Goal: Task Accomplishment & Management: Manage account settings

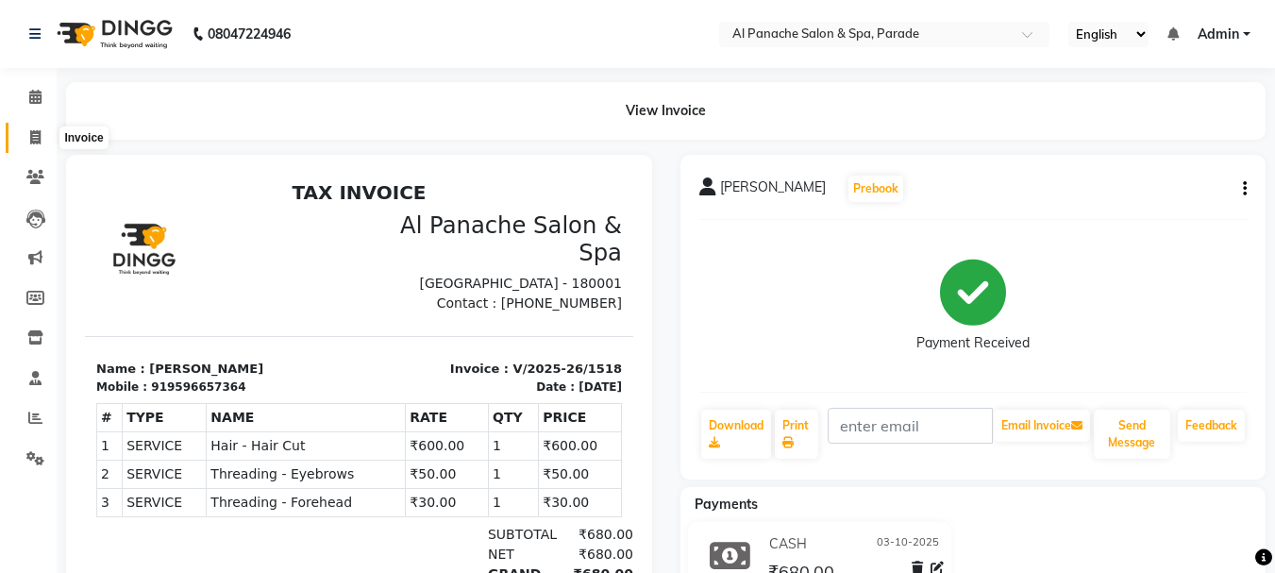
click at [35, 127] on span at bounding box center [35, 138] width 33 height 22
select select "service"
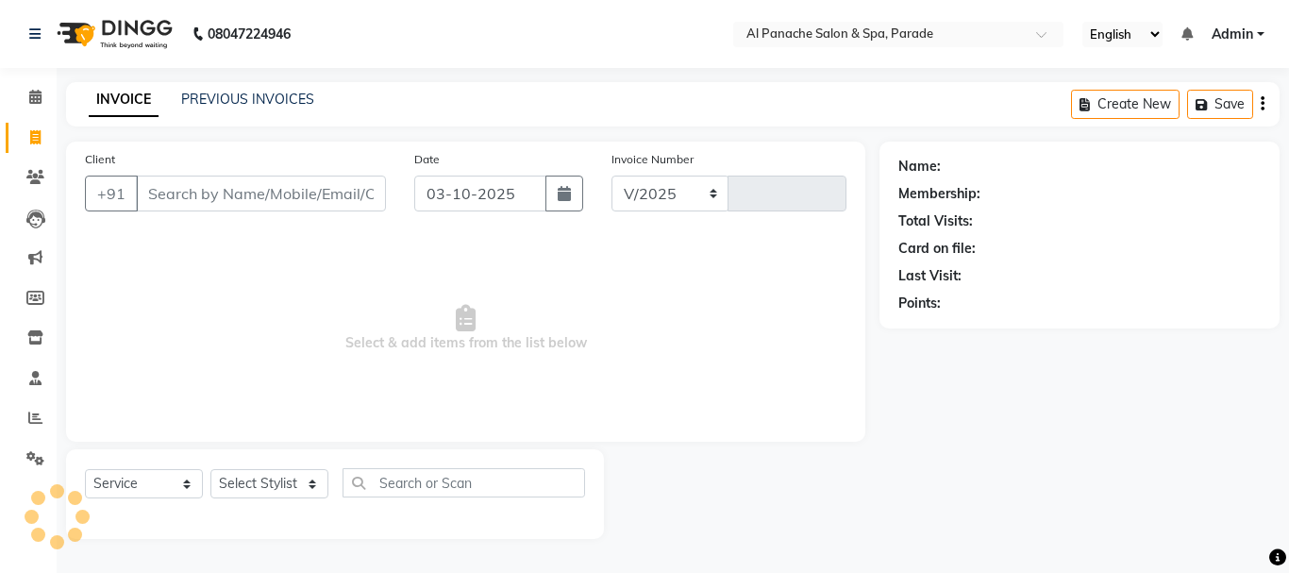
select select "463"
type input "1519"
click at [146, 194] on input "Client" at bounding box center [261, 194] width 250 height 36
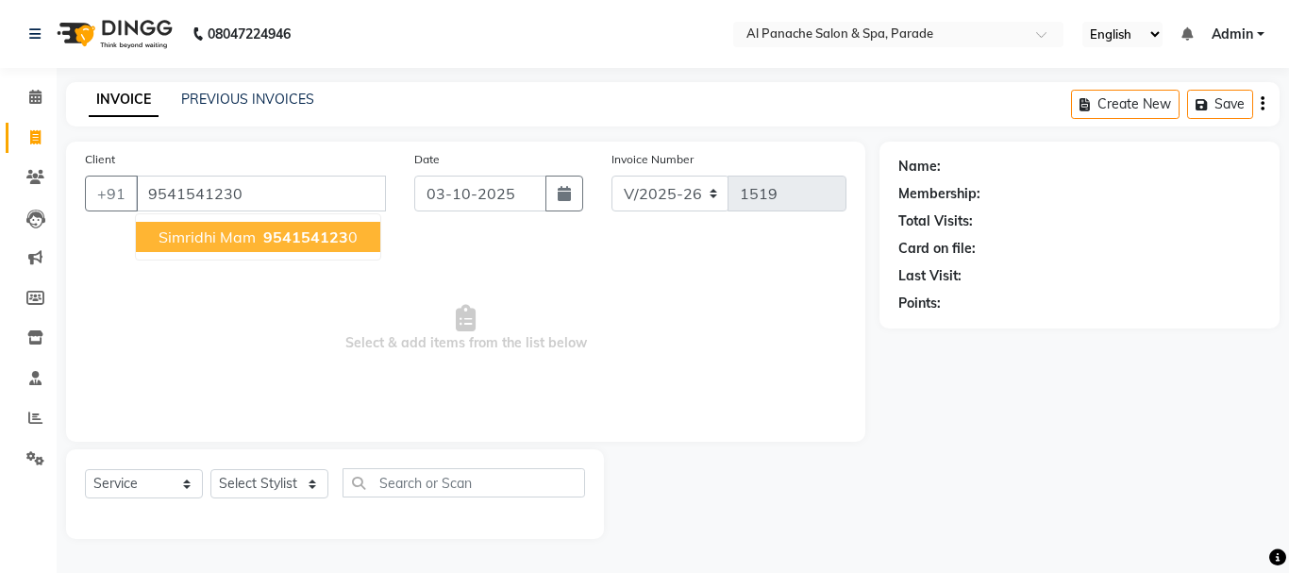
type input "9541541230"
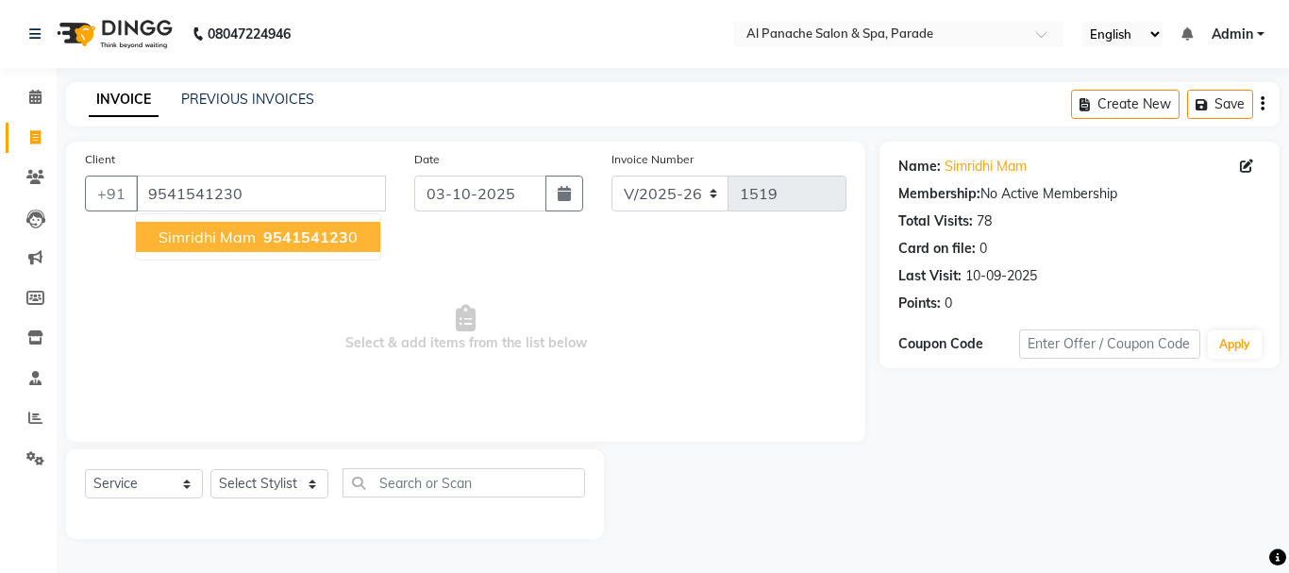
click at [226, 239] on span "simridhi mam" at bounding box center [207, 236] width 97 height 19
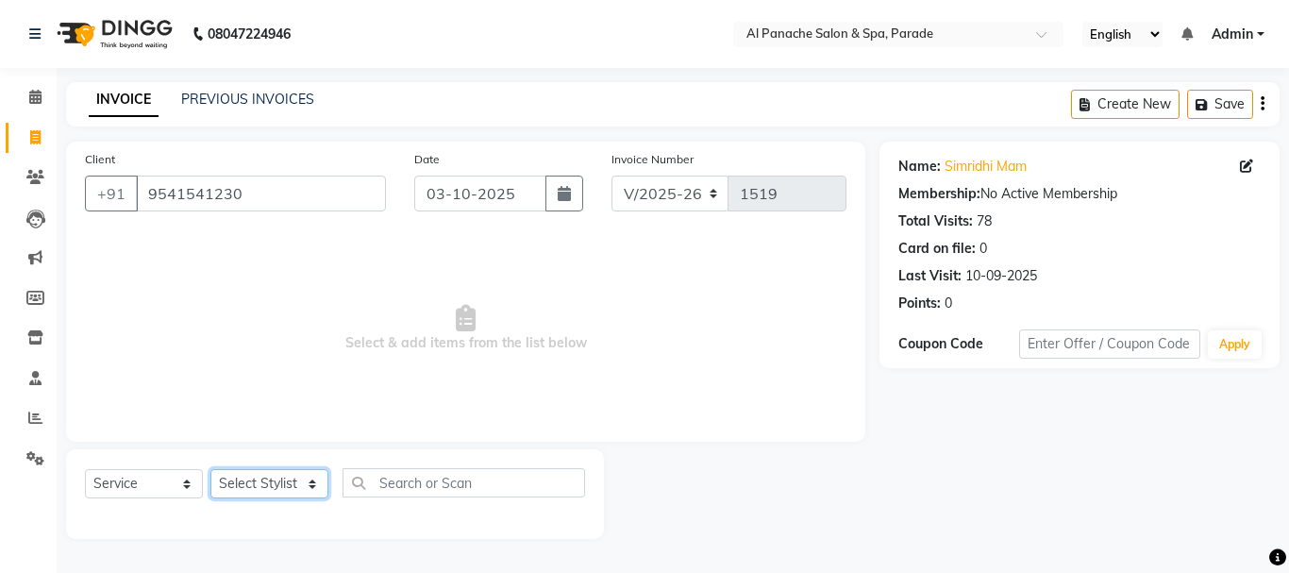
click at [306, 479] on select "Select Stylist AMAN Anu Bhumi Karan Komal MANAGER Nitin RAJVEER SEEMA SNEHA Sun…" at bounding box center [269, 483] width 118 height 29
select select "62525"
click at [210, 469] on select "Select Stylist AMAN Anu Bhumi Karan Komal MANAGER Nitin RAJVEER SEEMA SNEHA Sun…" at bounding box center [269, 483] width 118 height 29
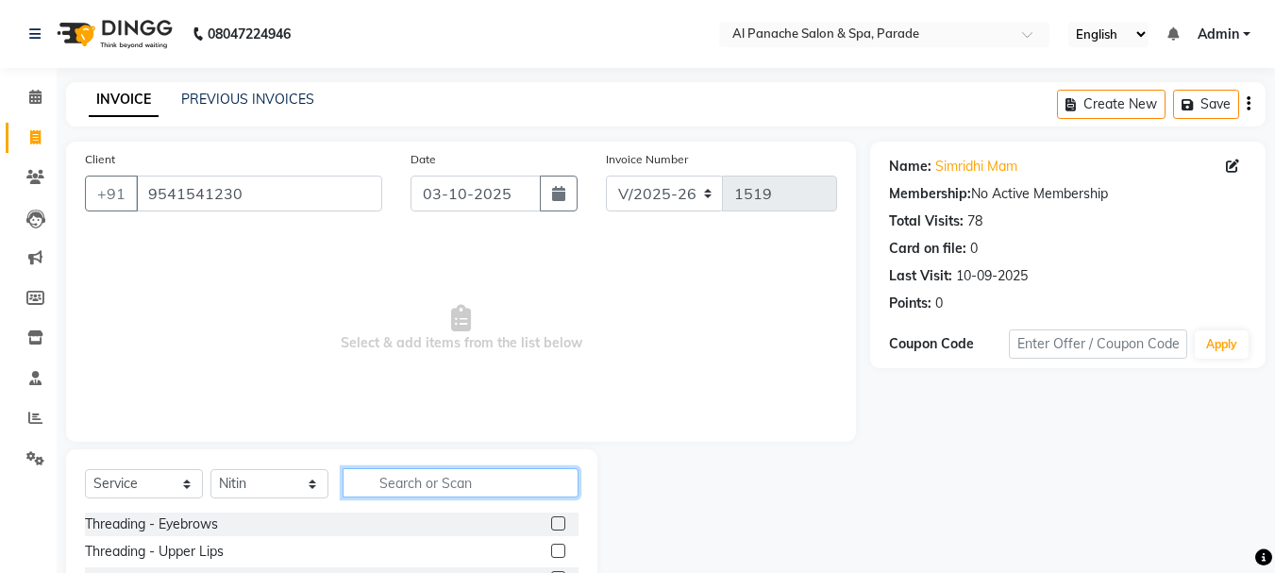
click at [380, 478] on input "text" at bounding box center [461, 482] width 236 height 29
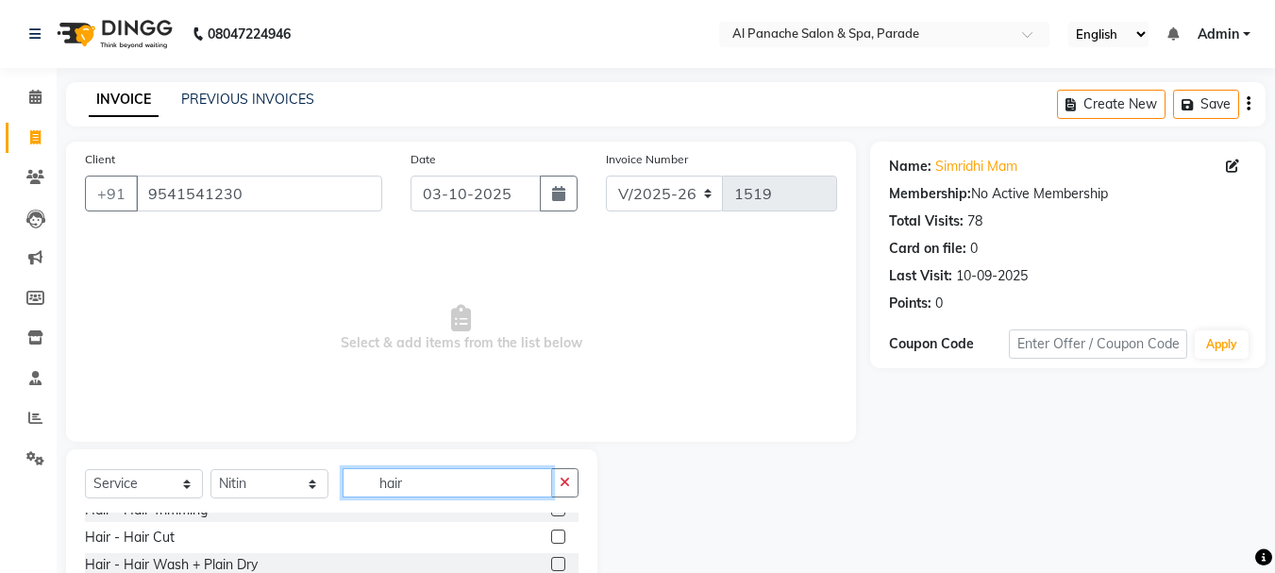
scroll to position [21, 0]
type input "hair"
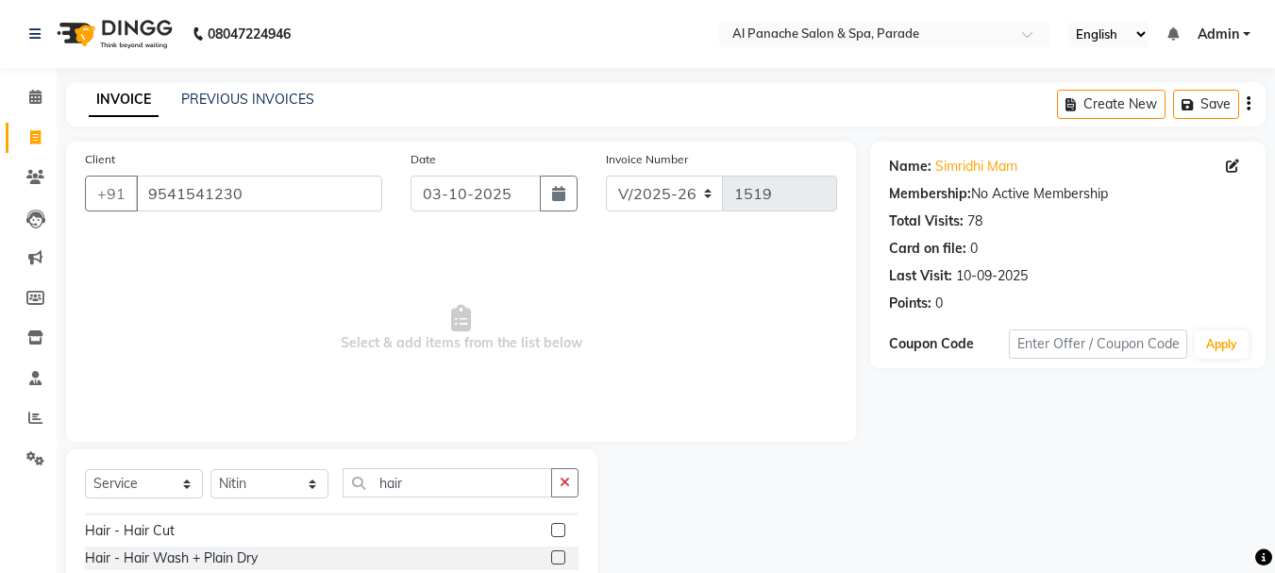
click at [551, 555] on label at bounding box center [558, 557] width 14 height 14
click at [551, 555] on input "checkbox" at bounding box center [557, 558] width 12 height 12
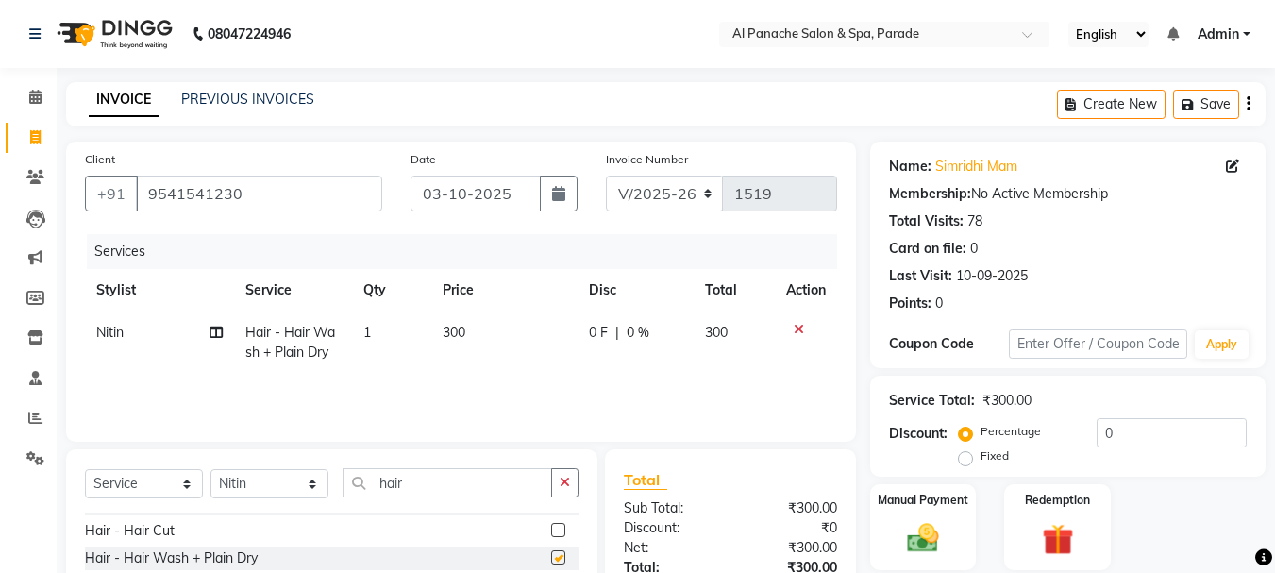
checkbox input "false"
click at [1105, 431] on input "0" at bounding box center [1172, 432] width 150 height 29
type input "1"
type input "50"
click at [981, 457] on label "Fixed" at bounding box center [995, 455] width 28 height 17
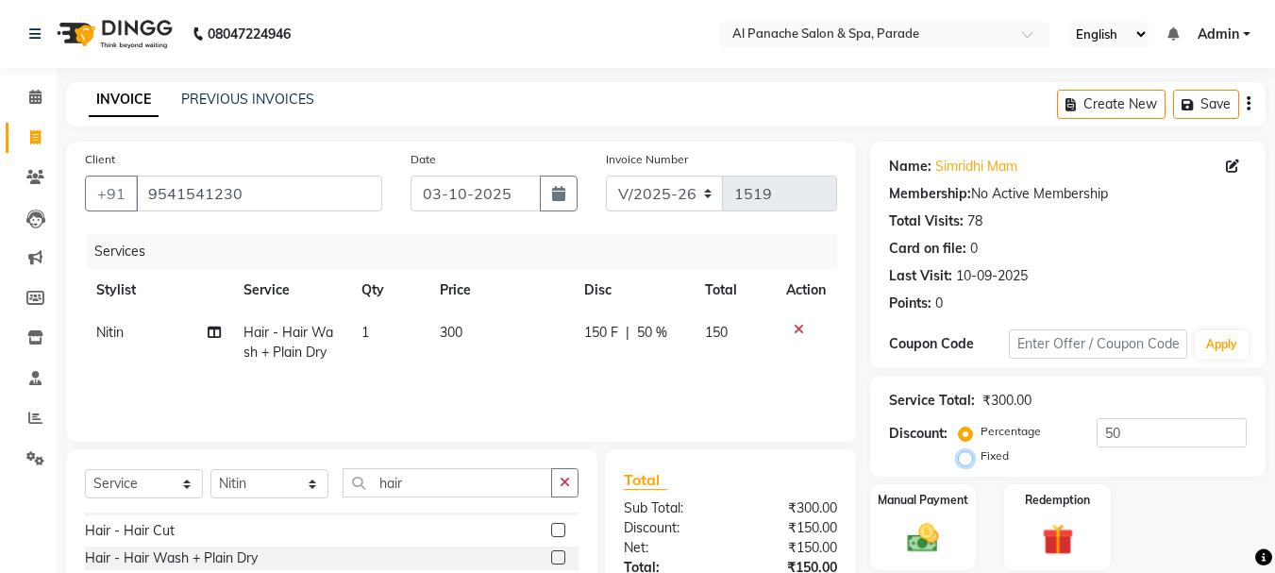
click at [963, 457] on input "Fixed" at bounding box center [969, 455] width 13 height 13
radio input "true"
click at [920, 537] on img at bounding box center [923, 538] width 53 height 38
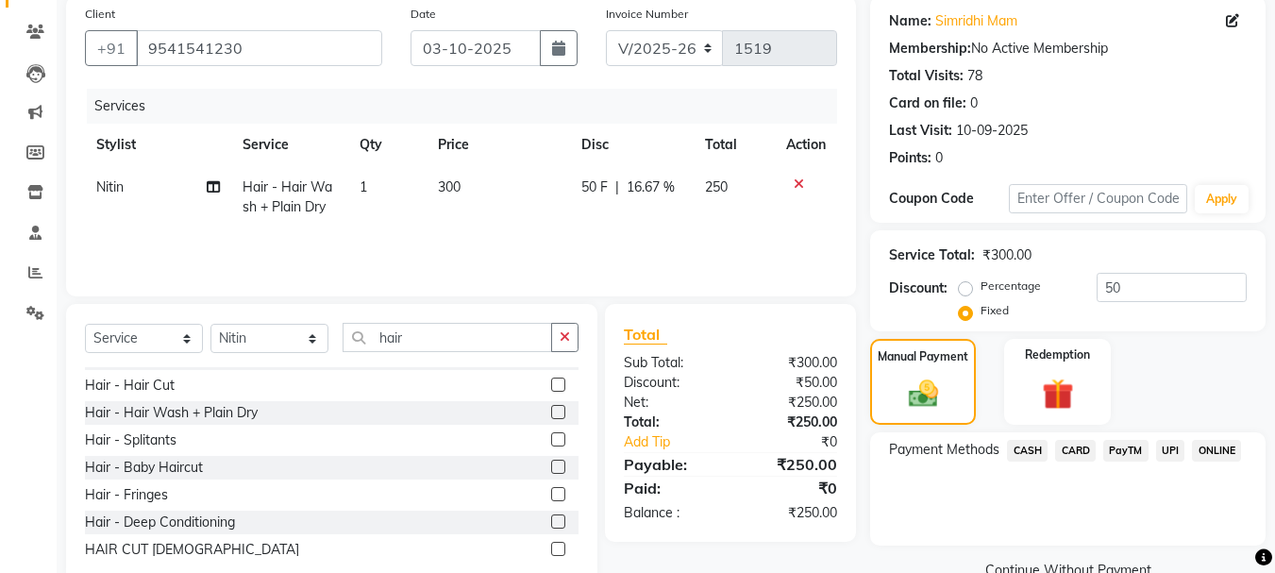
scroll to position [170, 0]
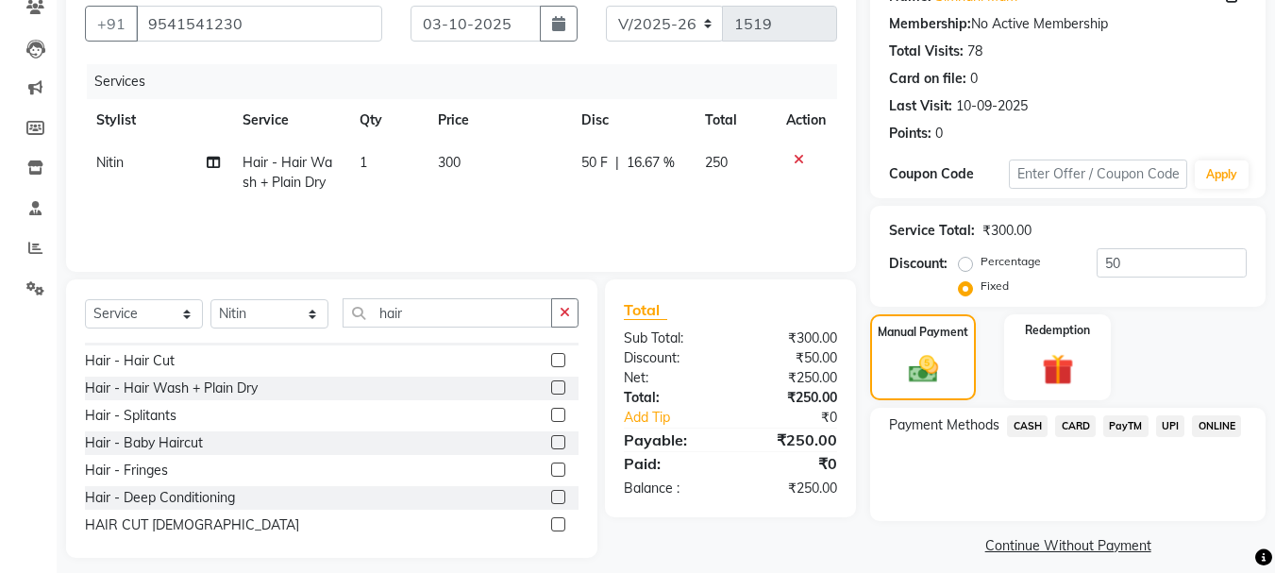
click at [1023, 423] on span "CASH" at bounding box center [1027, 426] width 41 height 22
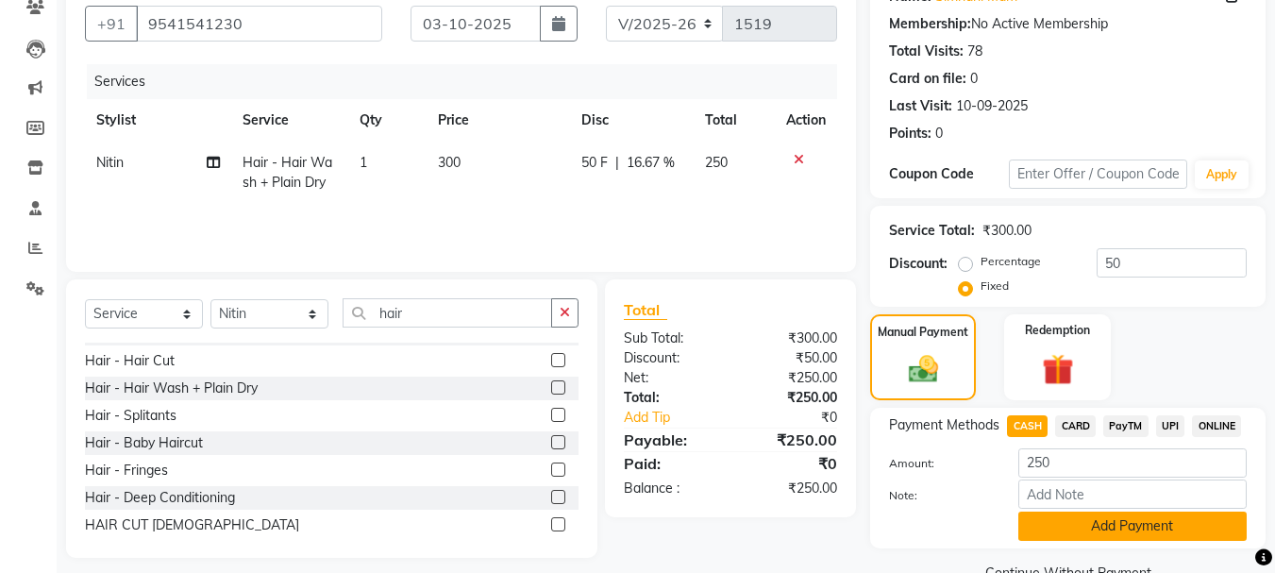
click at [1110, 527] on button "Add Payment" at bounding box center [1132, 526] width 228 height 29
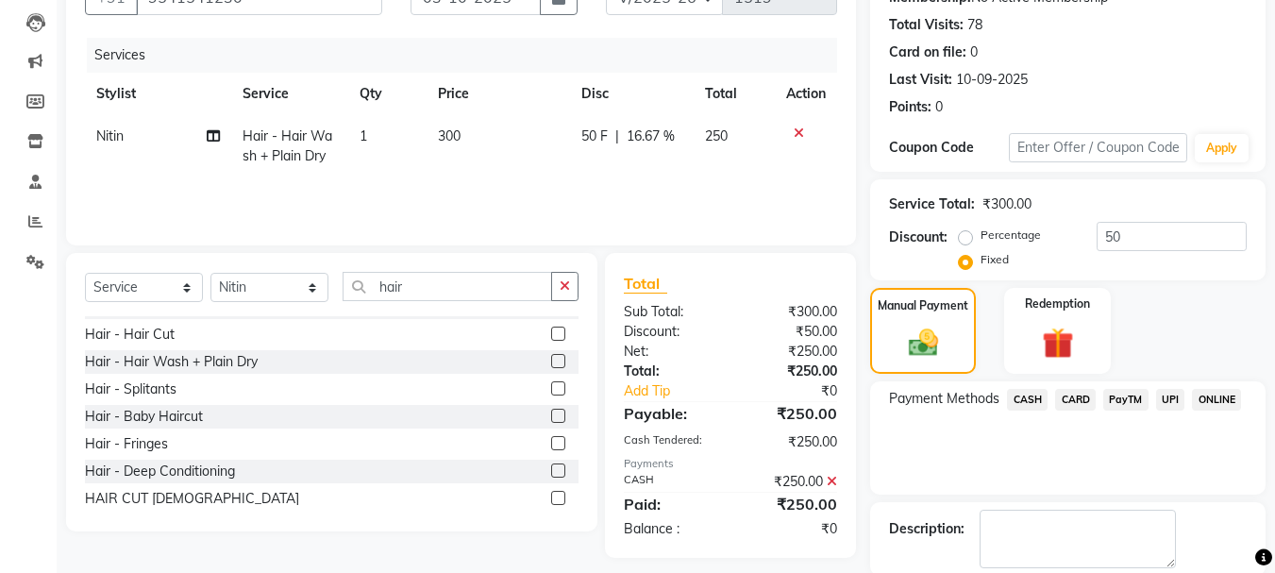
scroll to position [292, 0]
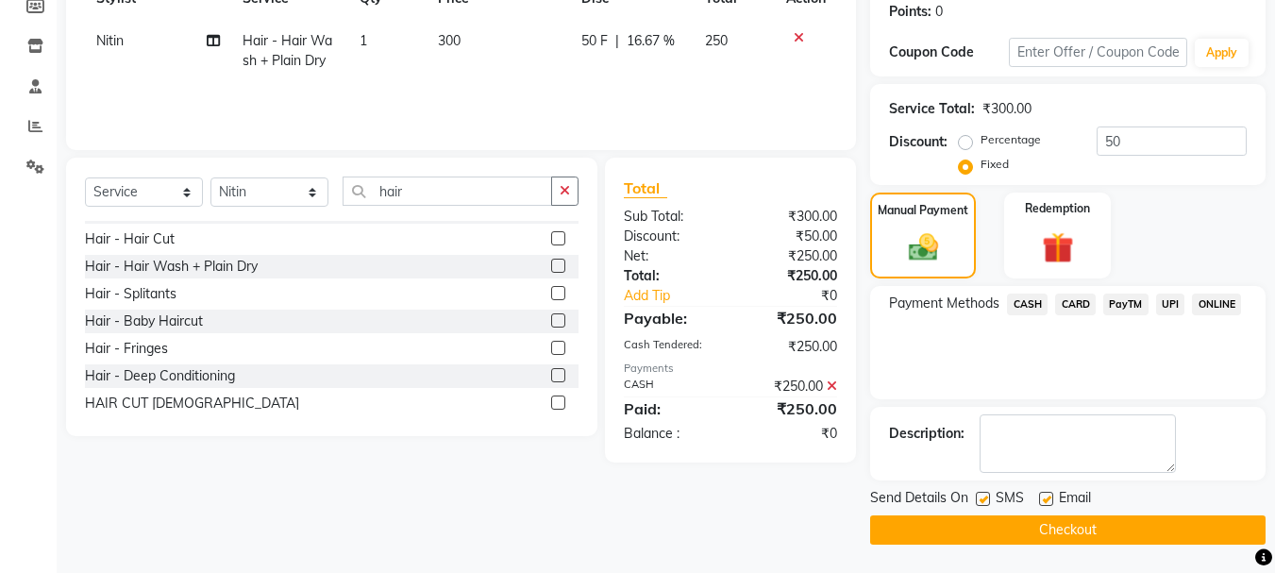
click at [1098, 528] on button "Checkout" at bounding box center [1067, 529] width 395 height 29
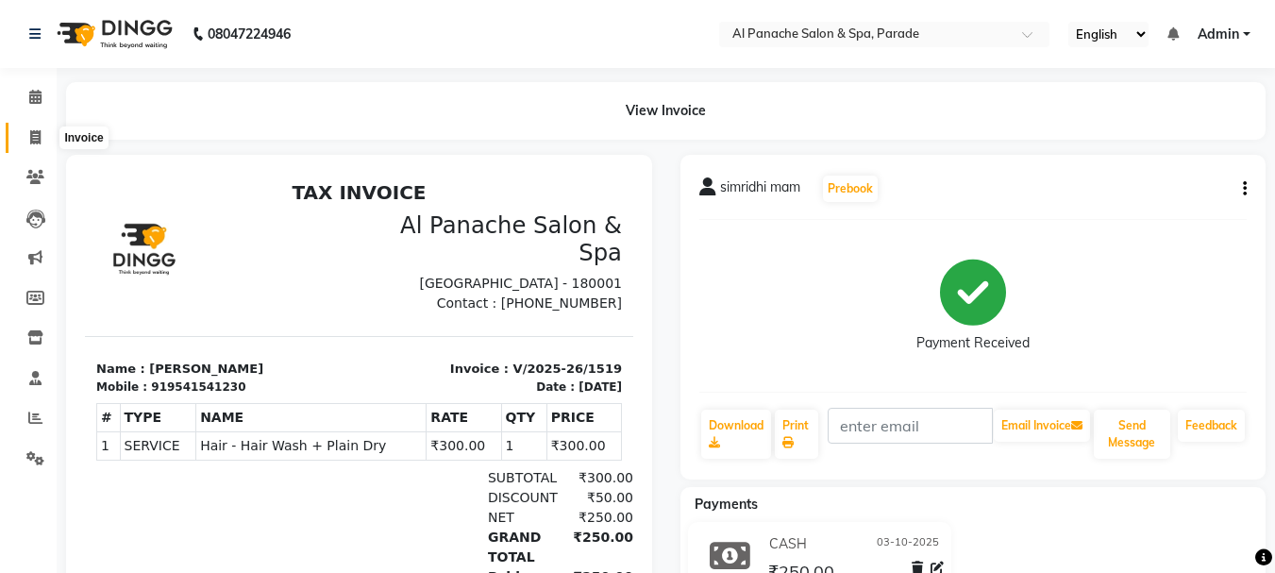
click at [36, 140] on icon at bounding box center [35, 137] width 10 height 14
select select "service"
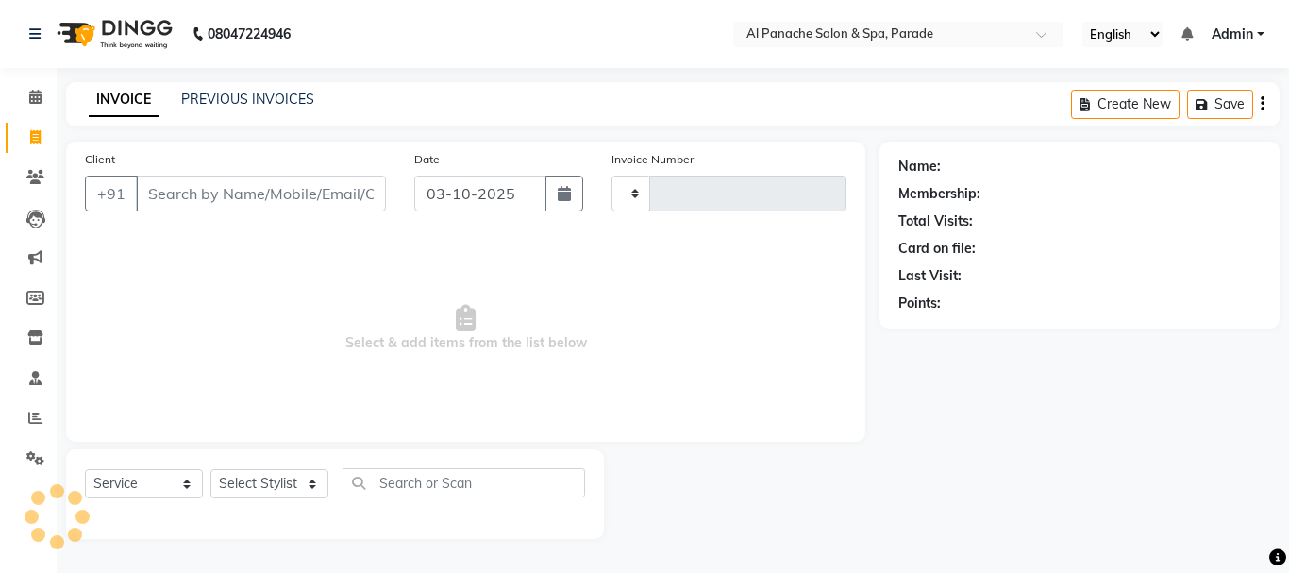
type input "1520"
select select "463"
click at [34, 104] on span at bounding box center [35, 98] width 33 height 22
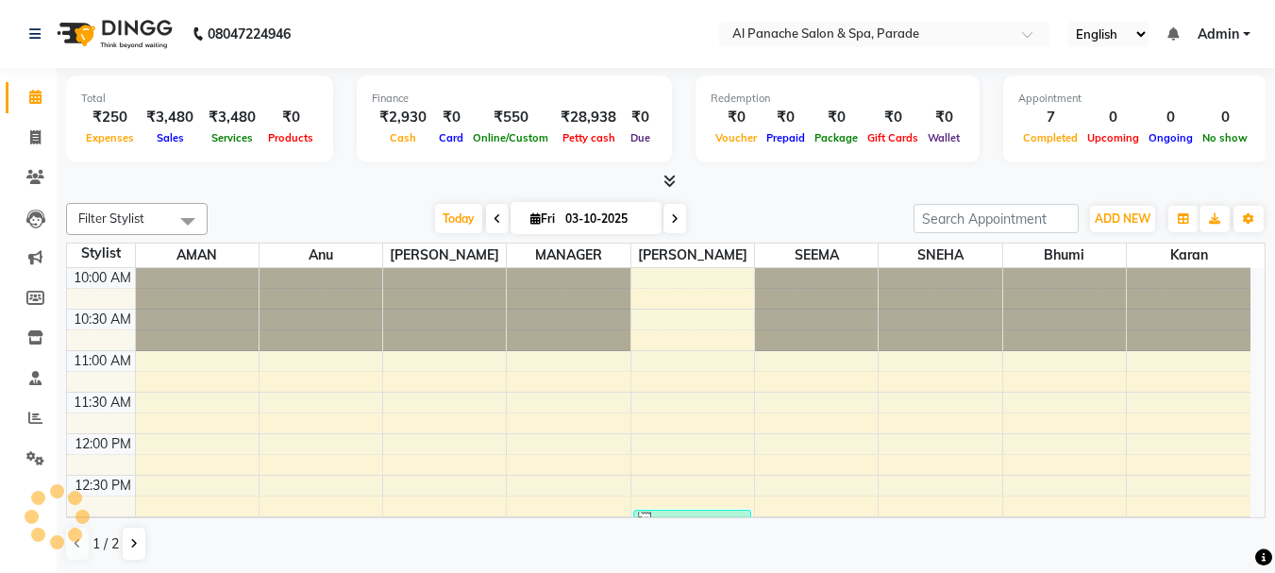
scroll to position [416, 0]
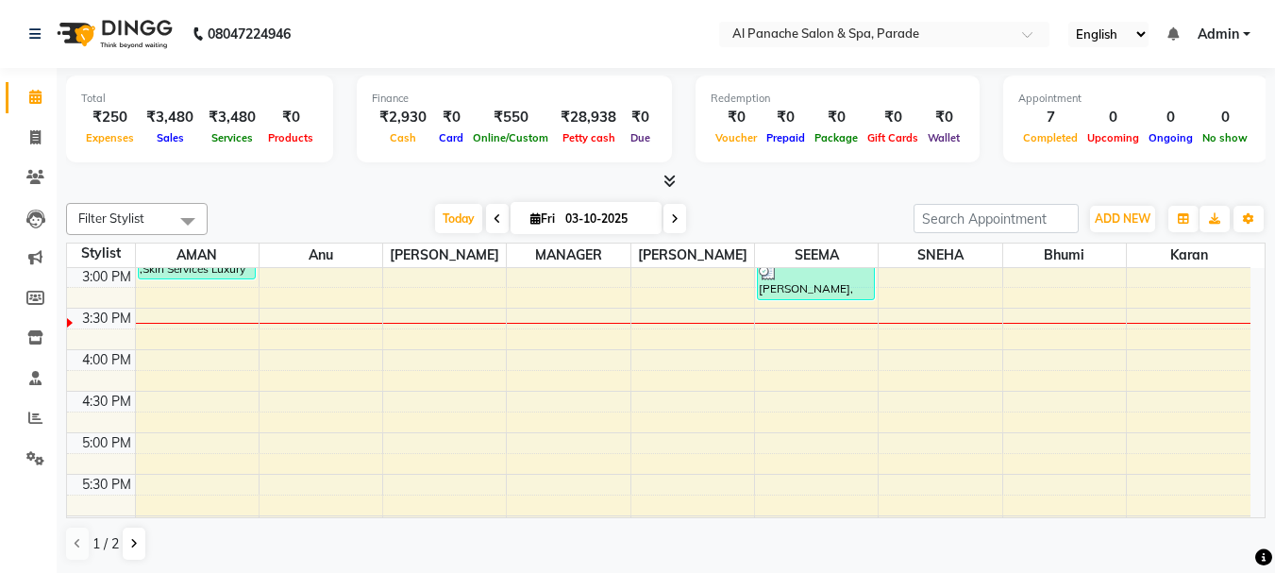
click at [672, 181] on icon at bounding box center [669, 181] width 12 height 14
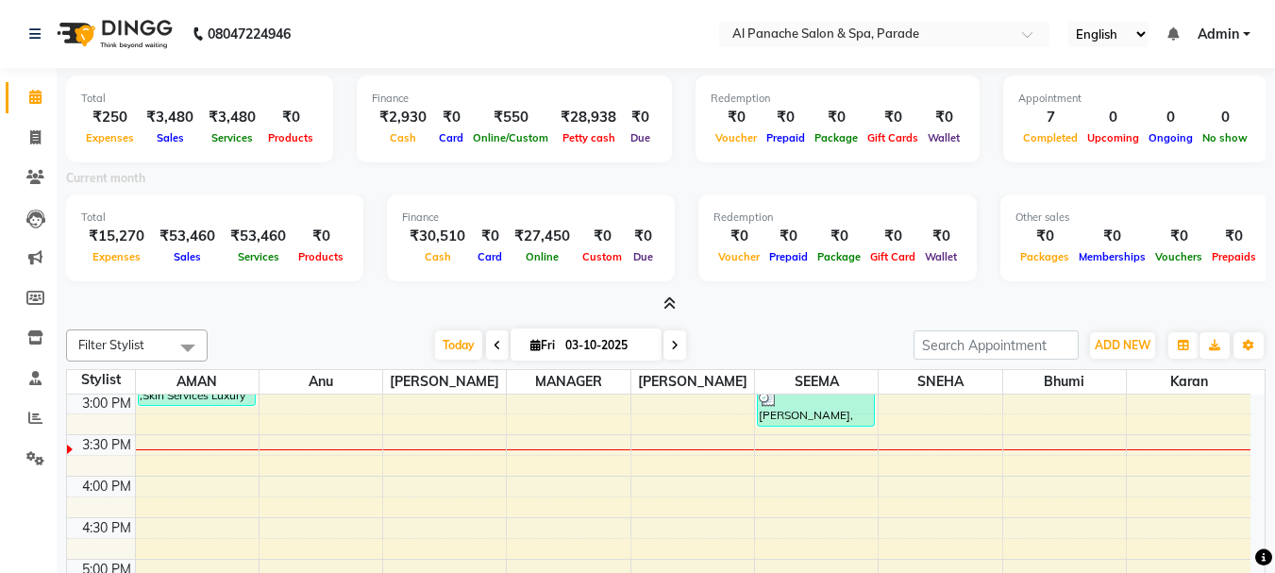
click at [665, 305] on icon at bounding box center [669, 303] width 12 height 14
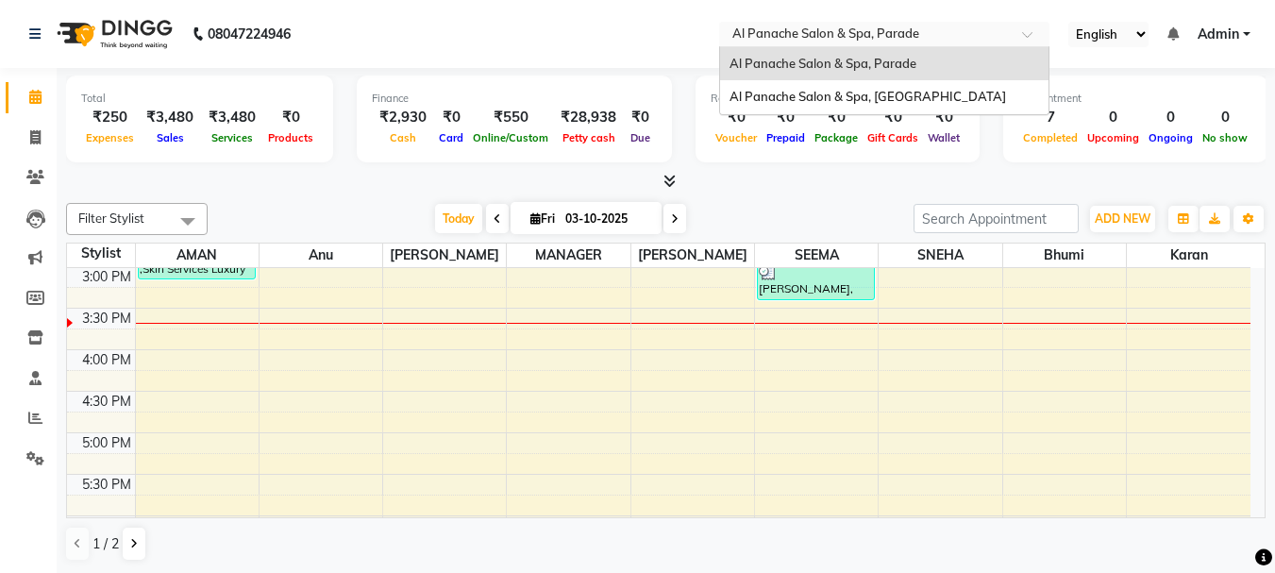
click at [1022, 32] on div at bounding box center [884, 35] width 330 height 19
click at [974, 91] on div "Al Panache Salon & Spa, Shanti Palace" at bounding box center [884, 97] width 328 height 34
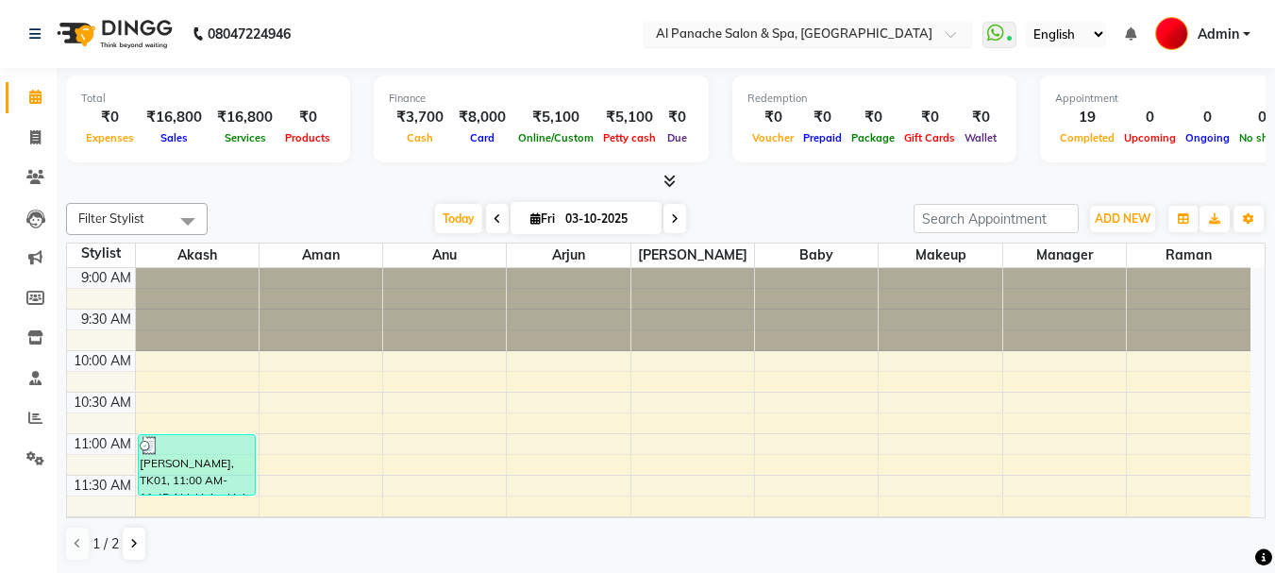
click at [950, 36] on span at bounding box center [958, 39] width 24 height 19
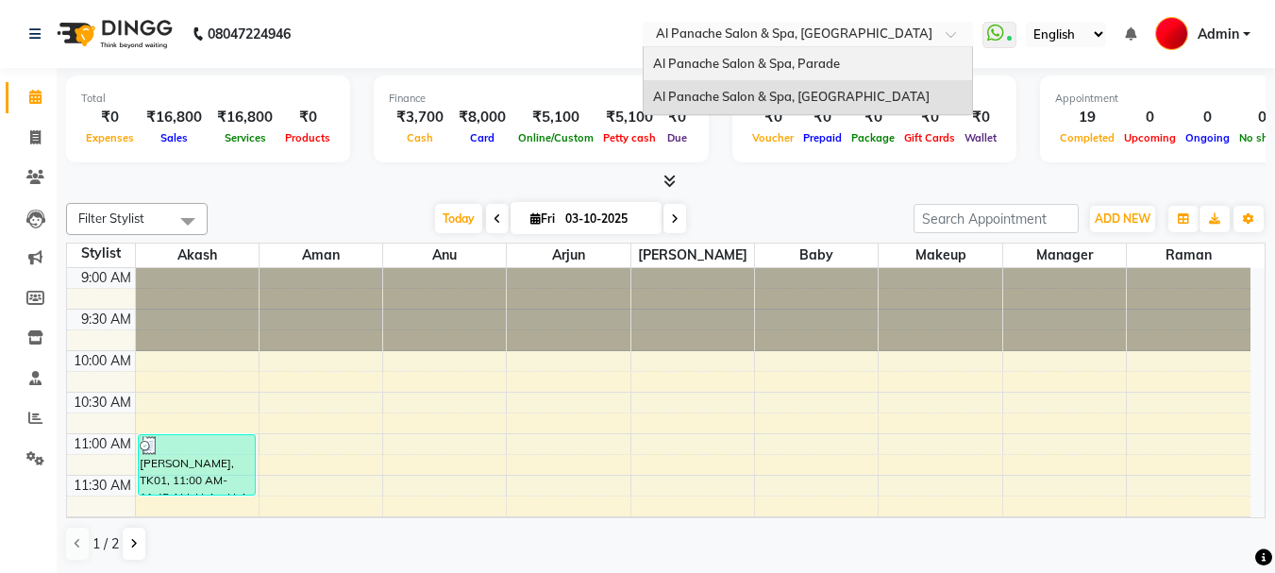
click at [861, 63] on div "Al Panache Salon & Spa, Parade" at bounding box center [808, 64] width 328 height 34
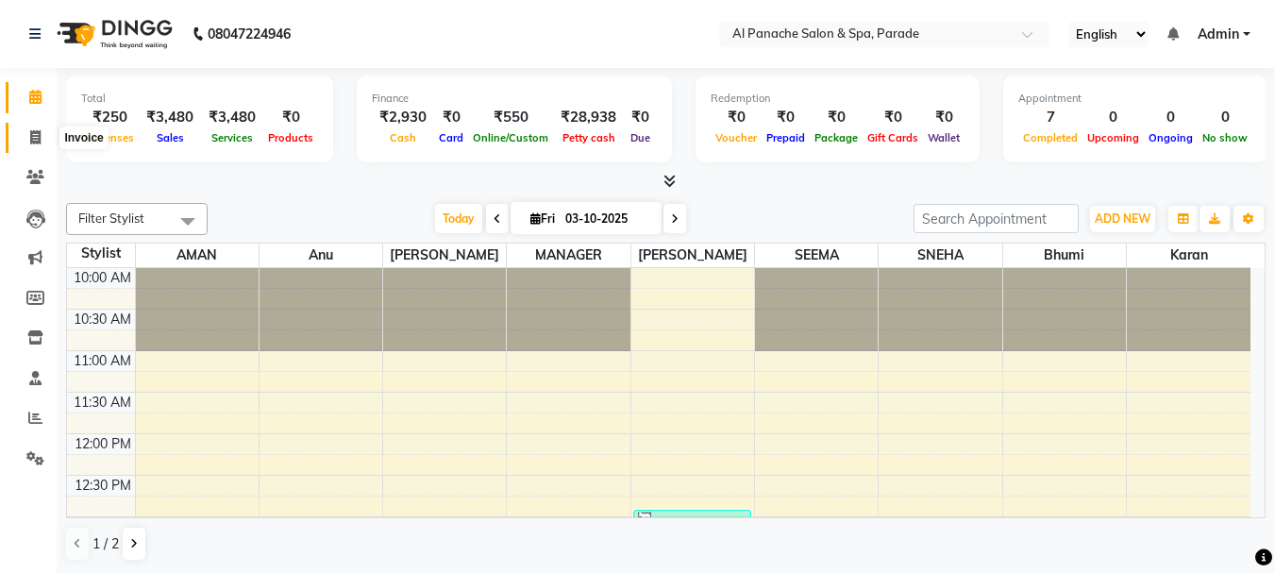
click at [32, 134] on icon at bounding box center [35, 137] width 10 height 14
select select "service"
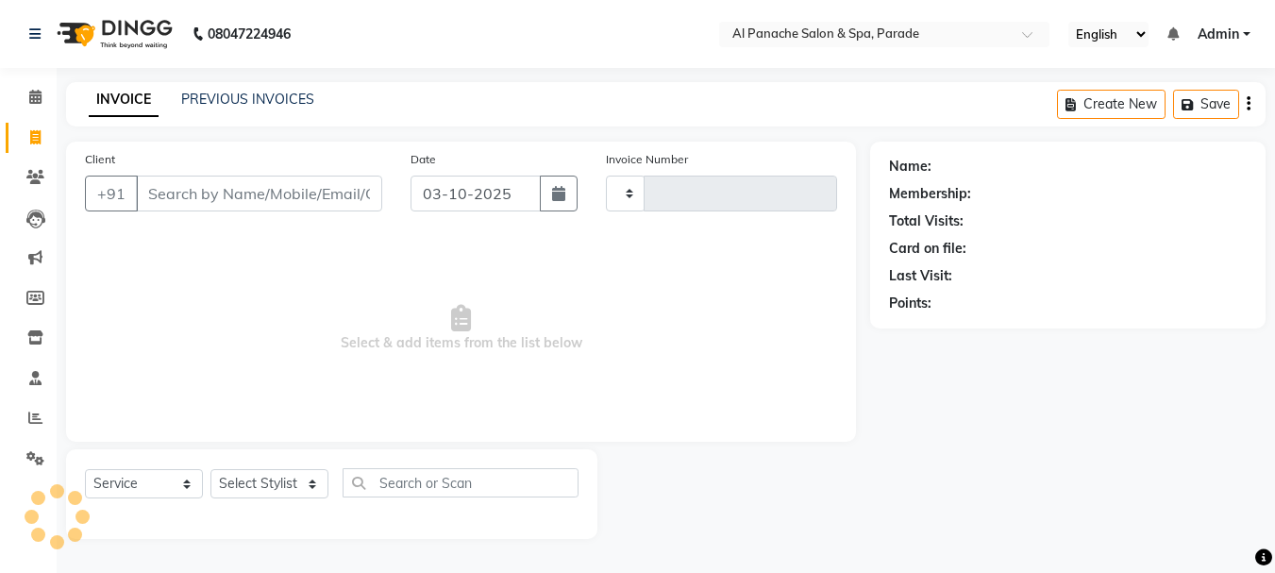
type input "1520"
select select "463"
click at [145, 189] on input "Client" at bounding box center [261, 194] width 250 height 36
click at [145, 194] on input "Client" at bounding box center [261, 194] width 250 height 36
click at [20, 94] on span at bounding box center [35, 98] width 33 height 22
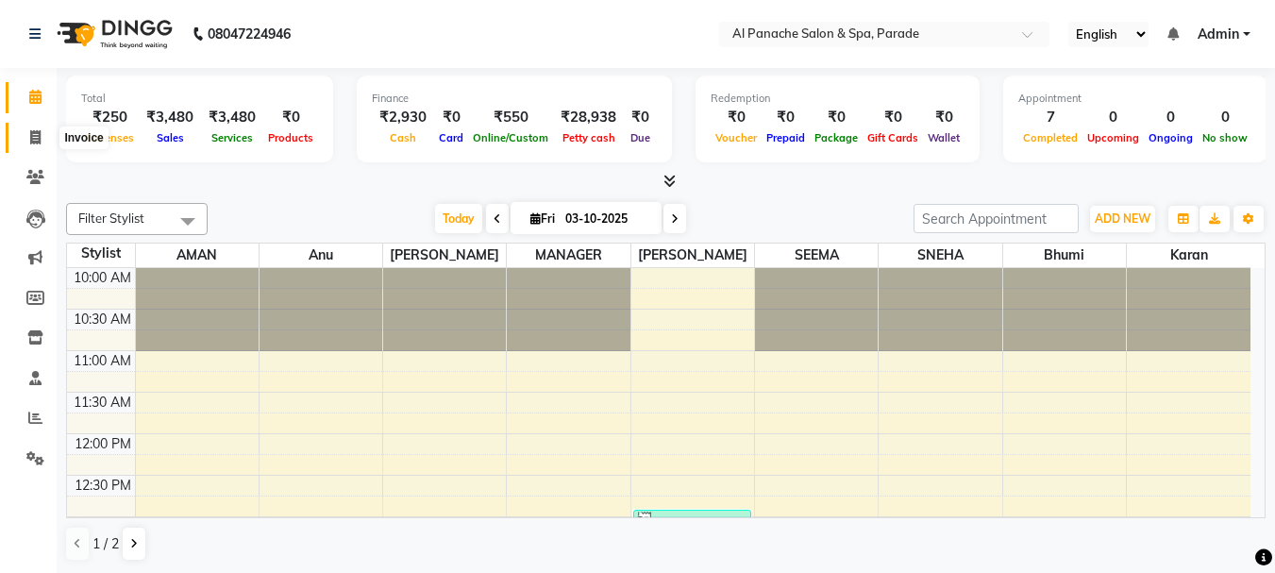
click at [25, 127] on span at bounding box center [35, 138] width 33 height 22
select select "service"
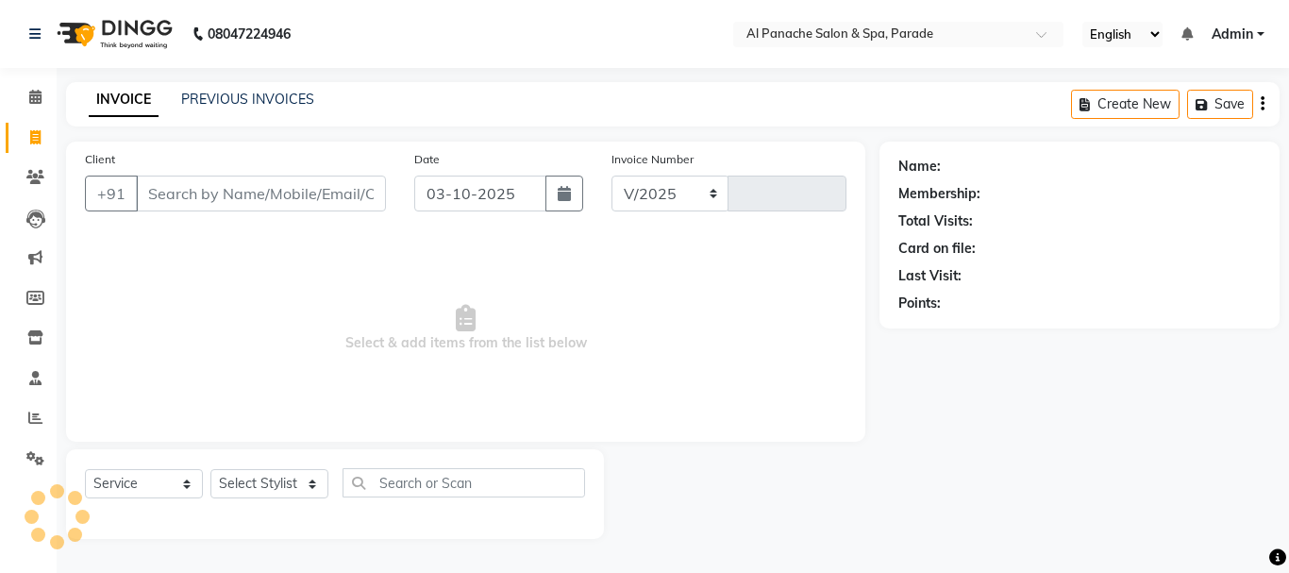
select select "463"
type input "1520"
click at [233, 193] on input "Client" at bounding box center [261, 194] width 250 height 36
click at [191, 198] on input "Client" at bounding box center [261, 194] width 250 height 36
click at [183, 196] on input "Client" at bounding box center [261, 194] width 250 height 36
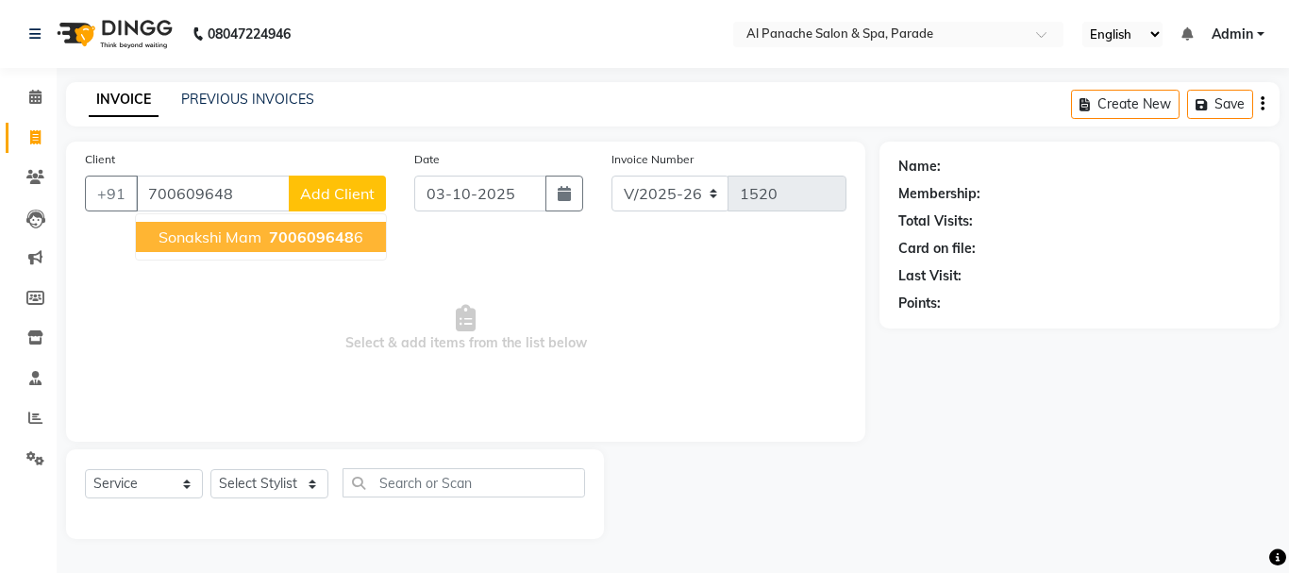
click at [284, 238] on span "700609648" at bounding box center [311, 236] width 85 height 19
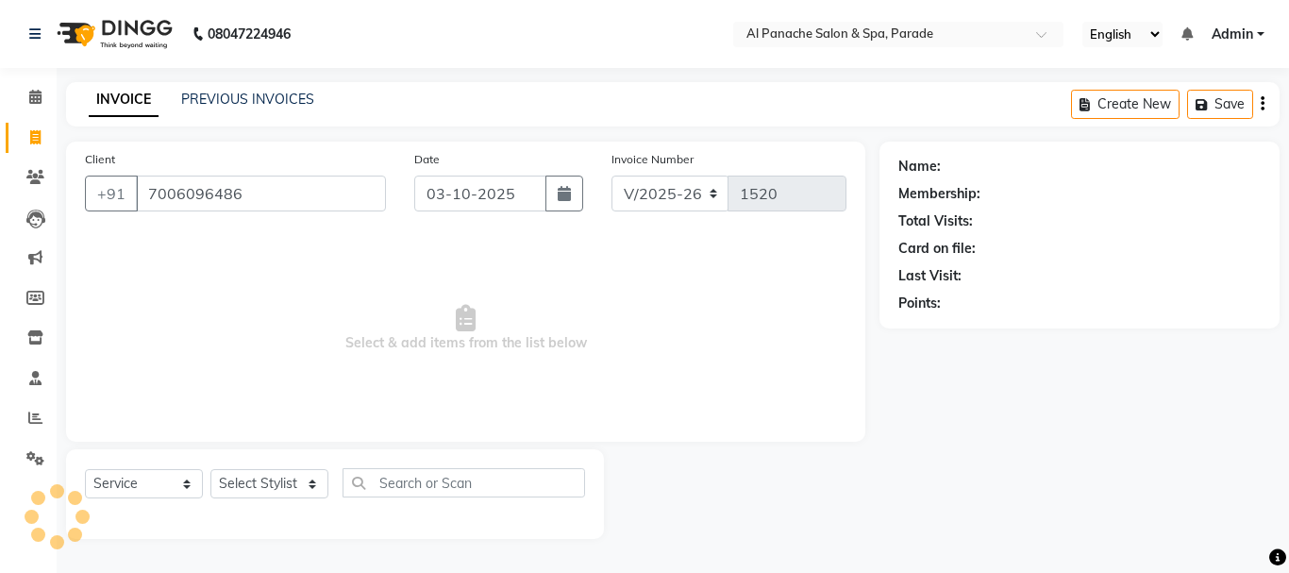
type input "7006096486"
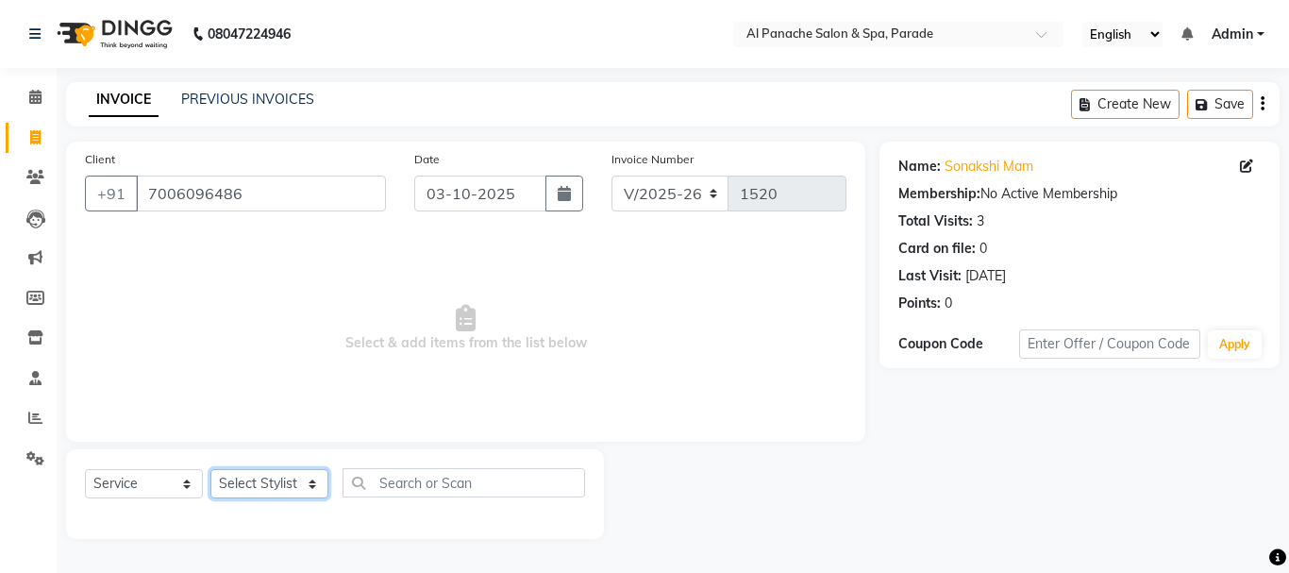
click at [260, 491] on select "Select Stylist [PERSON_NAME] Bhumi [PERSON_NAME] MANAGER [PERSON_NAME] [PERSON_…" at bounding box center [269, 483] width 118 height 29
select select "48206"
click at [210, 469] on select "Select Stylist [PERSON_NAME] Bhumi [PERSON_NAME] MANAGER [PERSON_NAME] [PERSON_…" at bounding box center [269, 483] width 118 height 29
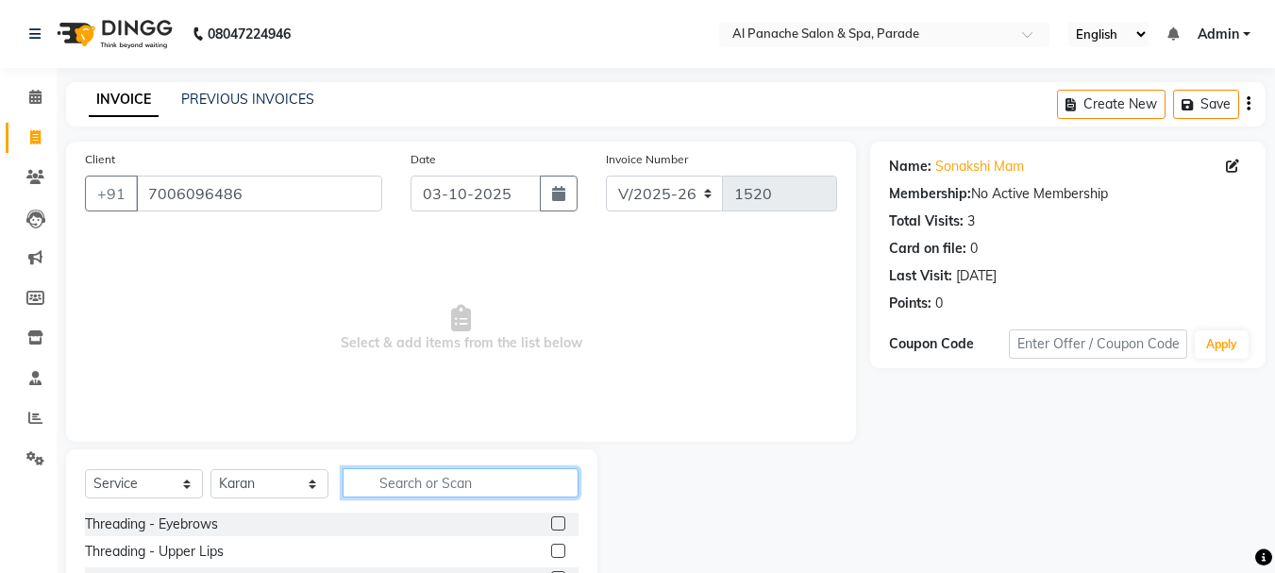
click at [411, 477] on input "text" at bounding box center [461, 482] width 236 height 29
type input "smoothe"
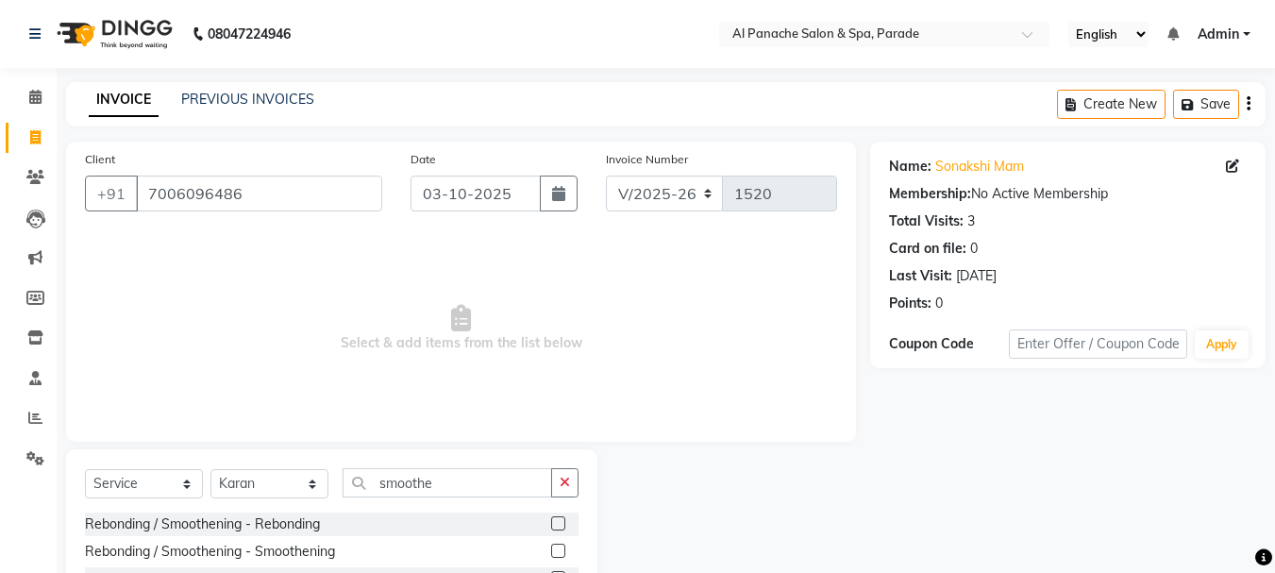
click at [560, 549] on label at bounding box center [558, 551] width 14 height 14
click at [560, 549] on input "checkbox" at bounding box center [557, 551] width 12 height 12
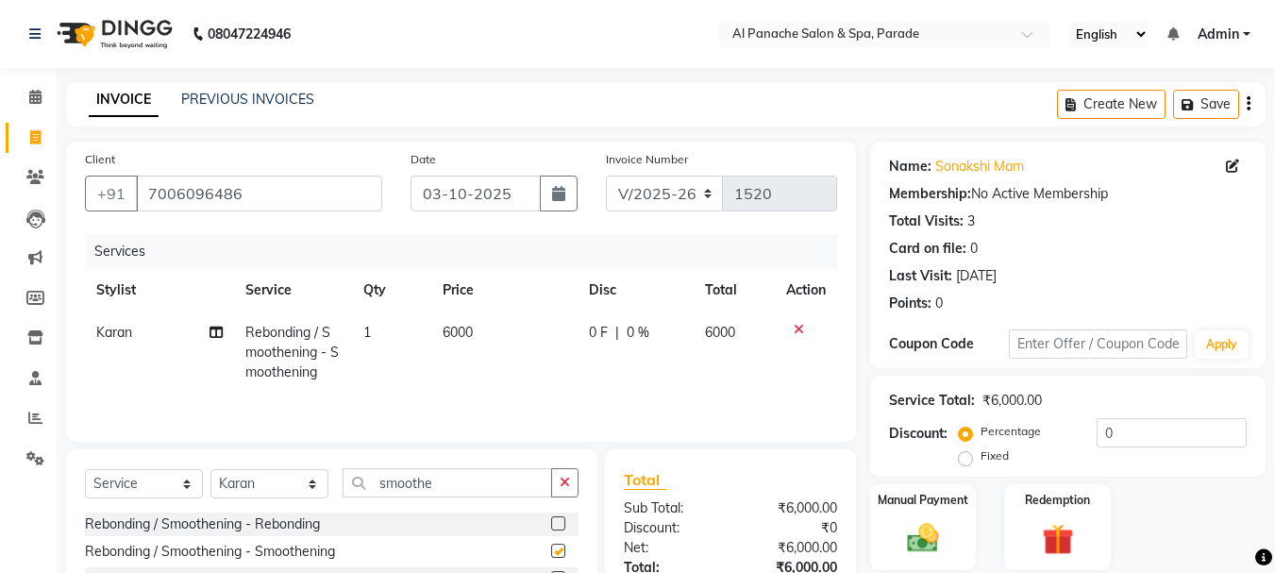
checkbox input "false"
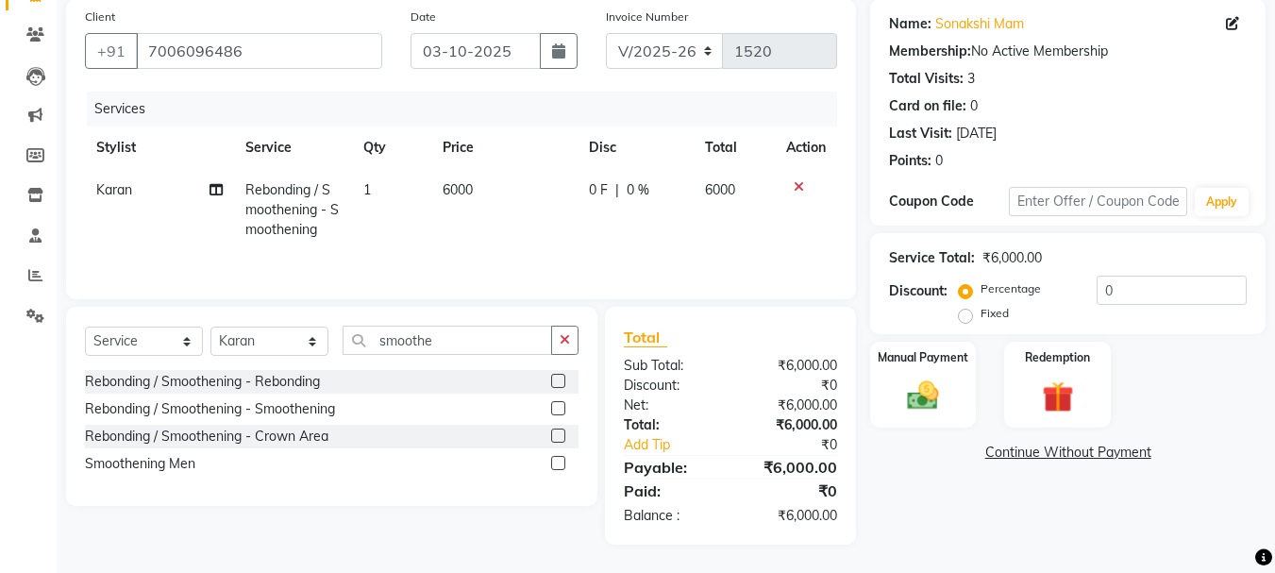
click at [981, 319] on label "Fixed" at bounding box center [995, 313] width 28 height 17
click at [968, 319] on input "Fixed" at bounding box center [969, 313] width 13 height 13
radio input "true"
click at [1132, 291] on input "number" at bounding box center [1172, 290] width 150 height 29
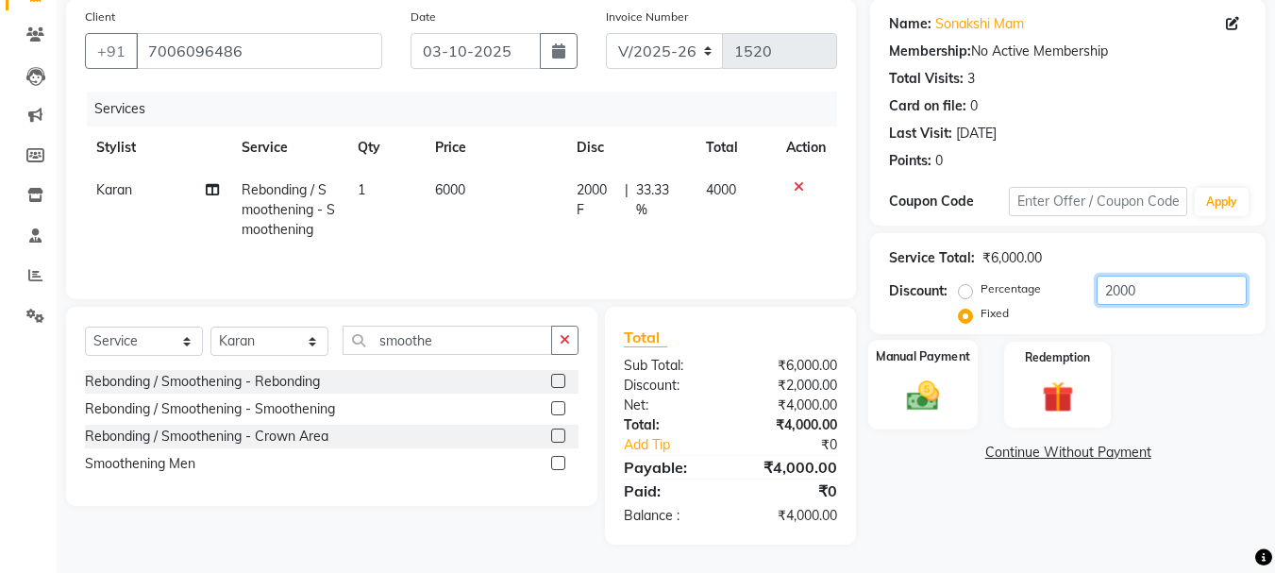
type input "2000"
click at [903, 379] on img at bounding box center [923, 396] width 53 height 38
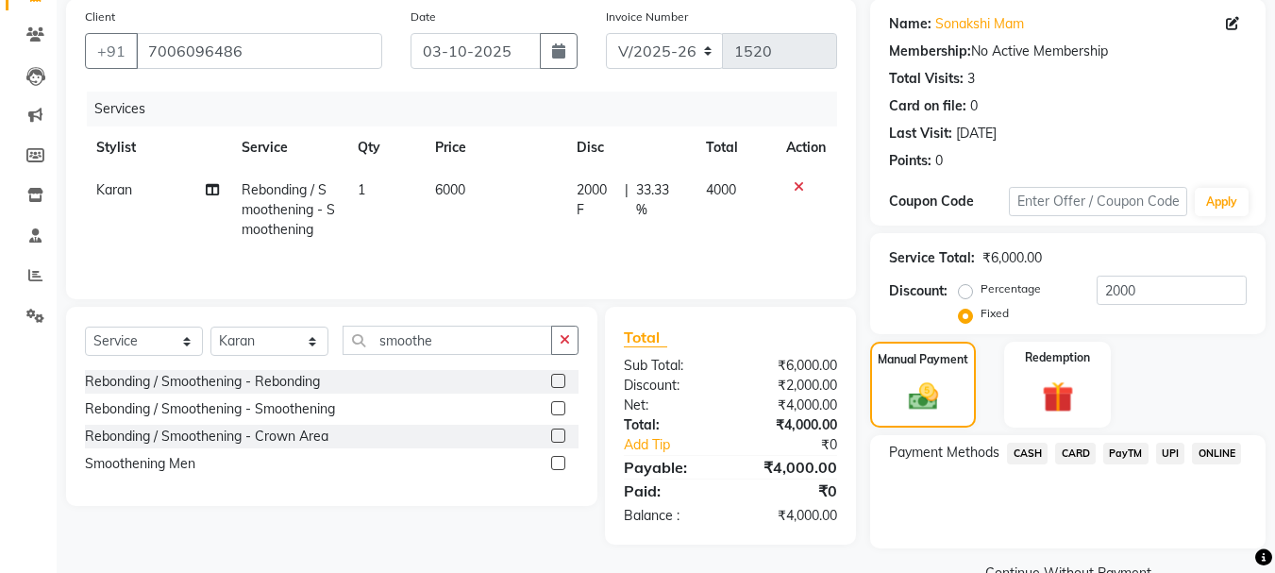
scroll to position [185, 0]
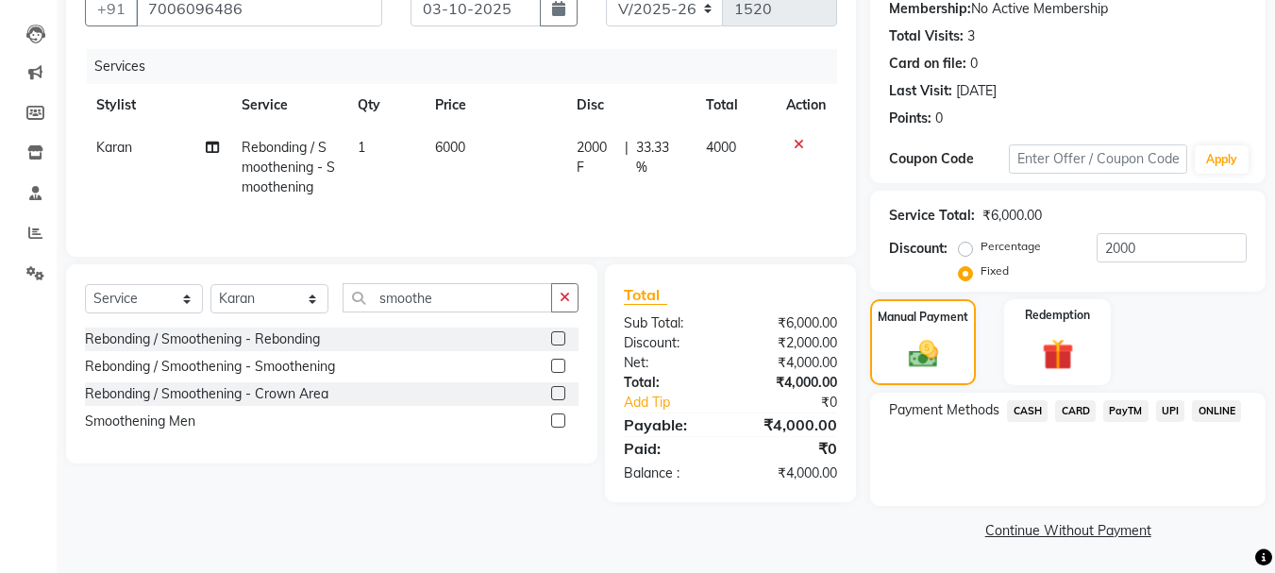
click at [1113, 413] on span "PayTM" at bounding box center [1125, 411] width 45 height 22
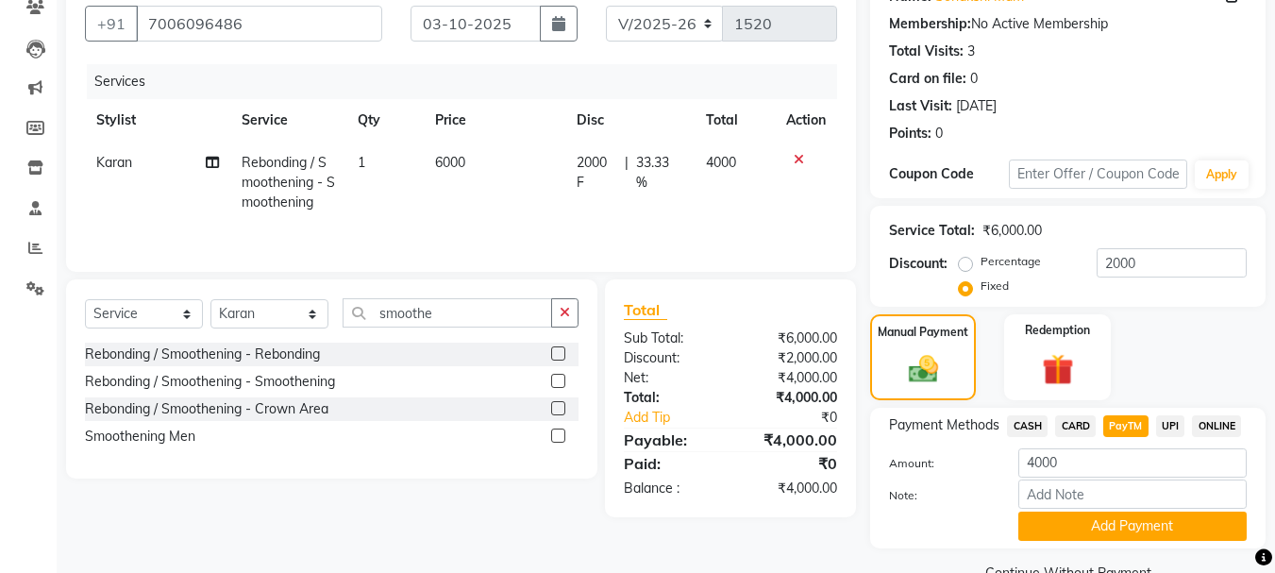
scroll to position [212, 0]
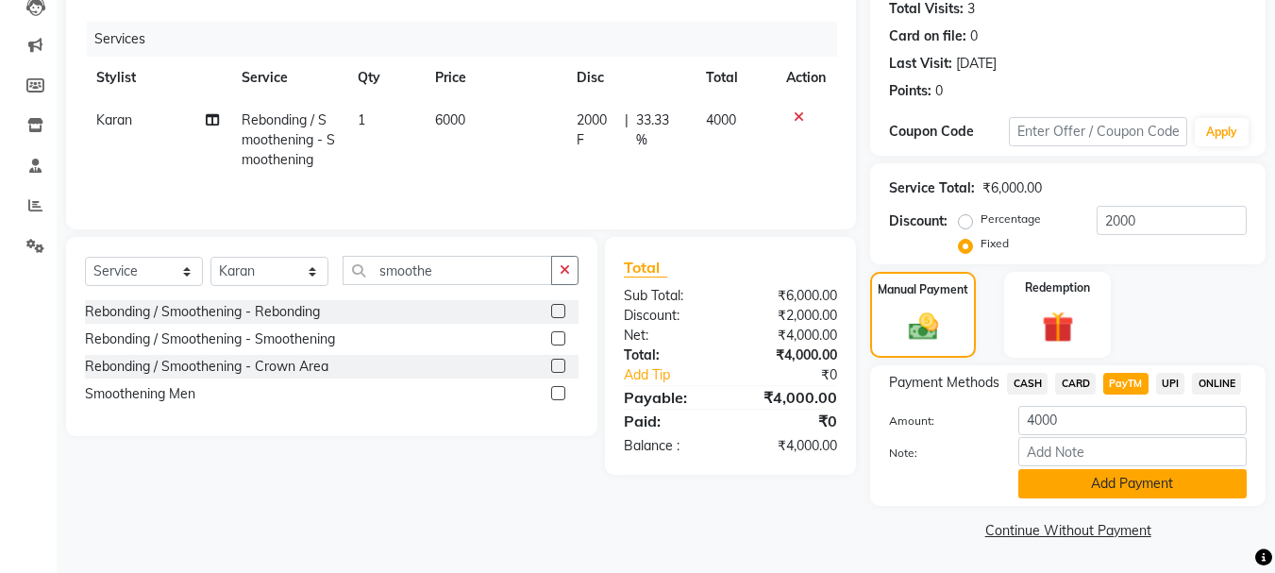
click at [1143, 476] on button "Add Payment" at bounding box center [1132, 483] width 228 height 29
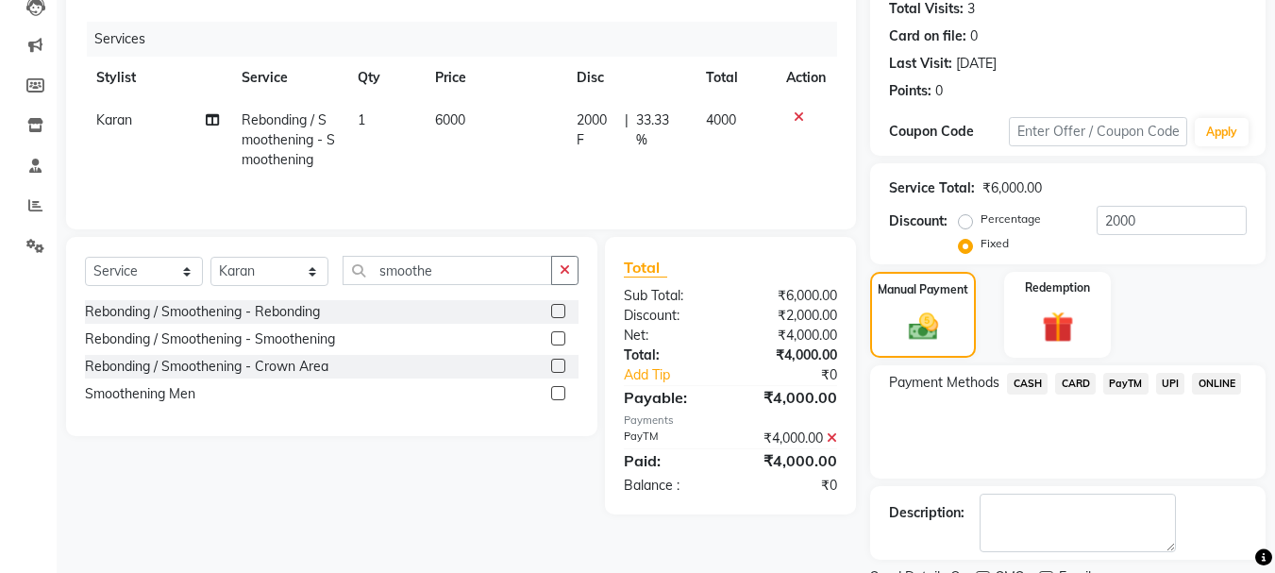
scroll to position [292, 0]
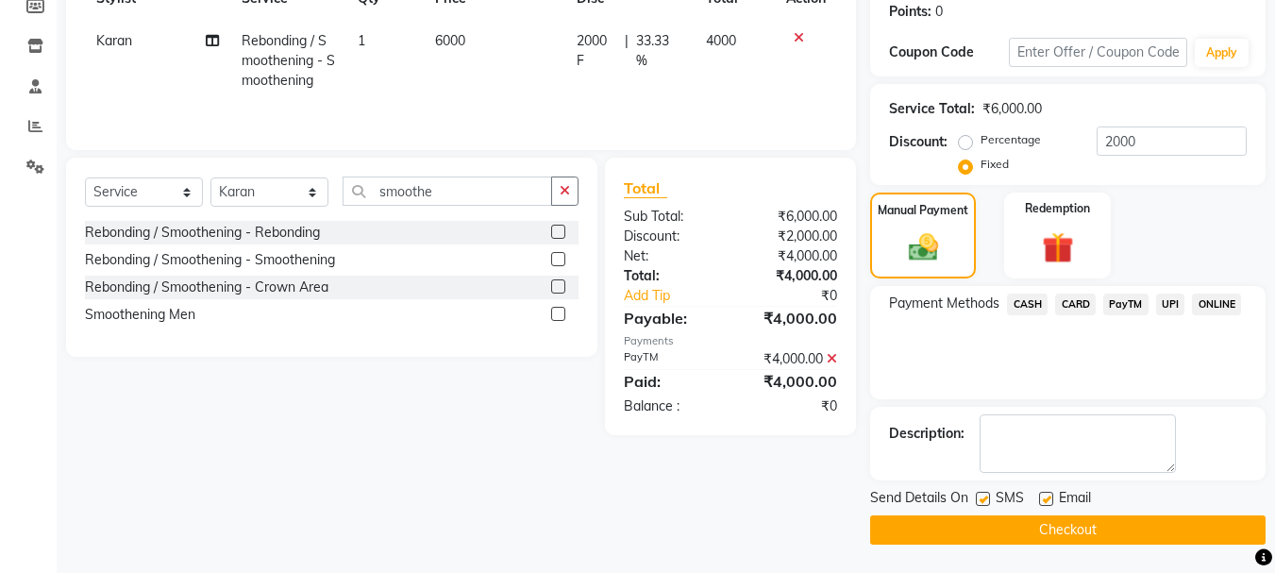
click at [1059, 523] on button "Checkout" at bounding box center [1067, 529] width 395 height 29
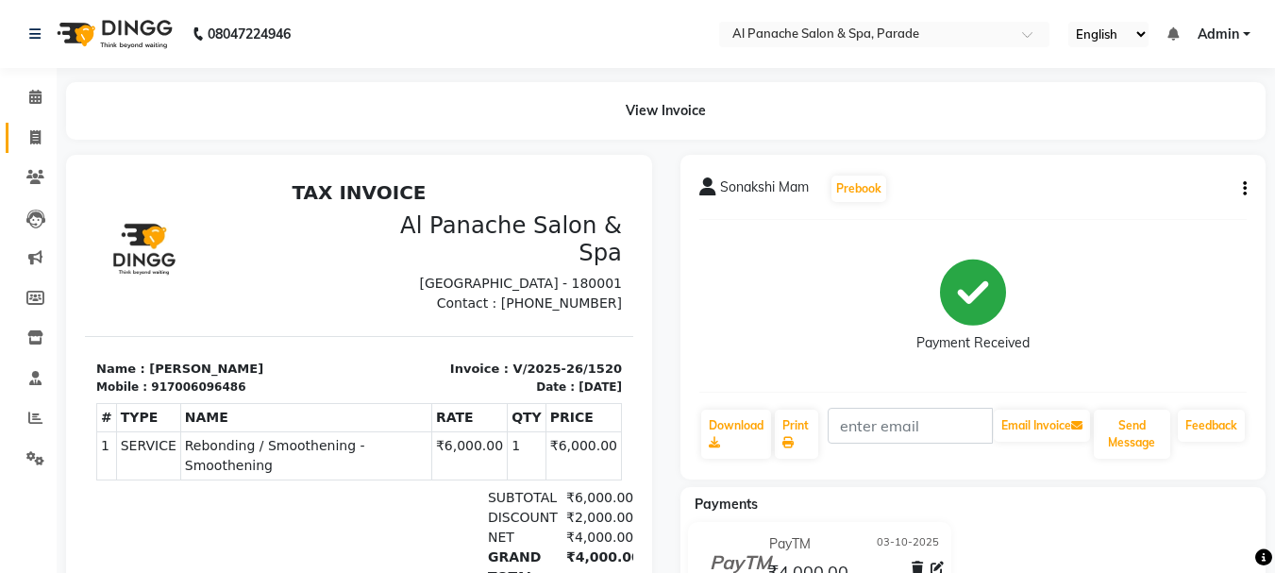
click at [28, 150] on link "Invoice" at bounding box center [28, 138] width 45 height 31
select select "service"
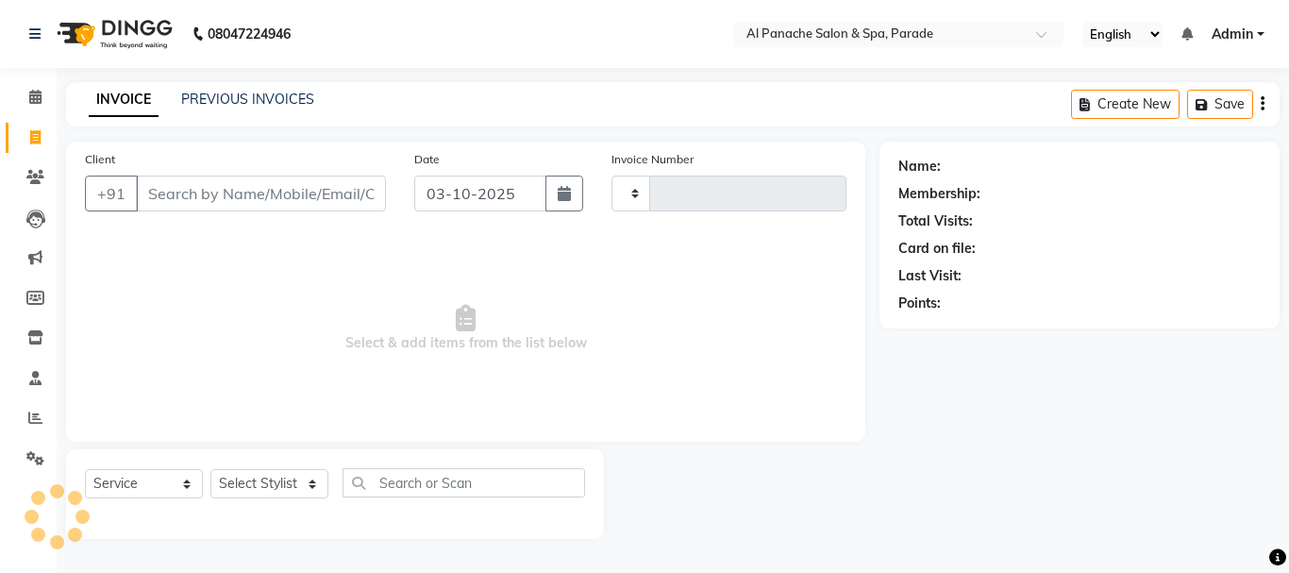
type input "1521"
select select "463"
click at [189, 188] on input "Client" at bounding box center [261, 194] width 250 height 36
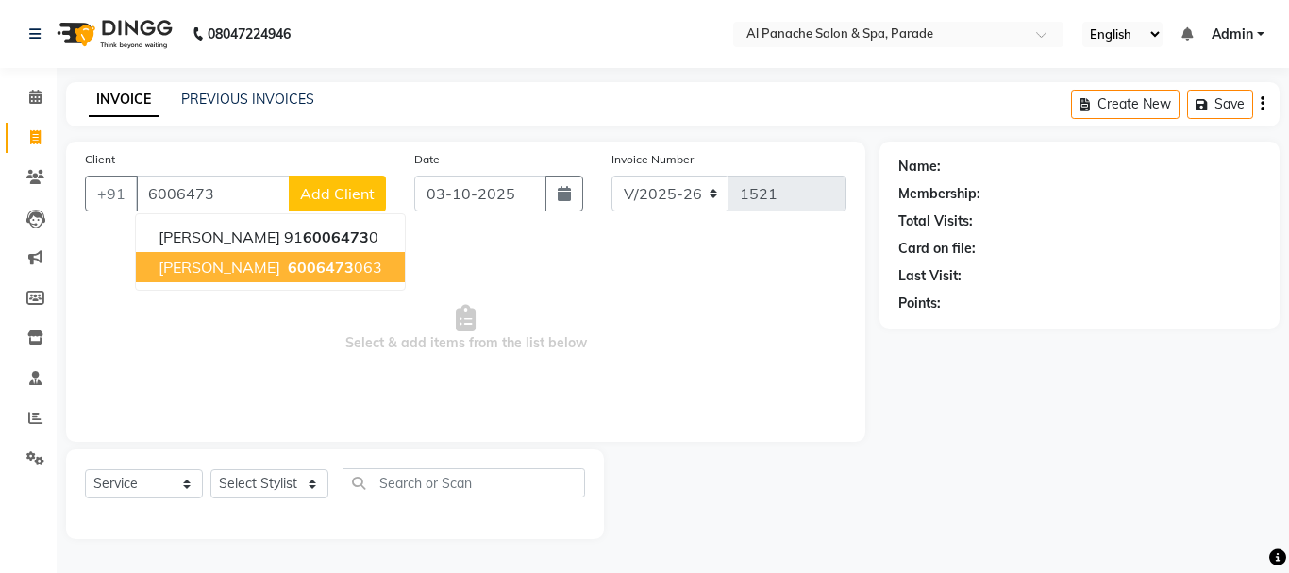
click at [288, 273] on span "6006473" at bounding box center [321, 267] width 66 height 19
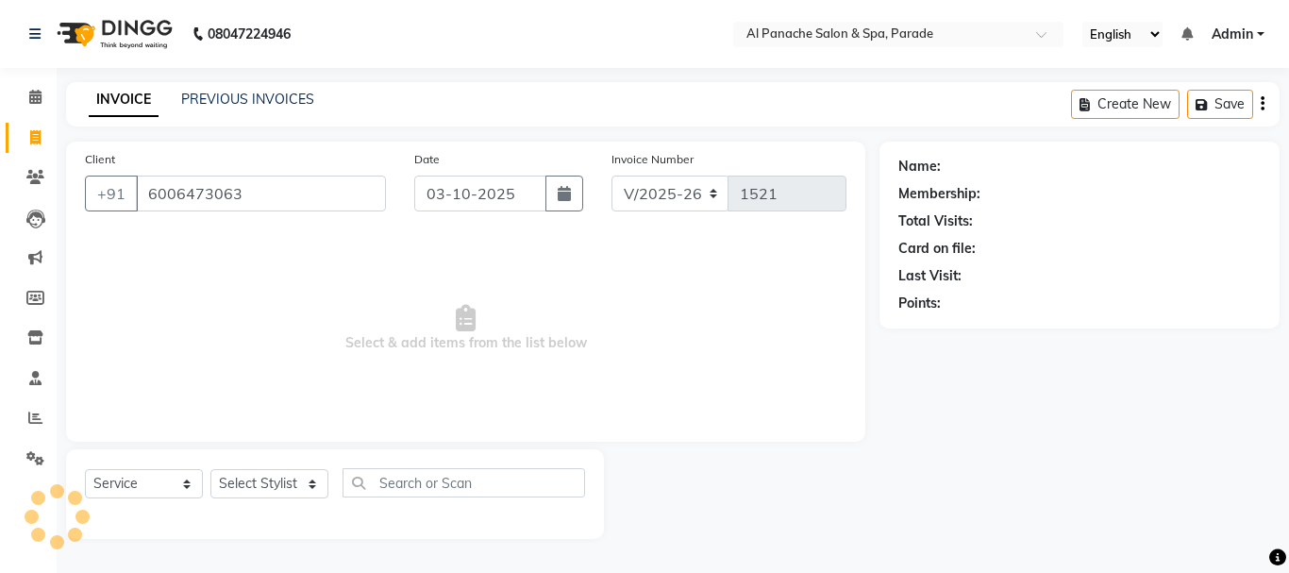
type input "6006473063"
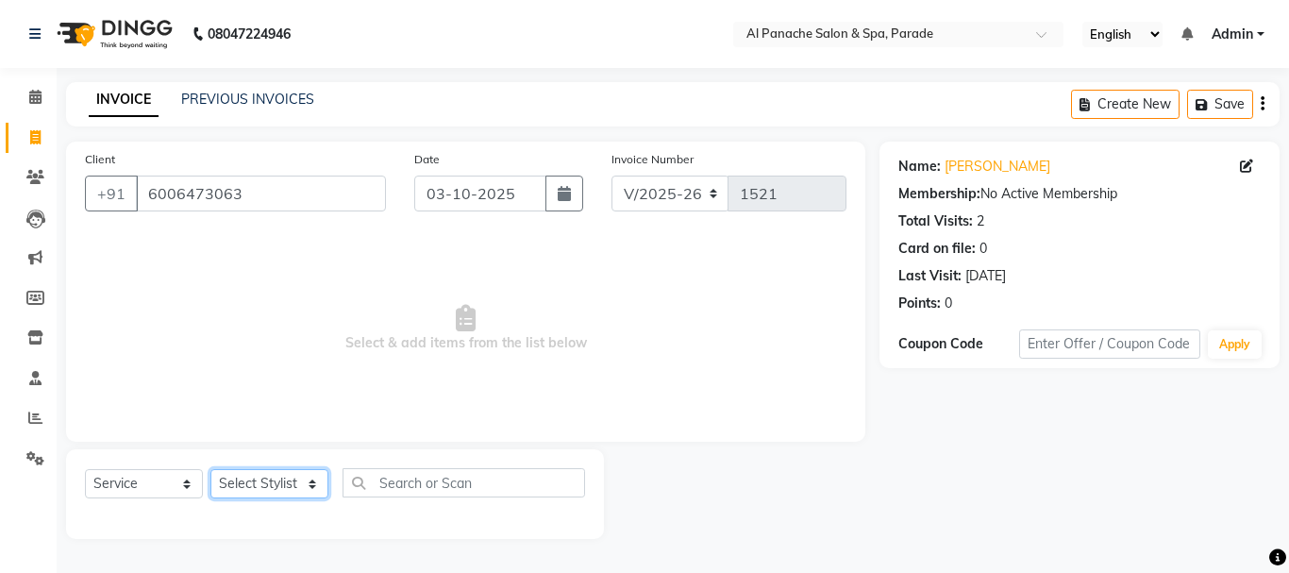
click at [264, 474] on select "Select Stylist [PERSON_NAME] Bhumi [PERSON_NAME] MANAGER [PERSON_NAME] [PERSON_…" at bounding box center [269, 483] width 118 height 29
select select "6416"
click at [210, 469] on select "Select Stylist [PERSON_NAME] Bhumi [PERSON_NAME] MANAGER [PERSON_NAME] [PERSON_…" at bounding box center [269, 483] width 118 height 29
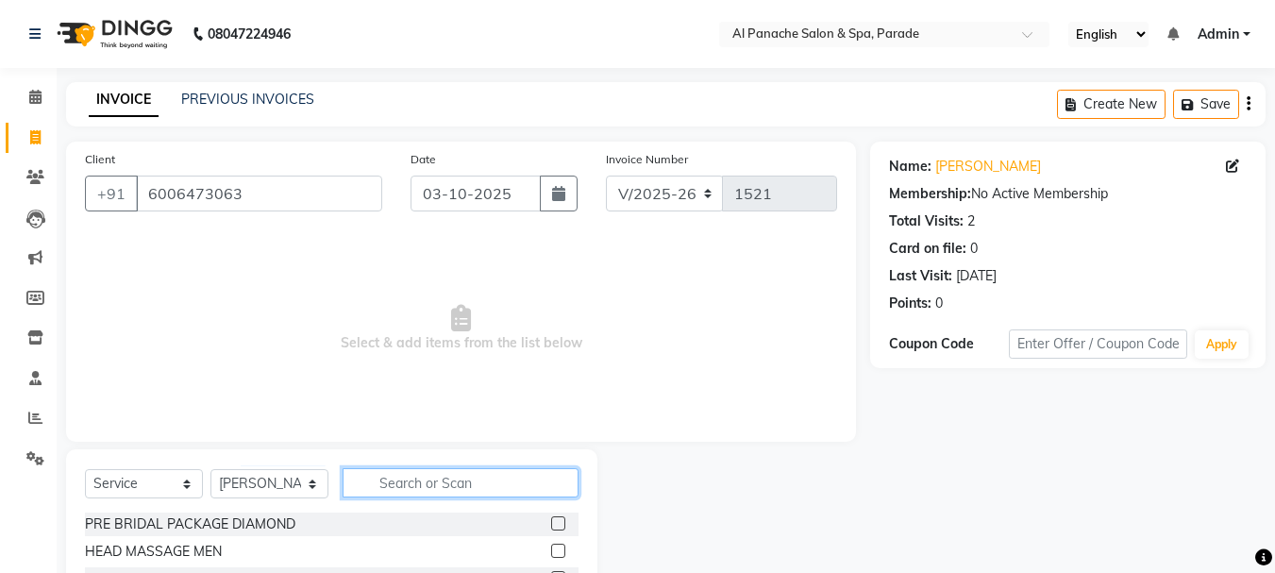
click at [430, 488] on input "text" at bounding box center [461, 482] width 236 height 29
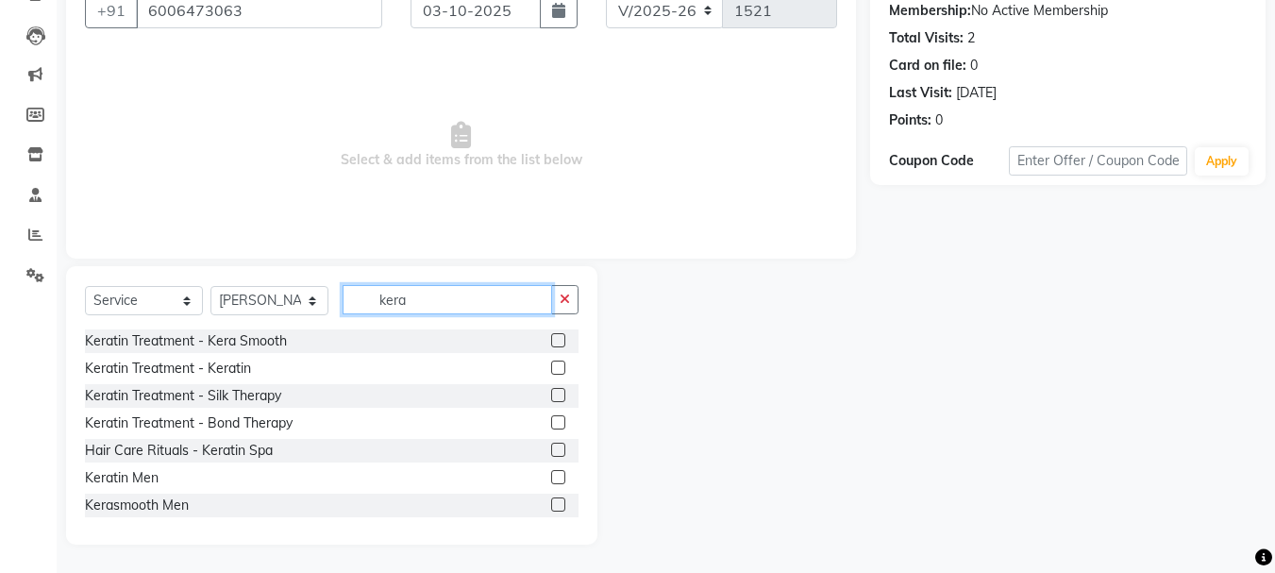
type input "kera"
click at [551, 341] on label at bounding box center [558, 340] width 14 height 14
click at [551, 341] on input "checkbox" at bounding box center [557, 341] width 12 height 12
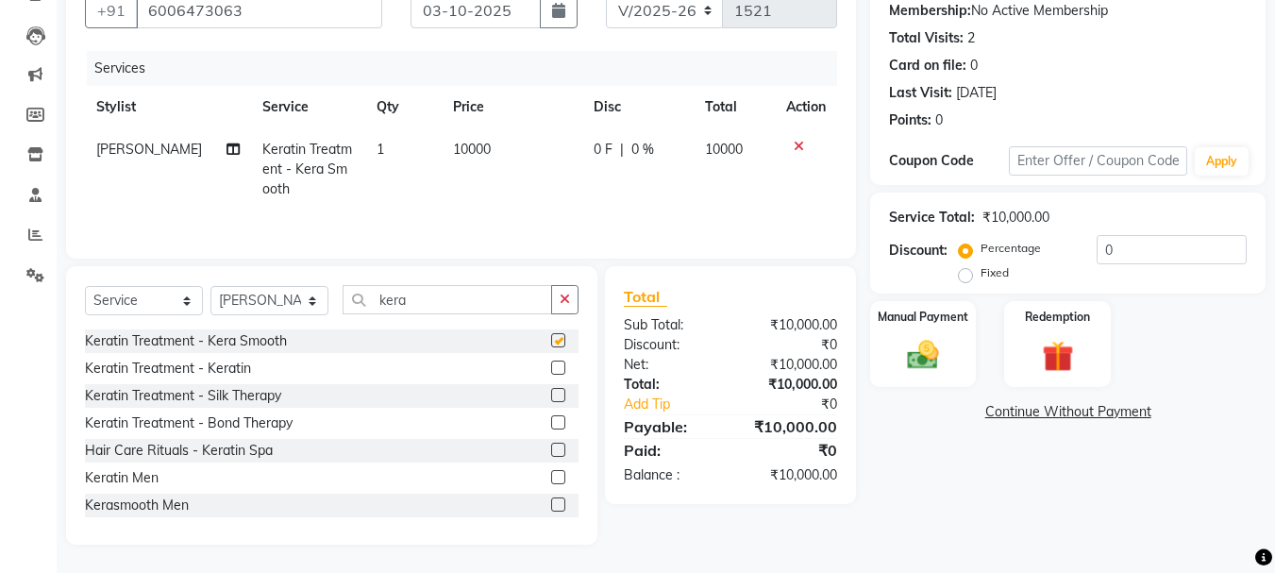
checkbox input "false"
click at [458, 148] on span "10000" at bounding box center [472, 149] width 38 height 17
select select "6416"
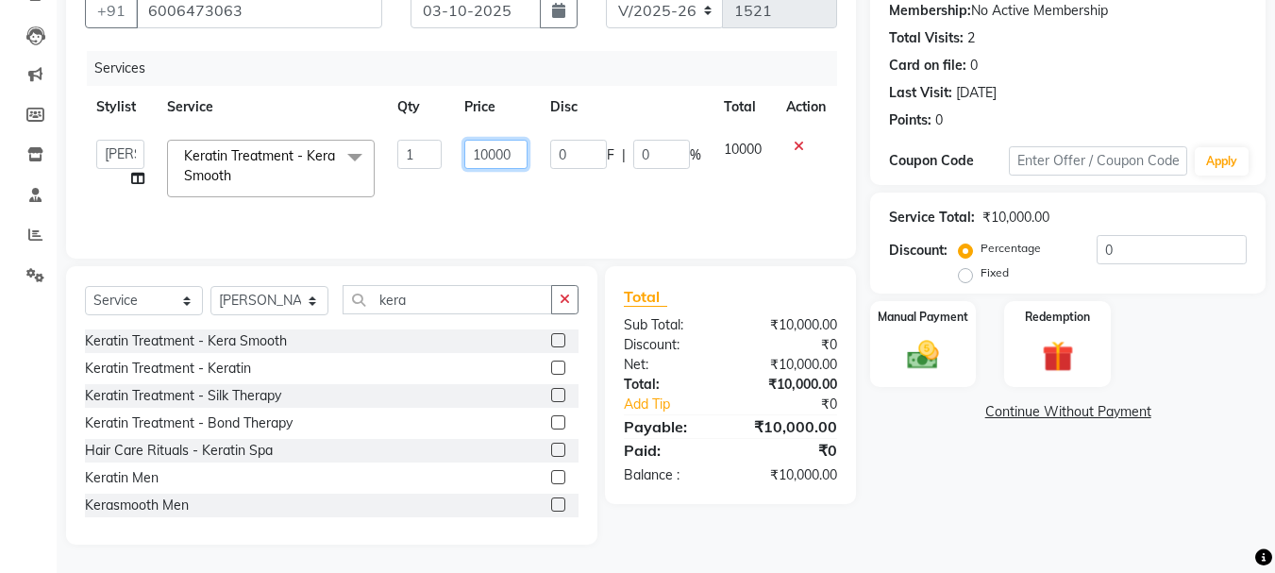
click at [484, 152] on input "10000" at bounding box center [495, 154] width 63 height 29
type input "8000"
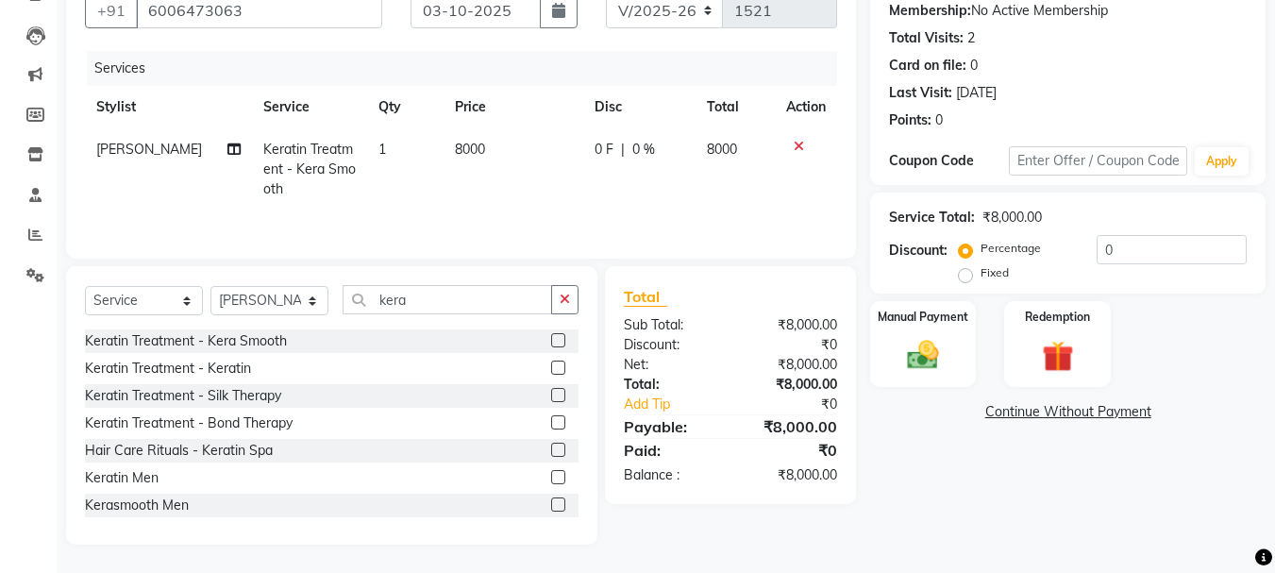
click at [692, 193] on td "0 F | 0 %" at bounding box center [639, 169] width 112 height 82
select select "6416"
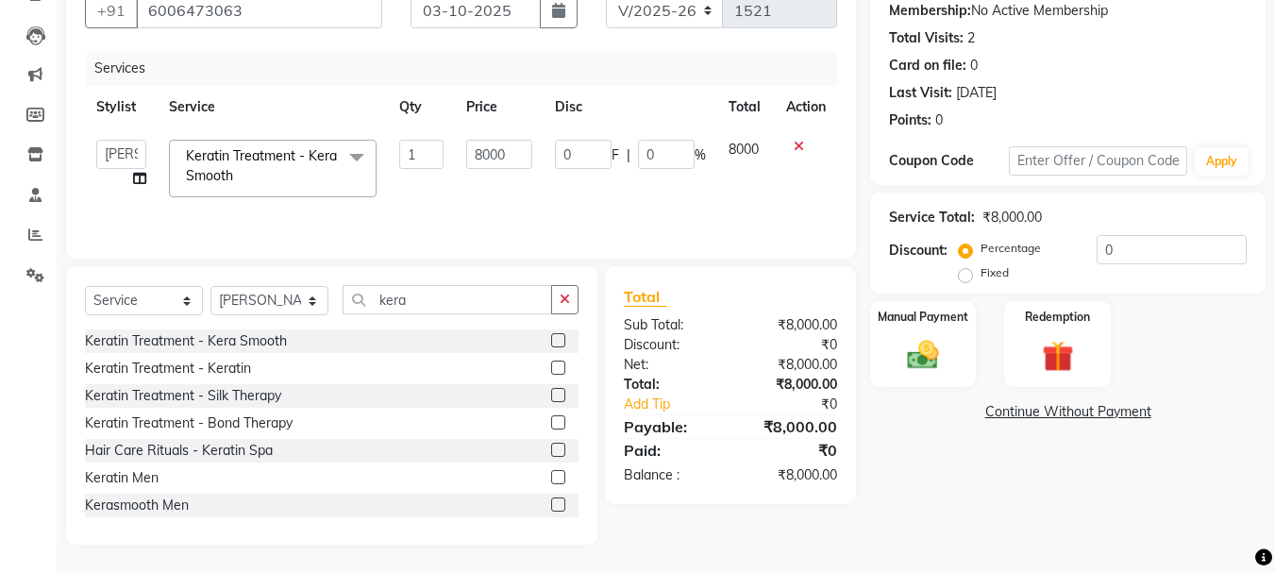
click at [956, 272] on div "Discount: Percentage Fixed 0" at bounding box center [1068, 260] width 358 height 51
click at [981, 273] on label "Fixed" at bounding box center [995, 272] width 28 height 17
click at [963, 273] on input "Fixed" at bounding box center [969, 272] width 13 height 13
radio input "true"
click at [1118, 258] on input "0" at bounding box center [1172, 249] width 150 height 29
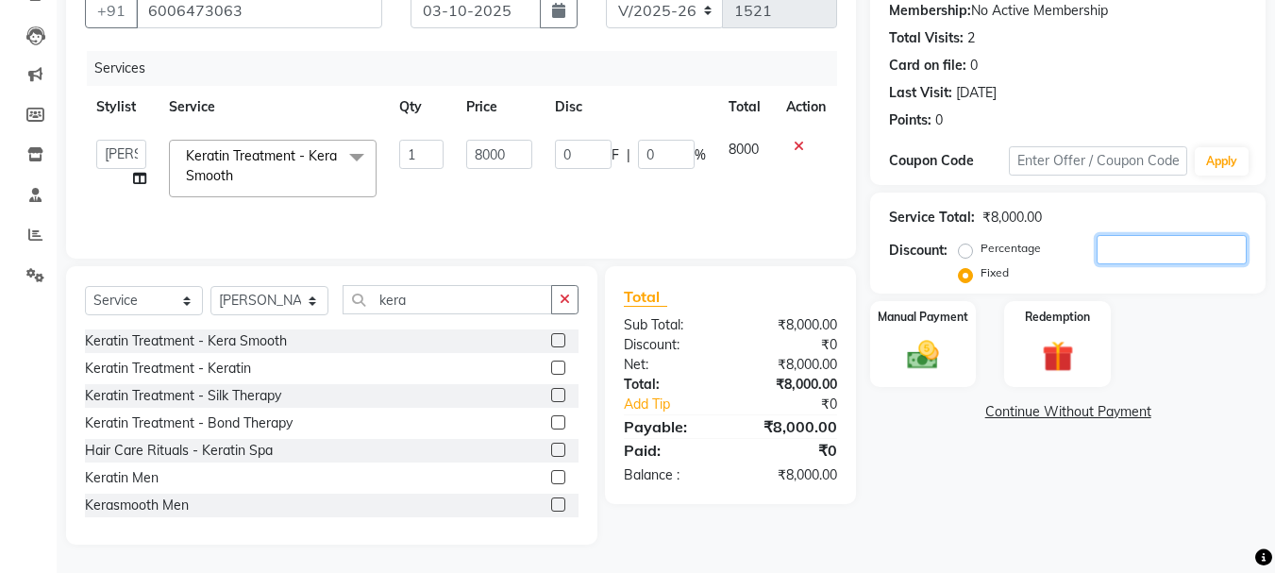
type input "3"
type input "0.04"
type input "35"
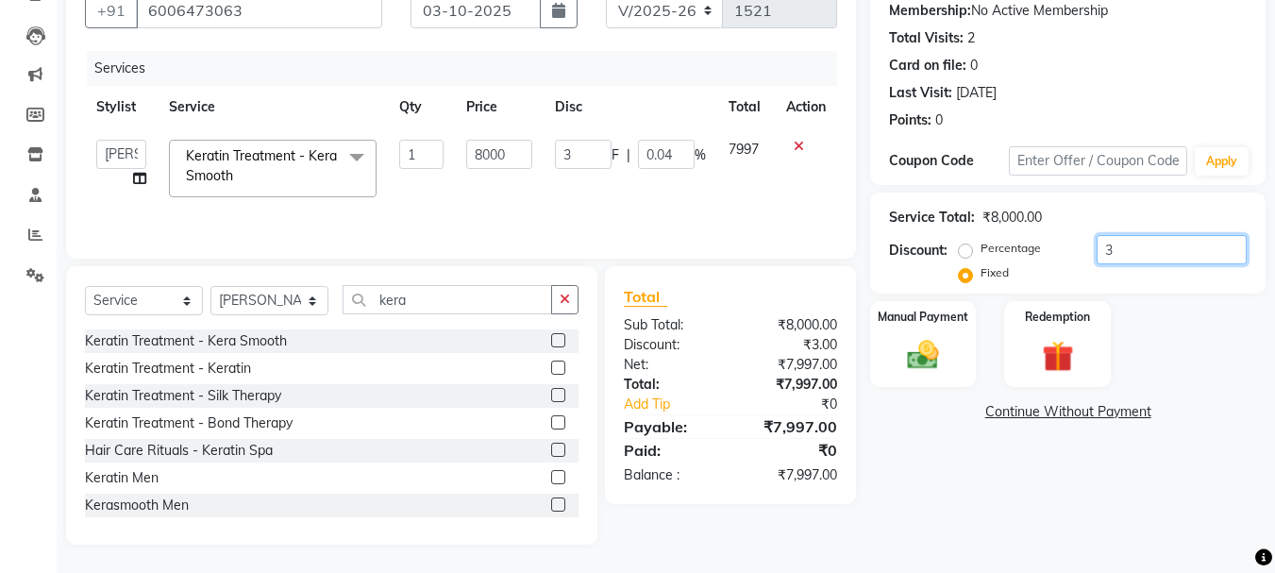
type input "0.44"
type input "350"
type input "4.38"
type input "3500"
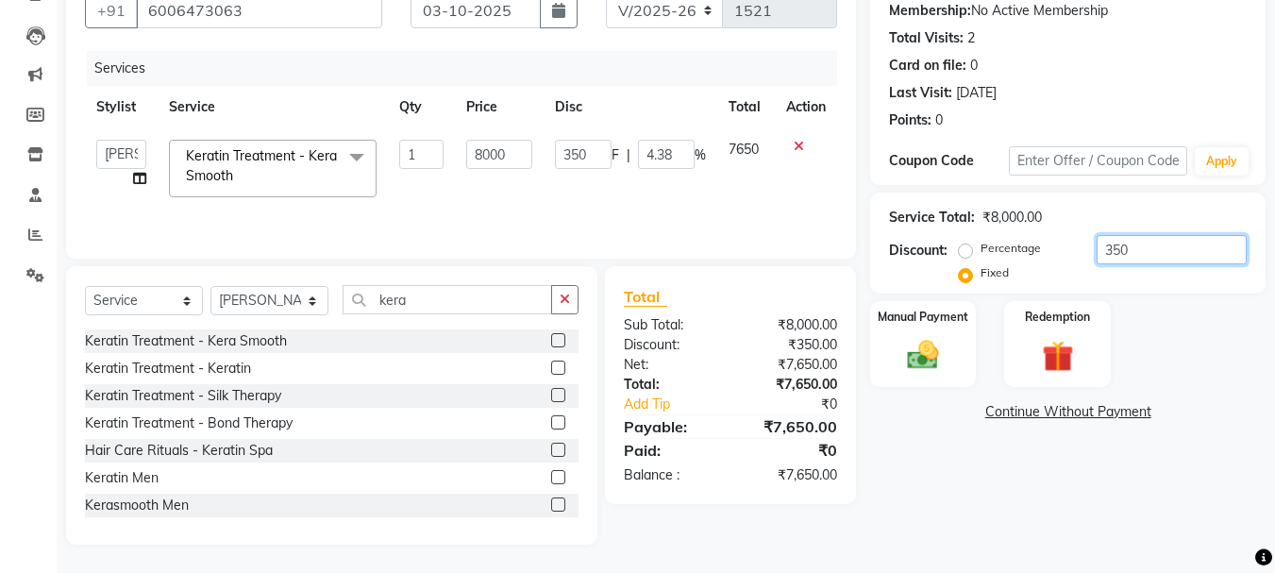
type input "3500"
type input "43.75"
type input "3500"
click at [964, 330] on div "Manual Payment" at bounding box center [923, 344] width 110 height 90
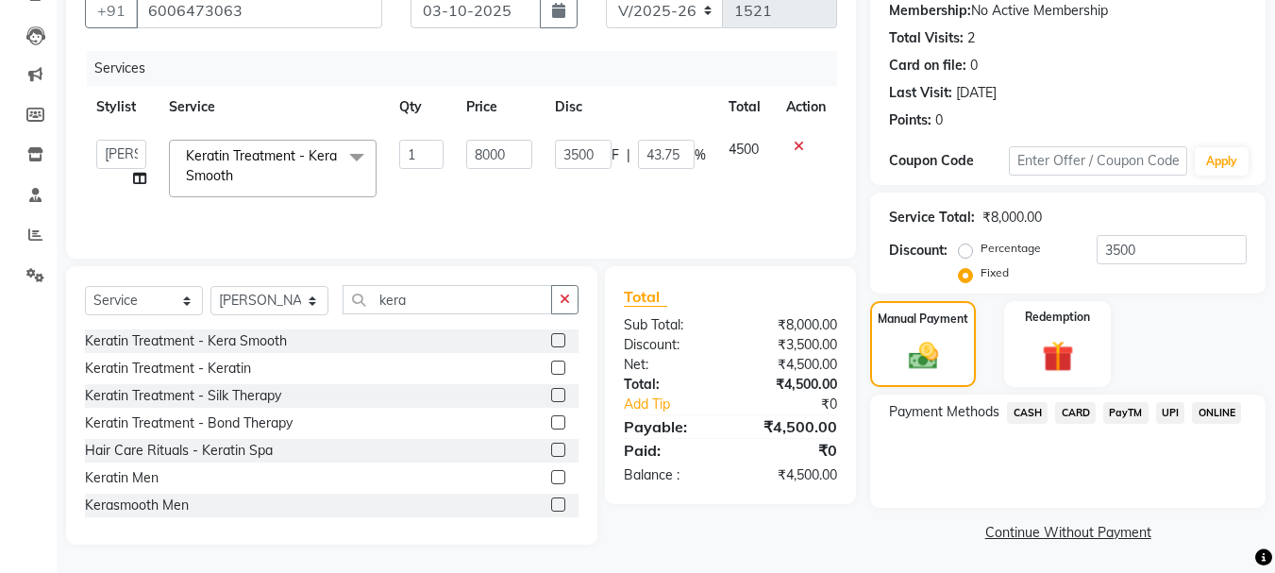
click at [1022, 414] on span "CASH" at bounding box center [1027, 413] width 41 height 22
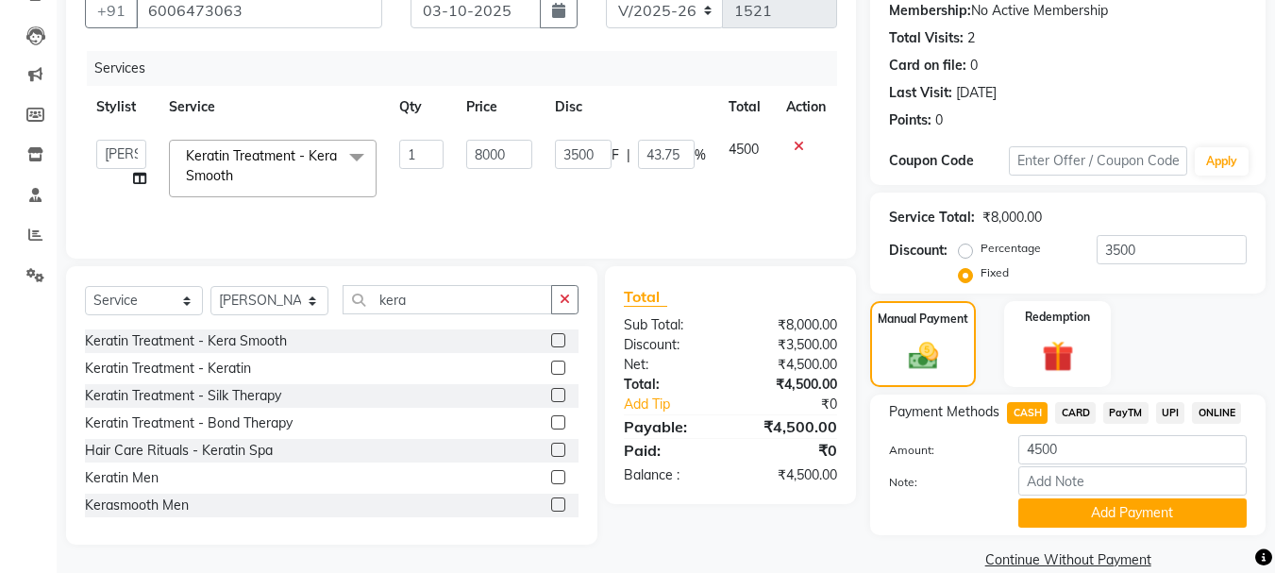
scroll to position [212, 0]
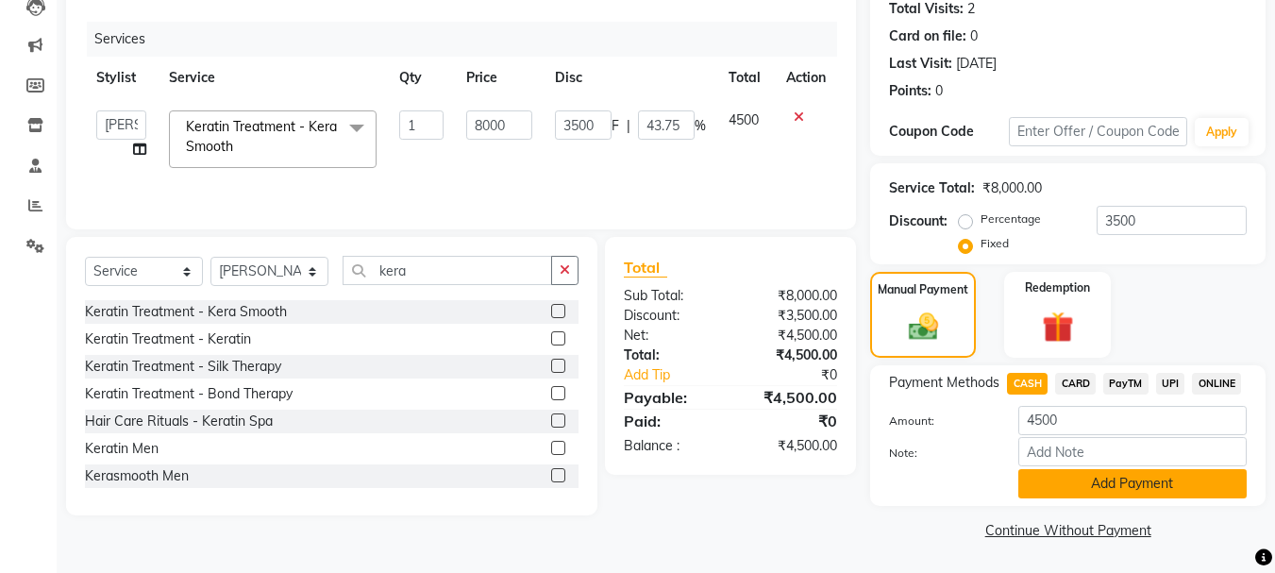
click at [1100, 482] on button "Add Payment" at bounding box center [1132, 483] width 228 height 29
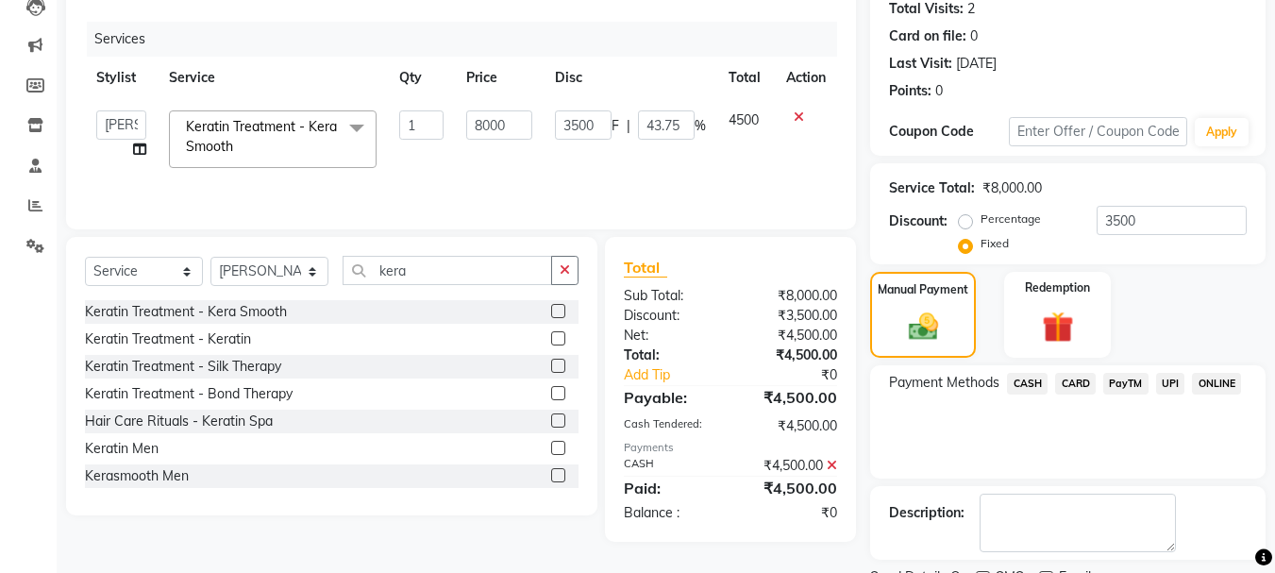
click at [1035, 387] on span "CASH" at bounding box center [1027, 384] width 41 height 22
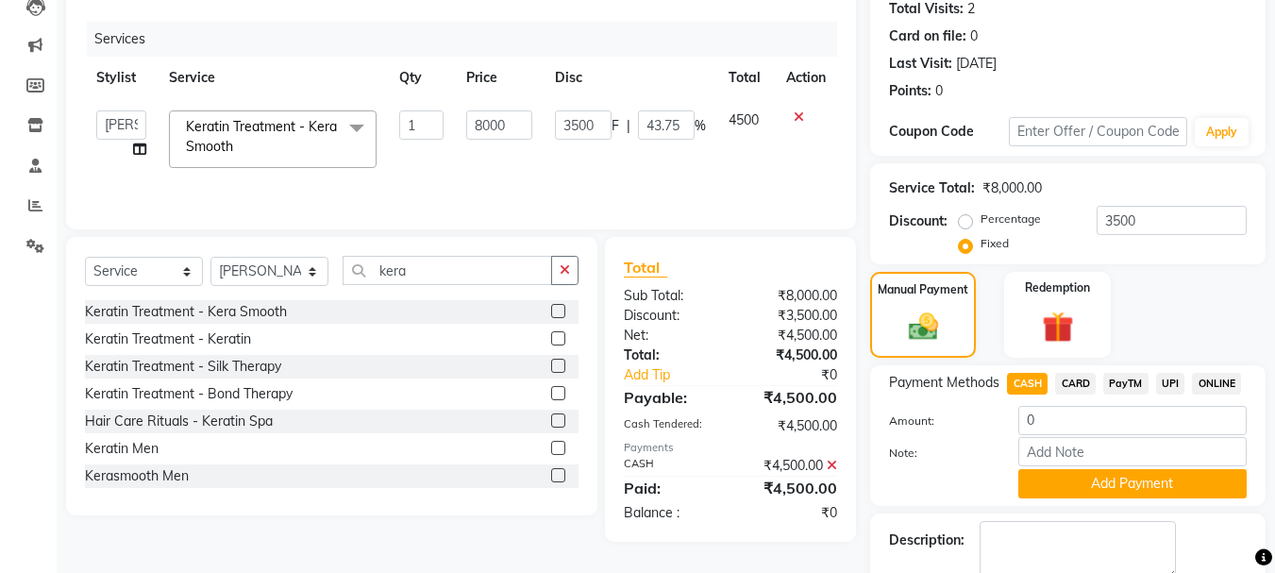
scroll to position [319, 0]
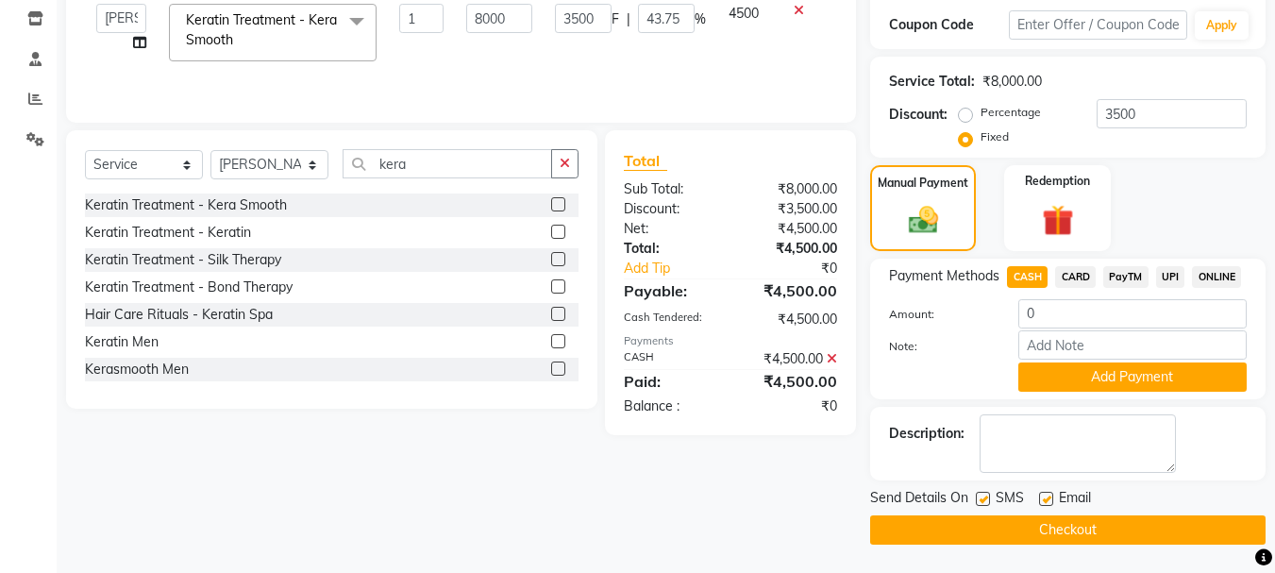
click at [981, 536] on button "Checkout" at bounding box center [1067, 529] width 395 height 29
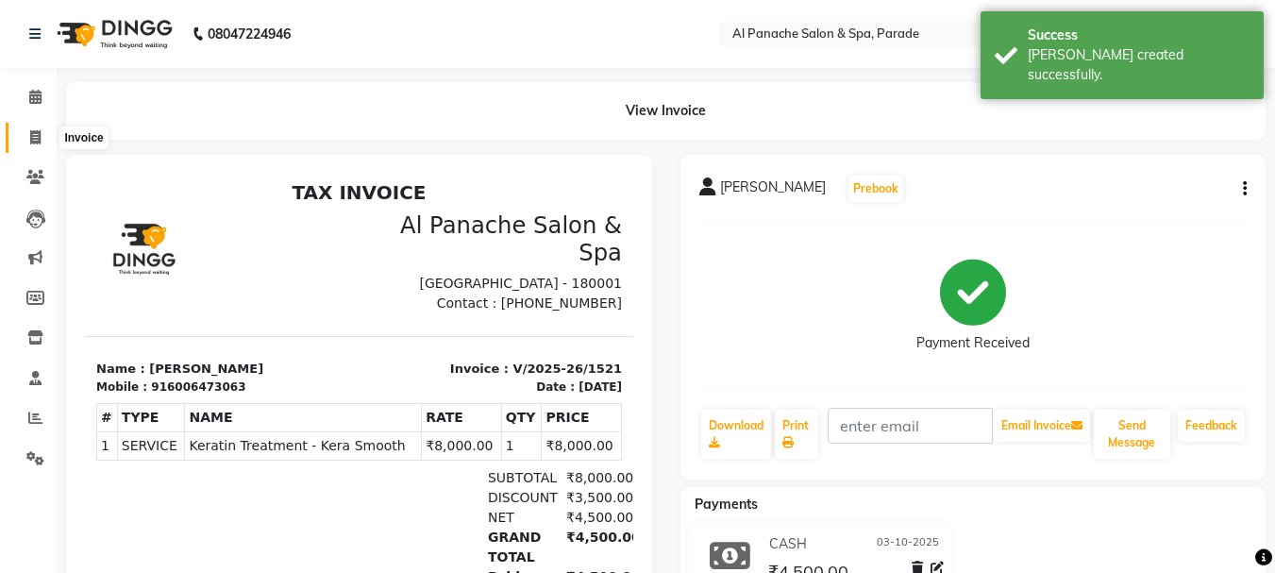
click at [45, 147] on span at bounding box center [35, 138] width 33 height 22
select select "service"
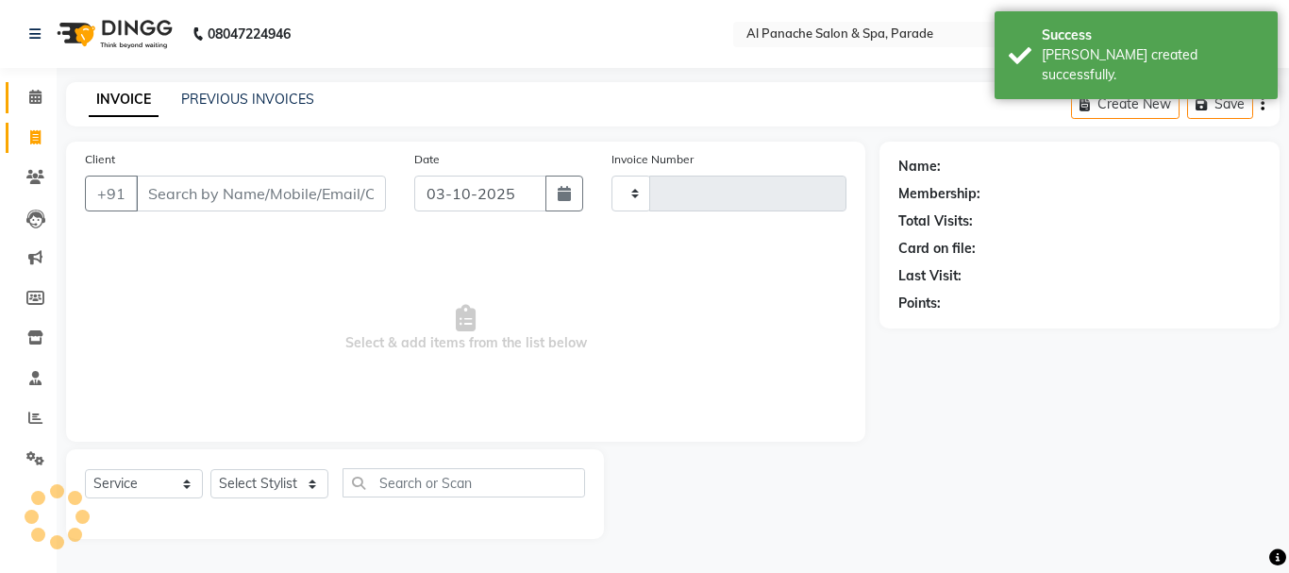
type input "1522"
select select "463"
click at [280, 90] on div "PREVIOUS INVOICES" at bounding box center [247, 100] width 133 height 20
click at [277, 95] on link "PREVIOUS INVOICES" at bounding box center [247, 99] width 133 height 17
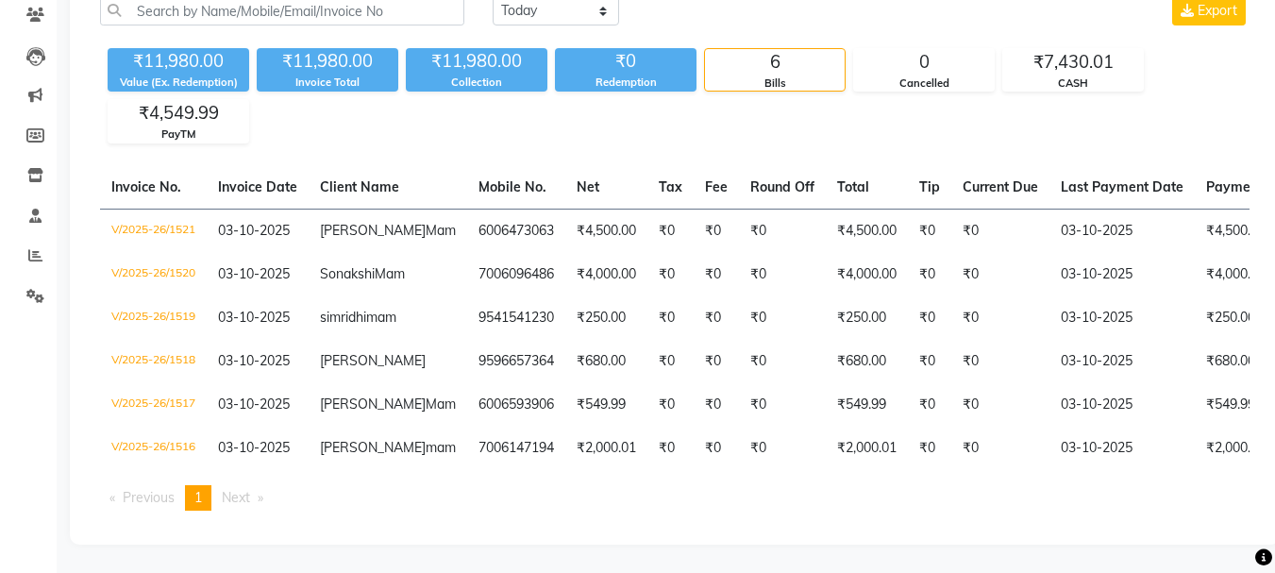
scroll to position [252, 0]
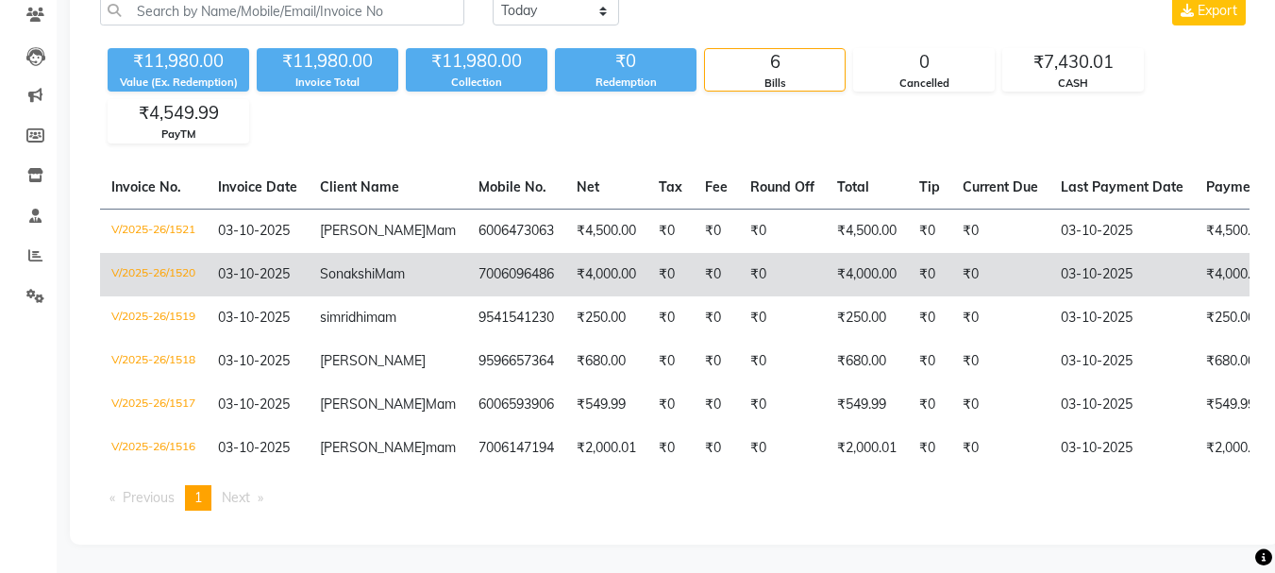
click at [467, 253] on td "7006096486" at bounding box center [516, 274] width 98 height 43
click at [471, 253] on td "7006096486" at bounding box center [516, 274] width 98 height 43
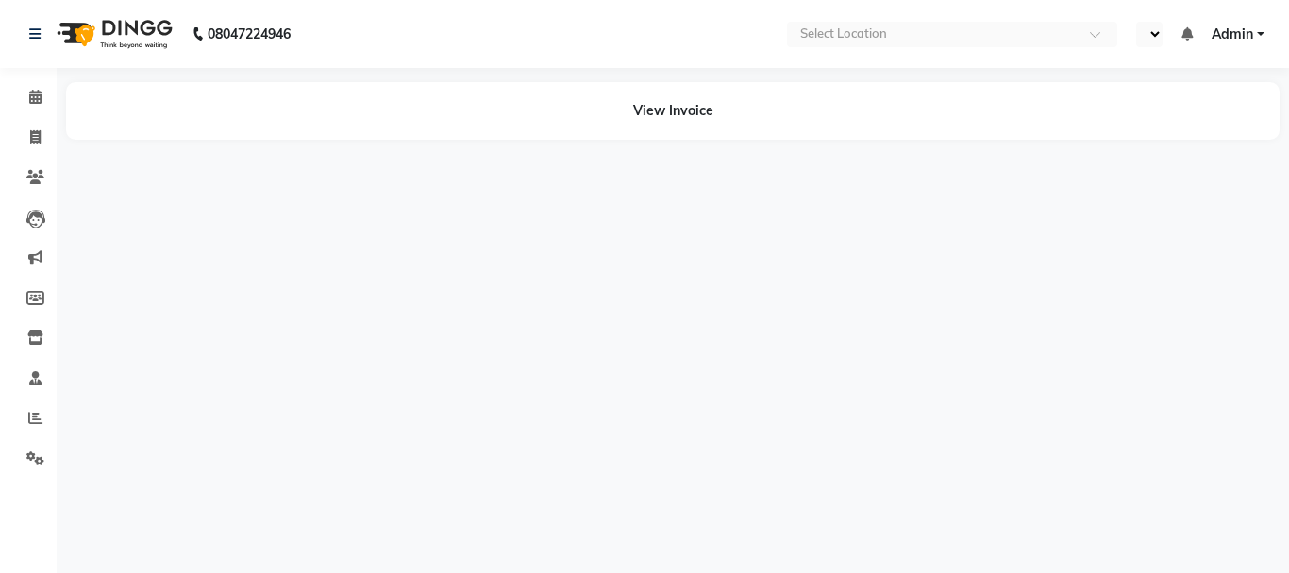
select select "en"
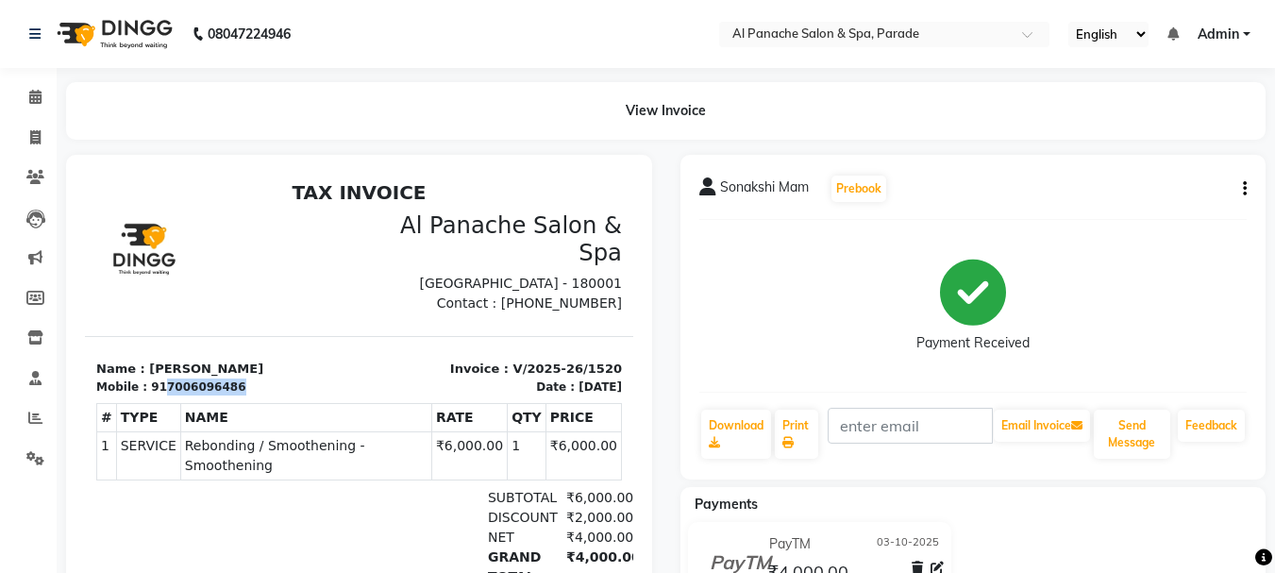
drag, startPoint x: 228, startPoint y: 405, endPoint x: 157, endPoint y: 400, distance: 71.9
click at [157, 395] on div "Mobile : 917006096486" at bounding box center [222, 386] width 252 height 17
copy div "7006096486"
click at [15, 137] on link "Invoice" at bounding box center [28, 138] width 45 height 31
select select "service"
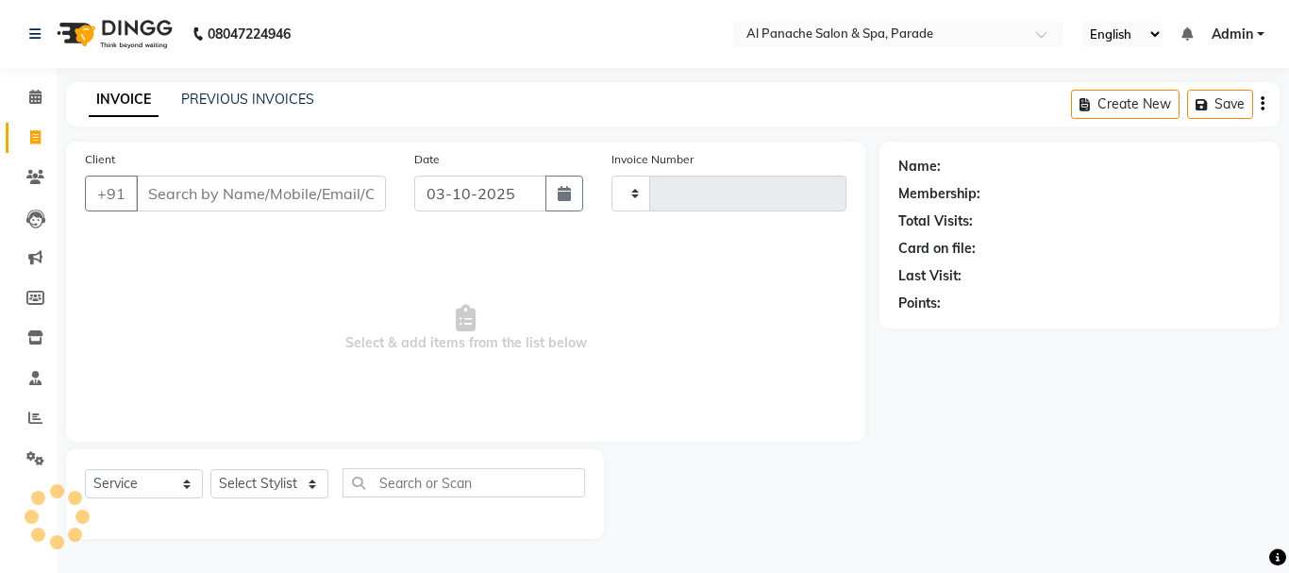
type input "1522"
select select "463"
click at [207, 197] on input "Client" at bounding box center [261, 194] width 250 height 36
type input "7006096486"
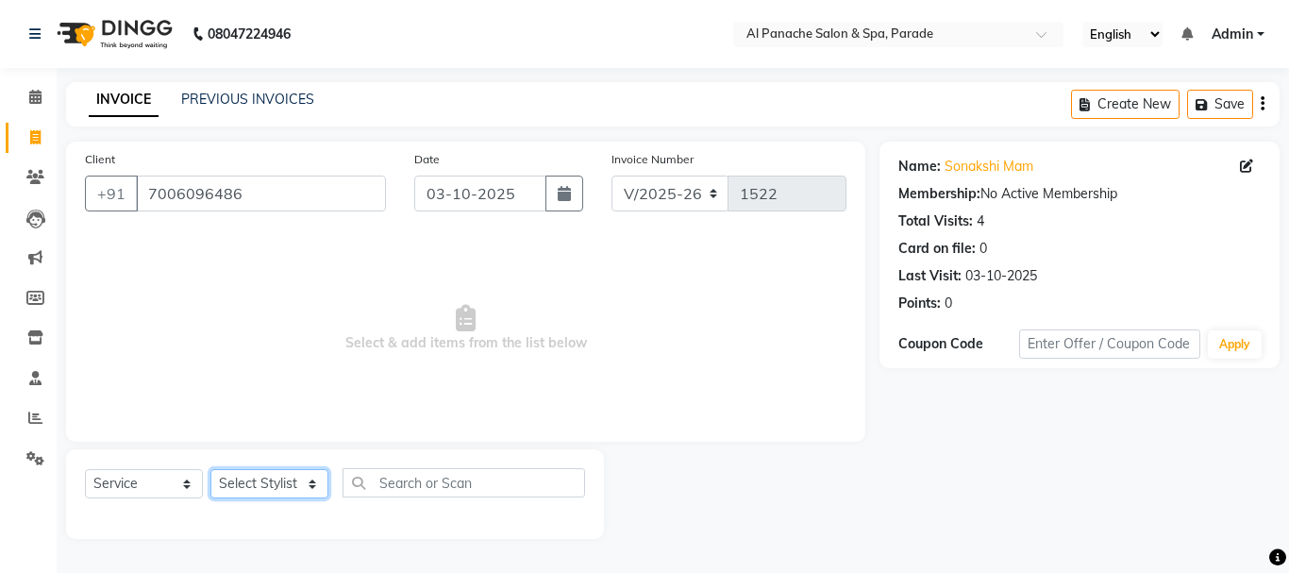
click at [281, 480] on select "Select Stylist AMAN Anu Bhumi Karan Komal MANAGER Nitin RAJVEER SEEMA SNEHA Sun…" at bounding box center [269, 483] width 118 height 29
select select "86270"
click at [210, 469] on select "Select Stylist AMAN Anu Bhumi Karan Komal MANAGER Nitin RAJVEER SEEMA SNEHA Sun…" at bounding box center [269, 483] width 118 height 29
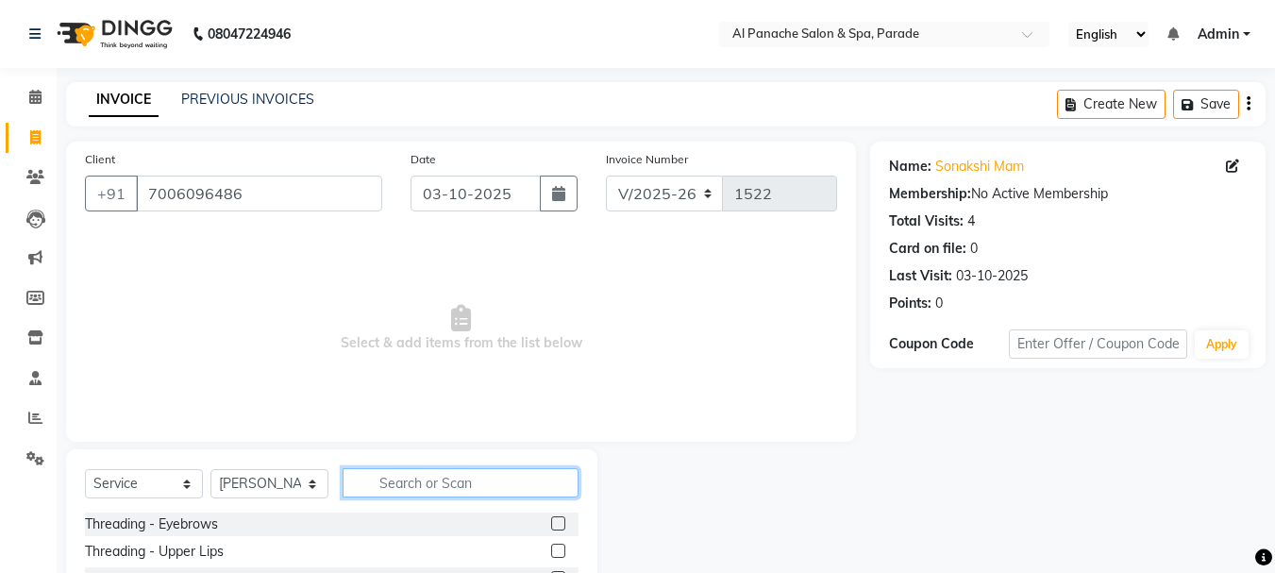
click at [429, 495] on input "text" at bounding box center [461, 482] width 236 height 29
type input "skin bright"
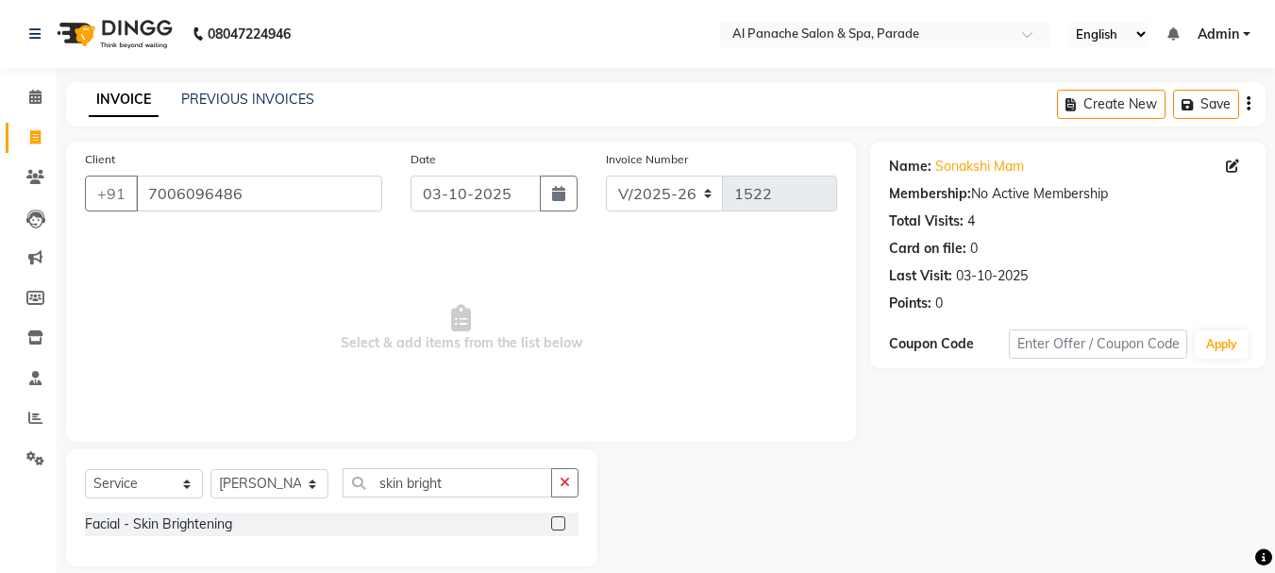
click at [556, 529] on label at bounding box center [558, 523] width 14 height 14
click at [556, 529] on input "checkbox" at bounding box center [557, 524] width 12 height 12
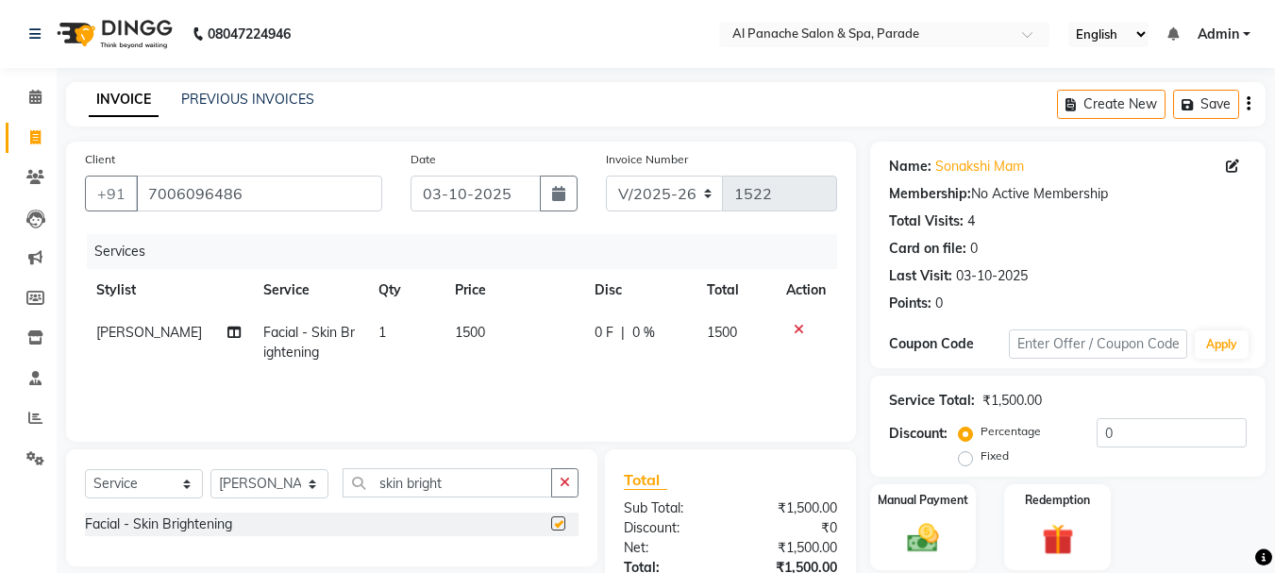
checkbox input "false"
click at [490, 488] on input "skin brigh" at bounding box center [448, 482] width 210 height 29
type input "s"
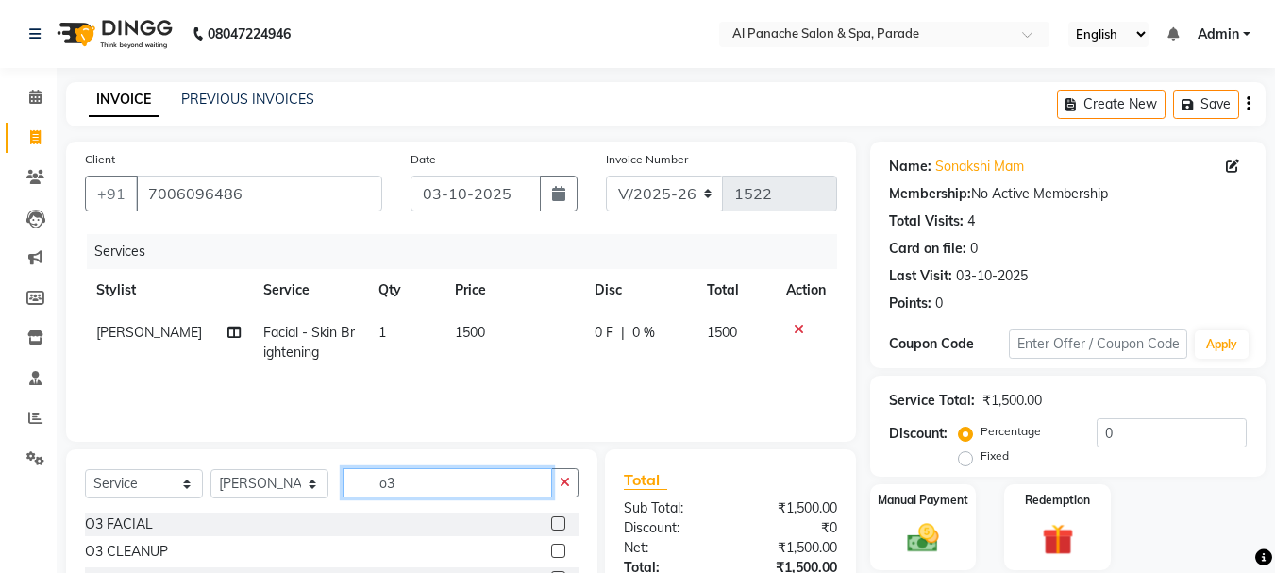
scroll to position [159, 0]
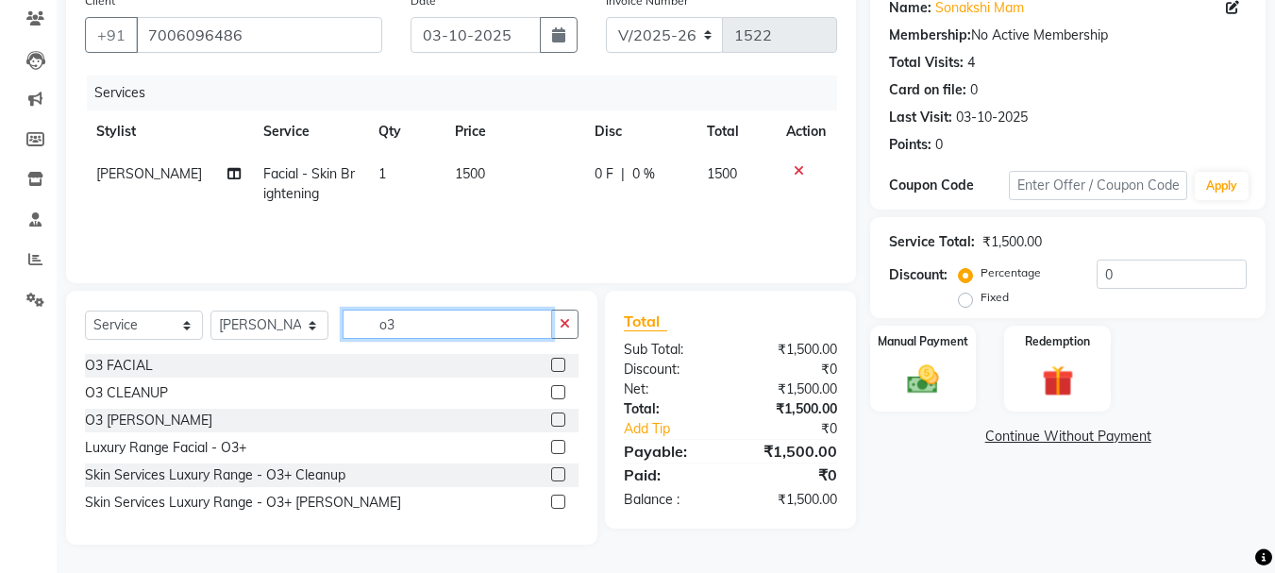
type input "o3"
click at [559, 502] on label at bounding box center [558, 502] width 14 height 14
click at [559, 502] on input "checkbox" at bounding box center [557, 502] width 12 height 12
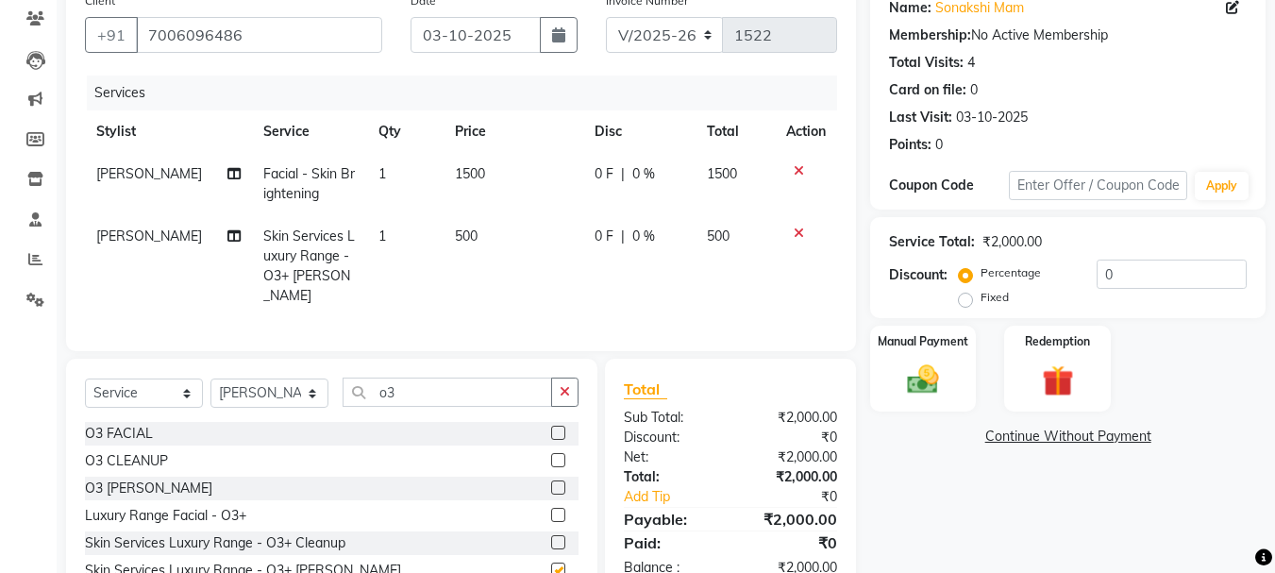
checkbox input "false"
click at [981, 295] on label "Fixed" at bounding box center [995, 297] width 28 height 17
click at [967, 295] on input "Fixed" at bounding box center [969, 297] width 13 height 13
radio input "true"
click at [1117, 275] on input "number" at bounding box center [1172, 274] width 150 height 29
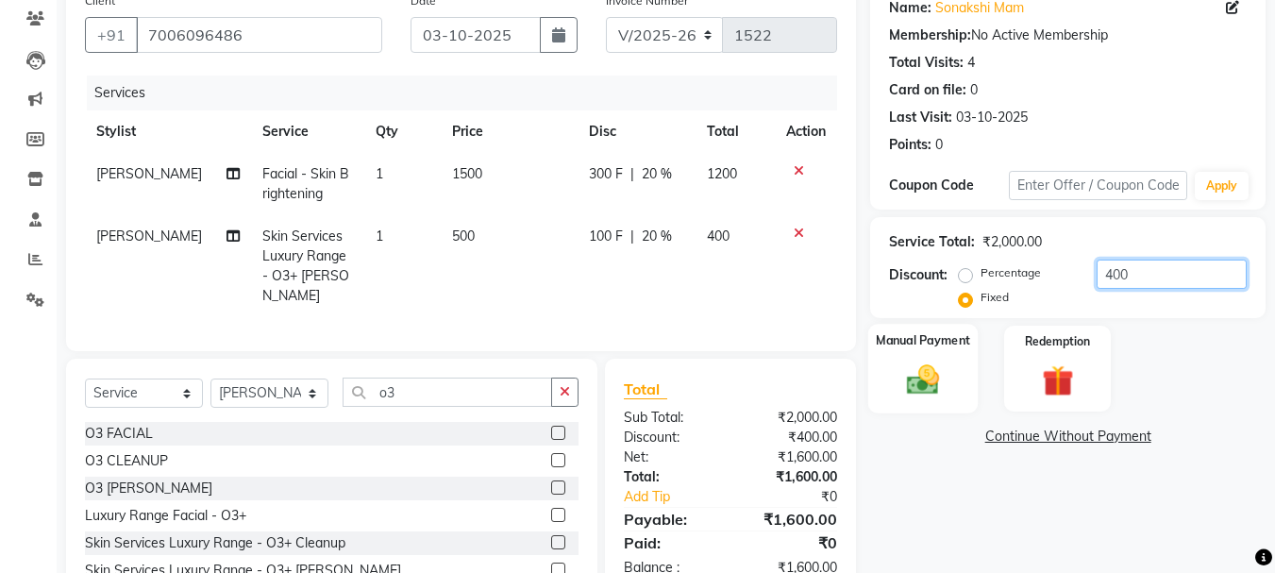
type input "400"
click at [896, 352] on div "Manual Payment" at bounding box center [923, 369] width 110 height 90
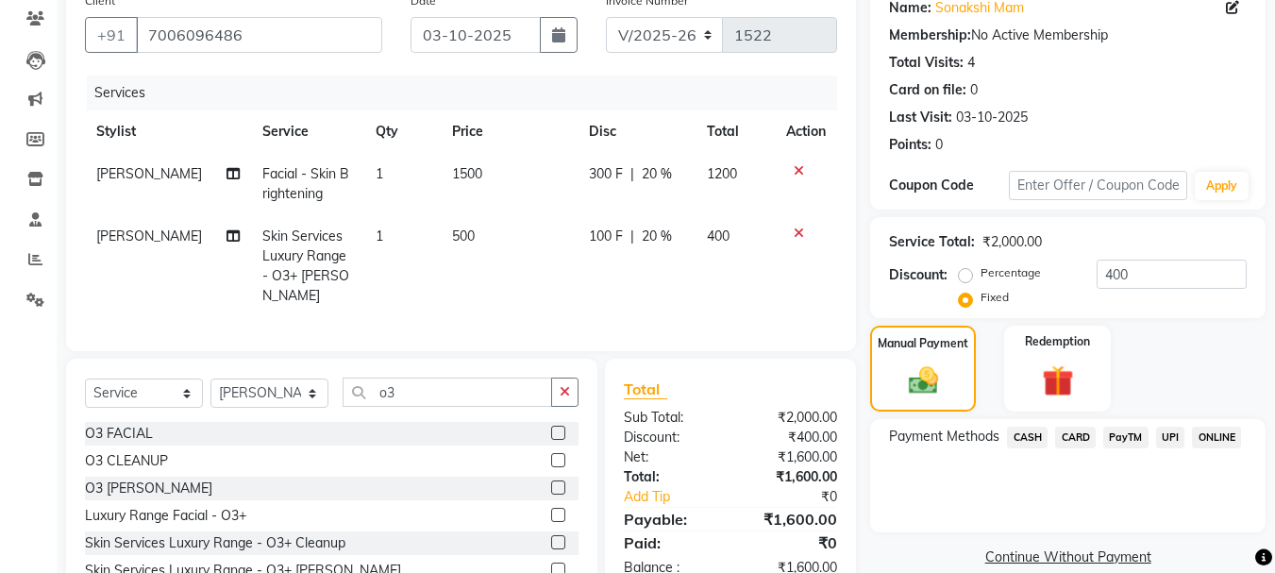
click at [1136, 435] on span "PayTM" at bounding box center [1125, 438] width 45 height 22
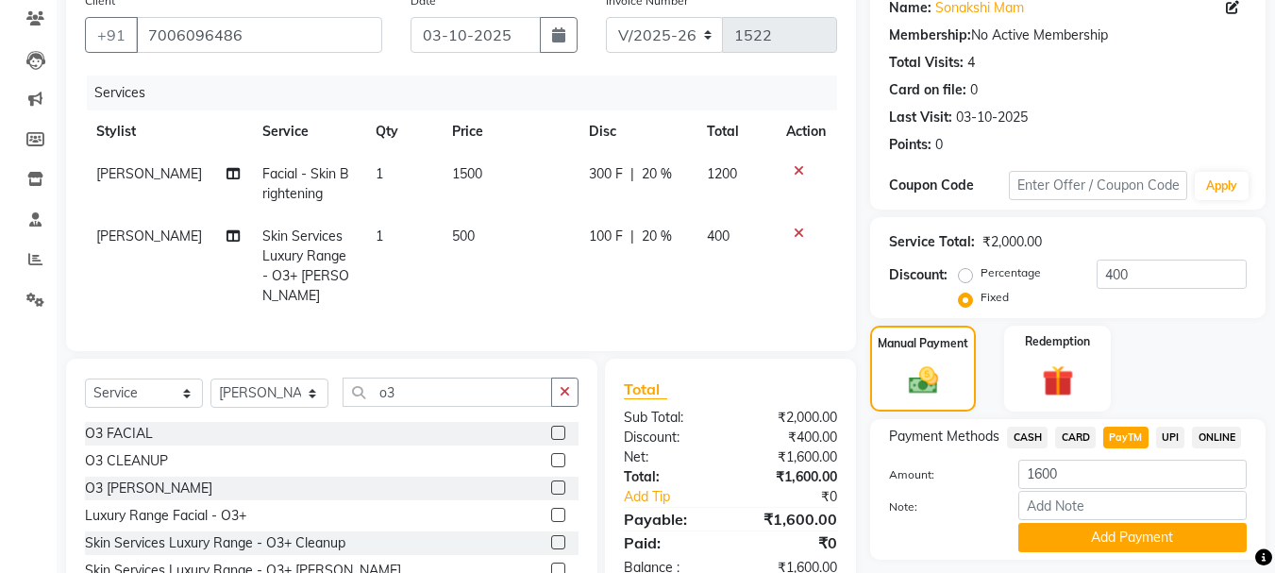
scroll to position [221, 0]
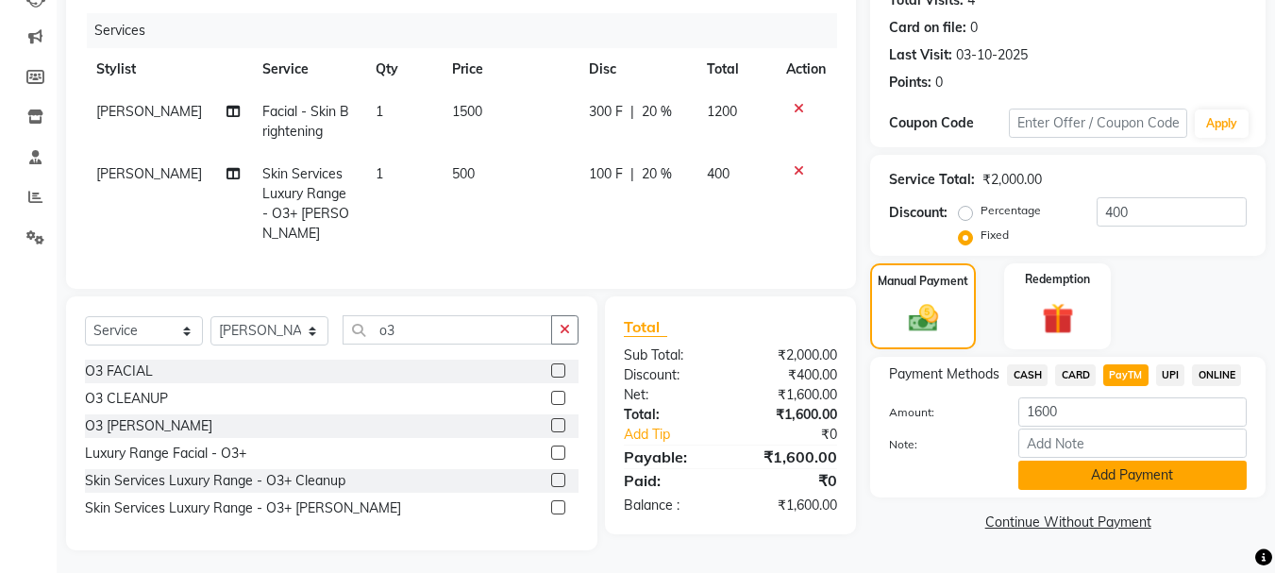
click at [1085, 489] on button "Add Payment" at bounding box center [1132, 475] width 228 height 29
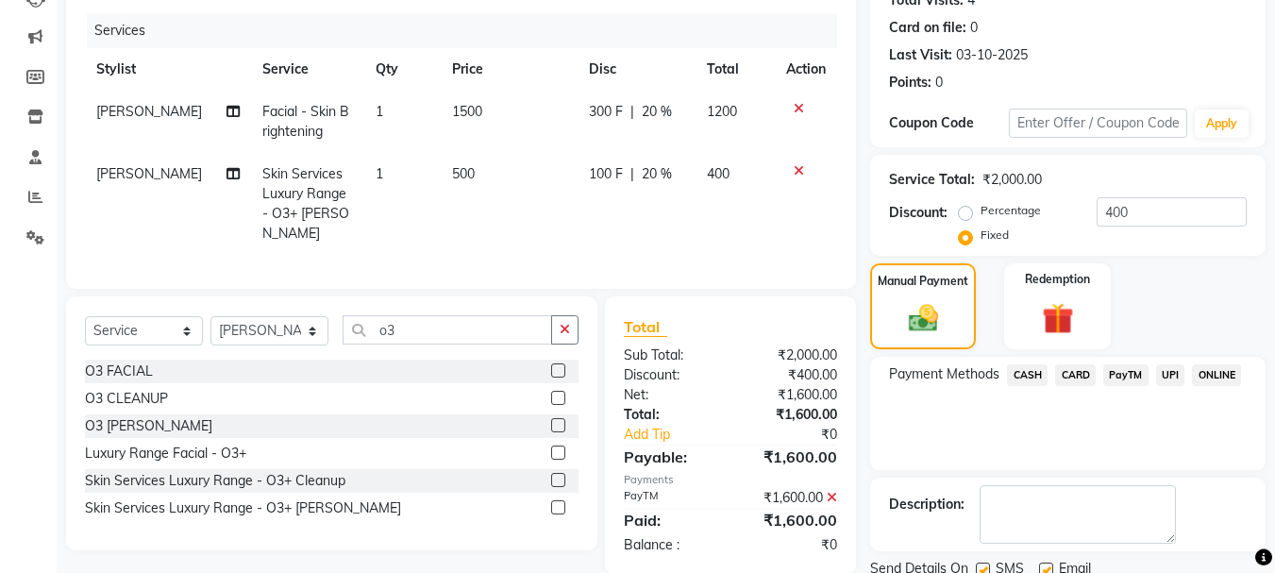
scroll to position [292, 0]
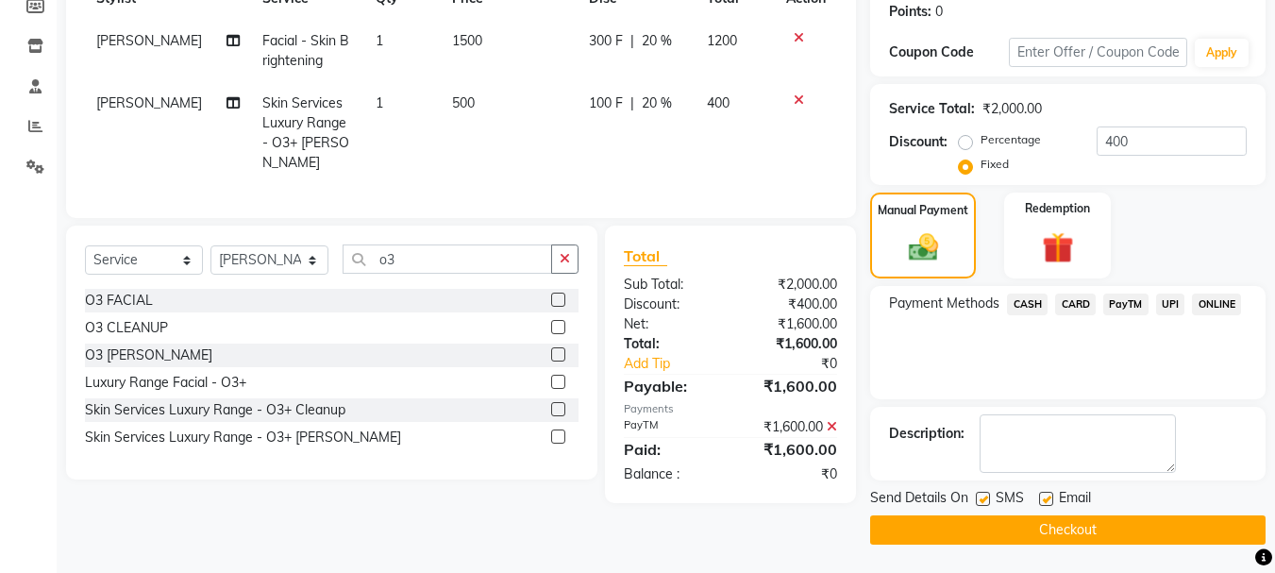
click at [986, 530] on button "Checkout" at bounding box center [1067, 529] width 395 height 29
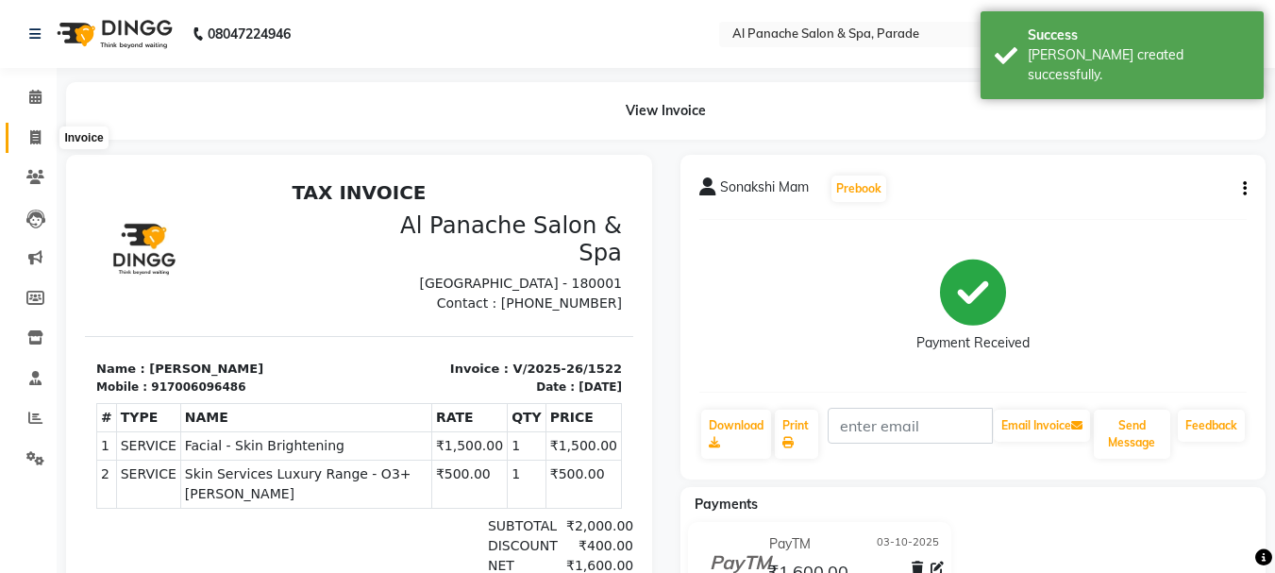
click at [26, 134] on span at bounding box center [35, 138] width 33 height 22
select select "service"
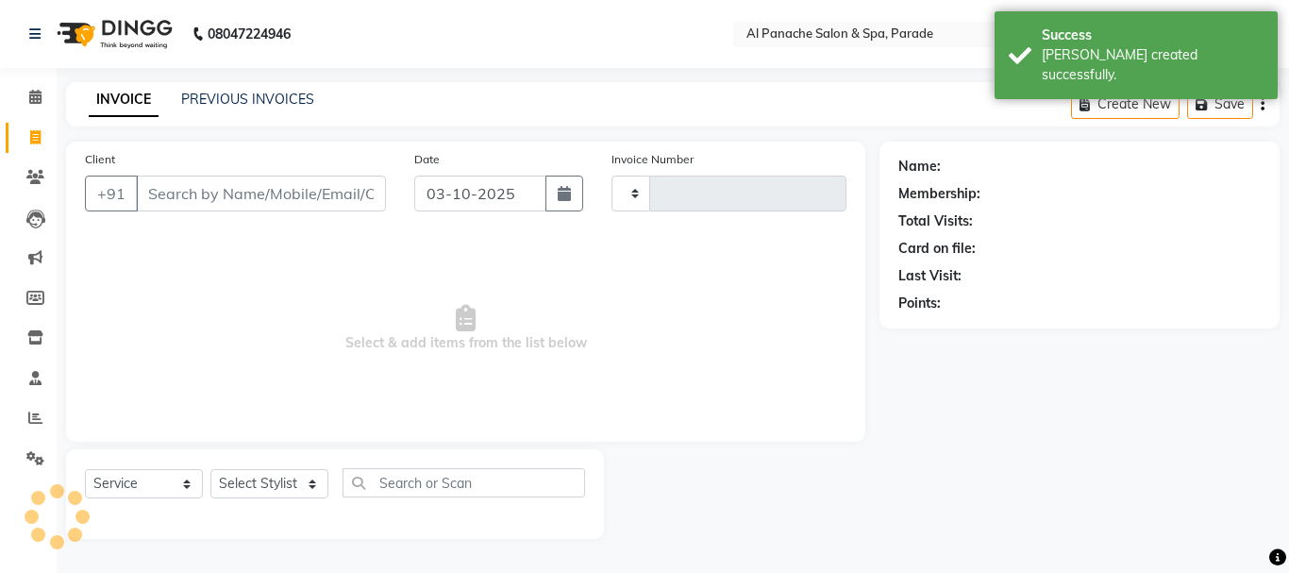
type input "1523"
select select "463"
click at [32, 87] on span at bounding box center [35, 98] width 33 height 22
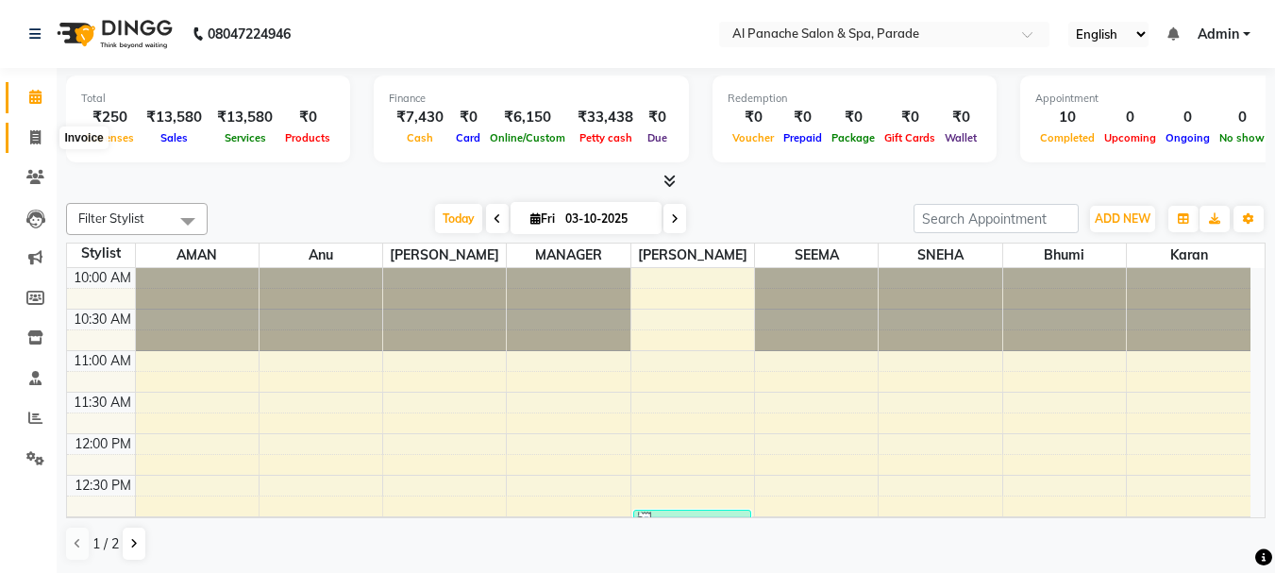
click at [31, 128] on span at bounding box center [35, 138] width 33 height 22
select select "service"
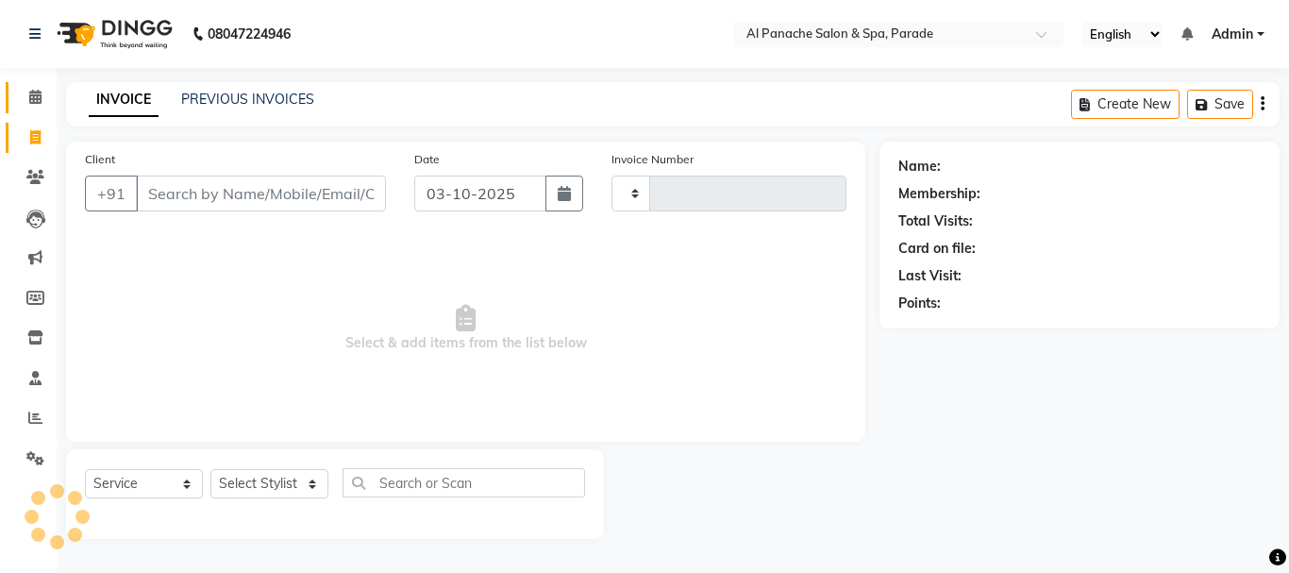
type input "1523"
select select "463"
click at [34, 97] on icon at bounding box center [35, 97] width 12 height 14
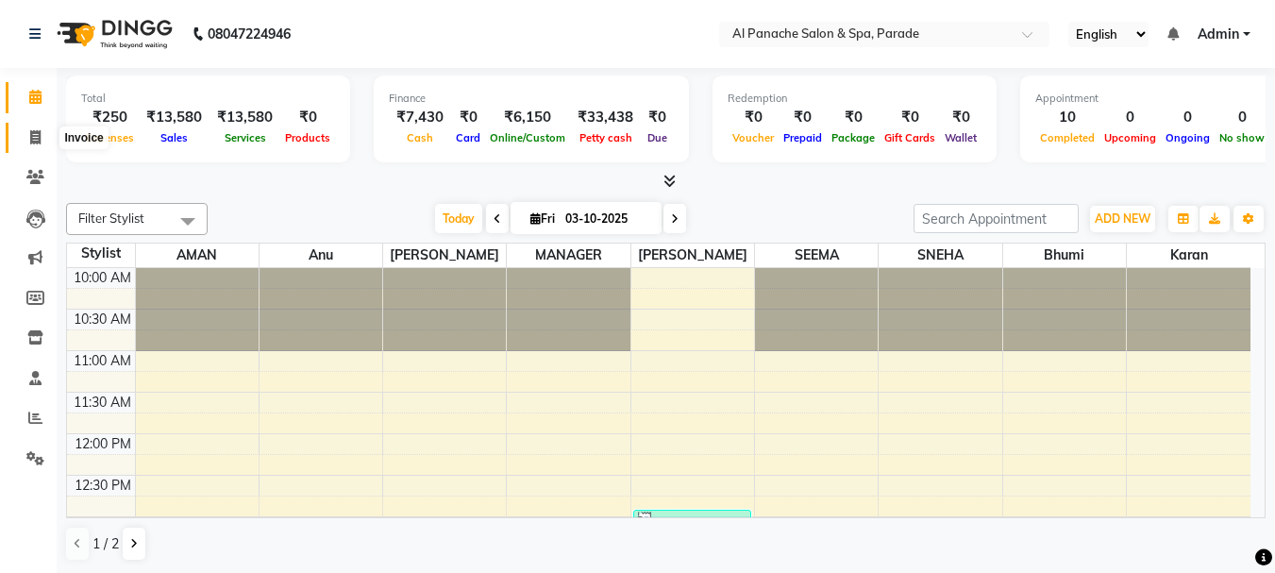
click at [28, 146] on span at bounding box center [35, 138] width 33 height 22
select select "service"
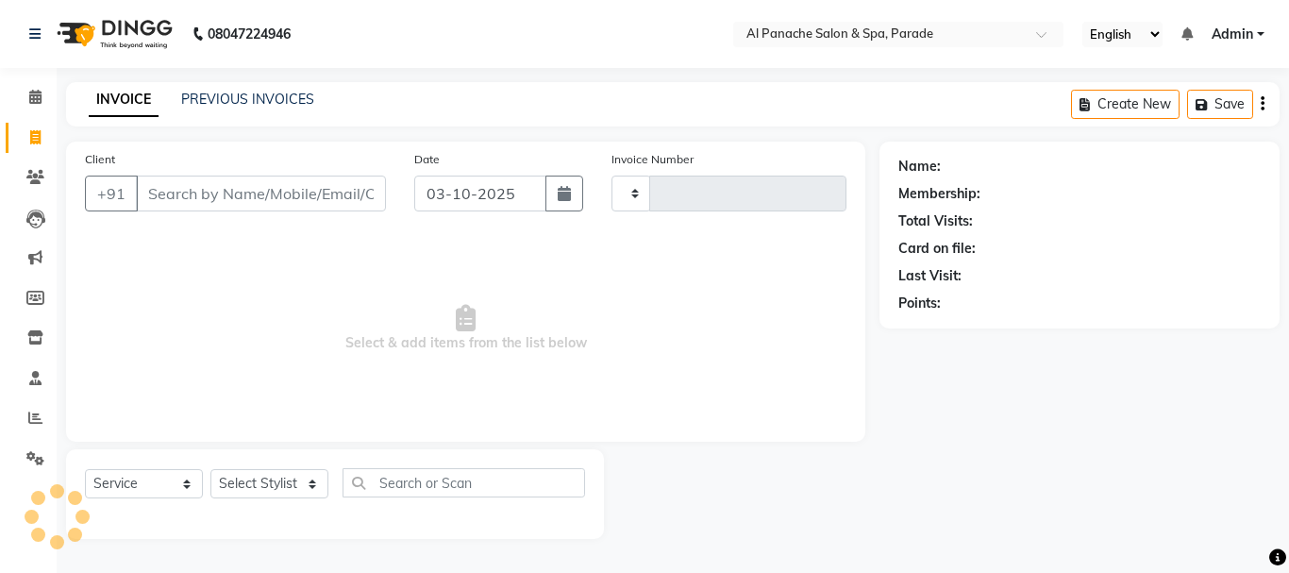
type input "1523"
select select "463"
click at [193, 183] on input "Client" at bounding box center [261, 194] width 250 height 36
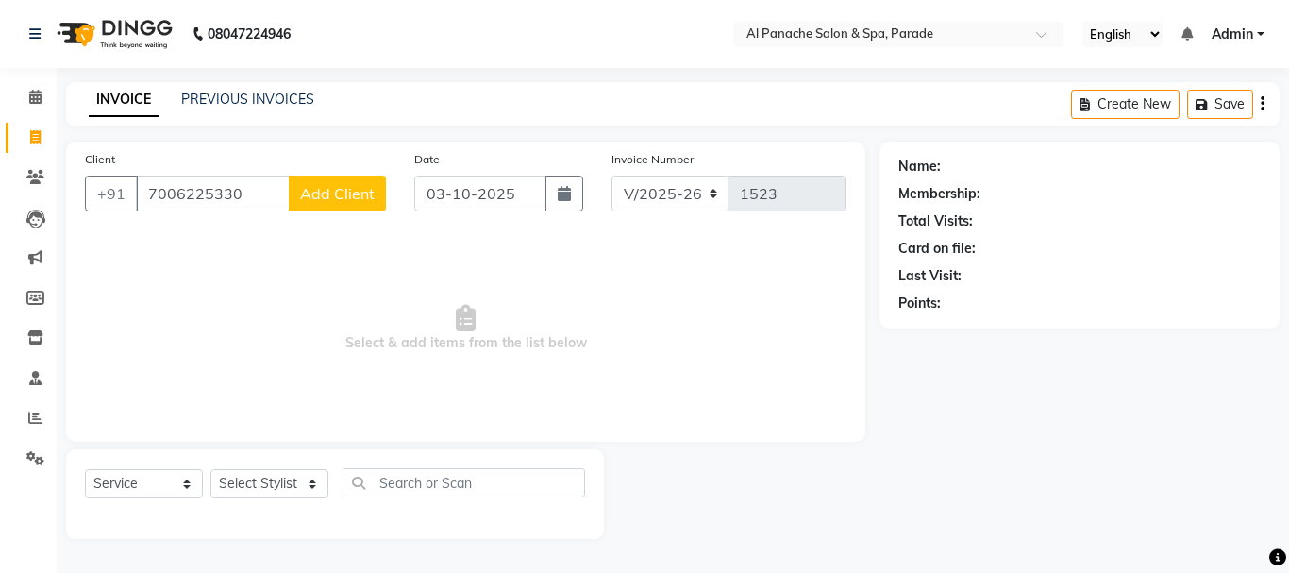
type input "7006225330"
click at [369, 190] on span "Add Client" at bounding box center [337, 193] width 75 height 19
select select "15"
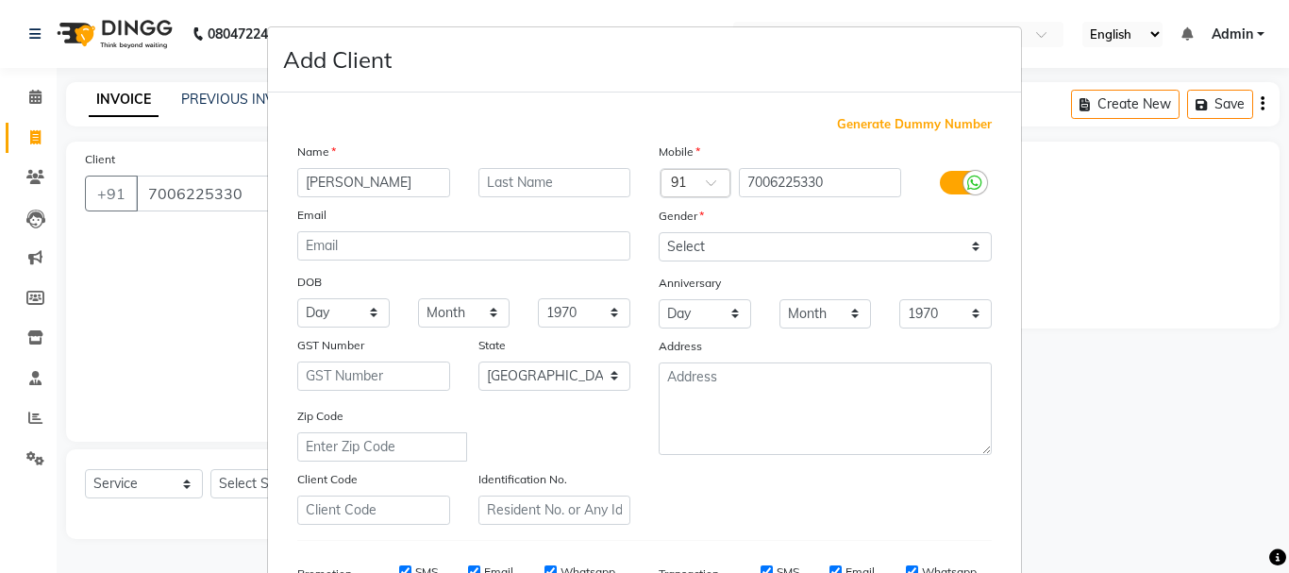
type input "[PERSON_NAME]"
click at [533, 168] on input "text" at bounding box center [554, 182] width 153 height 29
type input "Mam"
drag, startPoint x: 747, startPoint y: 238, endPoint x: 716, endPoint y: 316, distance: 84.3
click at [716, 316] on div "Mobile Country Code × 91 7006225330 Gender Select Male Female Other Prefer Not …" at bounding box center [825, 333] width 361 height 383
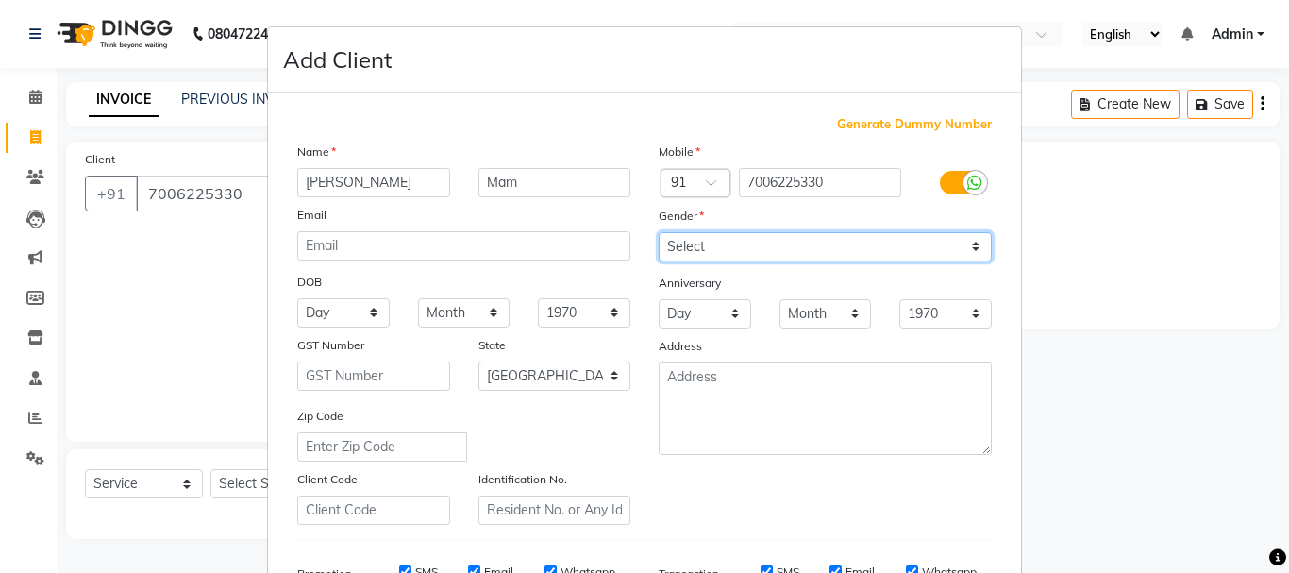
select select "female"
click at [659, 232] on select "Select Male Female Other Prefer Not To Say" at bounding box center [825, 246] width 333 height 29
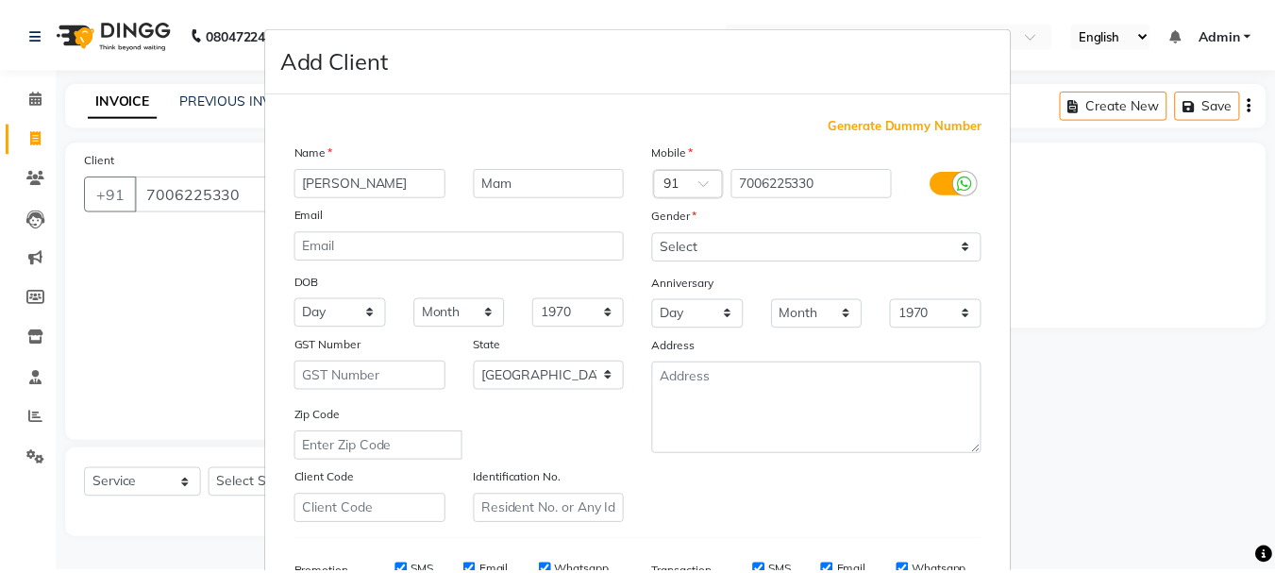
scroll to position [298, 0]
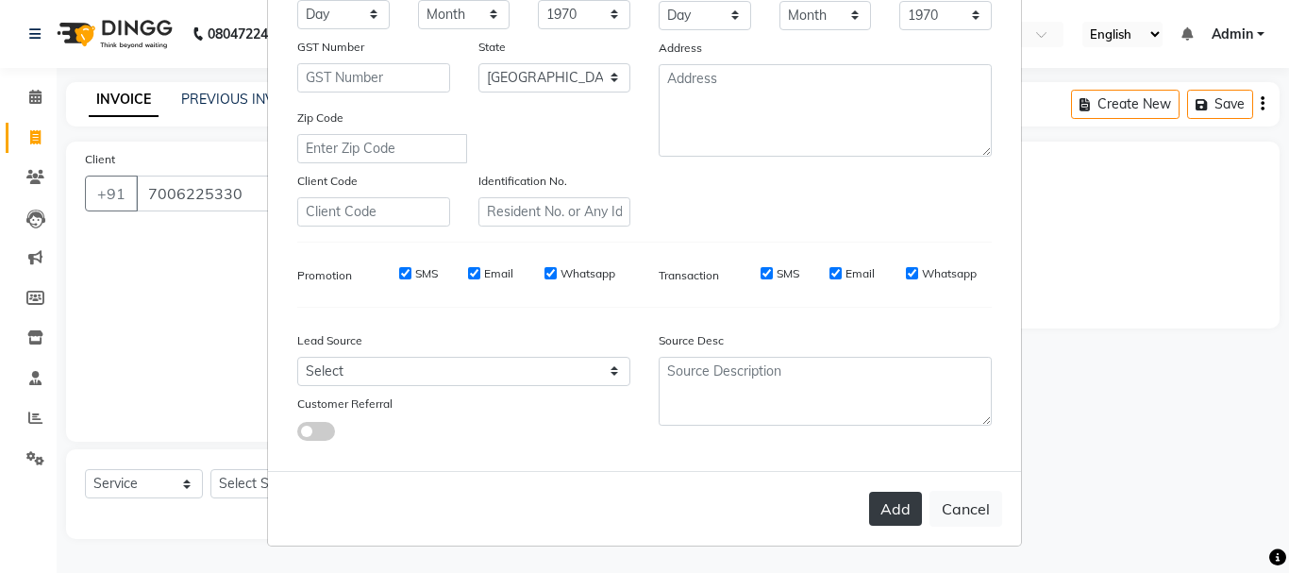
click at [886, 497] on button "Add" at bounding box center [895, 509] width 53 height 34
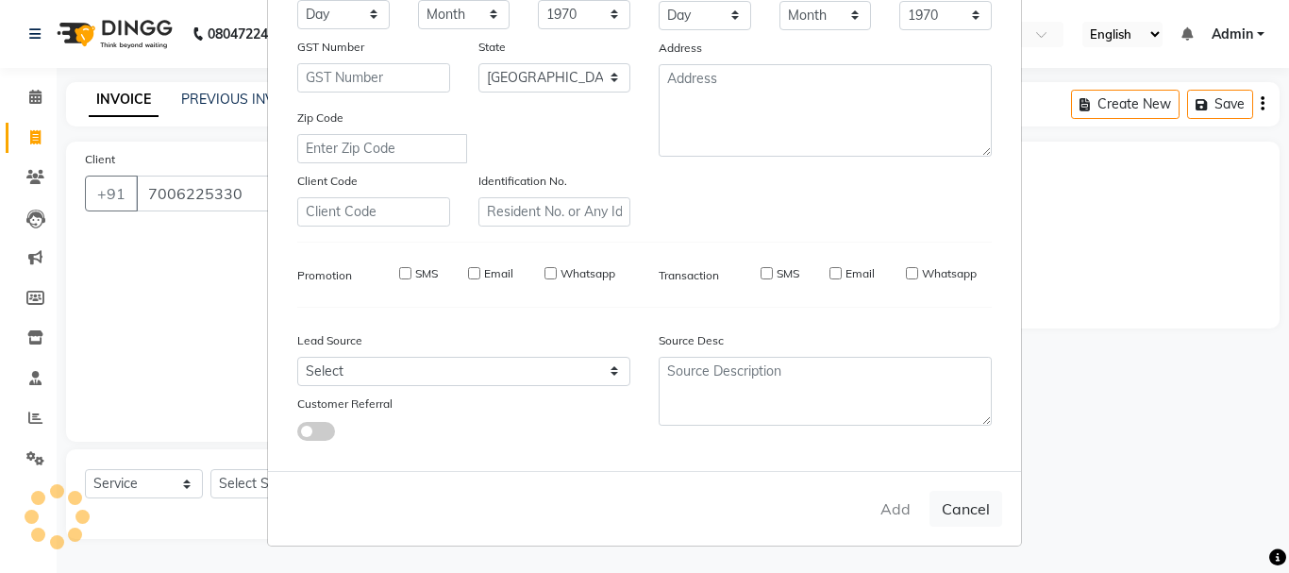
select select
select select "null"
select select
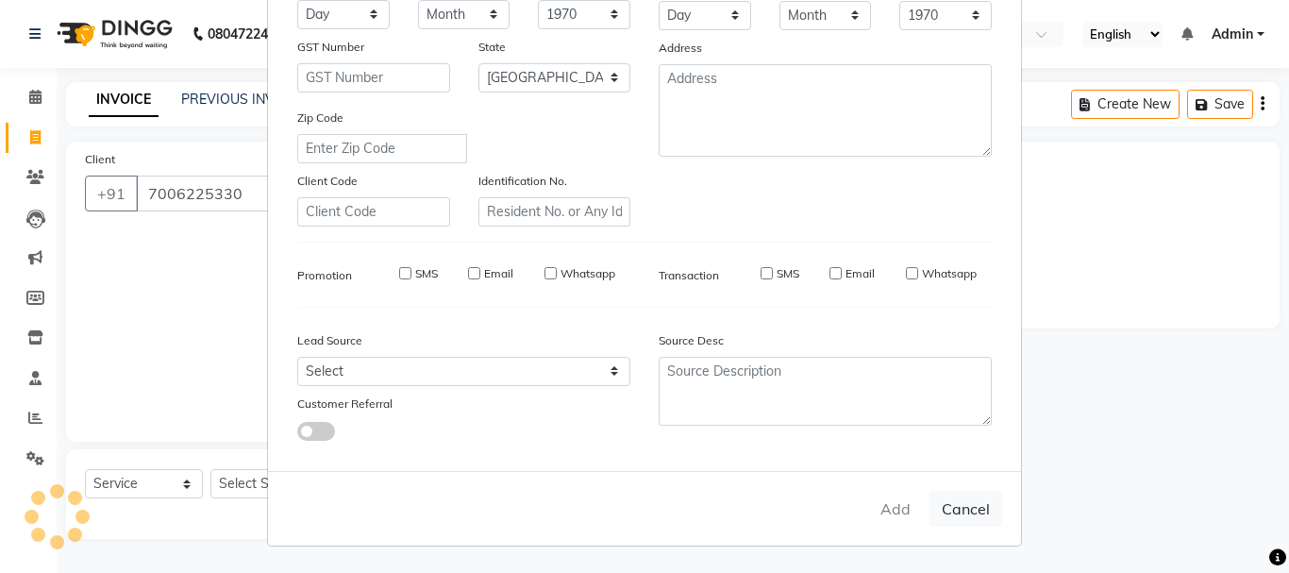
select select
checkbox input "false"
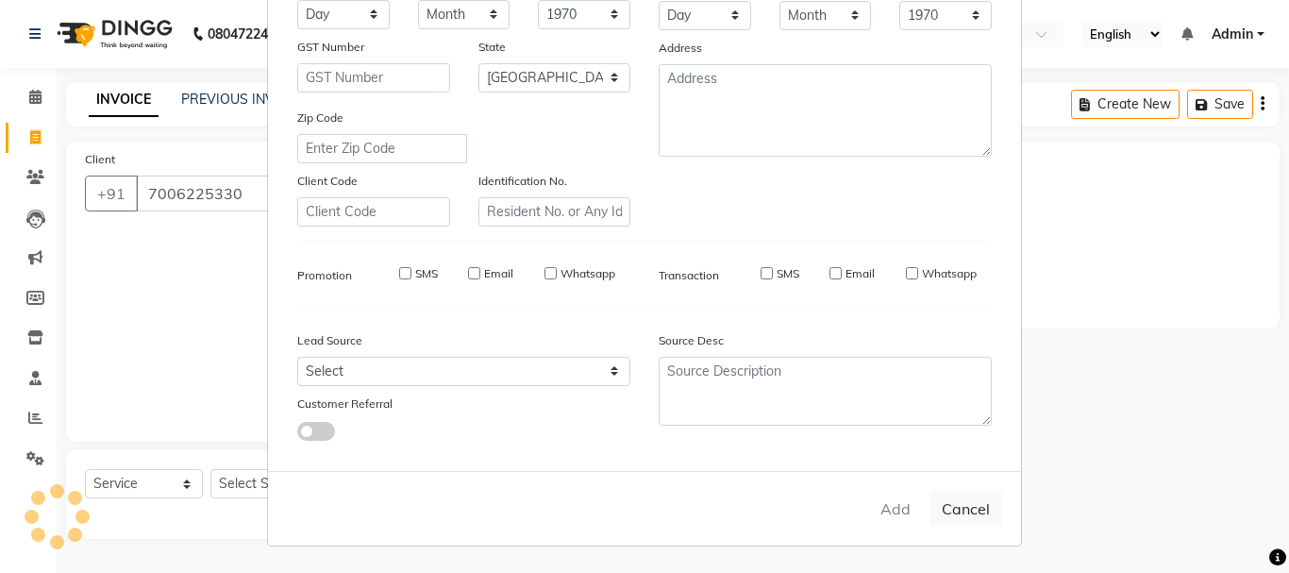
checkbox input "false"
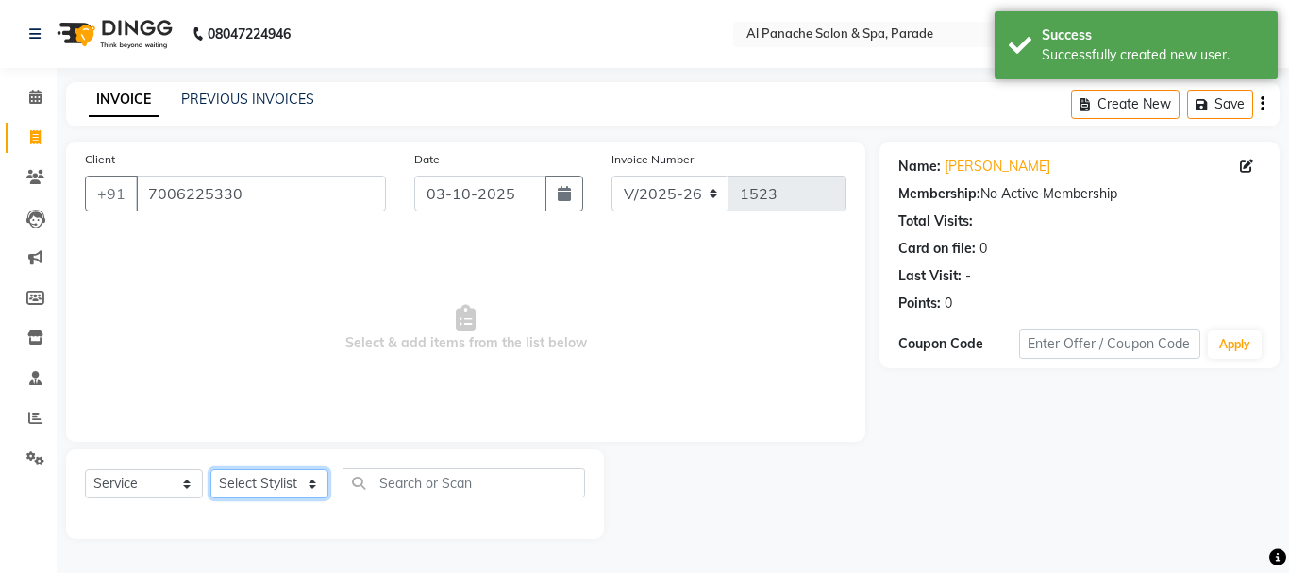
click at [251, 488] on select "Select Stylist [PERSON_NAME] Bhumi [PERSON_NAME] MANAGER [PERSON_NAME] [PERSON_…" at bounding box center [269, 483] width 118 height 29
select select "23032"
click at [210, 469] on select "Select Stylist [PERSON_NAME] Bhumi [PERSON_NAME] MANAGER [PERSON_NAME] [PERSON_…" at bounding box center [269, 483] width 118 height 29
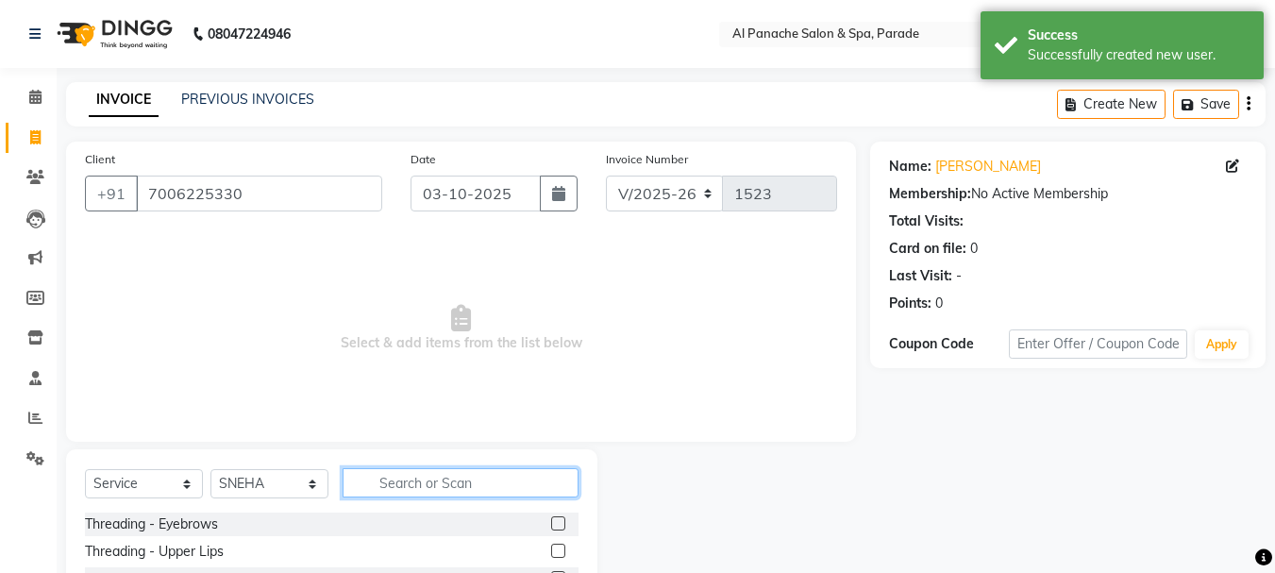
click at [426, 478] on input "text" at bounding box center [461, 482] width 236 height 29
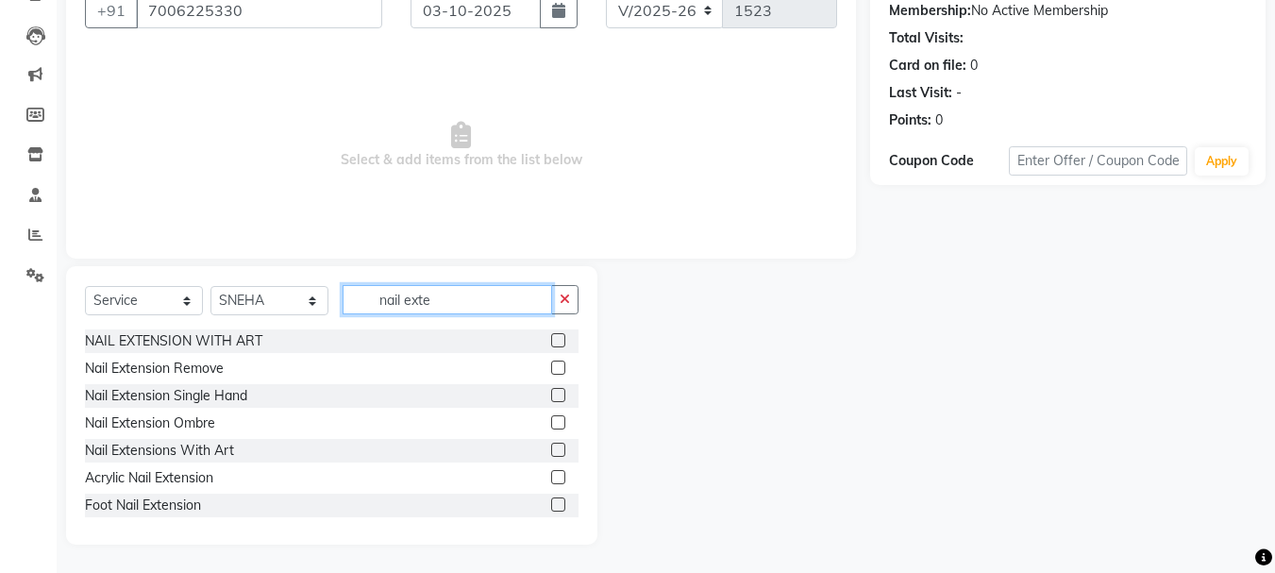
type input "nail exte"
click at [551, 450] on label at bounding box center [558, 450] width 14 height 14
click at [551, 450] on input "checkbox" at bounding box center [557, 451] width 12 height 12
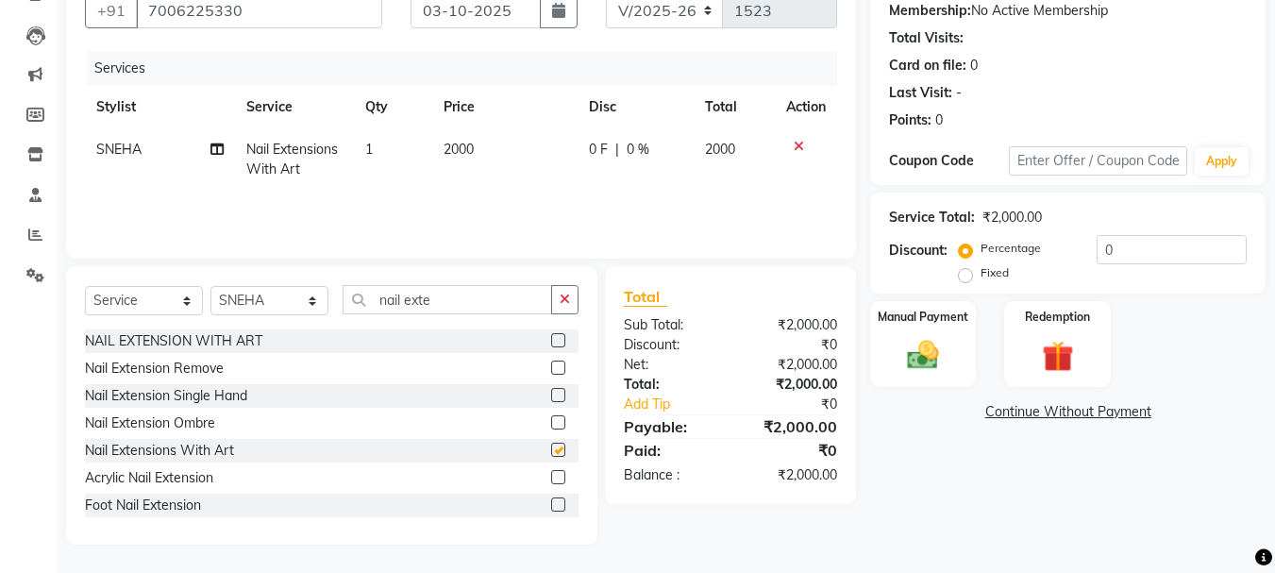
checkbox input "false"
click at [981, 277] on label "Fixed" at bounding box center [995, 272] width 28 height 17
click at [964, 277] on input "Fixed" at bounding box center [969, 272] width 13 height 13
radio input "true"
click at [1150, 233] on div "Service Total: ₹2,000.00 Discount: Percentage Fixed 0" at bounding box center [1068, 243] width 358 height 86
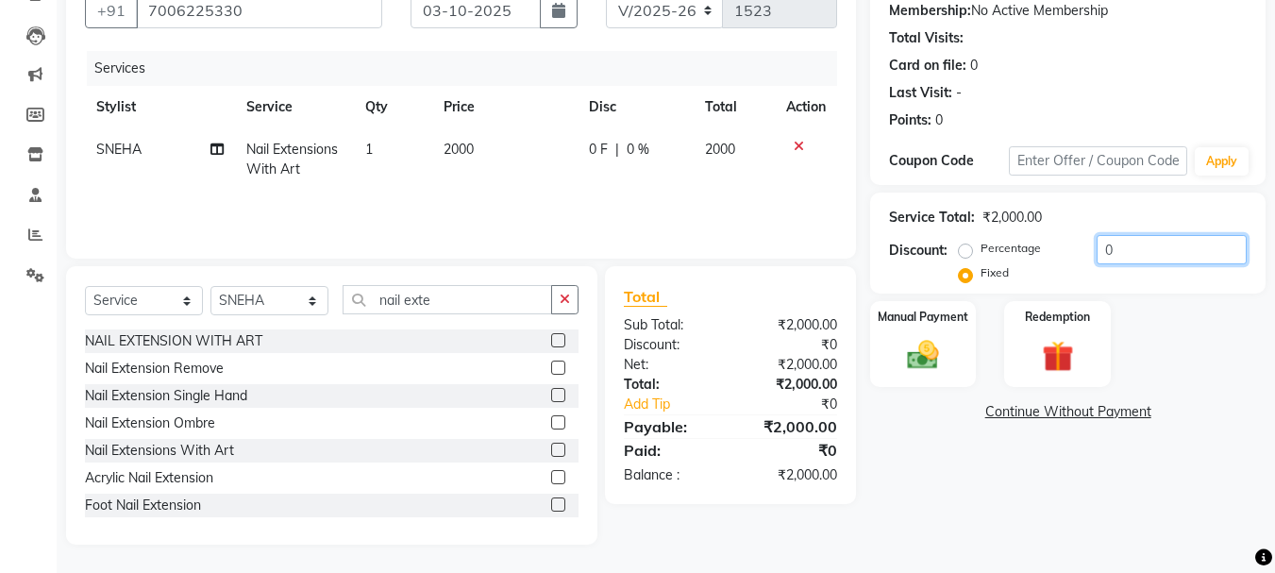
click at [1137, 253] on input "0" at bounding box center [1172, 249] width 150 height 29
type input "500"
click at [960, 343] on div "Manual Payment" at bounding box center [923, 344] width 110 height 90
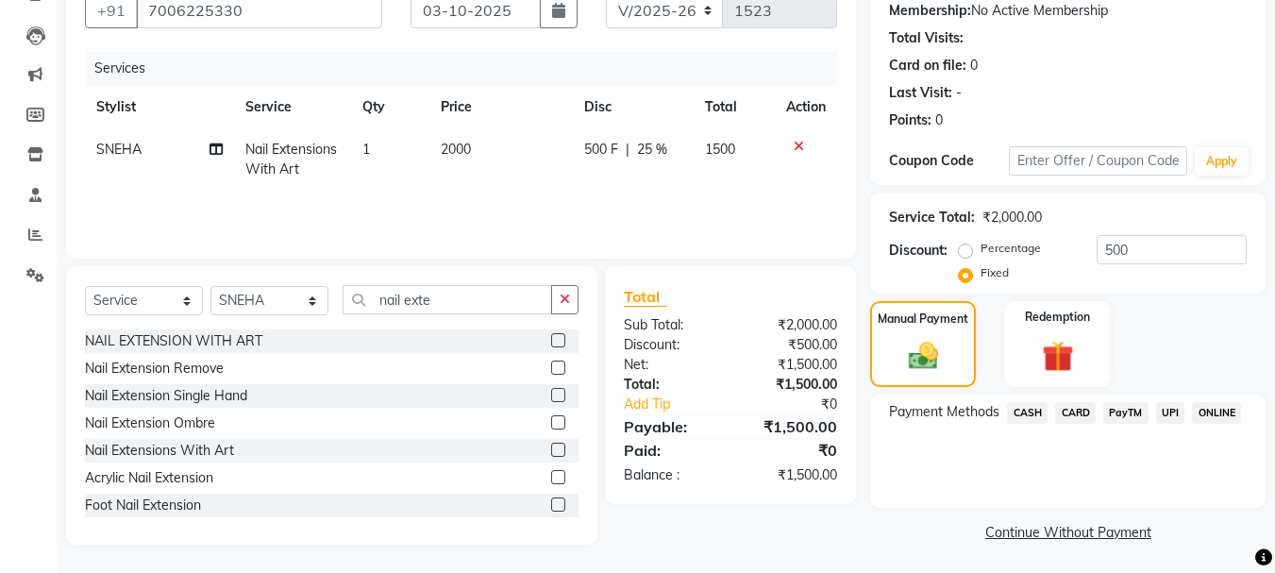
click at [1023, 408] on span "CASH" at bounding box center [1027, 413] width 41 height 22
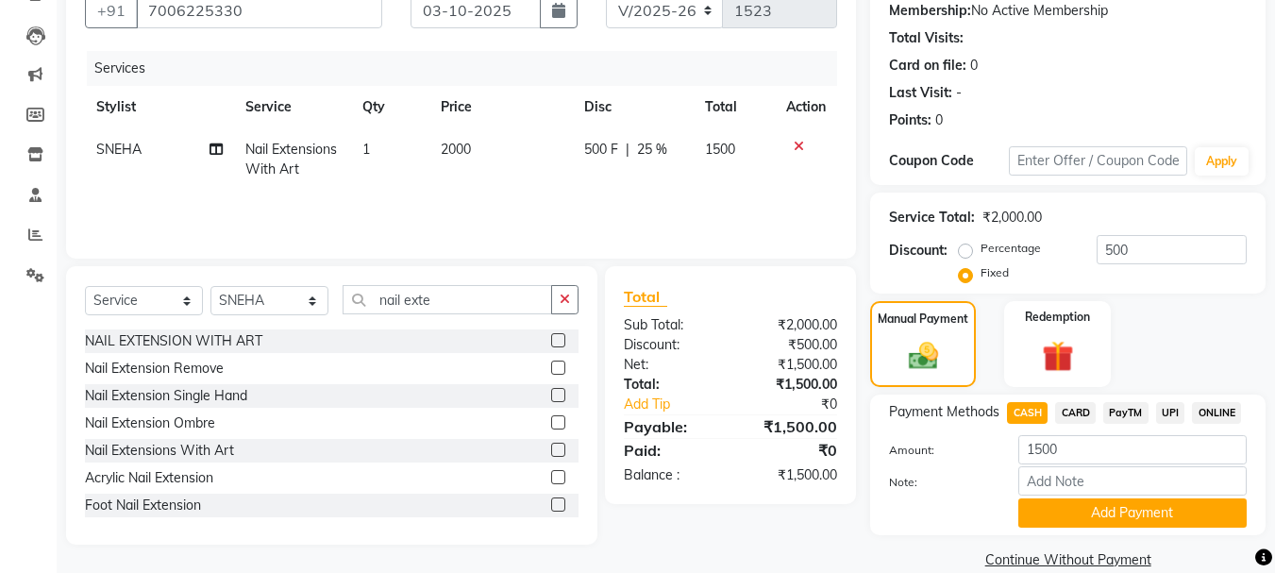
scroll to position [212, 0]
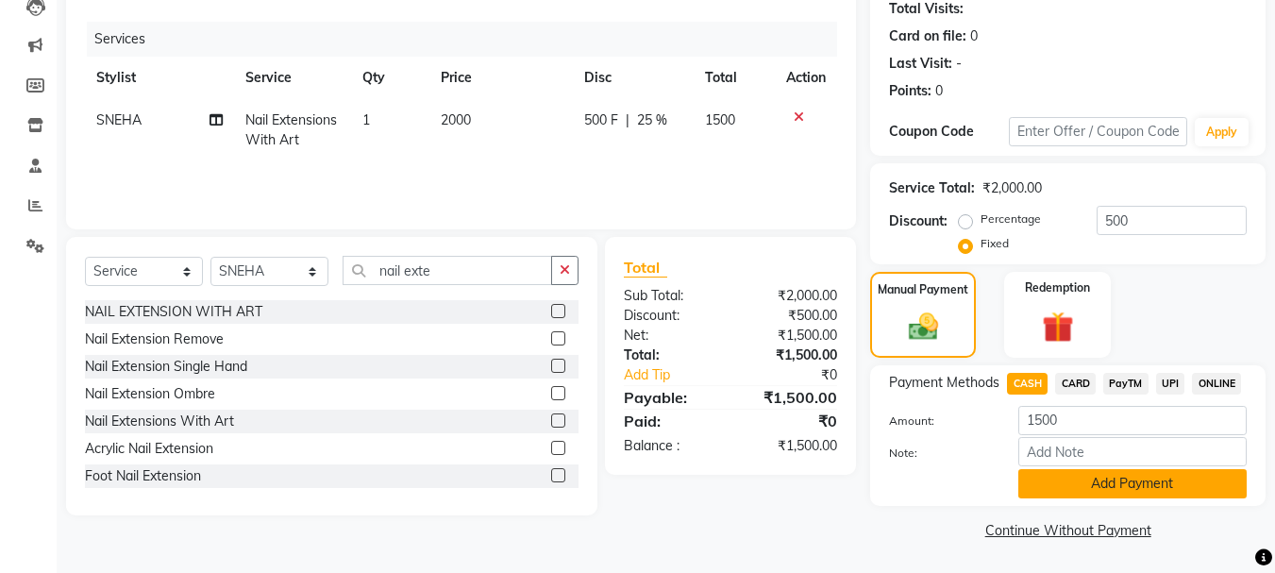
click at [1184, 481] on button "Add Payment" at bounding box center [1132, 483] width 228 height 29
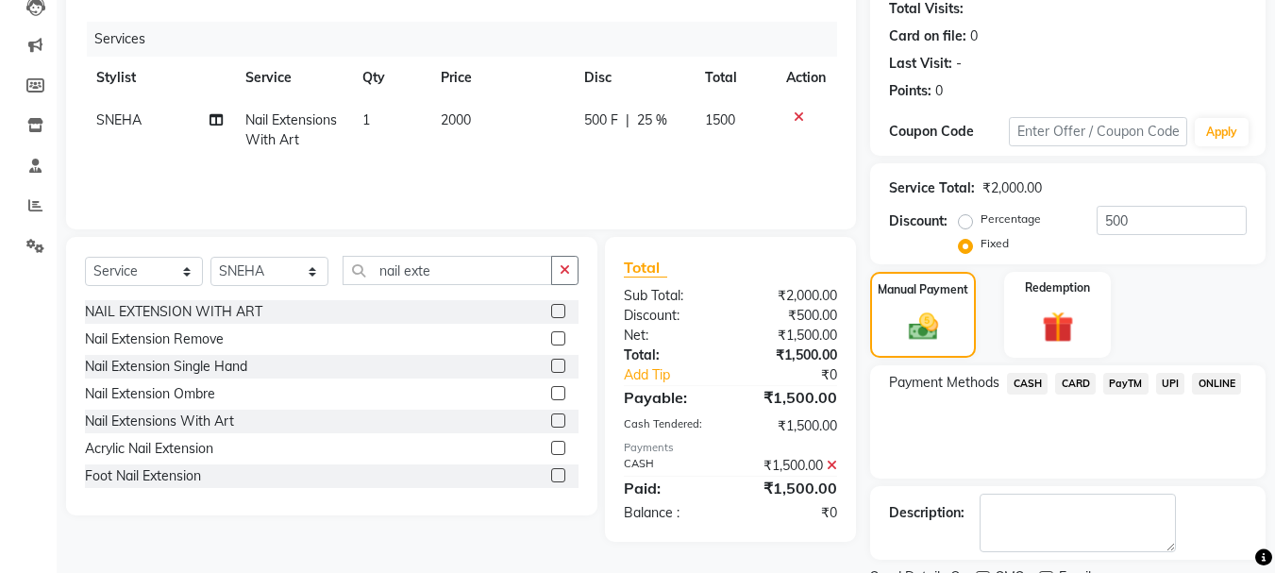
scroll to position [292, 0]
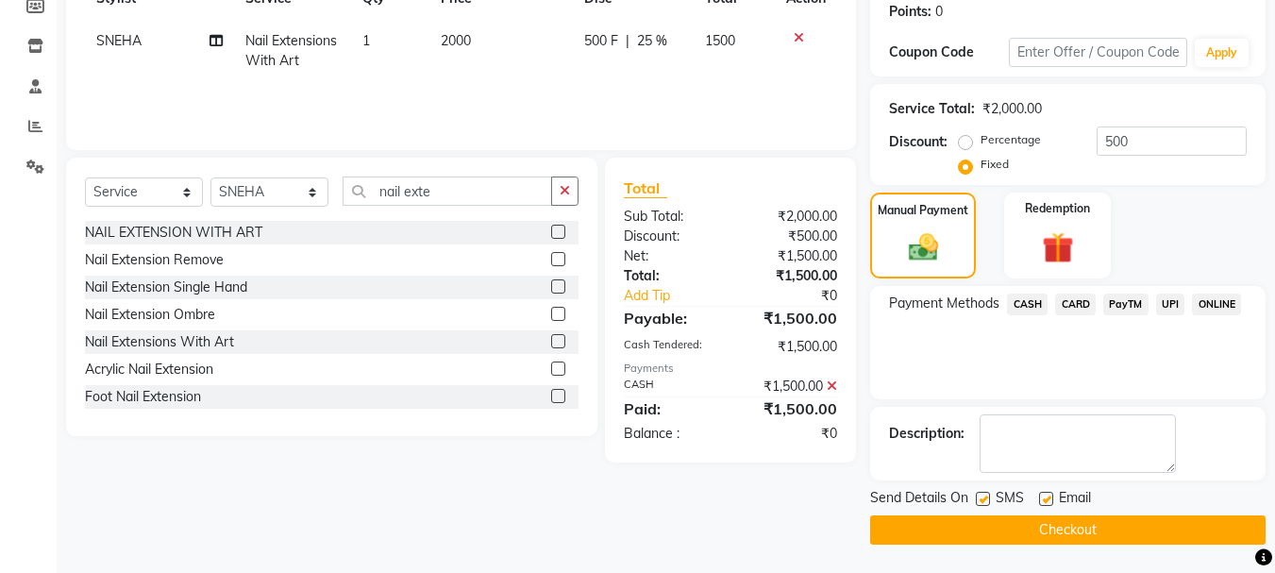
click at [1065, 530] on button "Checkout" at bounding box center [1067, 529] width 395 height 29
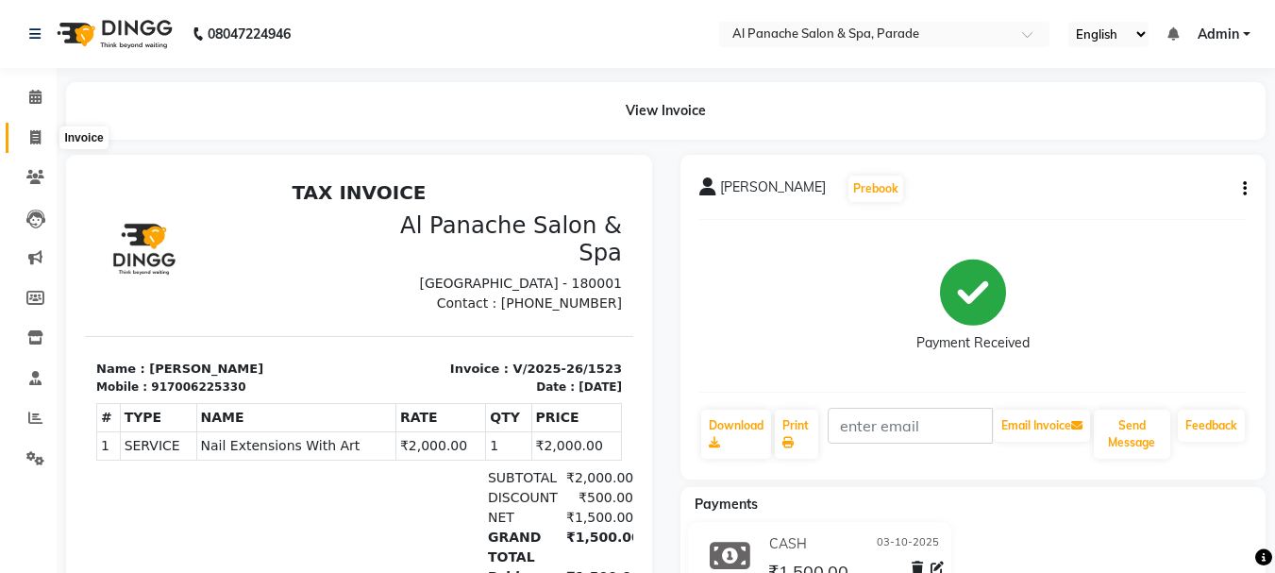
click at [28, 130] on span at bounding box center [35, 138] width 33 height 22
select select "service"
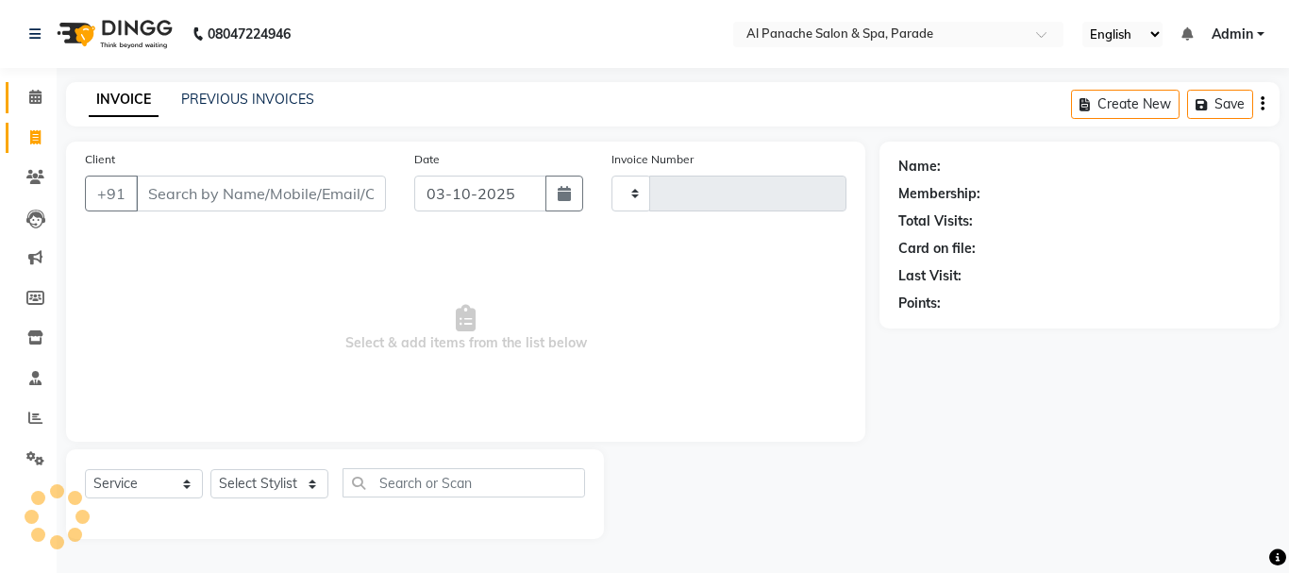
type input "1524"
select select "463"
click at [32, 89] on span at bounding box center [35, 98] width 33 height 22
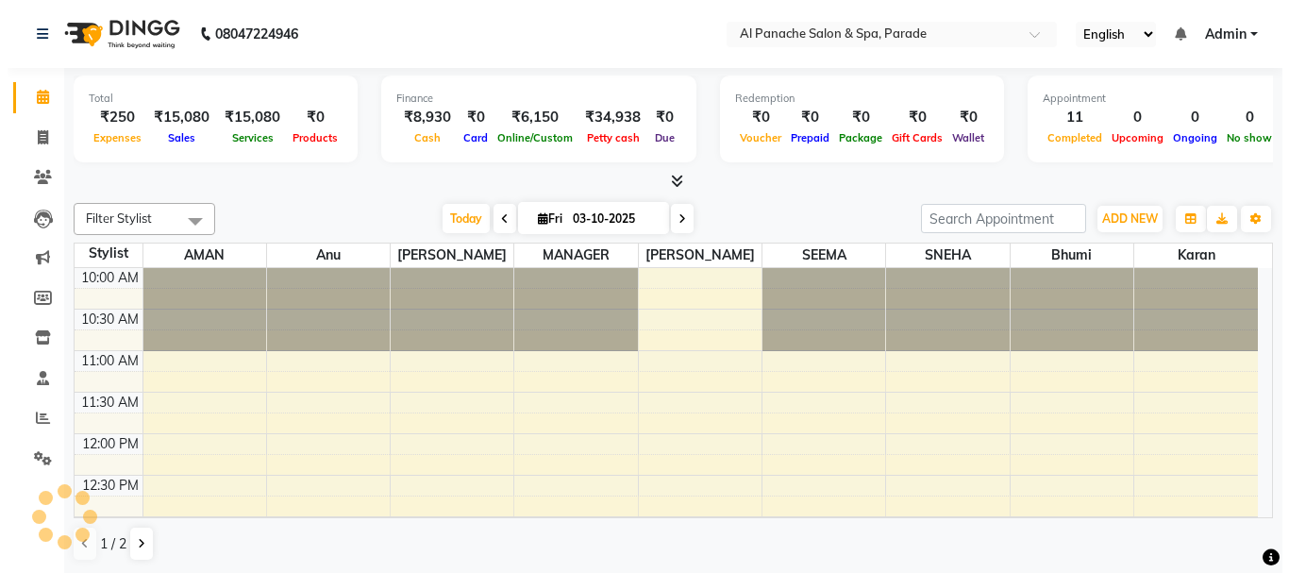
scroll to position [499, 0]
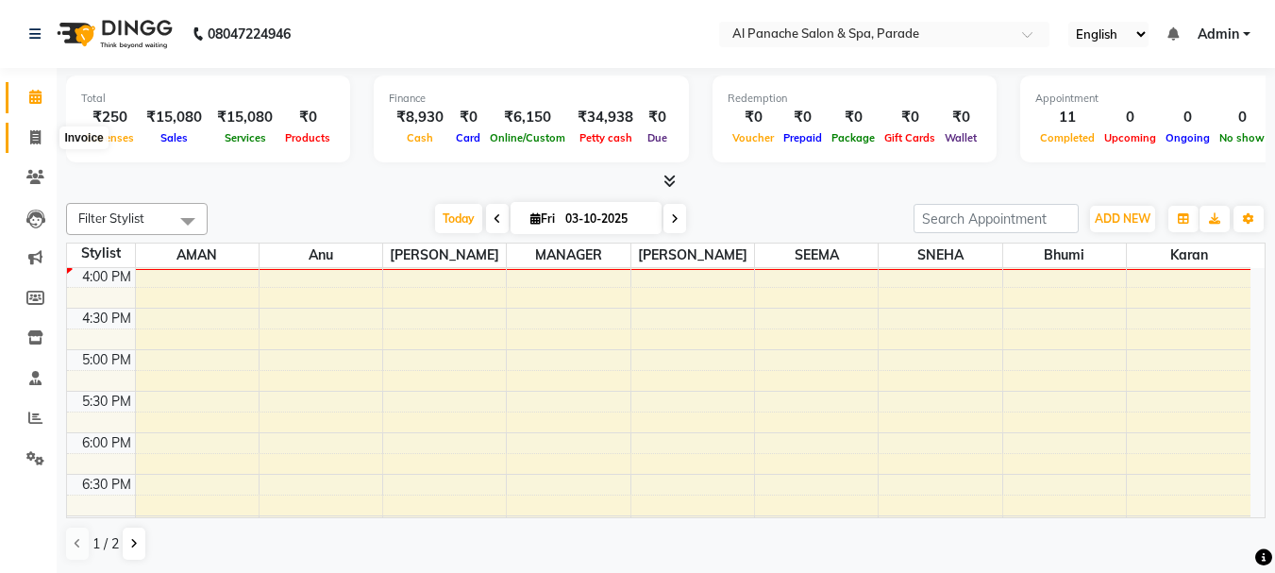
click at [37, 130] on icon at bounding box center [35, 137] width 10 height 14
select select "service"
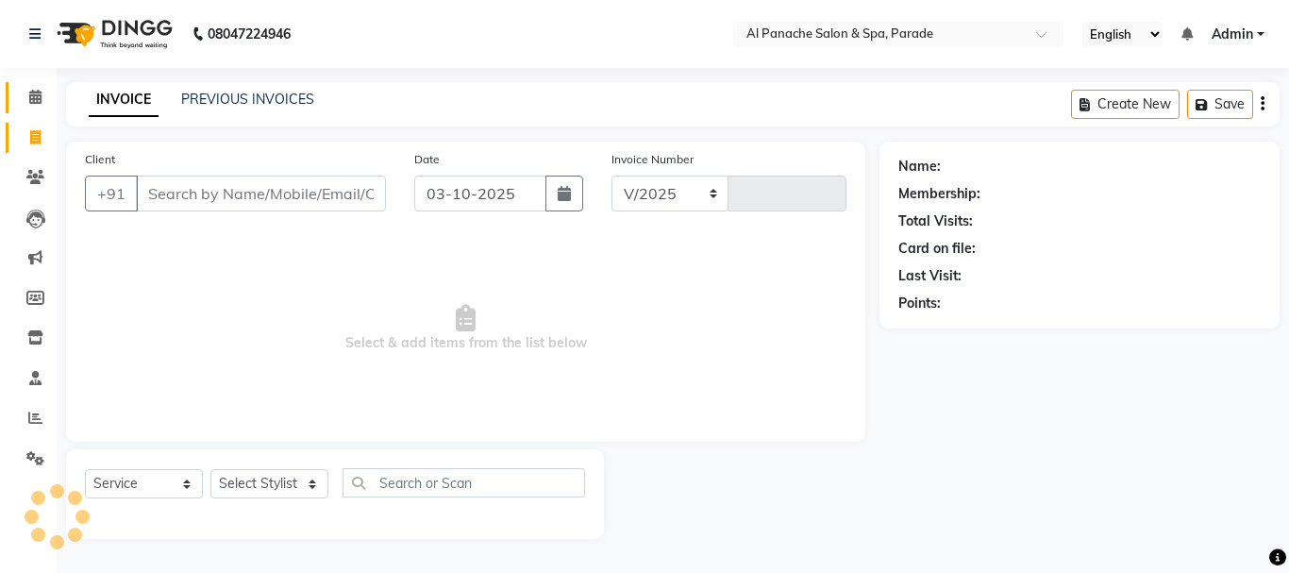
select select "463"
type input "1524"
click at [210, 193] on input "Client" at bounding box center [261, 194] width 250 height 36
click at [217, 205] on input "Client" at bounding box center [261, 194] width 250 height 36
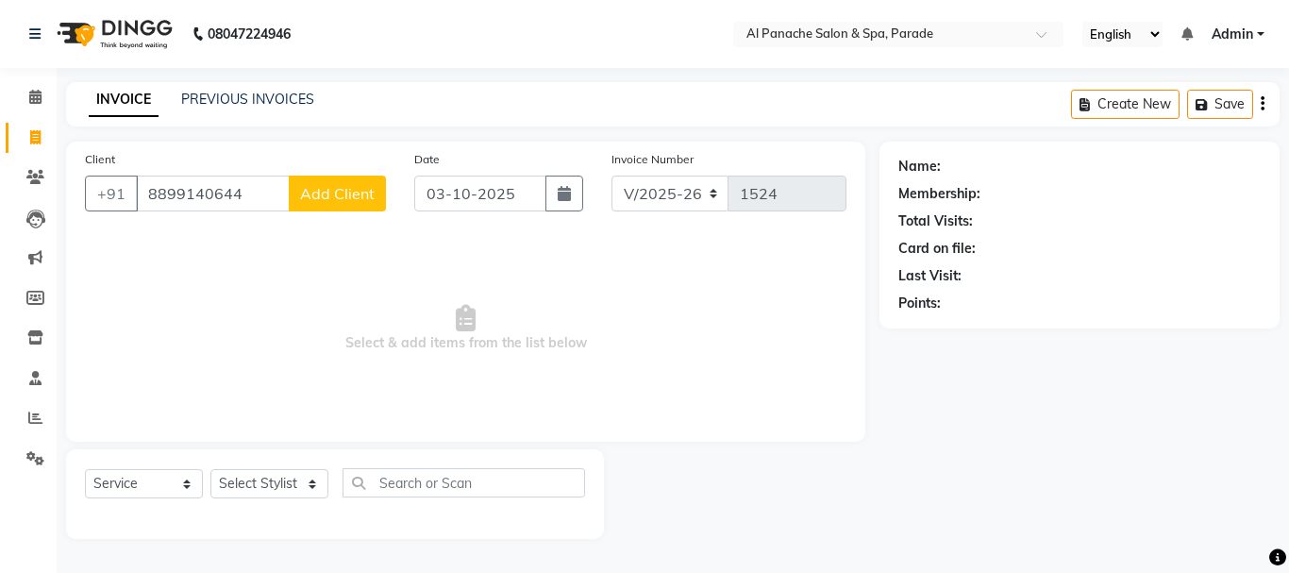
type input "8899140644"
click at [324, 203] on button "Add Client" at bounding box center [337, 194] width 97 height 36
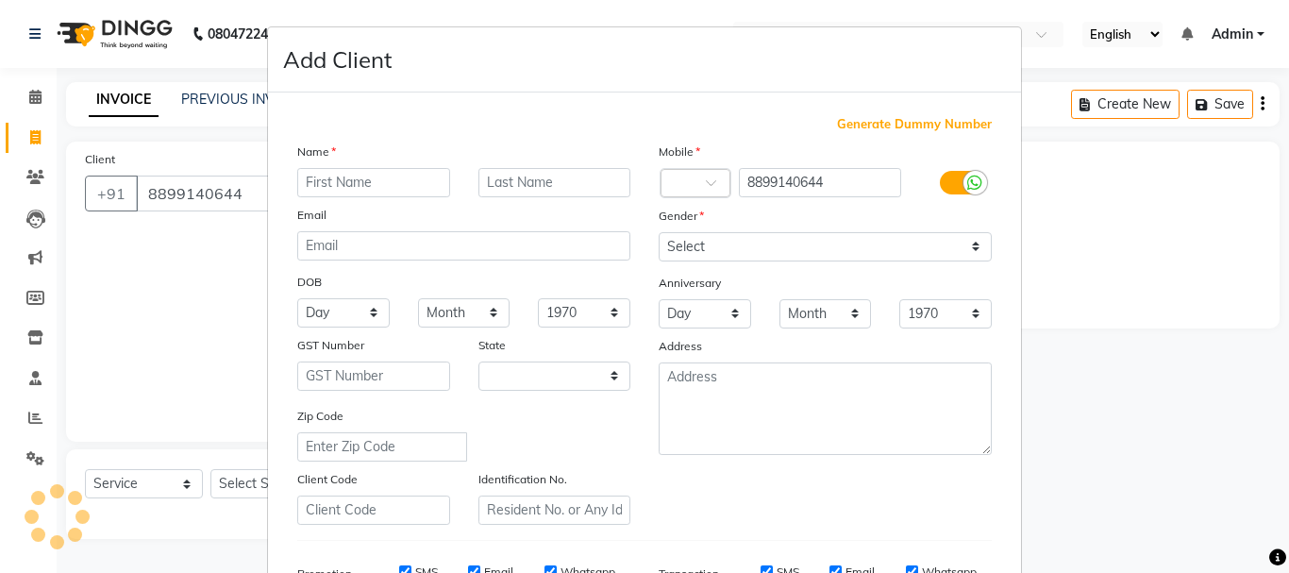
select select "15"
click at [374, 190] on input "text" at bounding box center [373, 182] width 153 height 29
type input "Hartika"
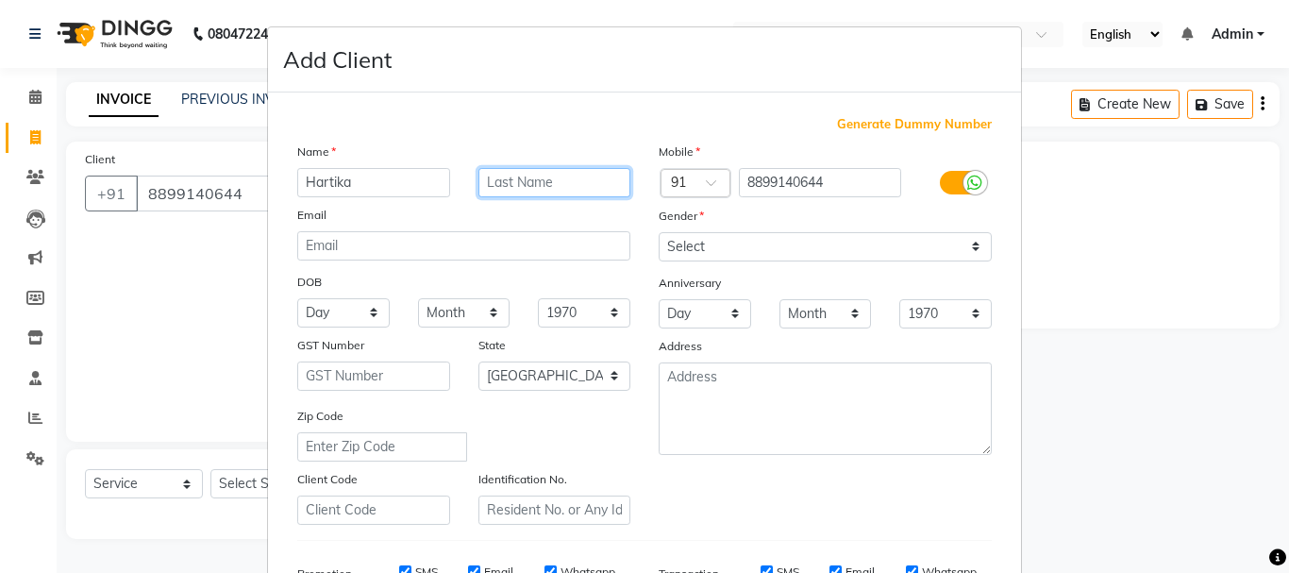
click at [518, 177] on input "text" at bounding box center [554, 182] width 153 height 29
type input "Mam"
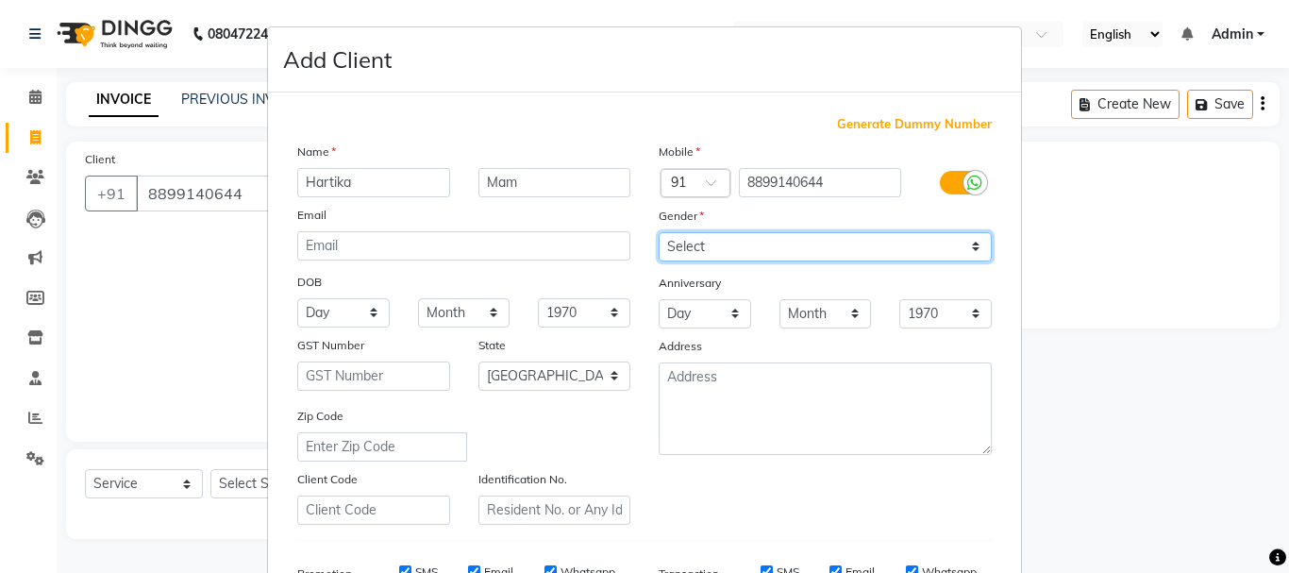
drag, startPoint x: 703, startPoint y: 244, endPoint x: 684, endPoint y: 316, distance: 74.2
click at [684, 316] on div "Mobile Country Code × 91 8899140644 Gender Select Male Female Other Prefer Not …" at bounding box center [825, 333] width 361 height 383
select select "female"
click at [659, 232] on select "Select Male Female Other Prefer Not To Say" at bounding box center [825, 246] width 333 height 29
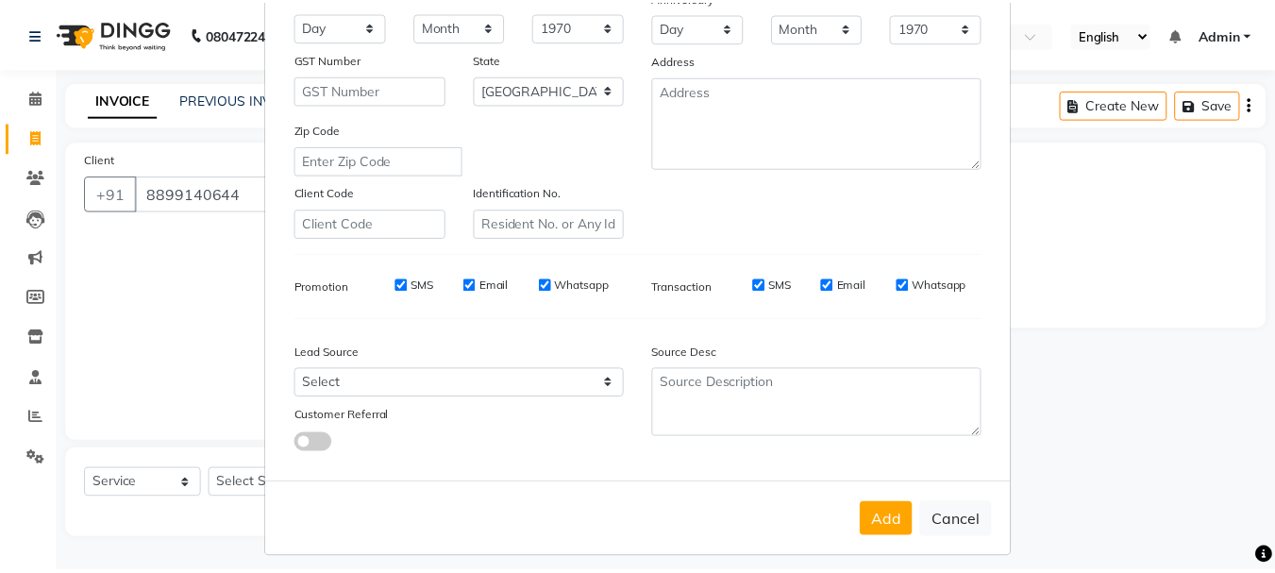
scroll to position [298, 0]
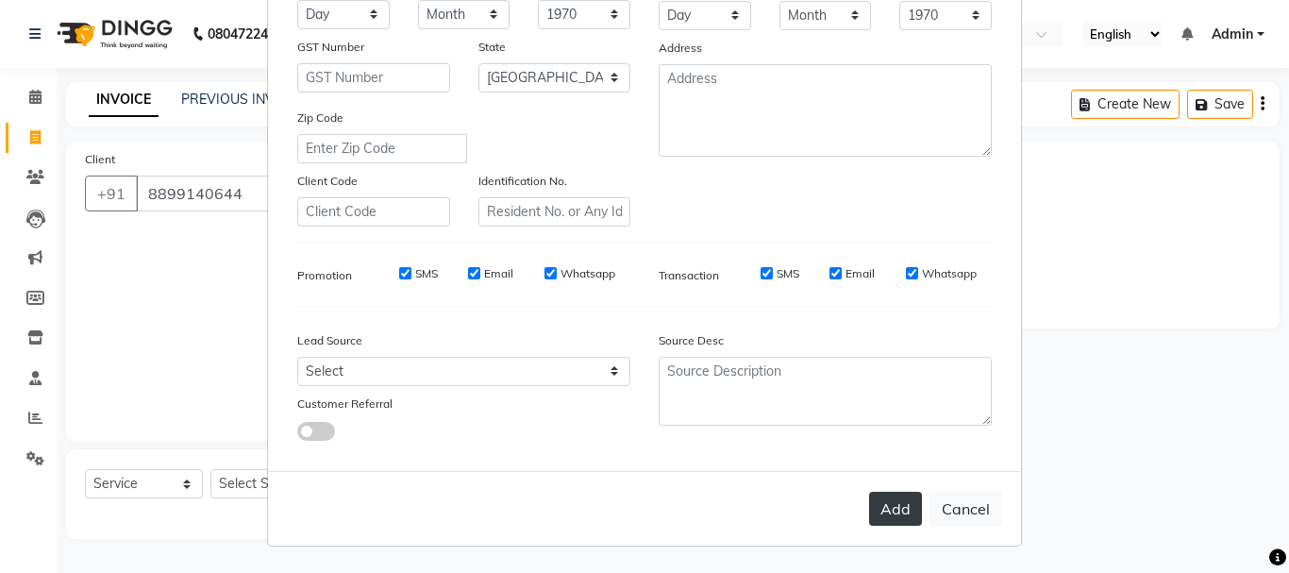
click at [890, 509] on button "Add" at bounding box center [895, 509] width 53 height 34
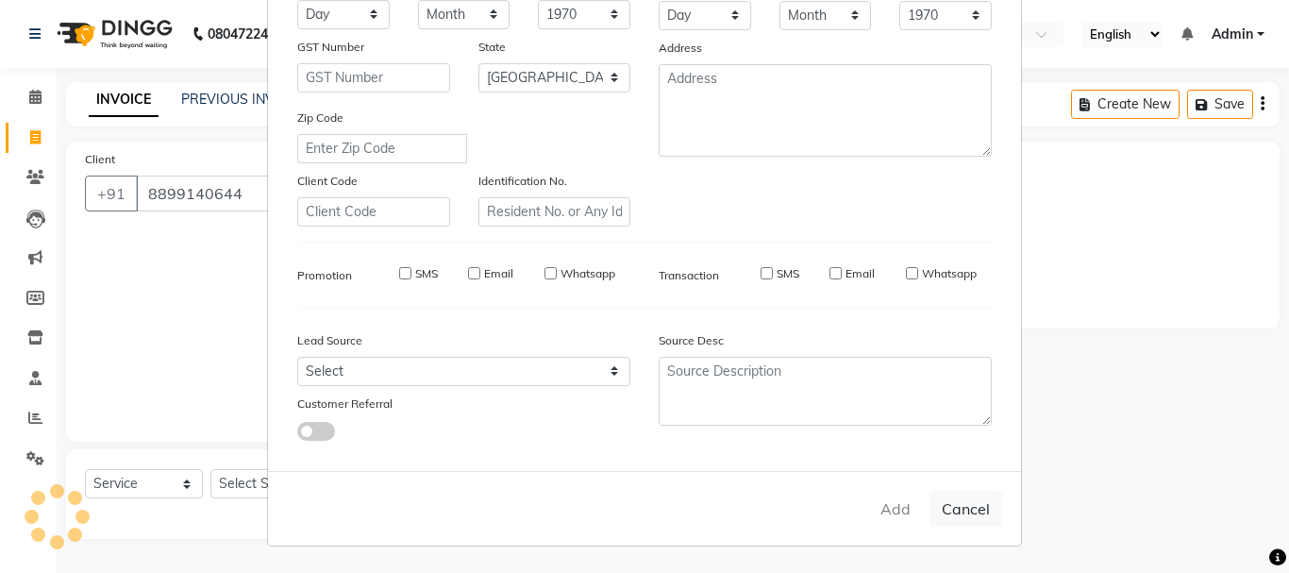
select select
select select "null"
select select
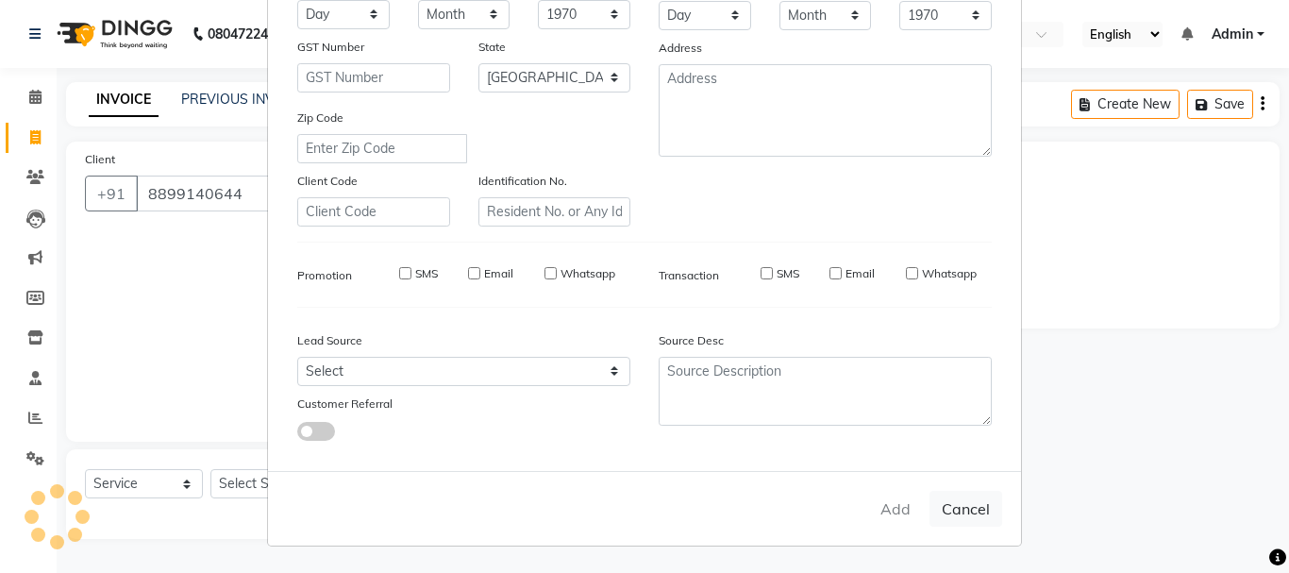
select select
checkbox input "false"
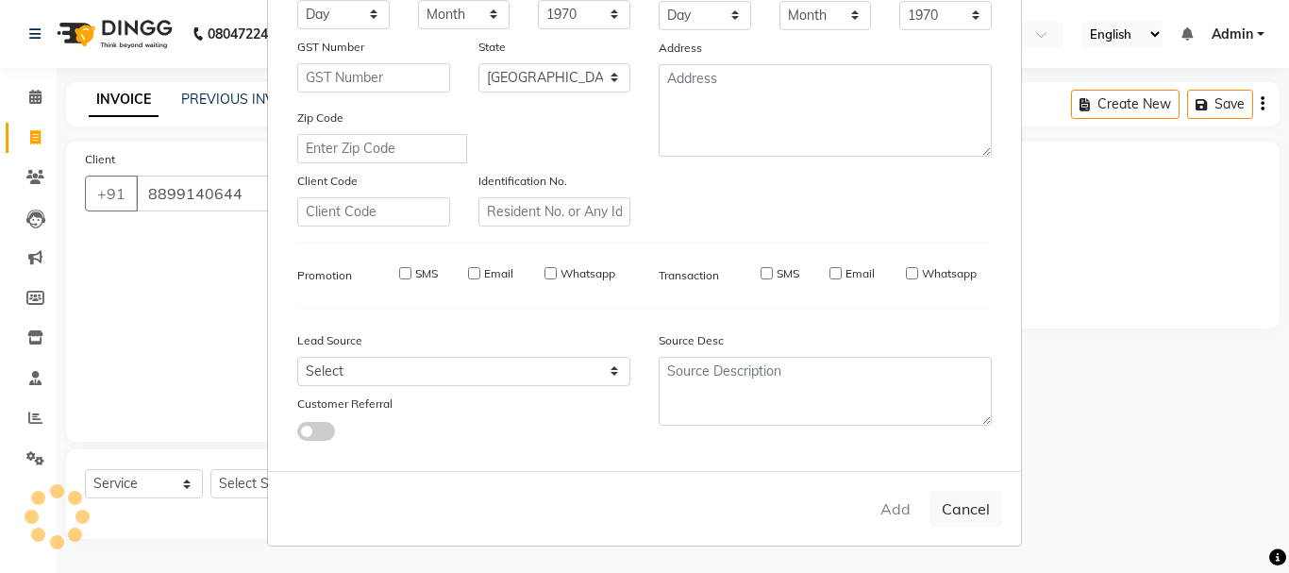
checkbox input "false"
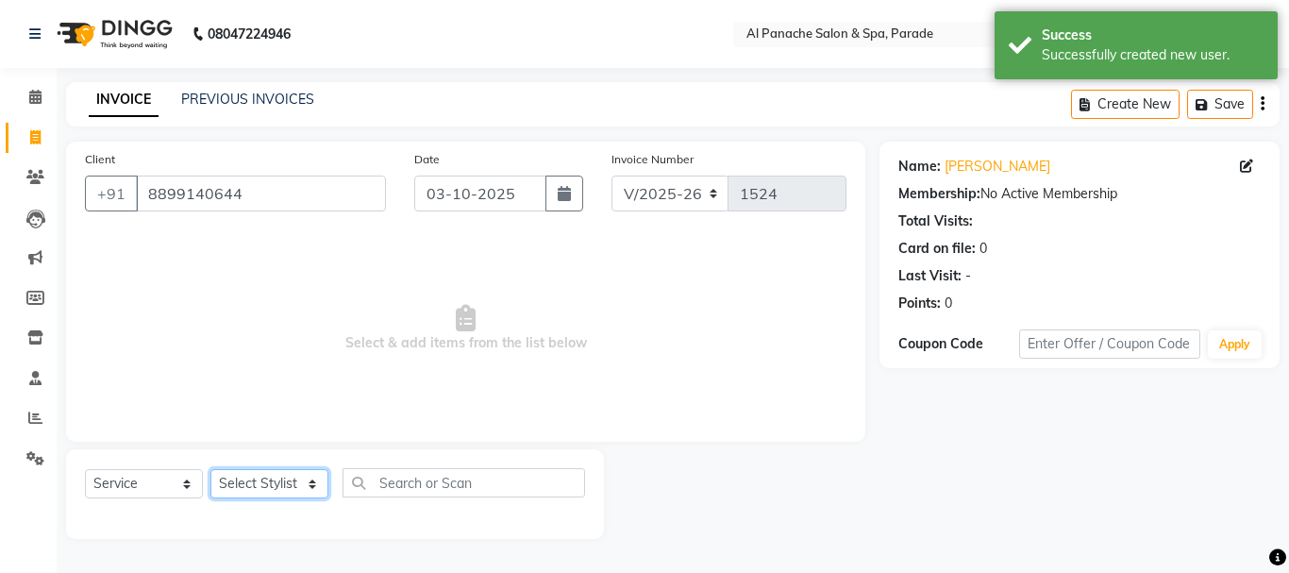
click at [246, 472] on select "Select Stylist [PERSON_NAME] Bhumi [PERSON_NAME] MANAGER [PERSON_NAME] [PERSON_…" at bounding box center [269, 483] width 118 height 29
select select "10500"
click at [210, 469] on select "Select Stylist [PERSON_NAME] Bhumi [PERSON_NAME] MANAGER [PERSON_NAME] [PERSON_…" at bounding box center [269, 483] width 118 height 29
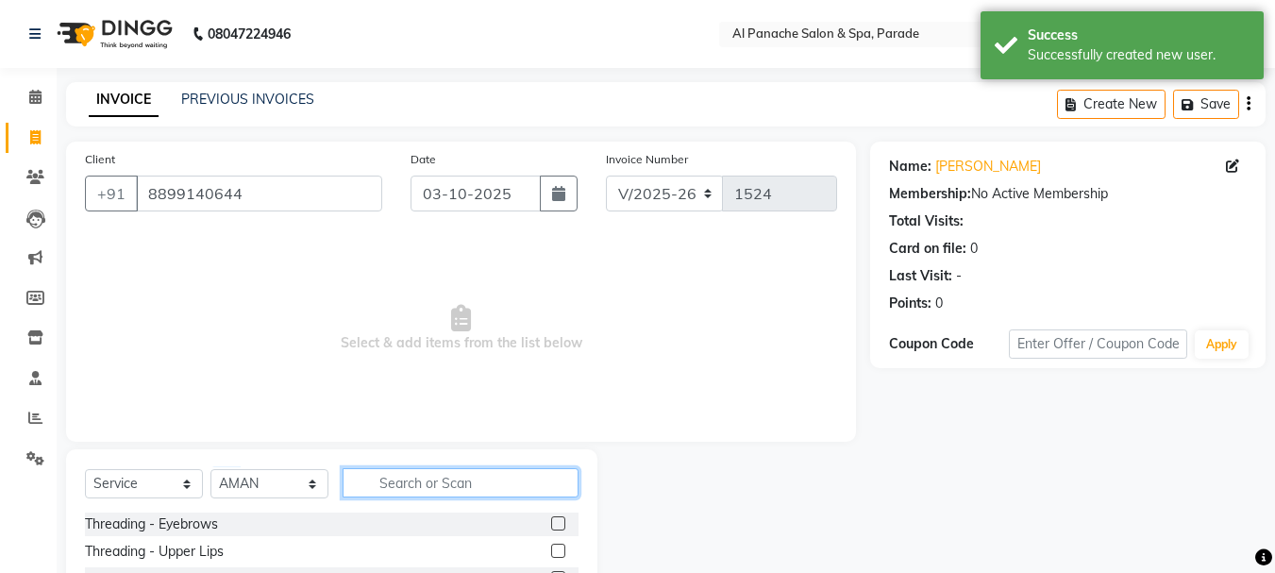
click at [428, 471] on input "text" at bounding box center [461, 482] width 236 height 29
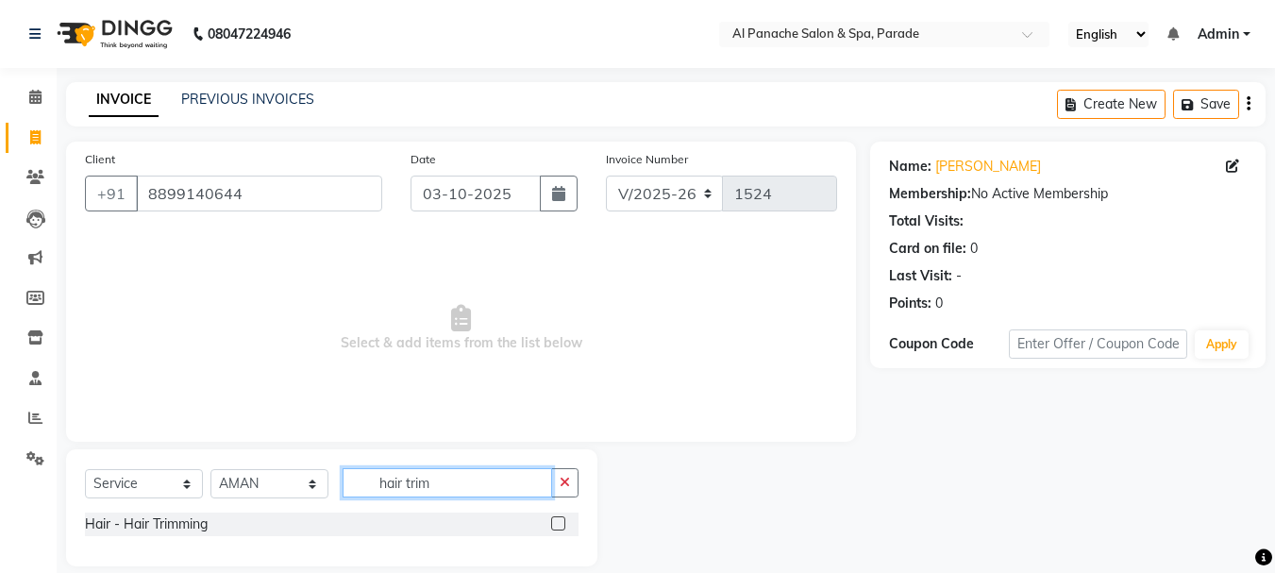
type input "hair trim"
click at [562, 521] on label at bounding box center [558, 523] width 14 height 14
click at [562, 521] on input "checkbox" at bounding box center [557, 524] width 12 height 12
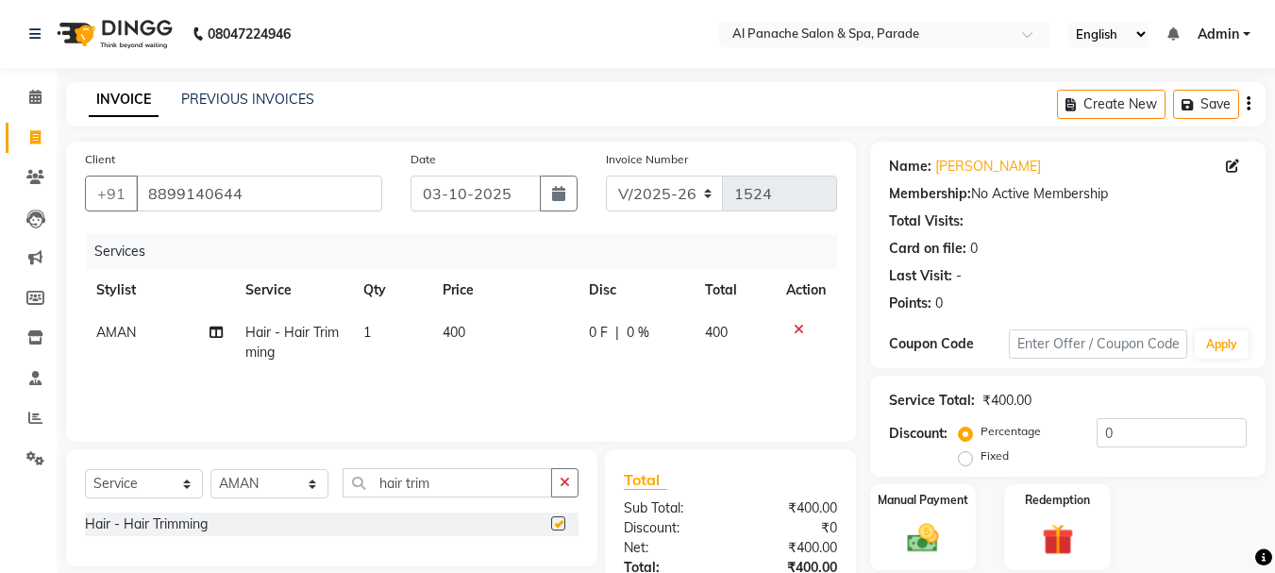
checkbox input "false"
click at [280, 482] on select "Select Stylist [PERSON_NAME] Bhumi [PERSON_NAME] MANAGER [PERSON_NAME] [PERSON_…" at bounding box center [269, 483] width 118 height 29
select select "6416"
click at [210, 469] on select "Select Stylist [PERSON_NAME] Bhumi [PERSON_NAME] MANAGER [PERSON_NAME] [PERSON_…" at bounding box center [269, 483] width 118 height 29
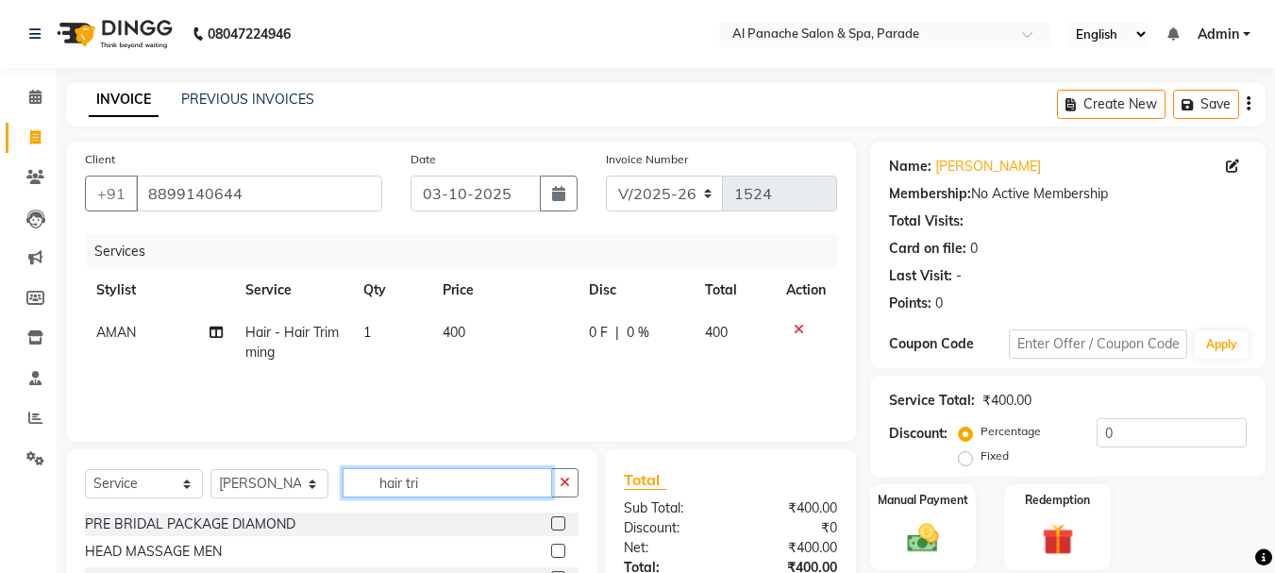
click at [477, 481] on input "hair tri" at bounding box center [448, 482] width 210 height 29
type input "h"
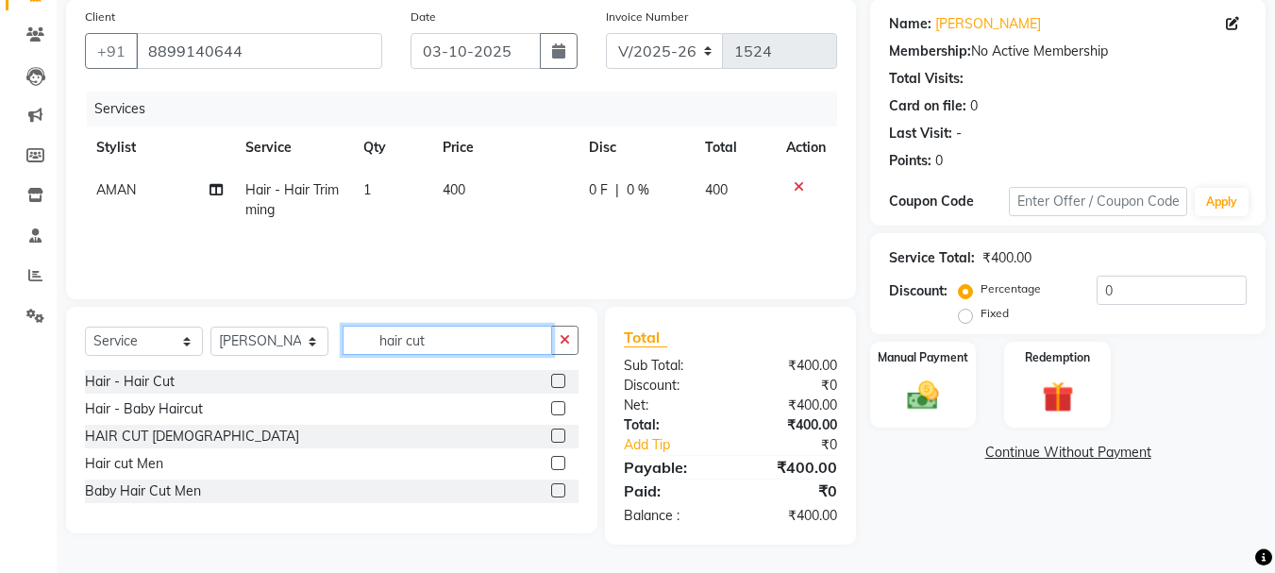
type input "hair cut"
click at [560, 383] on label at bounding box center [558, 381] width 14 height 14
click at [560, 383] on input "checkbox" at bounding box center [557, 382] width 12 height 12
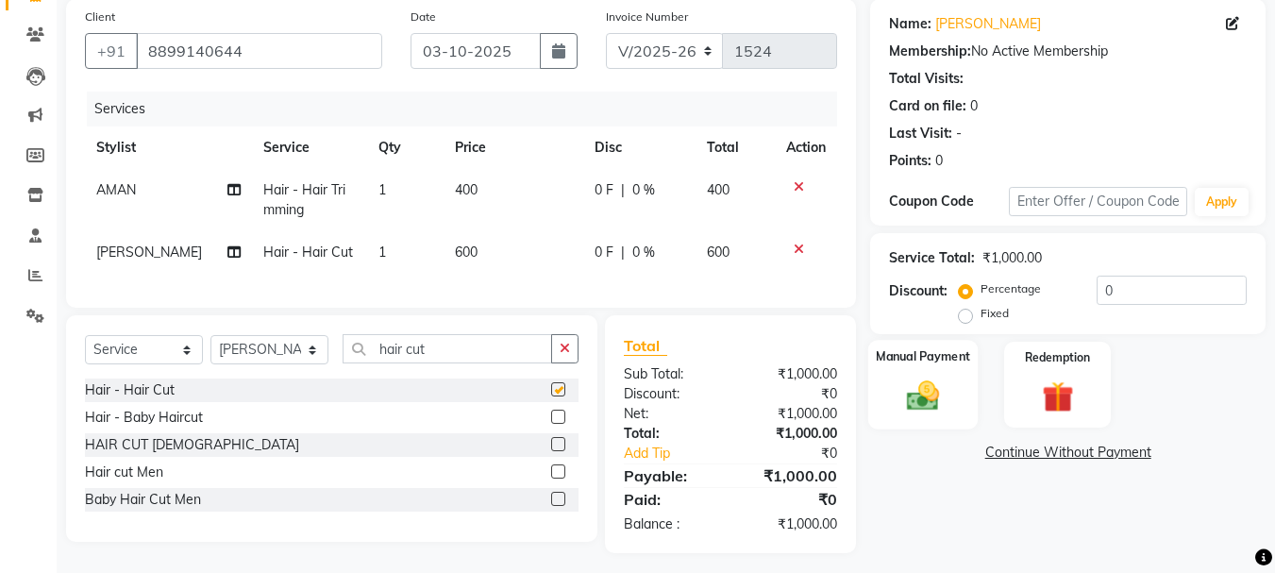
checkbox input "false"
click at [928, 388] on img at bounding box center [923, 396] width 53 height 38
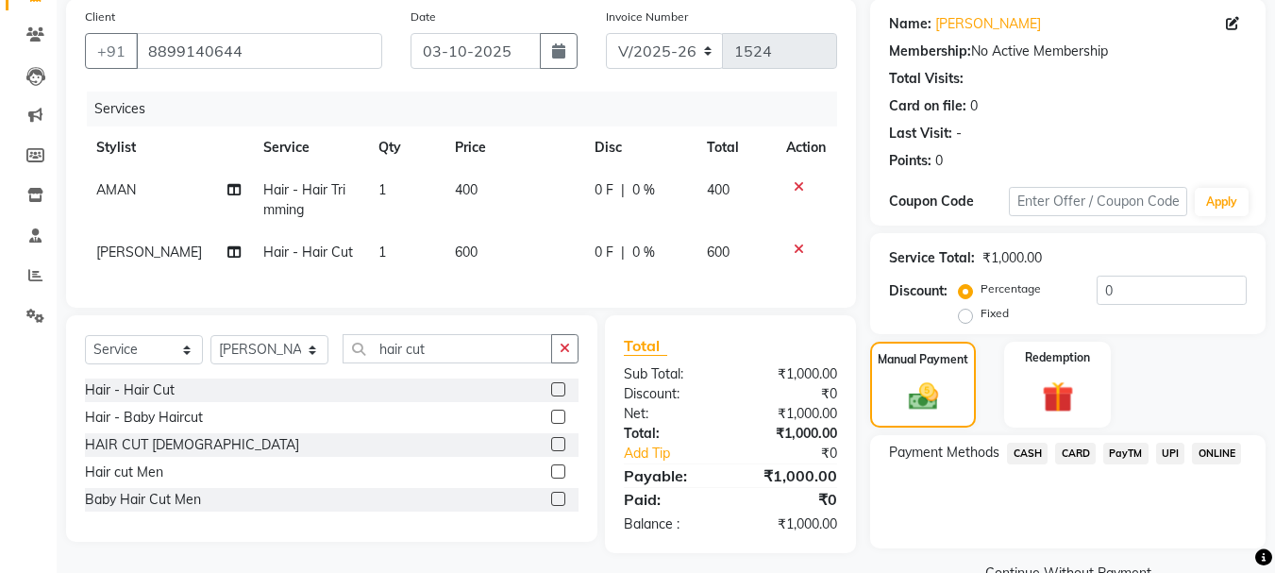
click at [1044, 450] on span "CASH" at bounding box center [1027, 454] width 41 height 22
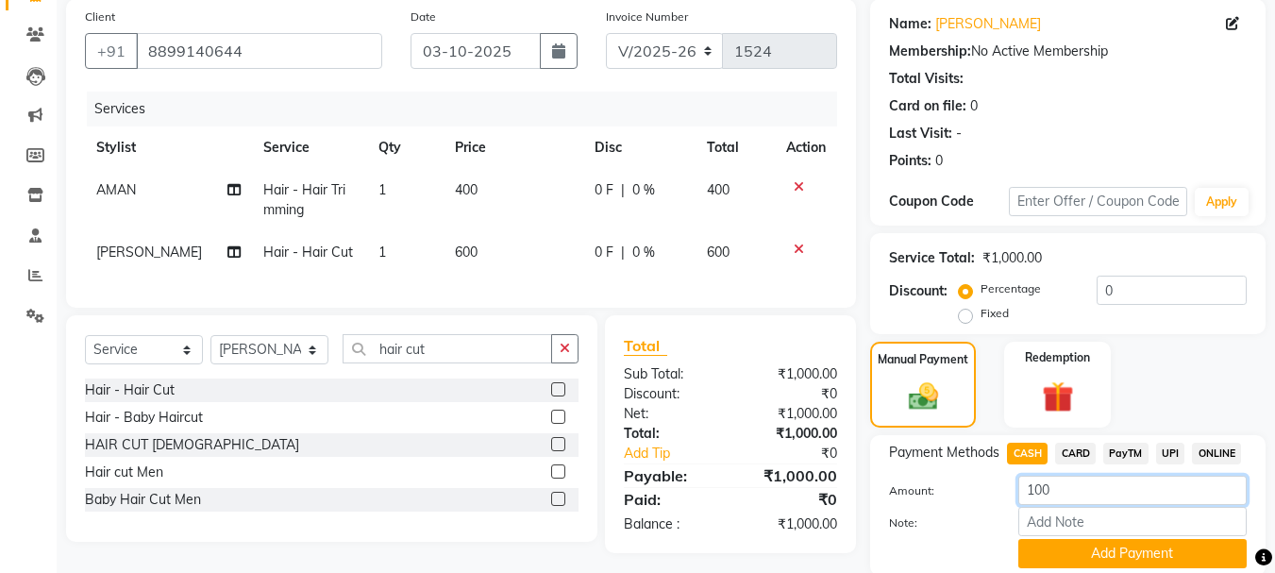
click at [1040, 489] on input "100" at bounding box center [1132, 490] width 228 height 29
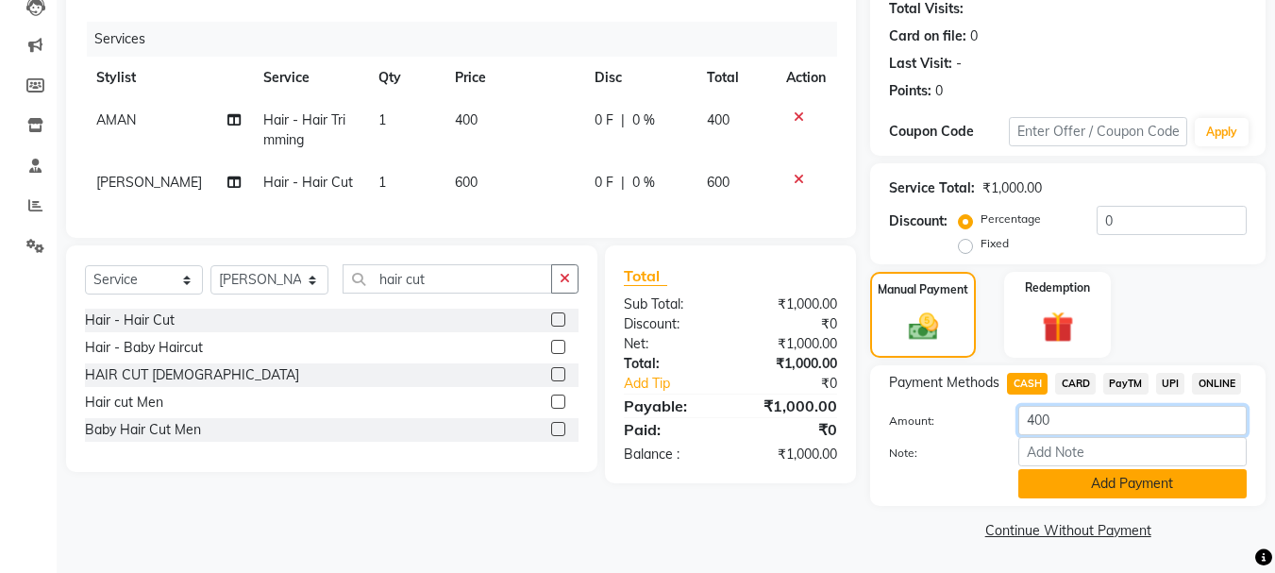
type input "400"
click at [1081, 495] on button "Add Payment" at bounding box center [1132, 483] width 228 height 29
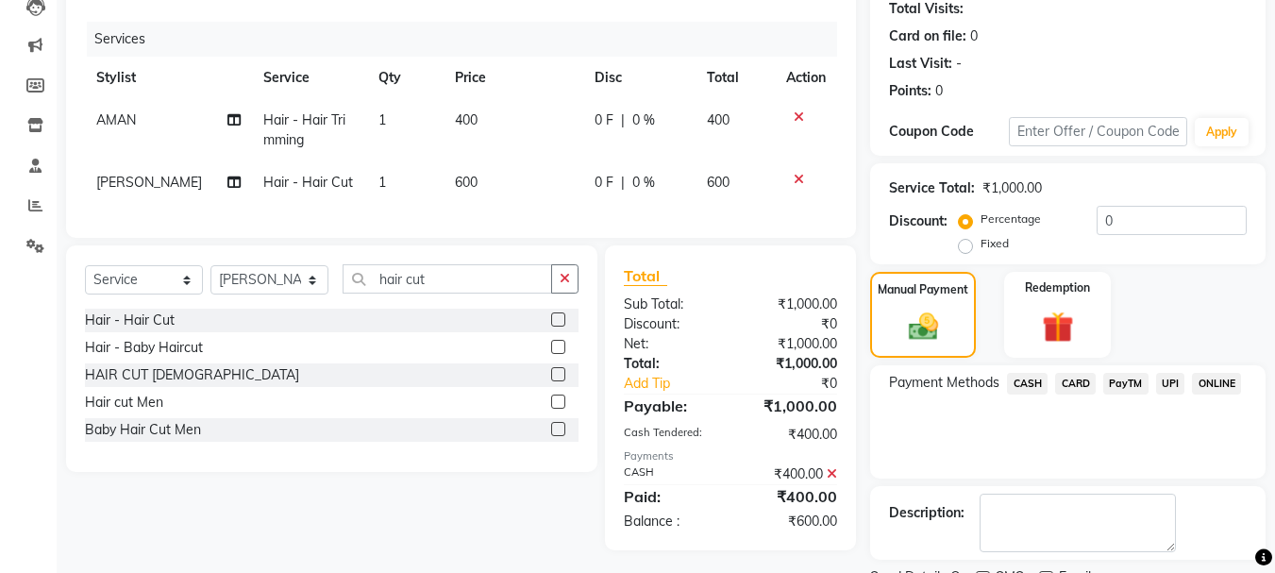
click at [1125, 393] on span "PayTM" at bounding box center [1125, 384] width 45 height 22
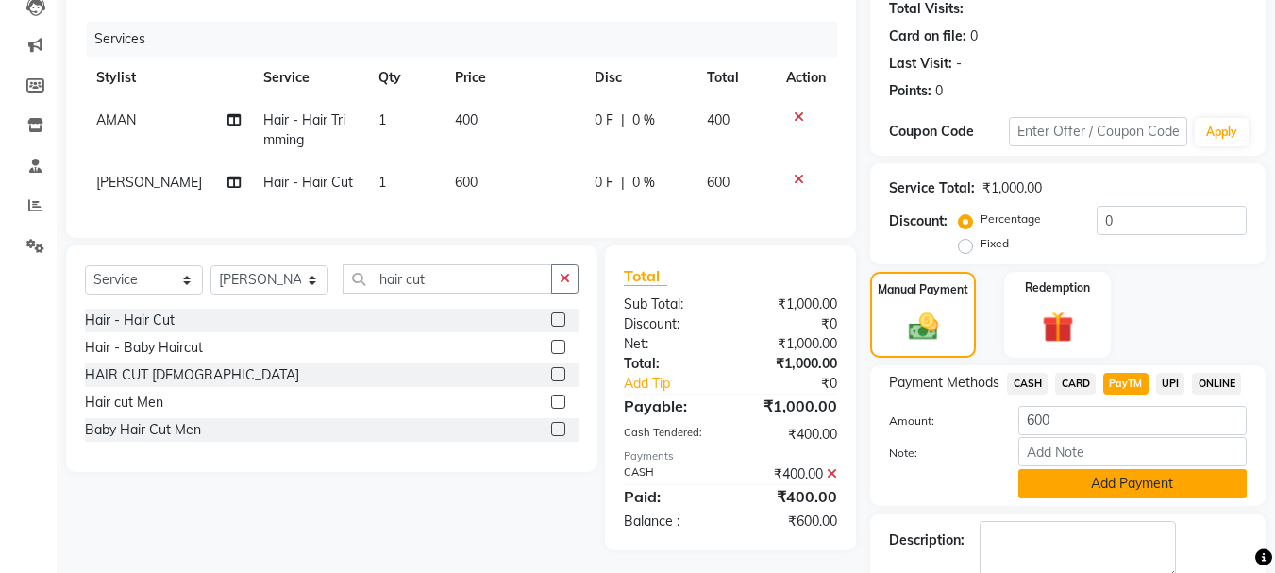
click at [1116, 489] on button "Add Payment" at bounding box center [1132, 483] width 228 height 29
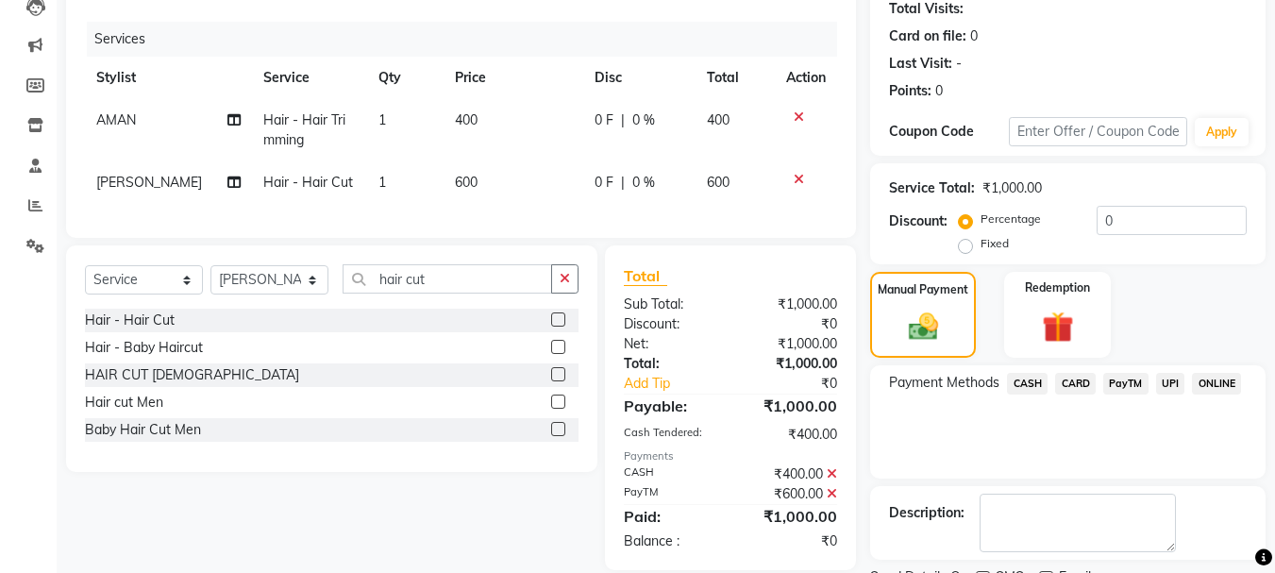
scroll to position [292, 0]
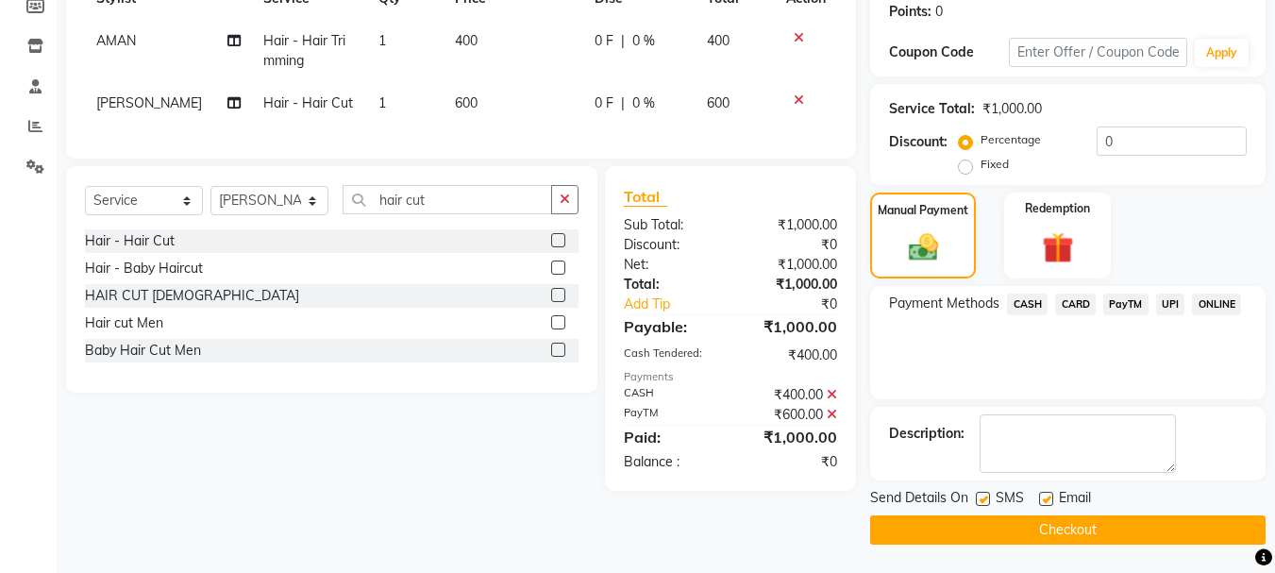
click at [1049, 526] on button "Checkout" at bounding box center [1067, 529] width 395 height 29
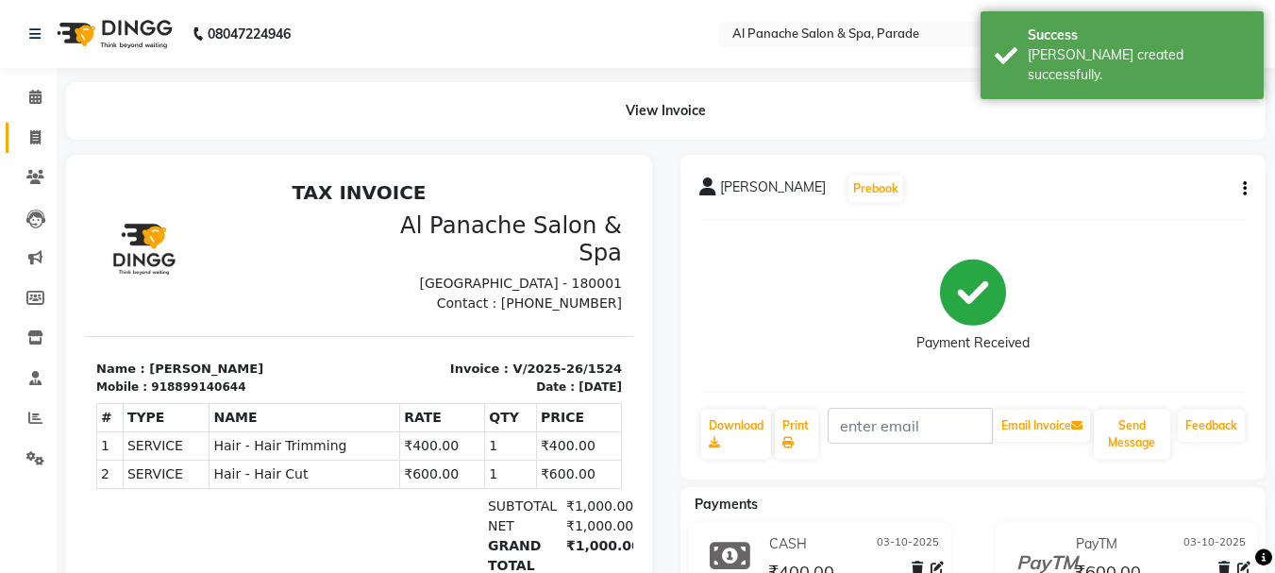
click at [20, 125] on link "Invoice" at bounding box center [28, 138] width 45 height 31
select select "service"
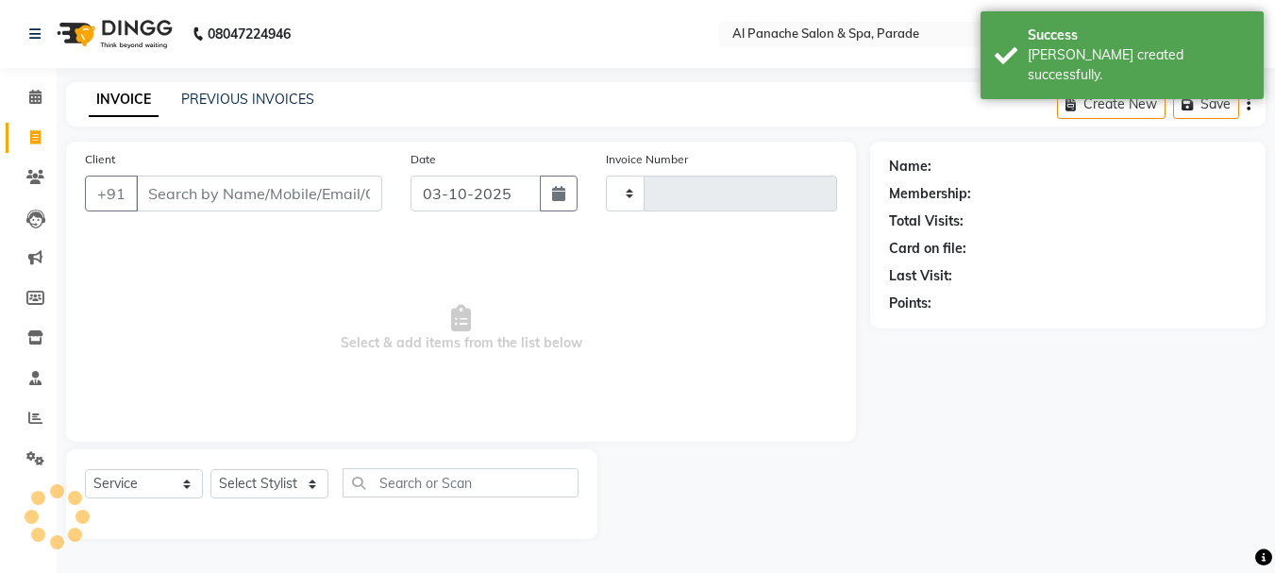
type input "1525"
select select "463"
click at [26, 82] on link "Calendar" at bounding box center [28, 97] width 45 height 31
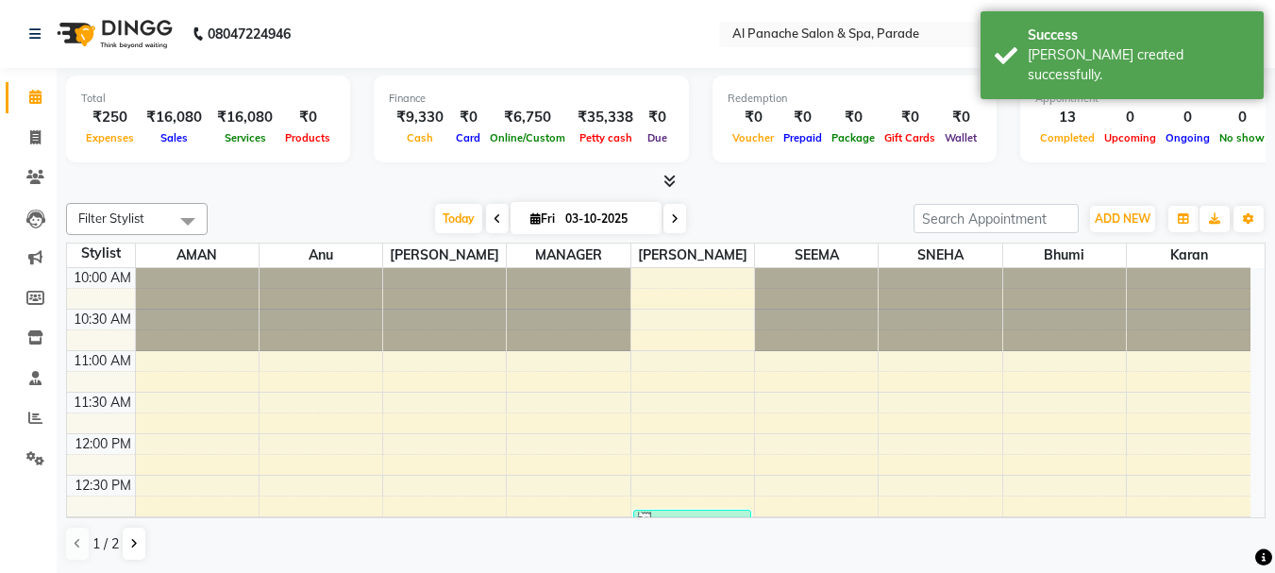
click at [670, 176] on icon at bounding box center [669, 181] width 12 height 14
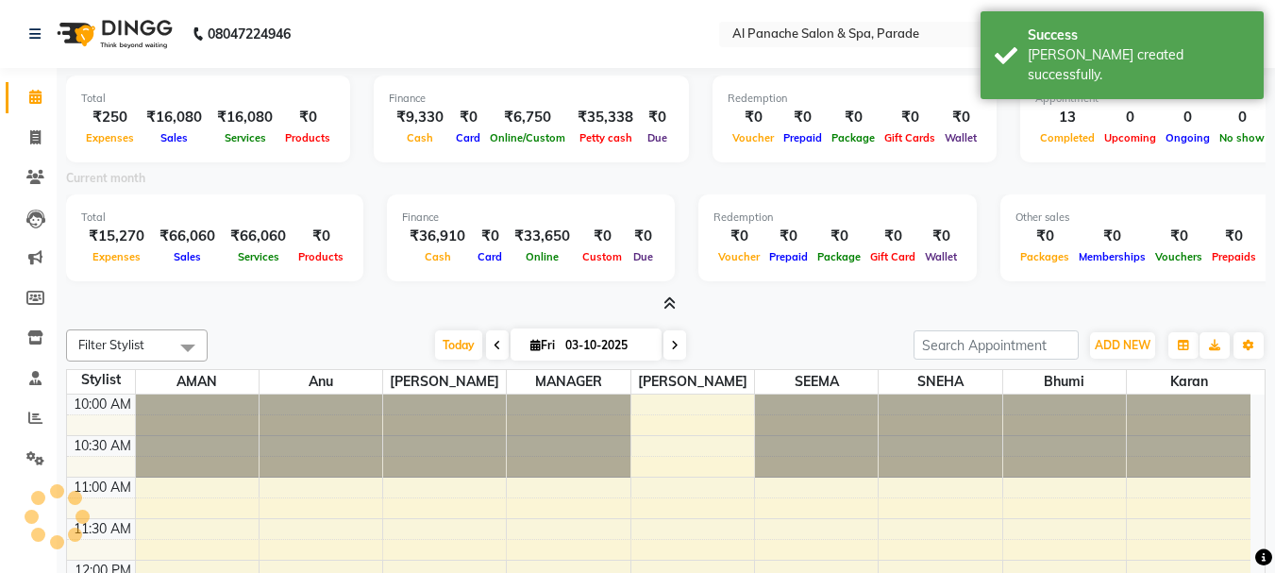
click at [670, 301] on icon at bounding box center [669, 303] width 12 height 14
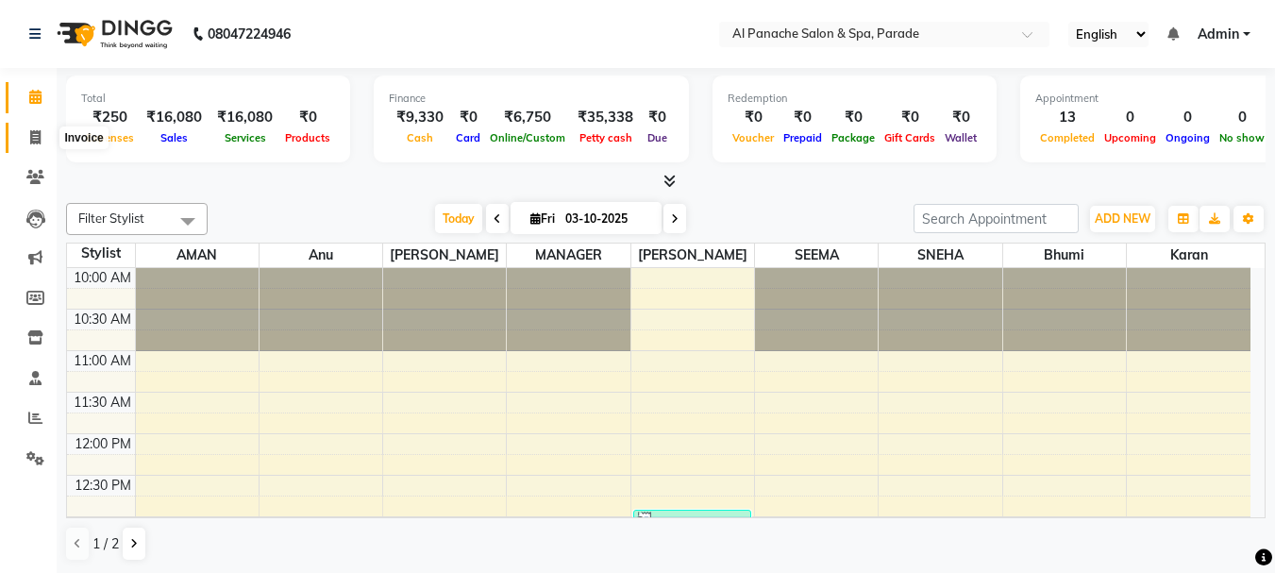
click at [30, 136] on icon at bounding box center [35, 137] width 10 height 14
select select "service"
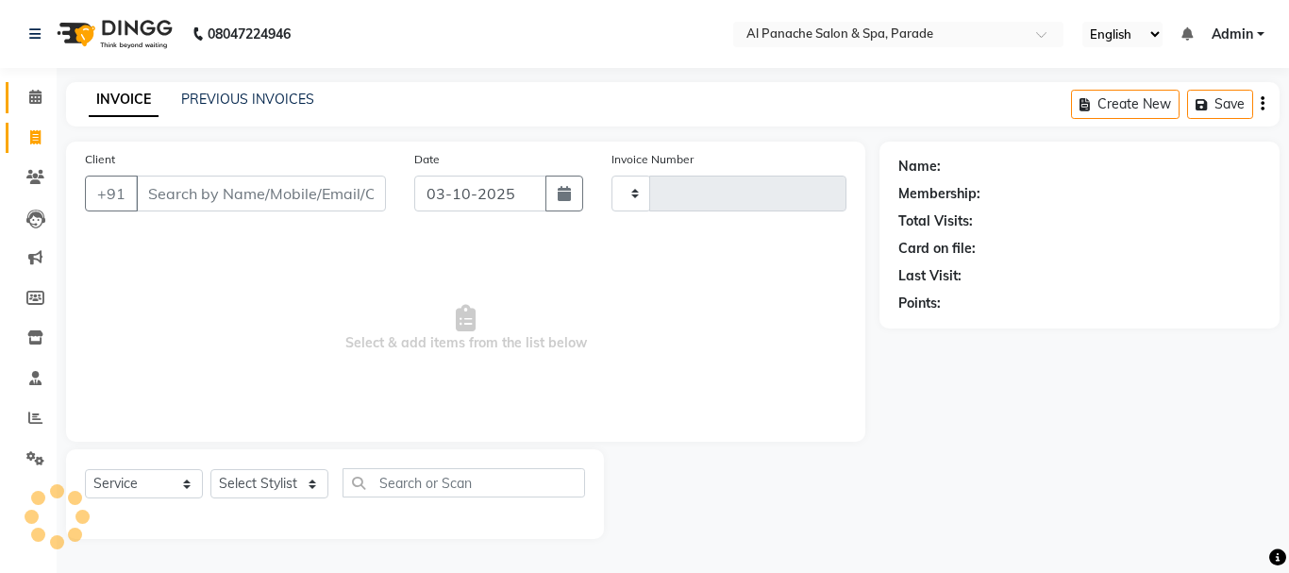
type input "1525"
select select "463"
click at [28, 104] on span at bounding box center [35, 98] width 33 height 22
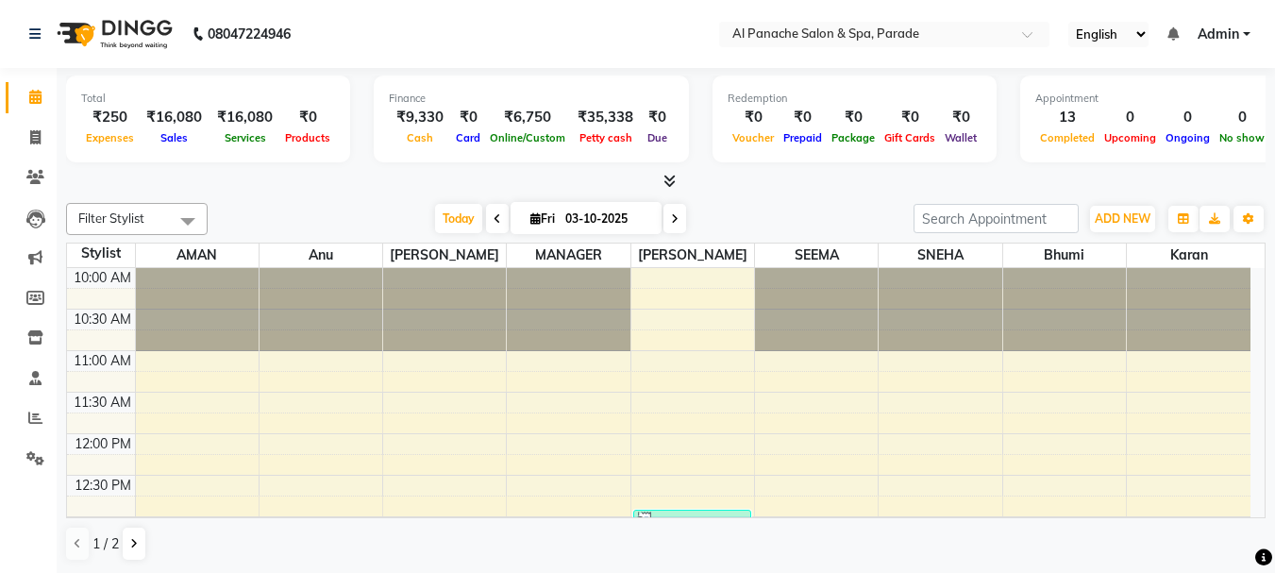
click at [306, 178] on div at bounding box center [666, 182] width 1200 height 20
click at [673, 177] on icon at bounding box center [669, 181] width 12 height 14
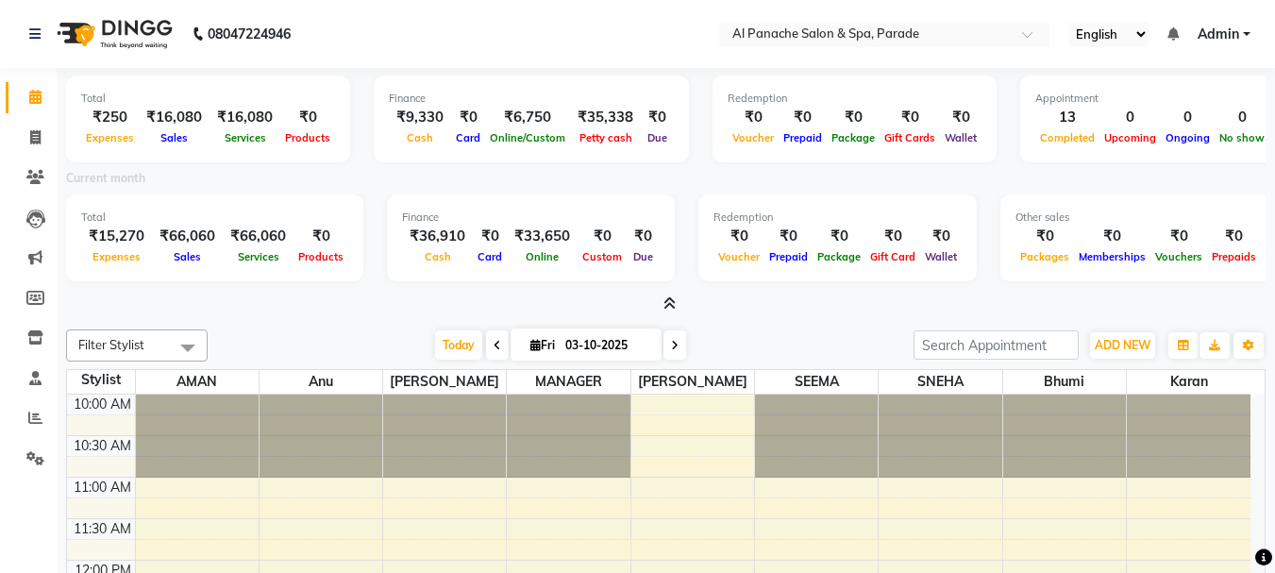
click at [670, 299] on icon at bounding box center [669, 303] width 12 height 14
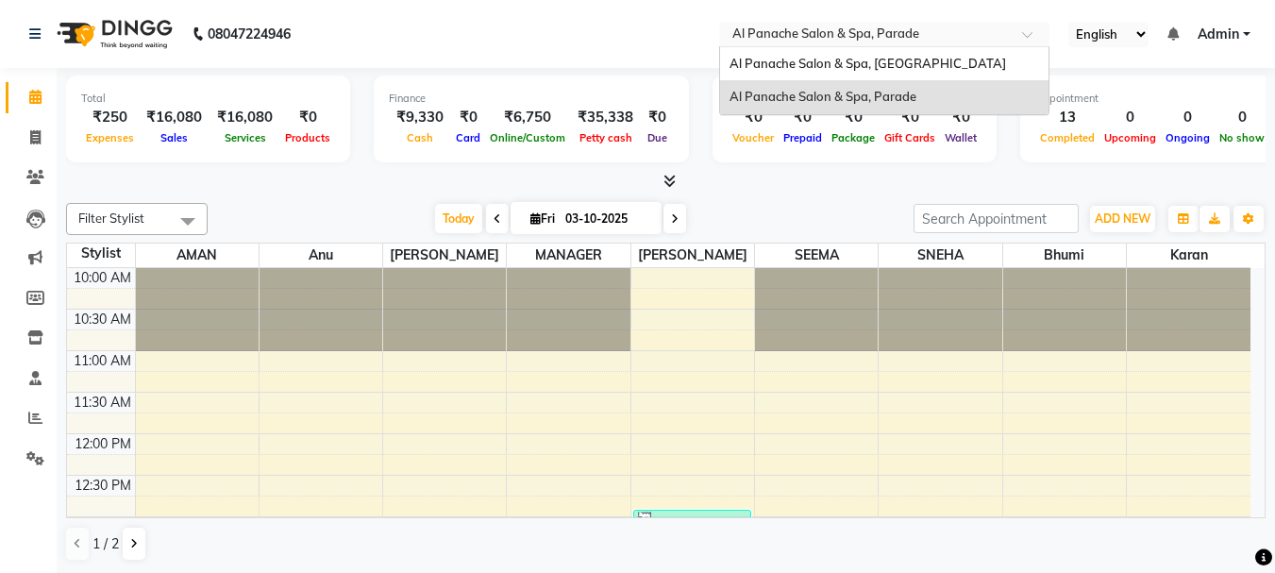
click at [1024, 31] on span at bounding box center [1034, 39] width 24 height 19
click at [960, 77] on div "Al Panache Salon & Spa, Shanti Palace" at bounding box center [884, 64] width 328 height 34
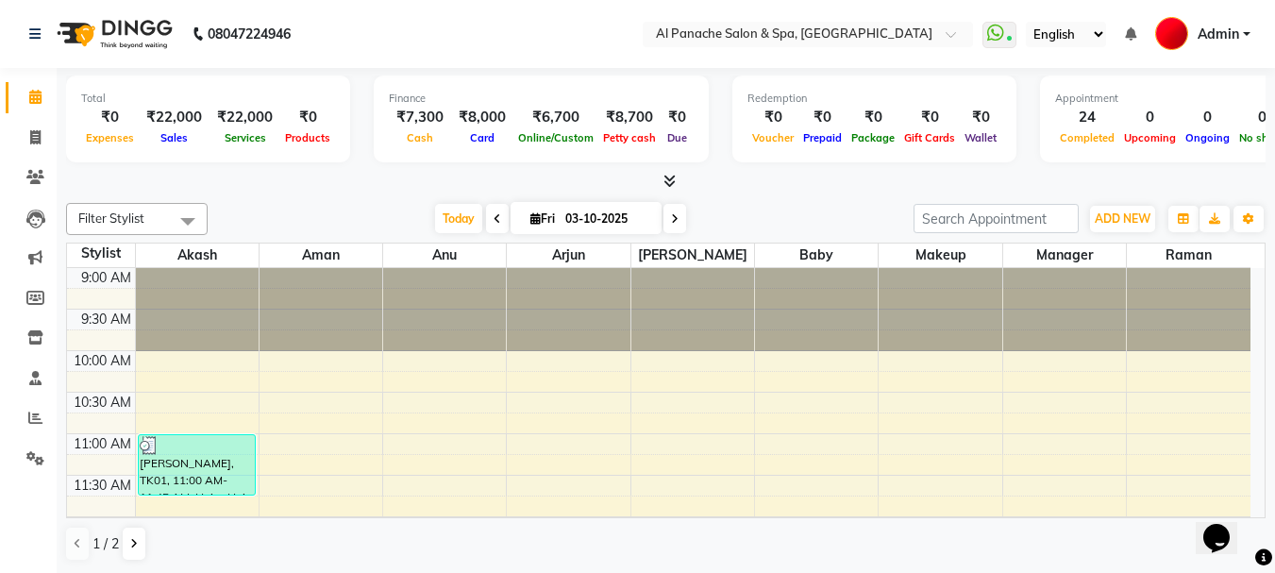
click at [664, 177] on icon at bounding box center [669, 181] width 12 height 14
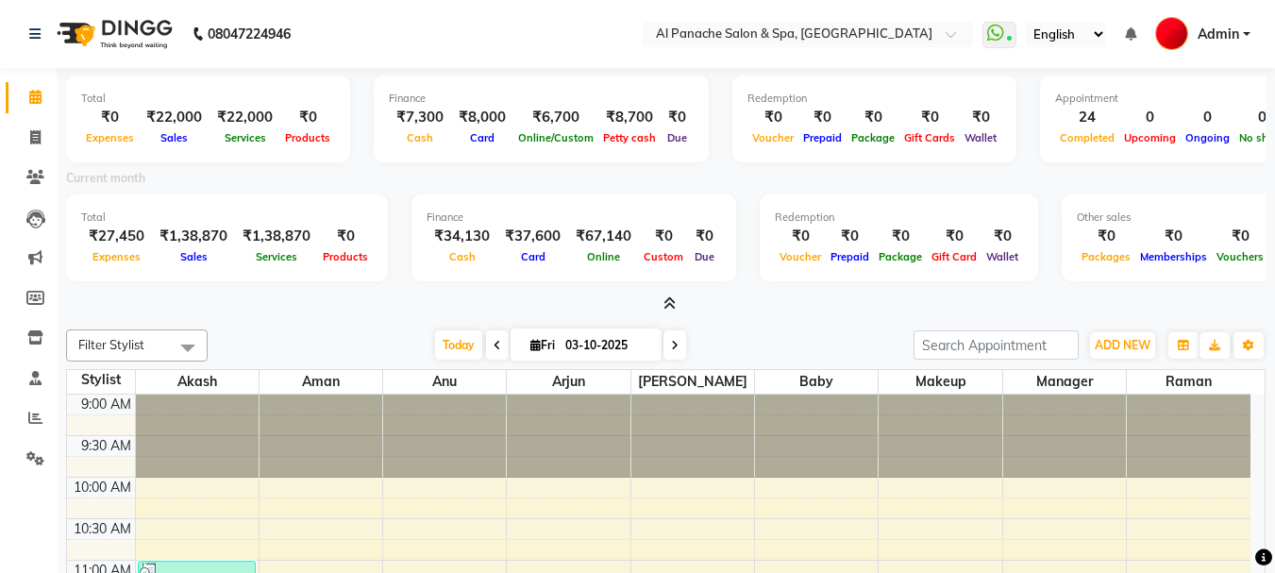
click at [667, 300] on icon at bounding box center [669, 303] width 12 height 14
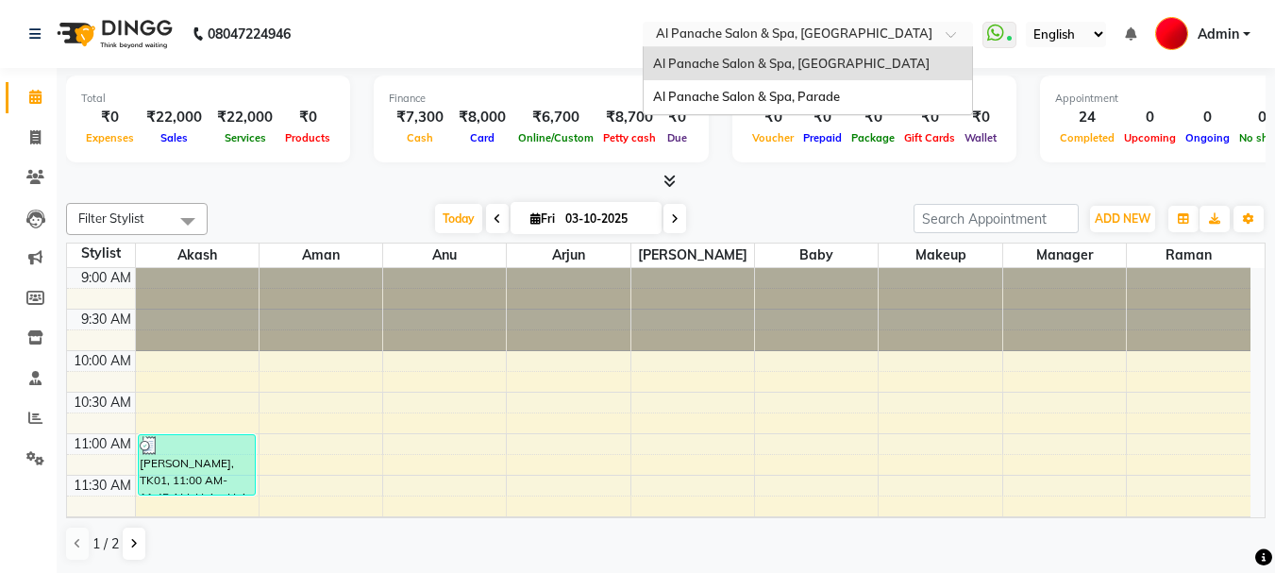
click at [952, 35] on span at bounding box center [958, 39] width 24 height 19
click at [906, 99] on div "Al Panache Salon & Spa, Parade" at bounding box center [808, 97] width 328 height 34
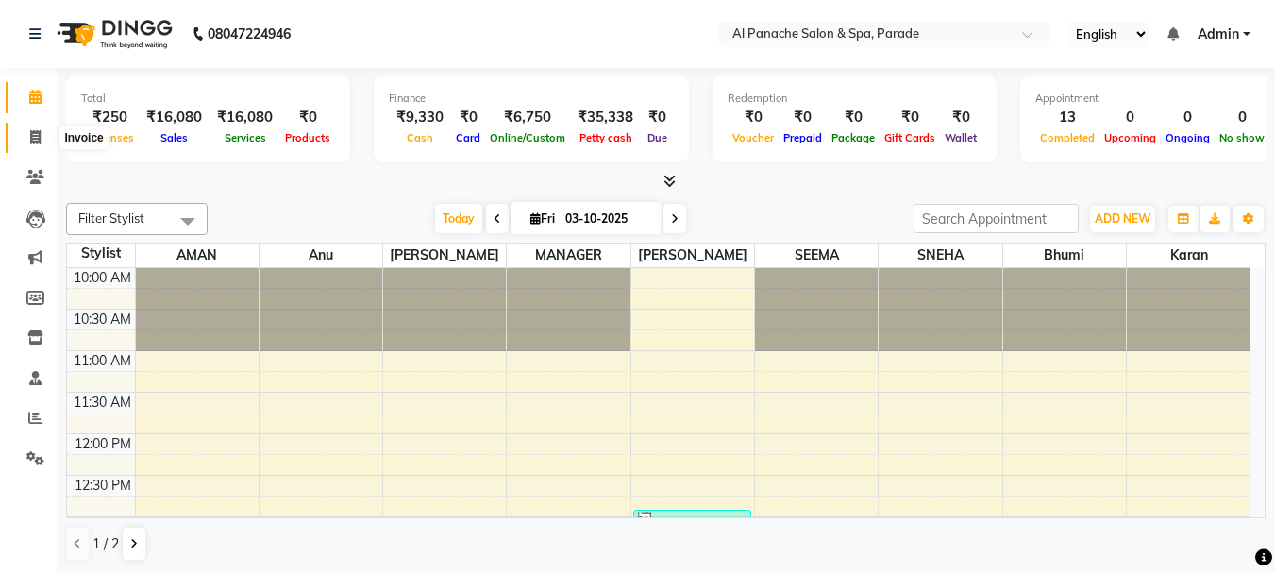
click at [37, 143] on icon at bounding box center [35, 137] width 10 height 14
select select "463"
select select "service"
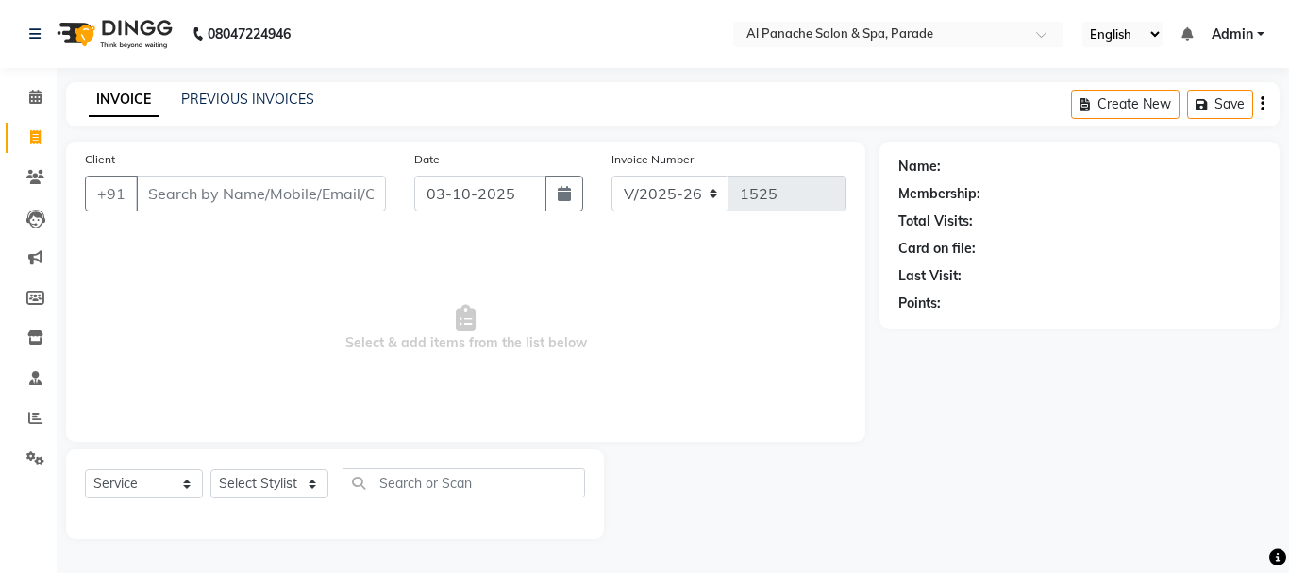
click at [193, 197] on input "Client" at bounding box center [261, 194] width 250 height 36
click at [197, 200] on input "Client" at bounding box center [261, 194] width 250 height 36
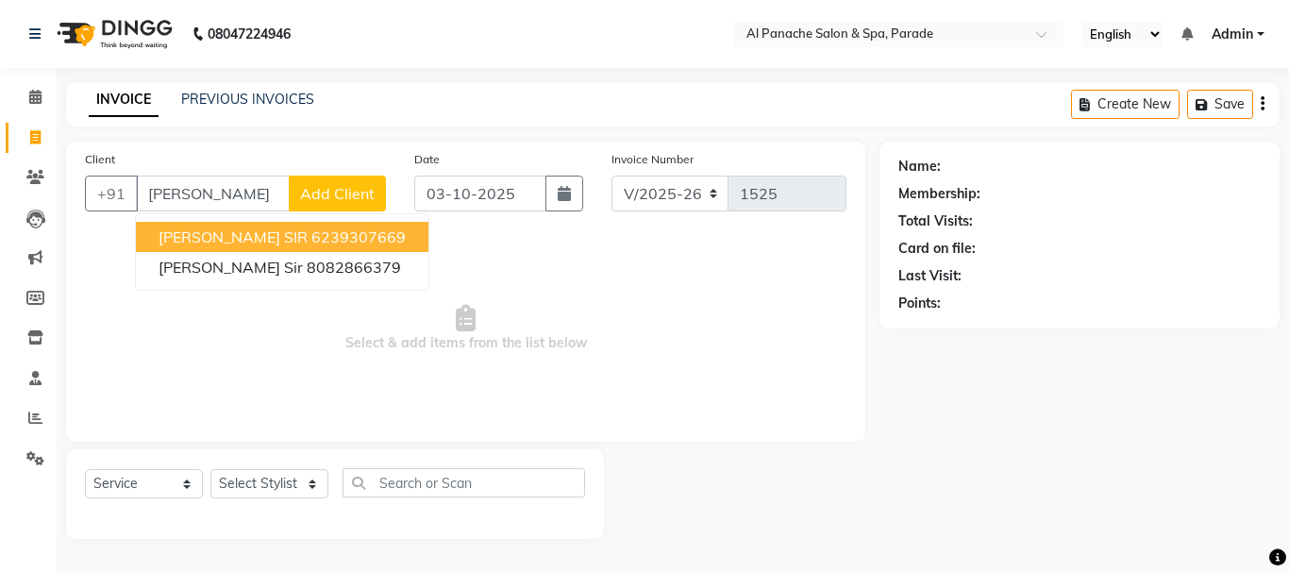
click at [254, 229] on button "[PERSON_NAME] SIR 6239307669" at bounding box center [282, 237] width 293 height 30
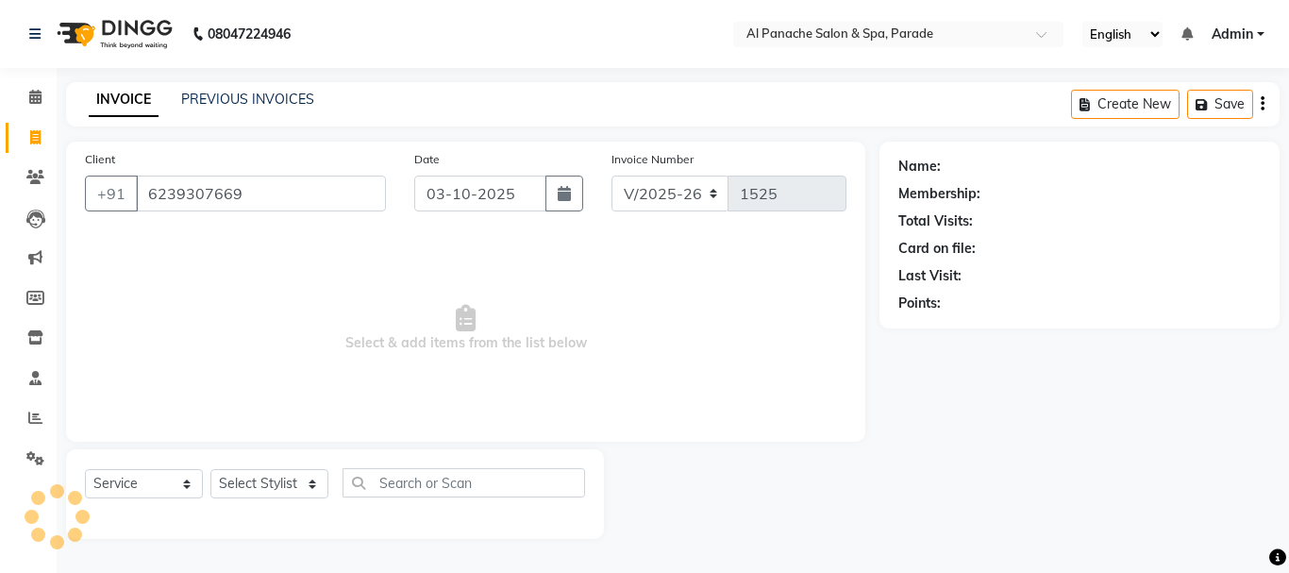
type input "6239307669"
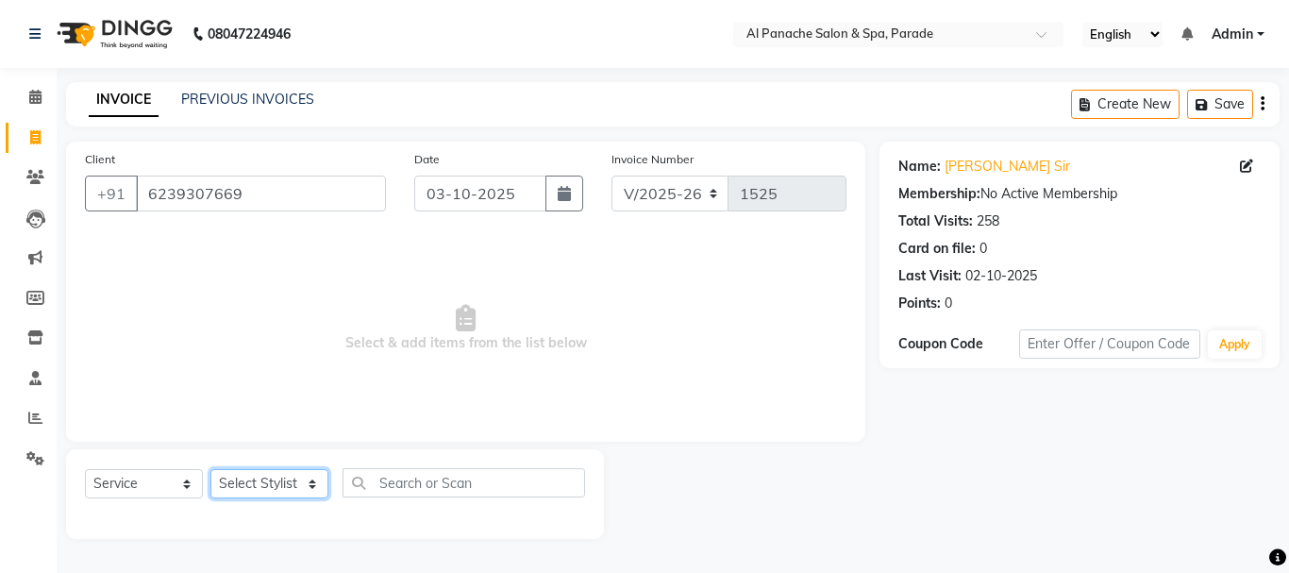
click at [283, 477] on select "Select Stylist [PERSON_NAME] Bhumi [PERSON_NAME] MANAGER [PERSON_NAME] [PERSON_…" at bounding box center [269, 483] width 118 height 29
select select "6416"
click at [210, 469] on select "Select Stylist [PERSON_NAME] Bhumi [PERSON_NAME] MANAGER [PERSON_NAME] [PERSON_…" at bounding box center [269, 483] width 118 height 29
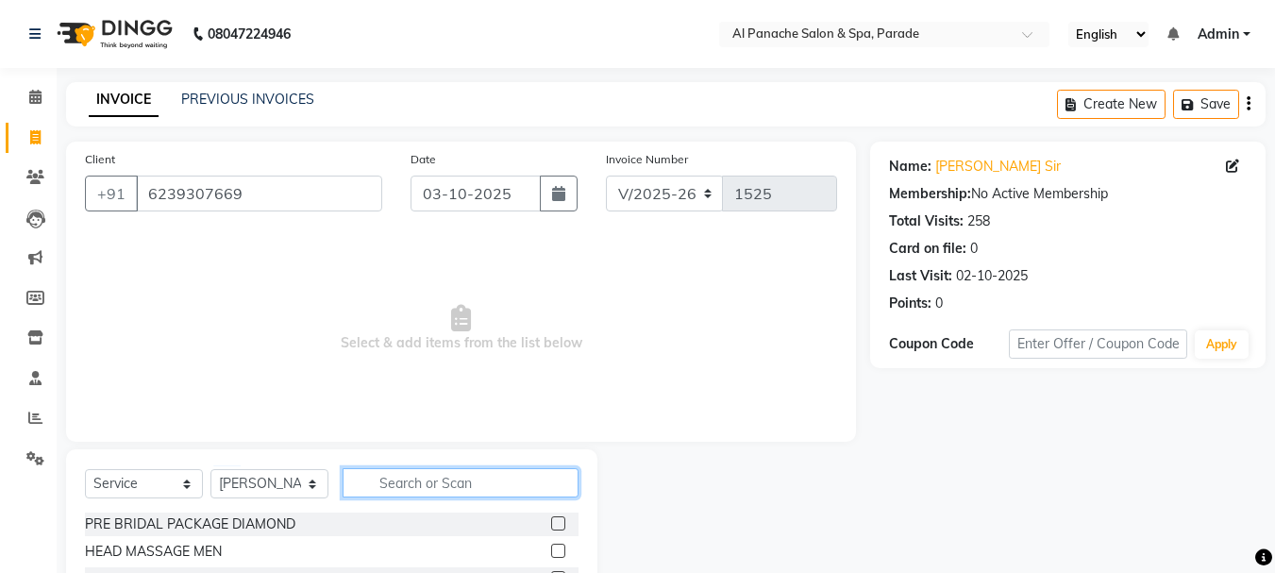
click at [417, 491] on input "text" at bounding box center [461, 482] width 236 height 29
type input "hair trim"
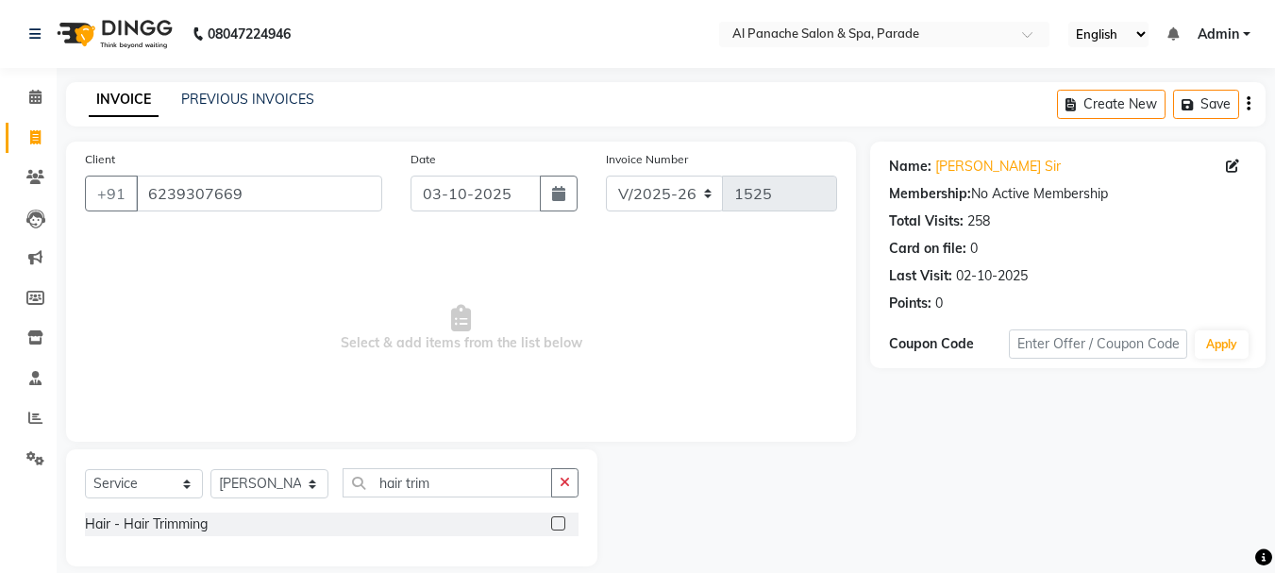
click at [561, 516] on label at bounding box center [558, 523] width 14 height 14
click at [561, 518] on input "checkbox" at bounding box center [557, 524] width 12 height 12
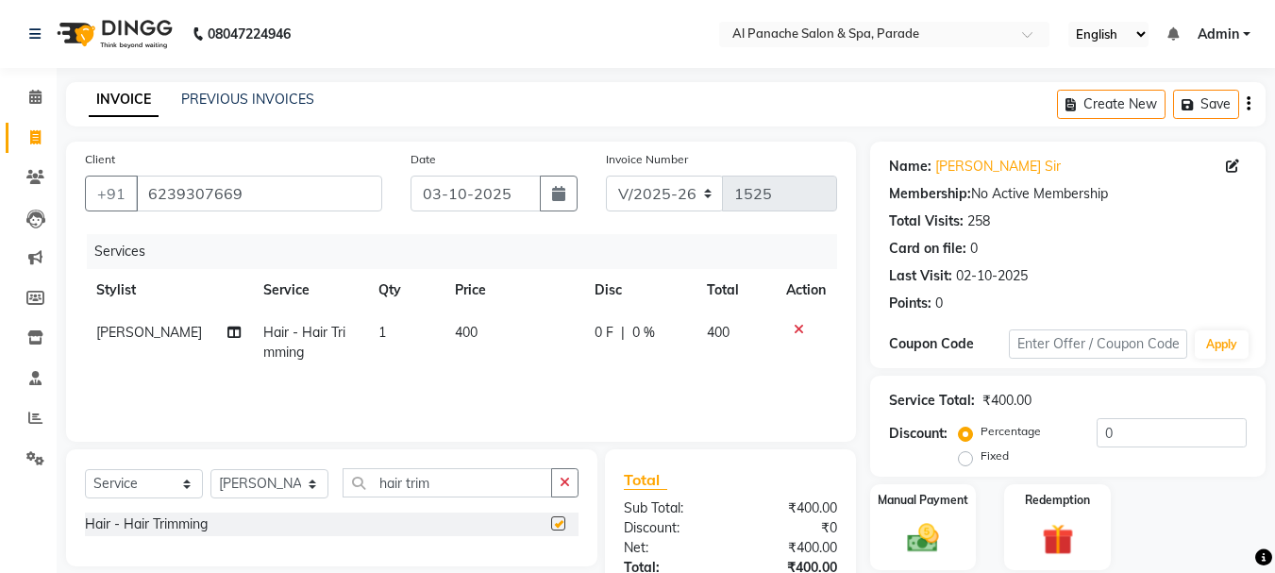
checkbox input "false"
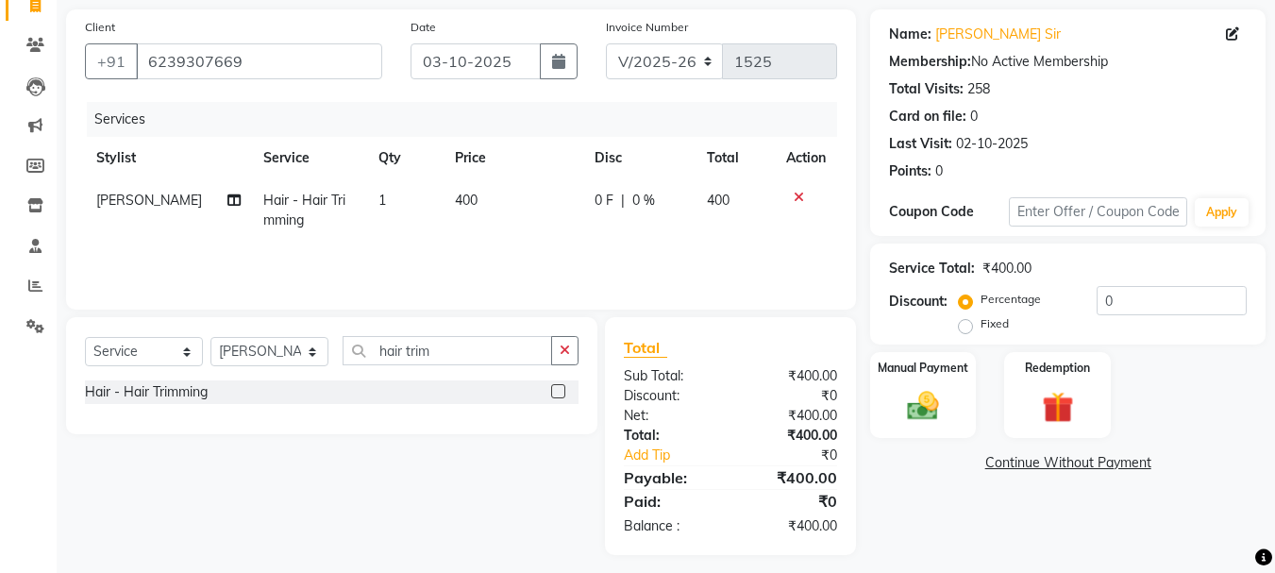
scroll to position [143, 0]
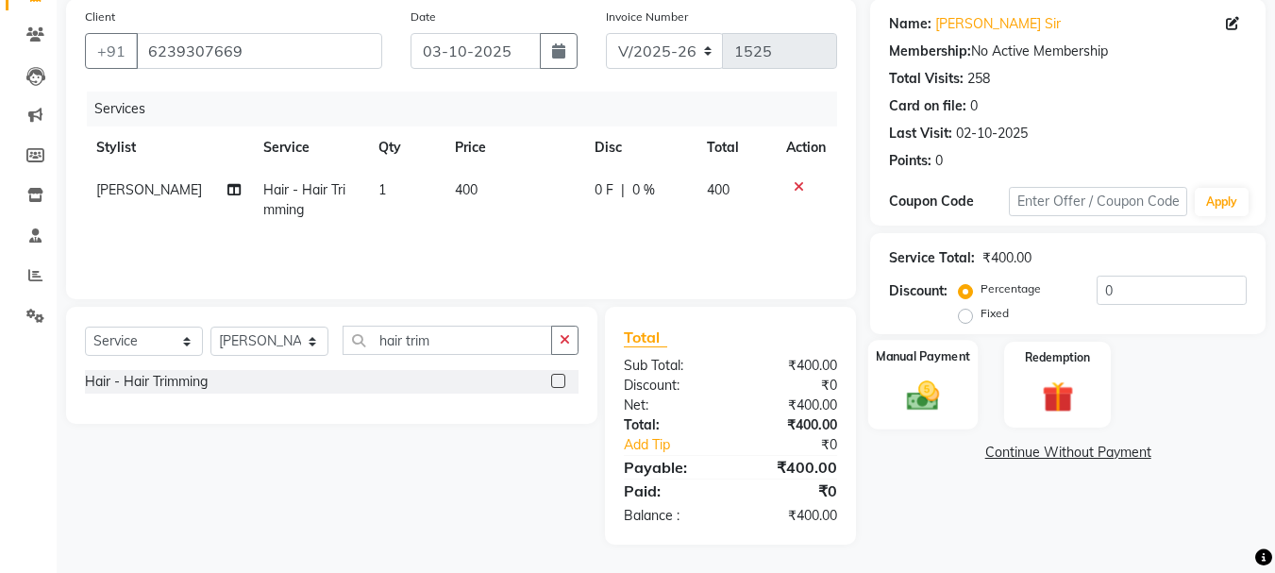
click at [959, 367] on div "Manual Payment" at bounding box center [923, 385] width 110 height 90
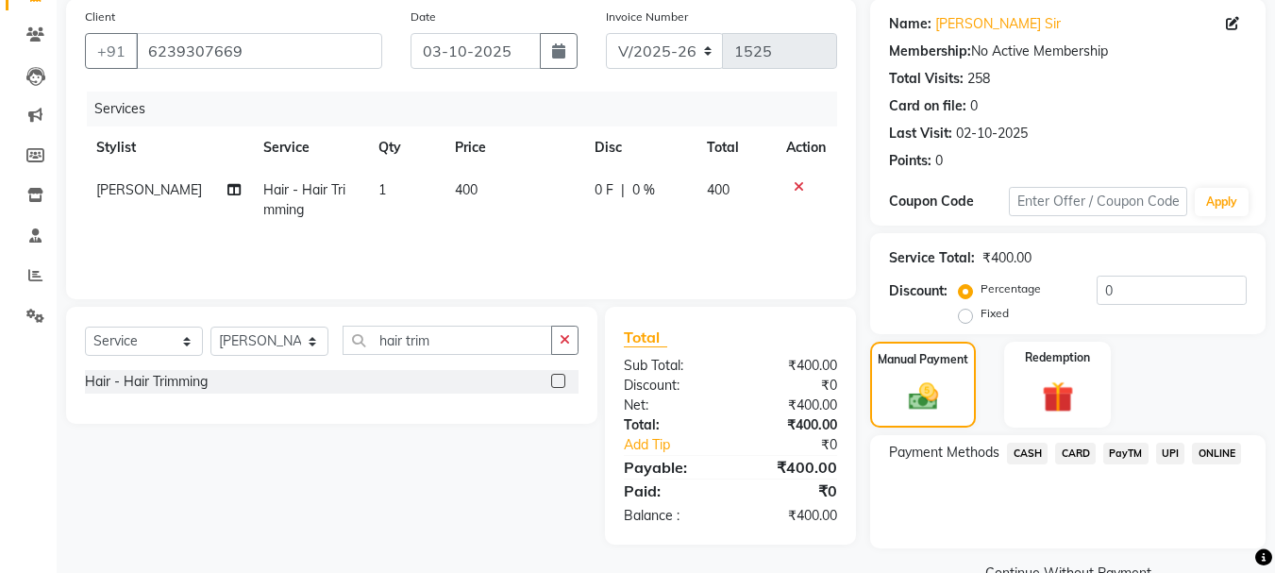
click at [1121, 454] on span "PayTM" at bounding box center [1125, 454] width 45 height 22
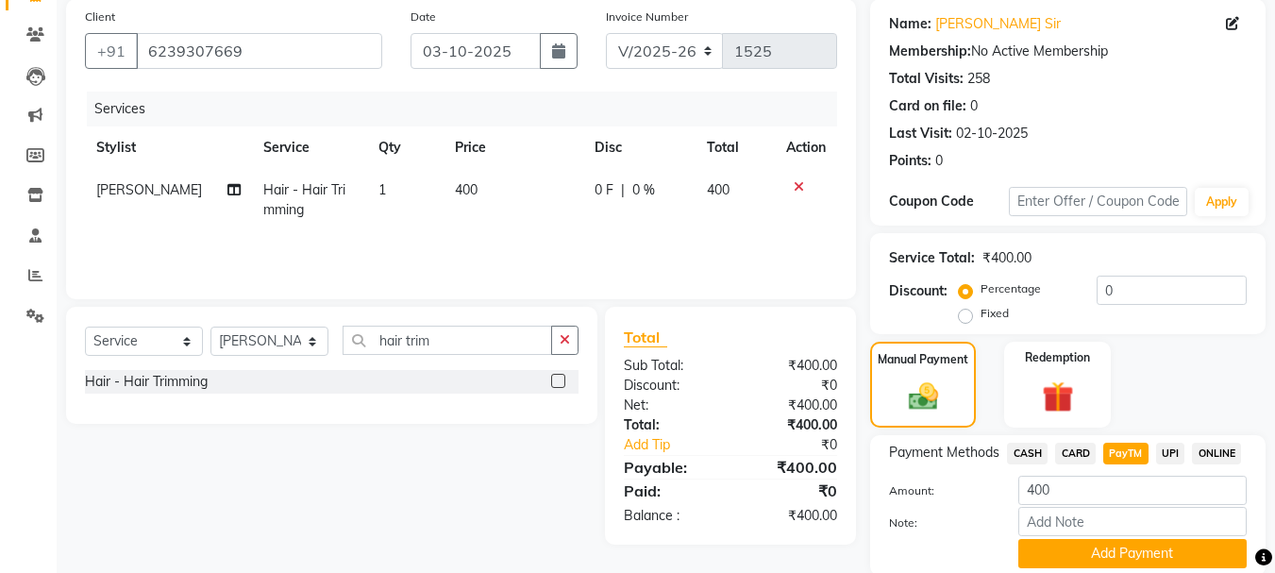
scroll to position [212, 0]
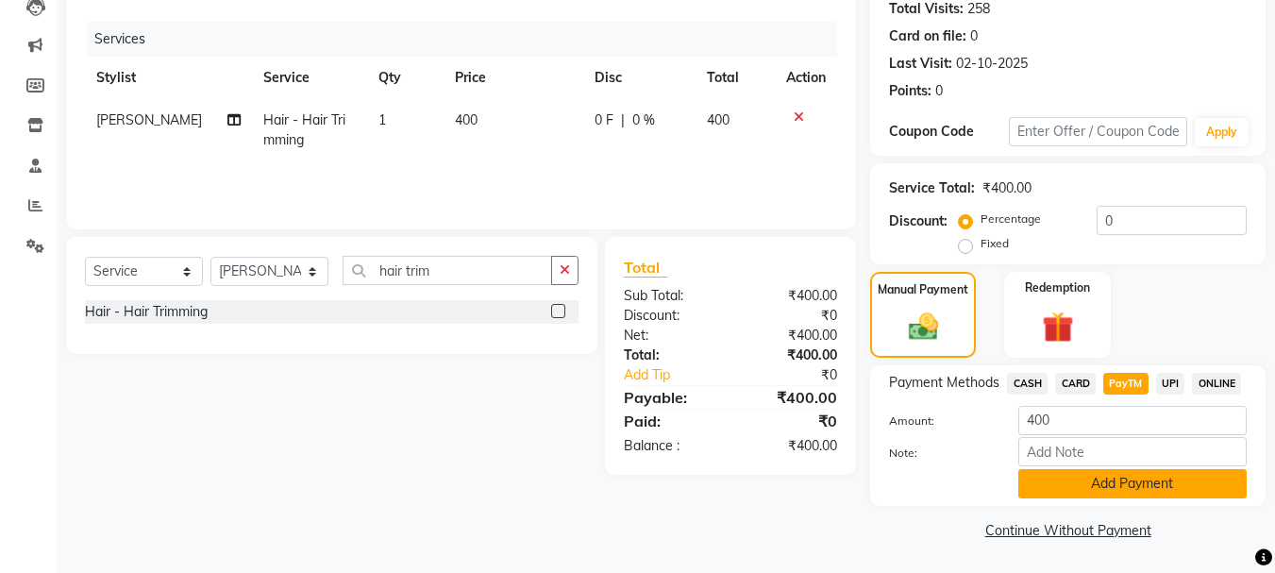
click at [1179, 475] on button "Add Payment" at bounding box center [1132, 483] width 228 height 29
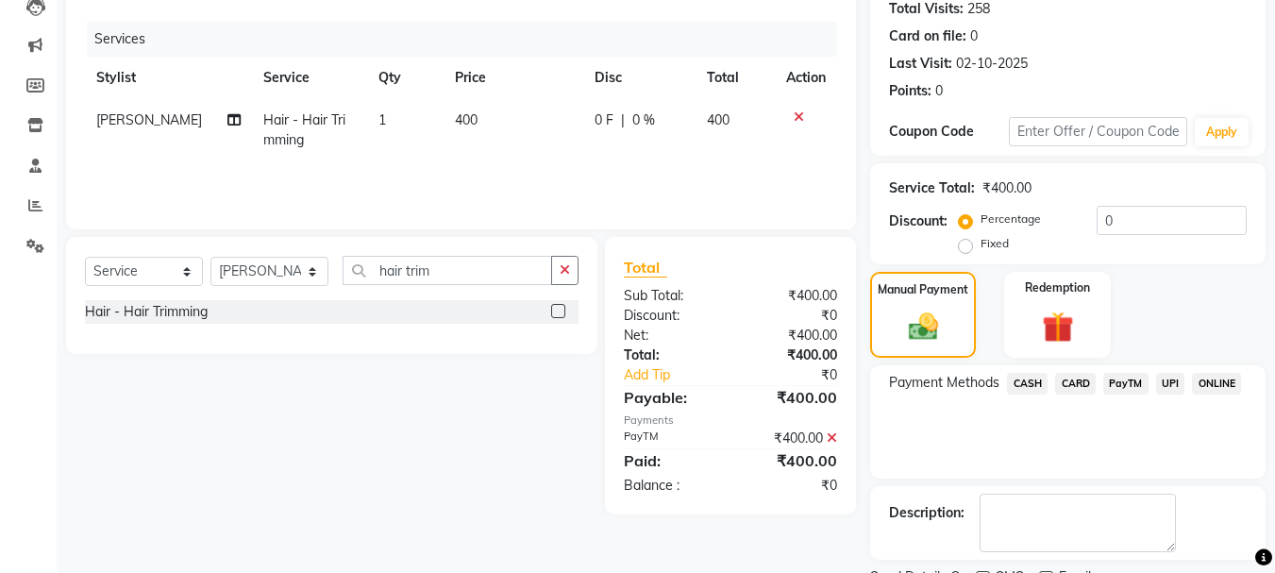
scroll to position [292, 0]
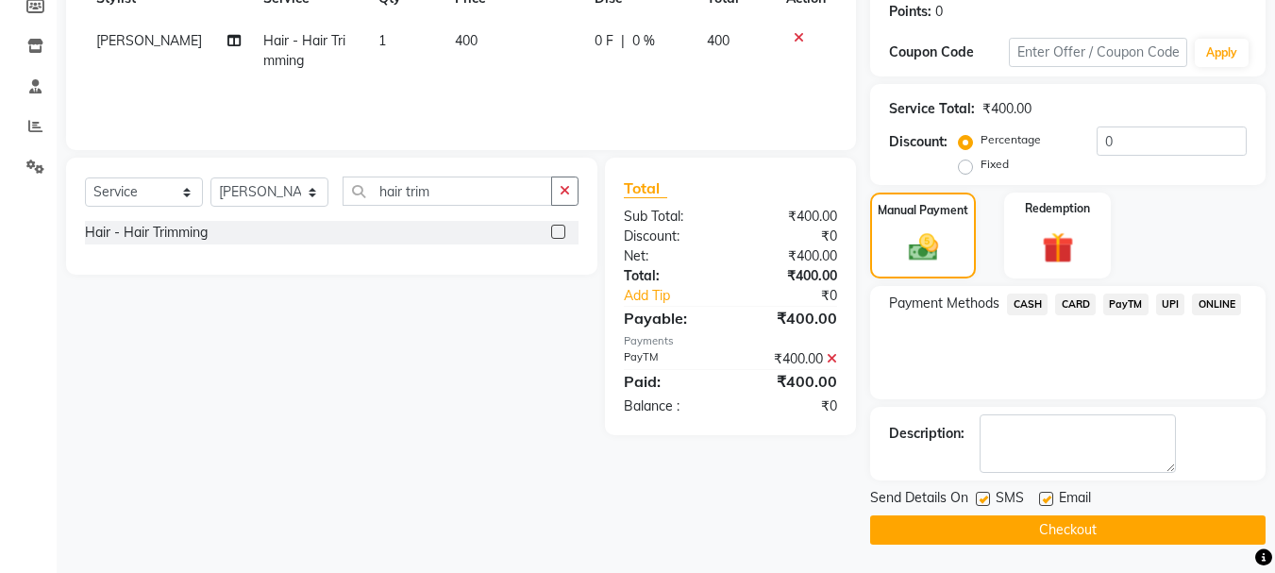
click at [1086, 530] on button "Checkout" at bounding box center [1067, 529] width 395 height 29
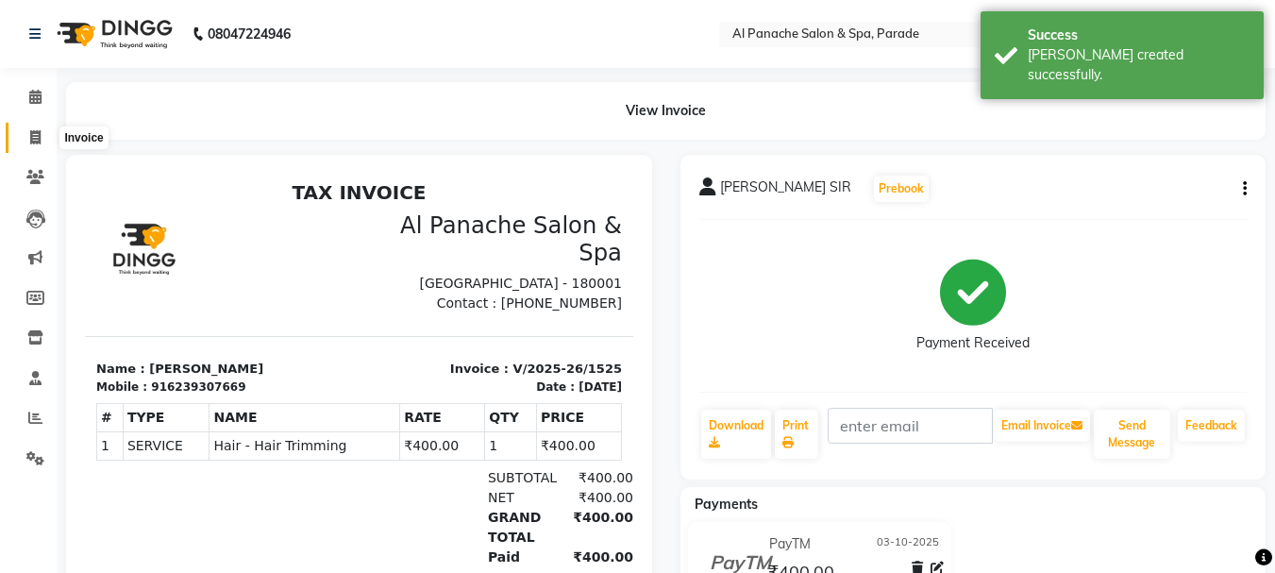
click at [27, 143] on span at bounding box center [35, 138] width 33 height 22
select select "service"
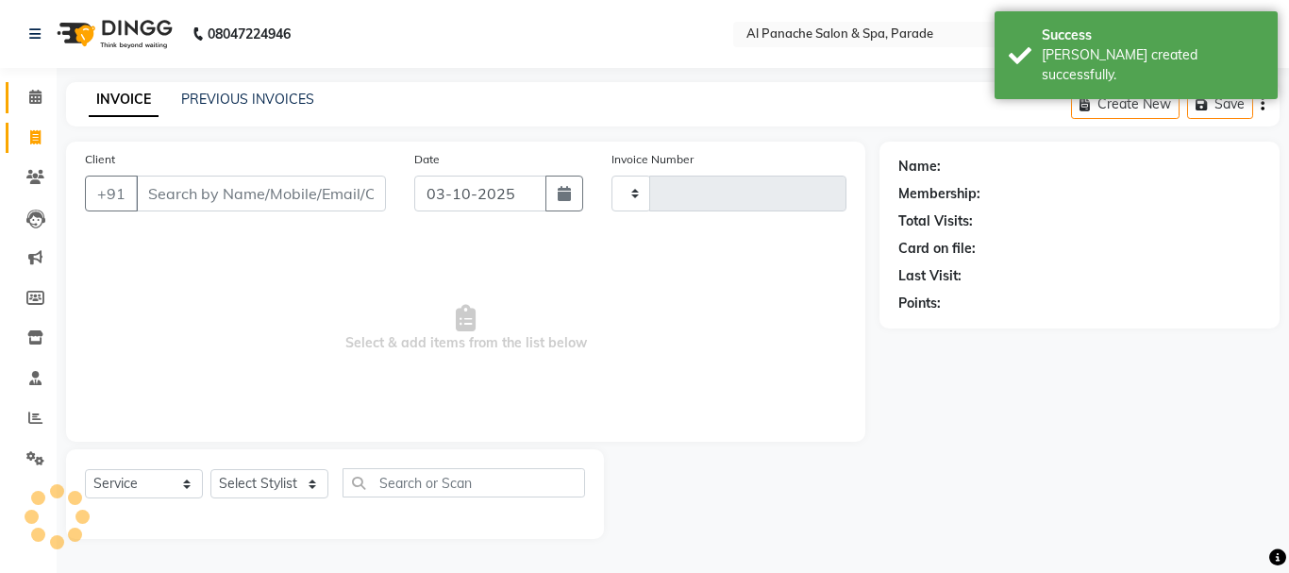
type input "1526"
select select "463"
click at [36, 108] on span at bounding box center [35, 98] width 33 height 22
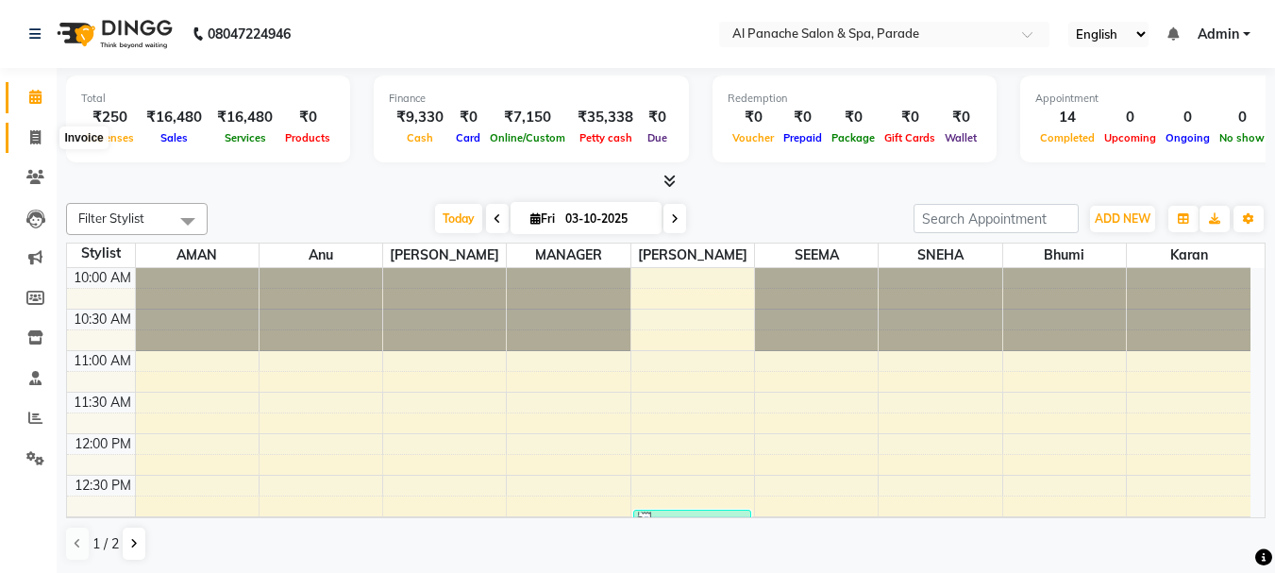
click at [35, 131] on icon at bounding box center [35, 137] width 10 height 14
select select "service"
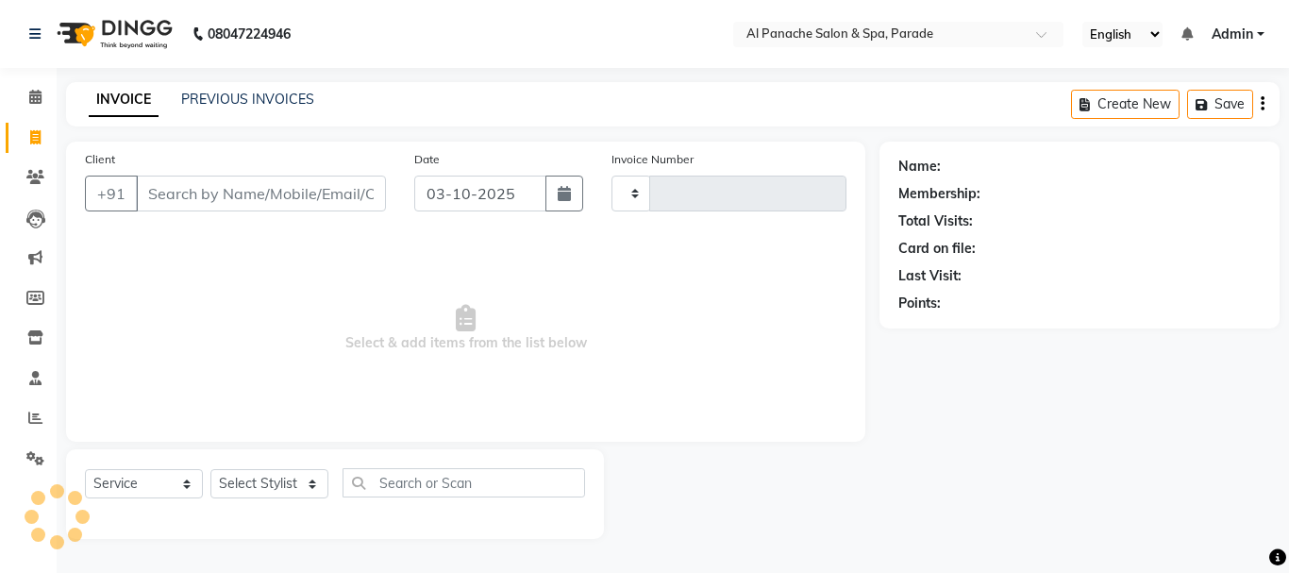
type input "1526"
select select "463"
click at [37, 90] on icon at bounding box center [35, 97] width 12 height 14
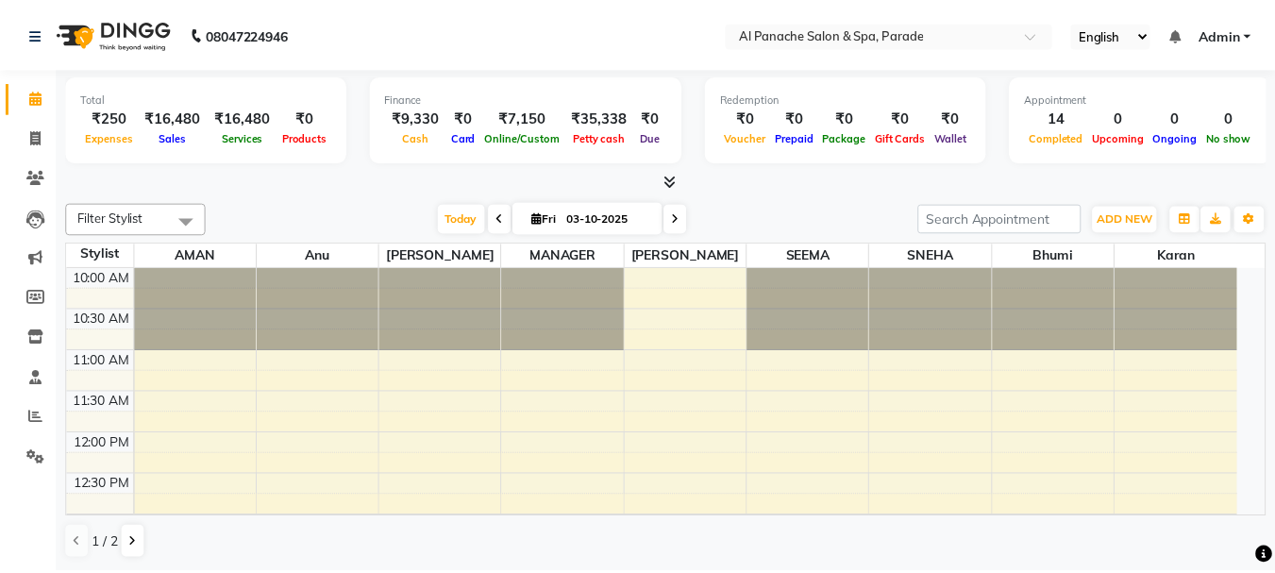
scroll to position [499, 0]
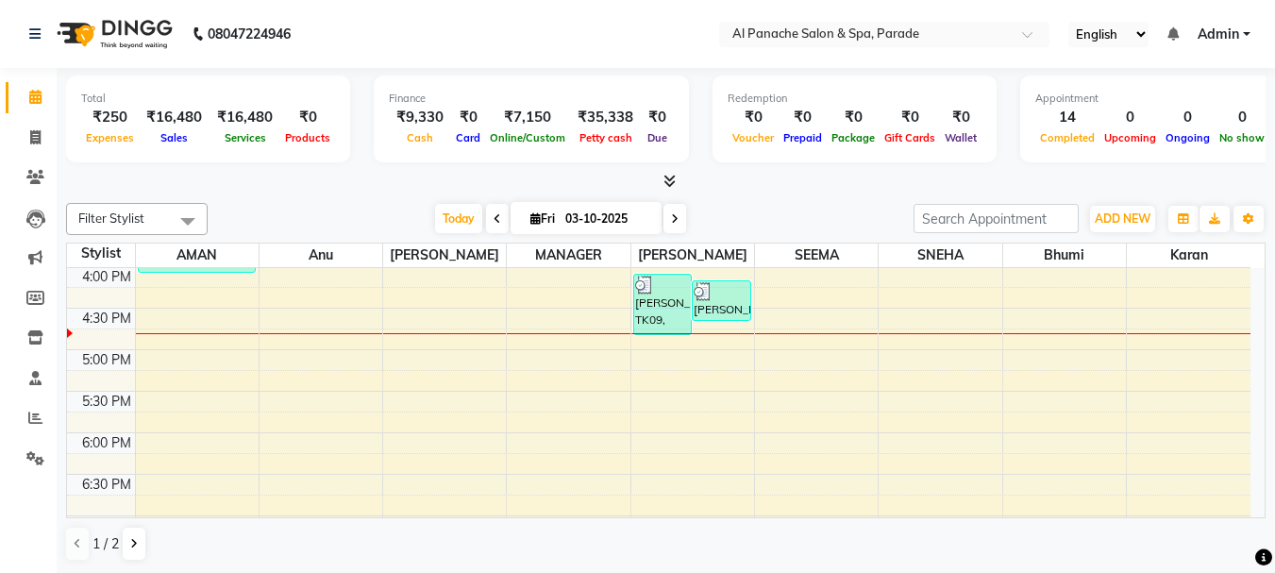
click at [661, 179] on span at bounding box center [666, 182] width 20 height 20
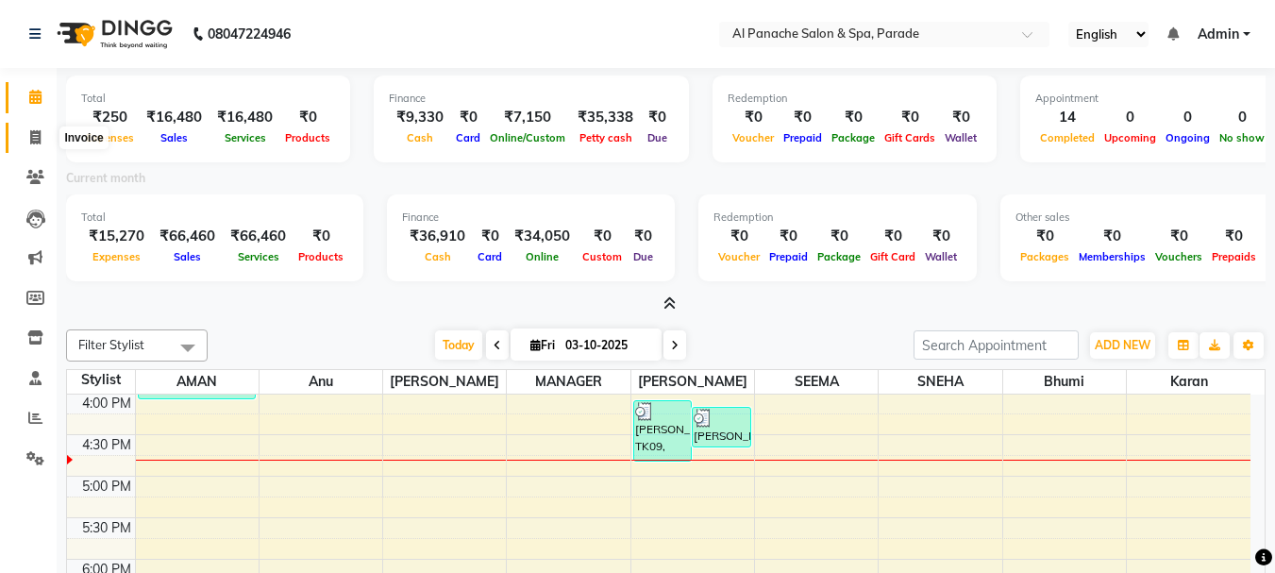
click at [32, 133] on icon at bounding box center [35, 137] width 10 height 14
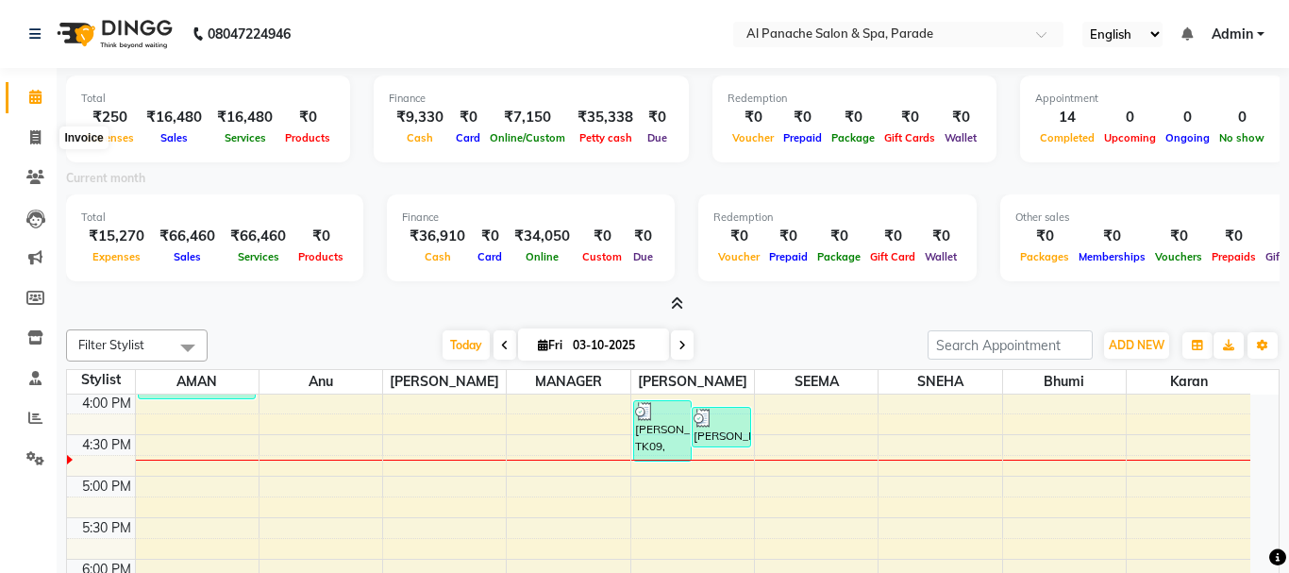
select select "463"
select select "service"
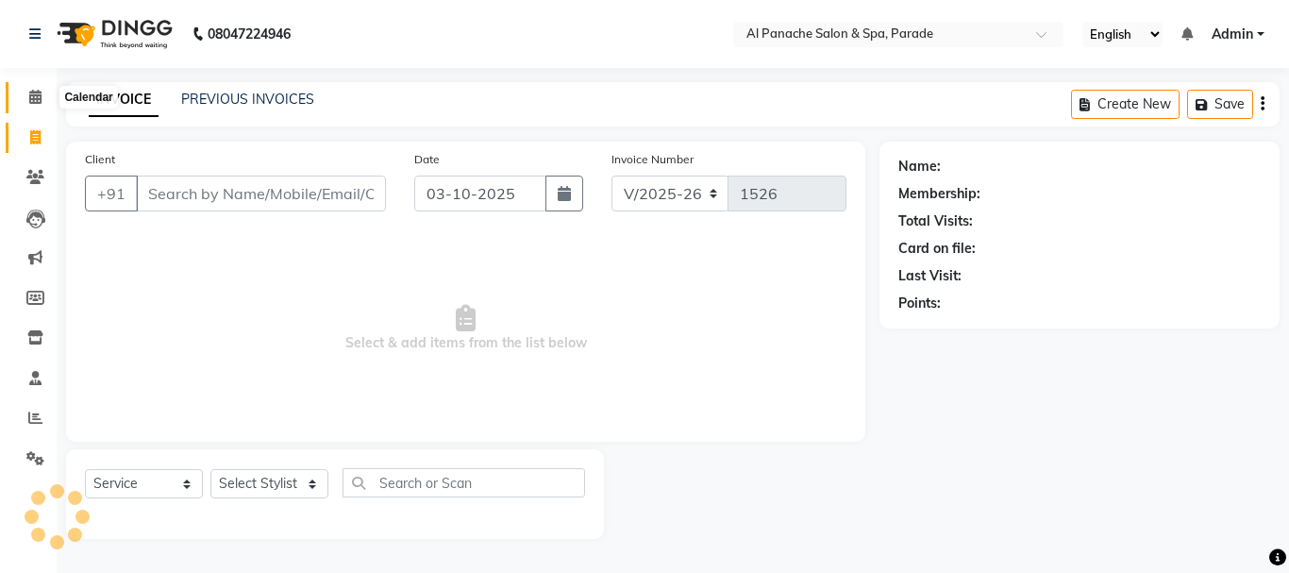
click at [37, 96] on icon at bounding box center [35, 97] width 12 height 14
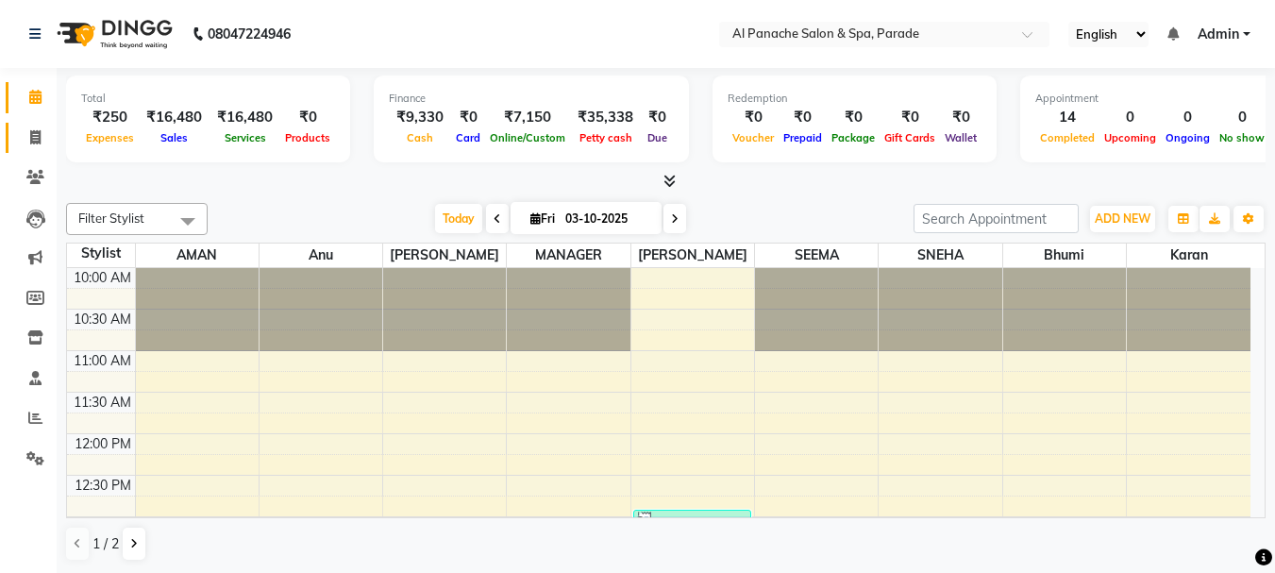
click at [35, 125] on link "Invoice" at bounding box center [28, 138] width 45 height 31
select select "service"
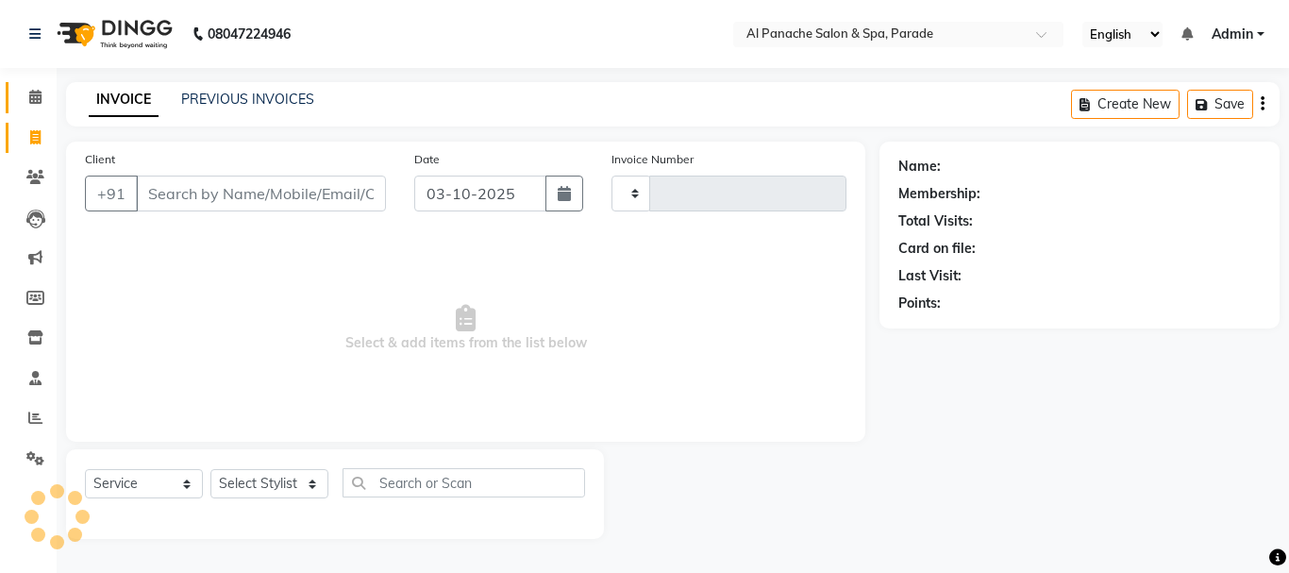
type input "1526"
select select "463"
click at [37, 91] on icon at bounding box center [35, 97] width 12 height 14
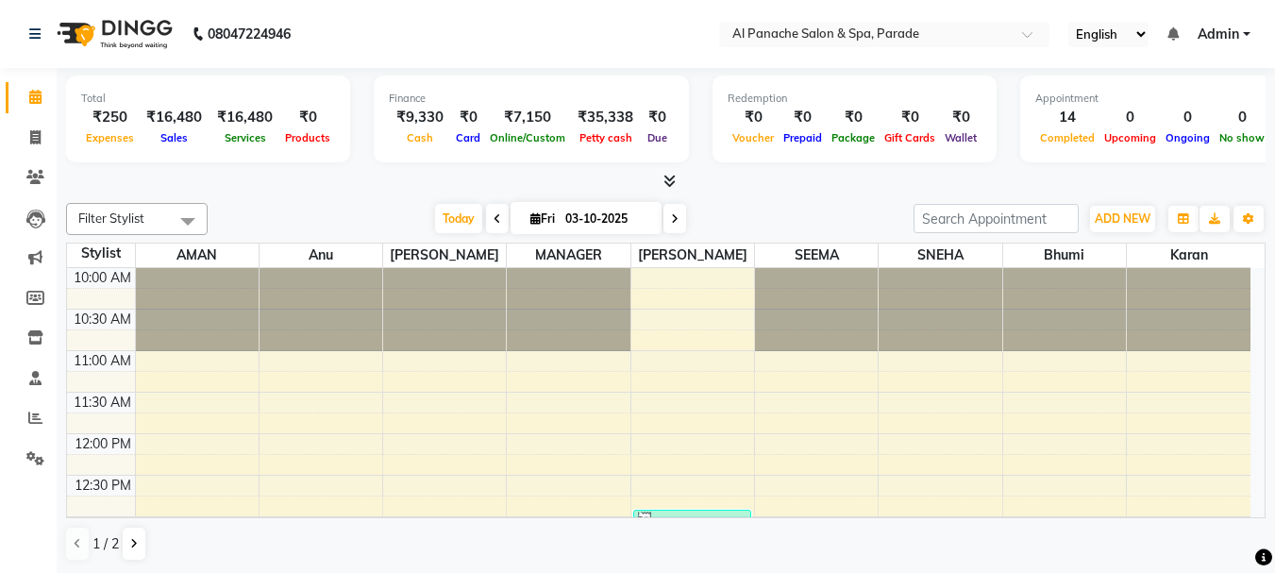
click at [663, 177] on icon at bounding box center [669, 181] width 12 height 14
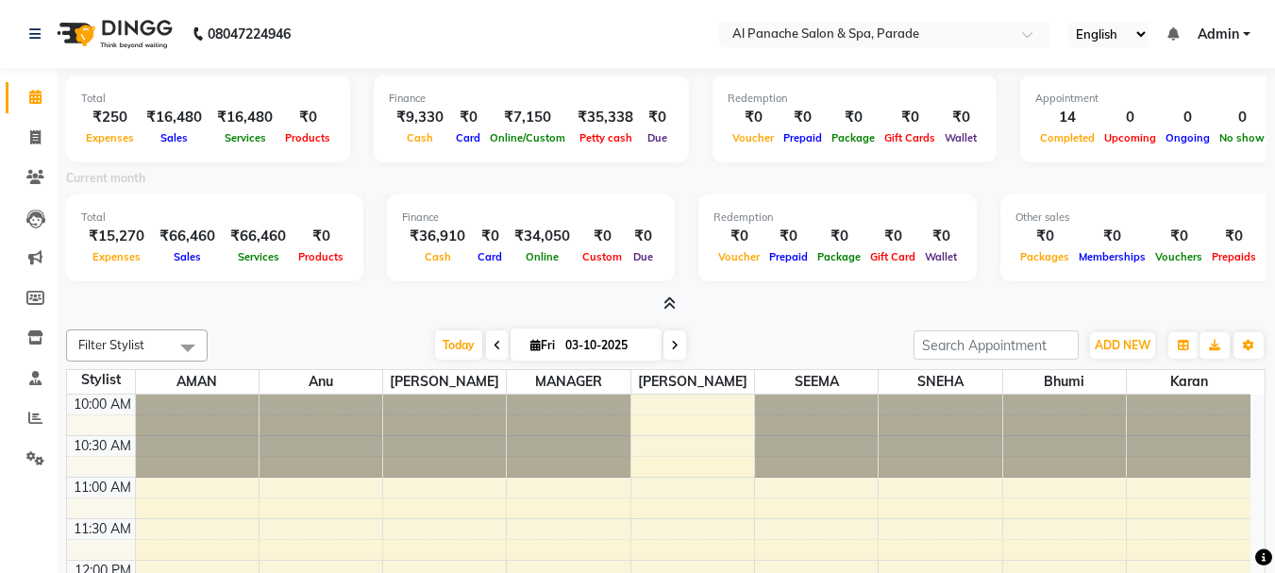
click at [662, 294] on span at bounding box center [666, 304] width 20 height 20
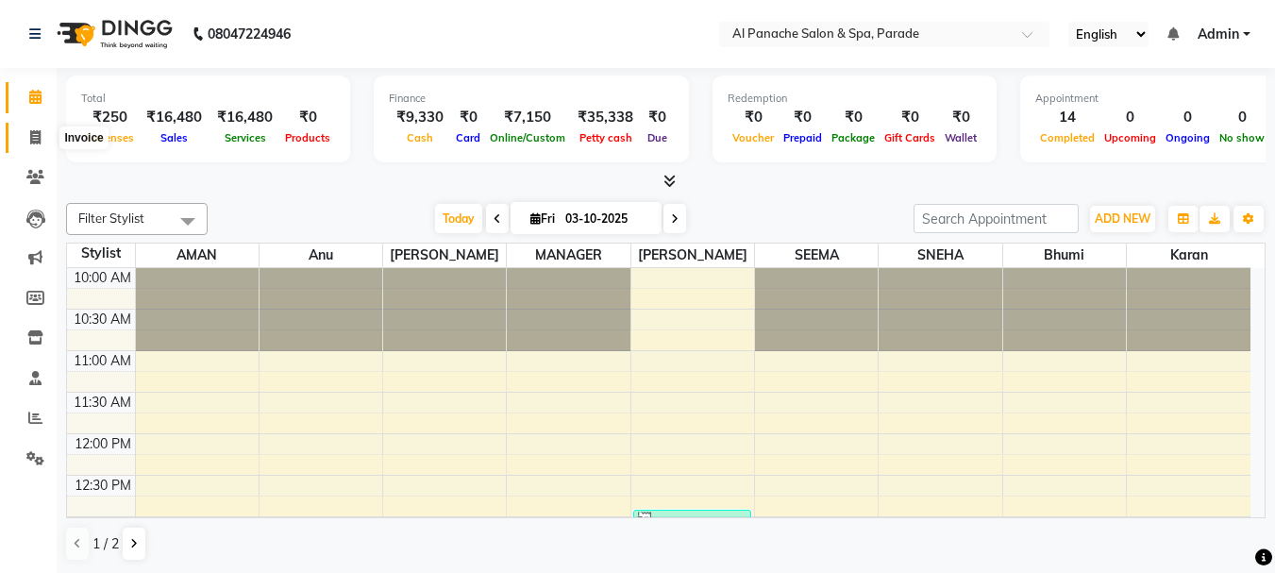
click at [23, 138] on span at bounding box center [35, 138] width 33 height 22
select select "service"
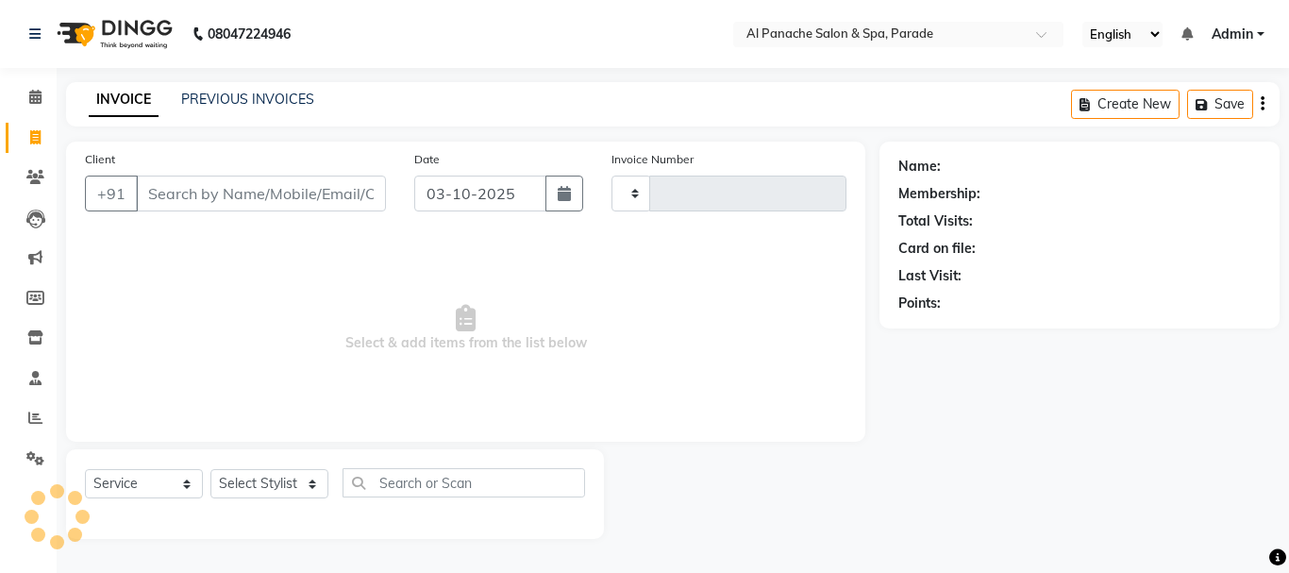
type input "1526"
select select "463"
click at [167, 193] on input "Client" at bounding box center [261, 194] width 250 height 36
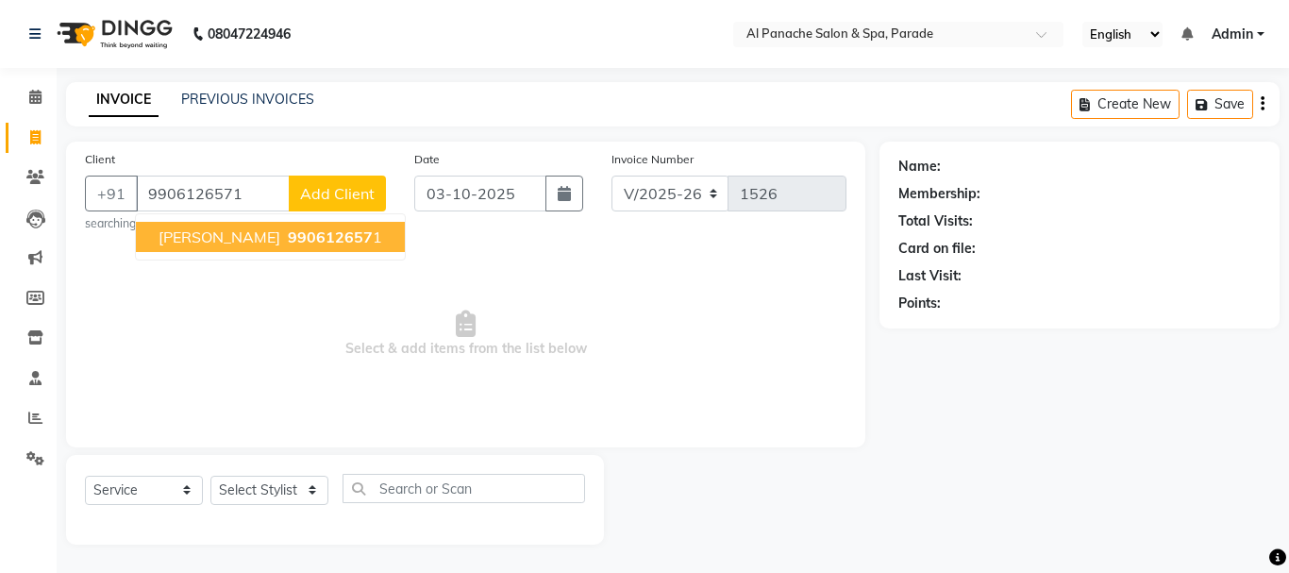
type input "9906126571"
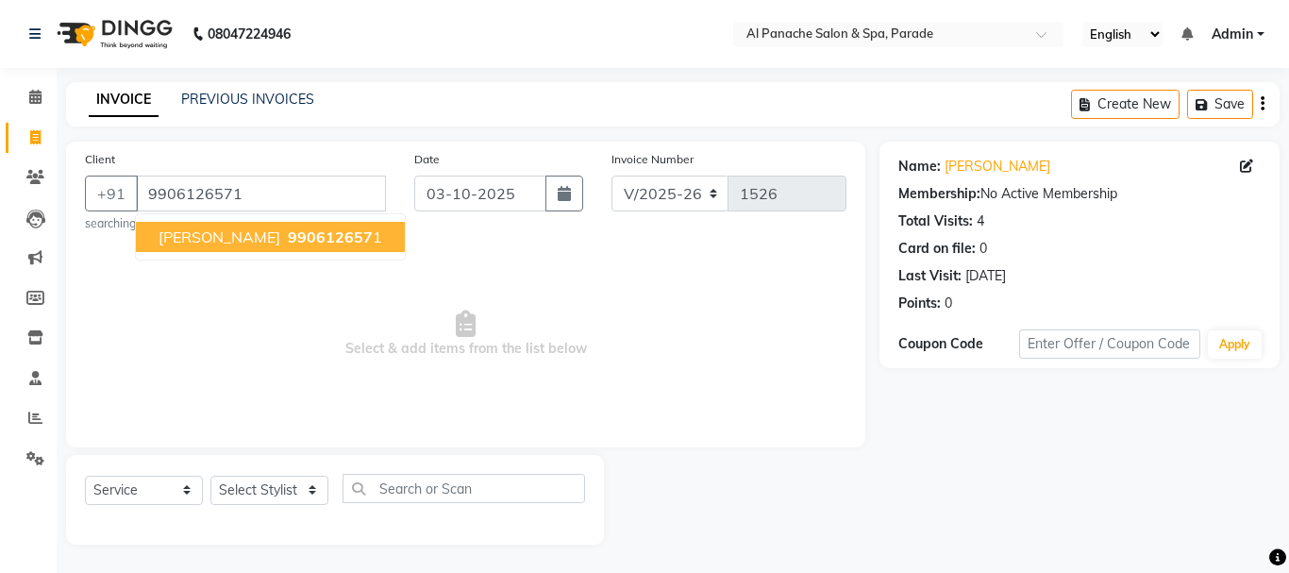
click at [231, 254] on ngb-typeahead-window "Divya Mam 990612657 1" at bounding box center [270, 236] width 271 height 47
click at [232, 242] on span "Divya Mam" at bounding box center [220, 236] width 122 height 19
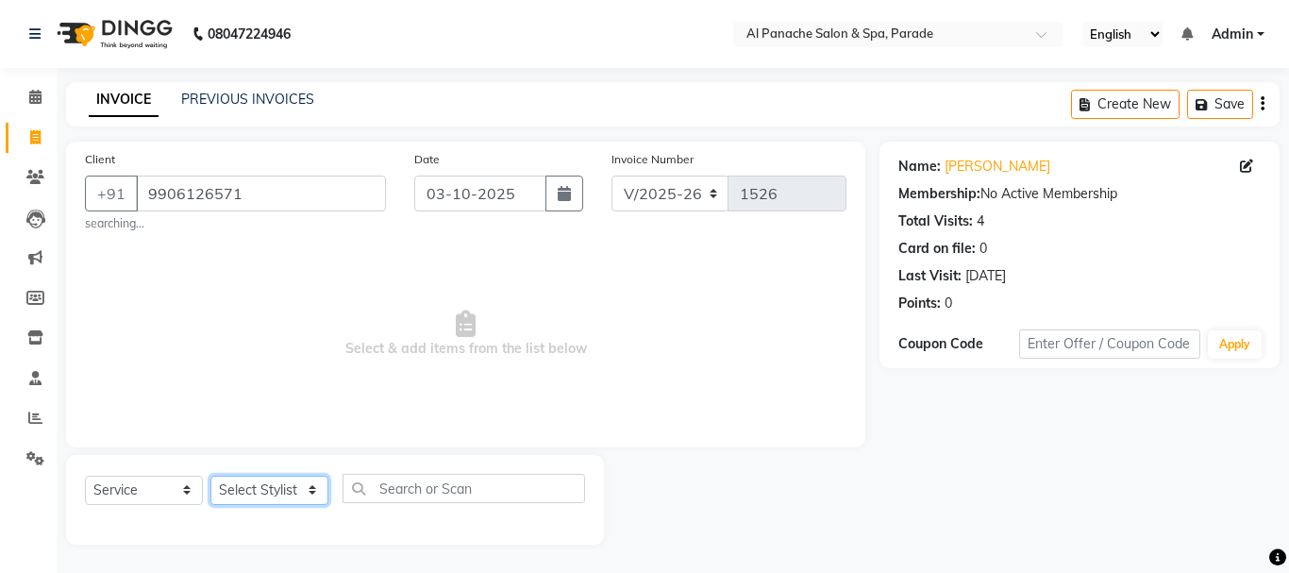
click at [252, 476] on select "Select Stylist [PERSON_NAME] Bhumi [PERSON_NAME] MANAGER [PERSON_NAME] [PERSON_…" at bounding box center [269, 490] width 118 height 29
select select "62525"
click at [210, 476] on select "Select Stylist [PERSON_NAME] Bhumi [PERSON_NAME] MANAGER [PERSON_NAME] [PERSON_…" at bounding box center [269, 490] width 118 height 29
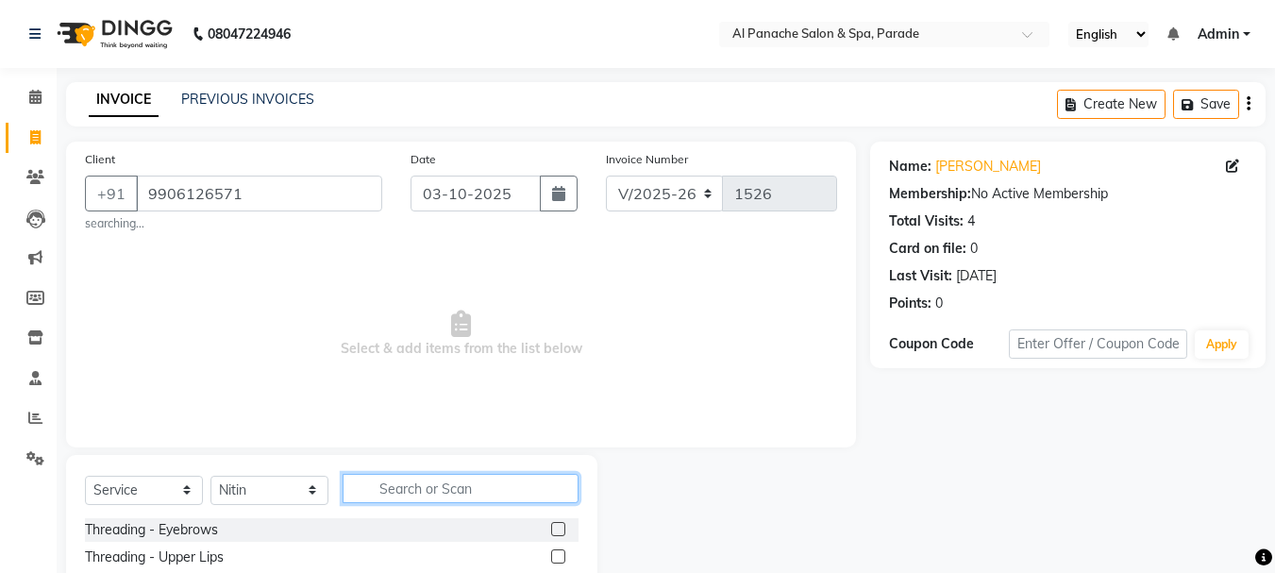
click at [404, 478] on input "text" at bounding box center [461, 488] width 236 height 29
type input "kera"
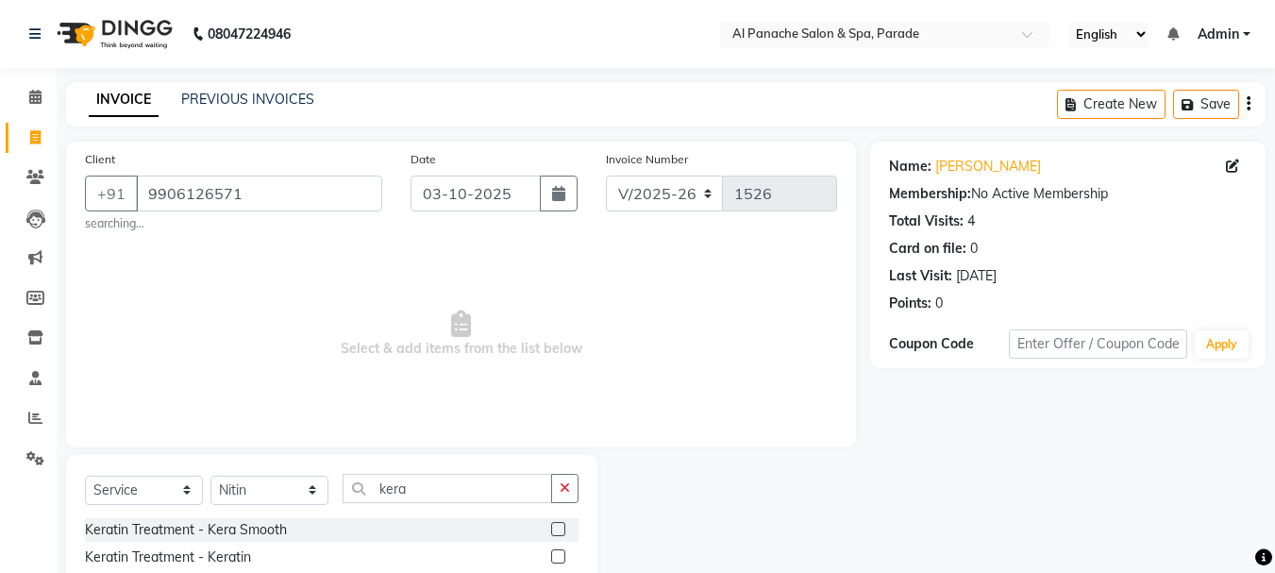
click at [551, 556] on label at bounding box center [558, 556] width 14 height 14
click at [551, 556] on input "checkbox" at bounding box center [557, 557] width 12 height 12
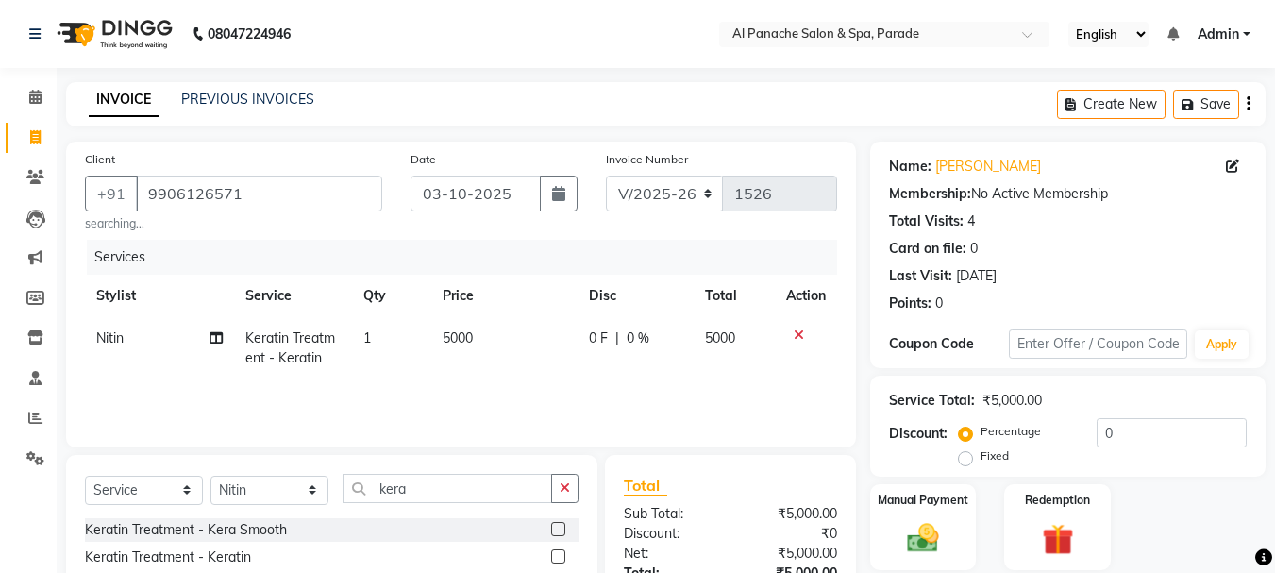
checkbox input "false"
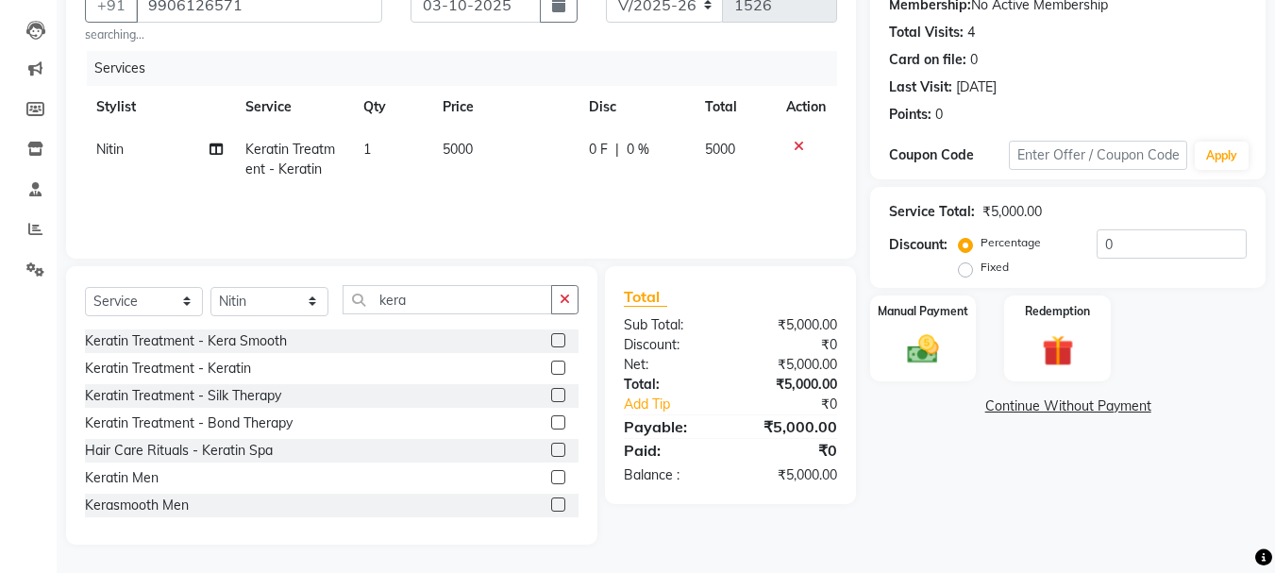
click at [981, 270] on label "Fixed" at bounding box center [995, 267] width 28 height 17
click at [968, 270] on input "Fixed" at bounding box center [969, 266] width 13 height 13
radio input "true"
click at [1141, 244] on input "number" at bounding box center [1172, 243] width 150 height 29
type input "1500"
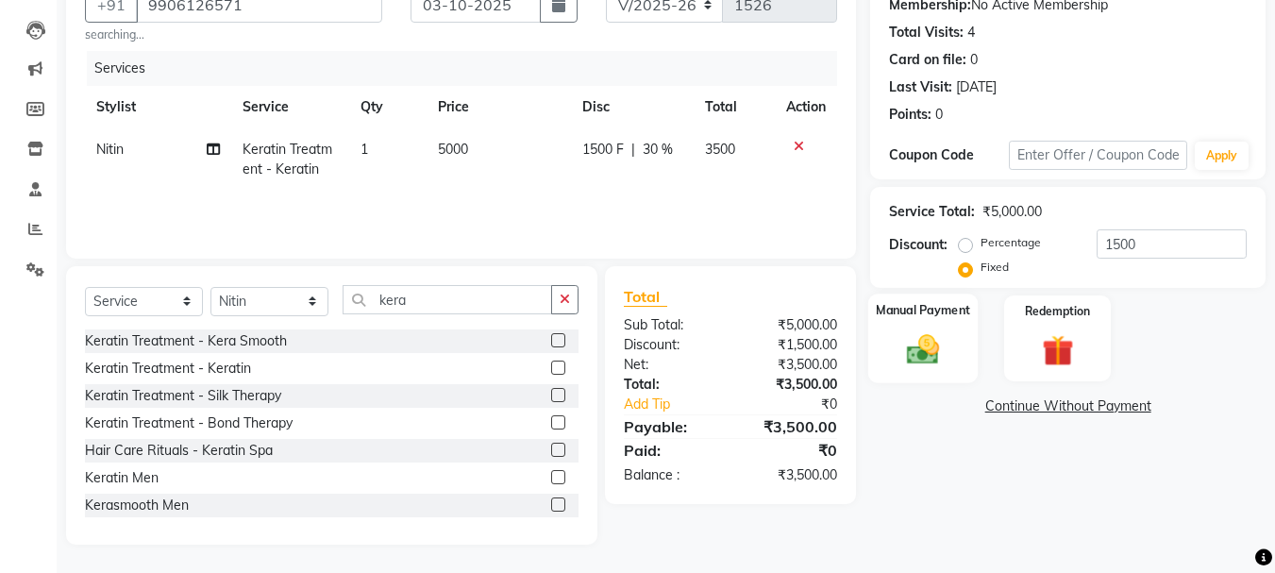
click at [891, 354] on div "Manual Payment" at bounding box center [923, 339] width 110 height 90
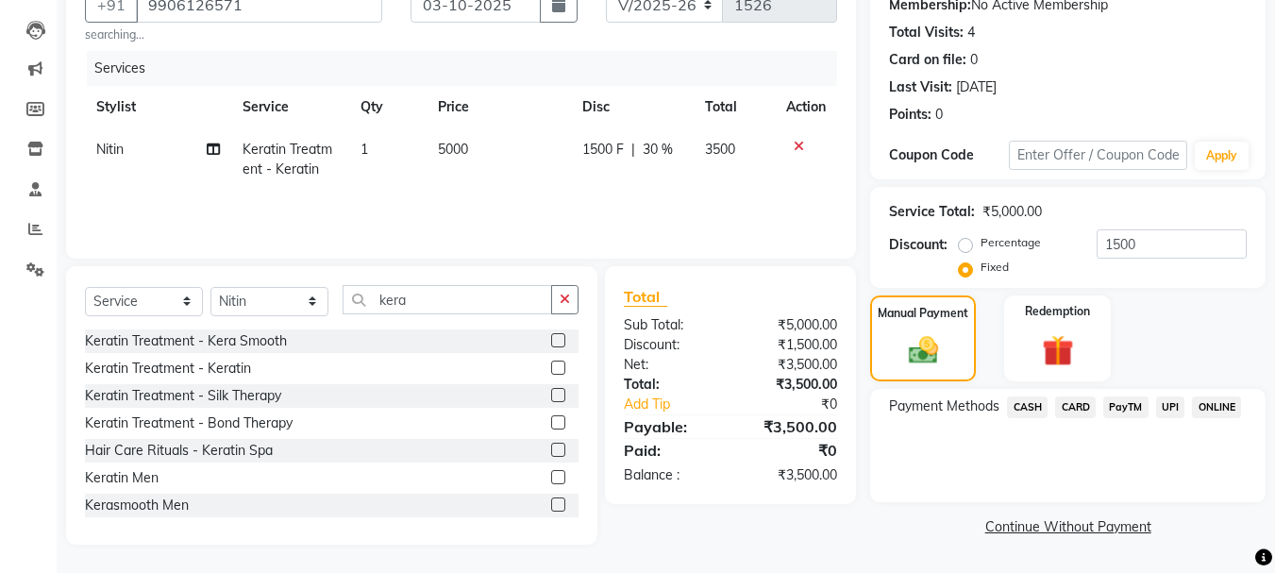
click at [1126, 408] on span "PayTM" at bounding box center [1125, 407] width 45 height 22
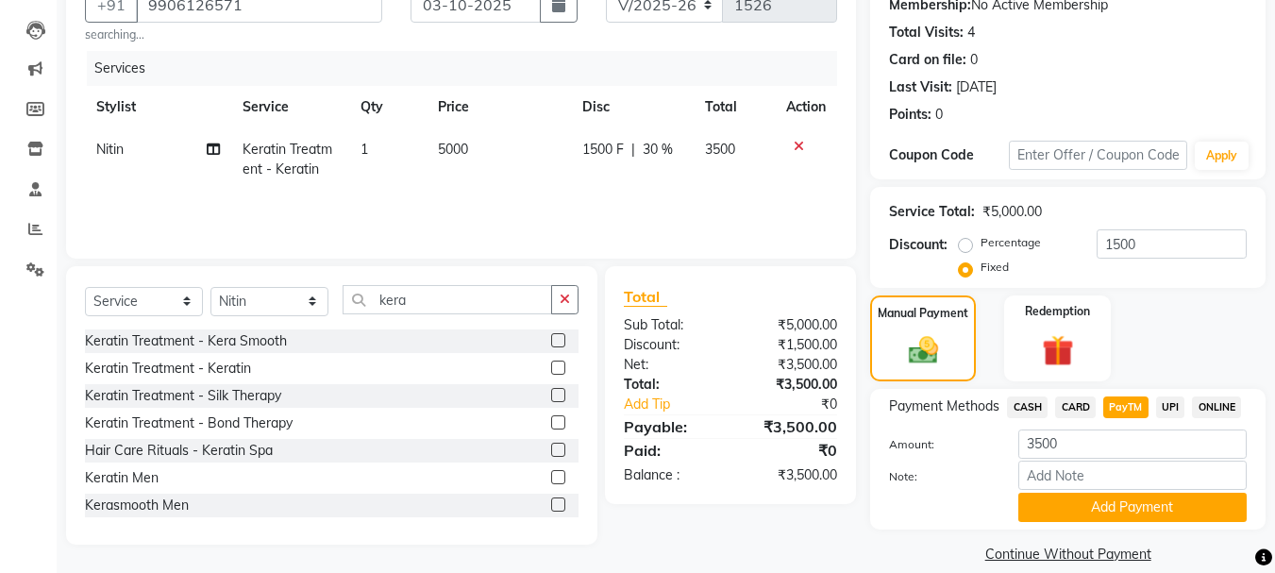
scroll to position [212, 0]
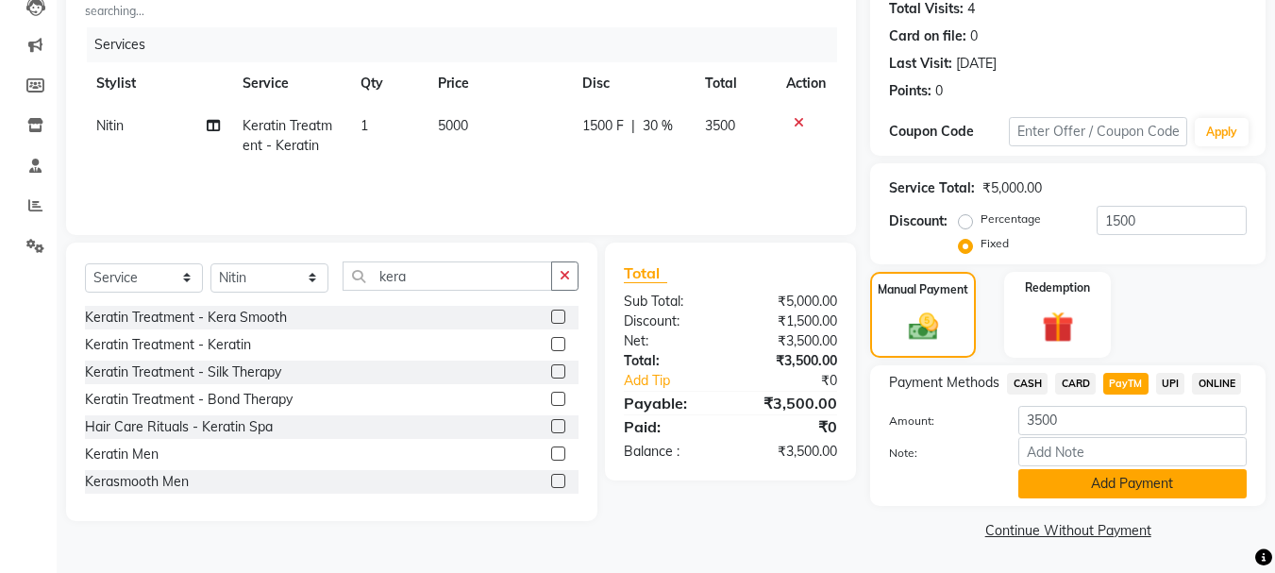
click at [1059, 488] on button "Add Payment" at bounding box center [1132, 483] width 228 height 29
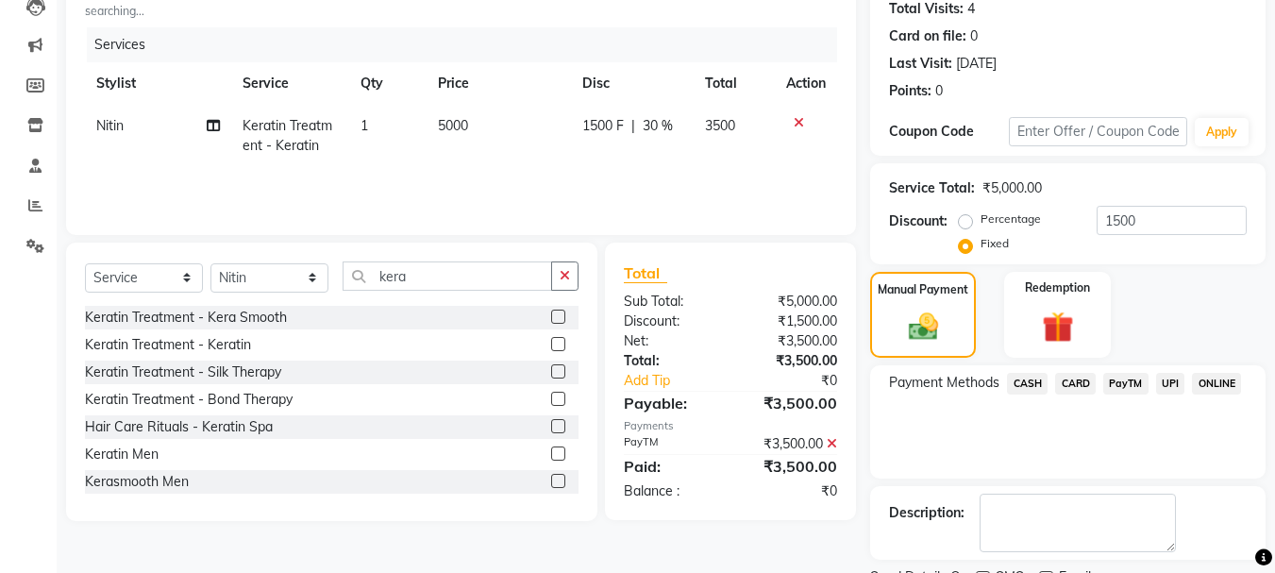
scroll to position [292, 0]
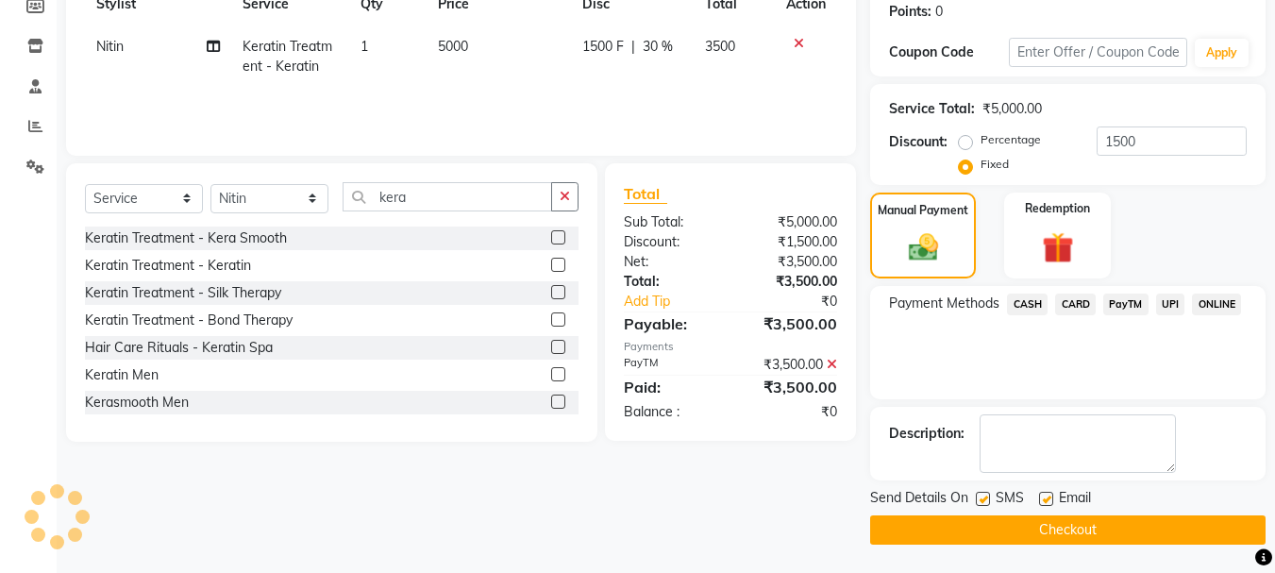
click at [1023, 542] on button "Checkout" at bounding box center [1067, 529] width 395 height 29
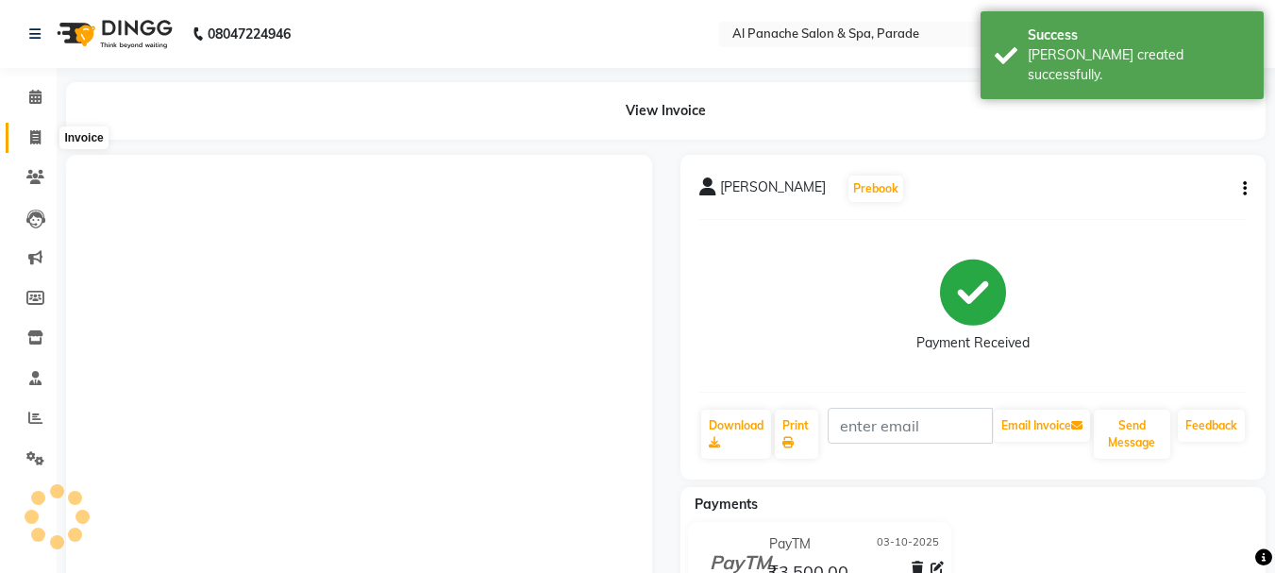
click at [33, 141] on icon at bounding box center [35, 137] width 10 height 14
select select "service"
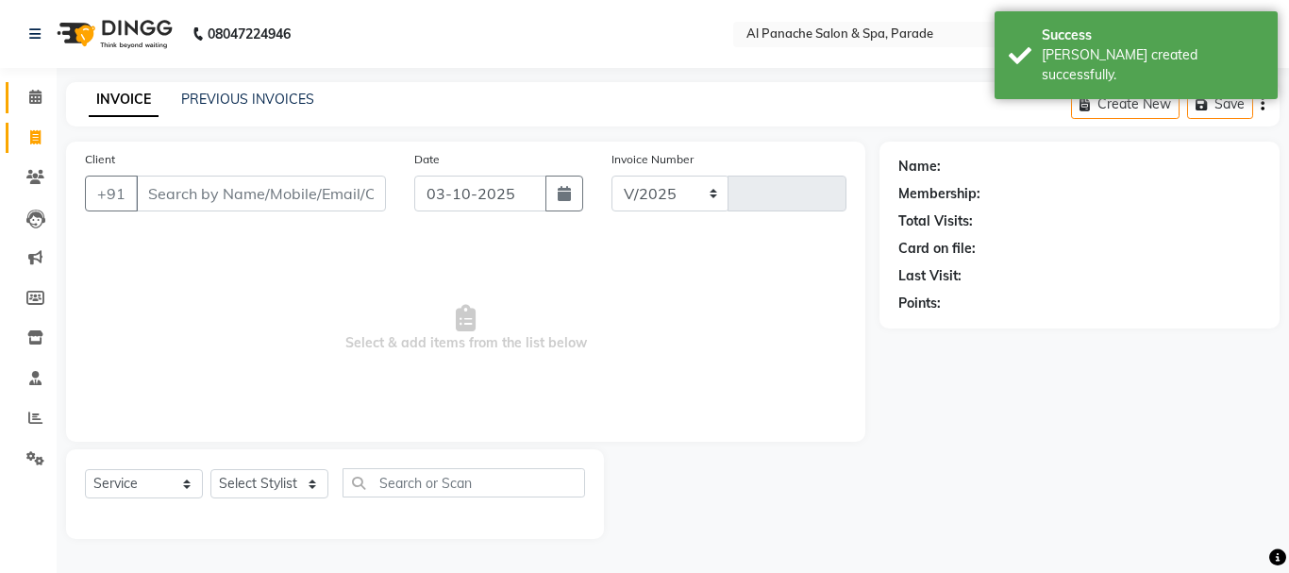
select select "463"
type input "1527"
click at [39, 101] on icon at bounding box center [35, 97] width 12 height 14
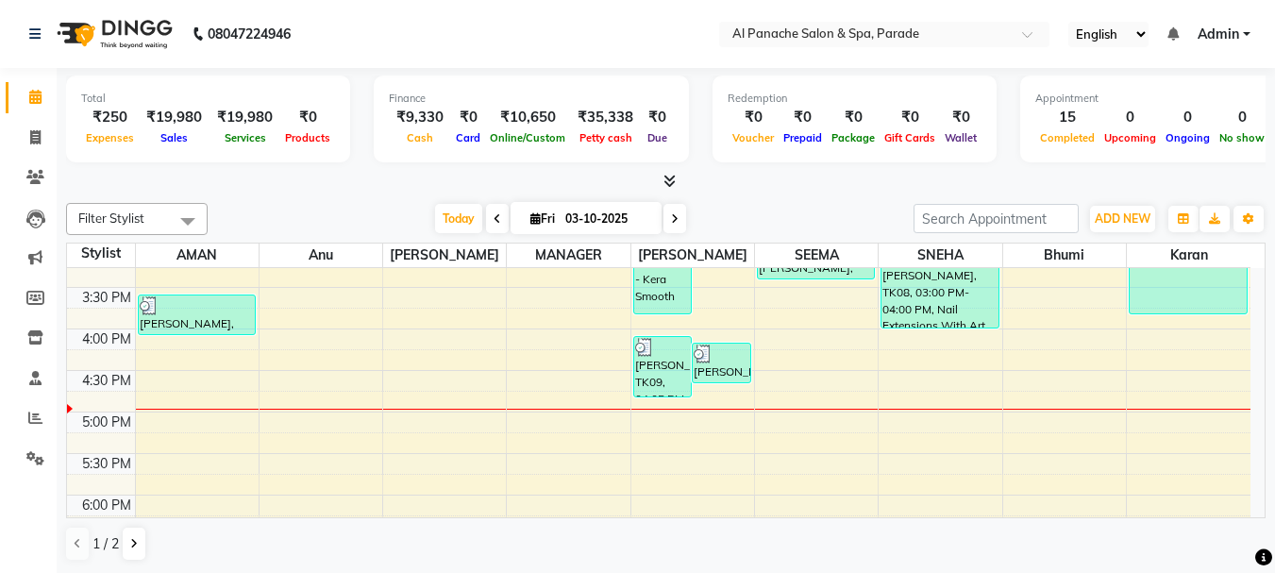
scroll to position [431, 0]
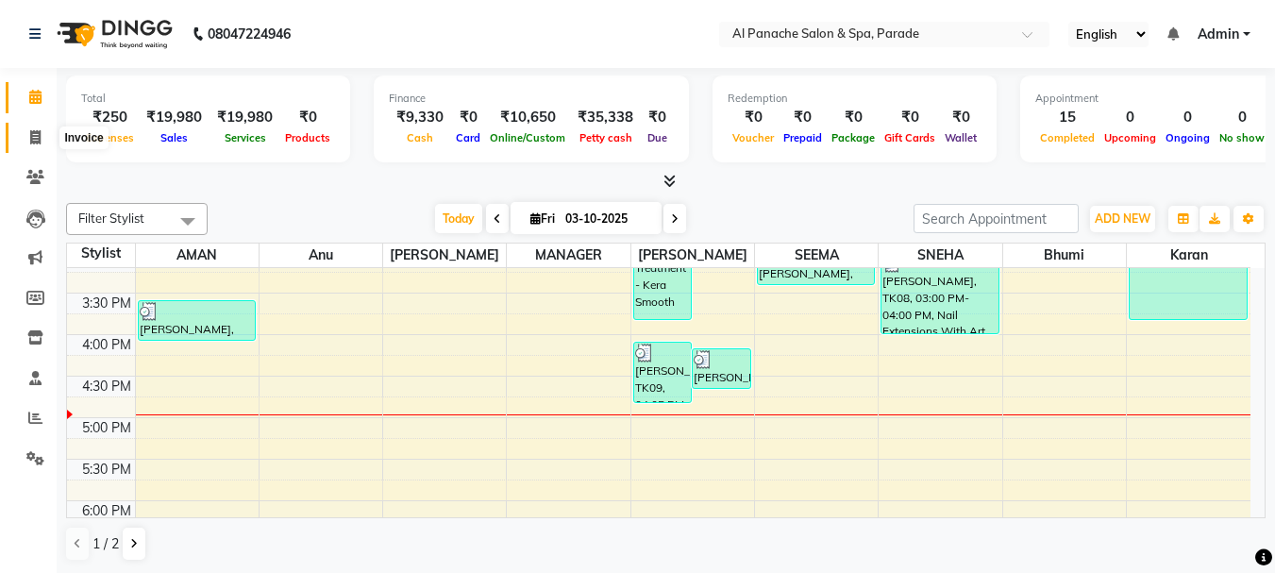
click at [20, 130] on span at bounding box center [35, 138] width 33 height 22
select select "service"
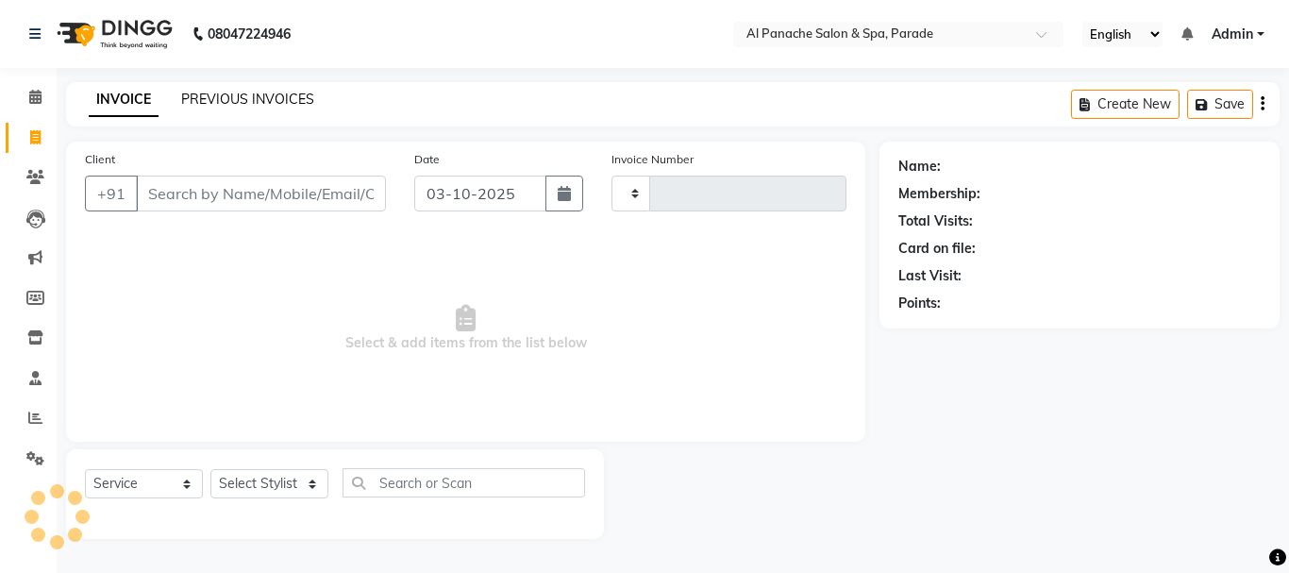
type input "1527"
select select "463"
click at [237, 95] on link "PREVIOUS INVOICES" at bounding box center [247, 99] width 133 height 17
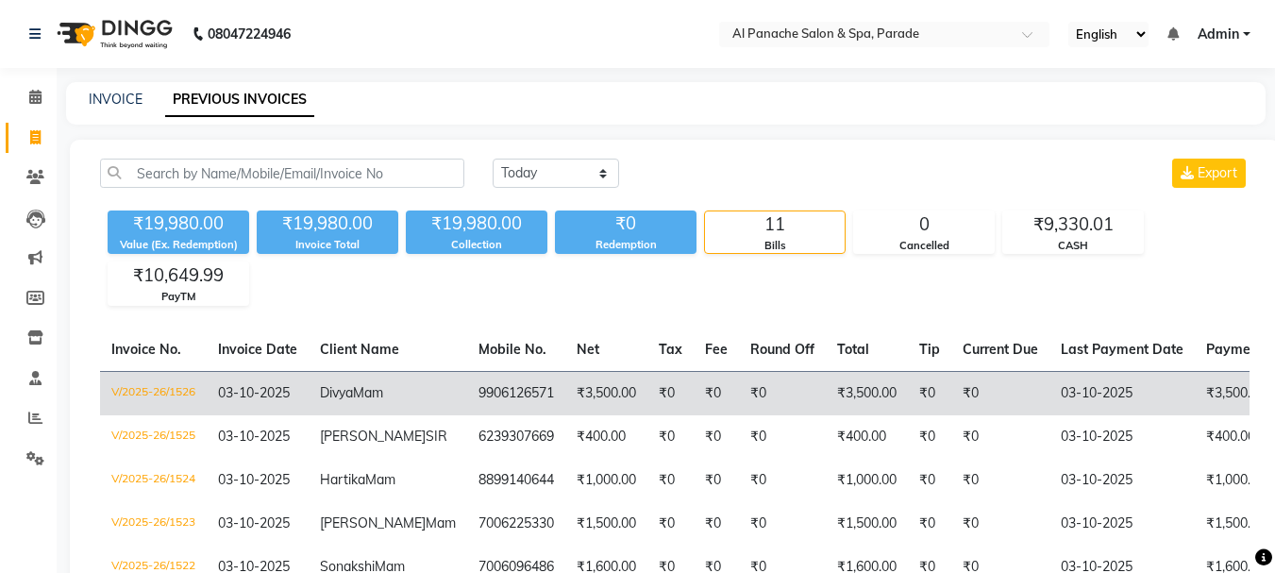
click at [580, 401] on td "₹3,500.00" at bounding box center [606, 393] width 82 height 44
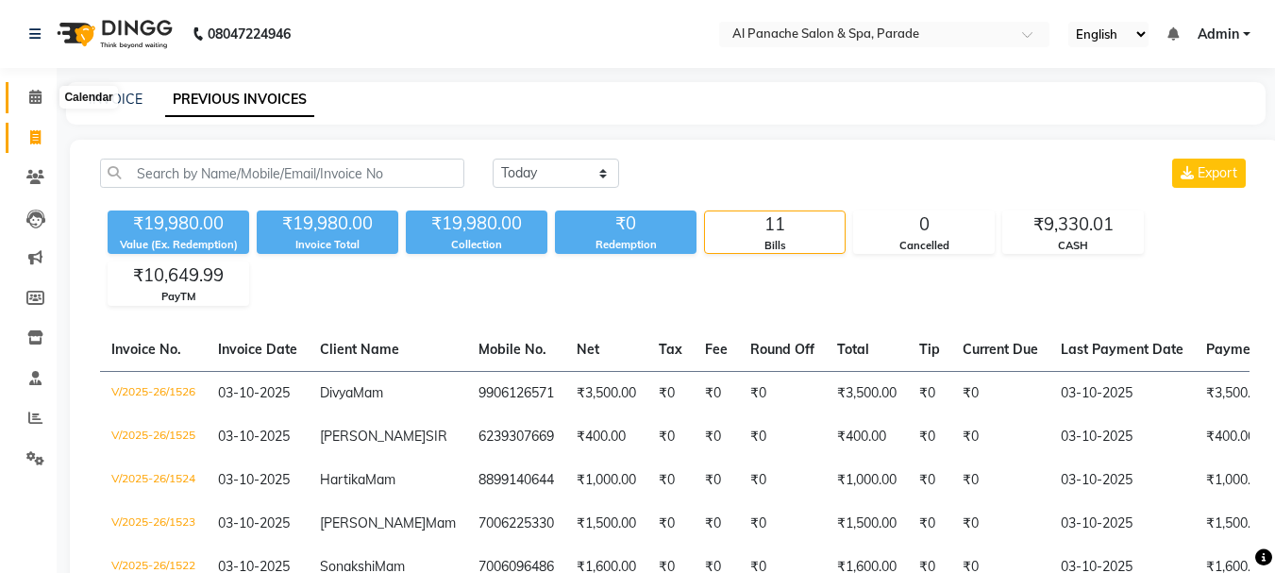
click at [29, 101] on icon at bounding box center [35, 97] width 12 height 14
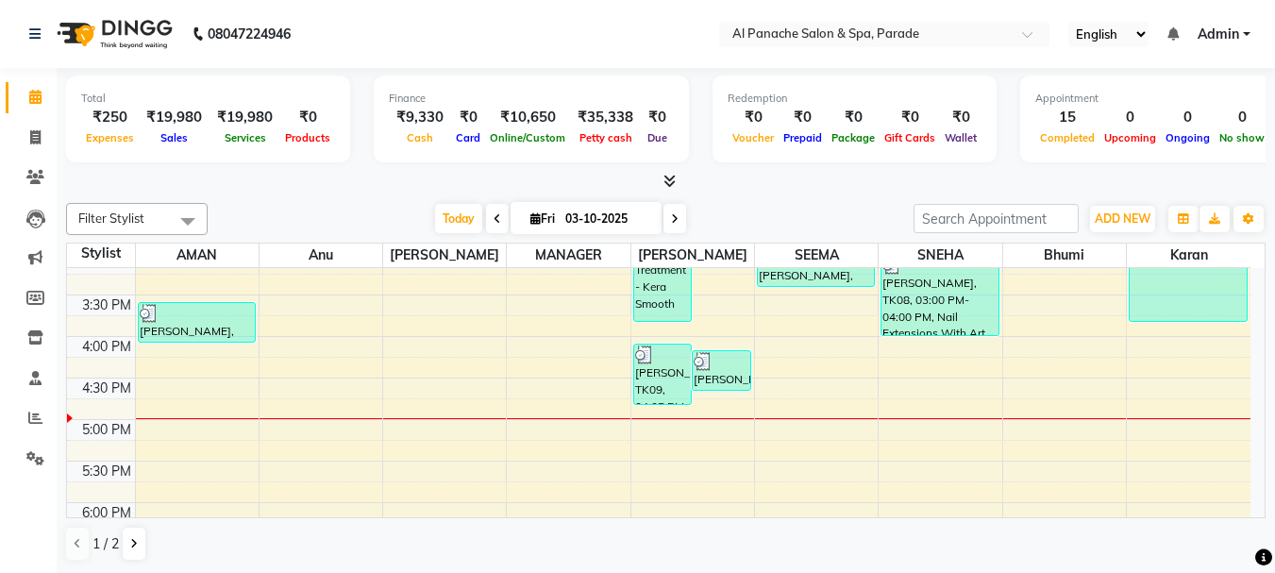
scroll to position [434, 0]
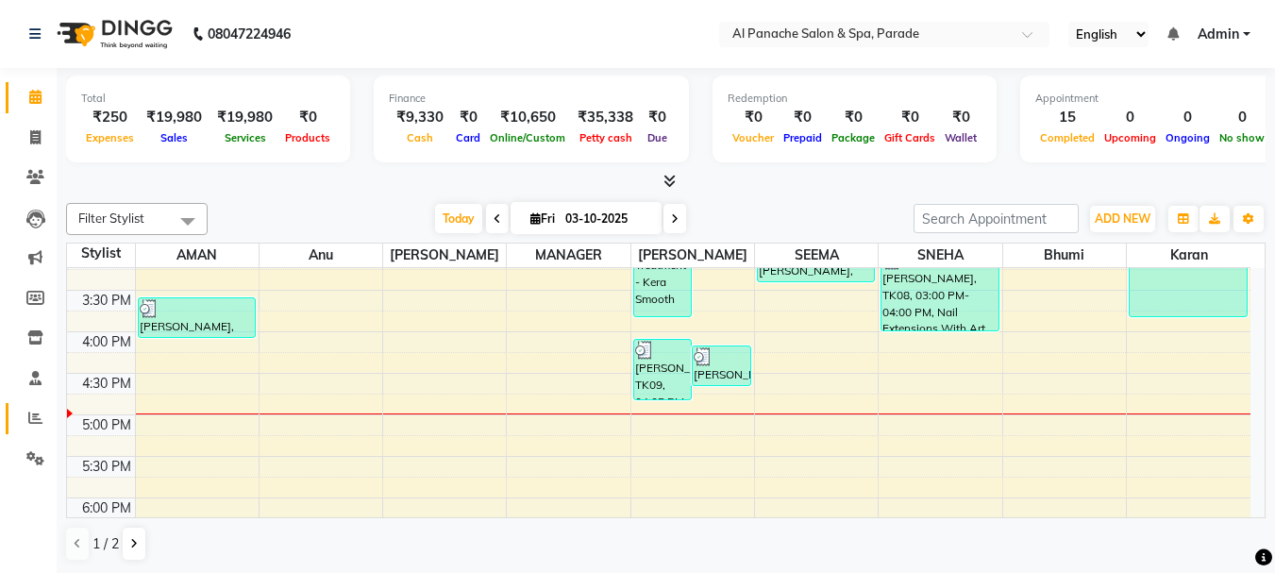
click at [42, 405] on link "Reports" at bounding box center [28, 418] width 45 height 31
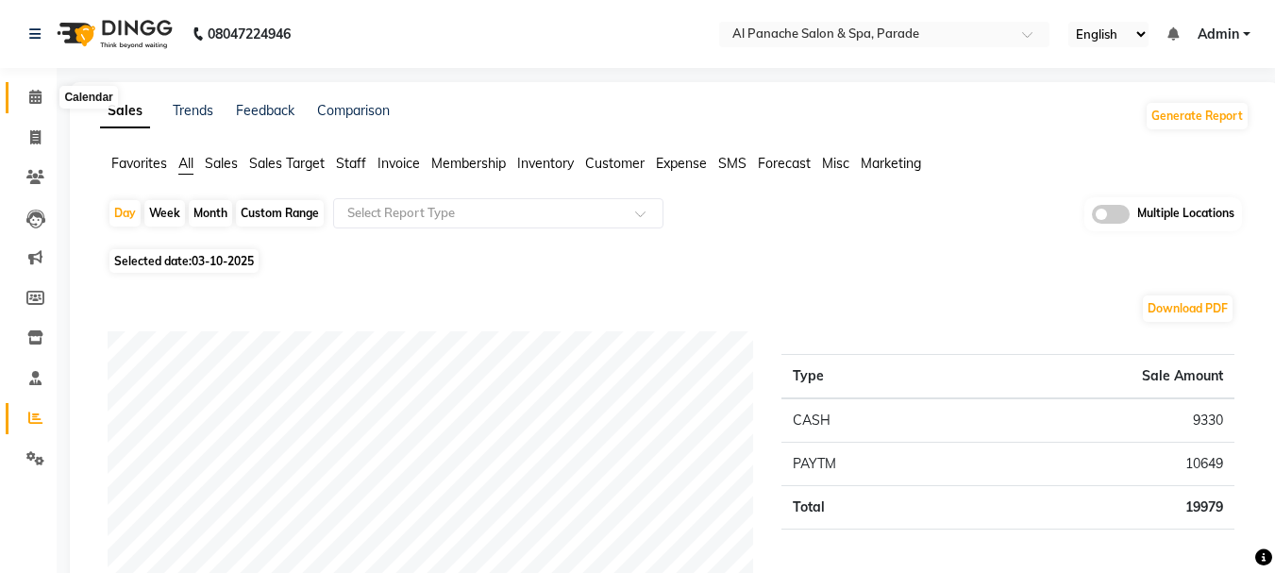
click at [45, 98] on span at bounding box center [35, 98] width 33 height 22
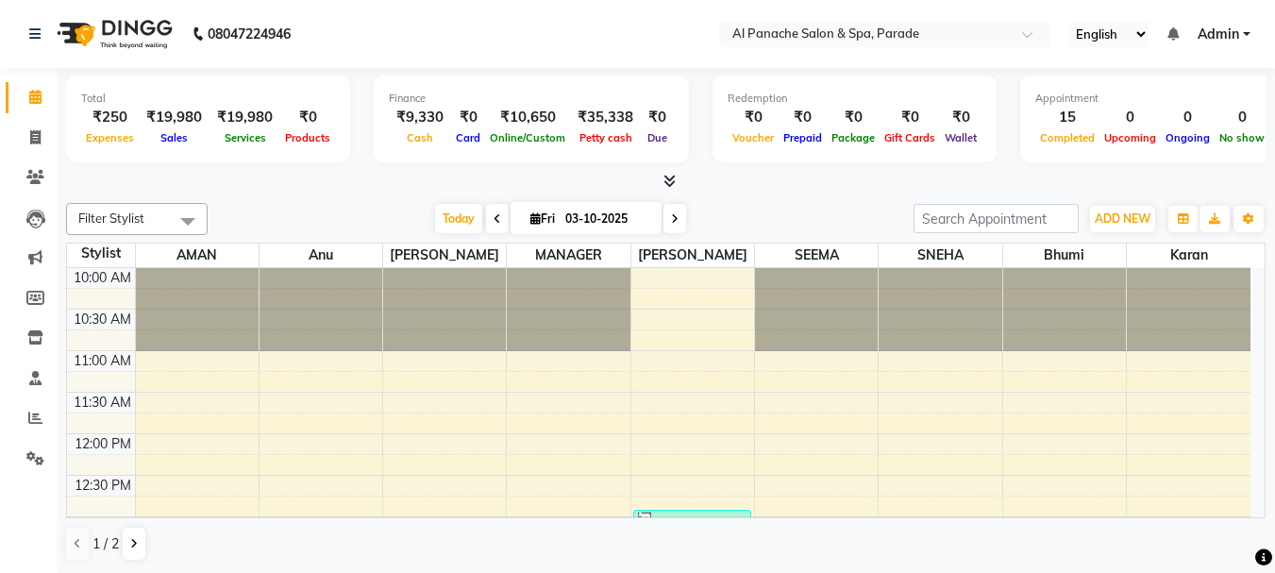
click at [492, 211] on span at bounding box center [497, 218] width 23 height 29
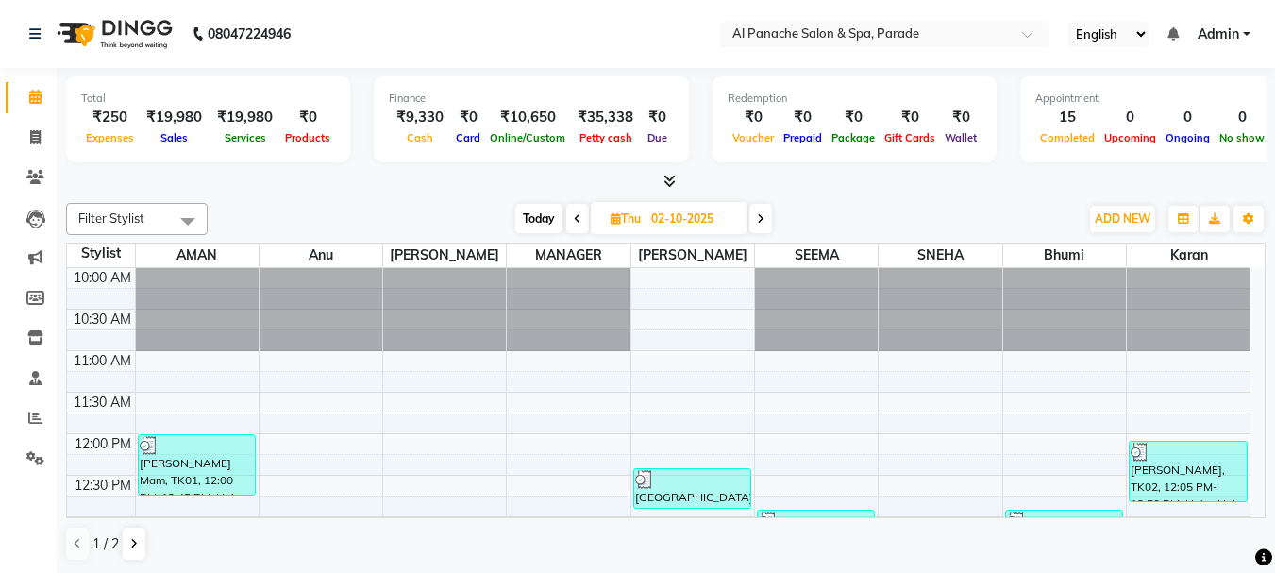
click at [762, 219] on icon at bounding box center [761, 218] width 8 height 11
type input "03-10-2025"
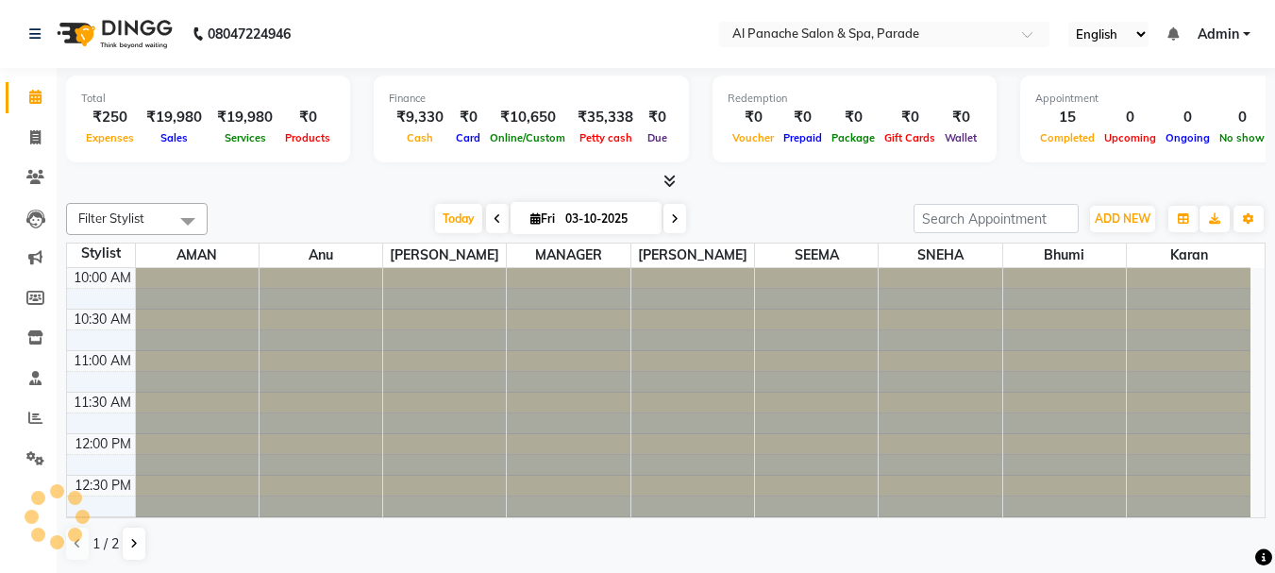
scroll to position [582, 0]
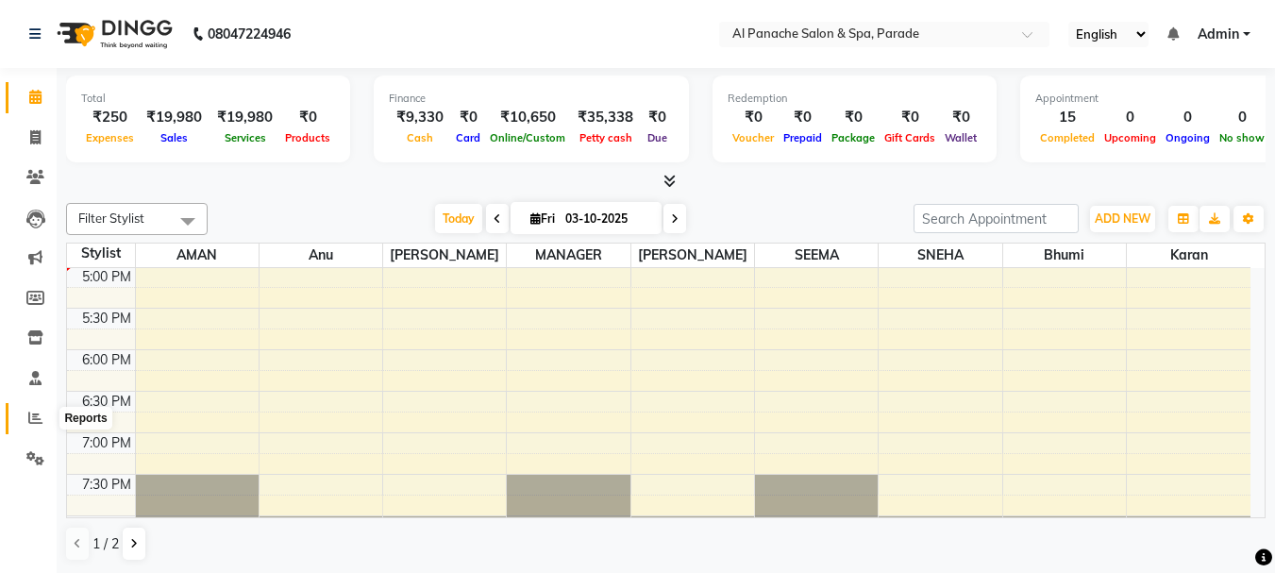
click at [32, 422] on icon at bounding box center [35, 418] width 14 height 14
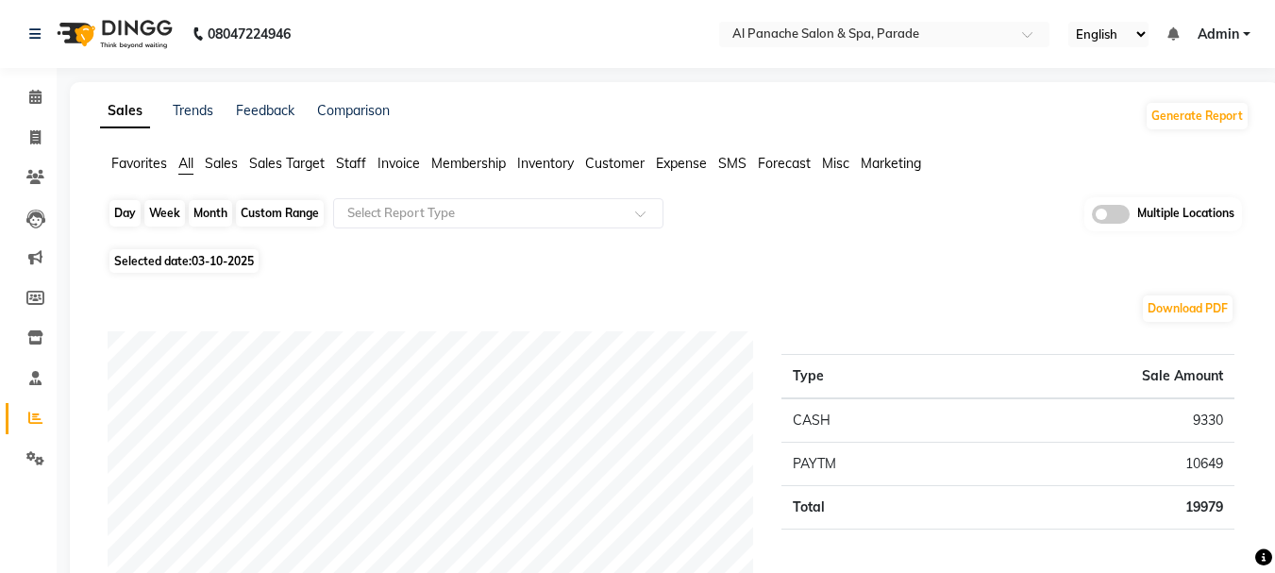
click at [137, 212] on div "Day" at bounding box center [124, 213] width 31 height 26
select select "10"
select select "2025"
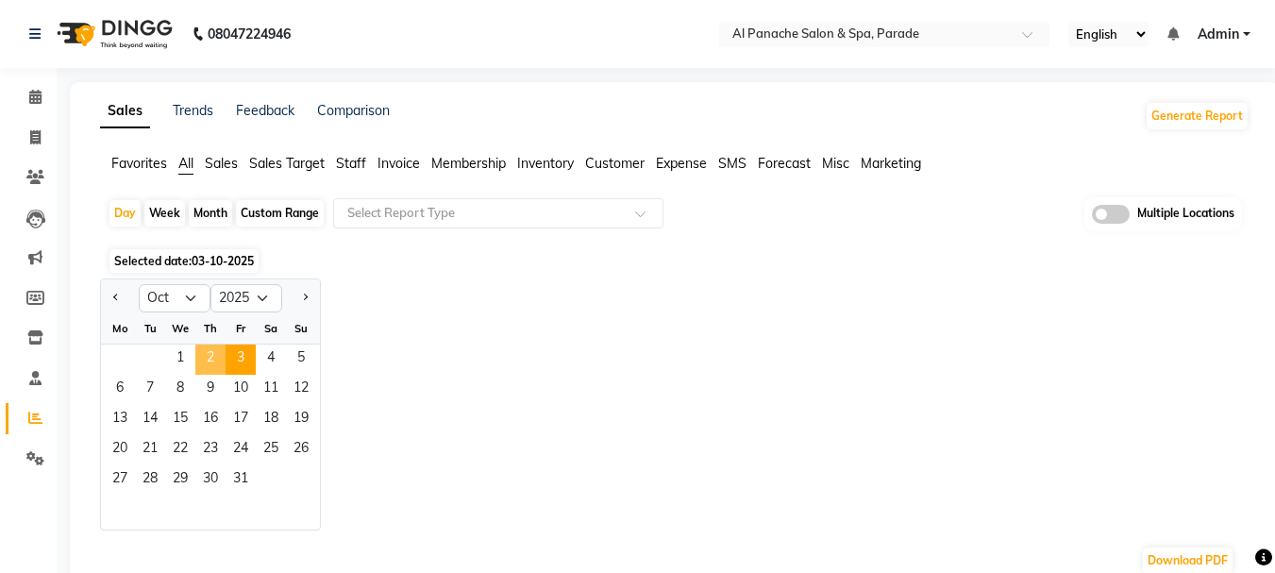
click at [198, 352] on span "2" at bounding box center [210, 359] width 30 height 30
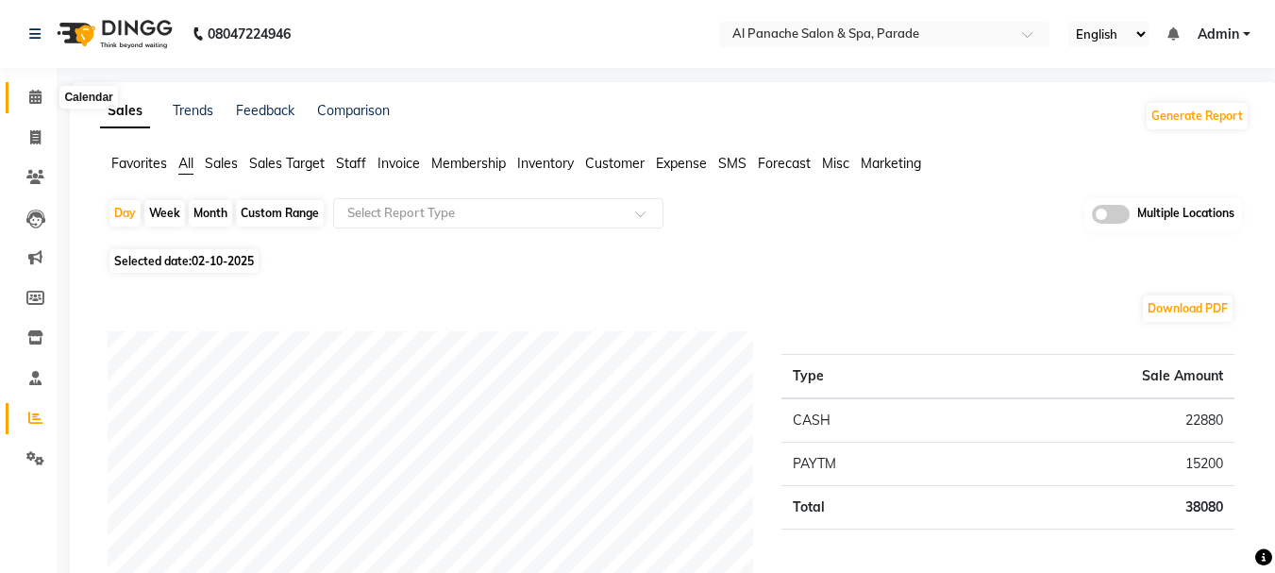
click at [25, 101] on span at bounding box center [35, 98] width 33 height 22
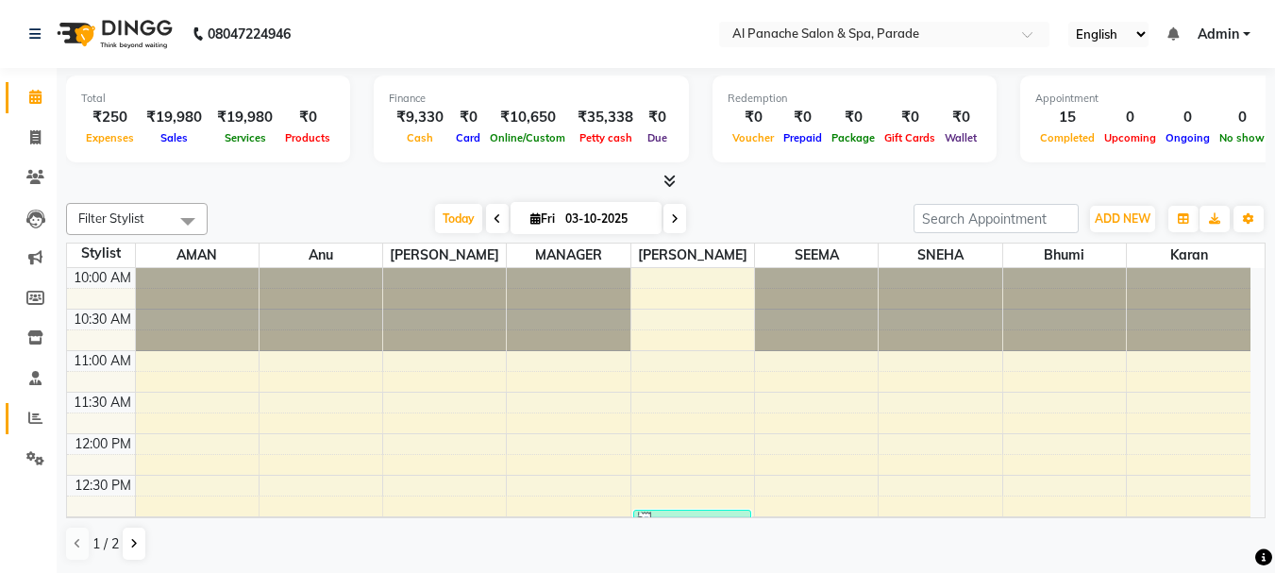
click at [29, 406] on link "Reports" at bounding box center [28, 418] width 45 height 31
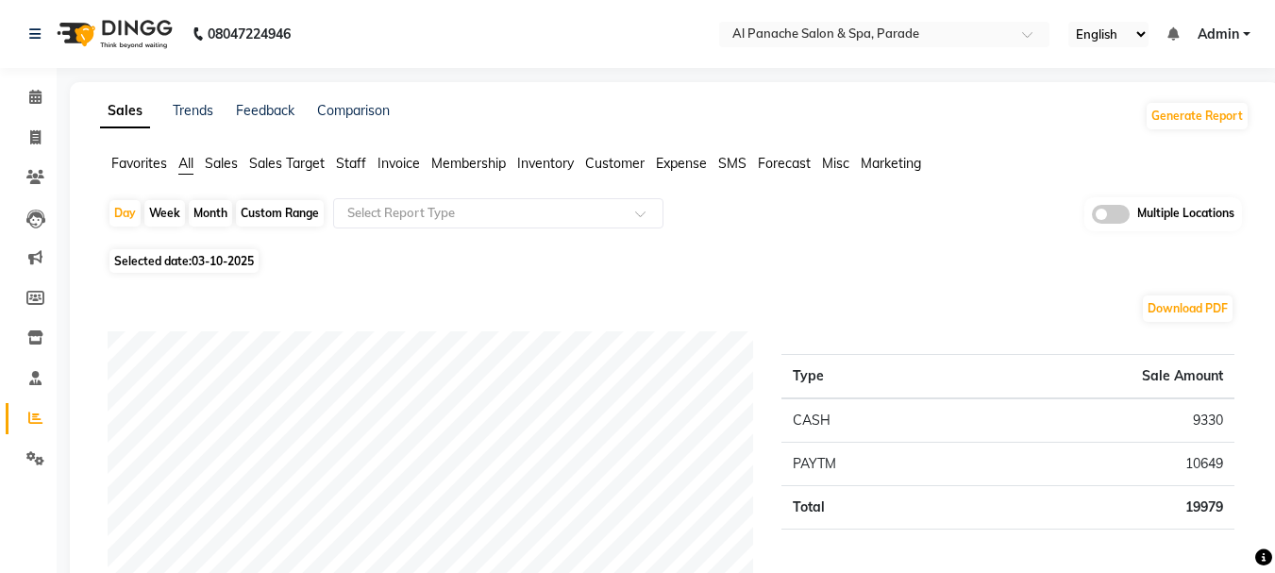
click at [210, 214] on div "Month" at bounding box center [210, 213] width 43 height 26
select select "10"
select select "2025"
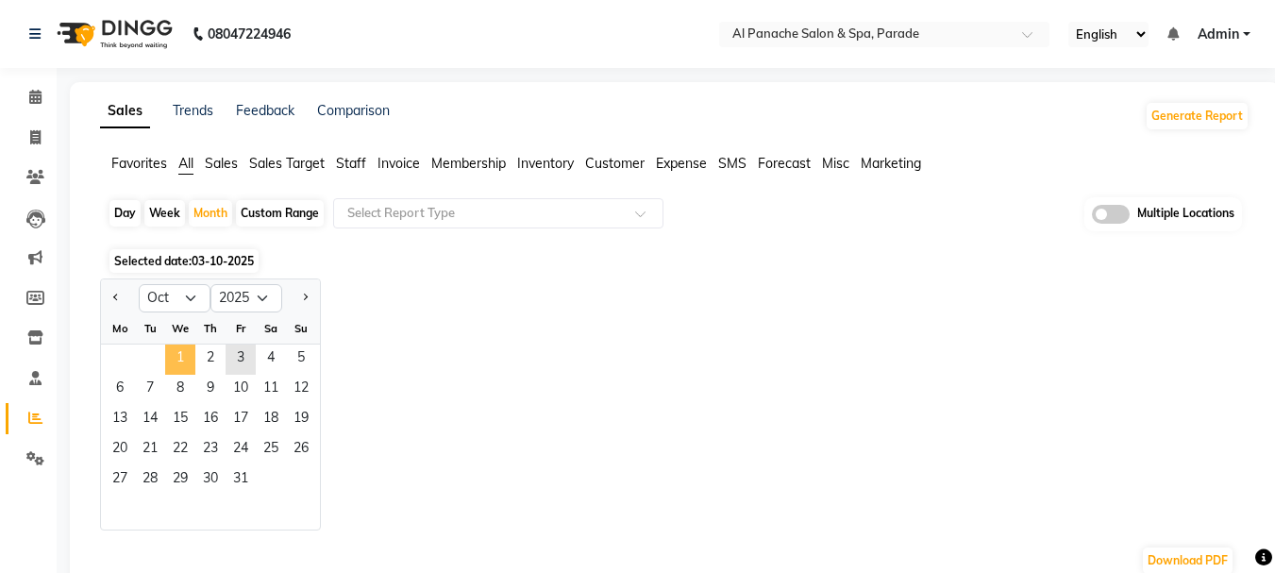
click at [190, 359] on span "1" at bounding box center [180, 359] width 30 height 30
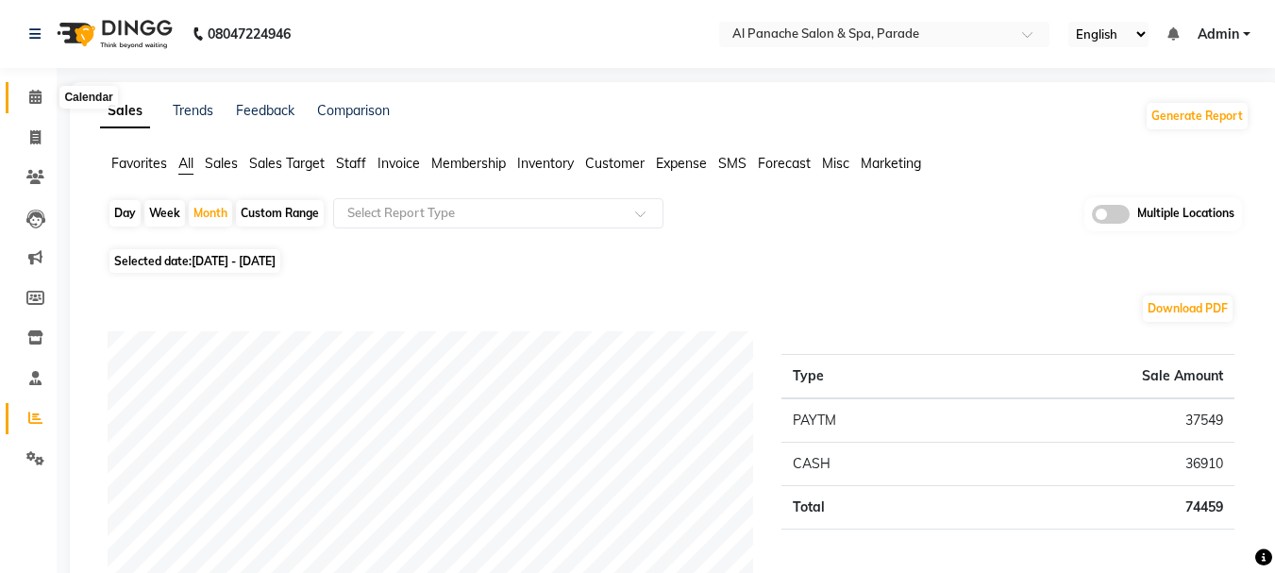
click at [29, 93] on icon at bounding box center [35, 97] width 12 height 14
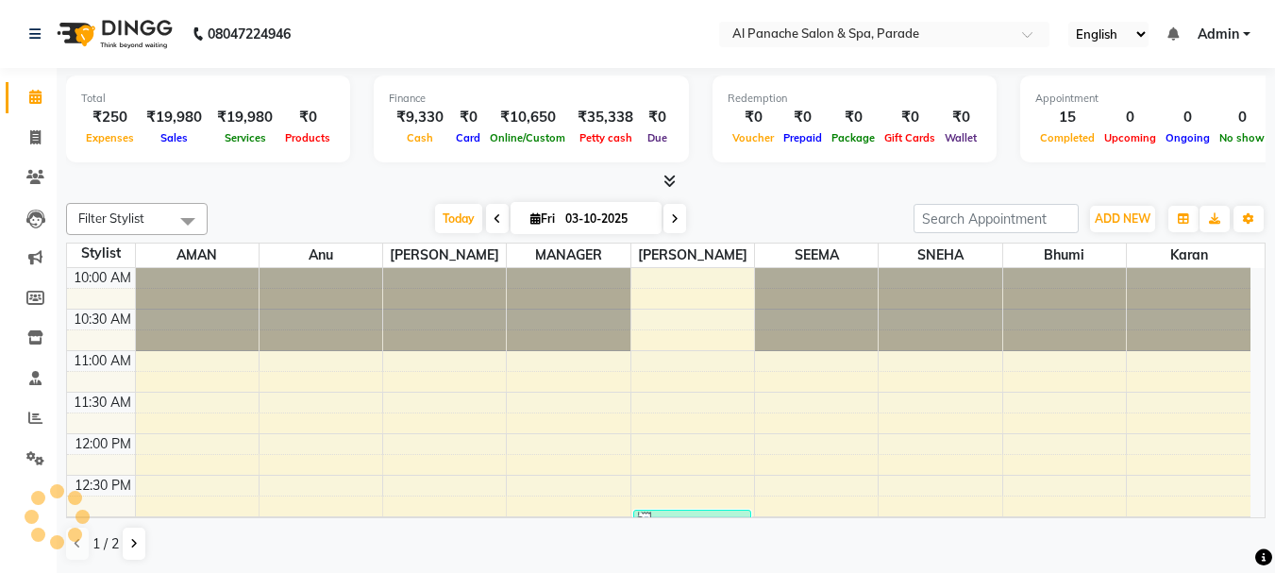
scroll to position [582, 0]
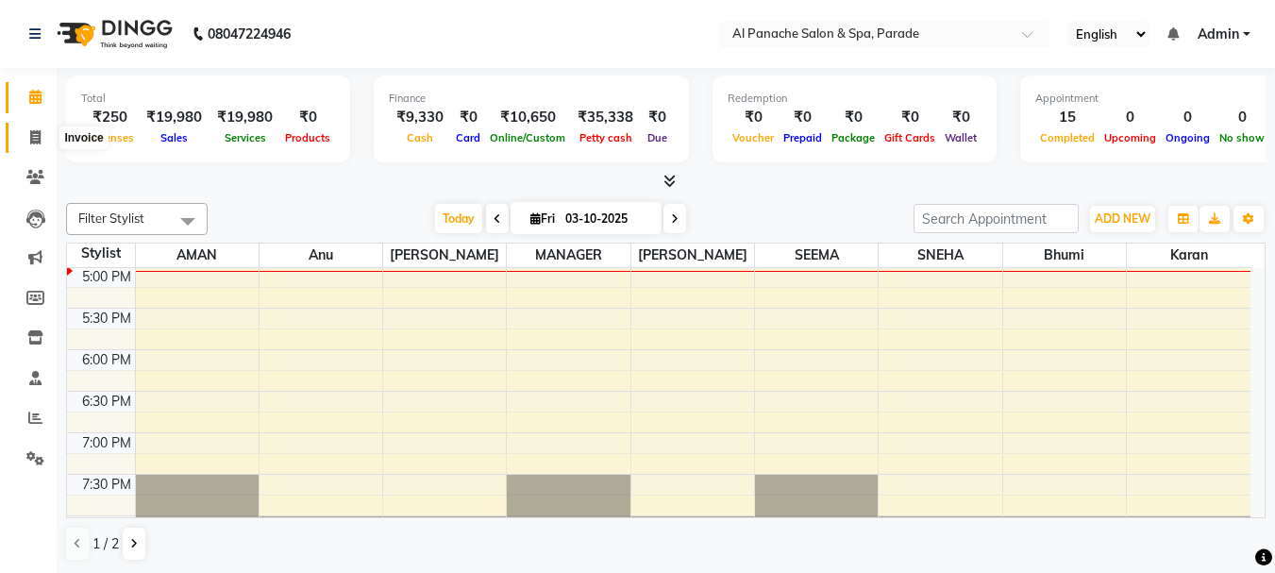
click at [36, 130] on icon at bounding box center [35, 137] width 10 height 14
select select "service"
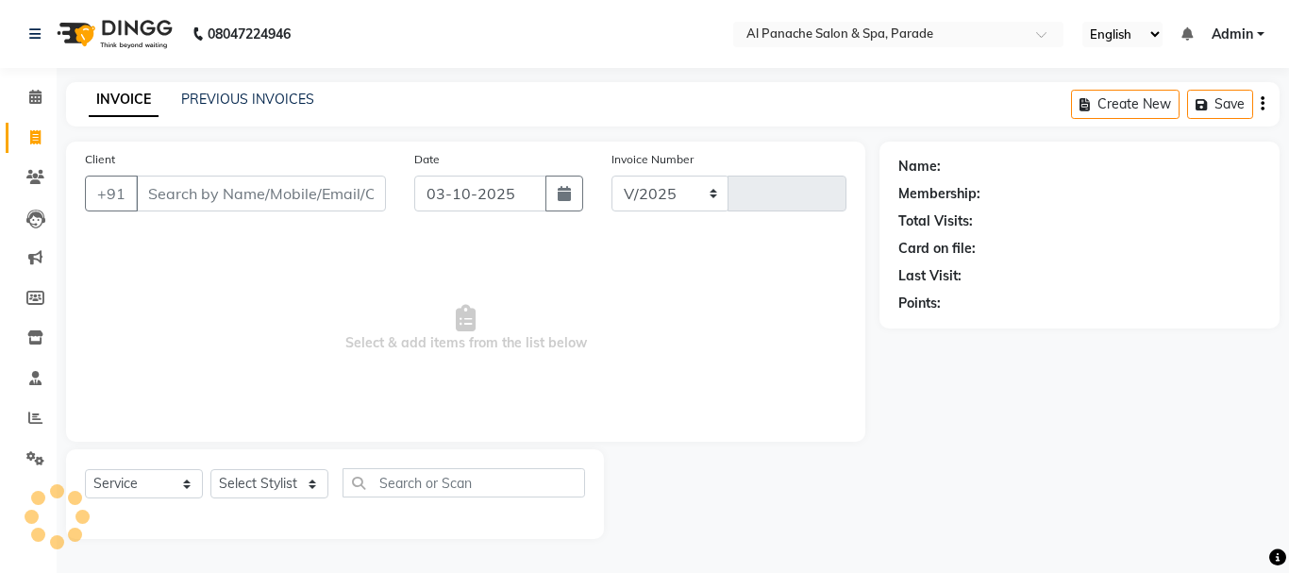
select select "463"
type input "1527"
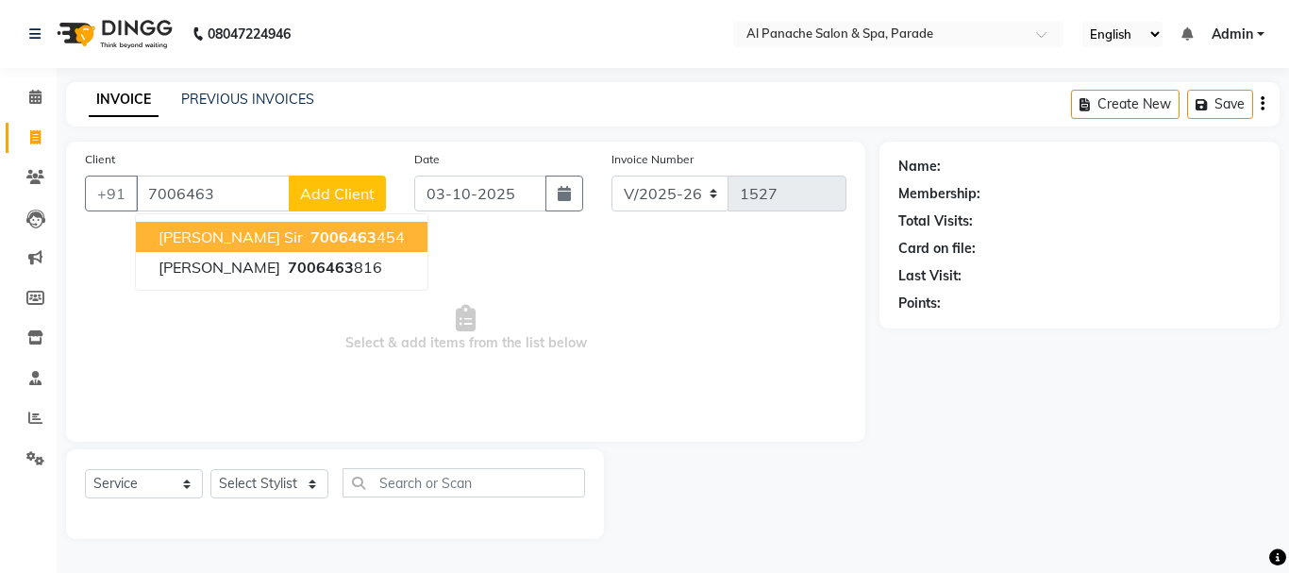
click at [270, 227] on button "Sayam Sir 7006463 454" at bounding box center [282, 237] width 292 height 30
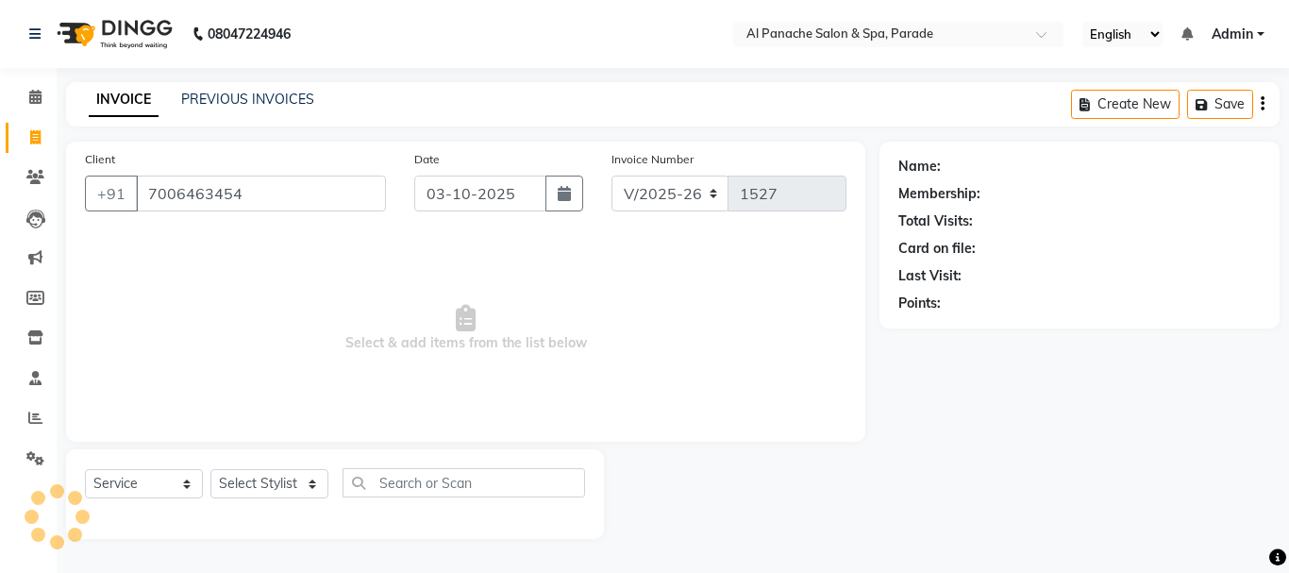
type input "7006463454"
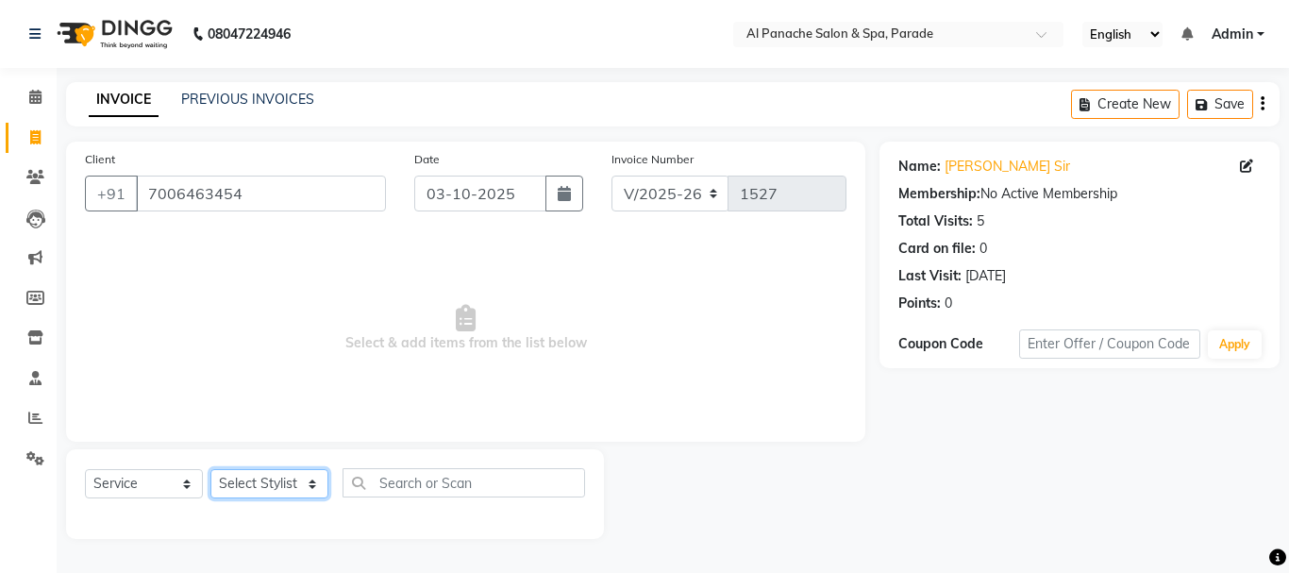
click at [296, 478] on select "Select Stylist [PERSON_NAME] Bhumi [PERSON_NAME] MANAGER [PERSON_NAME] [PERSON_…" at bounding box center [269, 483] width 118 height 29
select select "10500"
click at [210, 469] on select "Select Stylist [PERSON_NAME] Bhumi [PERSON_NAME] MANAGER [PERSON_NAME] [PERSON_…" at bounding box center [269, 483] width 118 height 29
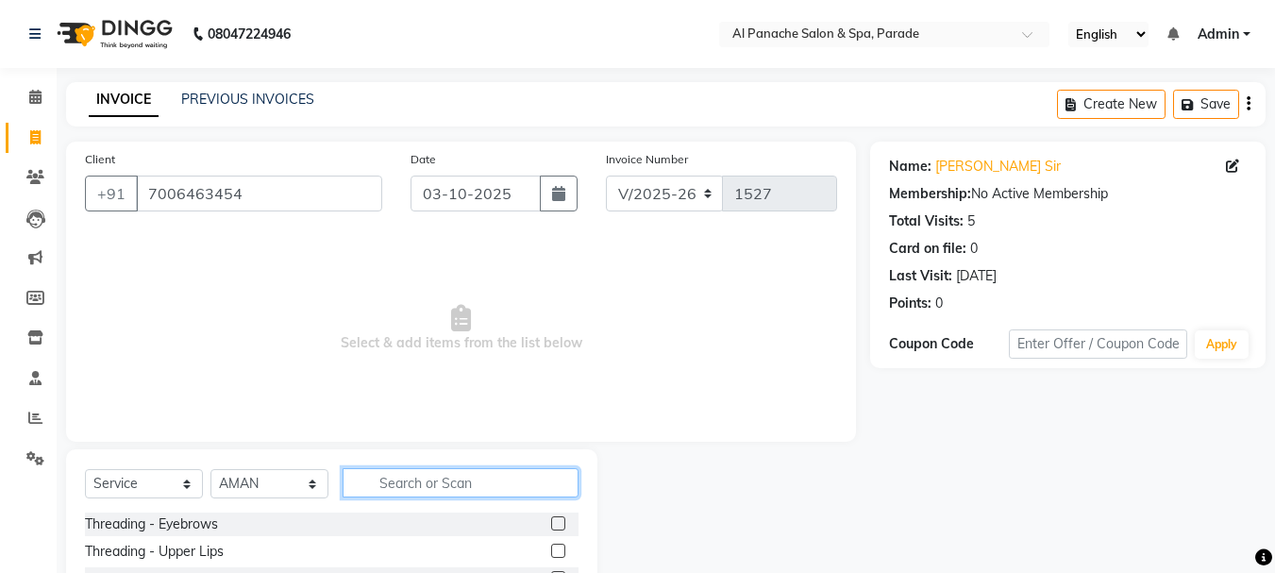
click at [483, 483] on input "text" at bounding box center [461, 482] width 236 height 29
type input "gents"
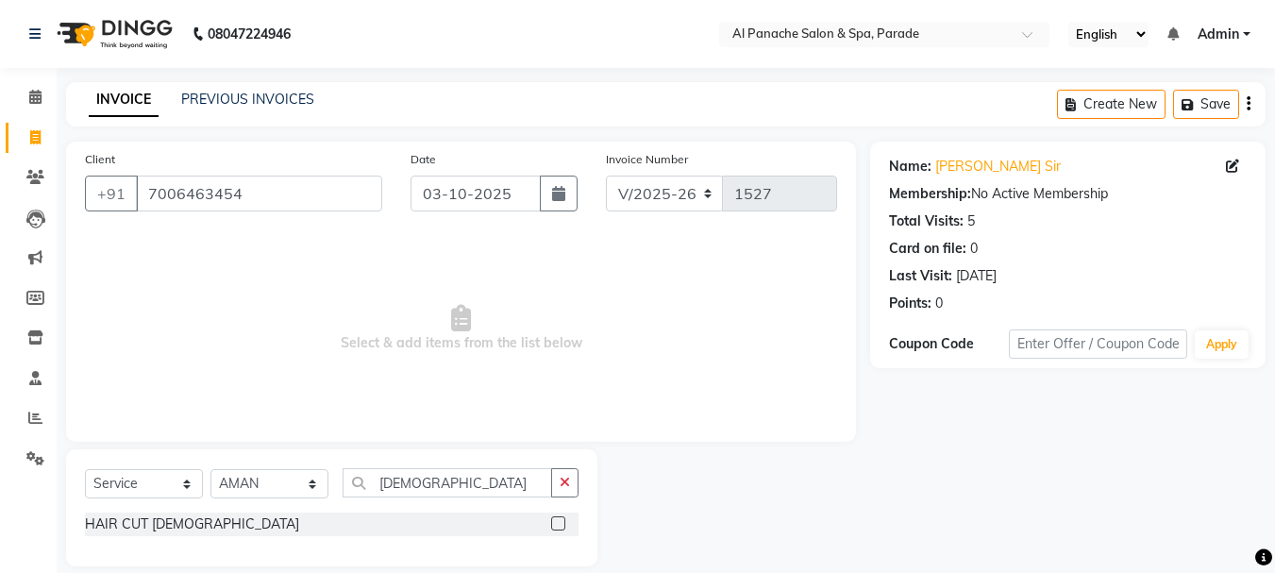
click at [553, 518] on label at bounding box center [558, 523] width 14 height 14
click at [553, 518] on input "checkbox" at bounding box center [557, 524] width 12 height 12
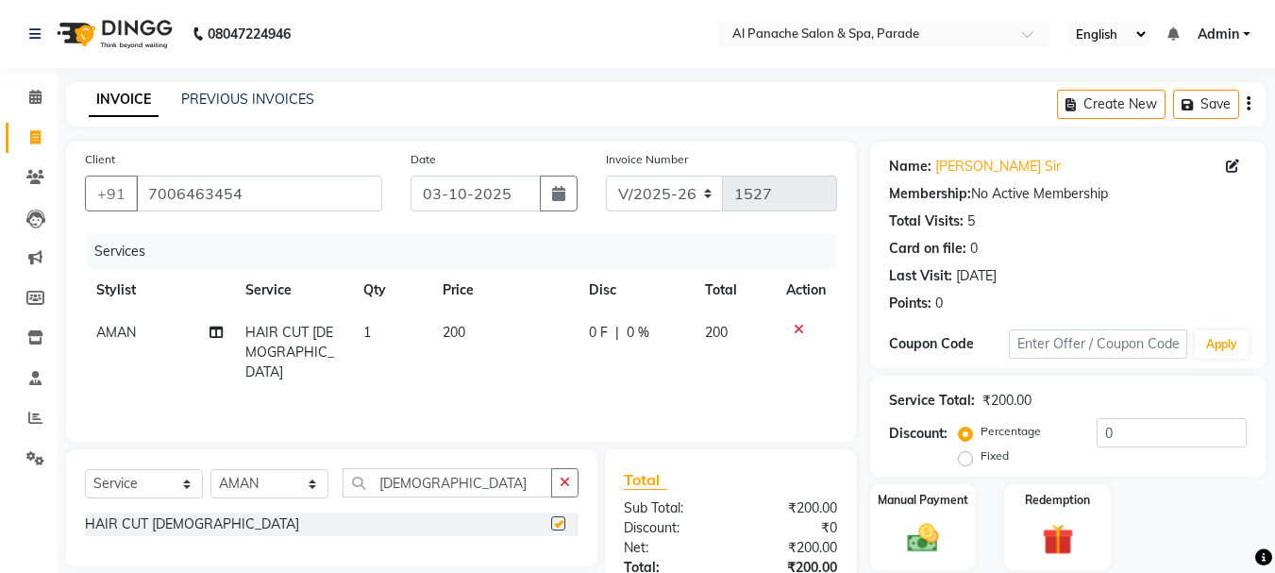
checkbox input "false"
click at [923, 541] on img at bounding box center [923, 538] width 53 height 38
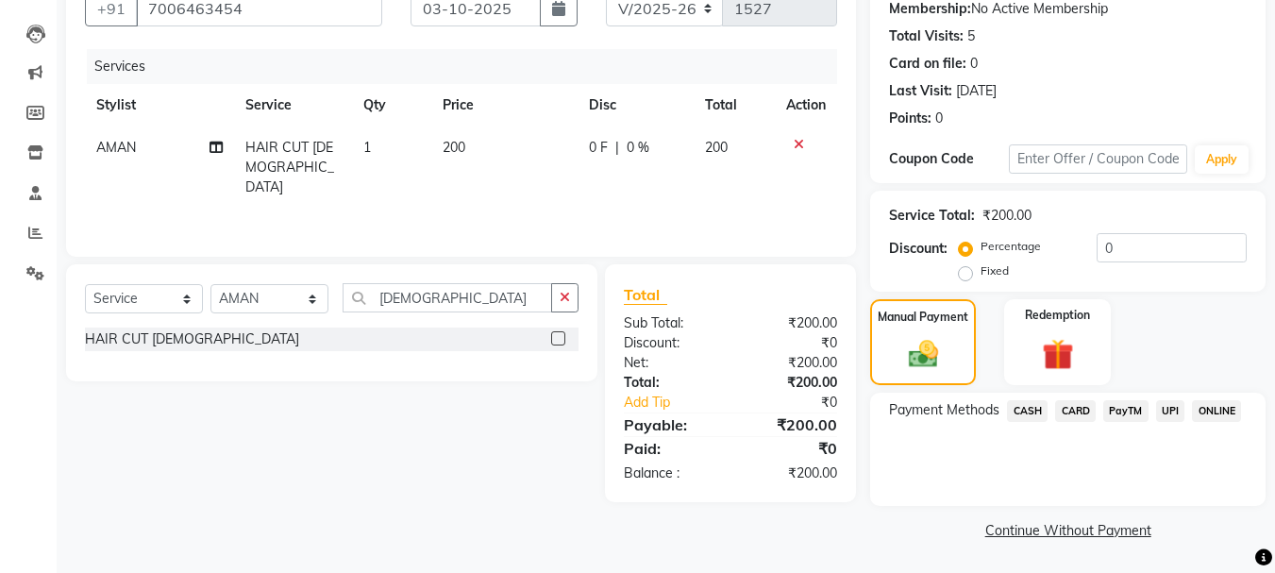
click at [1019, 415] on span "CASH" at bounding box center [1027, 411] width 41 height 22
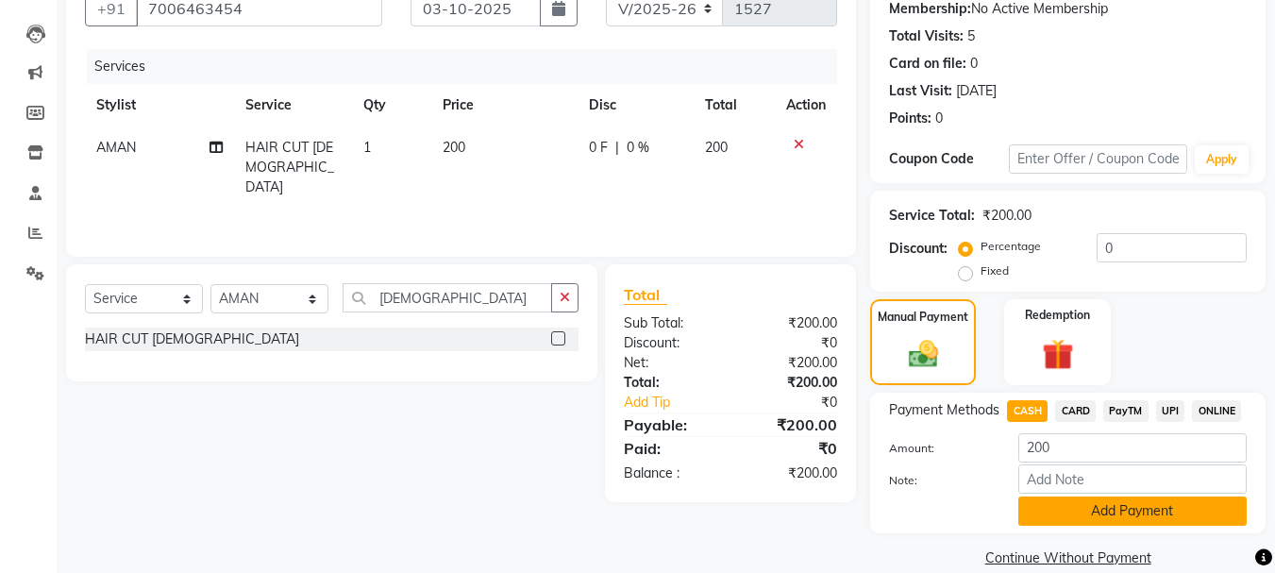
click at [1057, 515] on button "Add Payment" at bounding box center [1132, 510] width 228 height 29
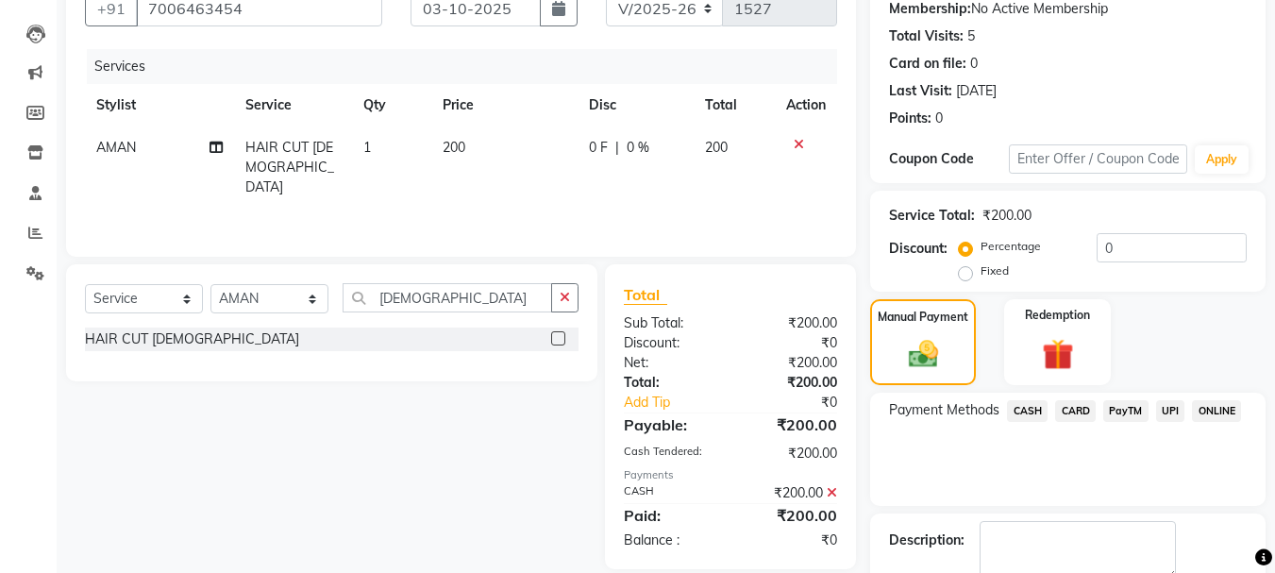
scroll to position [292, 0]
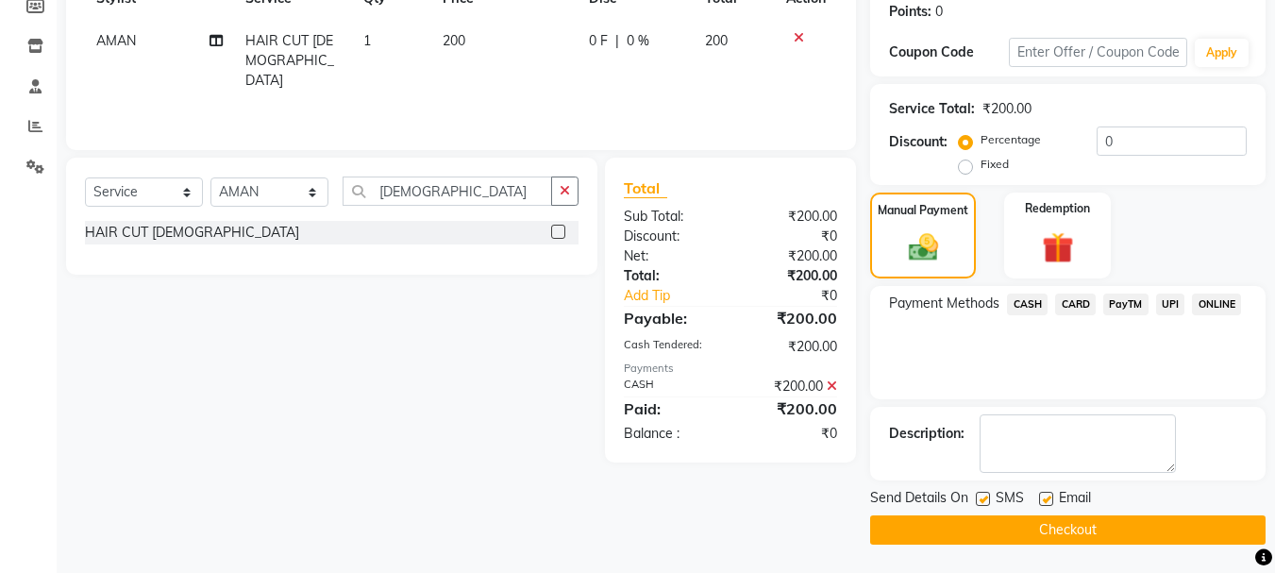
click at [1057, 525] on button "Checkout" at bounding box center [1067, 529] width 395 height 29
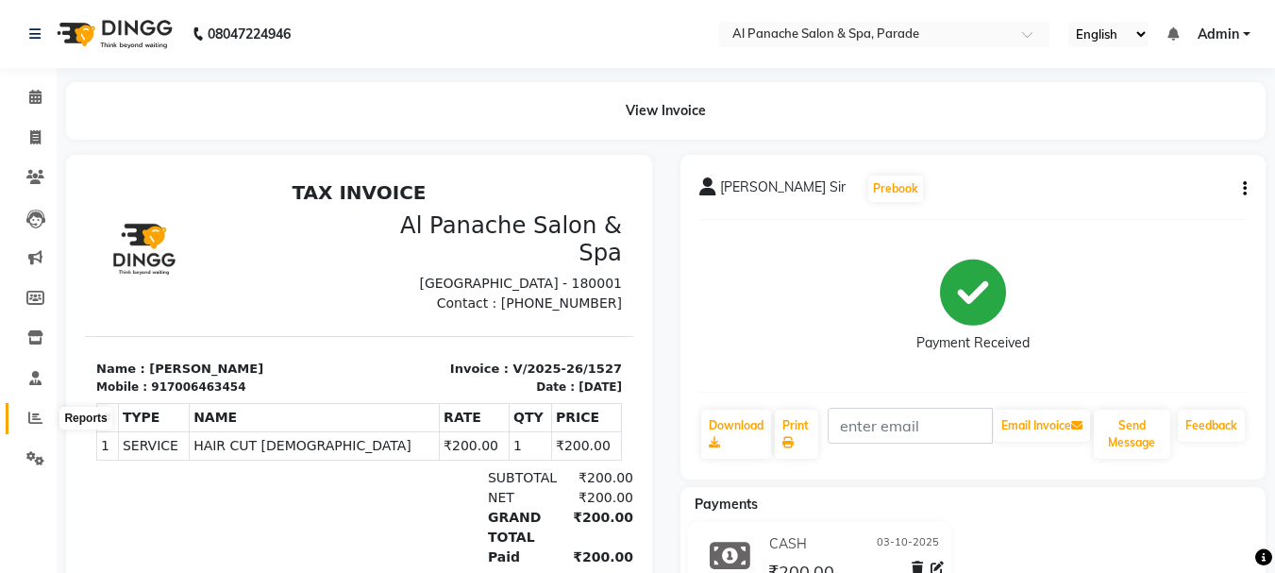
click at [46, 420] on span at bounding box center [35, 419] width 33 height 22
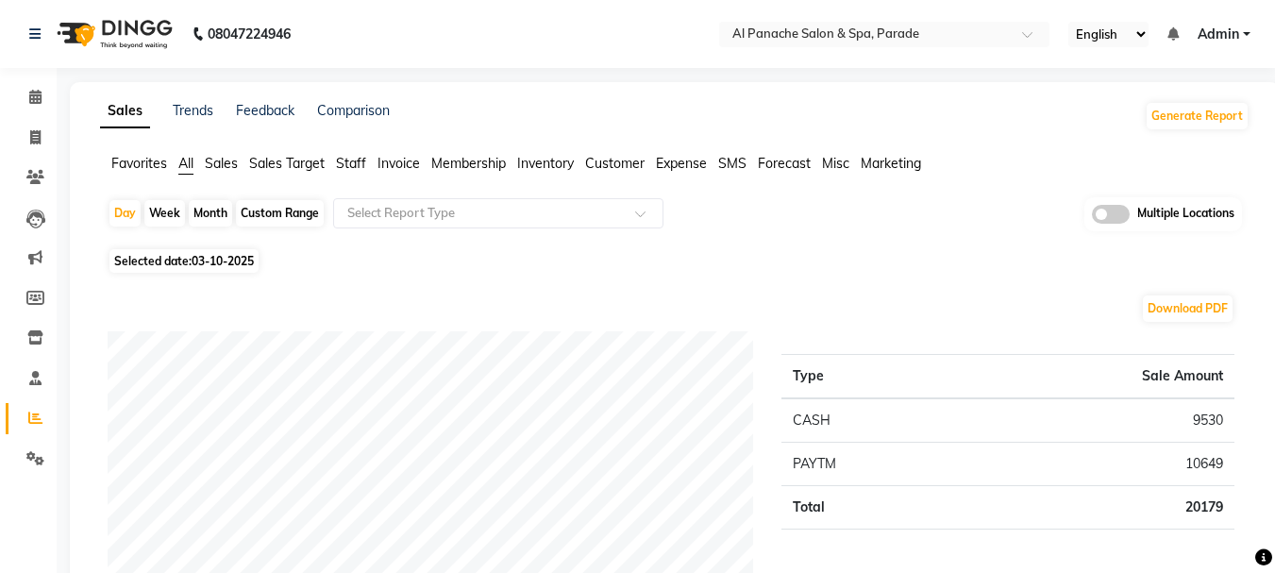
click at [205, 214] on div "Month" at bounding box center [210, 213] width 43 height 26
select select "10"
select select "2025"
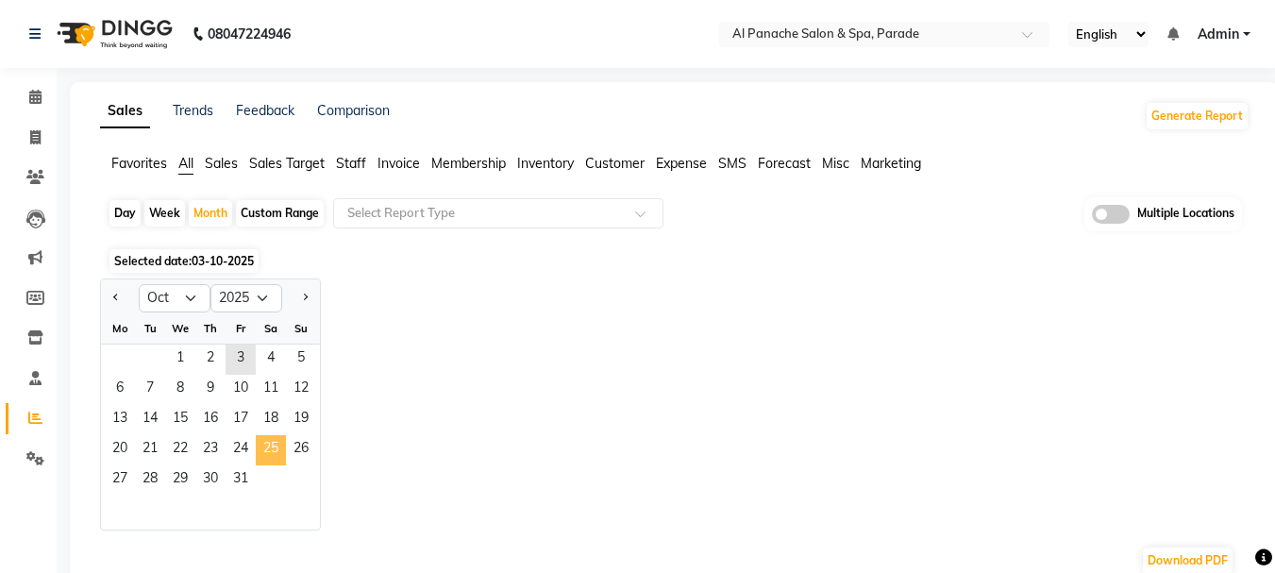
click at [258, 462] on span "25" at bounding box center [271, 450] width 30 height 30
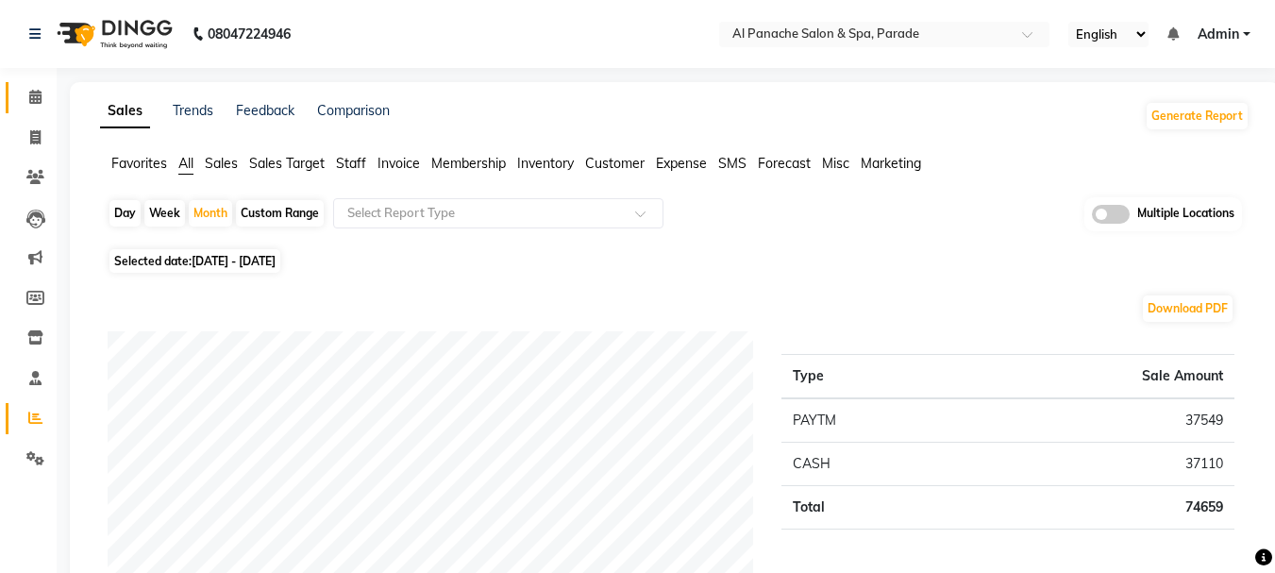
click at [21, 86] on link "Calendar" at bounding box center [28, 97] width 45 height 31
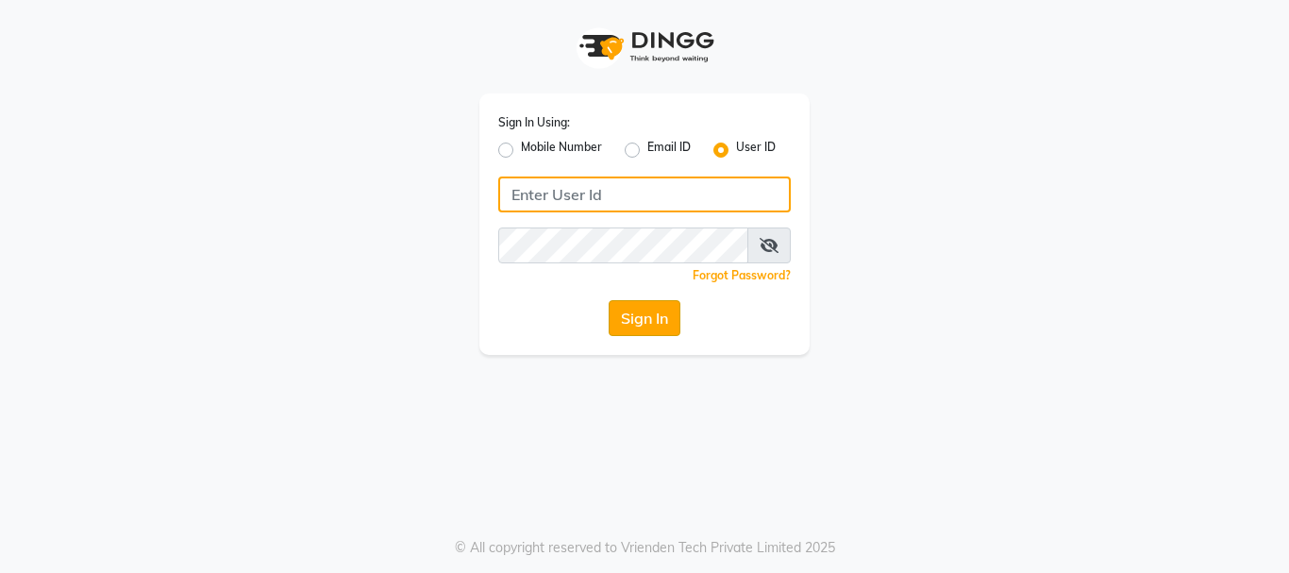
type input "alpanache"
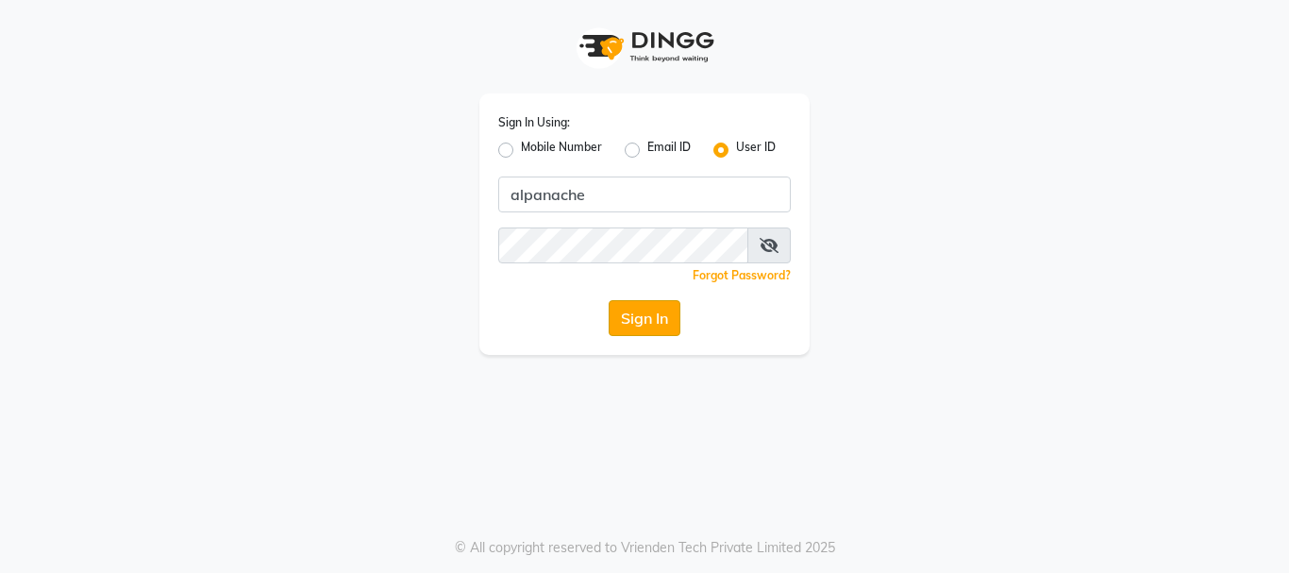
click at [642, 322] on button "Sign In" at bounding box center [645, 318] width 72 height 36
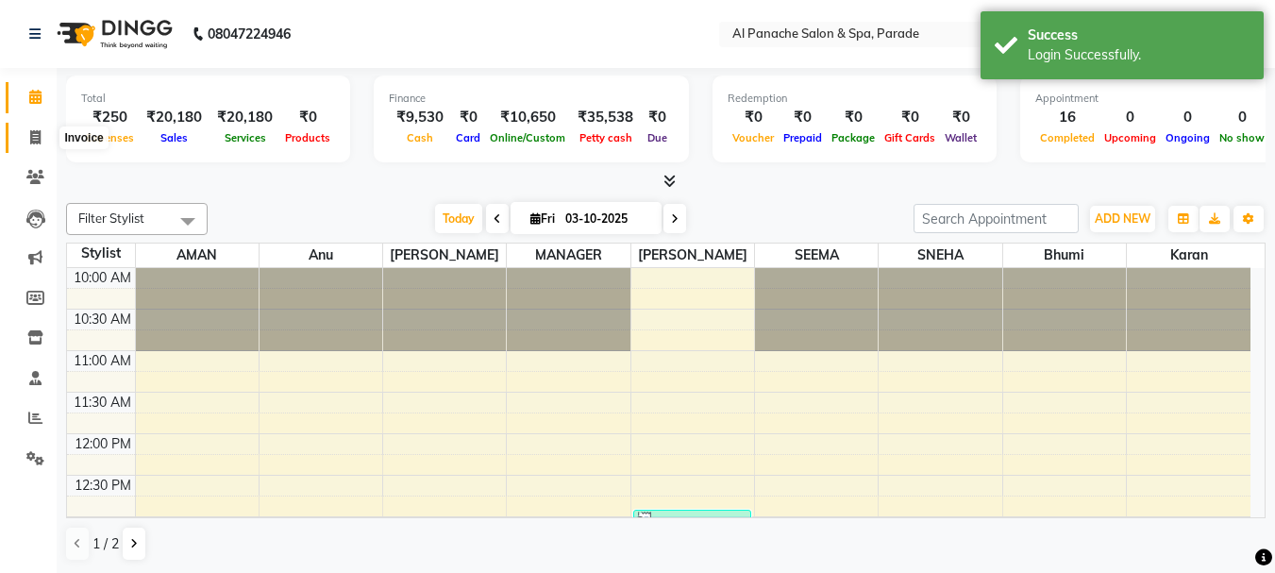
click at [31, 130] on icon at bounding box center [35, 137] width 10 height 14
select select "service"
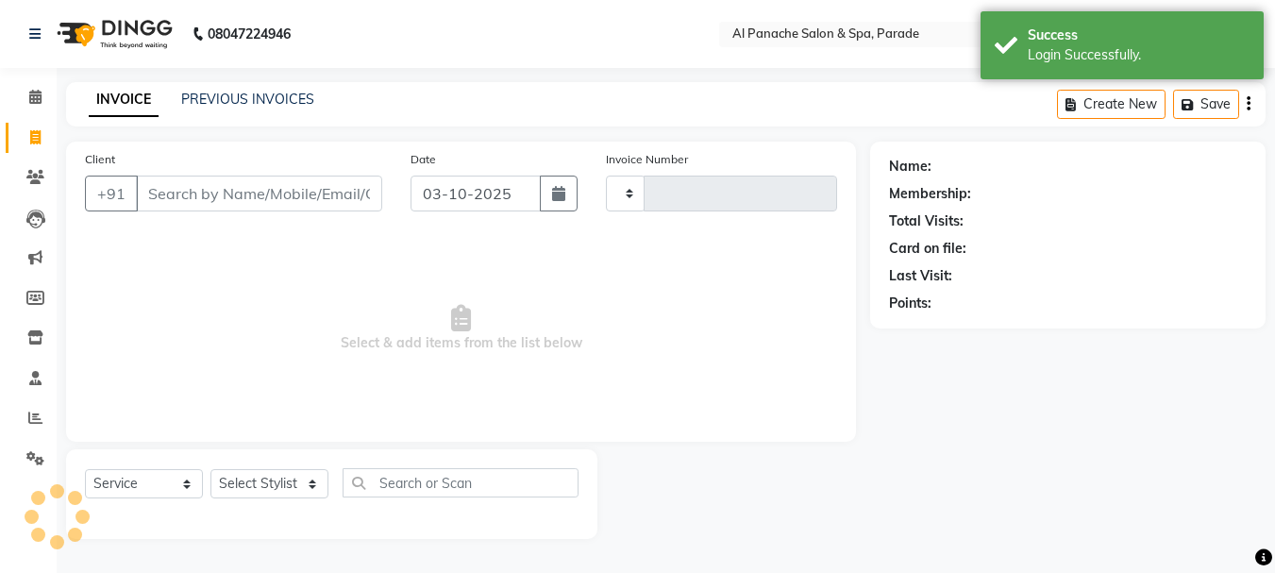
type input "1528"
select select "463"
click at [166, 189] on input "Client" at bounding box center [261, 194] width 250 height 36
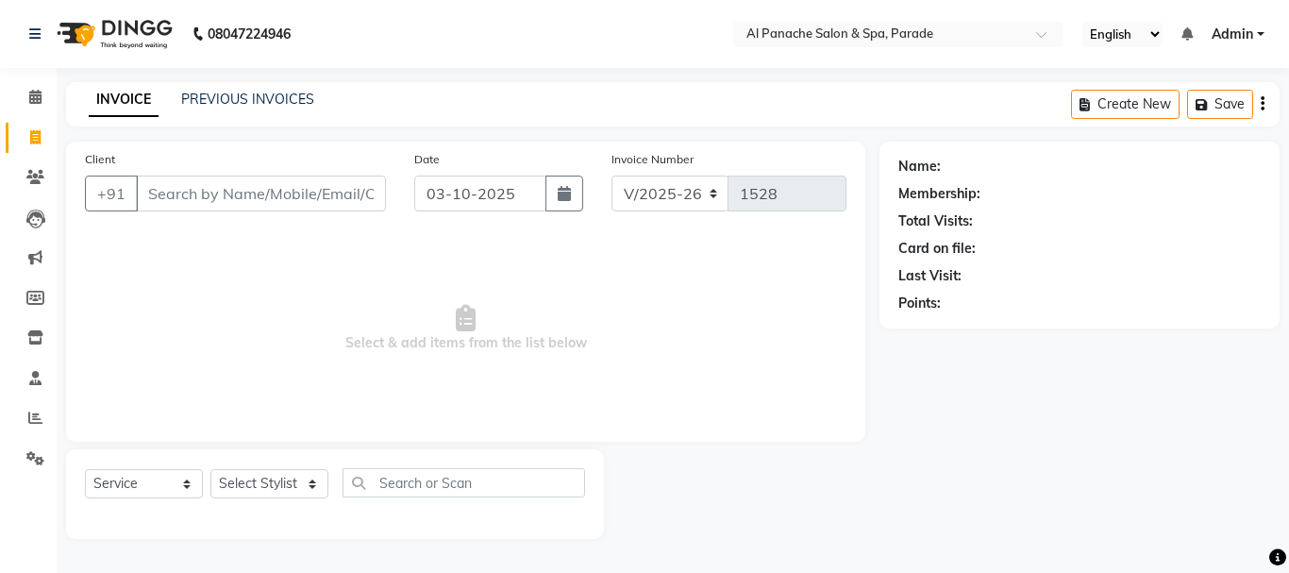
click at [167, 193] on input "Client" at bounding box center [261, 194] width 250 height 36
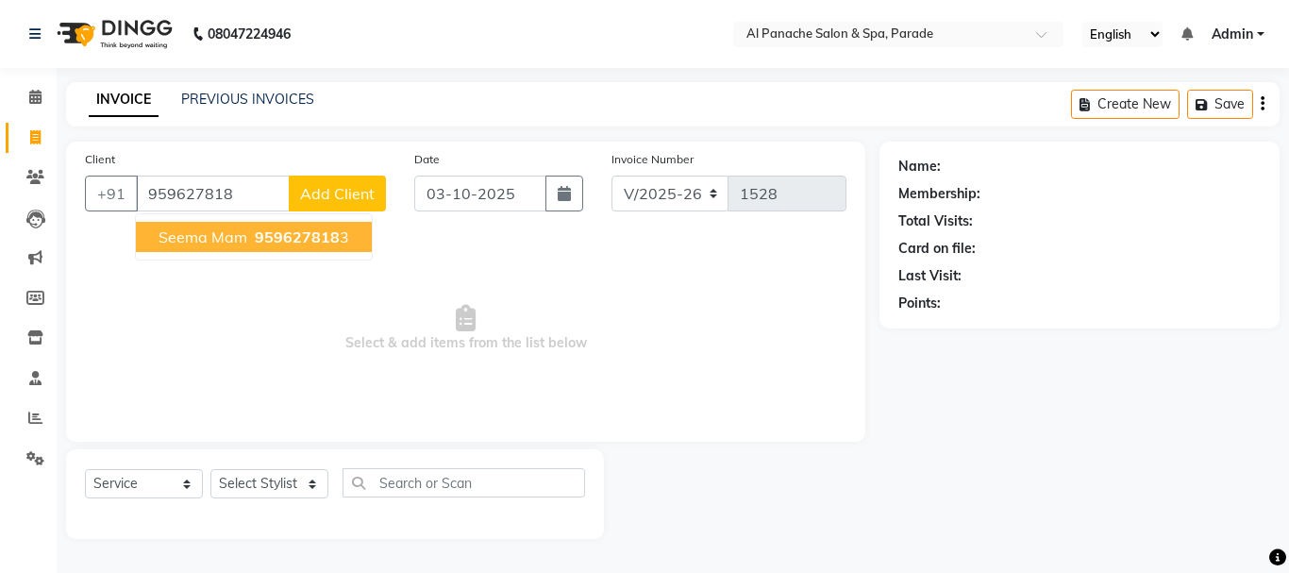
click at [182, 237] on span "seema mam" at bounding box center [203, 236] width 89 height 19
type input "9596278183"
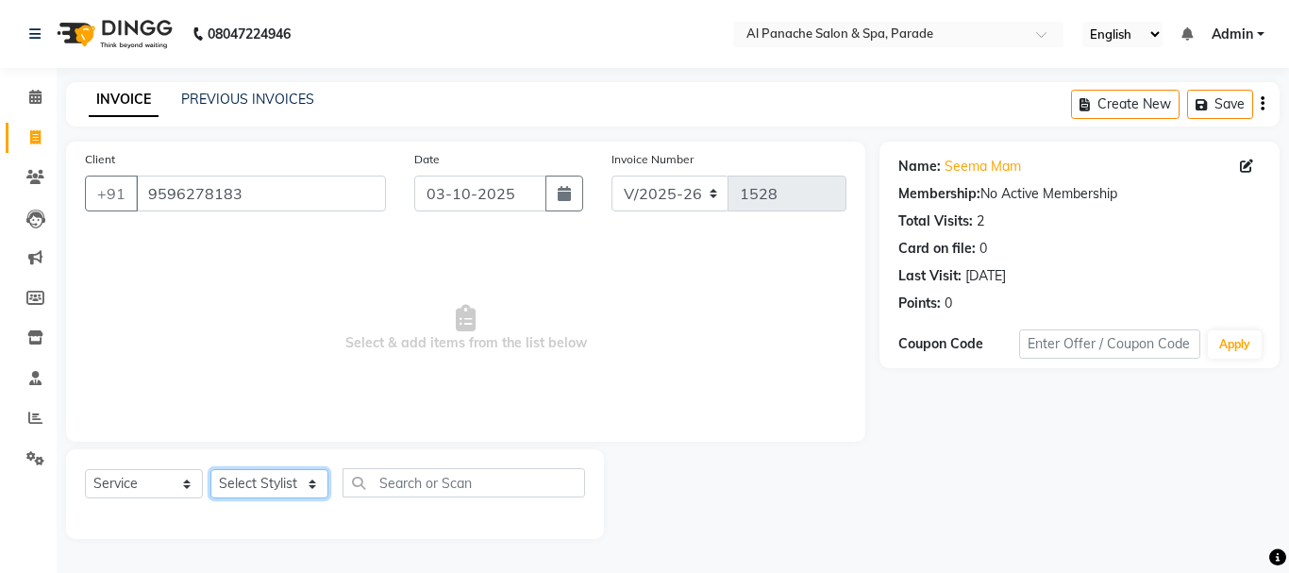
click at [309, 483] on select "Select Stylist [PERSON_NAME] Bhumi [PERSON_NAME] MANAGER [PERSON_NAME] [PERSON_…" at bounding box center [269, 483] width 118 height 29
select select "48206"
click at [210, 469] on select "Select Stylist [PERSON_NAME] Bhumi [PERSON_NAME] MANAGER [PERSON_NAME] [PERSON_…" at bounding box center [269, 483] width 118 height 29
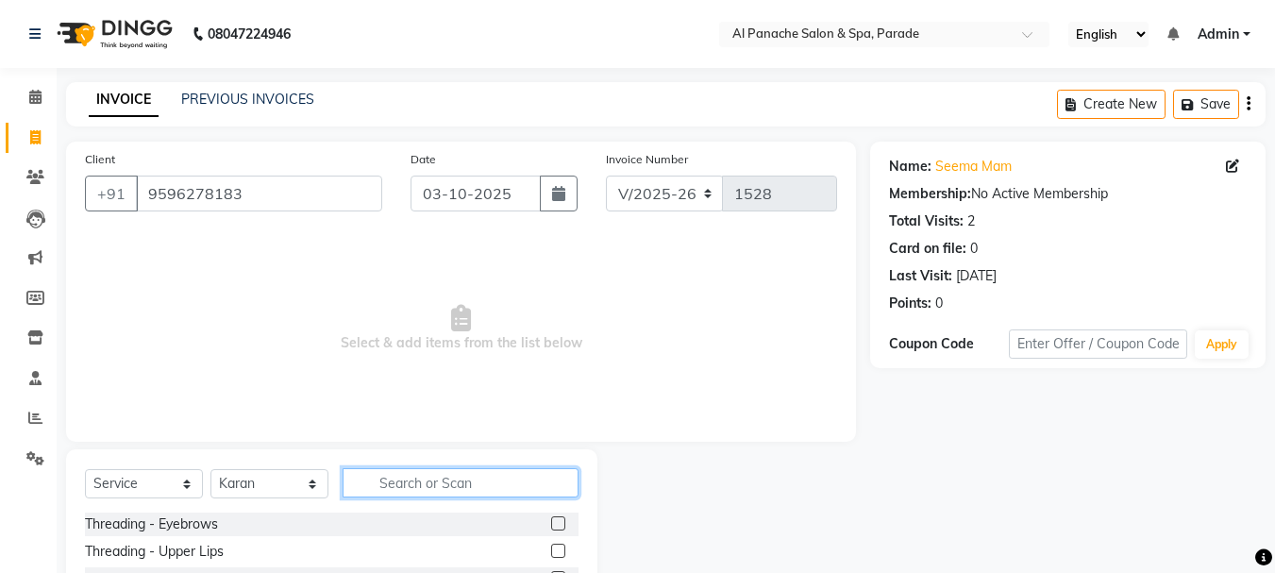
click at [388, 485] on input "text" at bounding box center [461, 482] width 236 height 29
type input "hair"
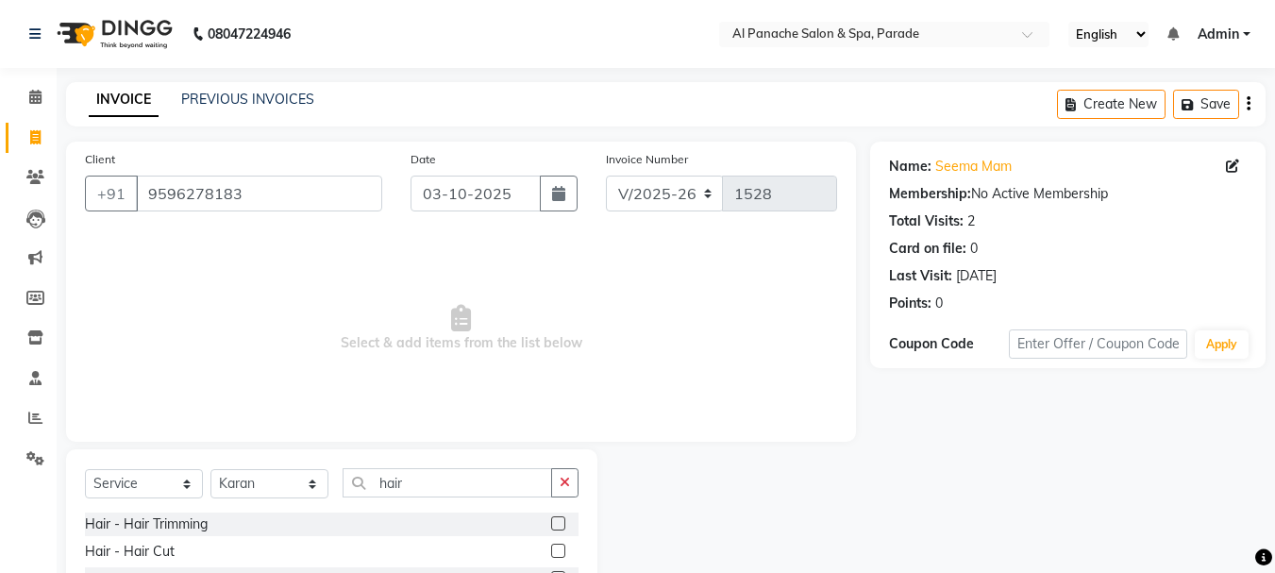
click at [551, 515] on div at bounding box center [564, 524] width 27 height 24
click at [551, 524] on label at bounding box center [558, 523] width 14 height 14
click at [551, 524] on input "checkbox" at bounding box center [557, 524] width 12 height 12
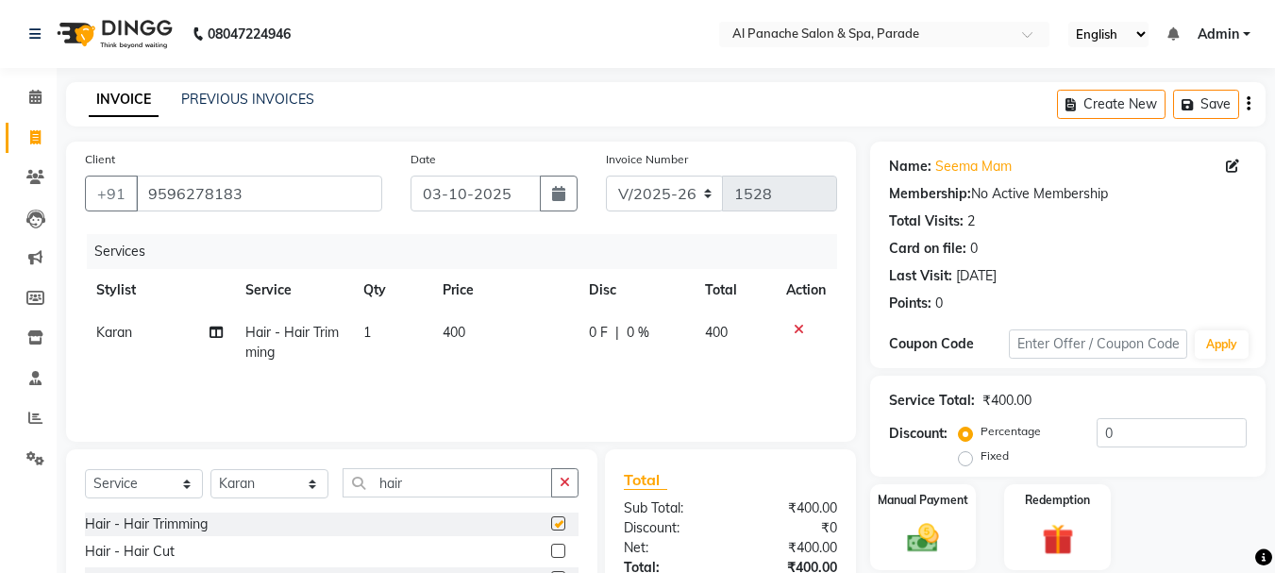
checkbox input "false"
click at [565, 476] on icon "button" at bounding box center [565, 482] width 10 height 13
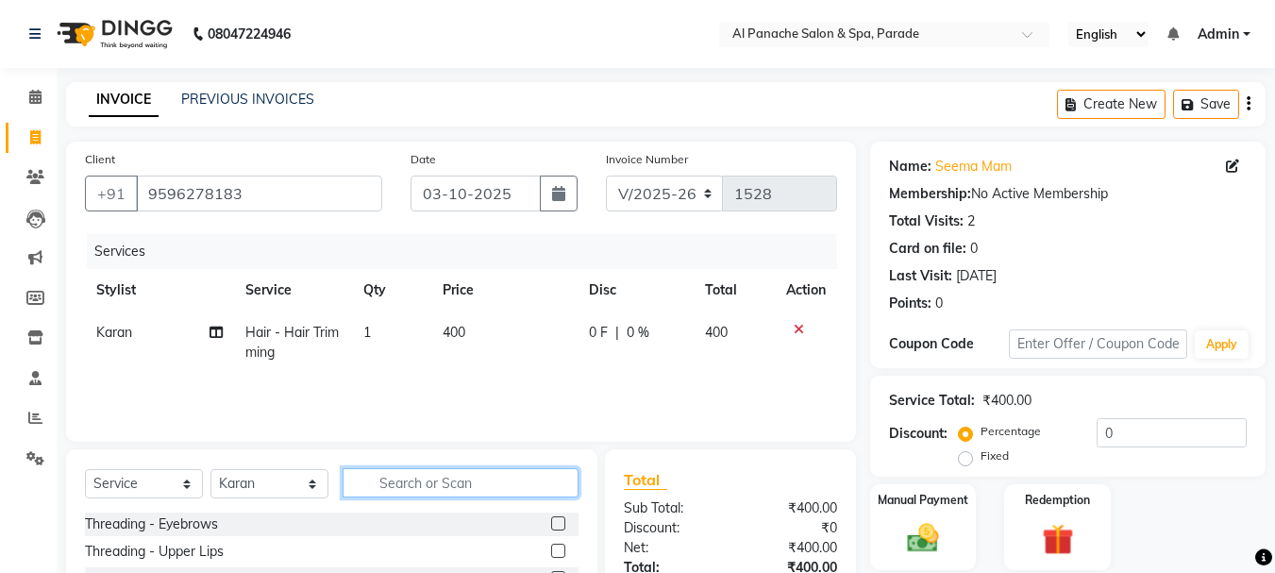
click at [539, 483] on input "text" at bounding box center [461, 482] width 236 height 29
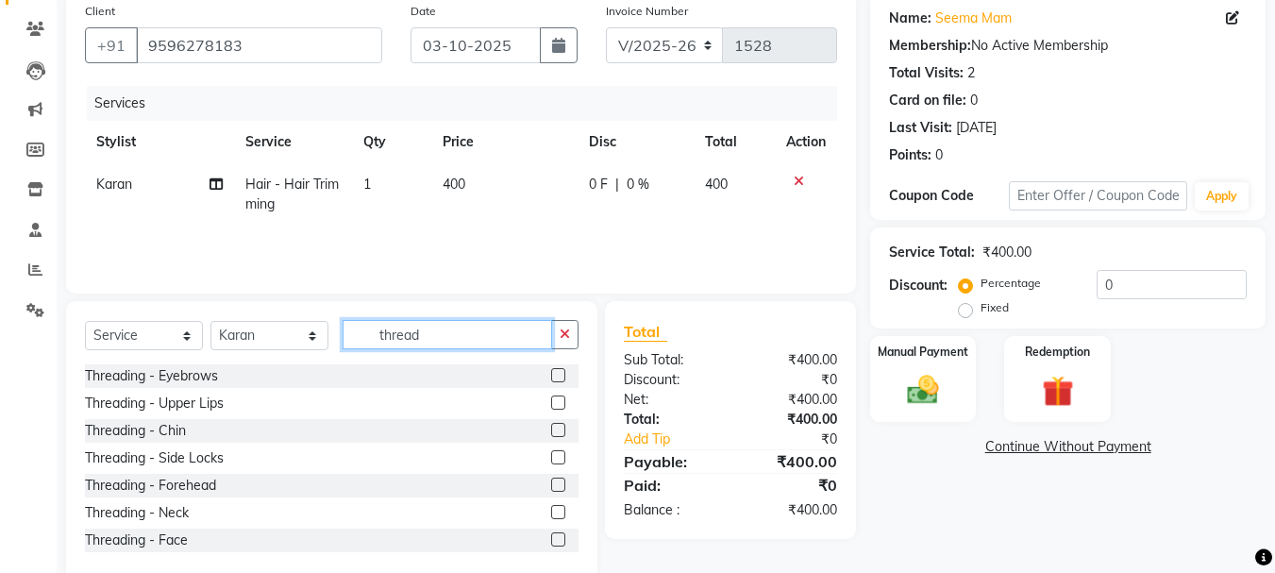
scroll to position [150, 0]
type input "thread"
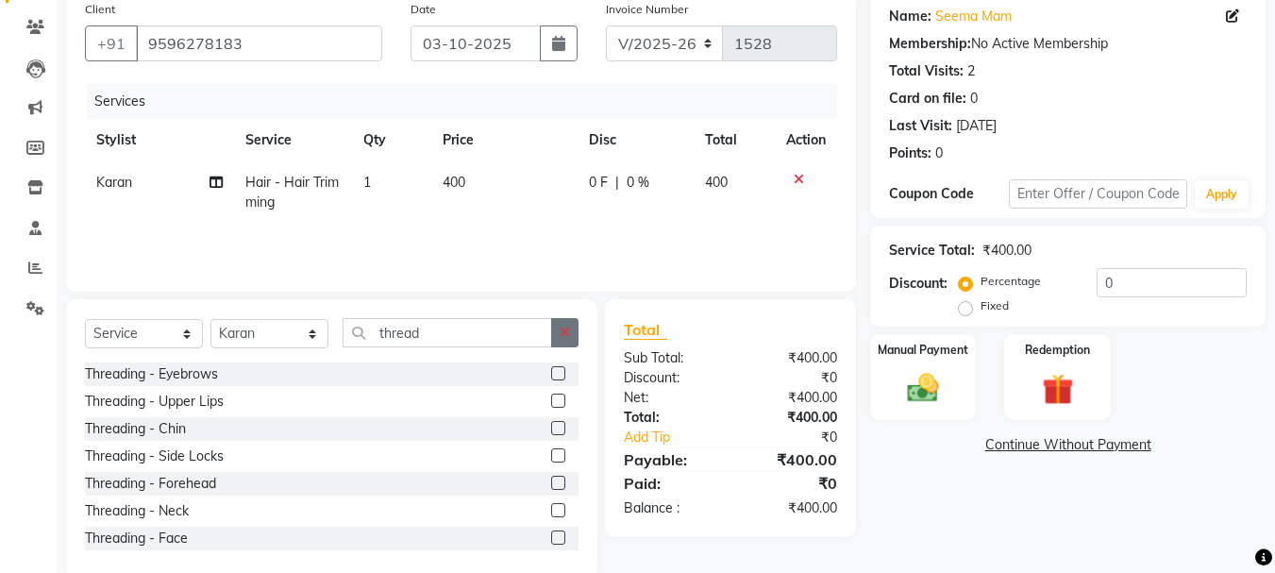
click at [563, 330] on icon "button" at bounding box center [565, 332] width 10 height 13
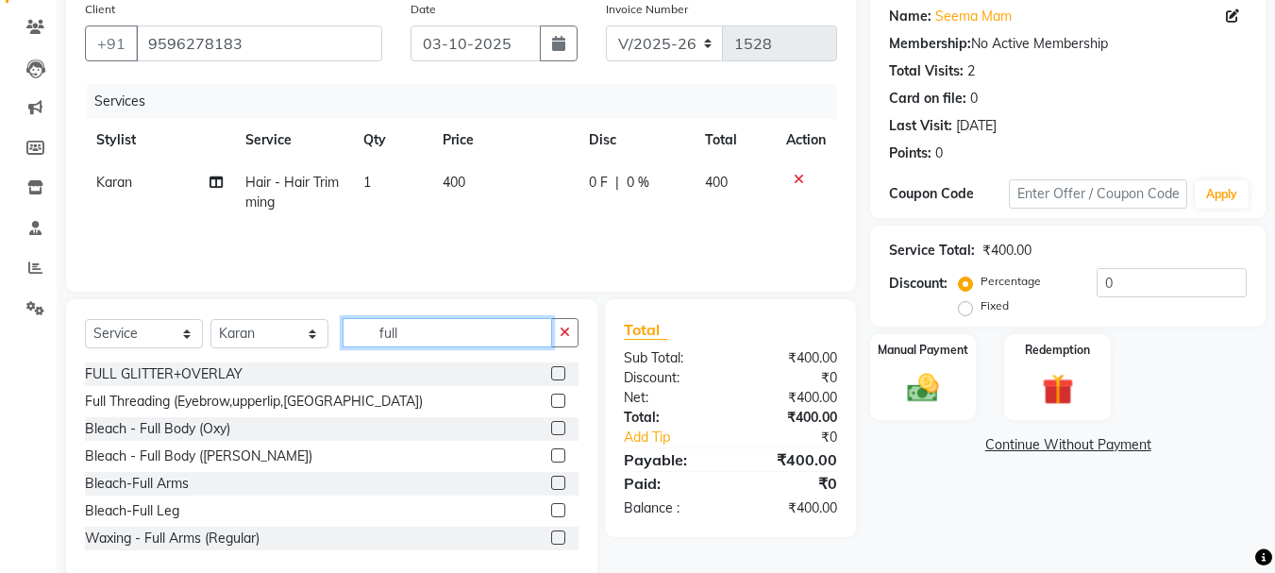
type input "full"
click at [551, 395] on label at bounding box center [558, 401] width 14 height 14
click at [551, 395] on input "checkbox" at bounding box center [557, 401] width 12 height 12
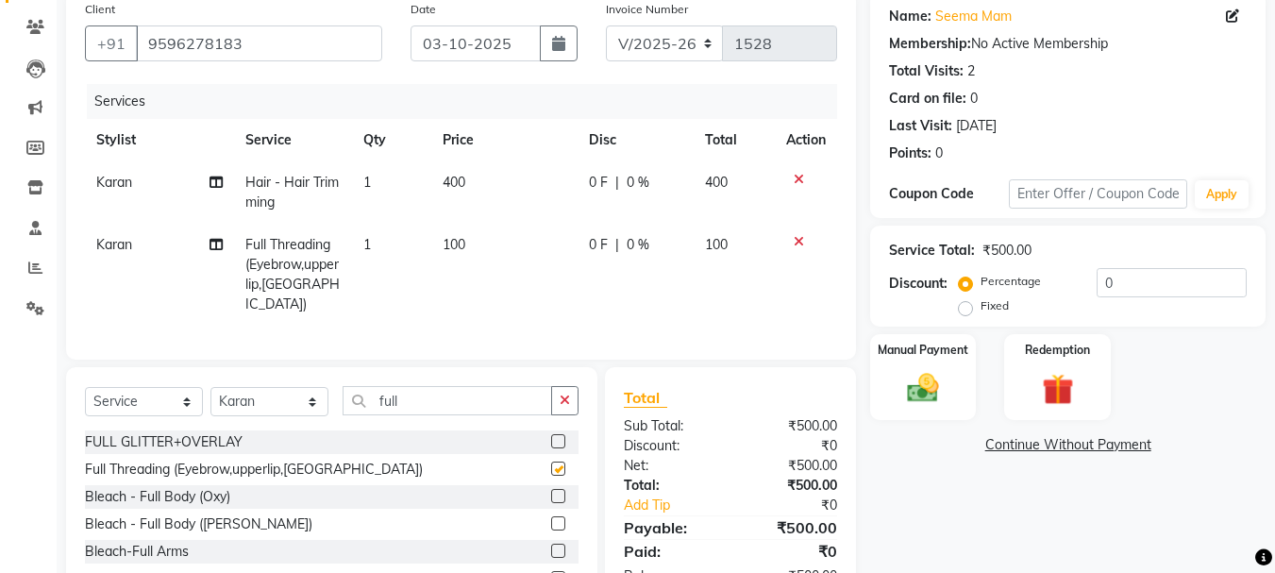
checkbox input "false"
click at [495, 394] on input "full" at bounding box center [448, 400] width 210 height 29
type input "f"
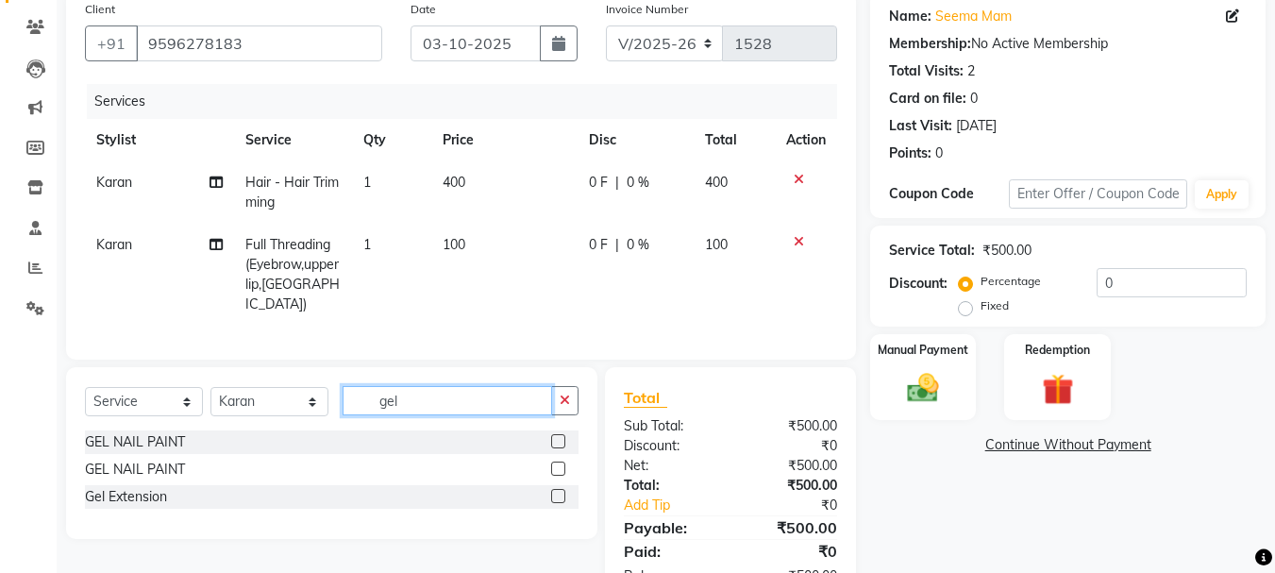
type input "gel"
click at [556, 434] on label at bounding box center [558, 441] width 14 height 14
click at [556, 436] on input "checkbox" at bounding box center [557, 442] width 12 height 12
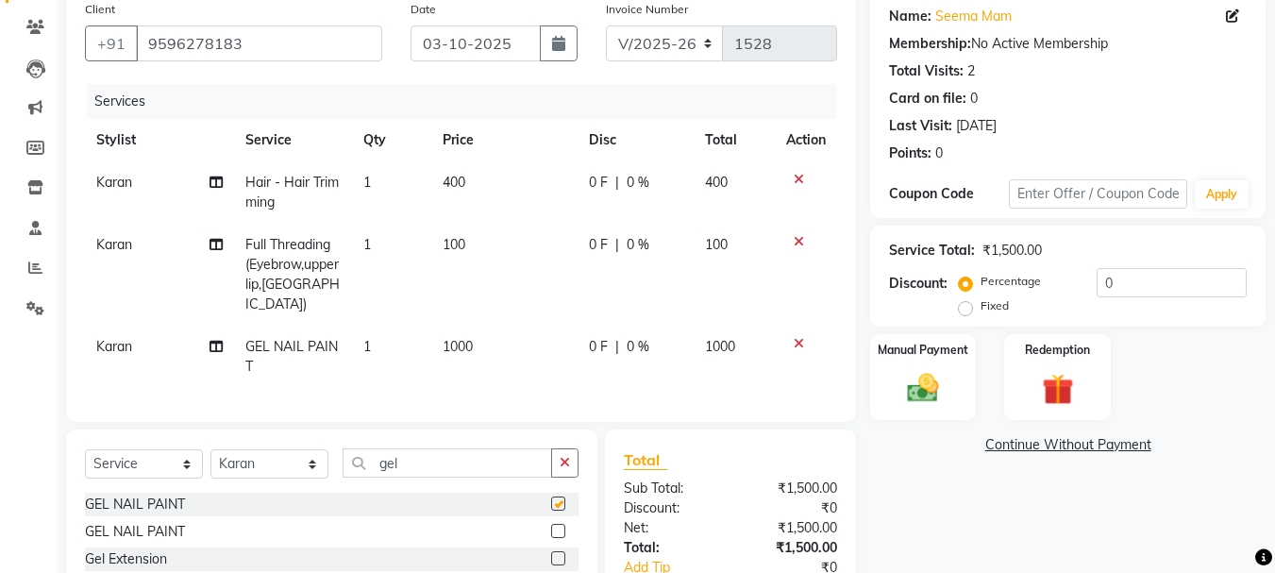
checkbox input "false"
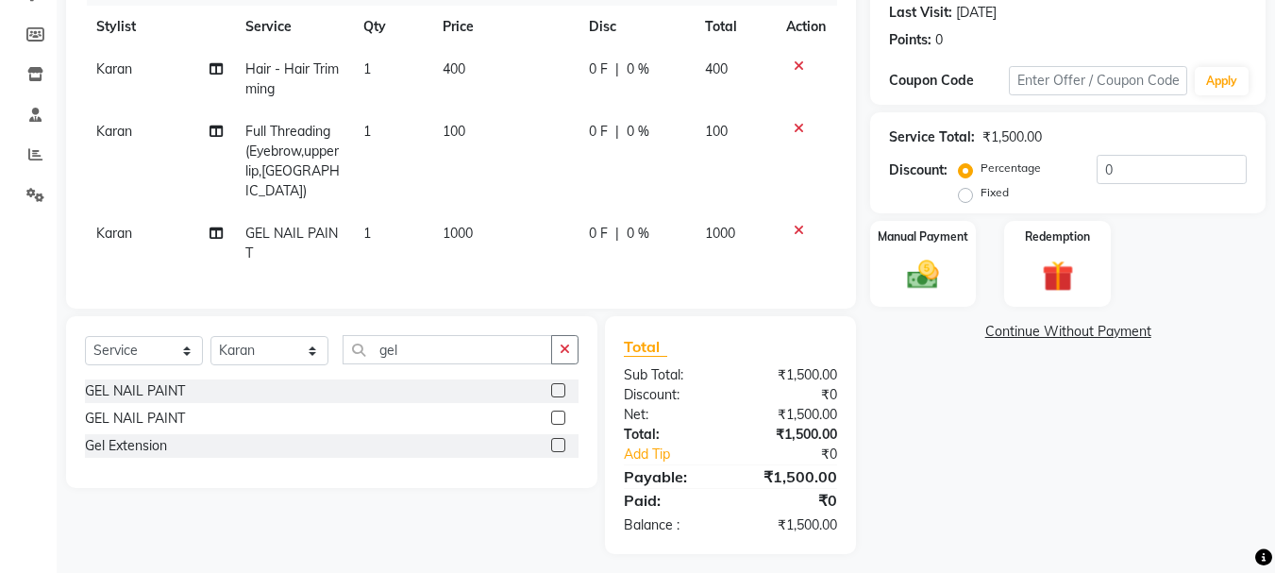
scroll to position [267, 0]
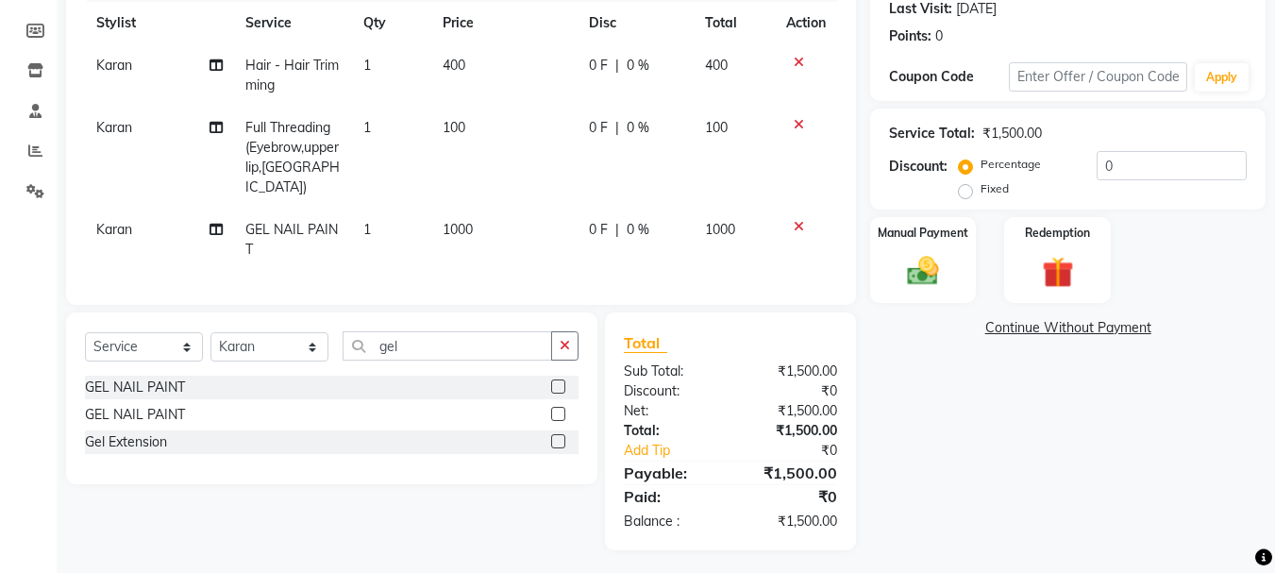
click at [981, 190] on label "Fixed" at bounding box center [995, 188] width 28 height 17
click at [966, 190] on input "Fixed" at bounding box center [969, 188] width 13 height 13
radio input "true"
click at [1108, 165] on input "0" at bounding box center [1172, 165] width 150 height 29
type input "450"
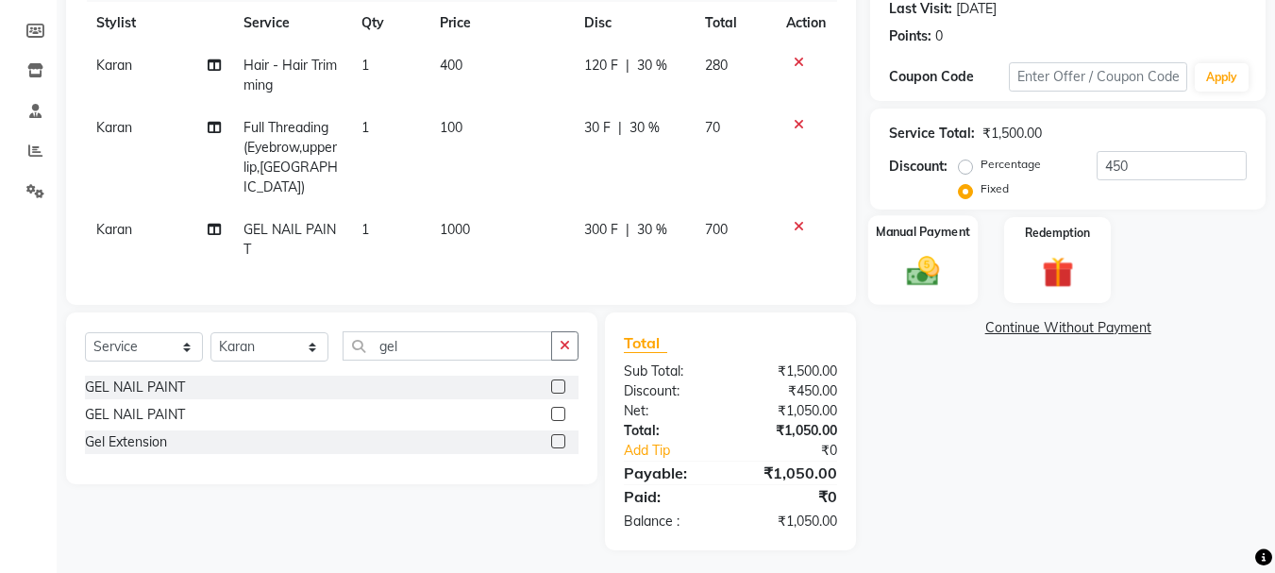
click at [953, 283] on div "Manual Payment" at bounding box center [923, 260] width 110 height 90
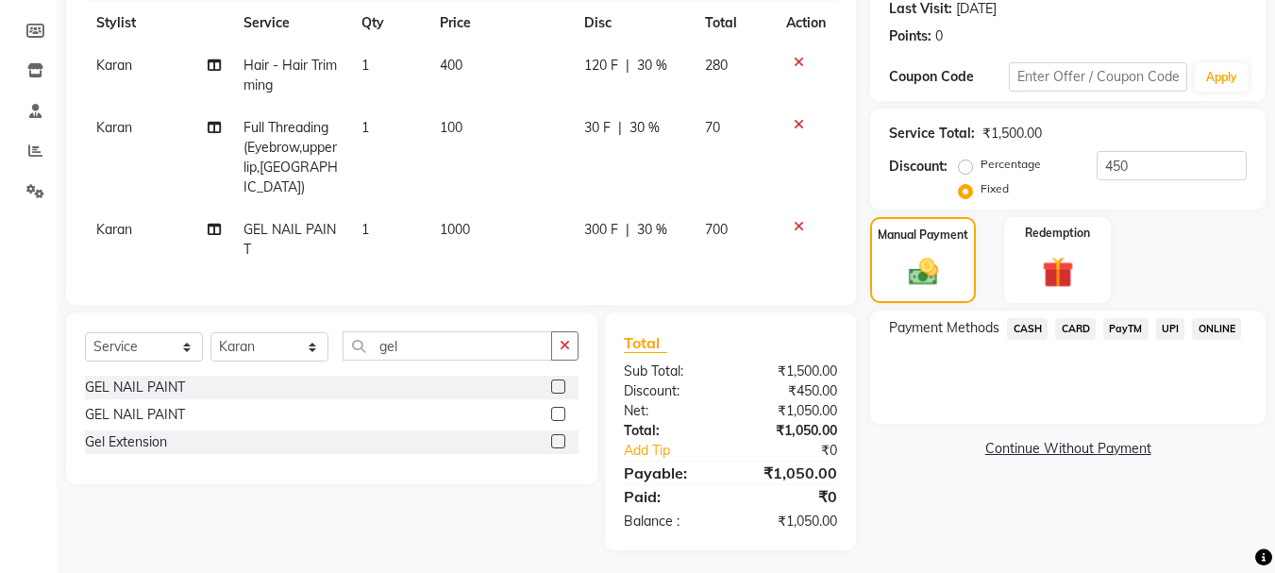
click at [1117, 326] on span "PayTM" at bounding box center [1125, 329] width 45 height 22
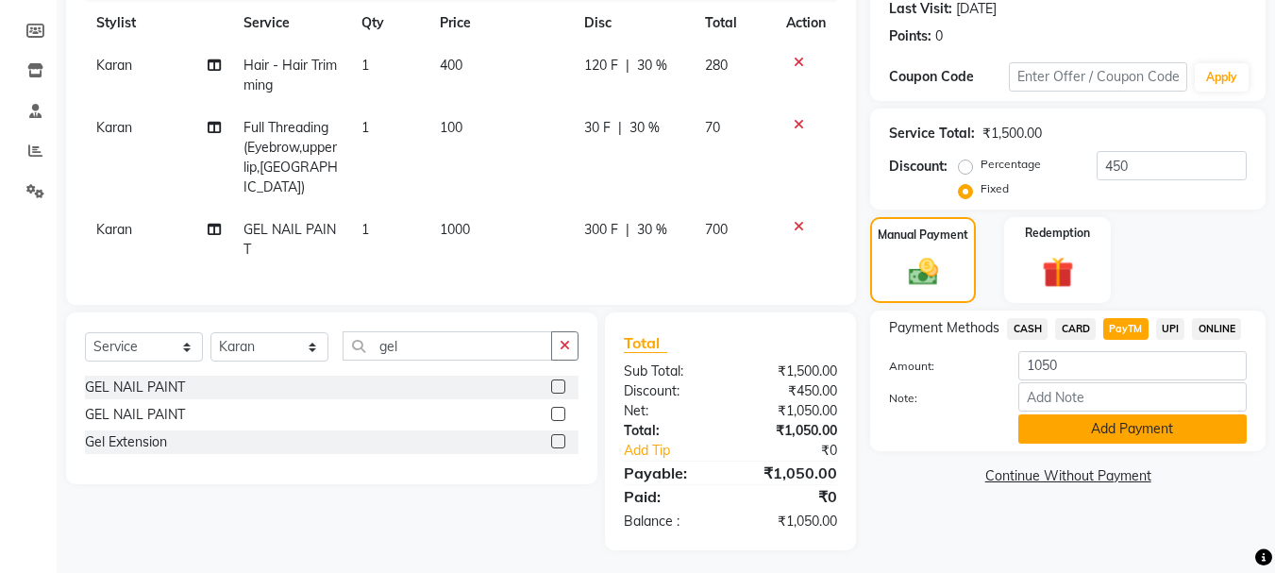
click at [1231, 429] on button "Add Payment" at bounding box center [1132, 428] width 228 height 29
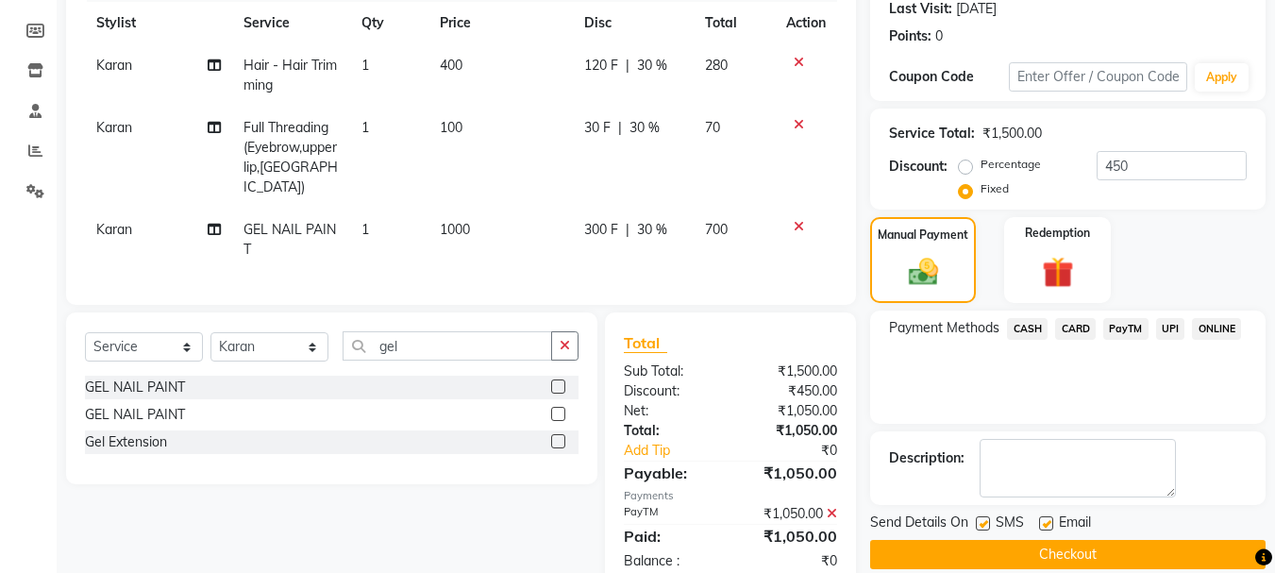
scroll to position [307, 0]
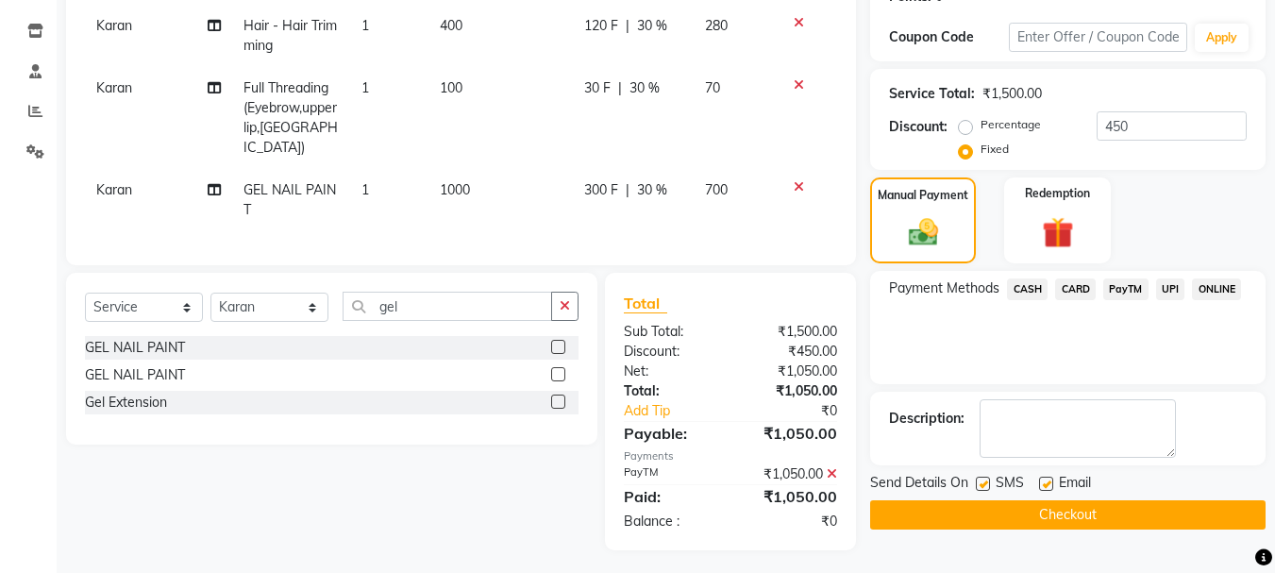
click at [800, 180] on icon at bounding box center [799, 186] width 10 height 13
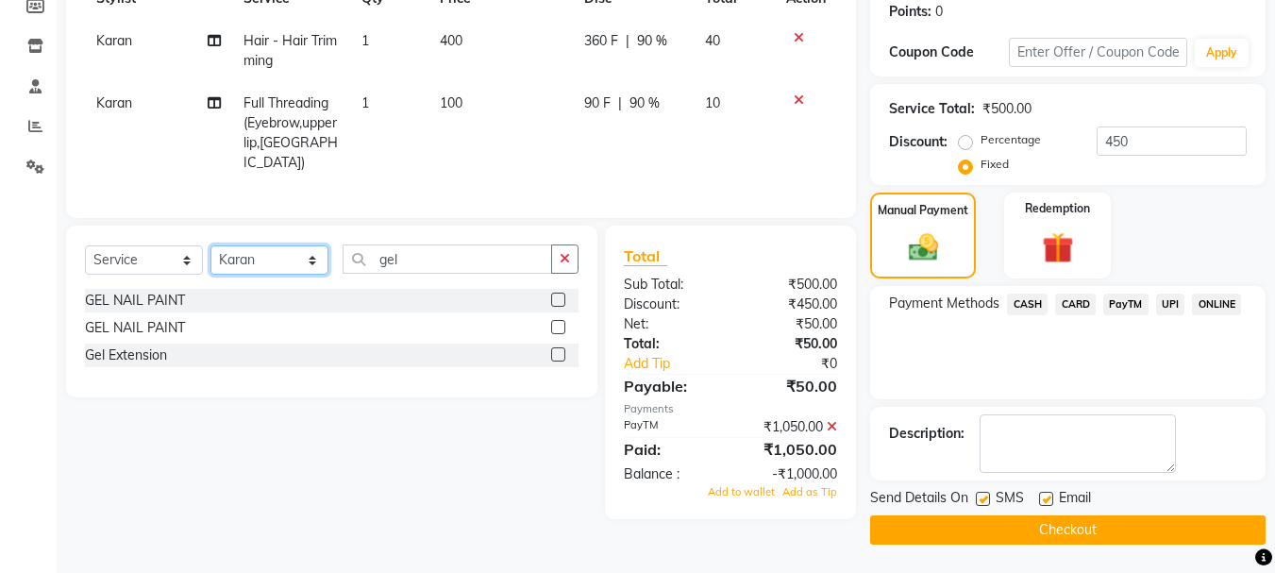
click at [310, 255] on select "Select Stylist [PERSON_NAME] Bhumi [PERSON_NAME] MANAGER [PERSON_NAME] [PERSON_…" at bounding box center [269, 259] width 118 height 29
click at [797, 97] on icon at bounding box center [799, 99] width 10 height 13
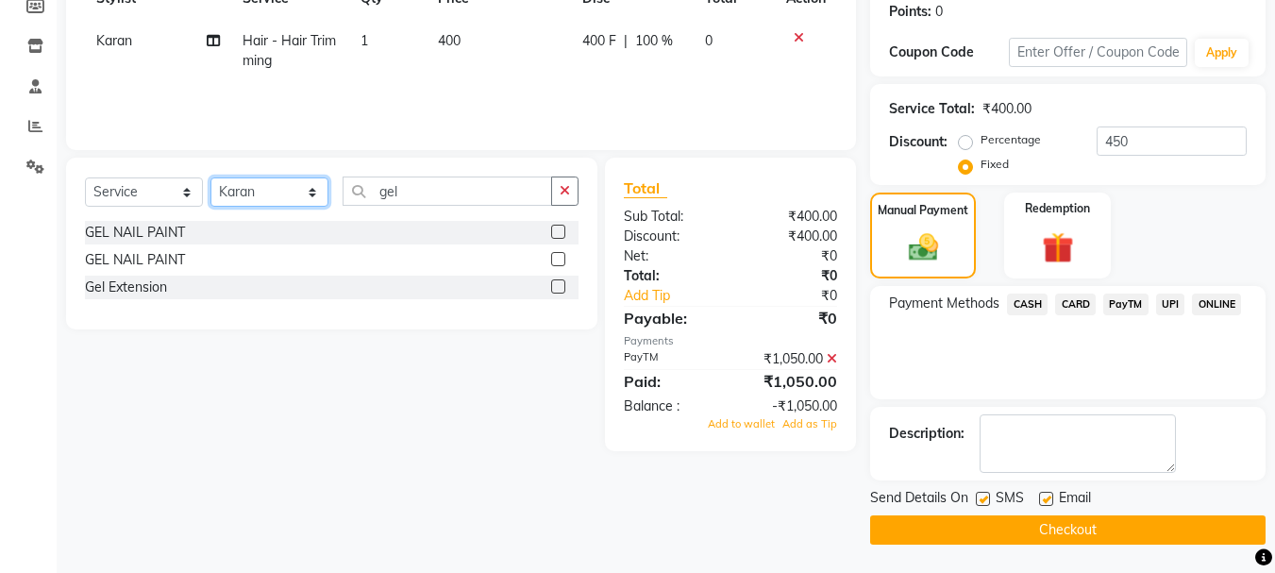
click at [311, 195] on select "Select Stylist [PERSON_NAME] Bhumi [PERSON_NAME] MANAGER [PERSON_NAME] [PERSON_…" at bounding box center [269, 191] width 118 height 29
select select "23032"
click at [210, 177] on select "Select Stylist [PERSON_NAME] Bhumi [PERSON_NAME] MANAGER [PERSON_NAME] [PERSON_…" at bounding box center [269, 191] width 118 height 29
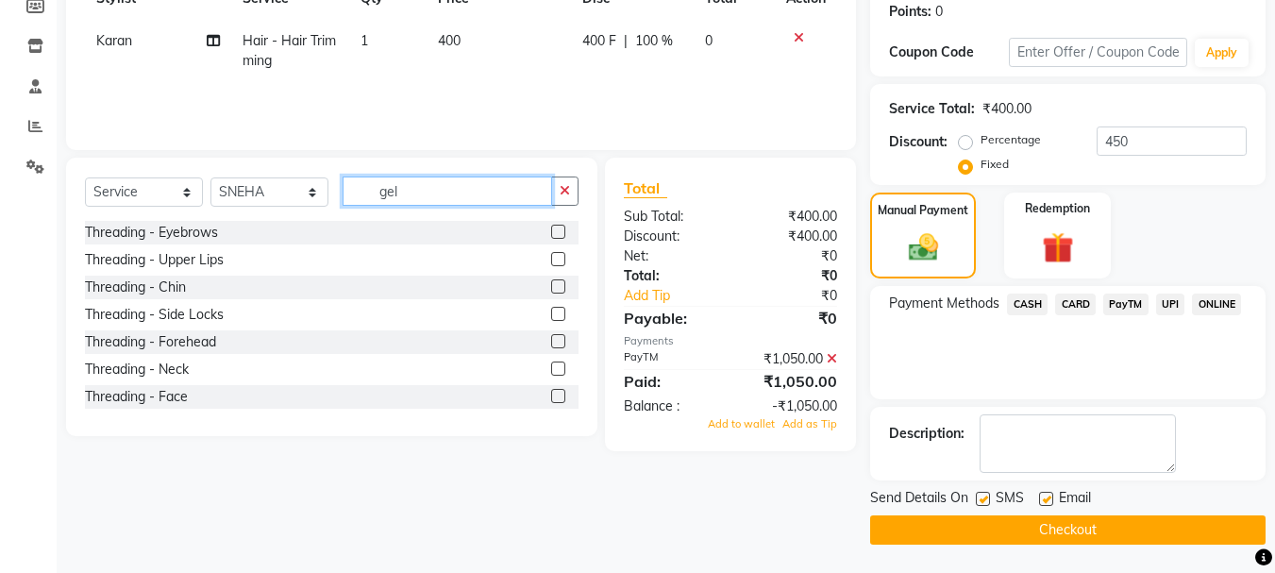
click at [483, 190] on input "gel" at bounding box center [448, 190] width 210 height 29
drag, startPoint x: 478, startPoint y: 277, endPoint x: 559, endPoint y: 509, distance: 245.9
click at [559, 509] on div "Client +91 9596278183 Date 03-10-2025 Invoice Number V/2025 V/2025-26 1528 Serv…" at bounding box center [461, 197] width 818 height 695
click at [461, 194] on input "gel" at bounding box center [448, 190] width 210 height 29
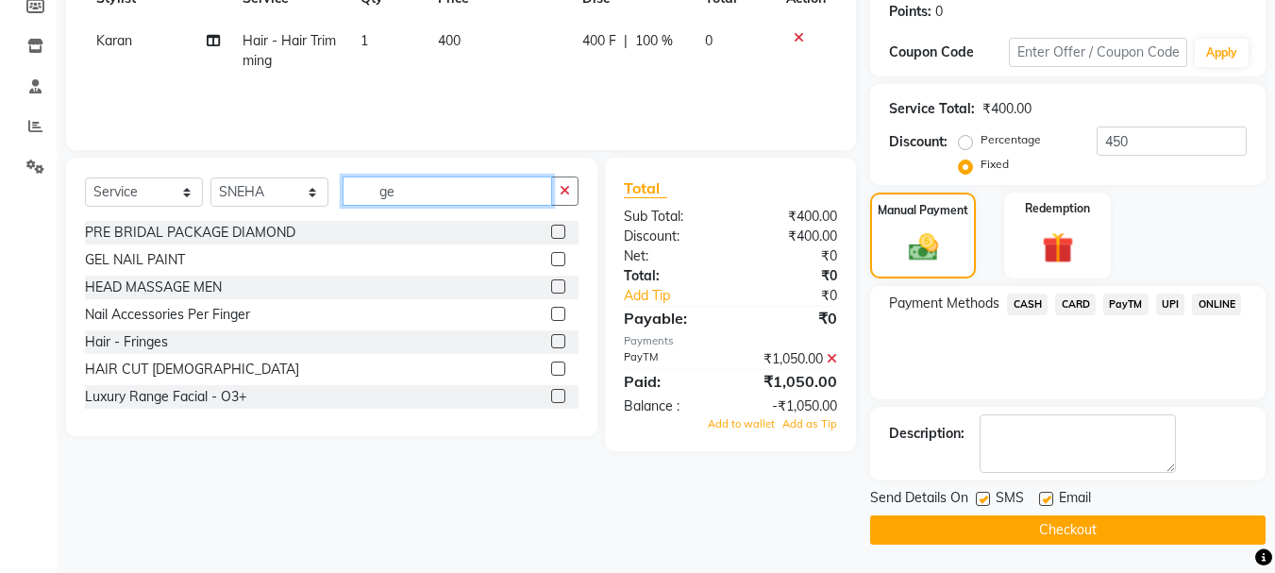
type input "g"
type input "gel"
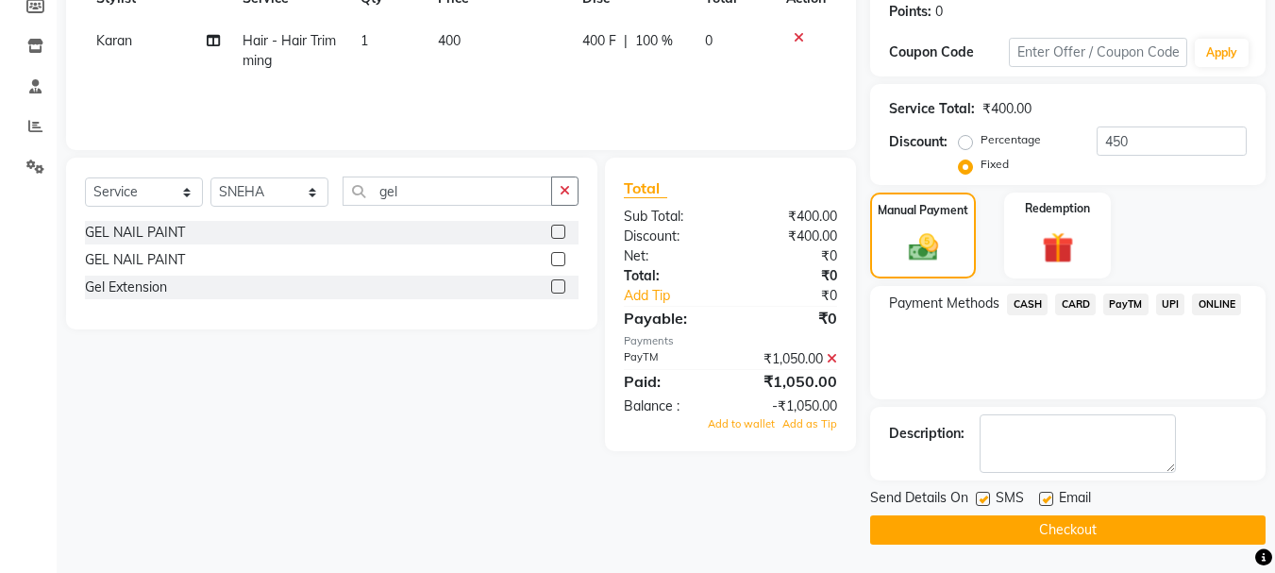
click at [558, 227] on label at bounding box center [558, 232] width 14 height 14
click at [558, 227] on input "checkbox" at bounding box center [557, 233] width 12 height 12
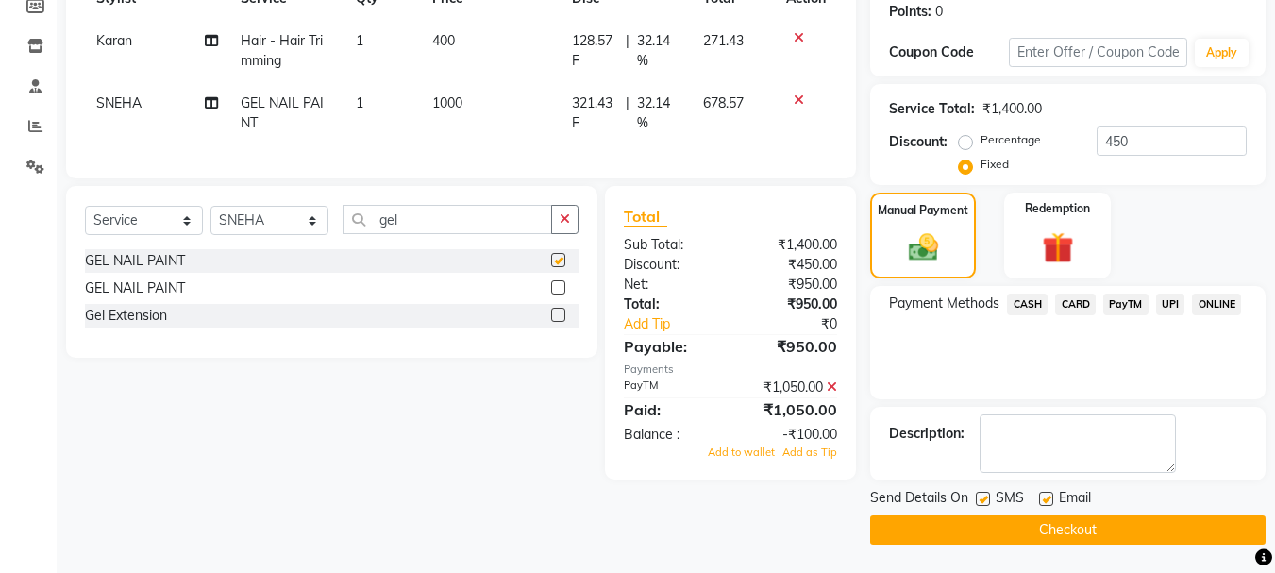
checkbox input "false"
click at [493, 234] on input "gel" at bounding box center [448, 219] width 210 height 29
click at [308, 235] on select "Select Stylist [PERSON_NAME] Bhumi [PERSON_NAME] MANAGER [PERSON_NAME] [PERSON_…" at bounding box center [269, 220] width 118 height 29
select select "13471"
click at [210, 220] on select "Select Stylist [PERSON_NAME] Bhumi [PERSON_NAME] MANAGER [PERSON_NAME] [PERSON_…" at bounding box center [269, 220] width 118 height 29
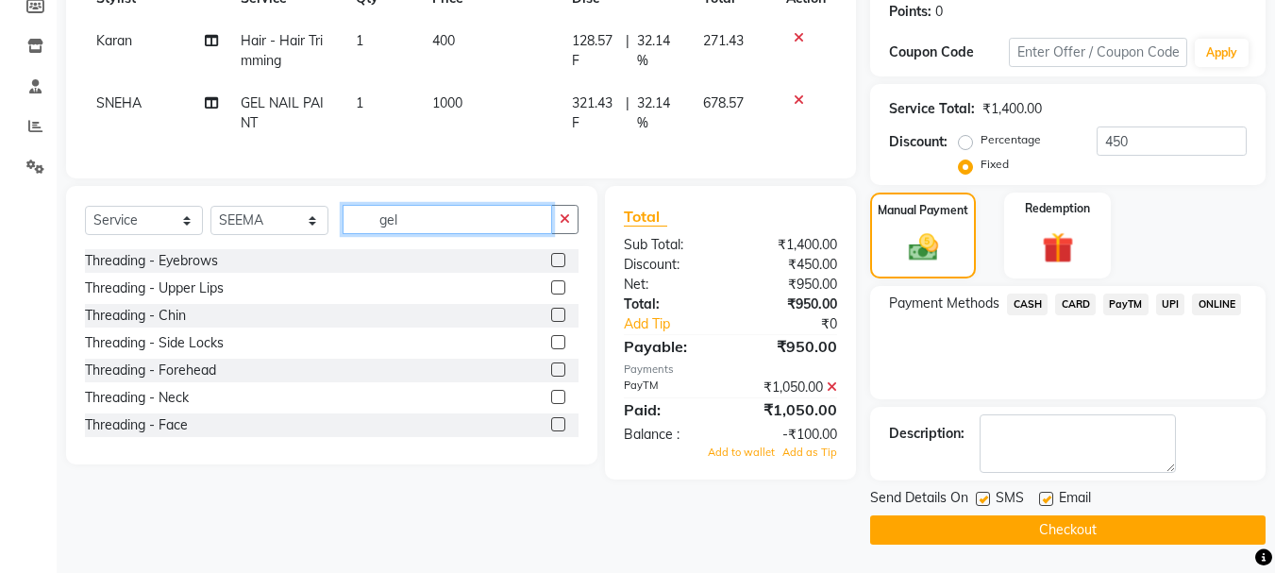
click at [476, 234] on input "gel" at bounding box center [448, 219] width 210 height 29
type input "g"
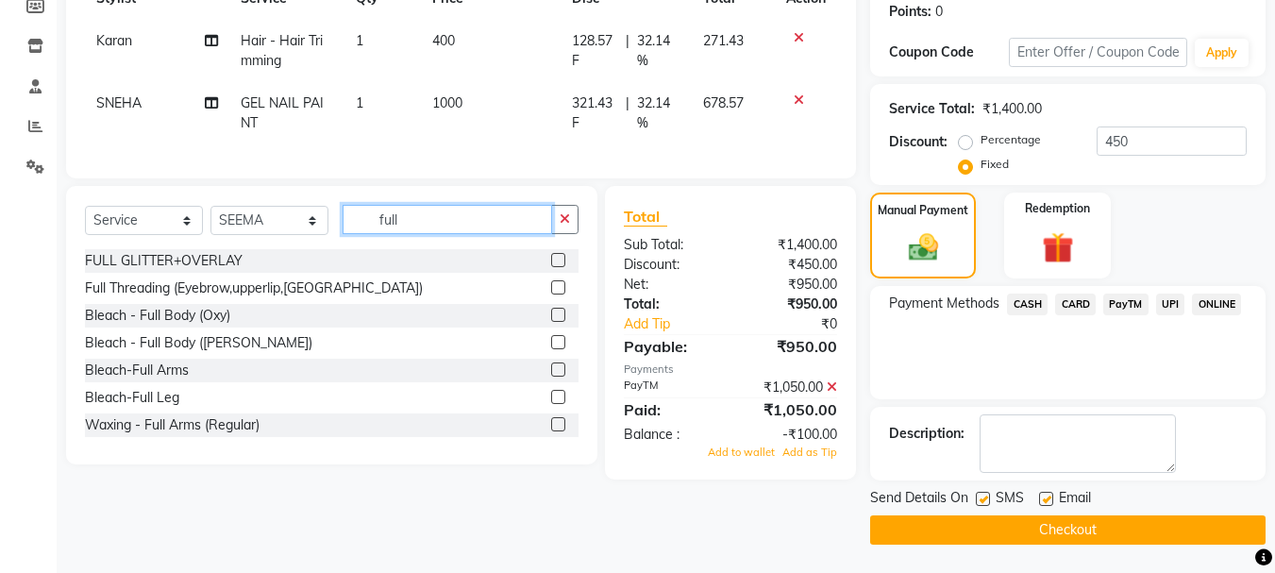
type input "full"
click at [551, 294] on label at bounding box center [558, 287] width 14 height 14
click at [551, 294] on input "checkbox" at bounding box center [557, 288] width 12 height 12
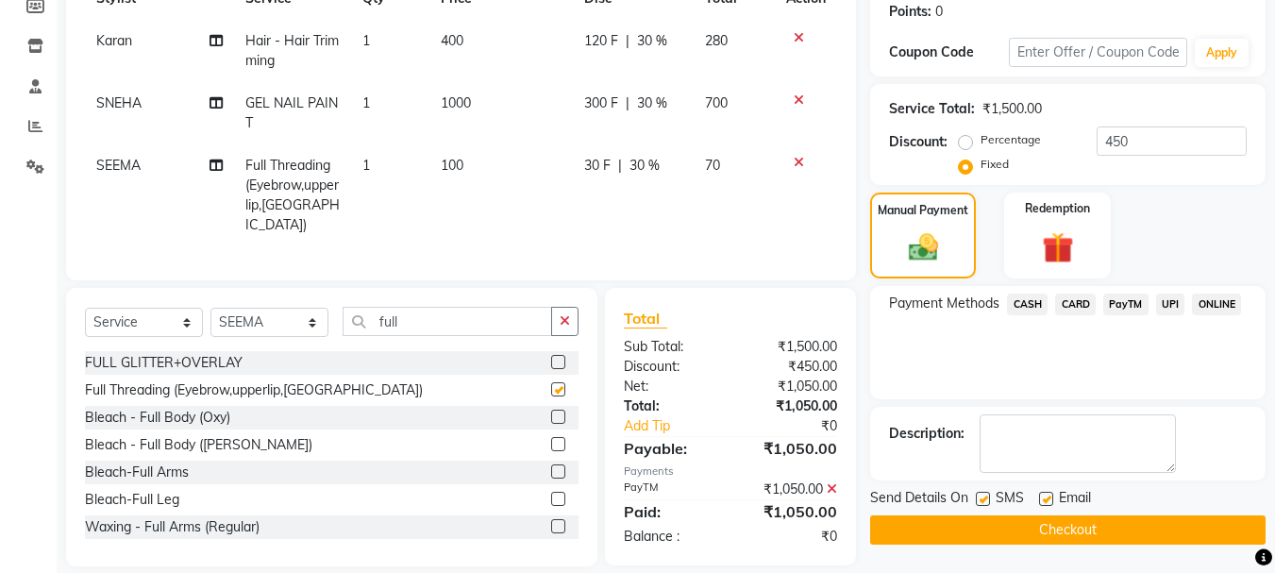
checkbox input "false"
click at [1121, 301] on span "PayTM" at bounding box center [1125, 305] width 45 height 22
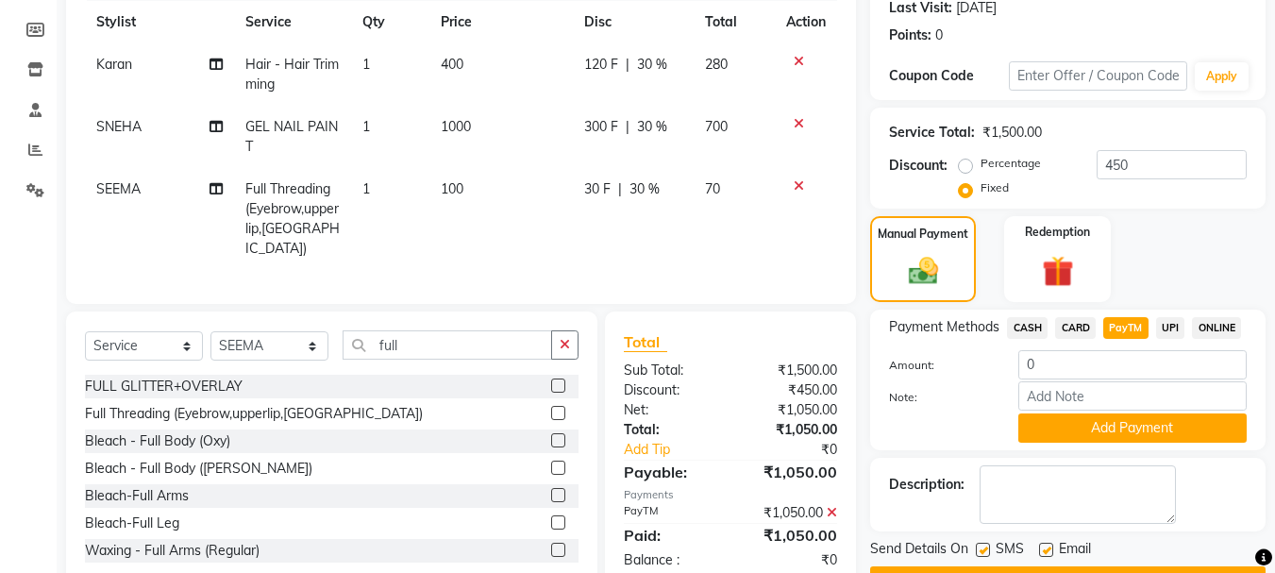
scroll to position [319, 0]
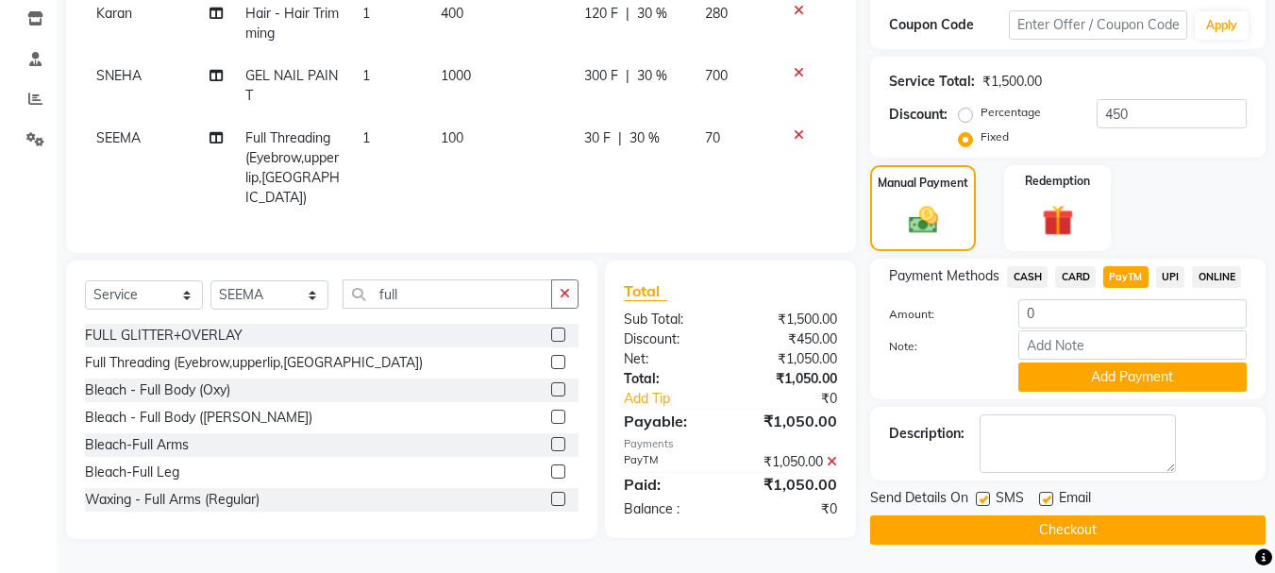
click at [1214, 521] on button "Checkout" at bounding box center [1067, 529] width 395 height 29
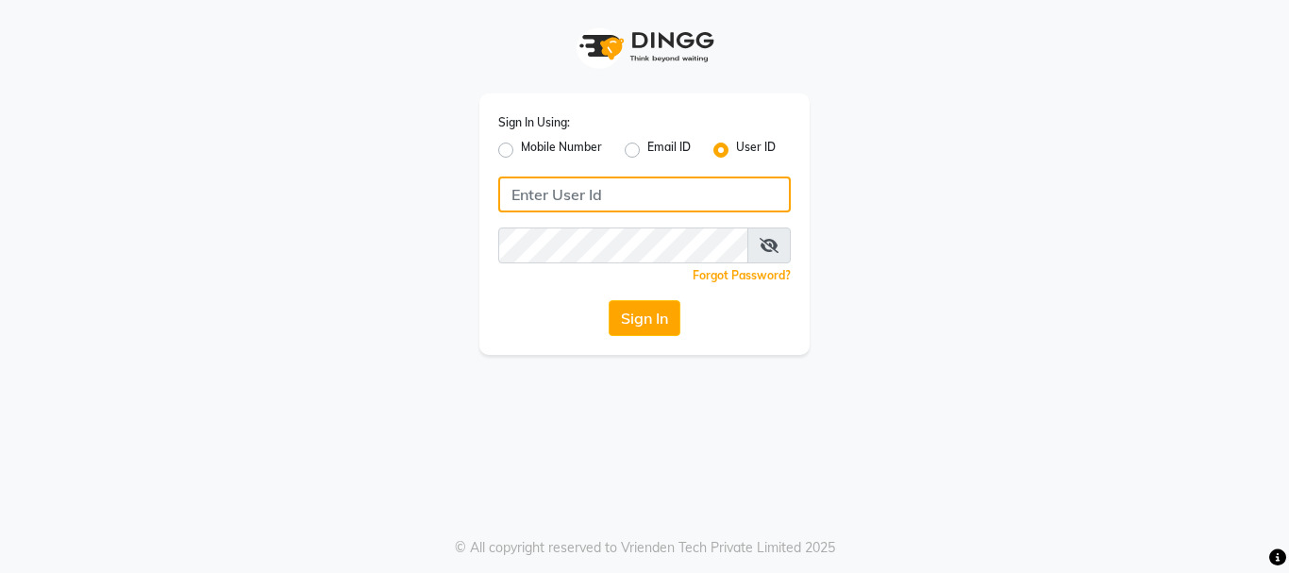
type input "alpanache"
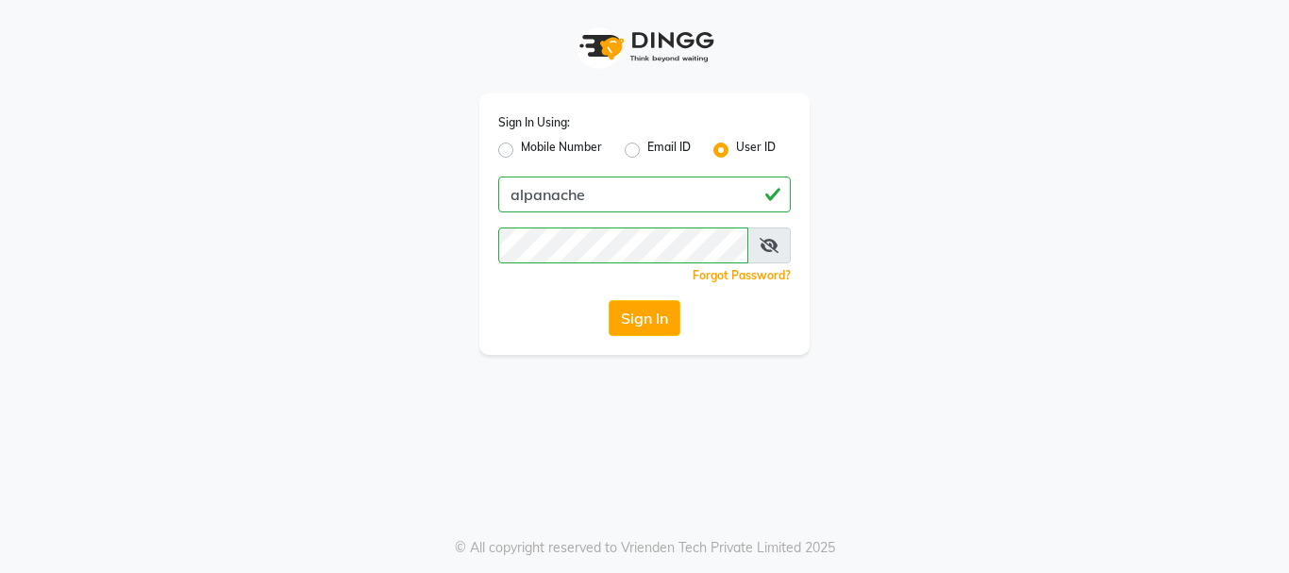
click at [665, 338] on div "Sign In Using: Mobile Number Email ID User ID alpanache Remember me Forgot Pass…" at bounding box center [644, 223] width 330 height 261
click at [654, 323] on button "Sign In" at bounding box center [645, 318] width 72 height 36
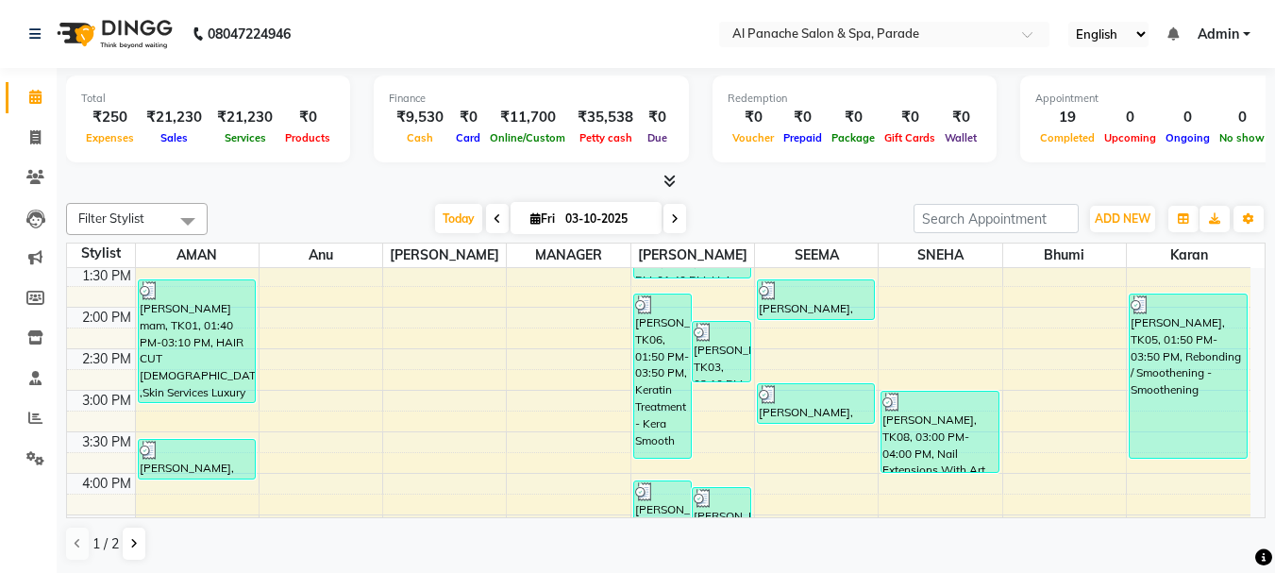
scroll to position [95, 0]
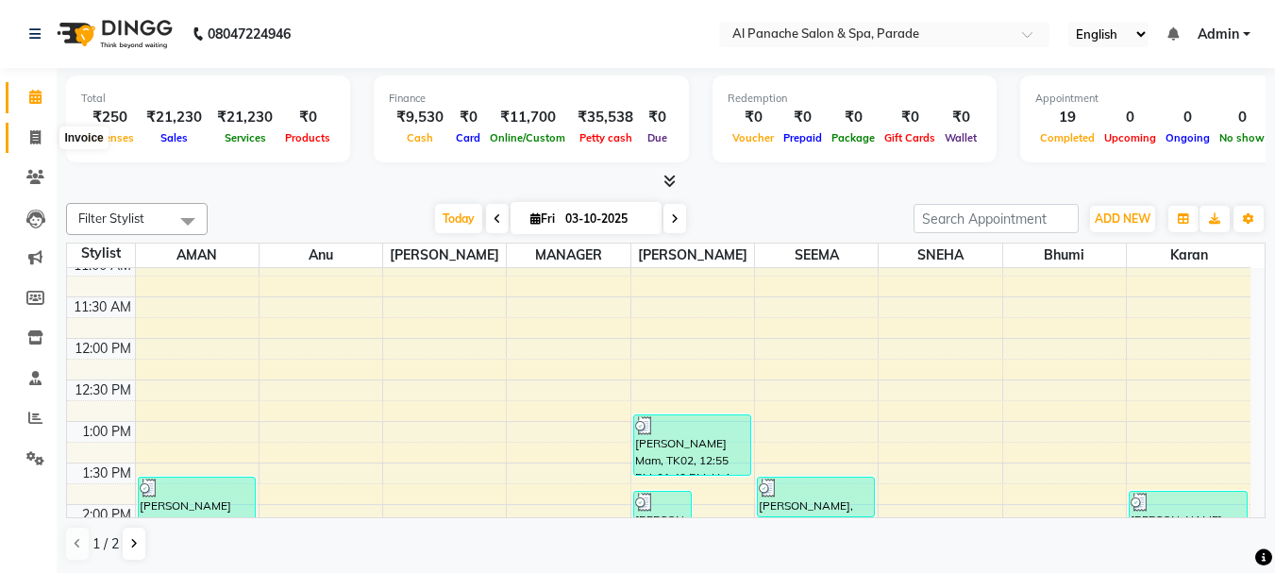
click at [40, 145] on span at bounding box center [35, 138] width 33 height 22
select select "service"
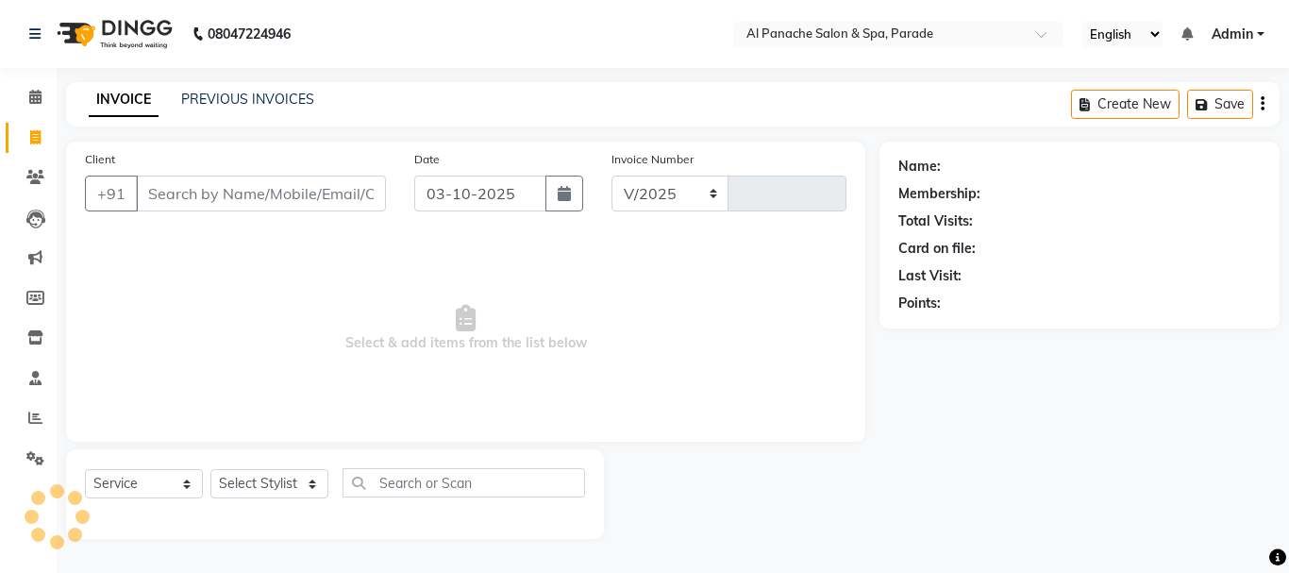
select select "463"
type input "1529"
click at [249, 210] on input "Client" at bounding box center [261, 194] width 250 height 36
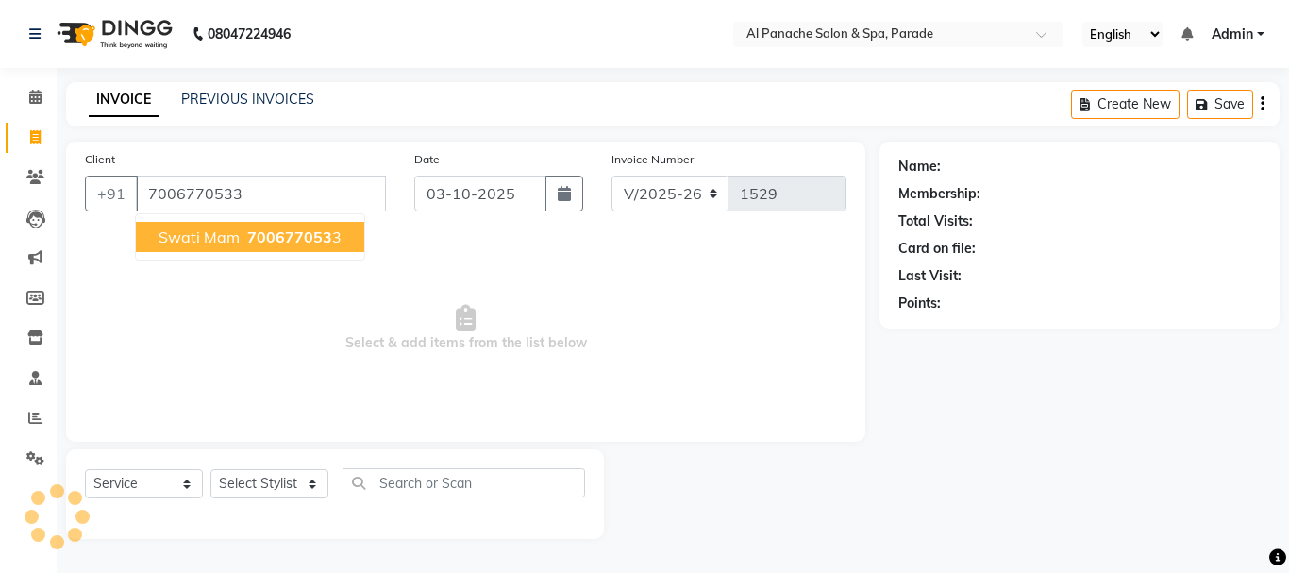
type input "7006770533"
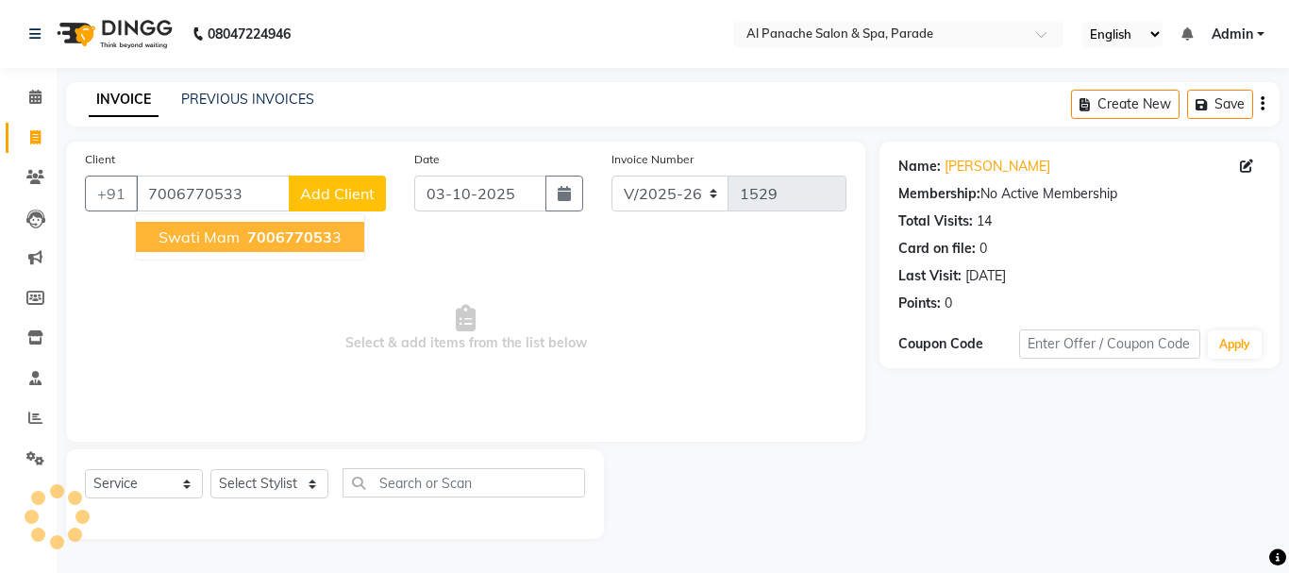
click at [278, 235] on span "700677053" at bounding box center [289, 236] width 85 height 19
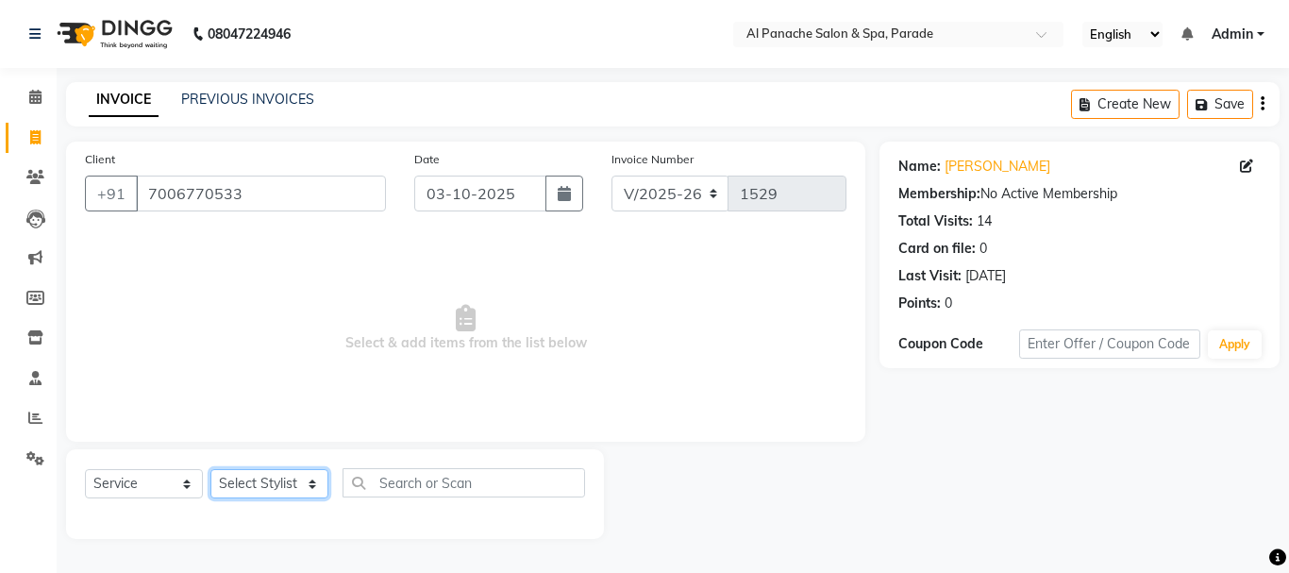
click at [241, 478] on select "Select Stylist [PERSON_NAME] Bhumi [PERSON_NAME] MANAGER [PERSON_NAME] [PERSON_…" at bounding box center [269, 483] width 118 height 29
select select "6416"
click at [210, 469] on select "Select Stylist [PERSON_NAME] Bhumi [PERSON_NAME] MANAGER [PERSON_NAME] [PERSON_…" at bounding box center [269, 483] width 118 height 29
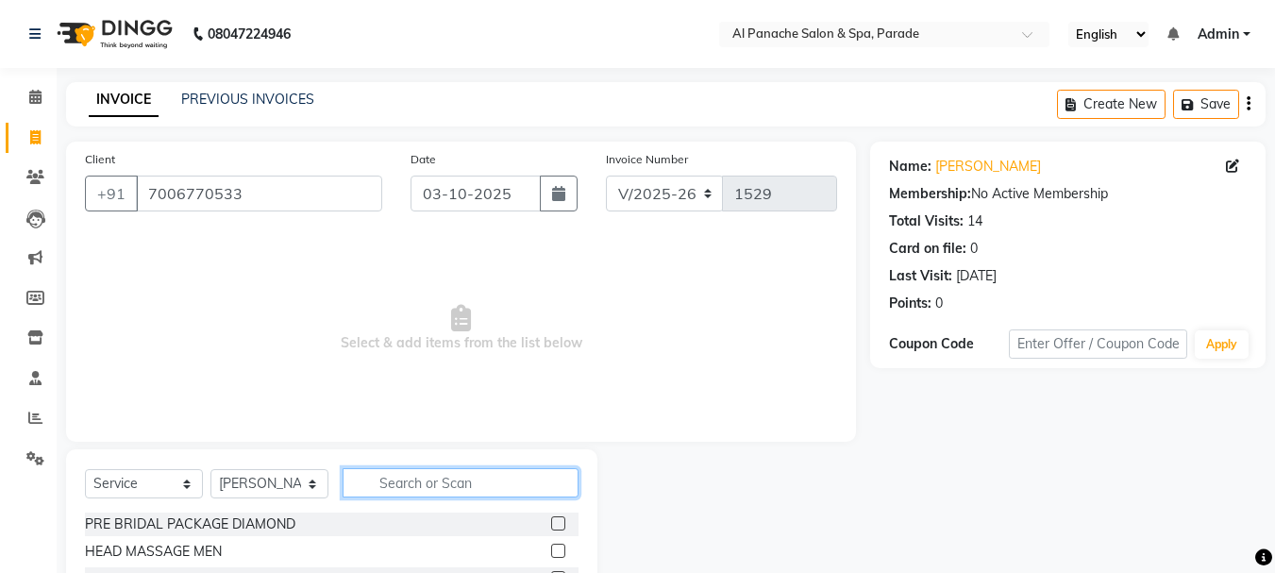
click at [429, 486] on input "text" at bounding box center [461, 482] width 236 height 29
type input "hair cut"
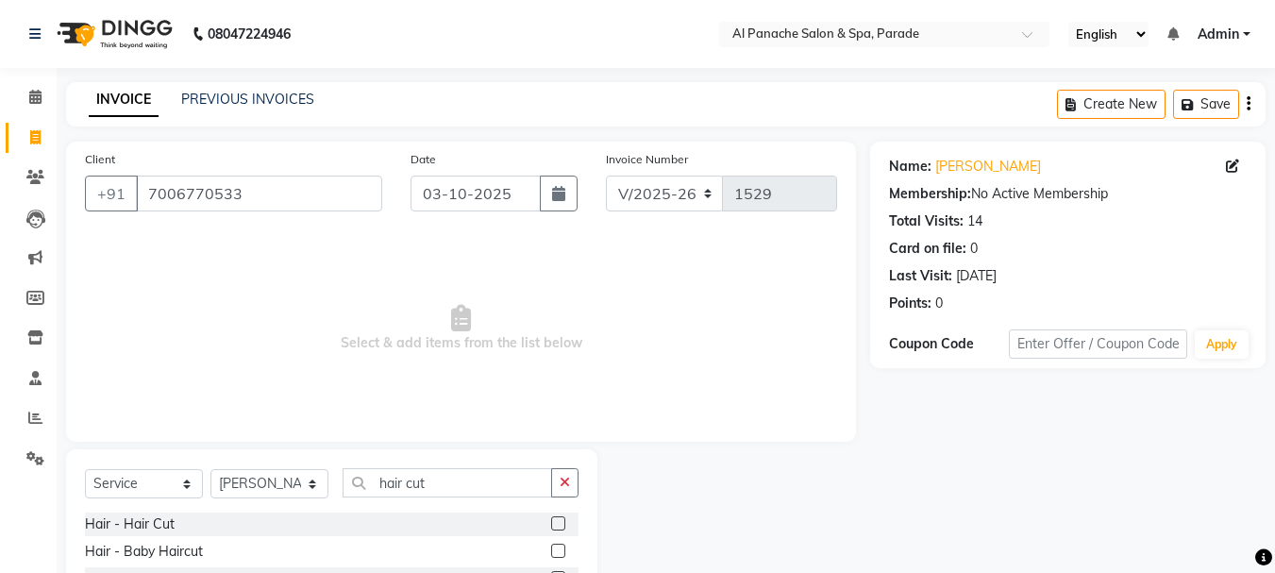
click at [560, 527] on label at bounding box center [558, 523] width 14 height 14
click at [560, 527] on input "checkbox" at bounding box center [557, 524] width 12 height 12
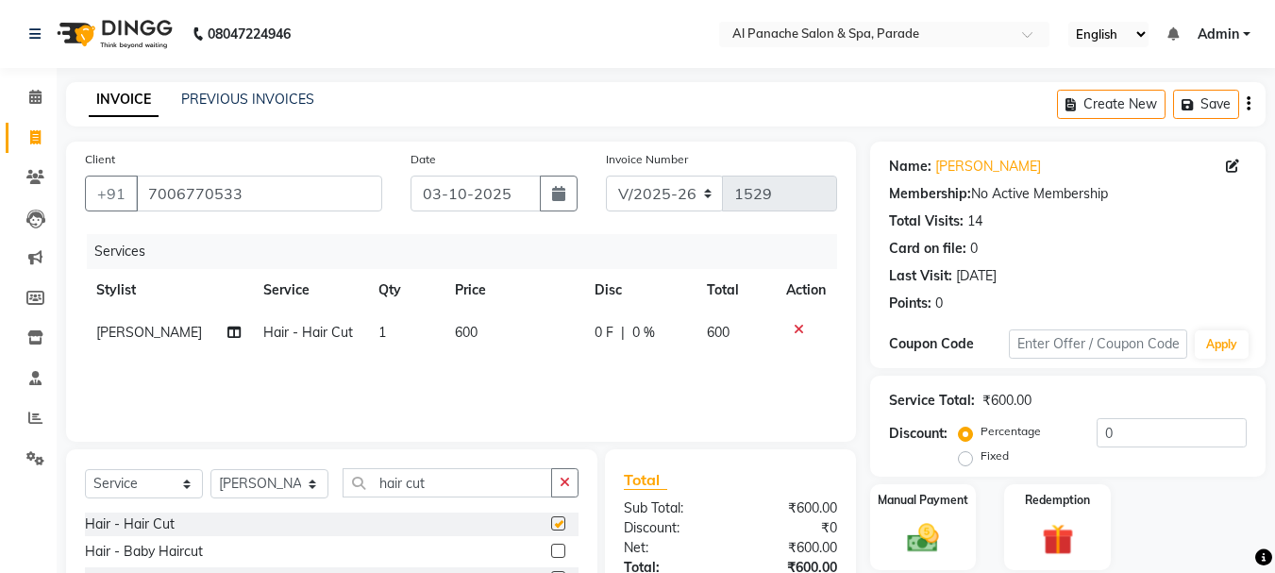
checkbox input "false"
click at [981, 458] on label "Fixed" at bounding box center [995, 455] width 28 height 17
click at [964, 458] on input "Fixed" at bounding box center [969, 455] width 13 height 13
radio input "true"
click at [1137, 421] on input "number" at bounding box center [1172, 432] width 150 height 29
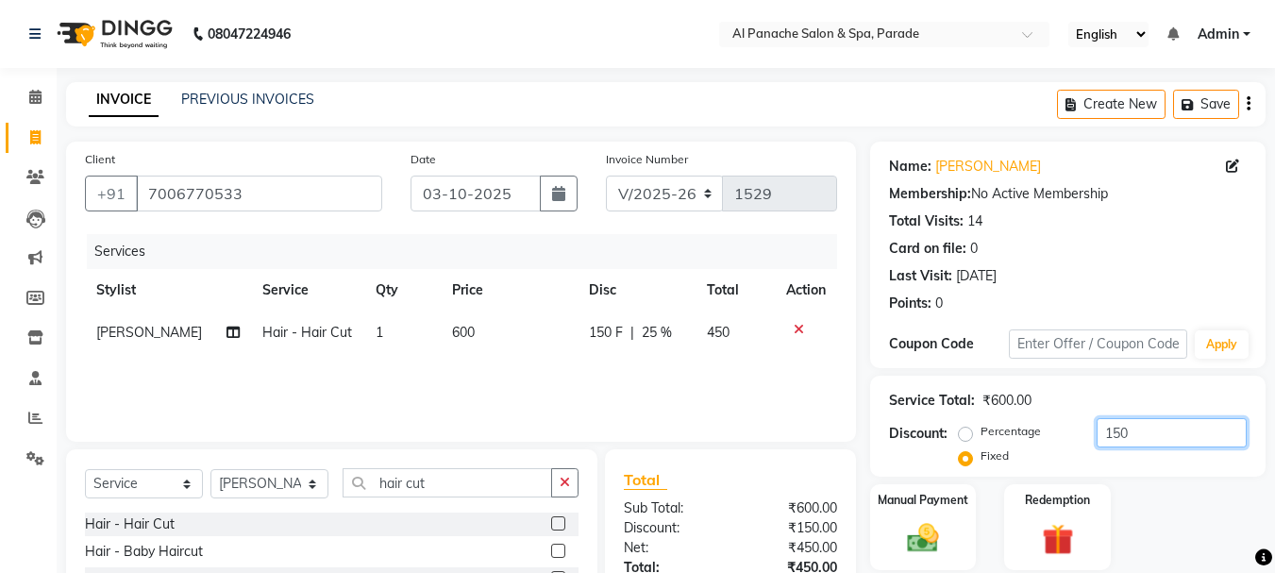
scroll to position [143, 0]
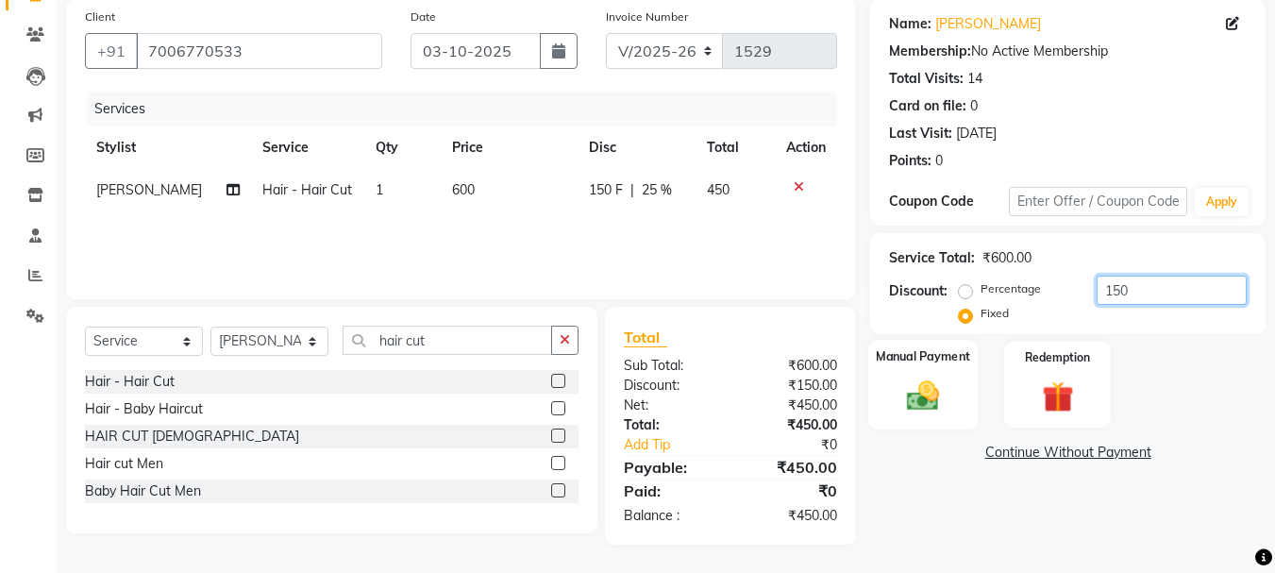
type input "150"
click at [926, 366] on div "Manual Payment" at bounding box center [923, 385] width 110 height 90
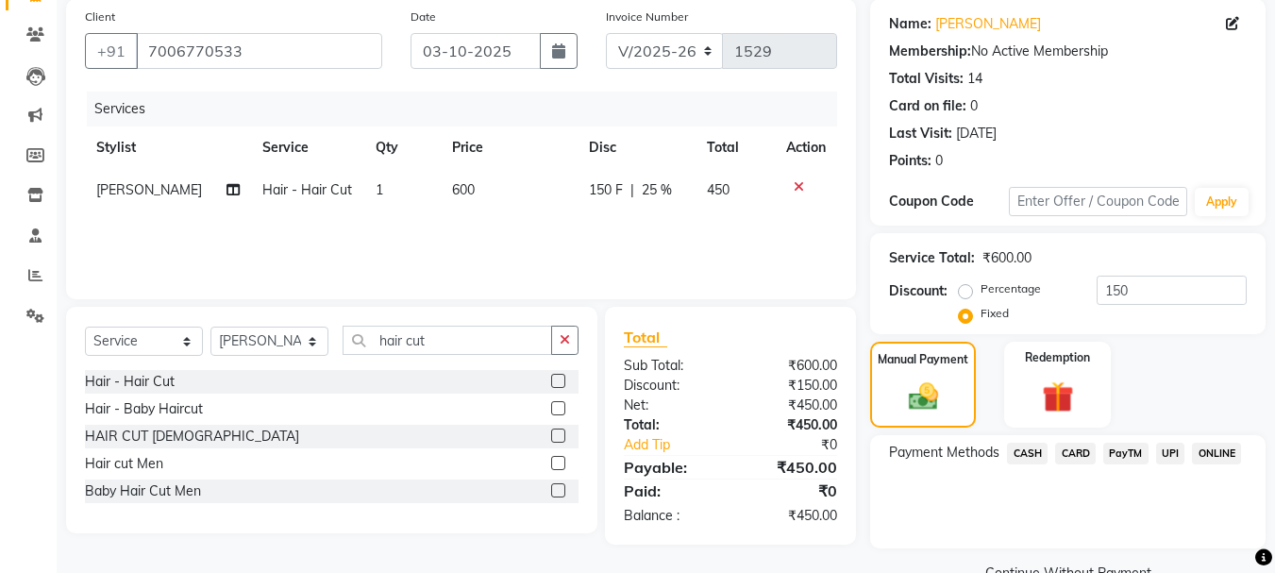
scroll to position [185, 0]
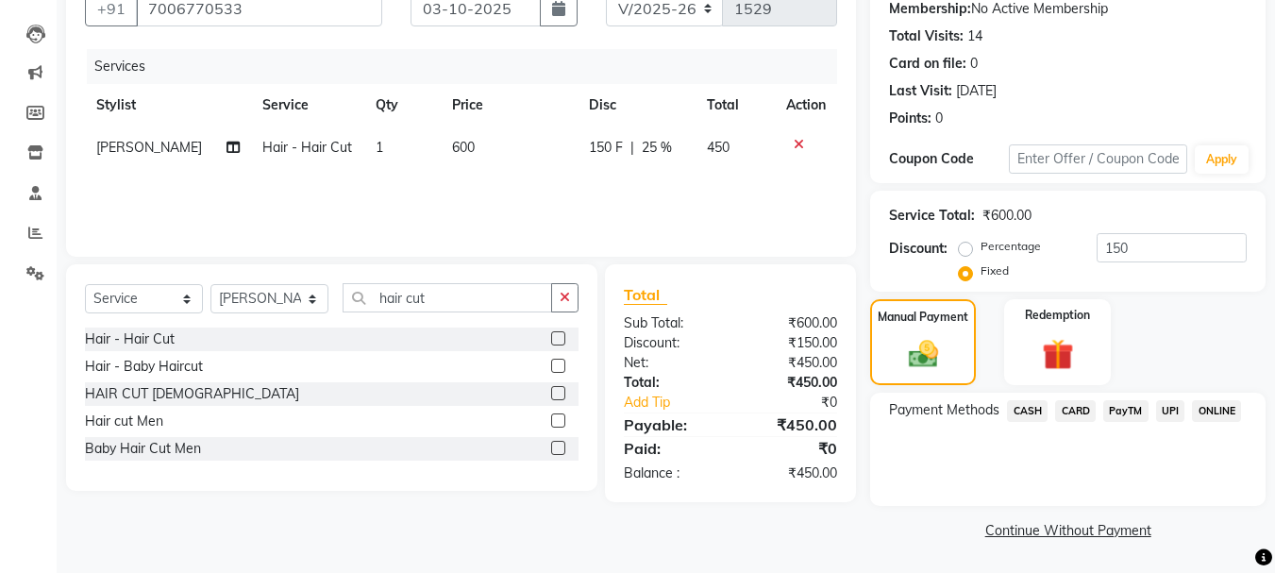
click at [1115, 405] on span "PayTM" at bounding box center [1125, 411] width 45 height 22
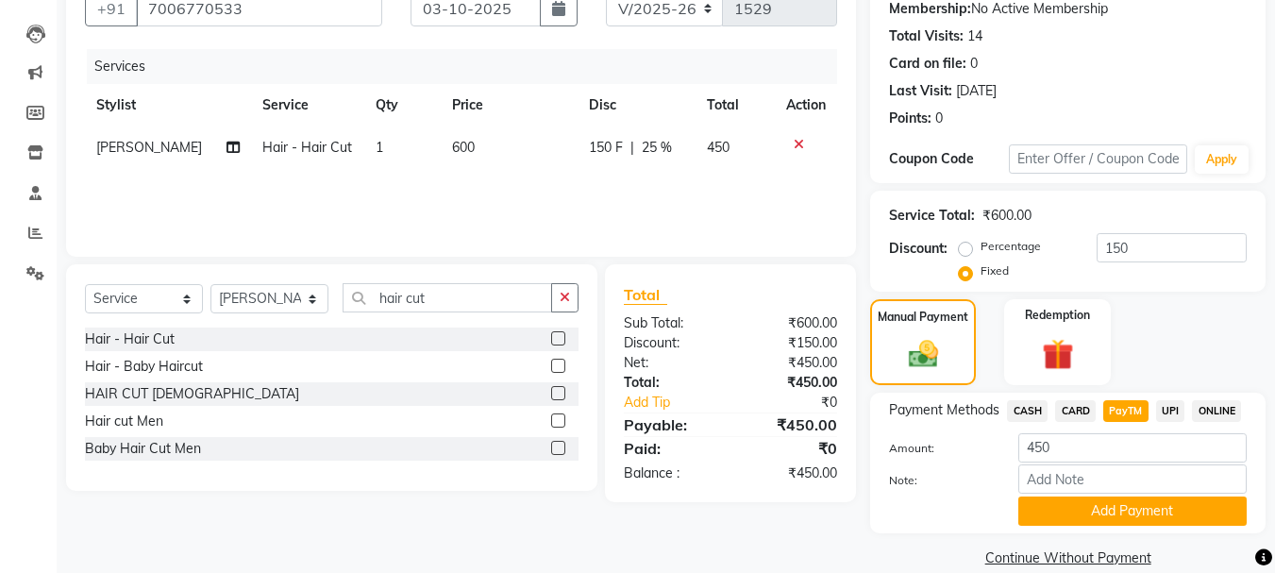
scroll to position [212, 0]
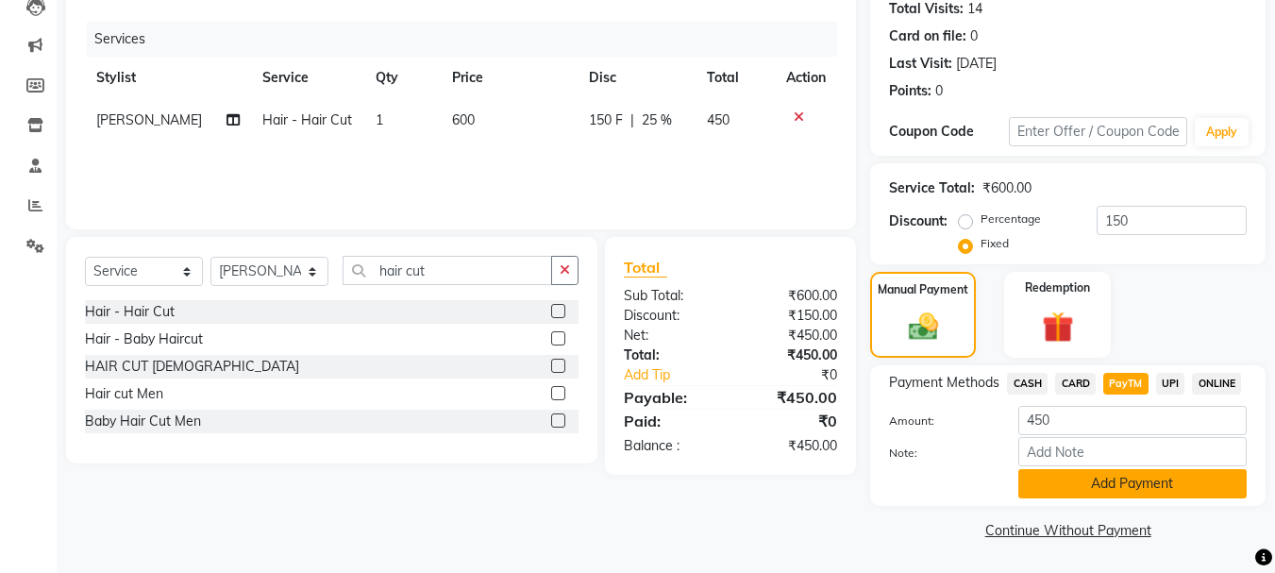
click at [1104, 470] on button "Add Payment" at bounding box center [1132, 483] width 228 height 29
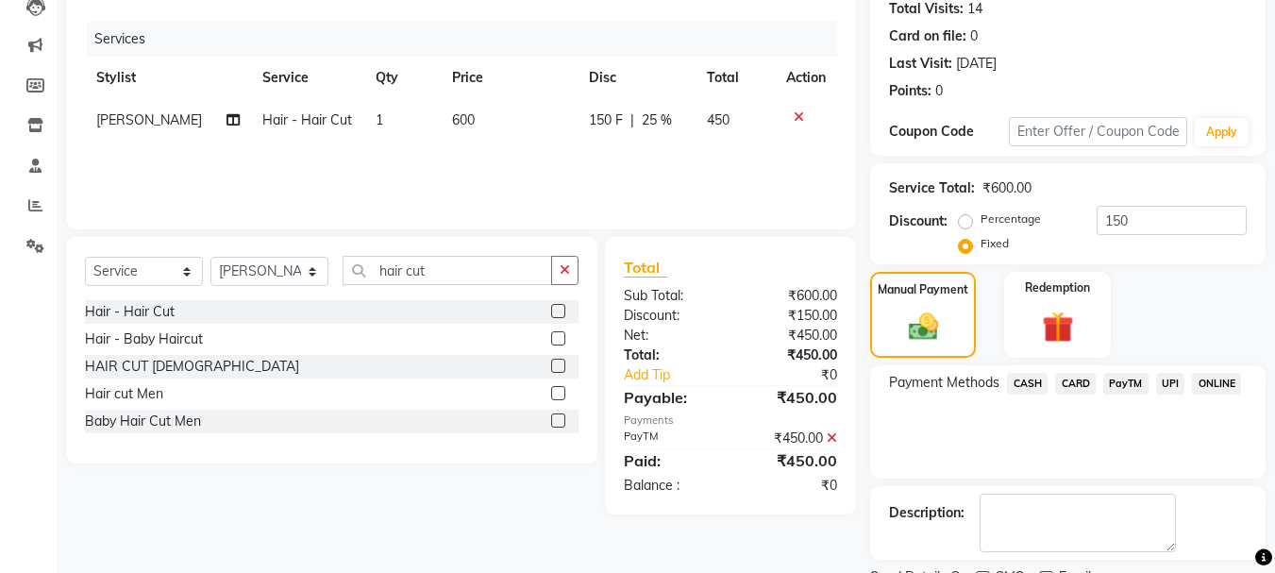
scroll to position [292, 0]
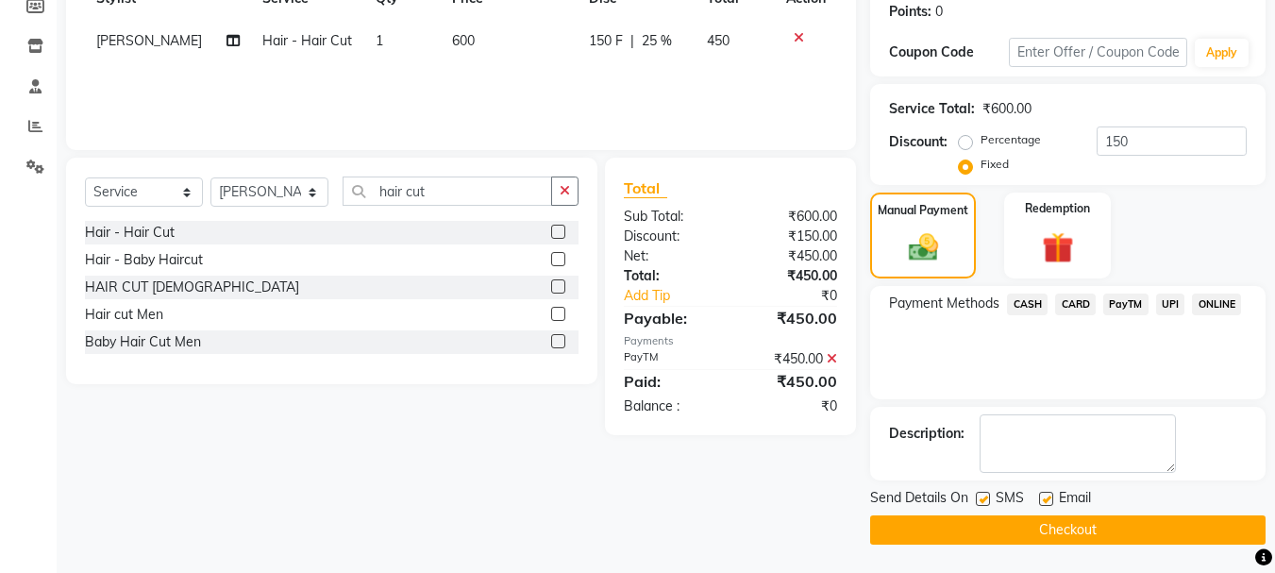
click at [1034, 523] on button "Checkout" at bounding box center [1067, 529] width 395 height 29
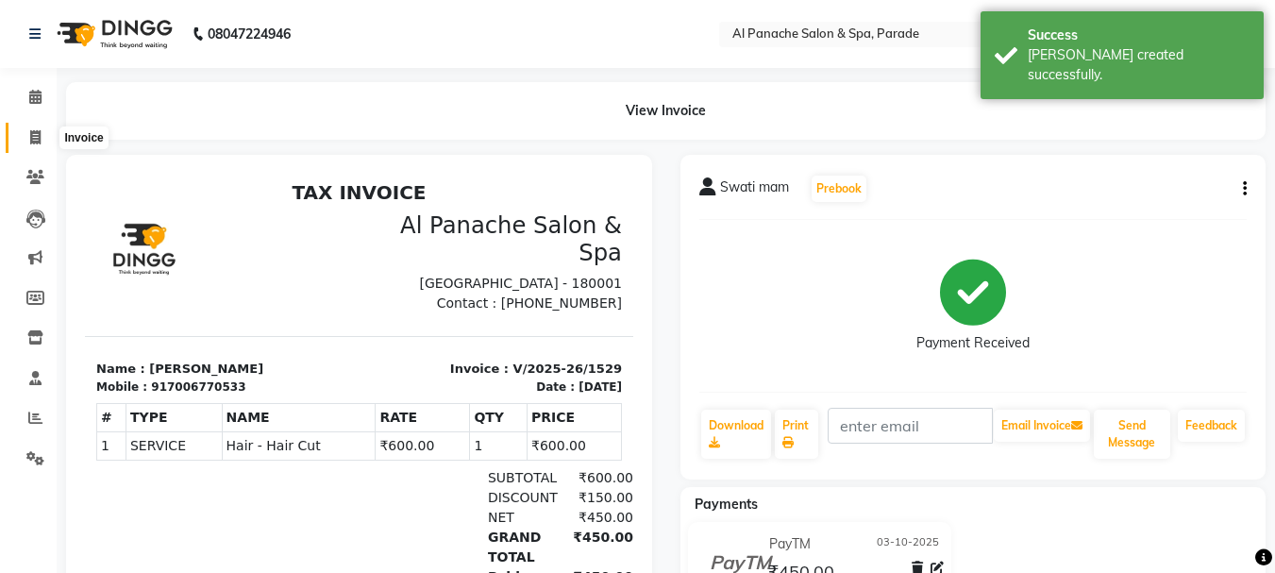
click at [30, 130] on icon at bounding box center [35, 137] width 10 height 14
select select "service"
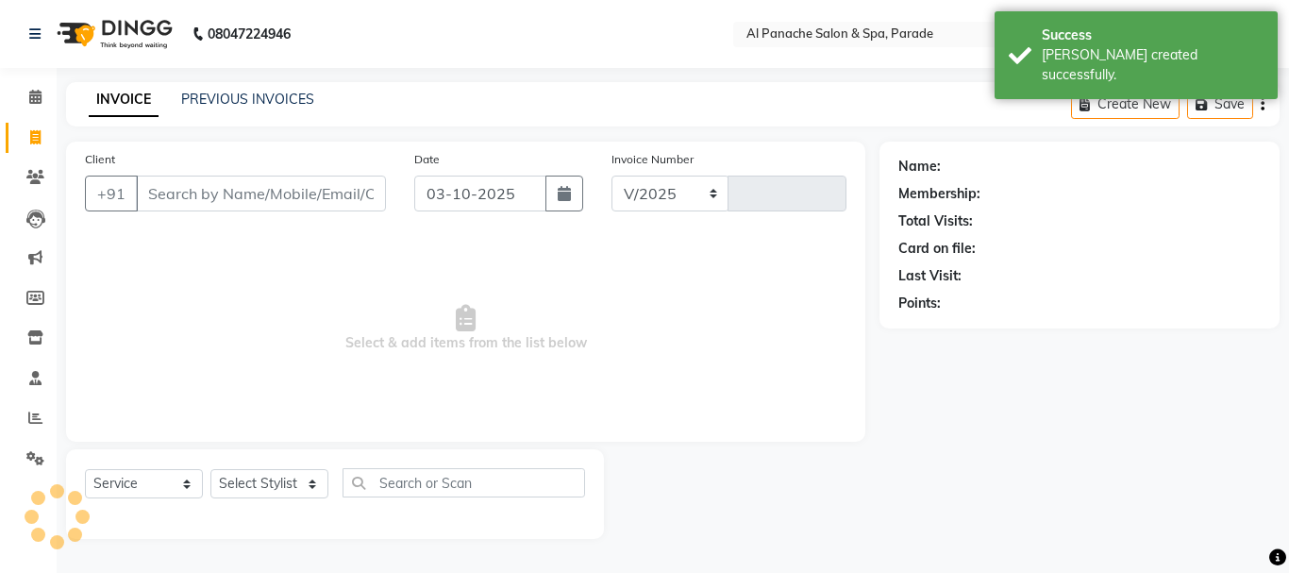
select select "463"
type input "1530"
click at [33, 97] on icon at bounding box center [35, 97] width 12 height 14
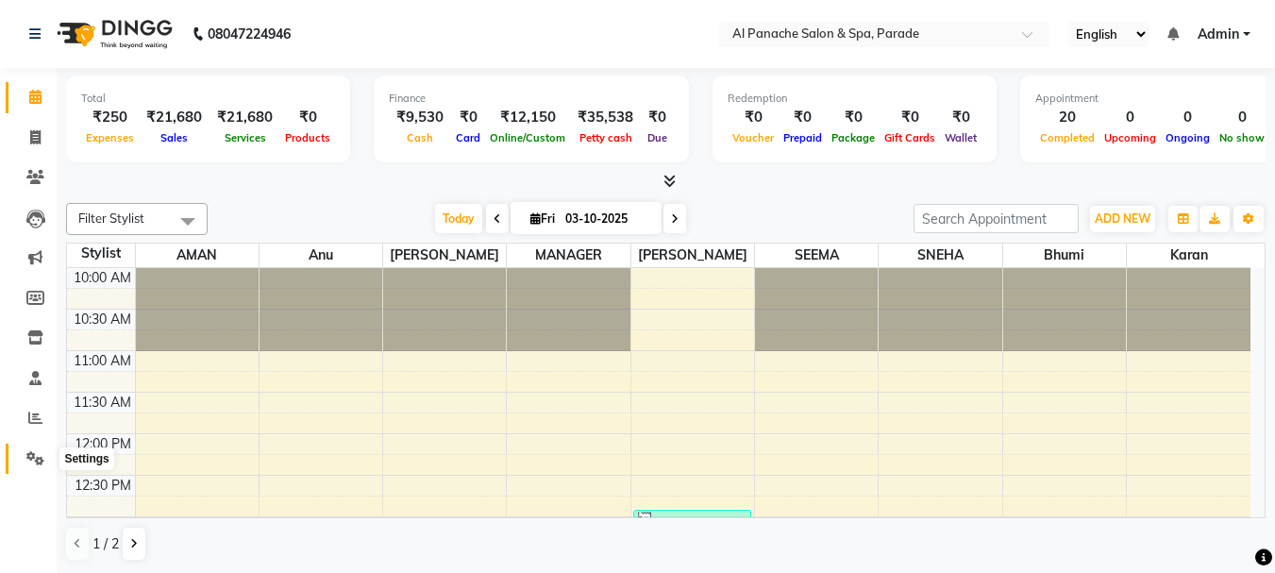
click at [35, 460] on icon at bounding box center [35, 458] width 18 height 14
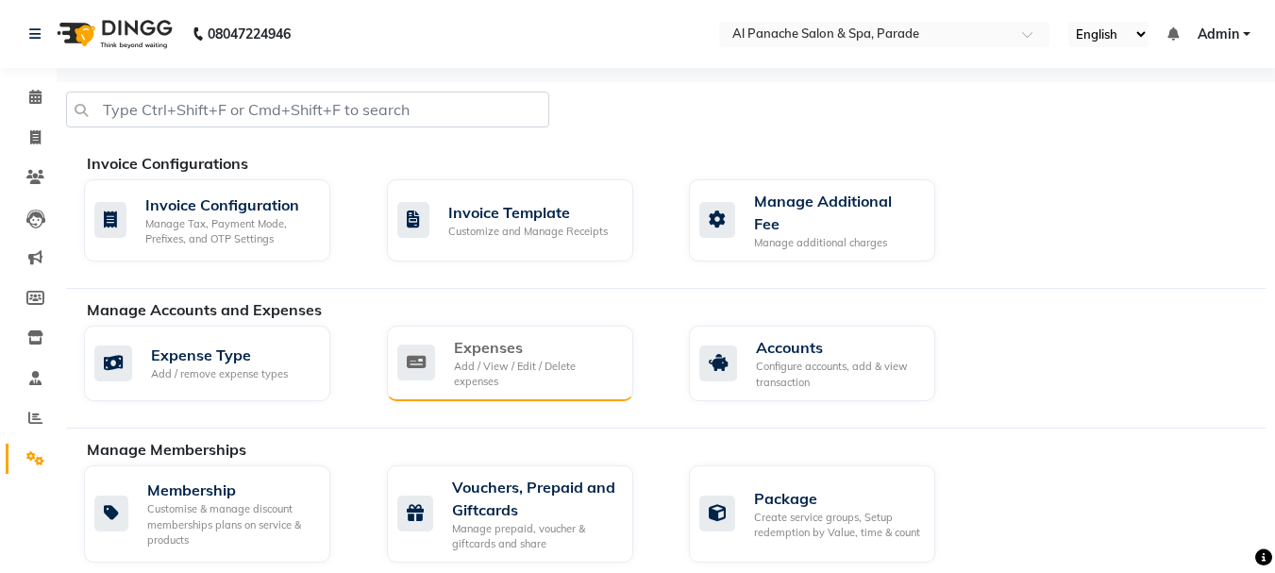
click at [509, 368] on div "Add / View / Edit / Delete expenses" at bounding box center [536, 374] width 164 height 31
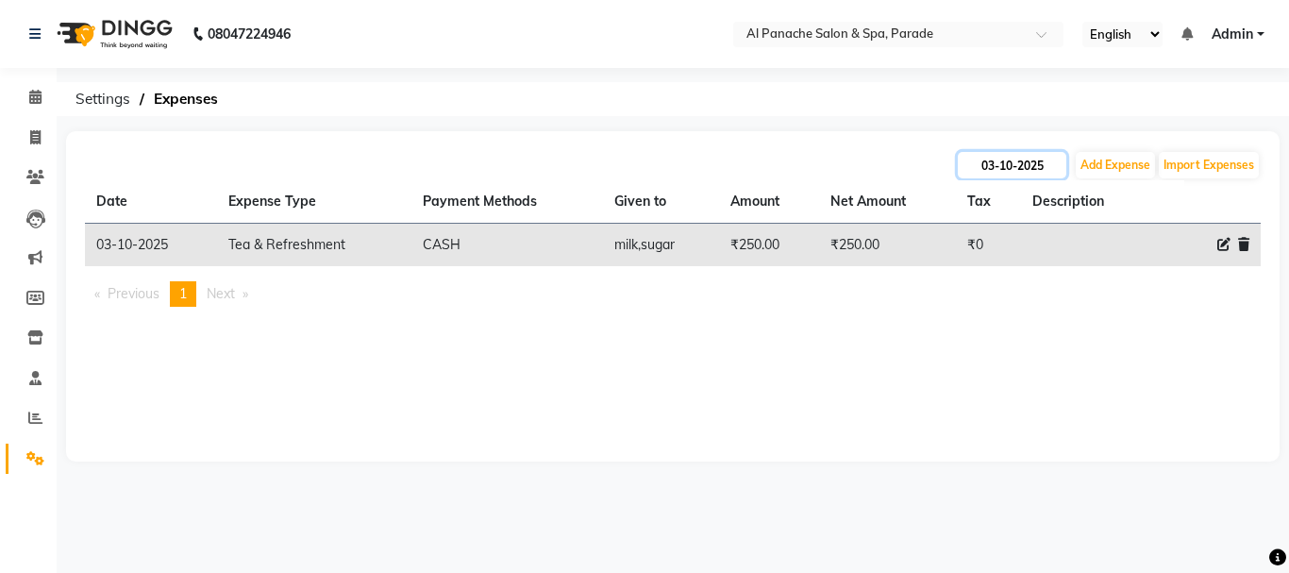
click at [1024, 166] on input "03-10-2025" at bounding box center [1012, 165] width 109 height 26
select select "10"
select select "2025"
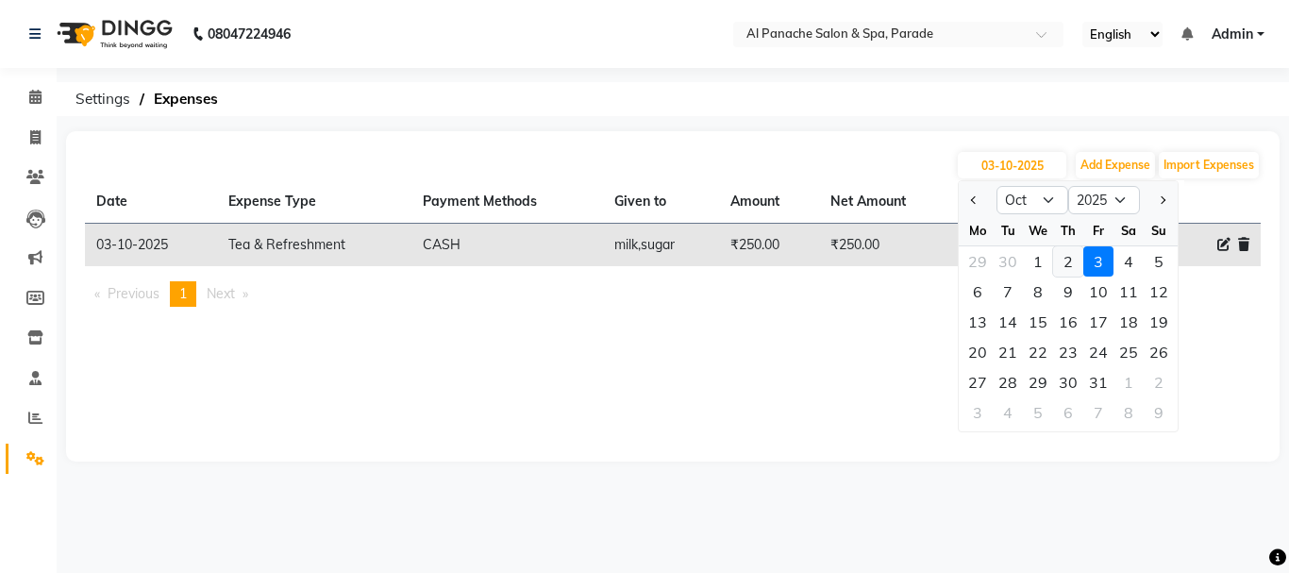
click at [1058, 259] on div "2" at bounding box center [1068, 261] width 30 height 30
type input "02-10-2025"
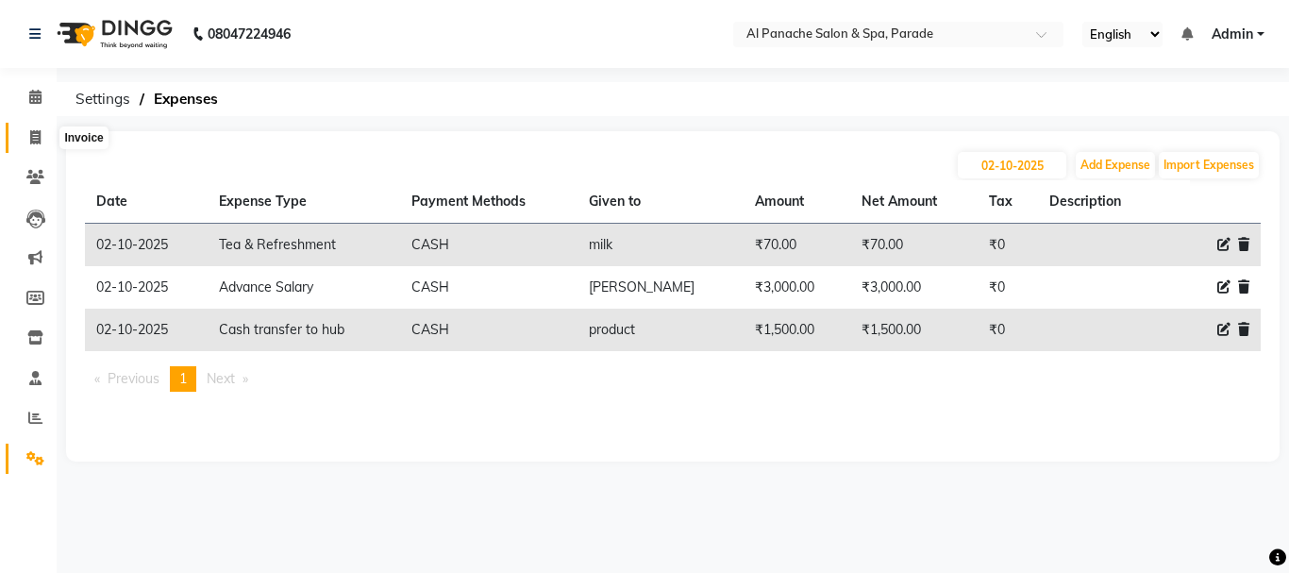
click at [34, 137] on icon at bounding box center [35, 137] width 10 height 14
select select "service"
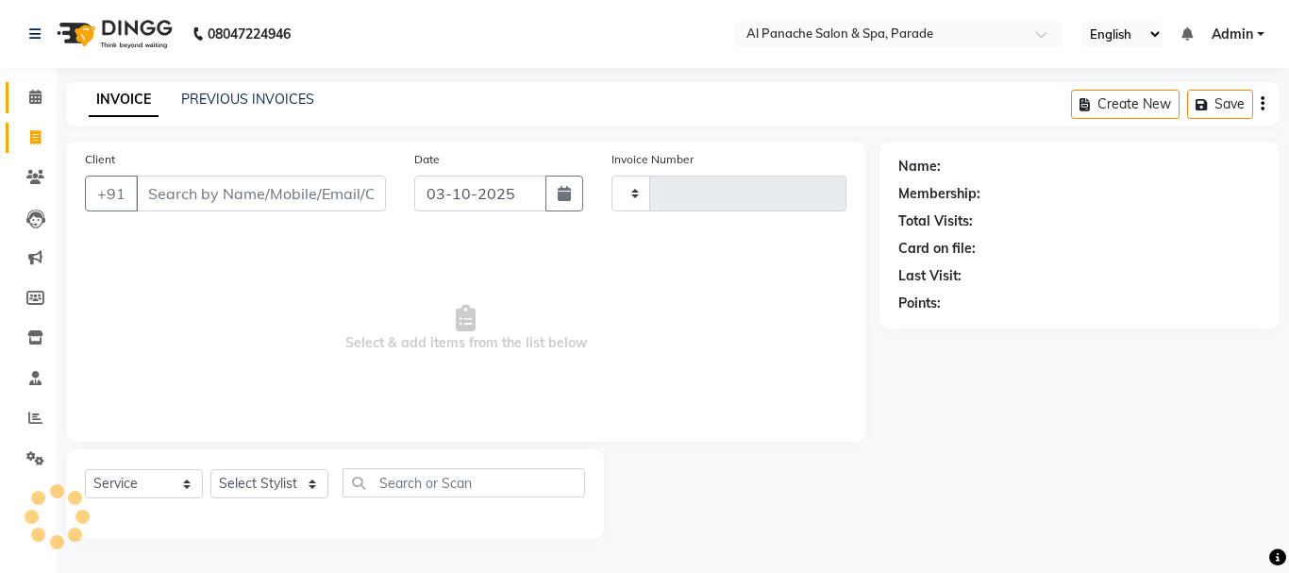
type input "1530"
select select "463"
click at [32, 98] on icon at bounding box center [35, 97] width 12 height 14
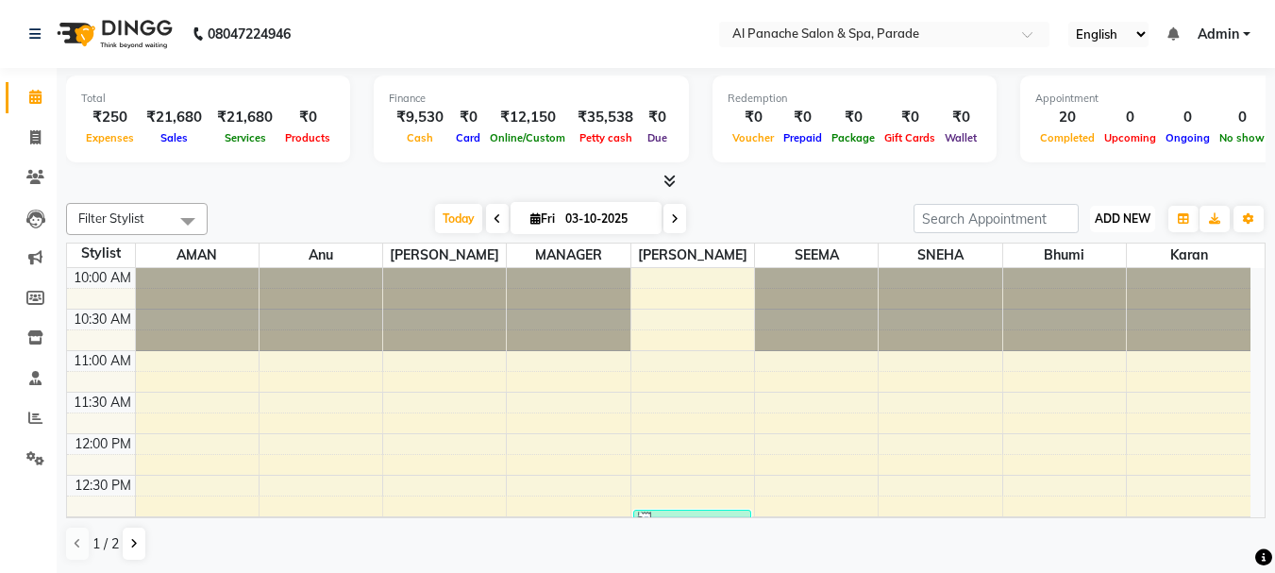
click at [1118, 225] on span "ADD NEW" at bounding box center [1123, 218] width 56 height 14
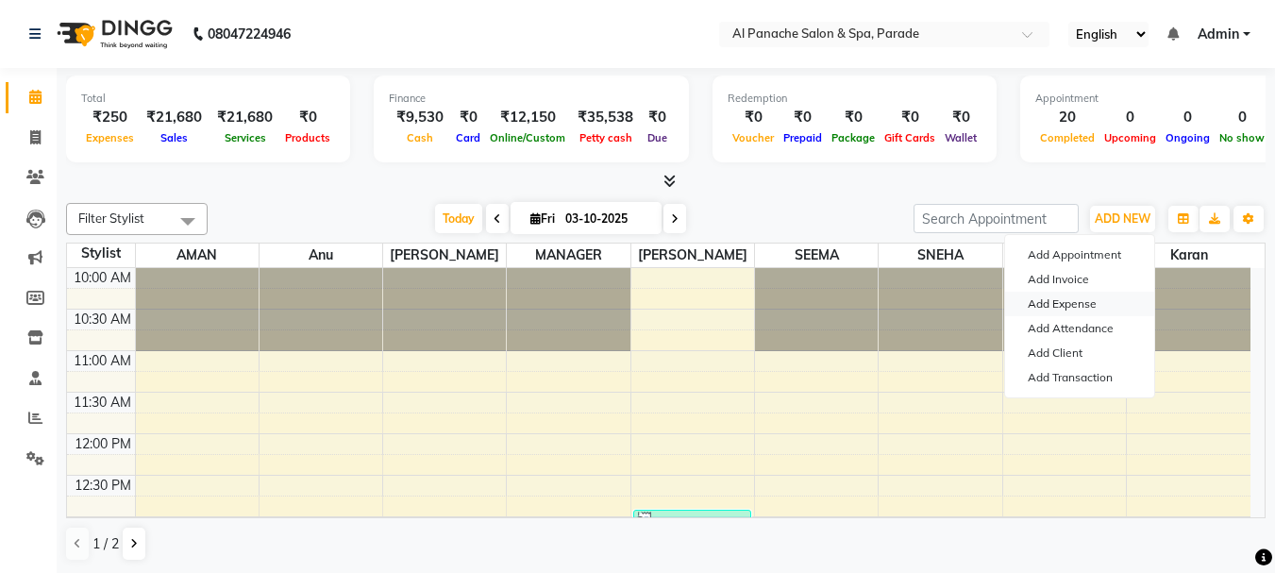
click at [1080, 311] on link "Add Expense" at bounding box center [1079, 304] width 149 height 25
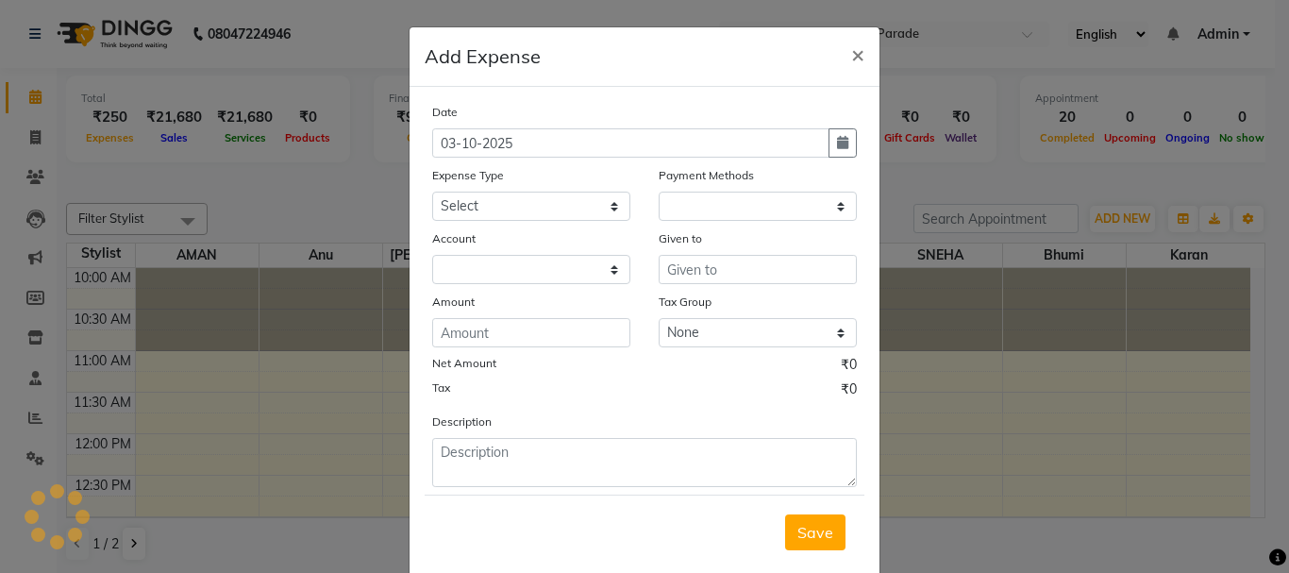
select select "1"
select select "2323"
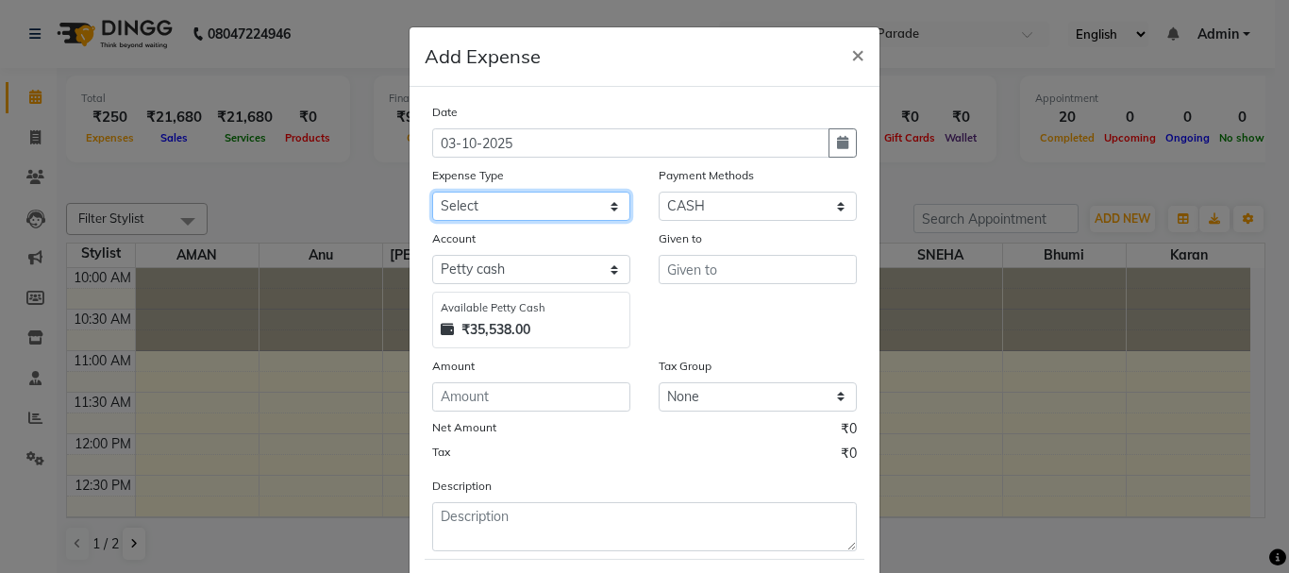
click at [569, 205] on select "Select Advance Salary Bank charges Car maintenance Cash transfer to bank Cash t…" at bounding box center [531, 206] width 198 height 29
select select "4761"
click at [432, 192] on select "Select Advance Salary Bank charges Car maintenance Cash transfer to bank Cash t…" at bounding box center [531, 206] width 198 height 29
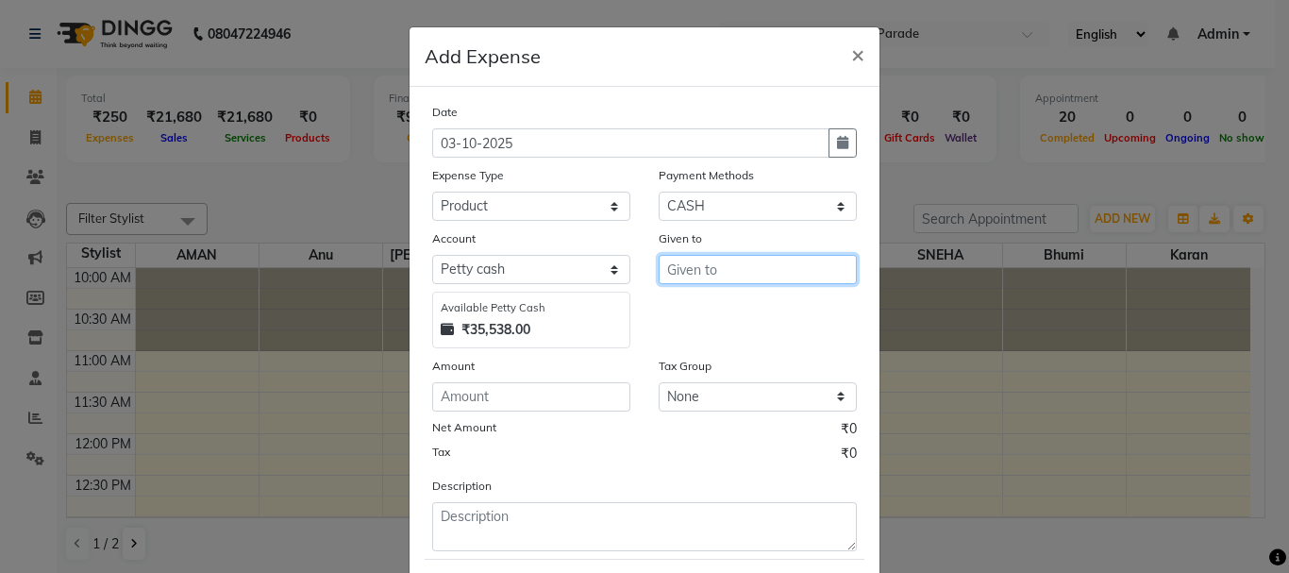
click at [701, 259] on input "text" at bounding box center [758, 269] width 198 height 29
type input "nail"
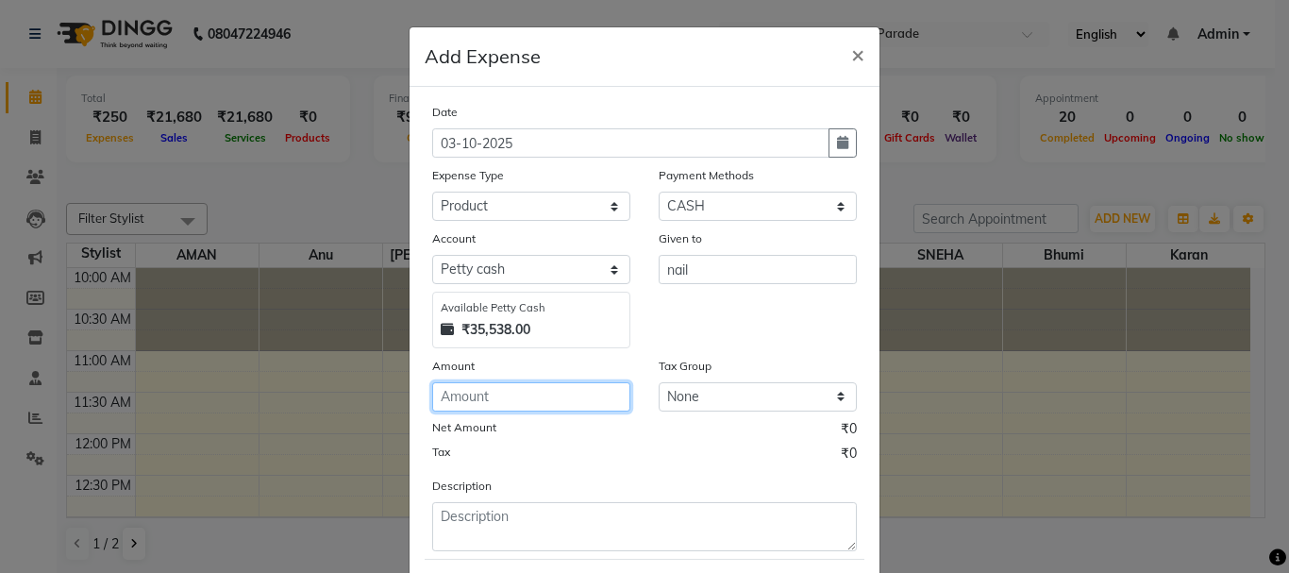
click at [495, 387] on input "number" at bounding box center [531, 396] width 198 height 29
type input "1000"
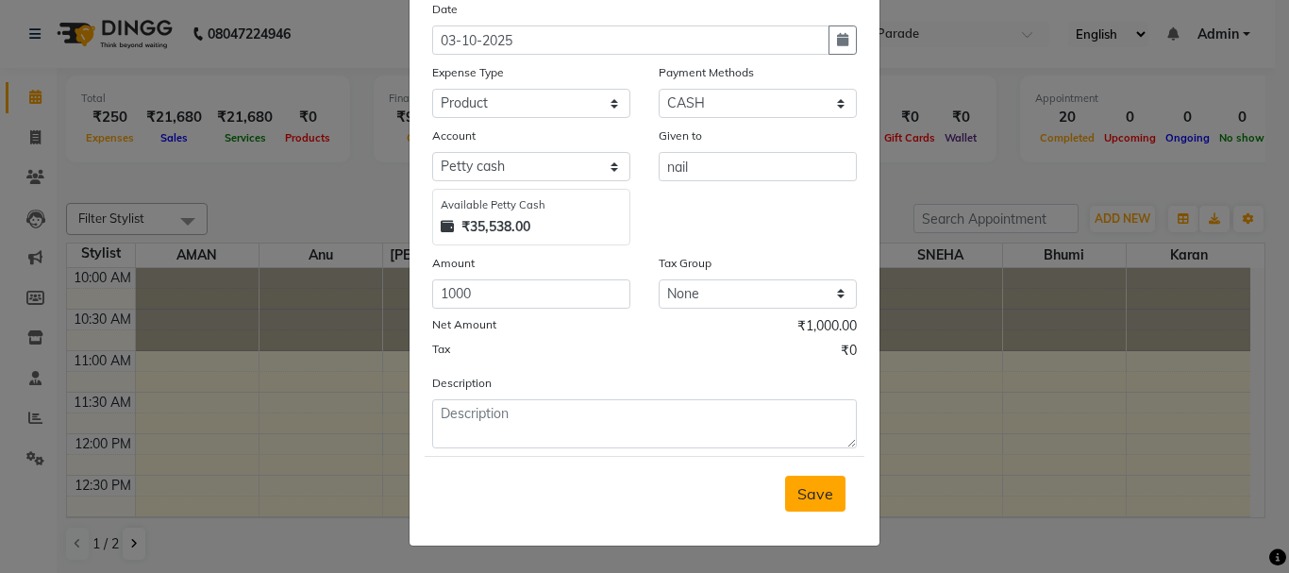
click at [785, 487] on button "Save" at bounding box center [815, 494] width 60 height 36
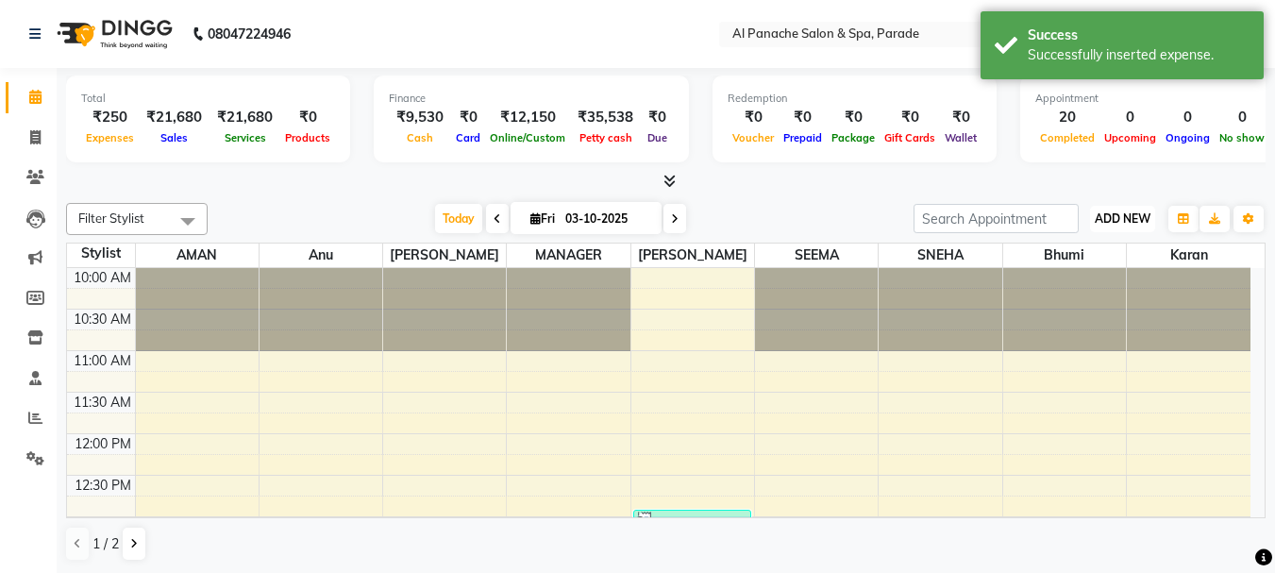
click at [1145, 219] on span "ADD NEW" at bounding box center [1123, 218] width 56 height 14
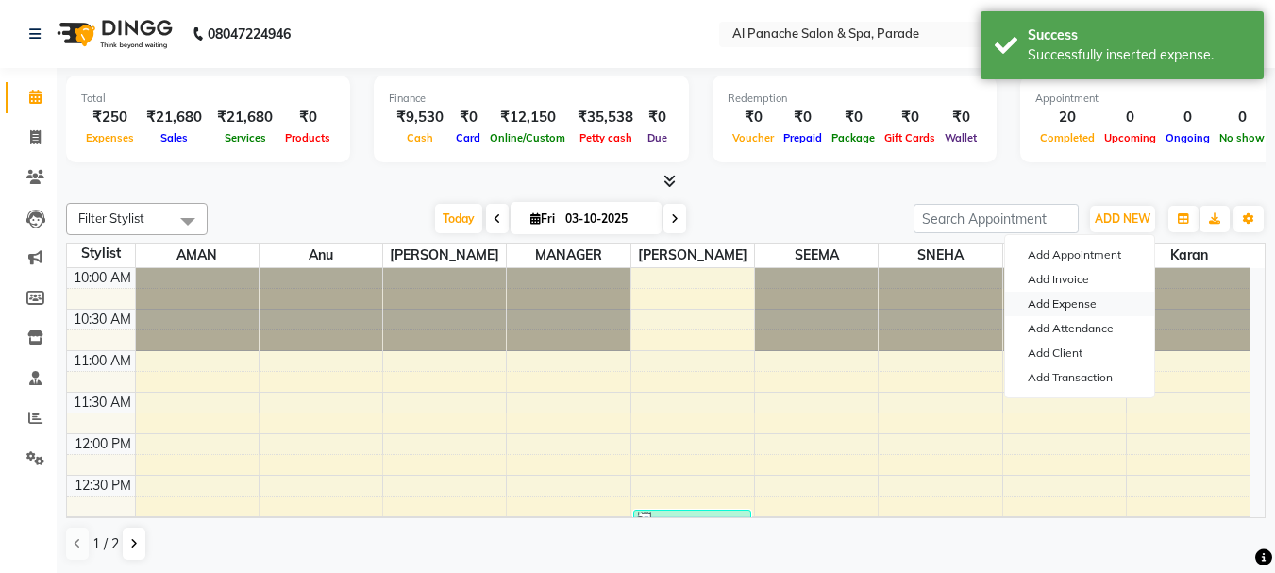
click at [1078, 298] on link "Add Expense" at bounding box center [1079, 304] width 149 height 25
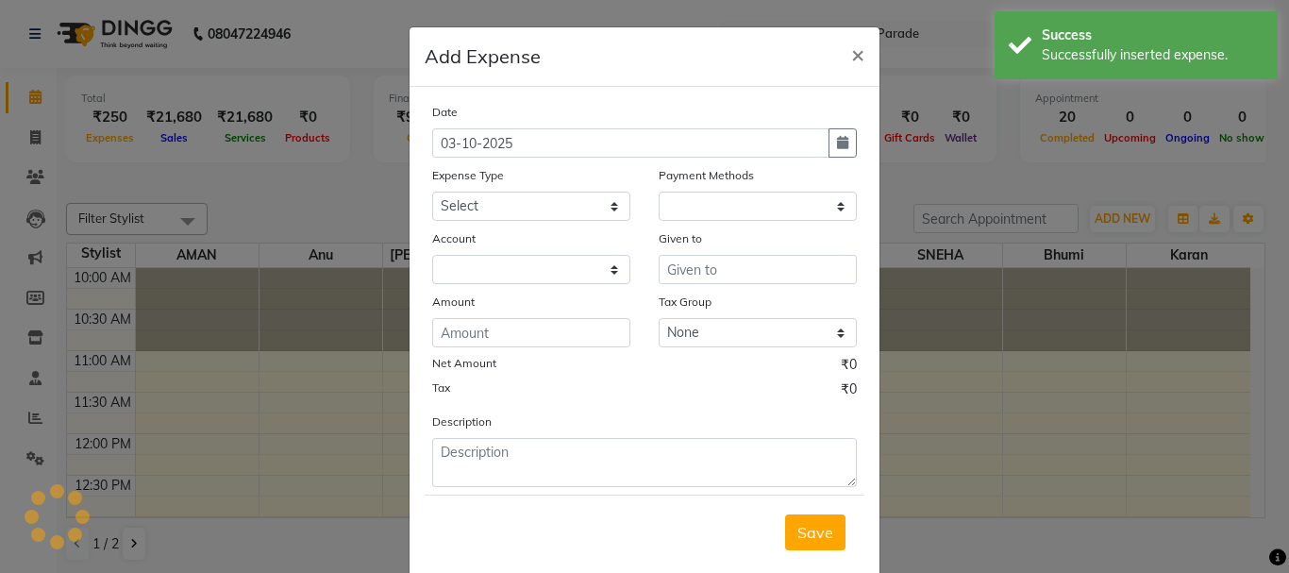
select select "1"
select select "2323"
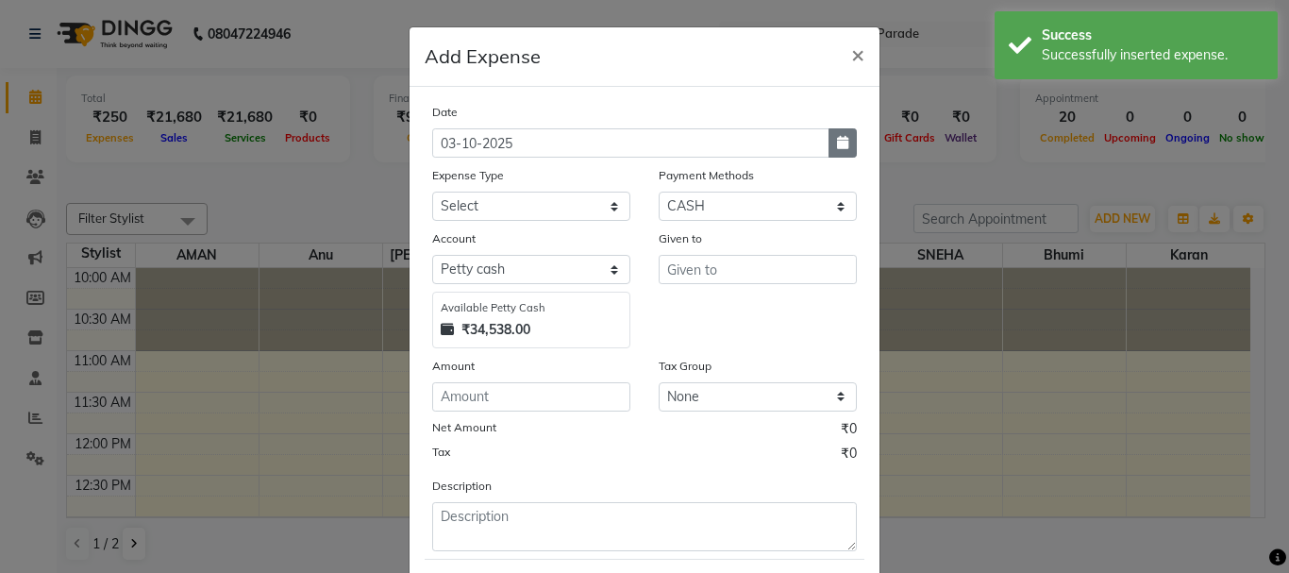
click at [837, 146] on icon "button" at bounding box center [842, 142] width 11 height 13
select select "10"
select select "2025"
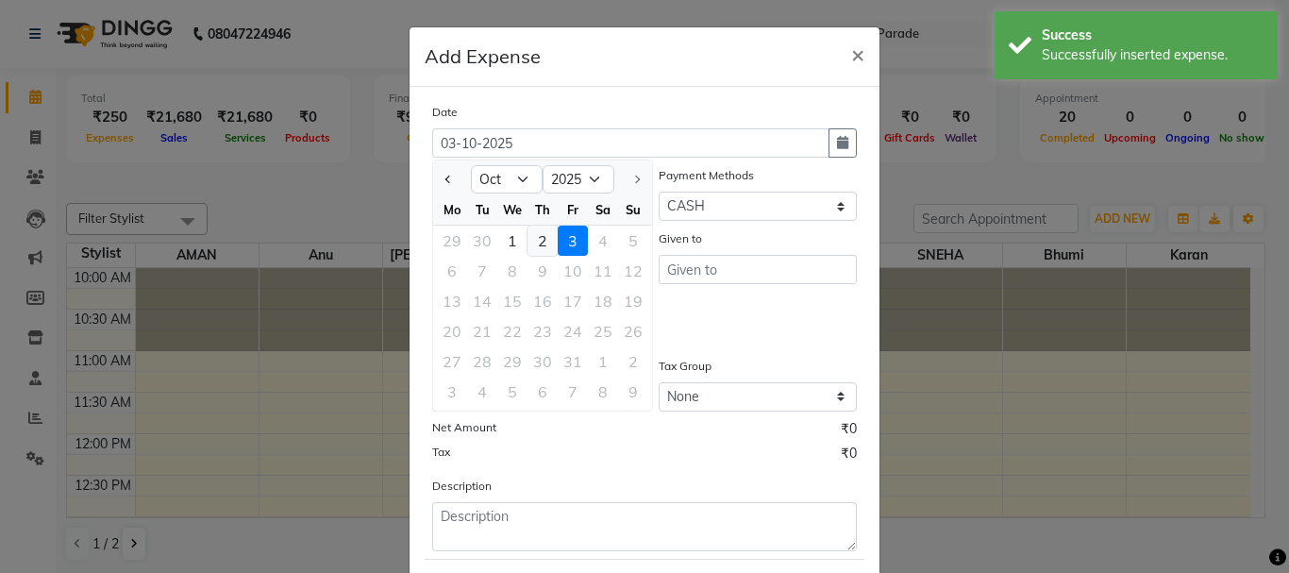
click at [529, 243] on div "2" at bounding box center [543, 241] width 30 height 30
type input "02-10-2025"
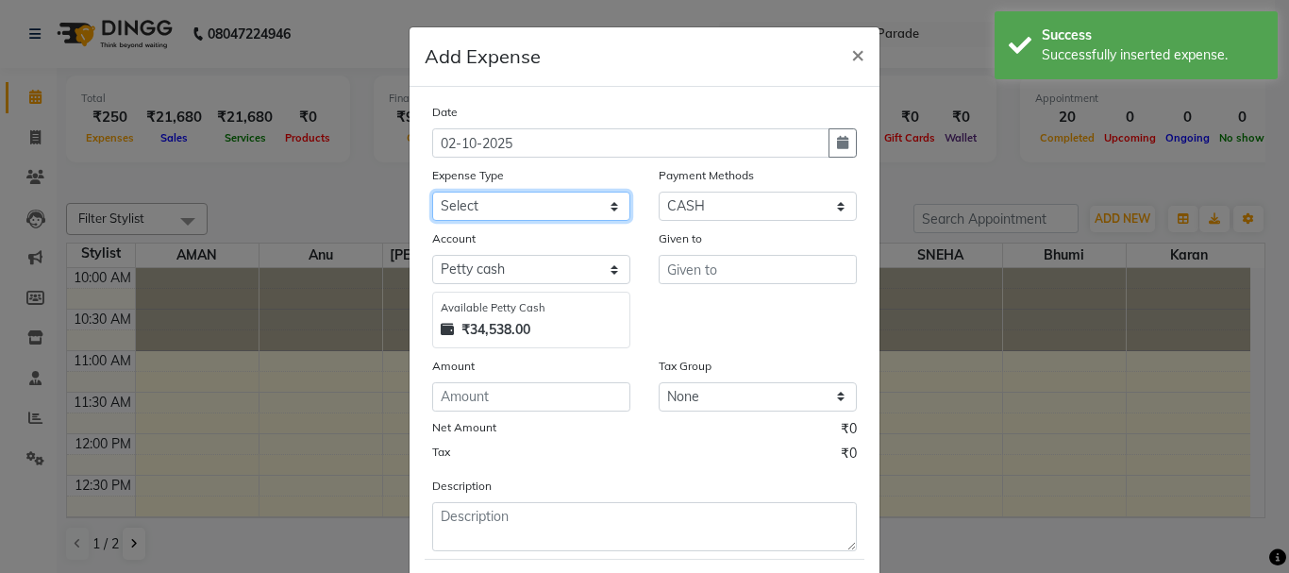
click at [559, 197] on select "Select Advance Salary Bank charges Car maintenance Cash transfer to bank Cash t…" at bounding box center [531, 206] width 198 height 29
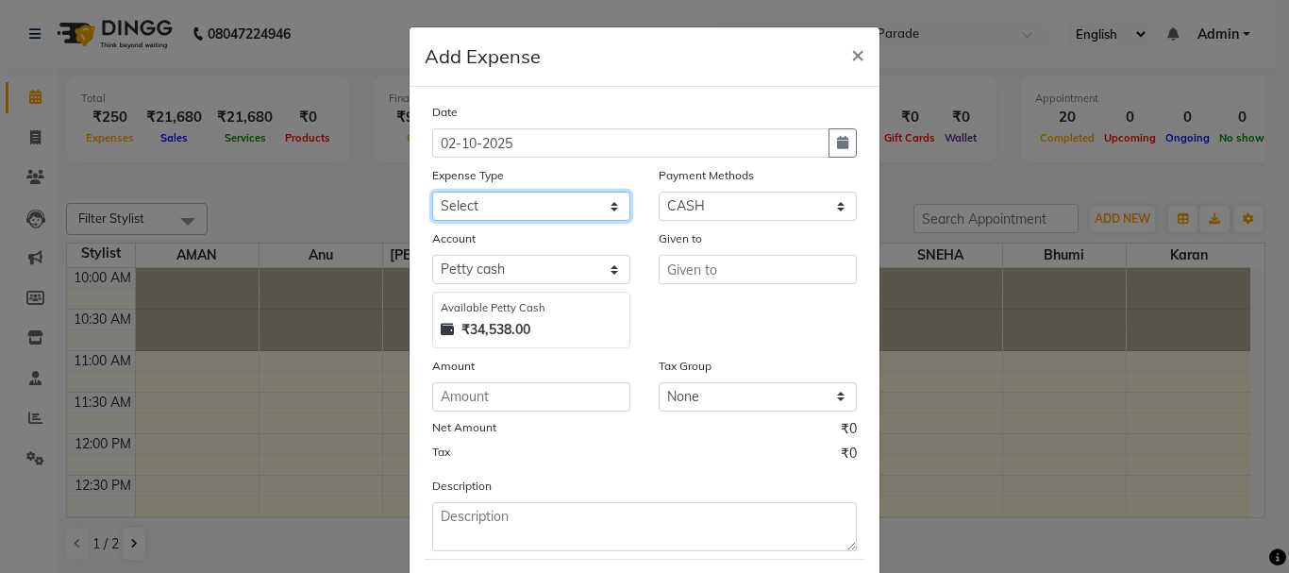
select select "14026"
click at [432, 192] on select "Select Advance Salary Bank charges Car maintenance Cash transfer to bank Cash t…" at bounding box center [531, 206] width 198 height 29
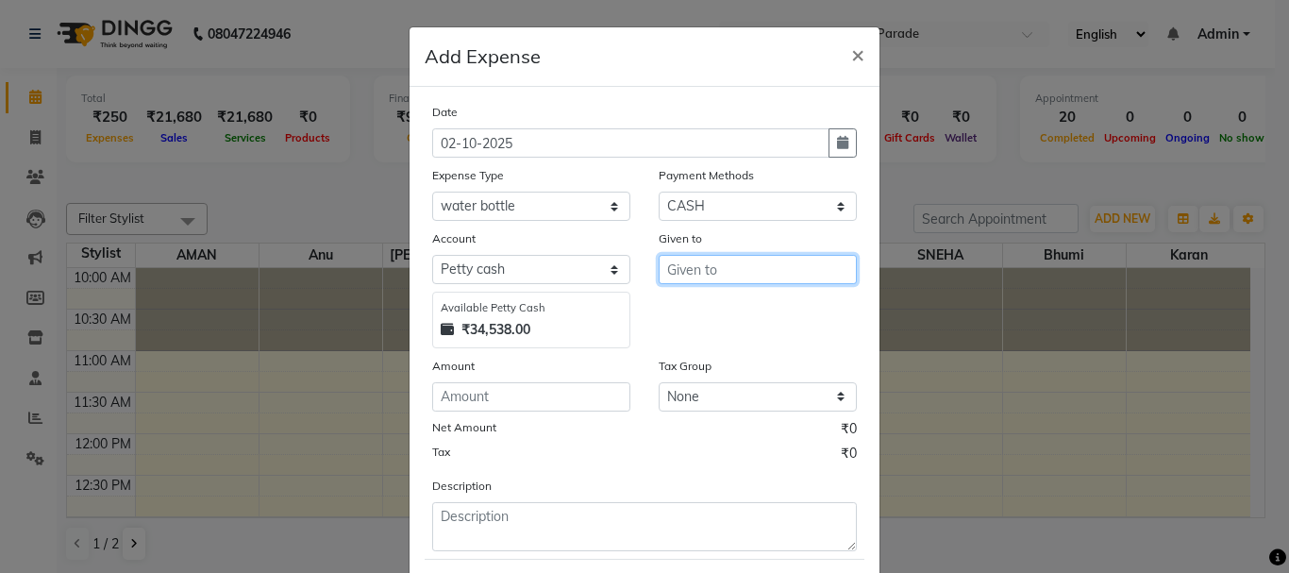
click at [724, 272] on input "text" at bounding box center [758, 269] width 198 height 29
type input "water bottle"
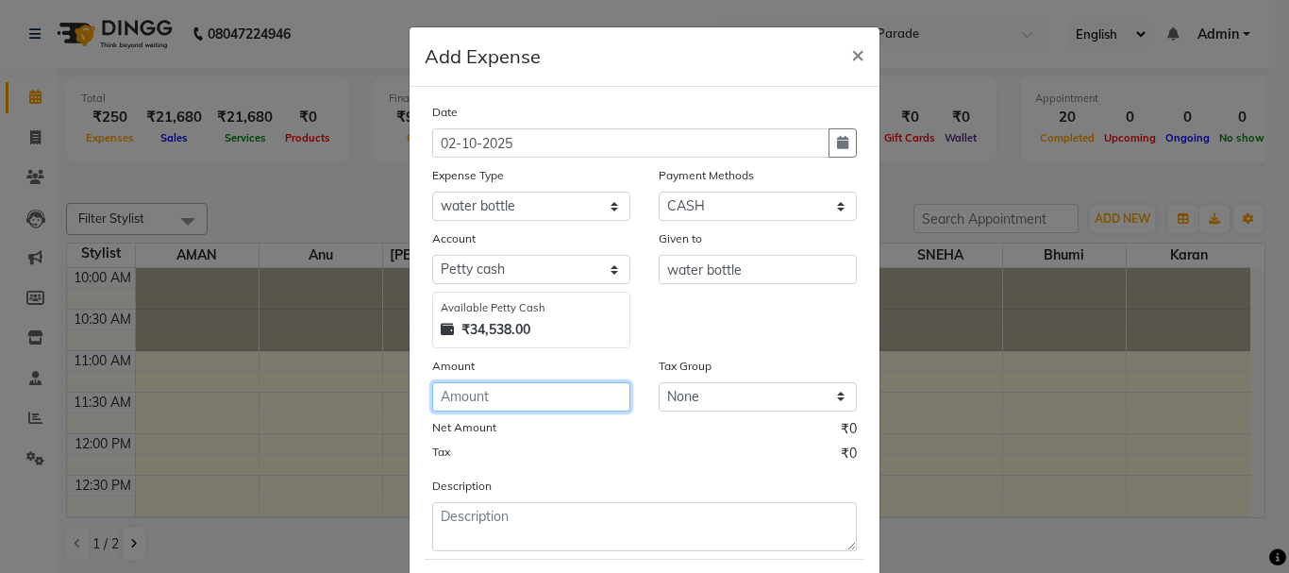
click at [468, 398] on input "number" at bounding box center [531, 396] width 198 height 29
type input "450"
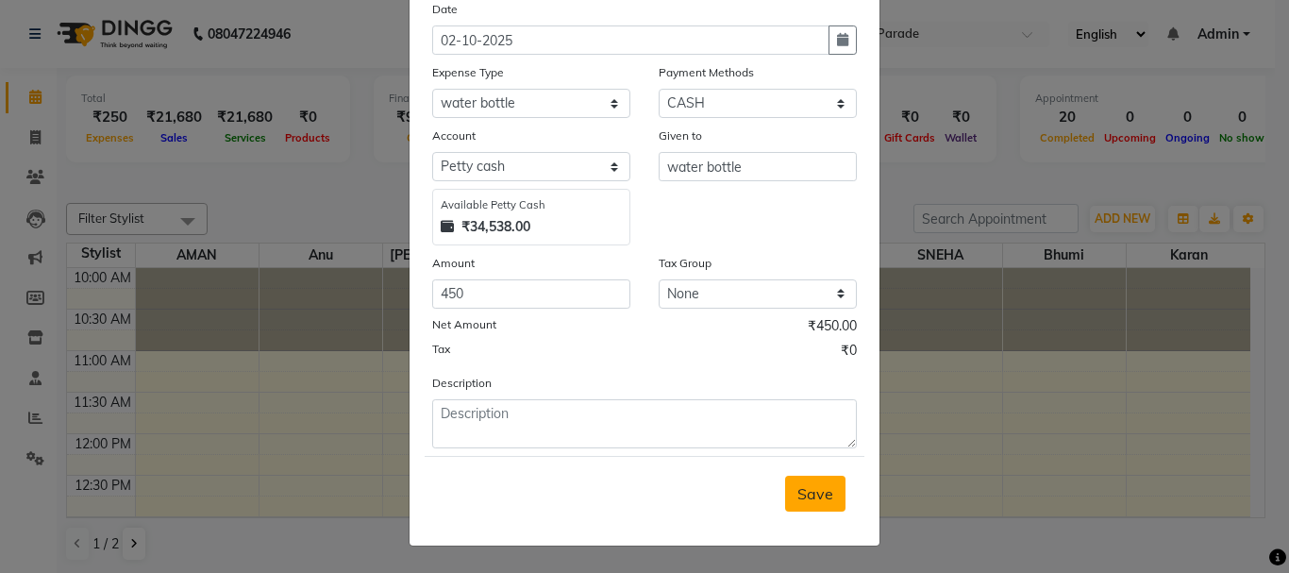
click at [797, 496] on span "Save" at bounding box center [815, 493] width 36 height 19
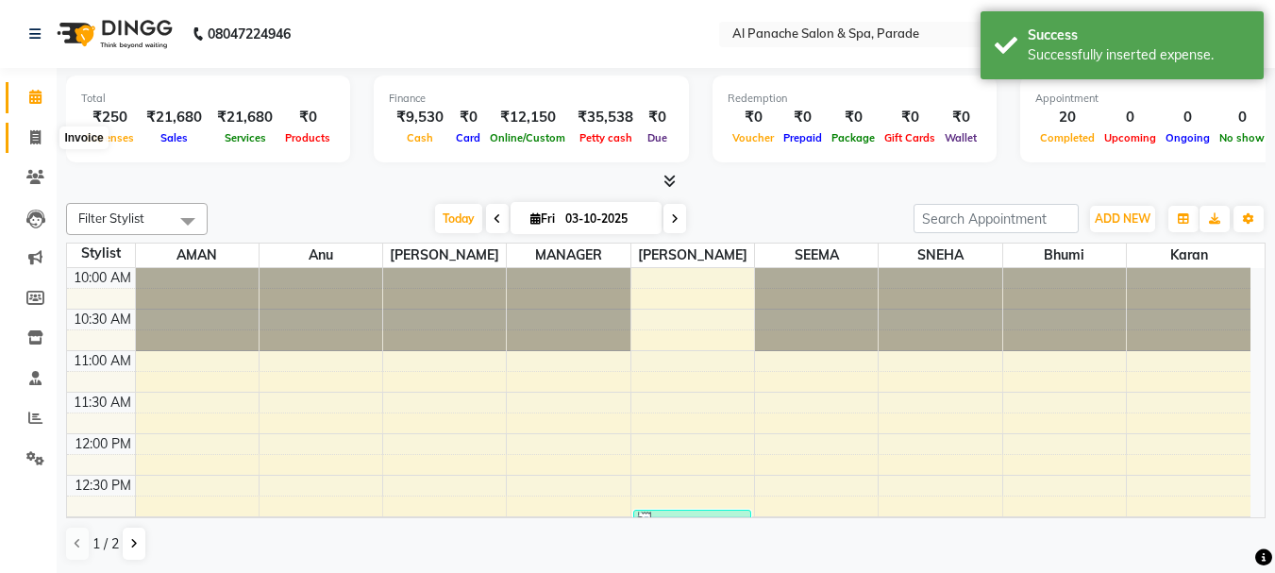
click at [24, 139] on span at bounding box center [35, 138] width 33 height 22
select select "service"
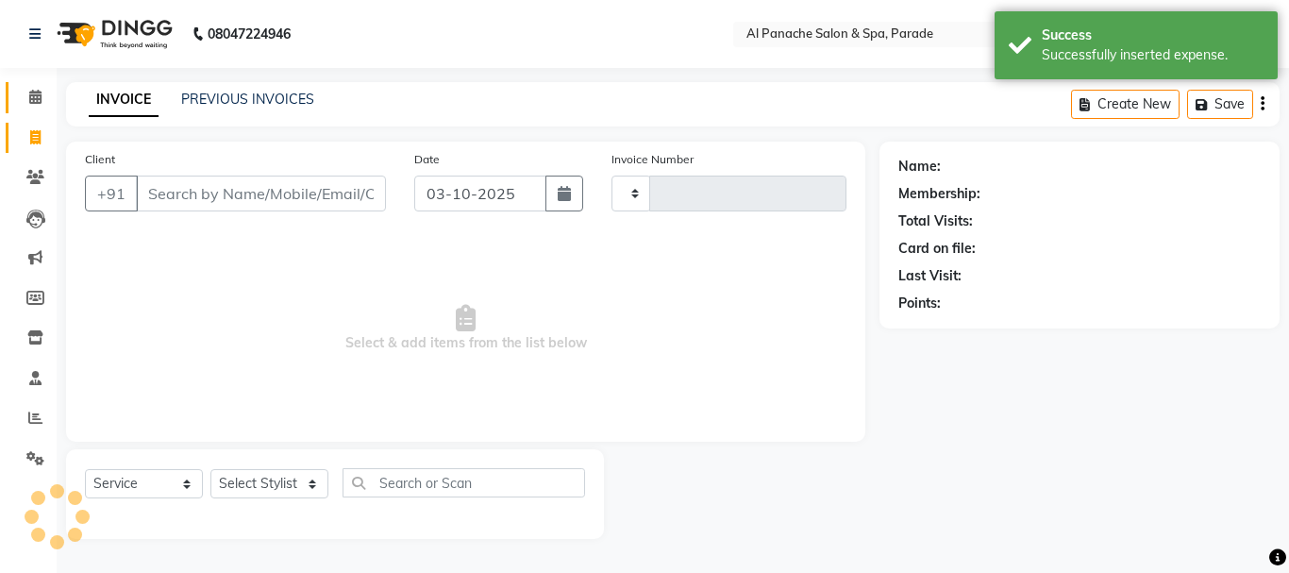
type input "1530"
click at [33, 86] on link "Calendar" at bounding box center [28, 97] width 45 height 31
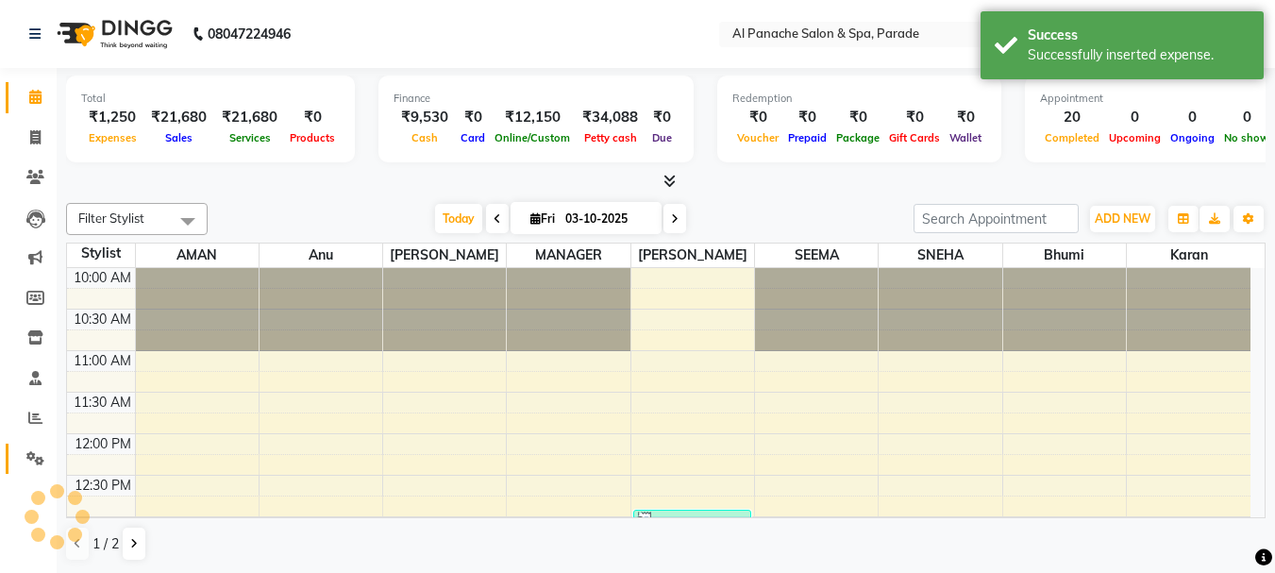
click at [15, 461] on link "Settings" at bounding box center [28, 459] width 45 height 31
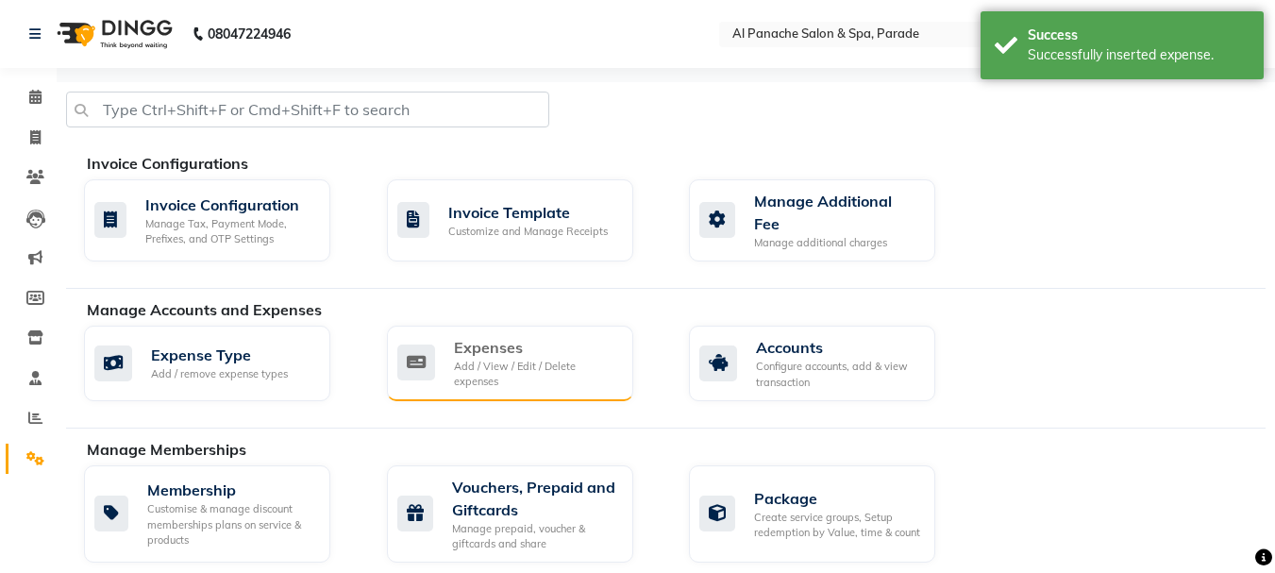
click at [472, 388] on div "Expenses Add / View / Edit / Delete expenses" at bounding box center [510, 364] width 246 height 76
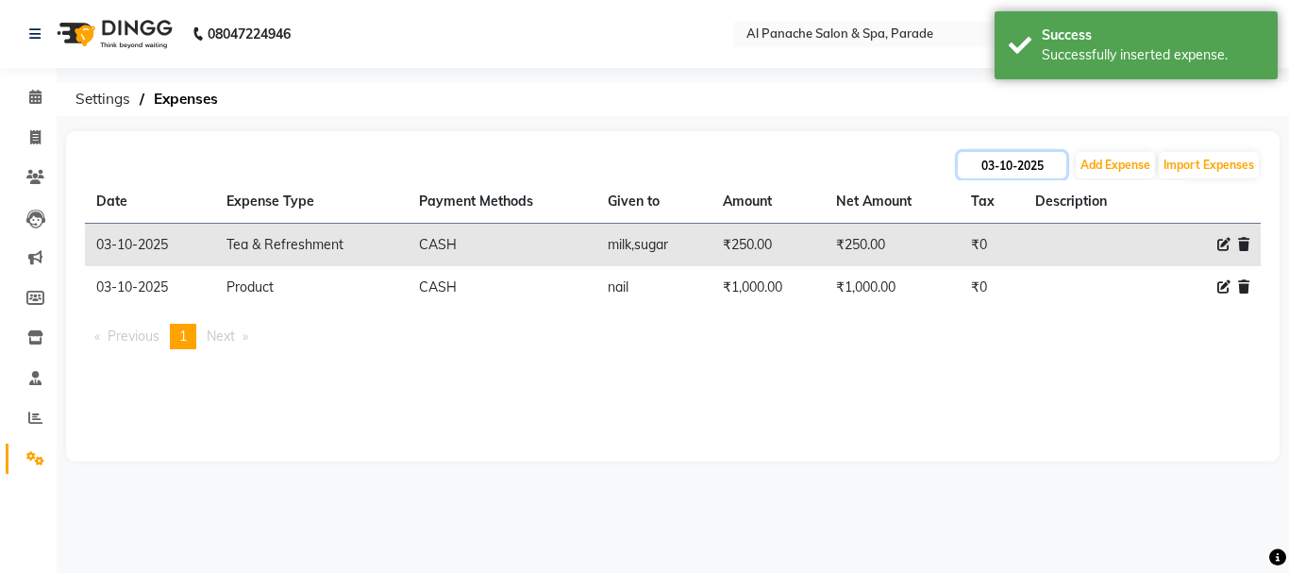
click at [1022, 164] on input "03-10-2025" at bounding box center [1012, 165] width 109 height 26
select select "10"
select select "2025"
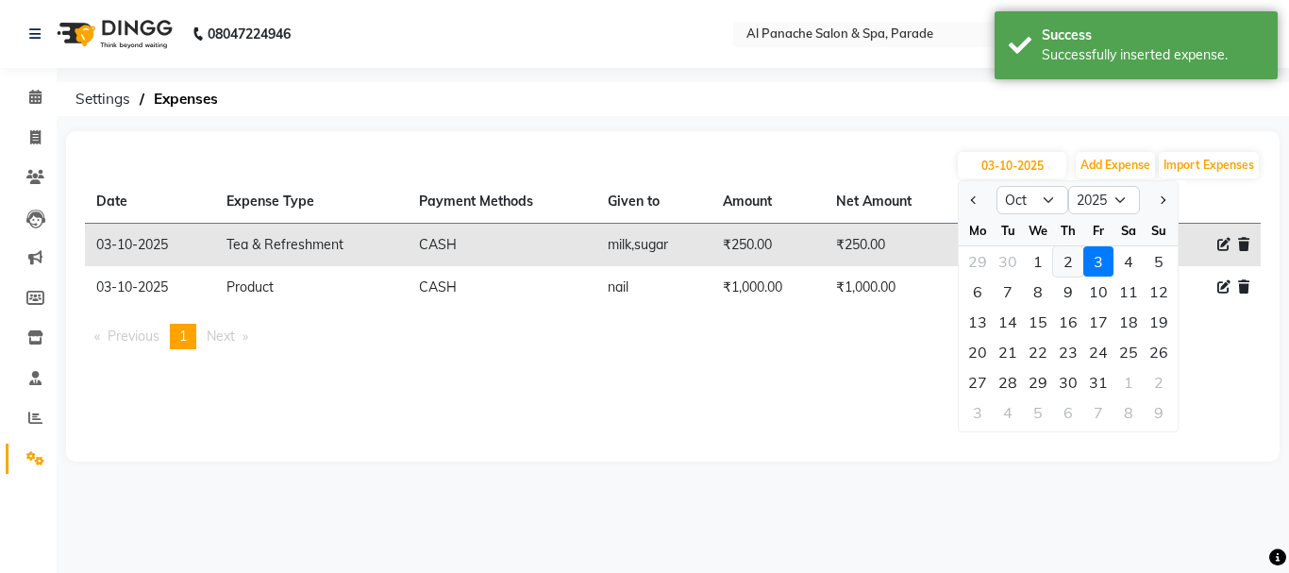
click at [1075, 268] on div "2" at bounding box center [1068, 261] width 30 height 30
type input "02-10-2025"
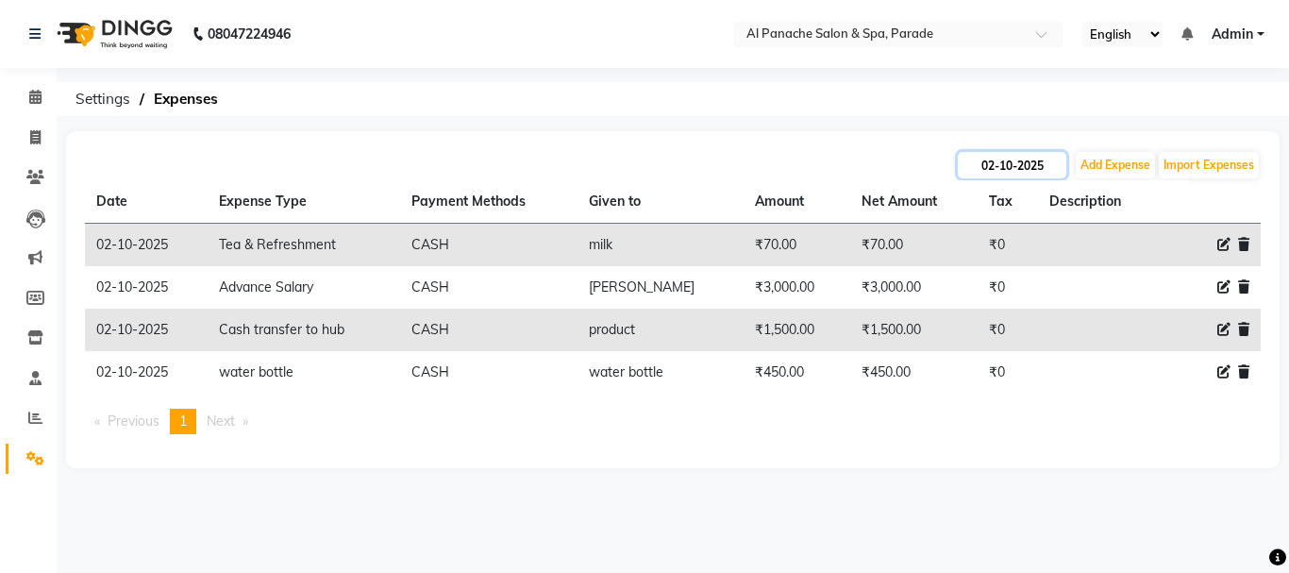
click at [1011, 169] on input "02-10-2025" at bounding box center [1012, 165] width 109 height 26
select select "10"
select select "2025"
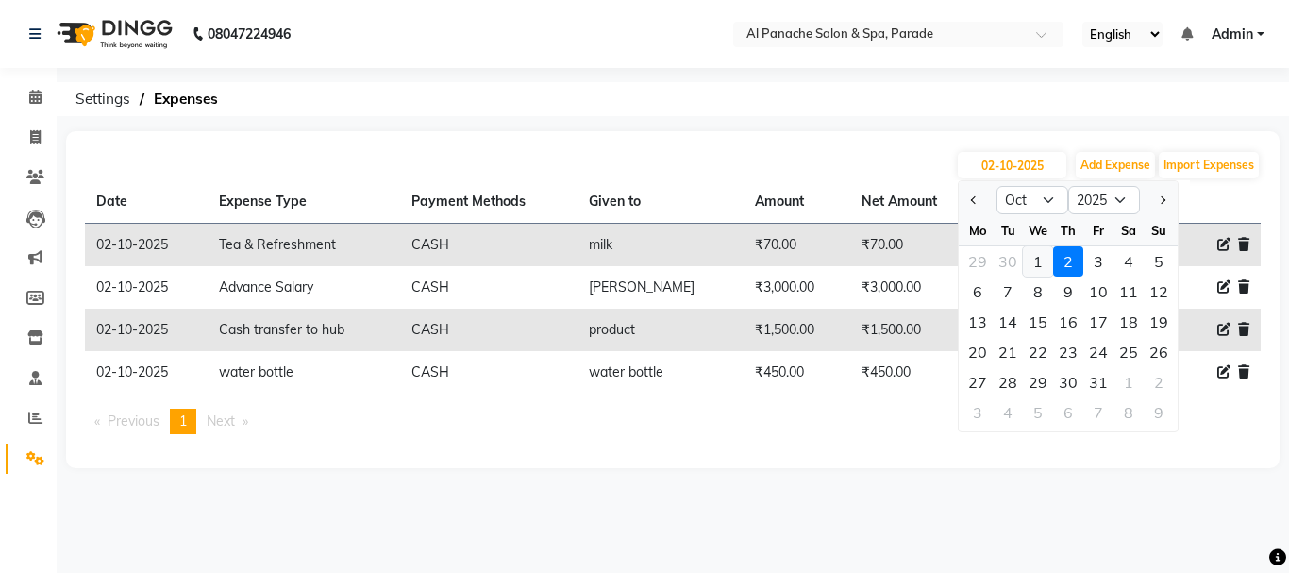
click at [1042, 260] on div "1" at bounding box center [1038, 261] width 30 height 30
type input "01-10-2025"
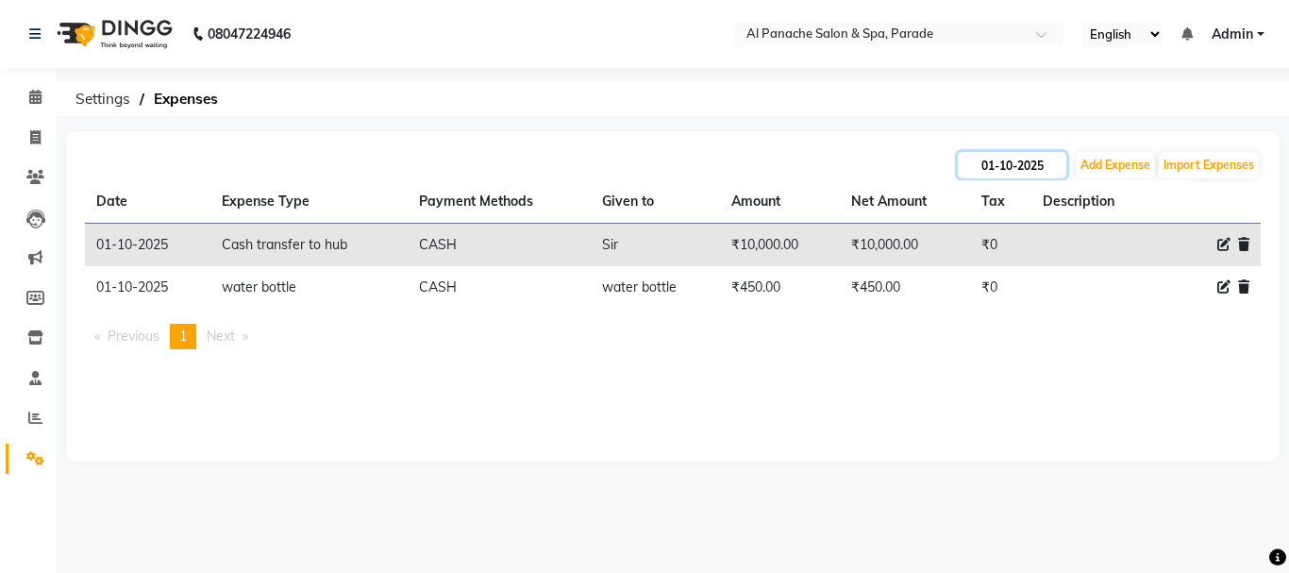
click at [988, 169] on input "01-10-2025" at bounding box center [1012, 165] width 109 height 26
select select "10"
select select "2025"
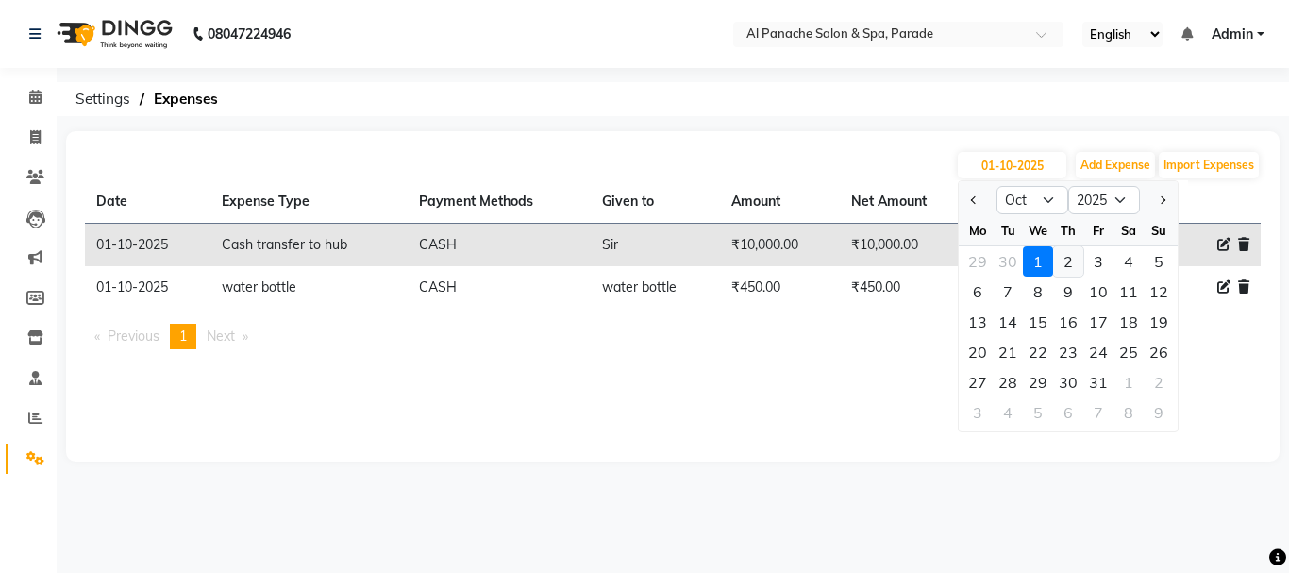
click at [1057, 255] on div "2" at bounding box center [1068, 261] width 30 height 30
type input "02-10-2025"
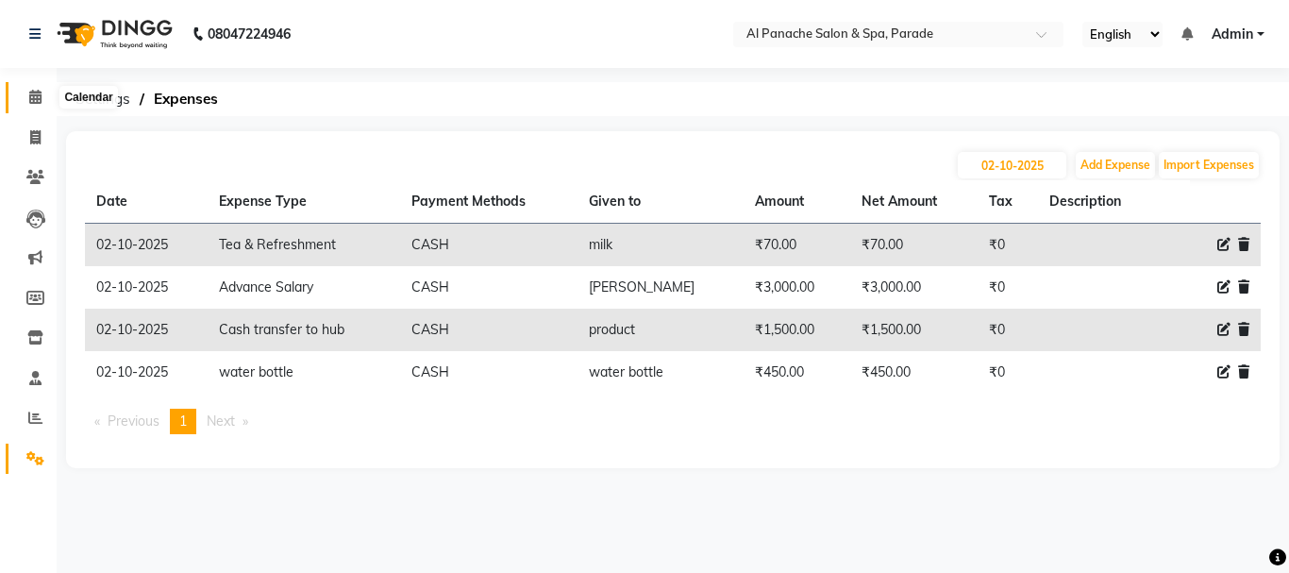
click at [31, 92] on icon at bounding box center [35, 97] width 12 height 14
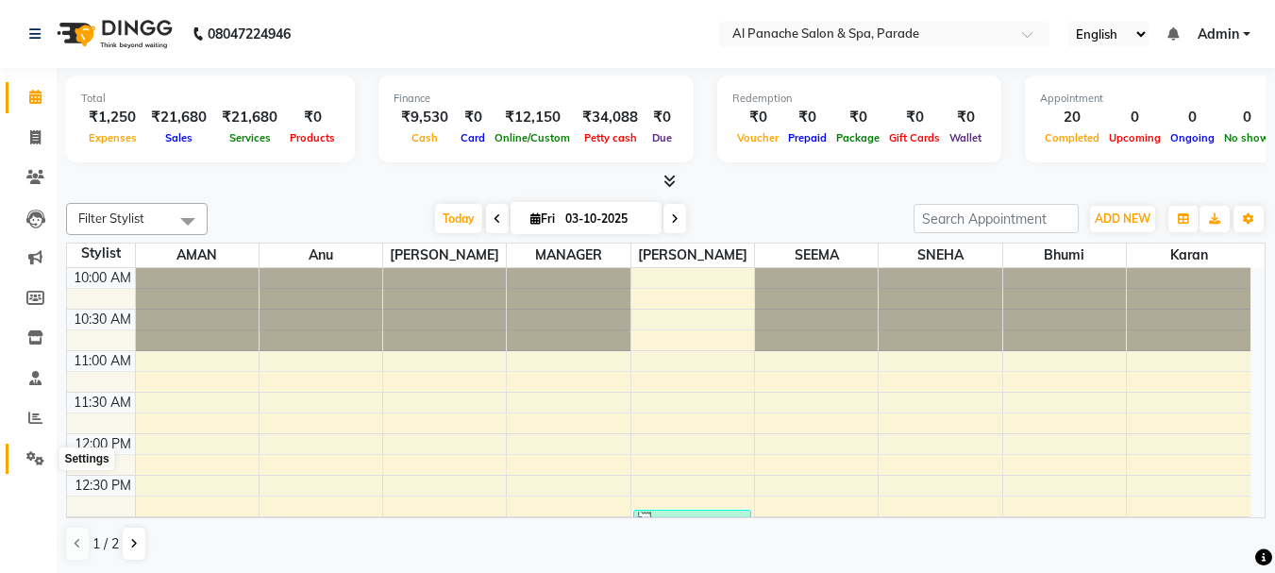
click at [34, 462] on icon at bounding box center [35, 458] width 18 height 14
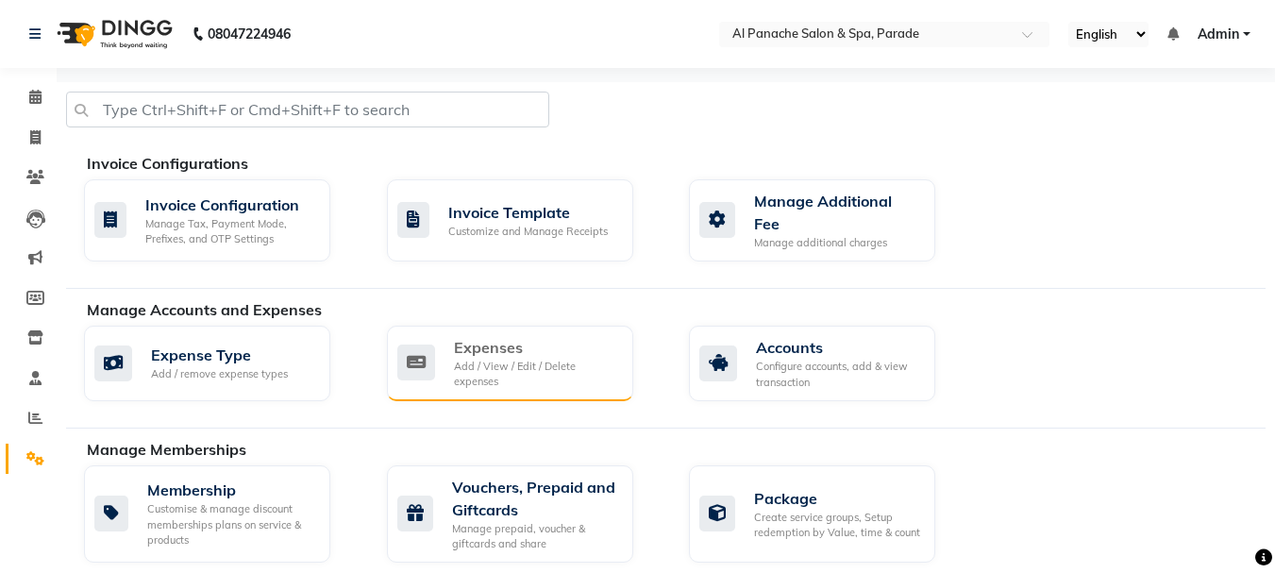
click at [530, 361] on div "Add / View / Edit / Delete expenses" at bounding box center [536, 374] width 164 height 31
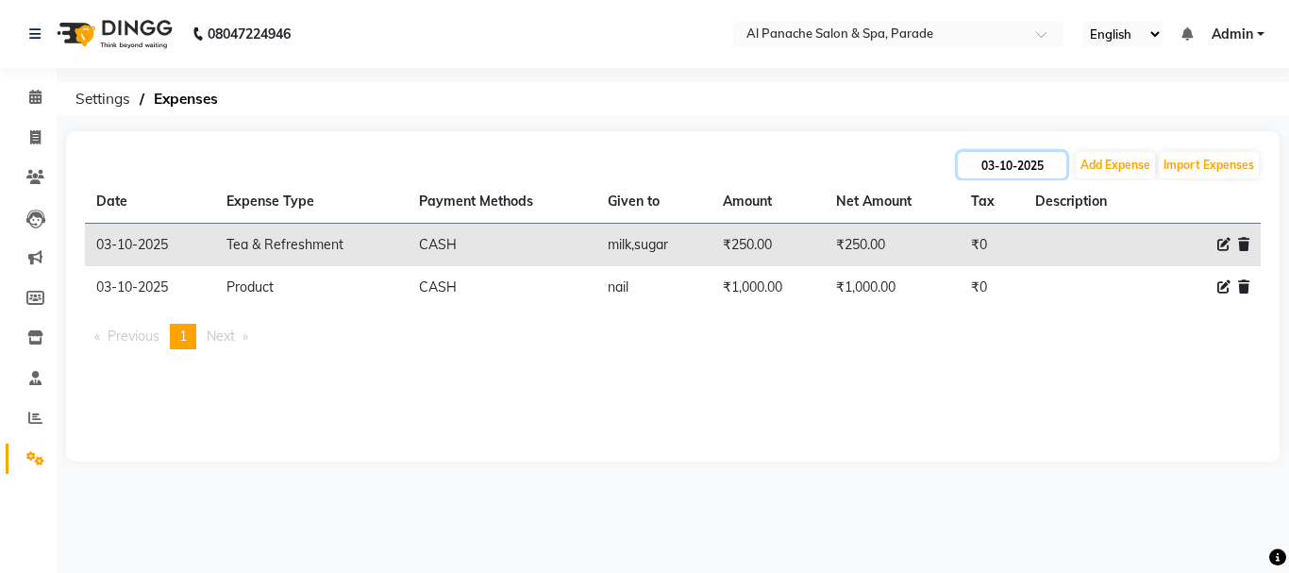
click at [1019, 175] on input "03-10-2025" at bounding box center [1012, 165] width 109 height 26
select select "10"
select select "2025"
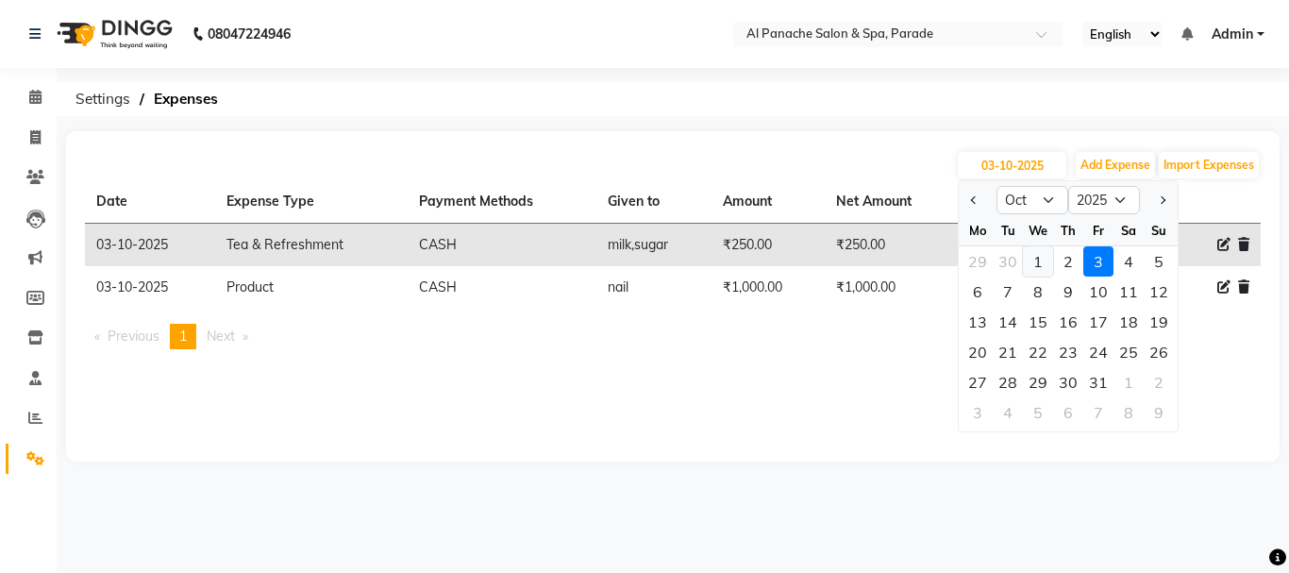
click at [1026, 261] on div "1" at bounding box center [1038, 261] width 30 height 30
type input "01-10-2025"
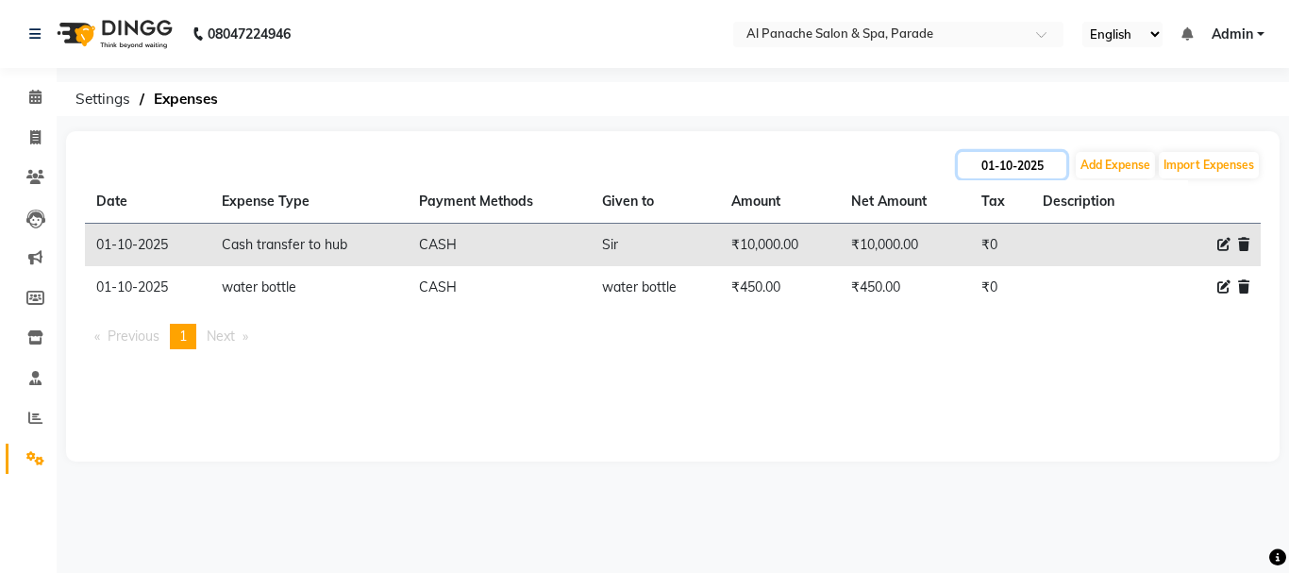
click at [1049, 157] on input "01-10-2025" at bounding box center [1012, 165] width 109 height 26
select select "10"
select select "2025"
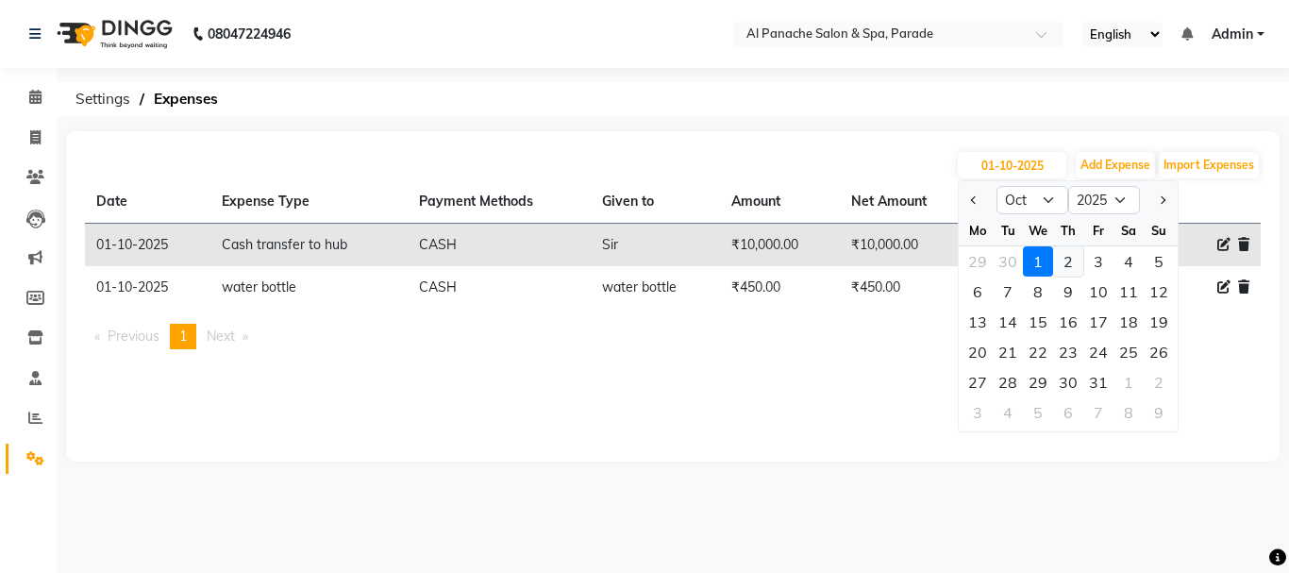
click at [1067, 260] on div "2" at bounding box center [1068, 261] width 30 height 30
type input "02-10-2025"
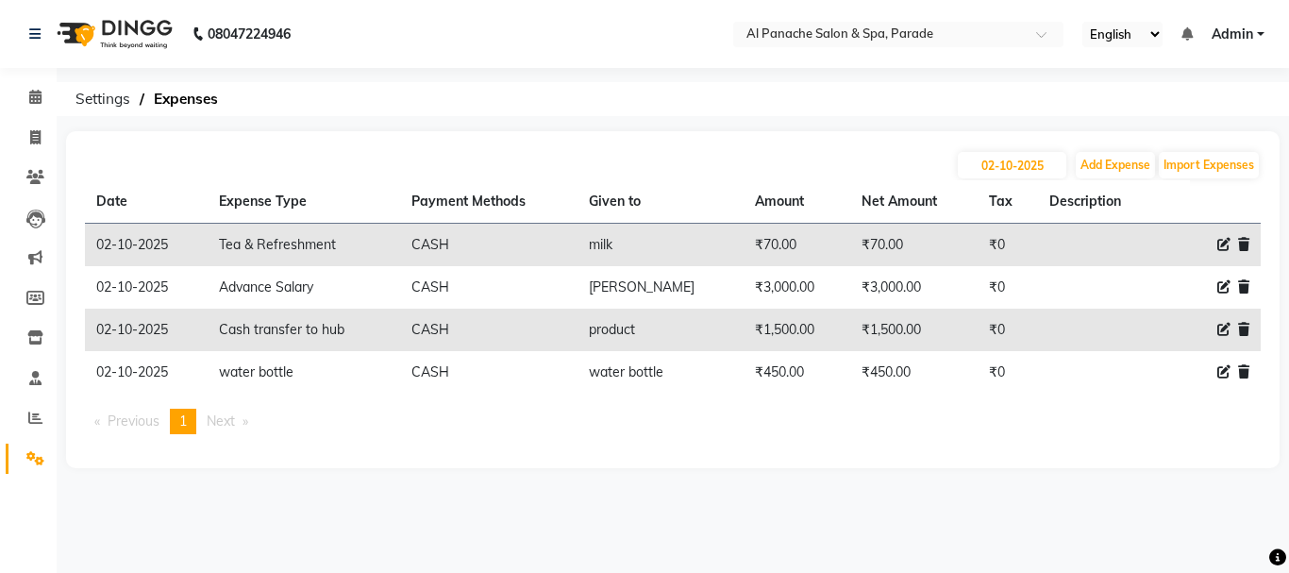
click at [1244, 371] on icon at bounding box center [1243, 371] width 11 height 13
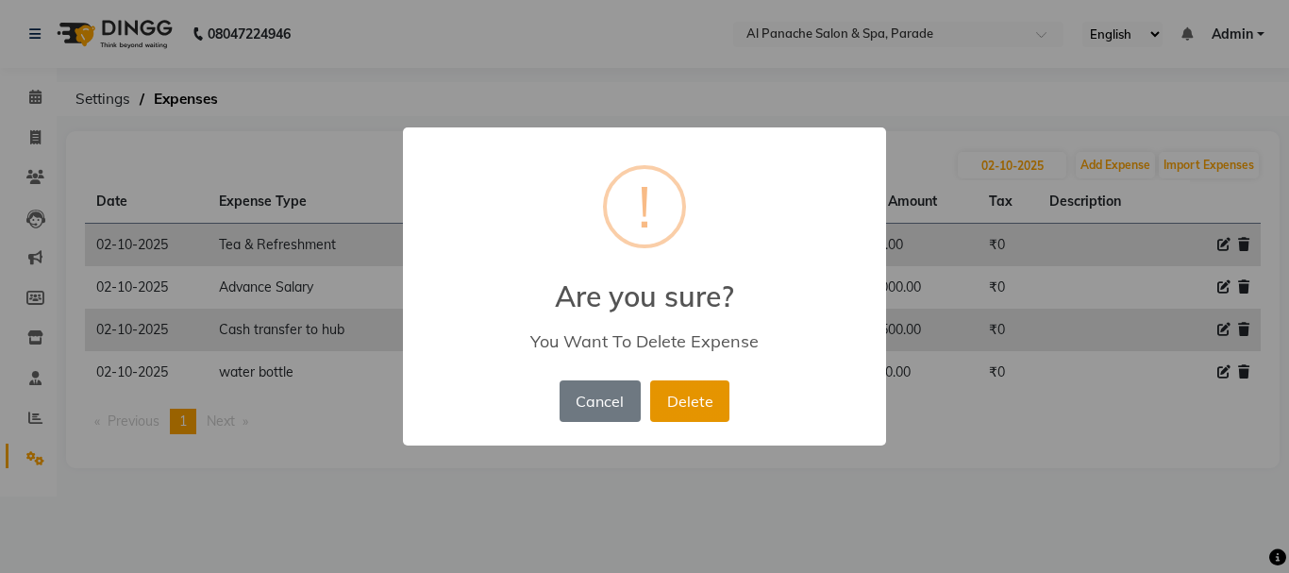
click at [689, 411] on button "Delete" at bounding box center [689, 401] width 79 height 42
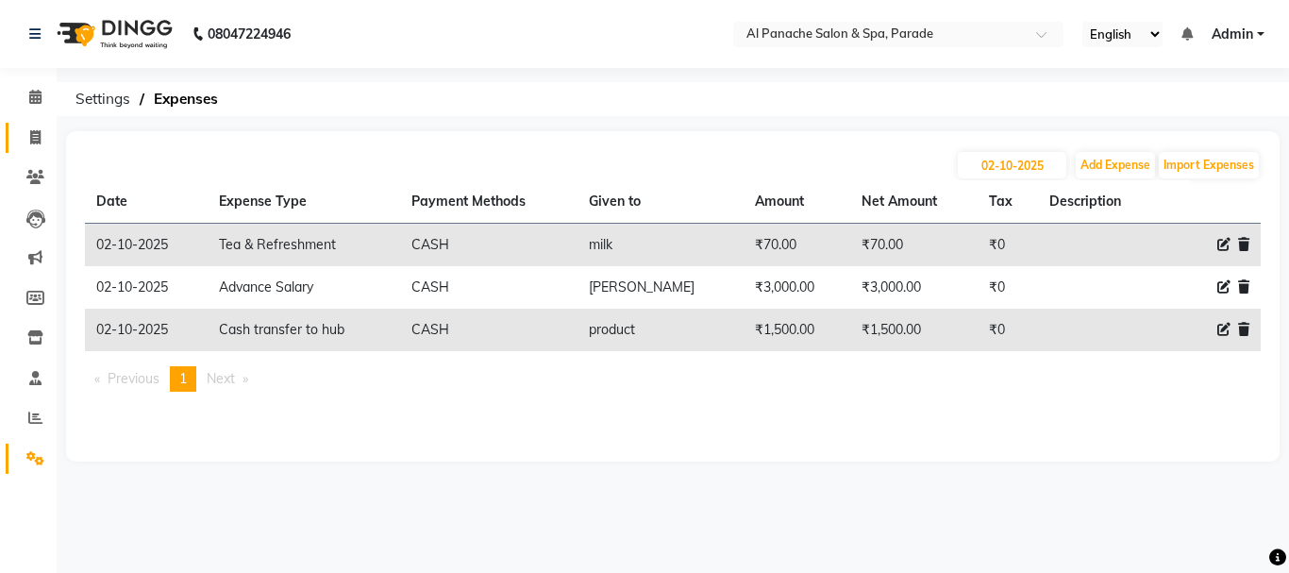
click at [35, 125] on link "Invoice" at bounding box center [28, 138] width 45 height 31
select select "service"
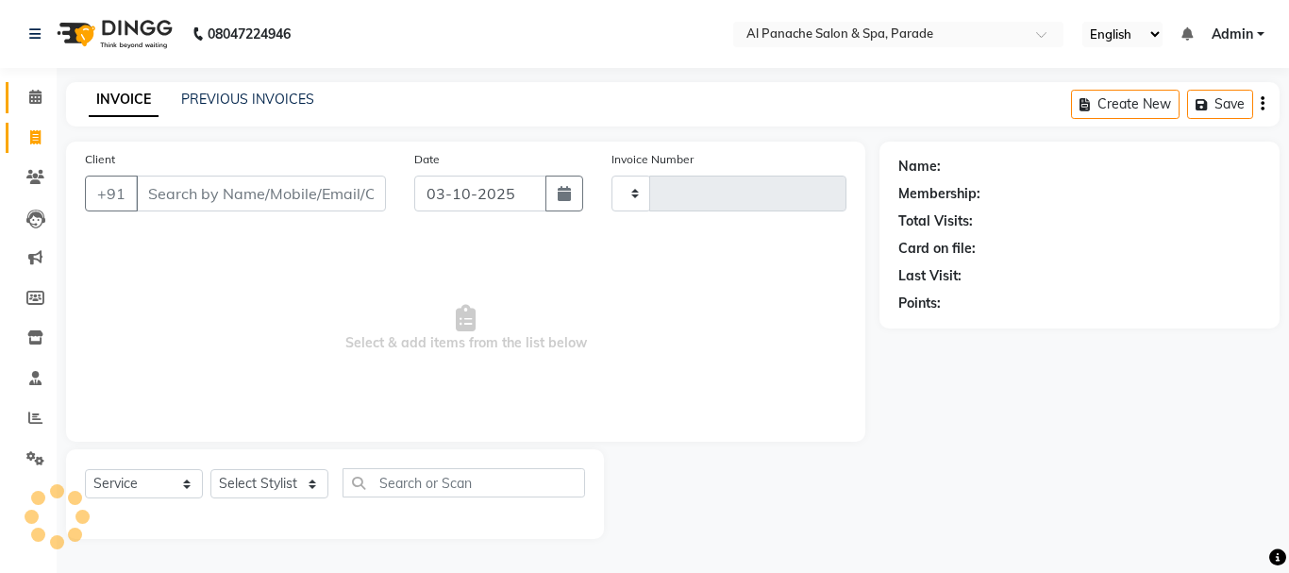
type input "1530"
select select "463"
click at [40, 104] on span at bounding box center [35, 98] width 33 height 22
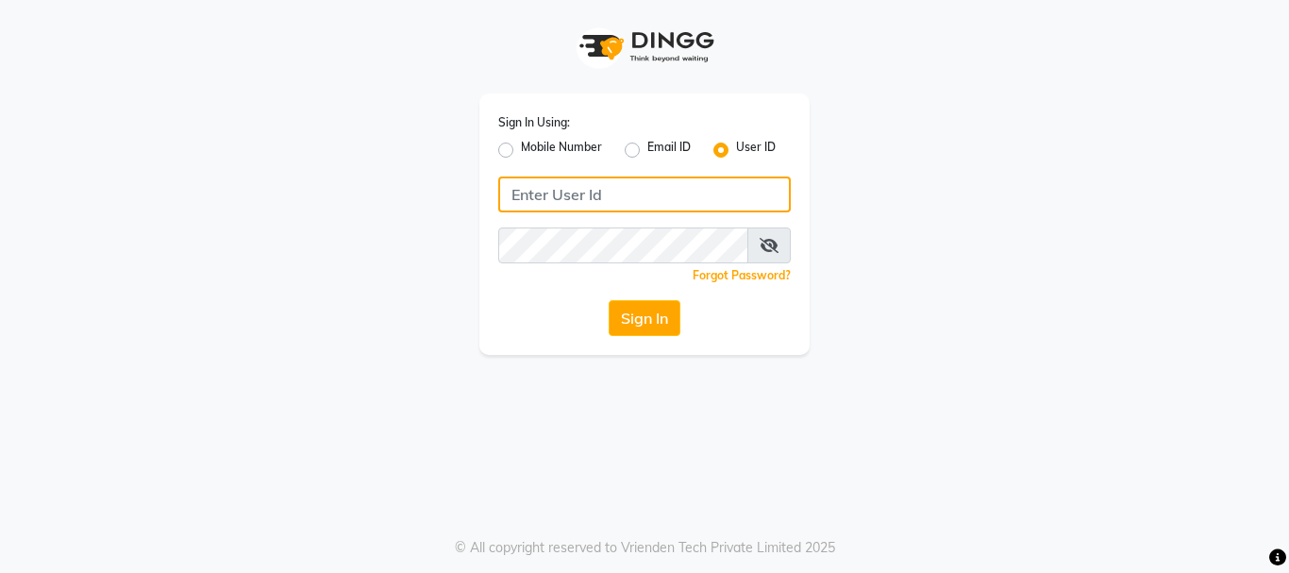
type input "alpanache"
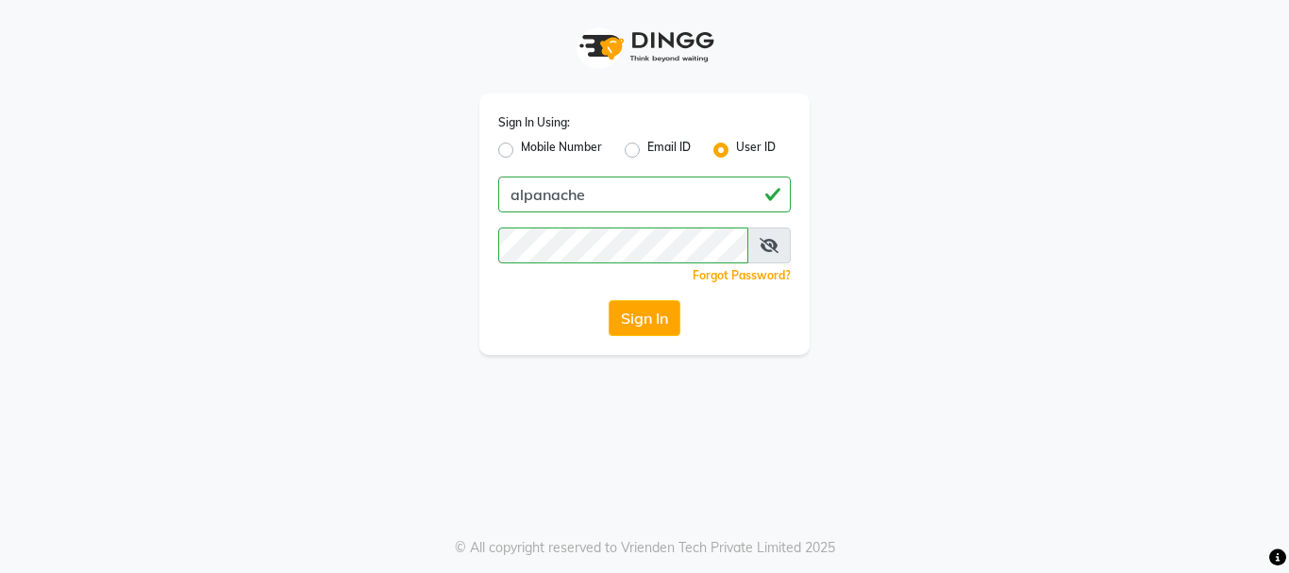
click at [40, 104] on app-login "Sign In Using: Mobile Number Email ID User ID alpanache Remember me Forgot Pass…" at bounding box center [644, 177] width 1289 height 355
click at [662, 324] on button "Sign In" at bounding box center [645, 318] width 72 height 36
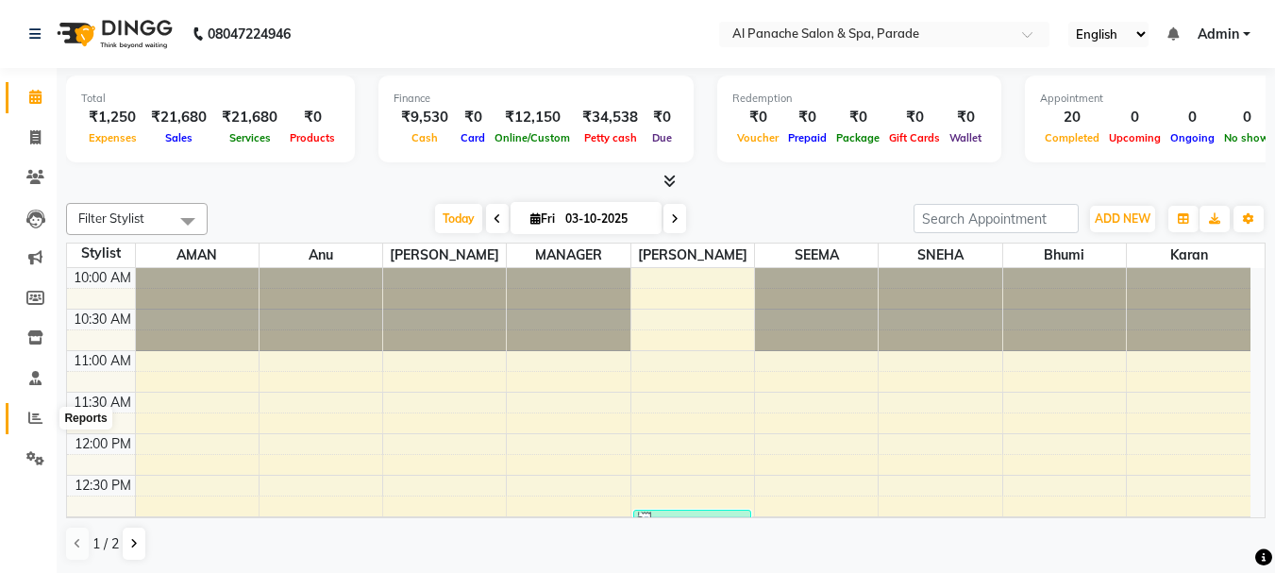
drag, startPoint x: 662, startPoint y: 324, endPoint x: 33, endPoint y: 424, distance: 636.5
click at [33, 424] on icon at bounding box center [35, 418] width 14 height 14
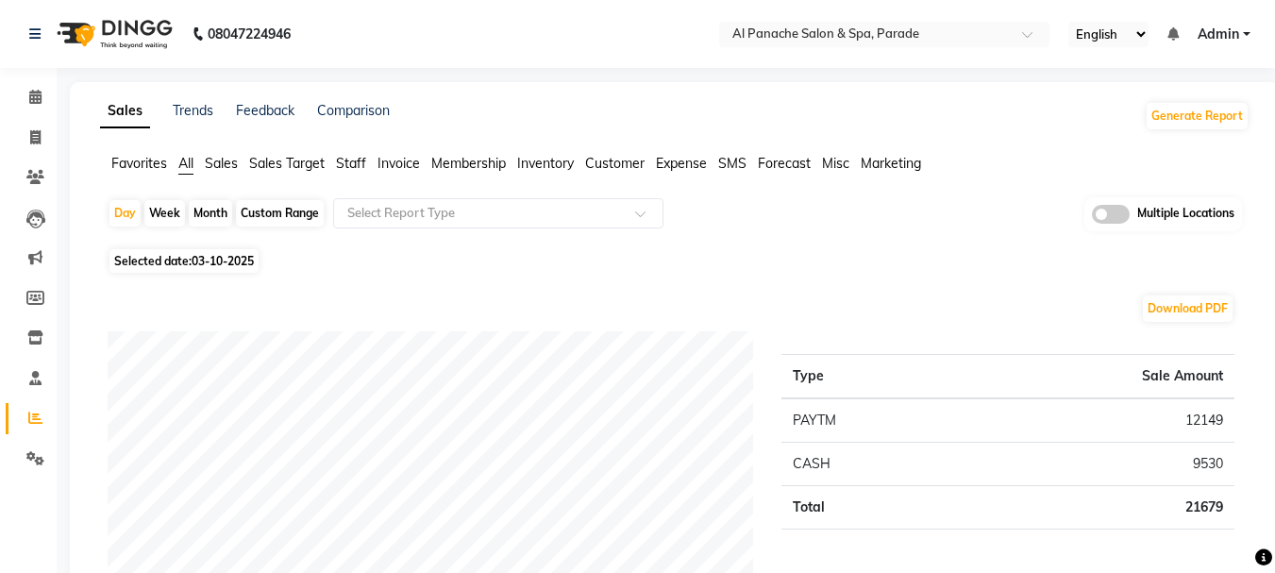
click at [222, 210] on div "Month" at bounding box center [210, 213] width 43 height 26
select select "10"
select select "2025"
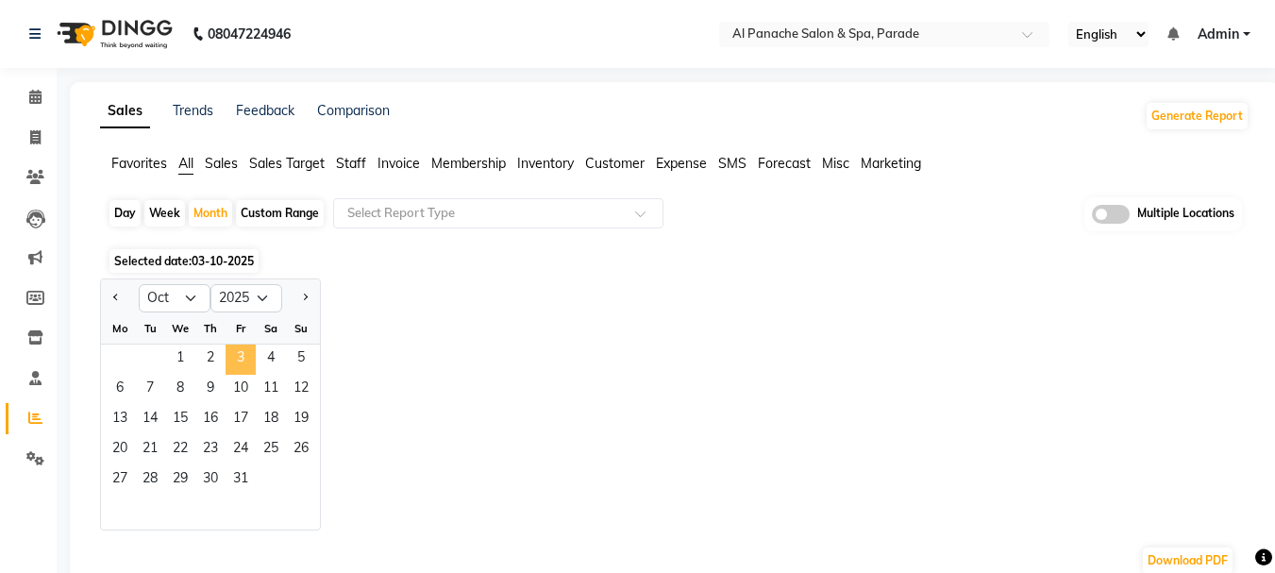
click at [246, 360] on span "3" at bounding box center [241, 359] width 30 height 30
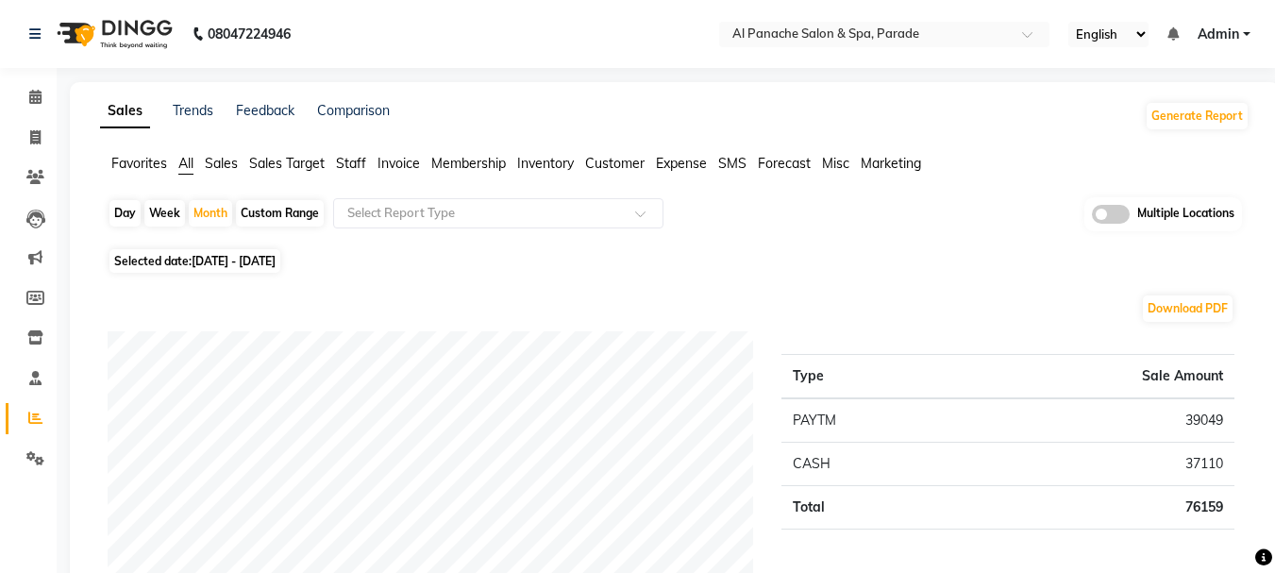
click at [20, 80] on li "Calendar" at bounding box center [28, 97] width 57 height 41
click at [24, 91] on span at bounding box center [35, 98] width 33 height 22
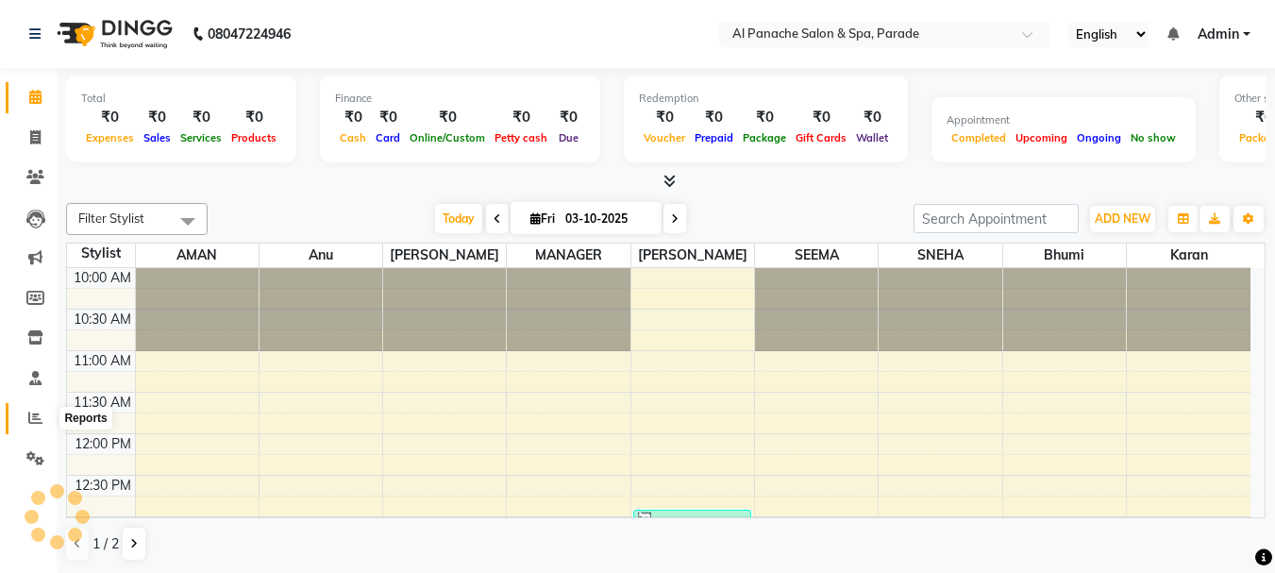
click at [36, 420] on icon at bounding box center [35, 418] width 14 height 14
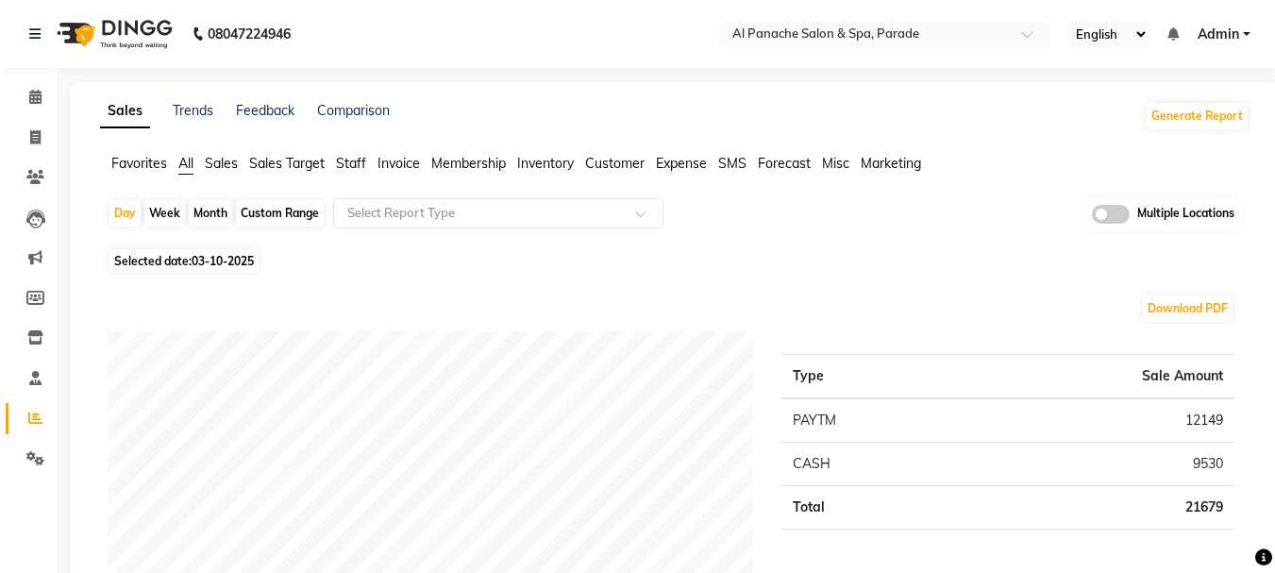
click at [210, 208] on div "Month" at bounding box center [210, 213] width 43 height 26
select select "10"
select select "2025"
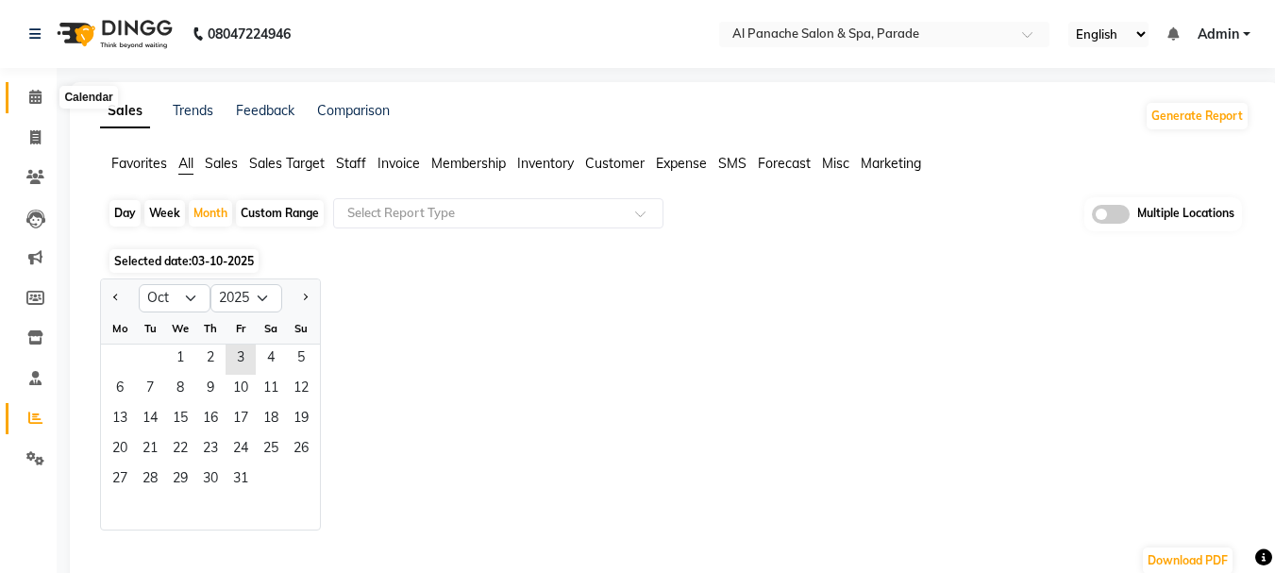
click at [31, 98] on icon at bounding box center [35, 97] width 12 height 14
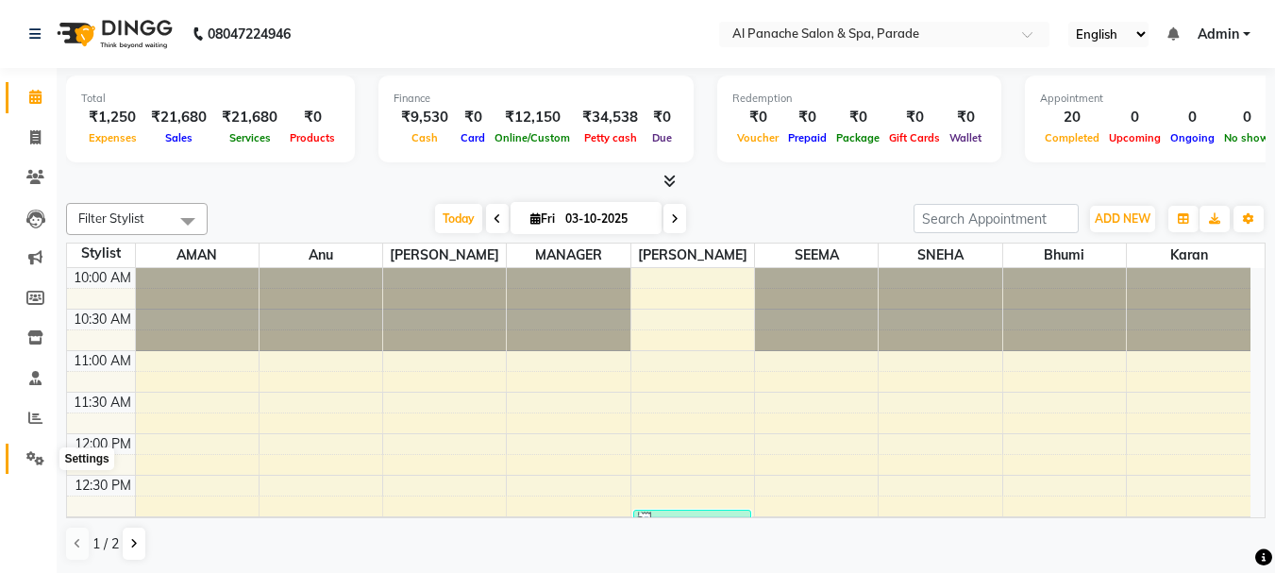
click at [33, 463] on icon at bounding box center [35, 458] width 18 height 14
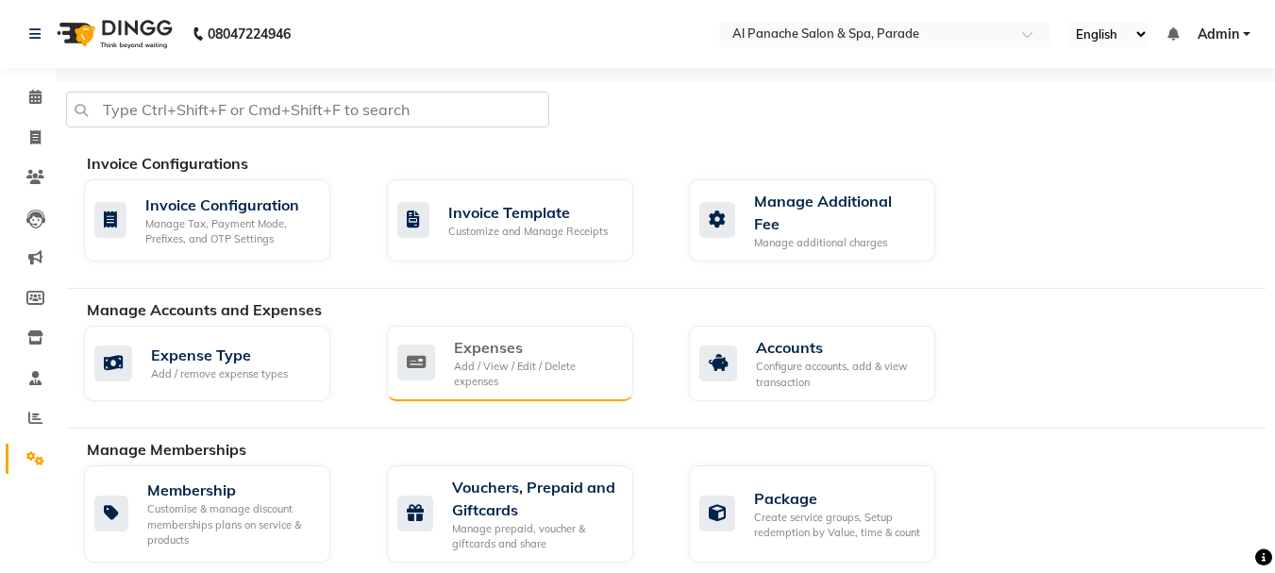
click at [497, 364] on div "Add / View / Edit / Delete expenses" at bounding box center [536, 374] width 164 height 31
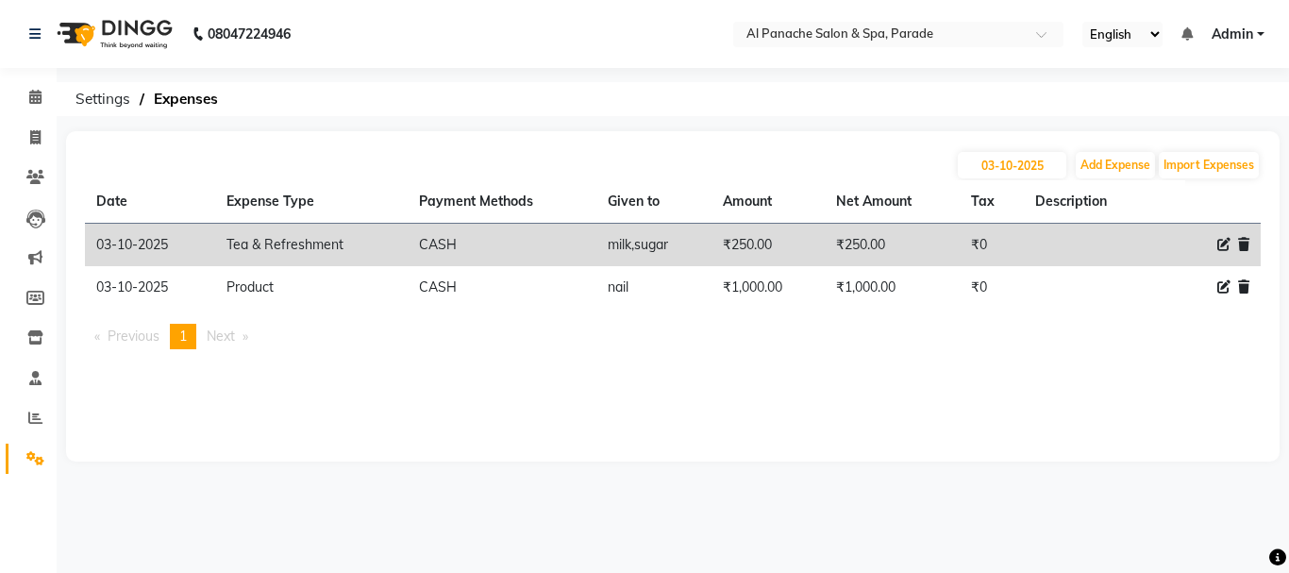
click at [497, 364] on div "03-10-2025 Add Expense Import Expenses Date Expense Type Payment Methods Given …" at bounding box center [673, 296] width 1214 height 330
click at [31, 138] on icon at bounding box center [35, 137] width 10 height 14
select select "service"
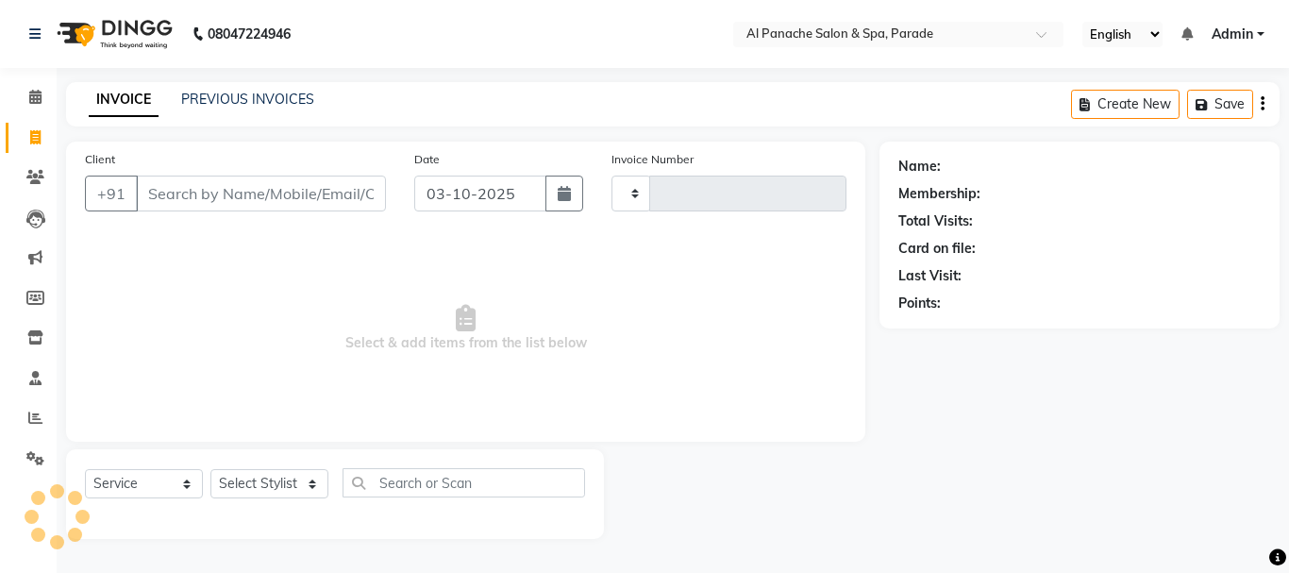
type input "1530"
select select "463"
click at [34, 92] on icon at bounding box center [35, 97] width 12 height 14
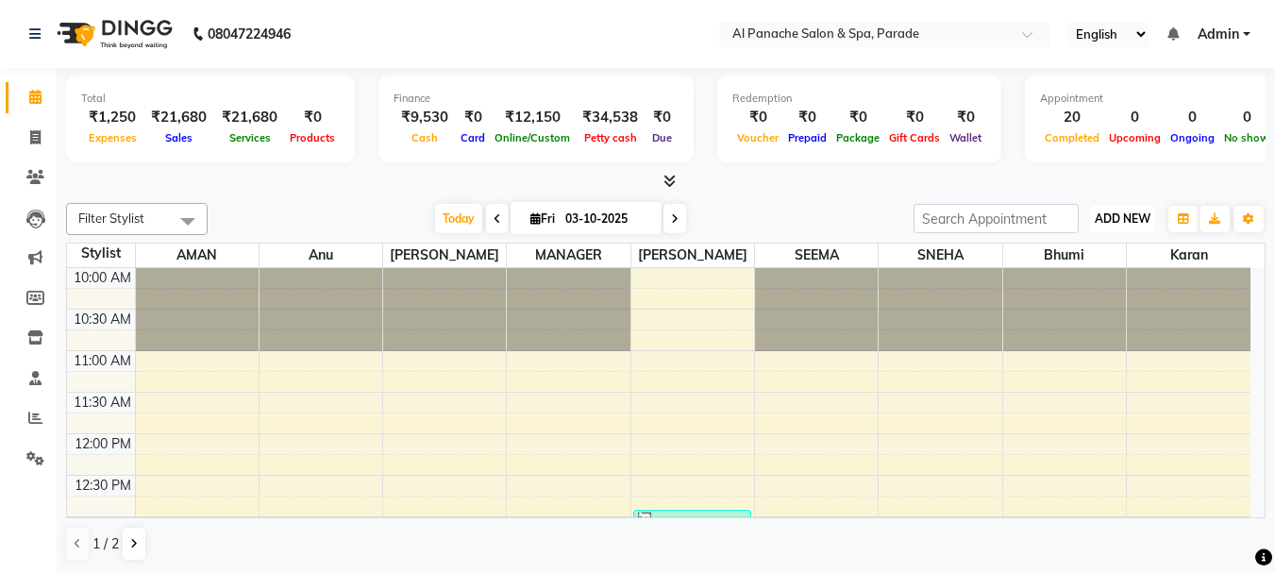
click at [1102, 219] on span "ADD NEW" at bounding box center [1123, 218] width 56 height 14
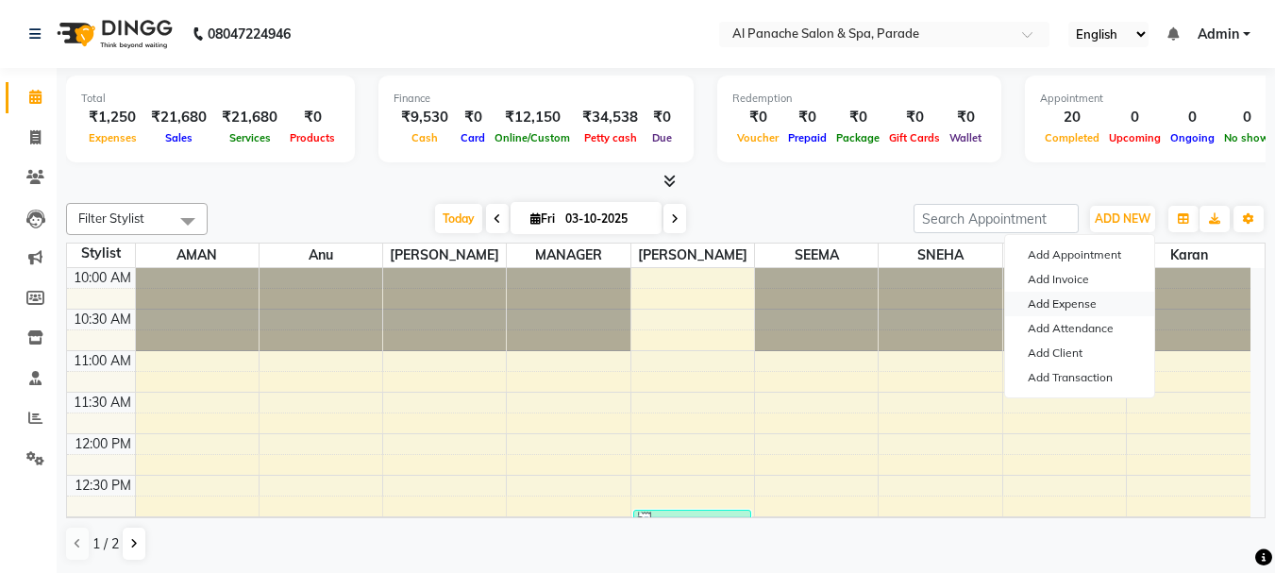
click at [1071, 310] on link "Add Expense" at bounding box center [1079, 304] width 149 height 25
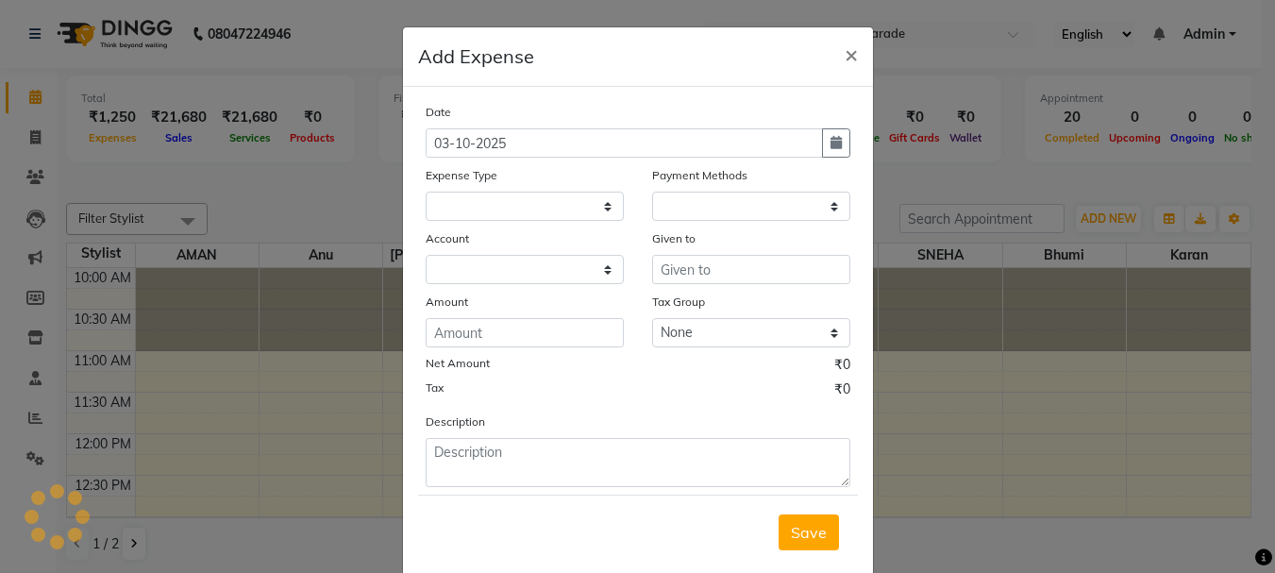
select select
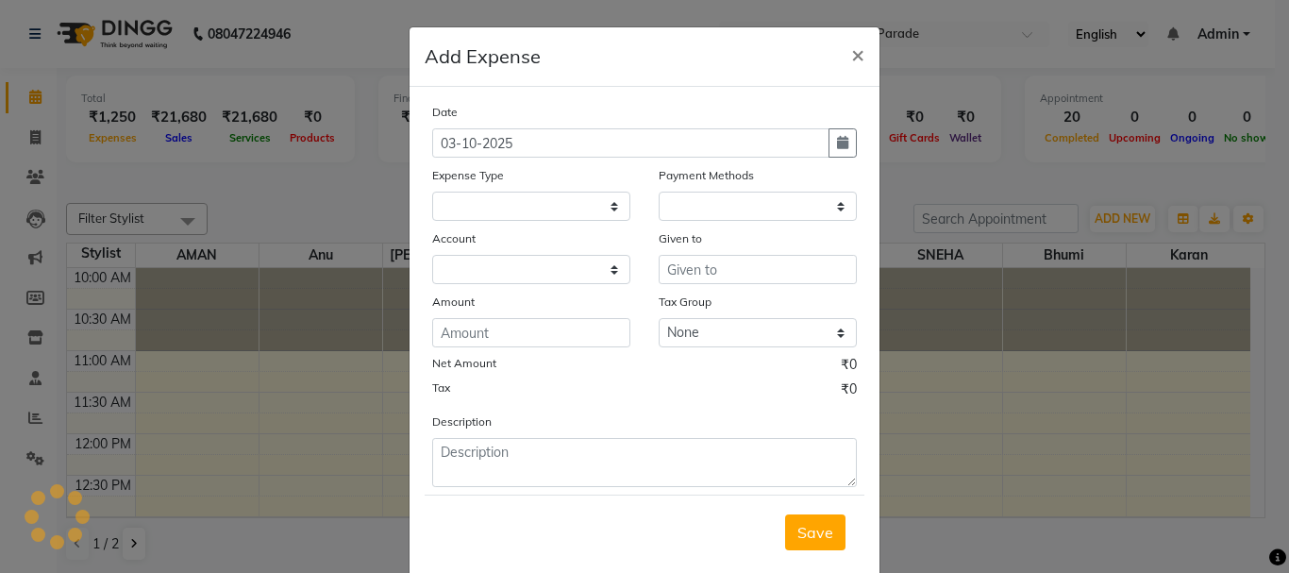
select select "1"
select select "2323"
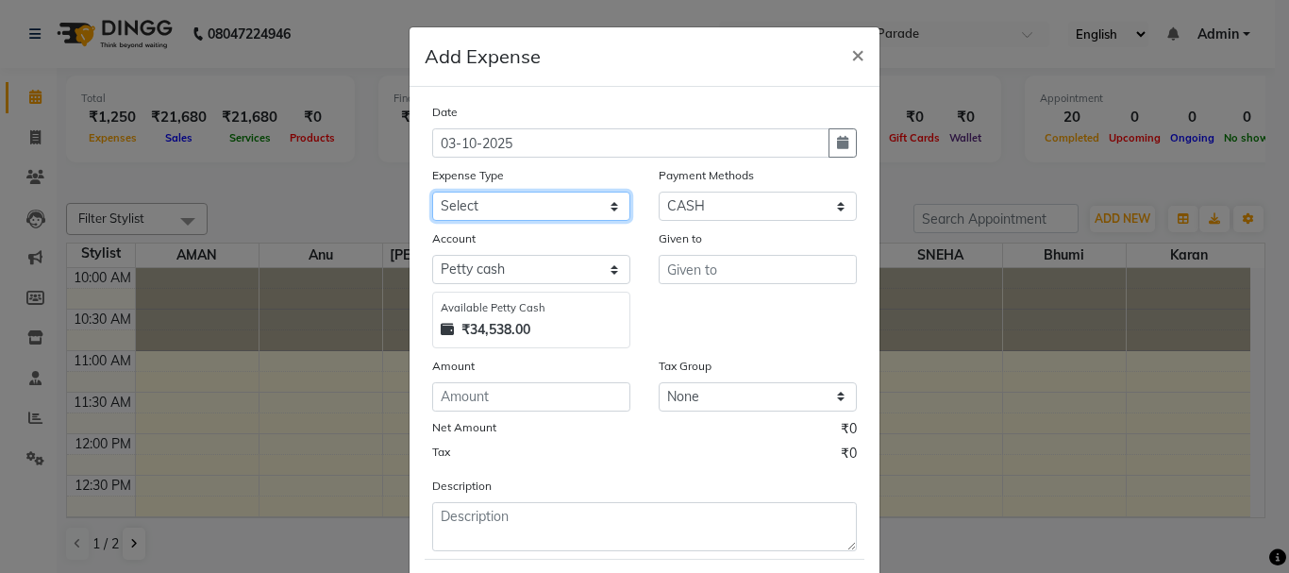
click at [554, 217] on select "Select Advance Salary Bank charges Car maintenance Cash transfer to bank Cash t…" at bounding box center [531, 206] width 198 height 29
select select "4768"
click at [432, 192] on select "Select Advance Salary Bank charges Car maintenance Cash transfer to bank Cash t…" at bounding box center [531, 206] width 198 height 29
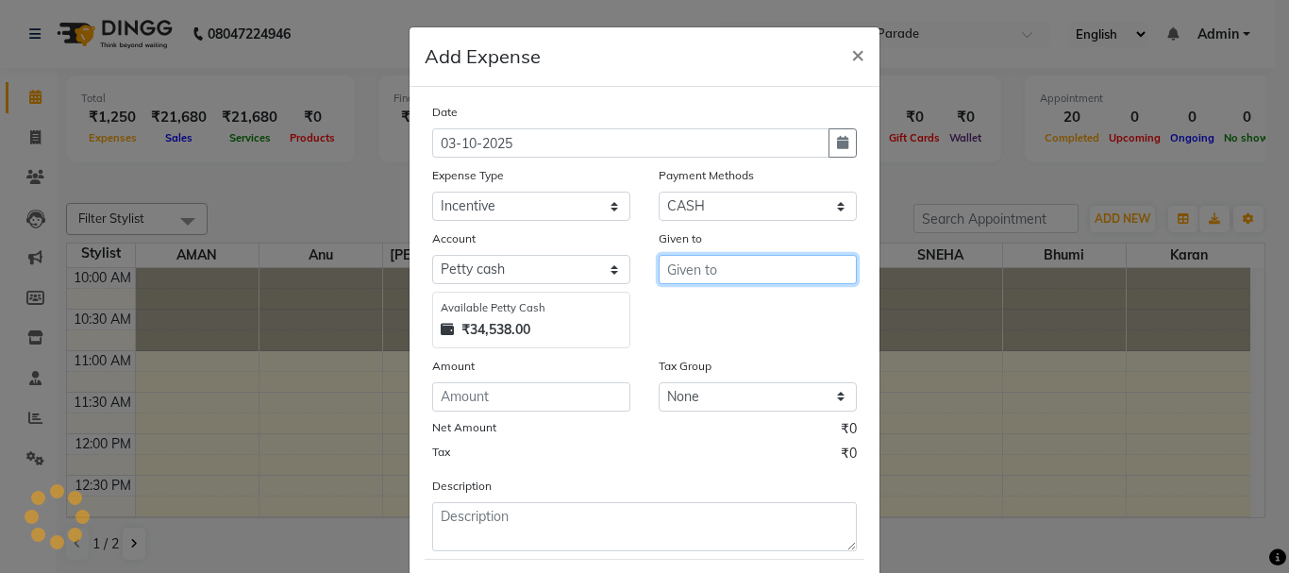
click at [767, 267] on input "text" at bounding box center [758, 269] width 198 height 29
type input "nail"
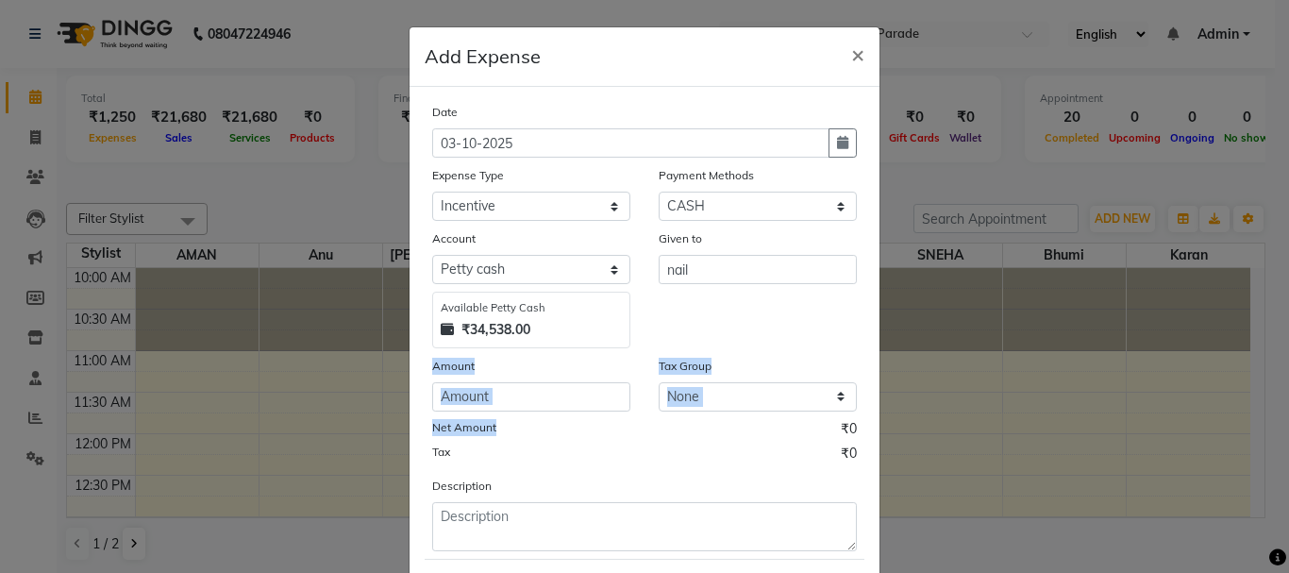
drag, startPoint x: 490, startPoint y: 414, endPoint x: 502, endPoint y: 408, distance: 13.9
click at [502, 408] on div "Date 03-10-2025 Expense Type Select Advance Salary Bank charges Car maintenance…" at bounding box center [644, 326] width 425 height 449
click at [502, 408] on input "number" at bounding box center [531, 396] width 198 height 29
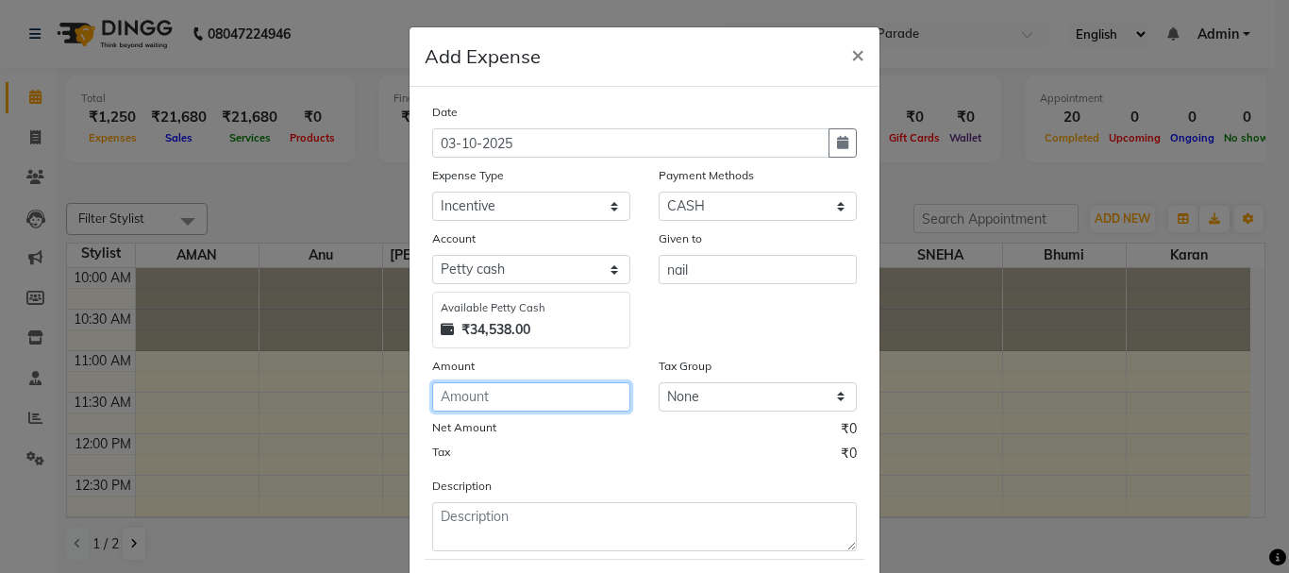
click at [503, 408] on input "number" at bounding box center [531, 396] width 198 height 29
type input "250"
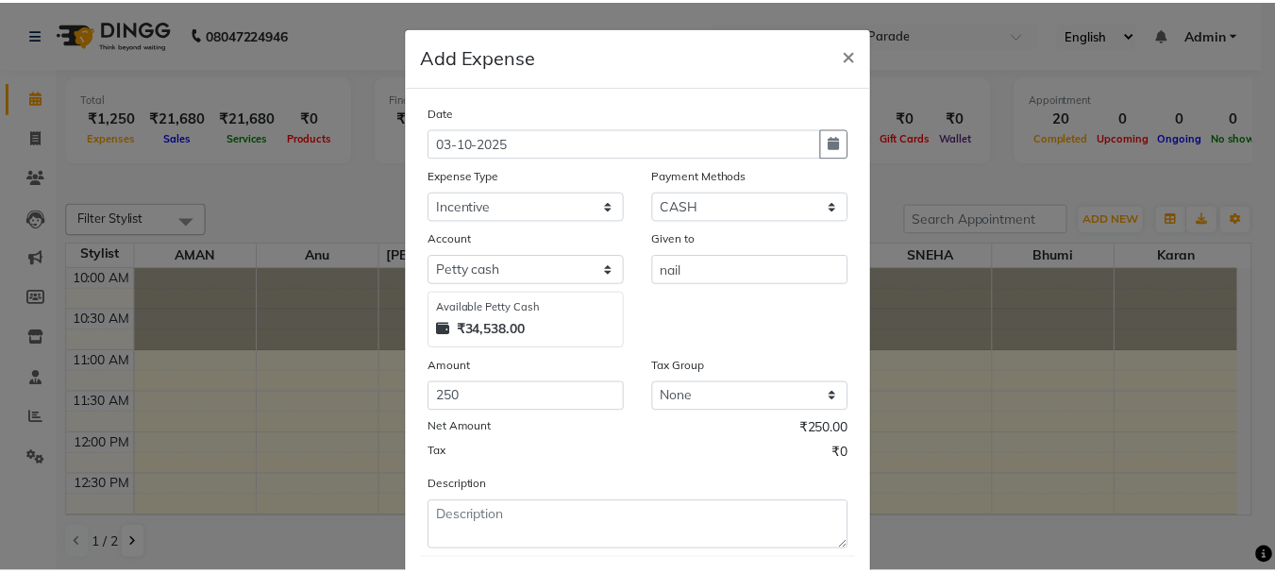
scroll to position [103, 0]
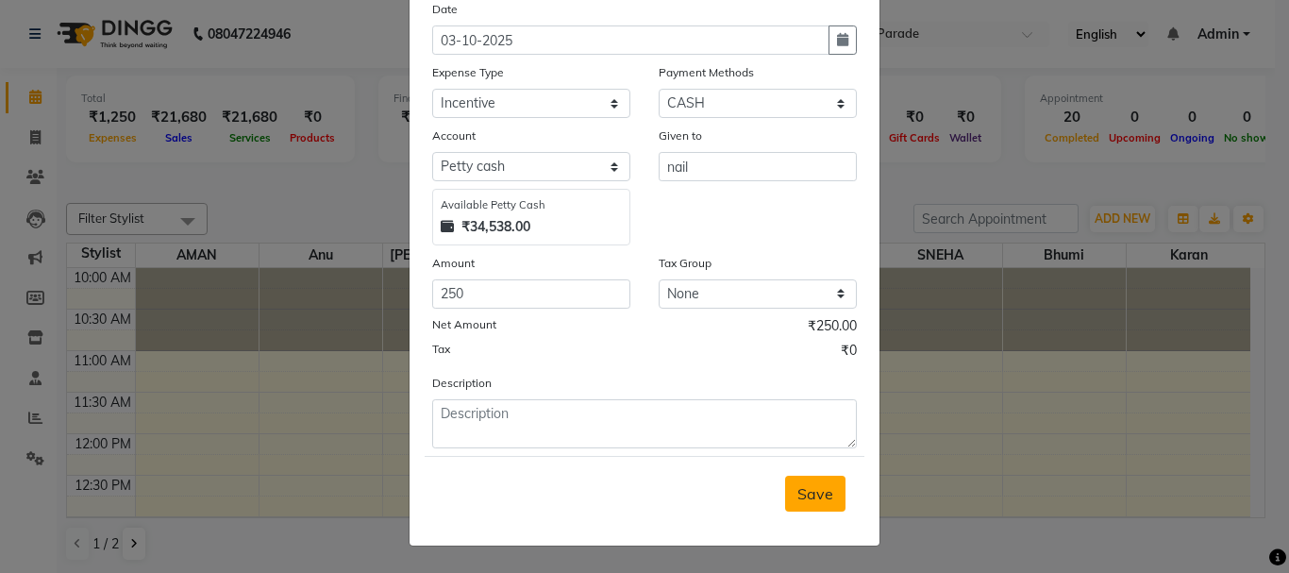
click at [809, 479] on button "Save" at bounding box center [815, 494] width 60 height 36
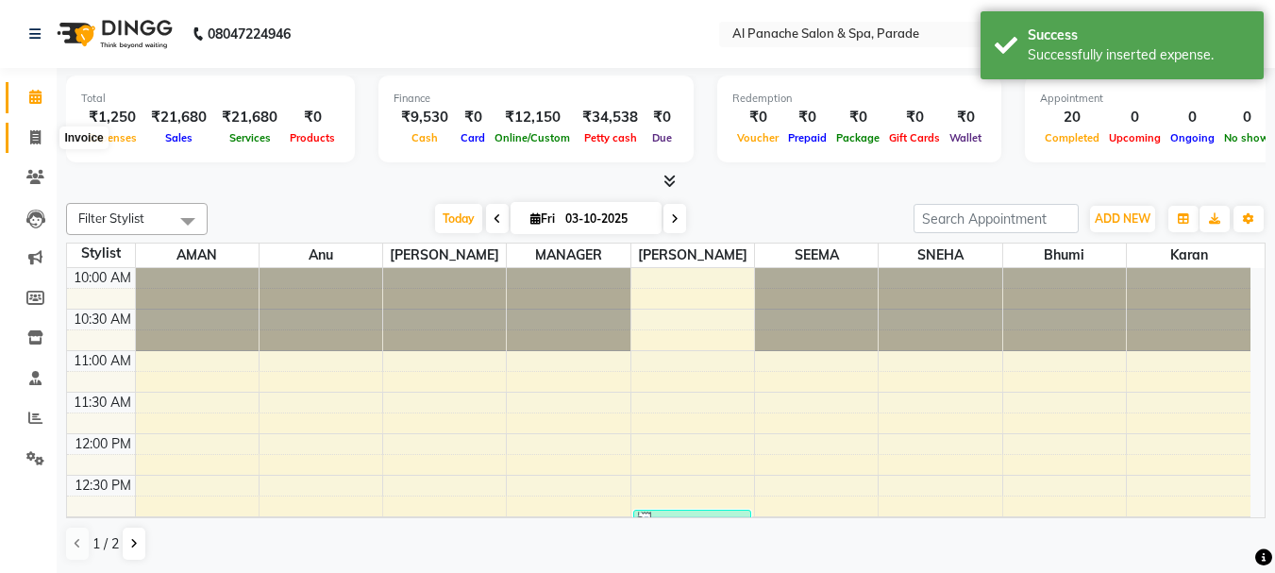
click at [27, 127] on span at bounding box center [35, 138] width 33 height 22
select select "service"
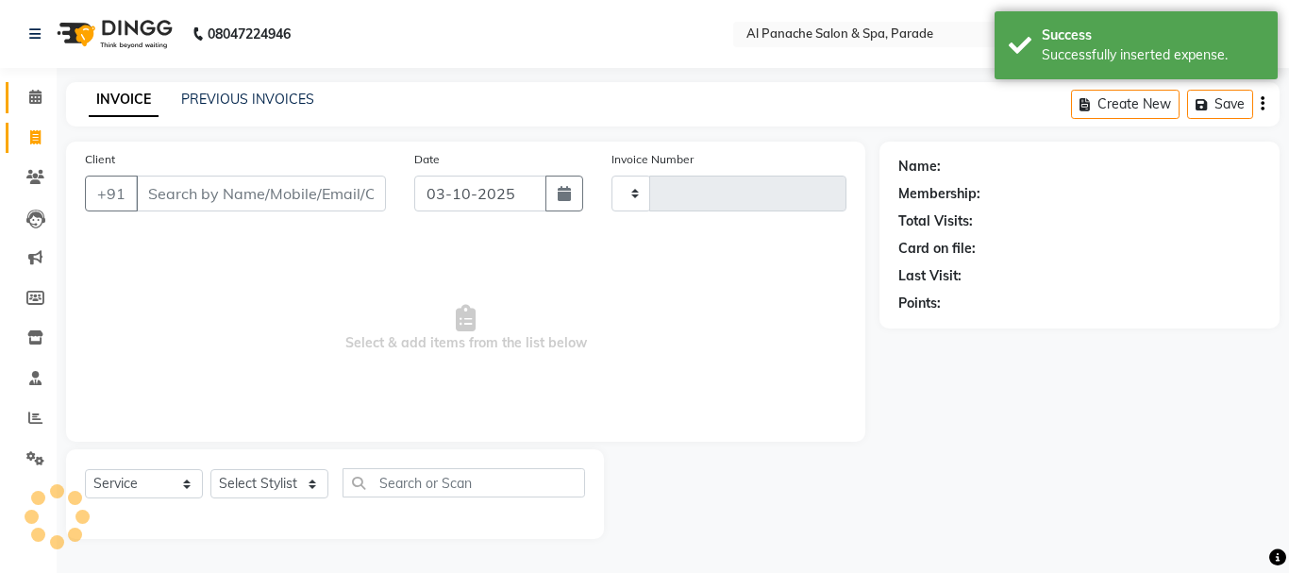
click at [28, 83] on link "Calendar" at bounding box center [28, 97] width 45 height 31
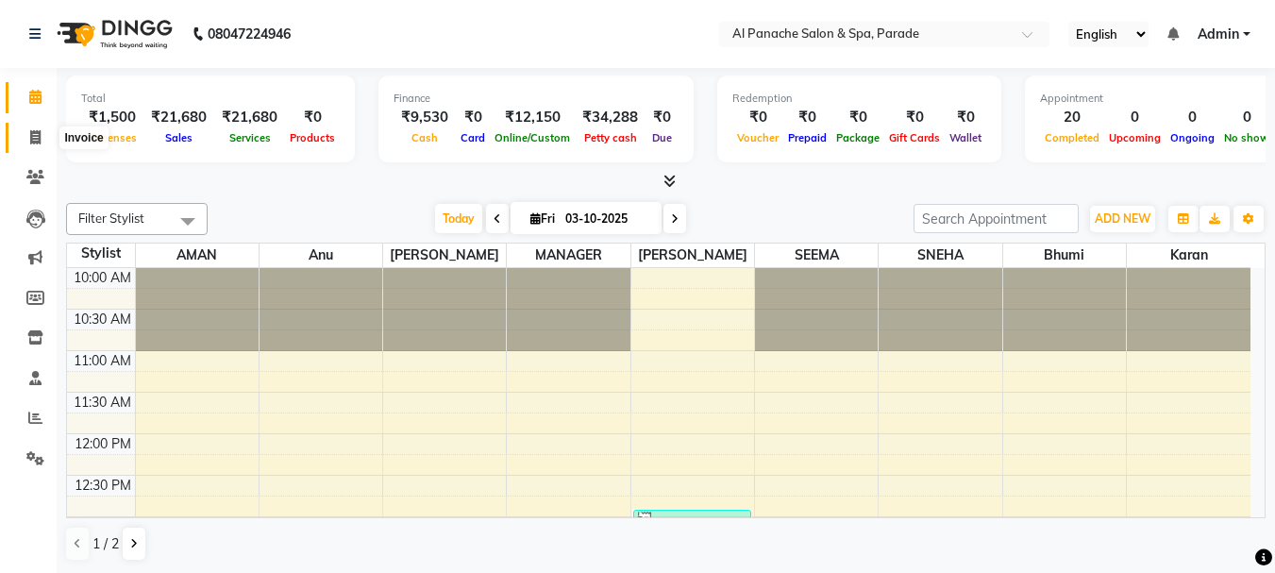
click at [23, 143] on span at bounding box center [35, 138] width 33 height 22
select select "service"
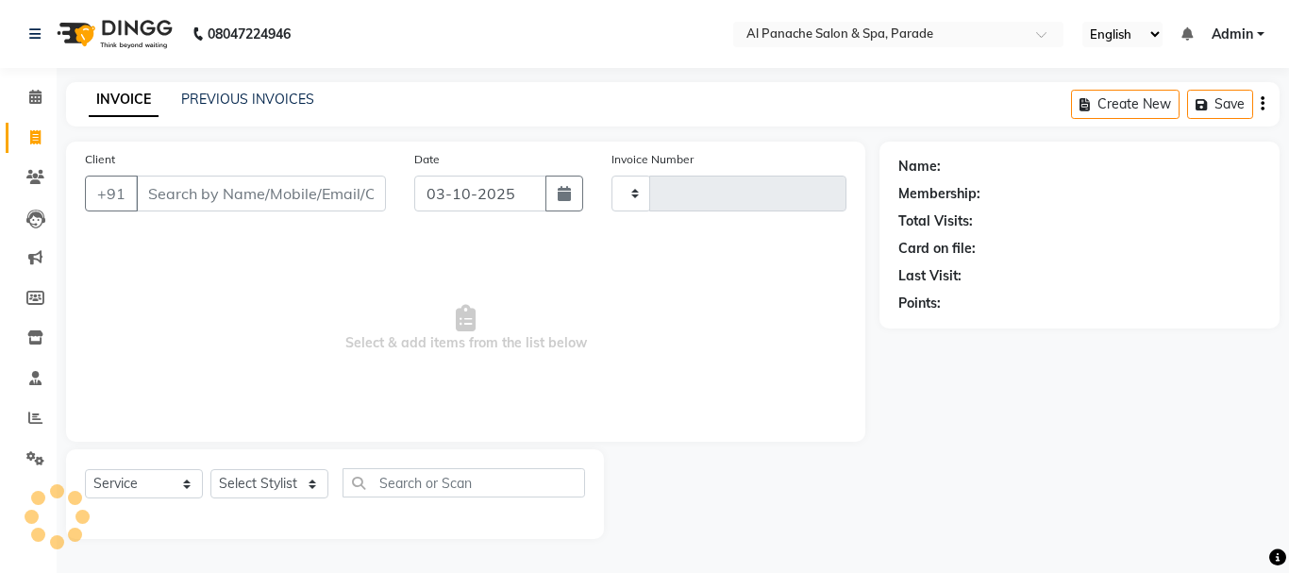
type input "1530"
select select "463"
click at [271, 91] on link "PREVIOUS INVOICES" at bounding box center [247, 99] width 133 height 17
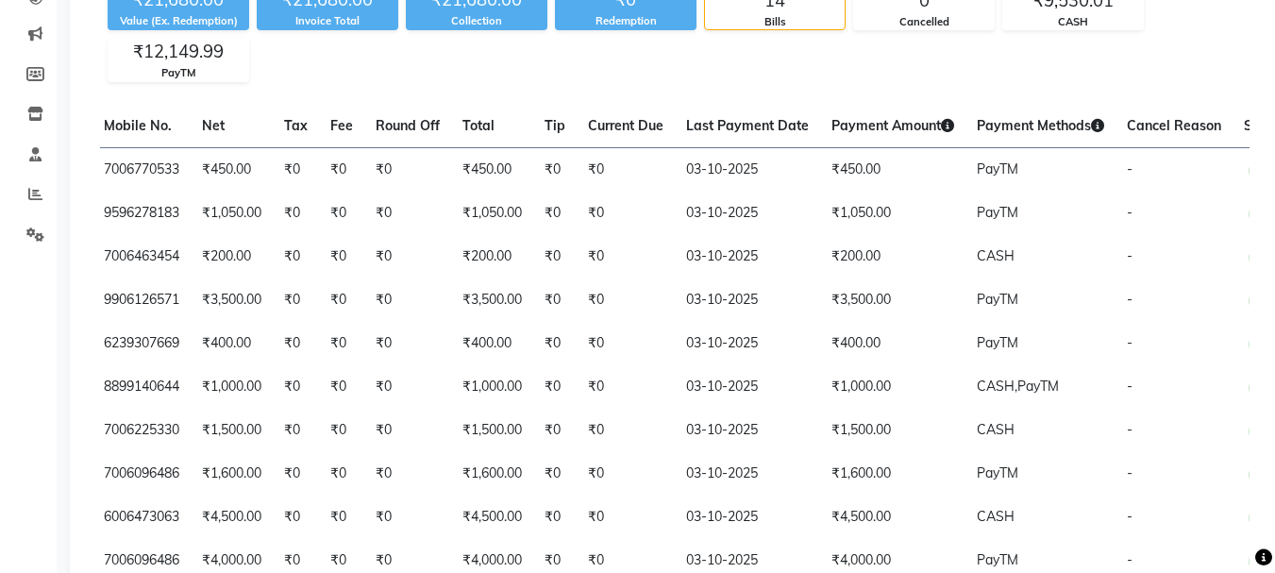
scroll to position [656, 0]
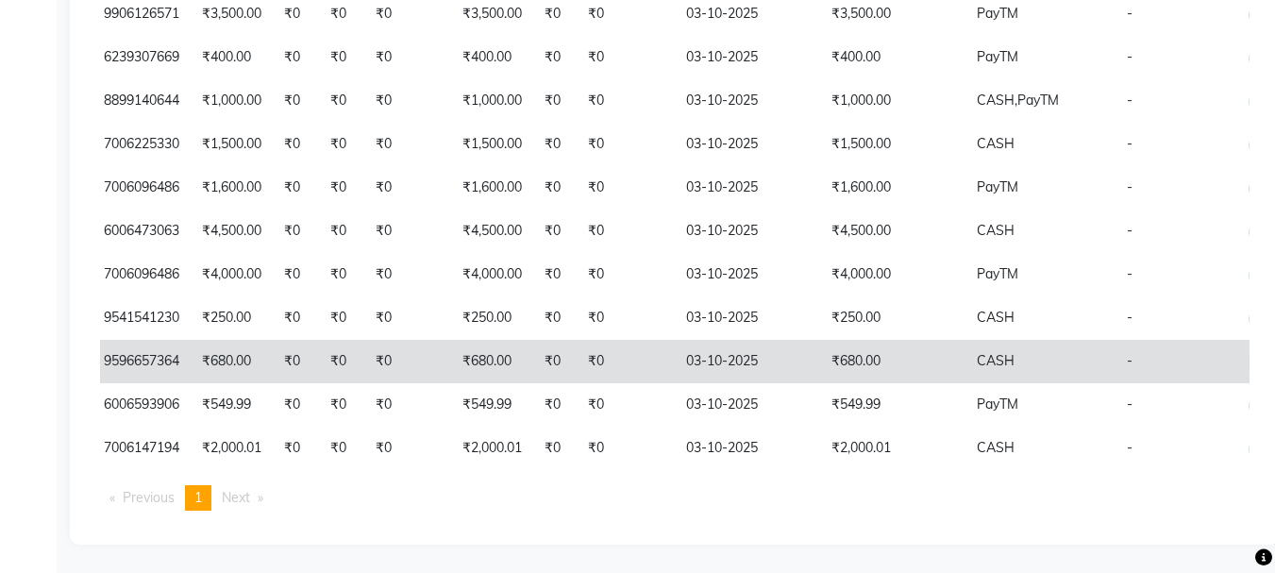
click at [884, 340] on td "₹680.00" at bounding box center [892, 361] width 145 height 43
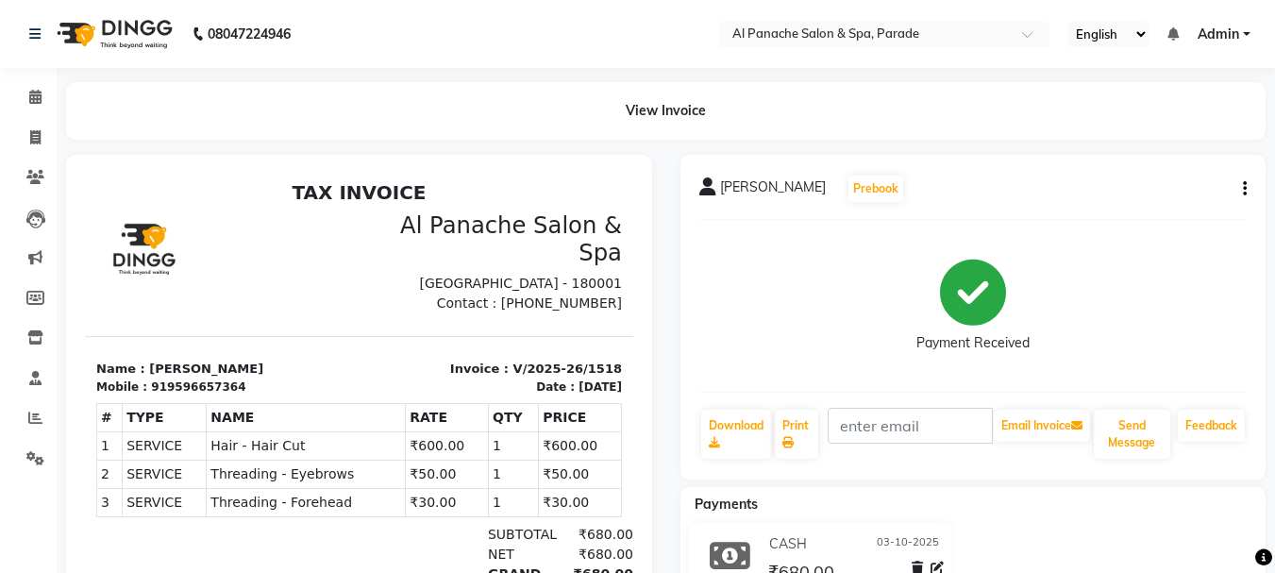
scroll to position [194, 0]
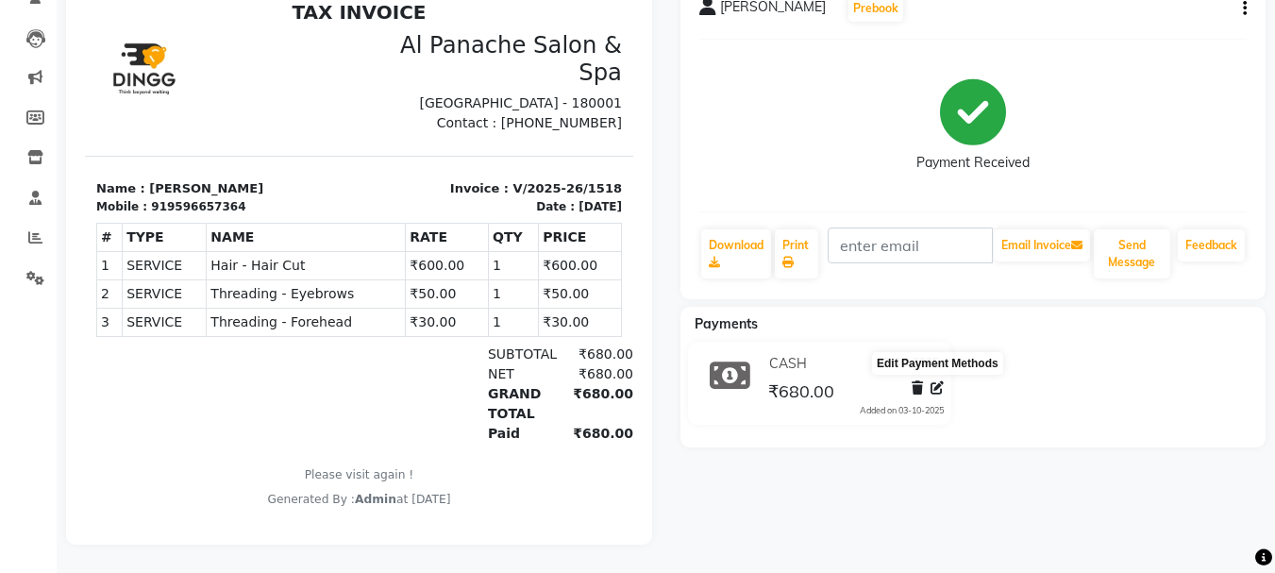
click at [937, 381] on icon at bounding box center [937, 387] width 13 height 13
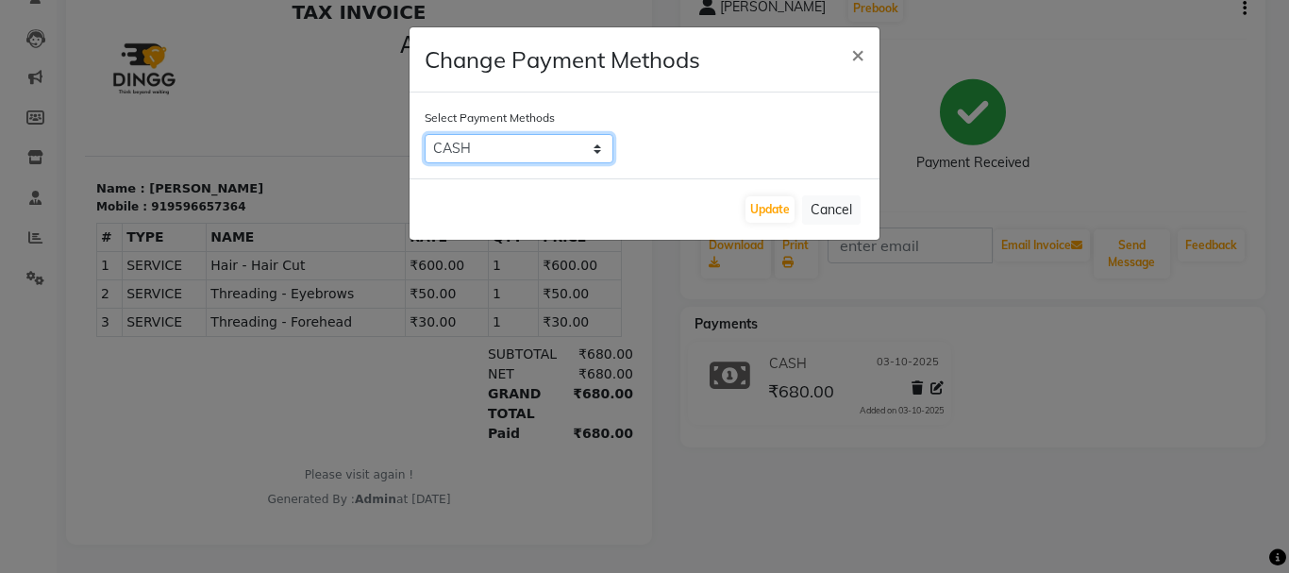
click at [578, 159] on select "CASH CARD PayTM UPI ONLINE" at bounding box center [519, 148] width 189 height 29
select select "6"
click at [425, 134] on select "CASH CARD PayTM UPI ONLINE" at bounding box center [519, 148] width 189 height 29
click at [777, 216] on button "Update" at bounding box center [770, 209] width 49 height 26
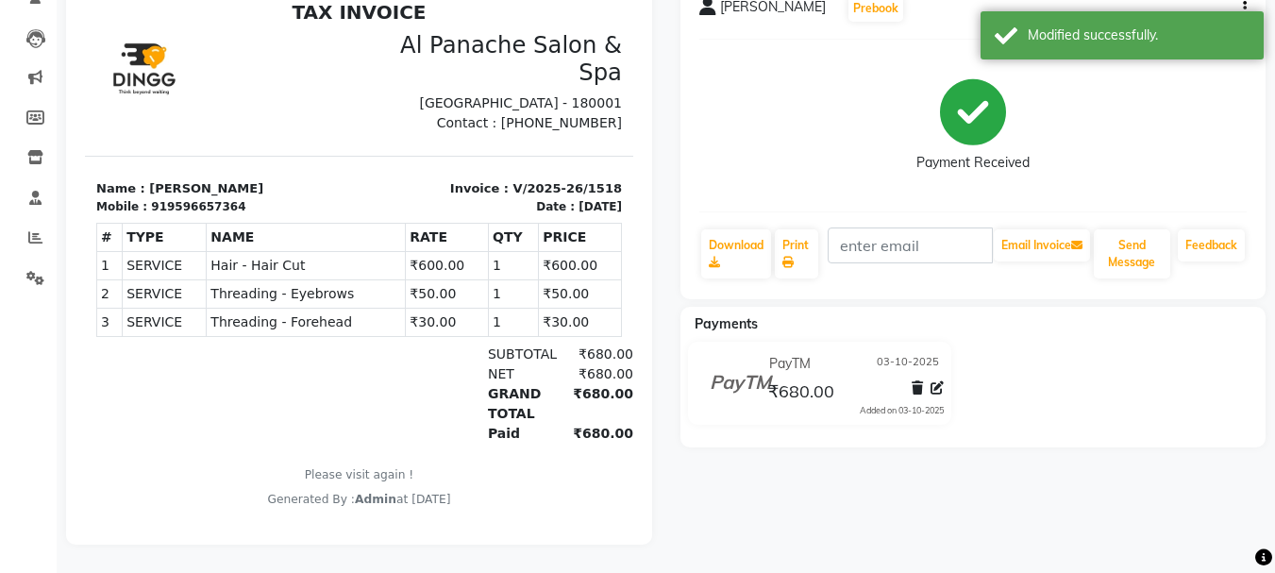
scroll to position [0, 0]
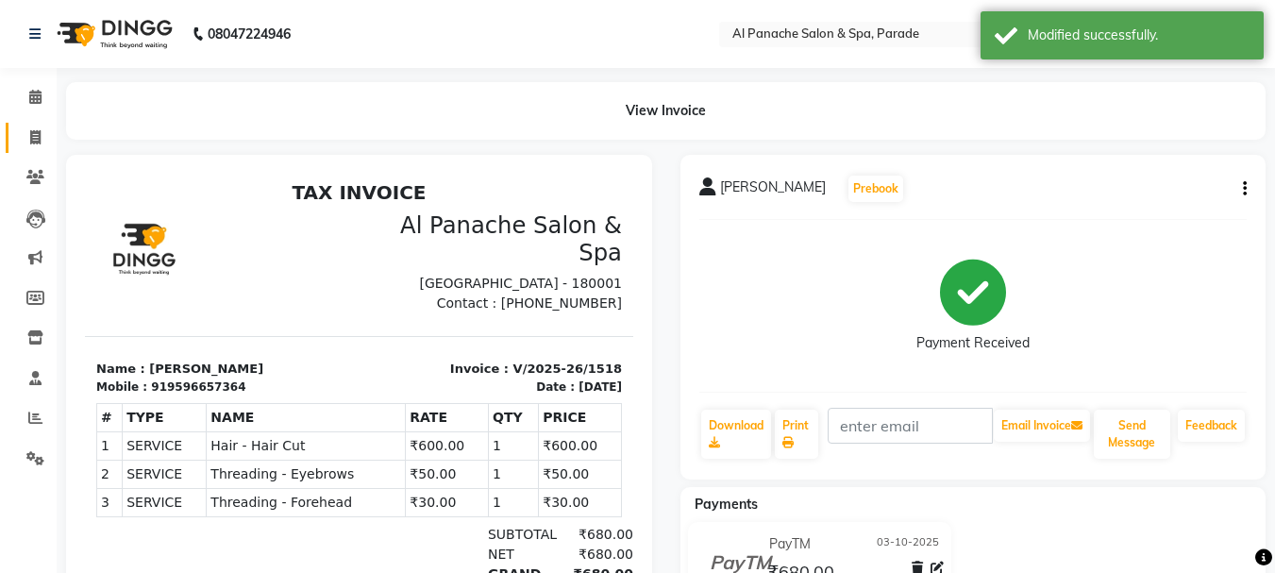
click at [31, 124] on link "Invoice" at bounding box center [28, 138] width 45 height 31
select select "service"
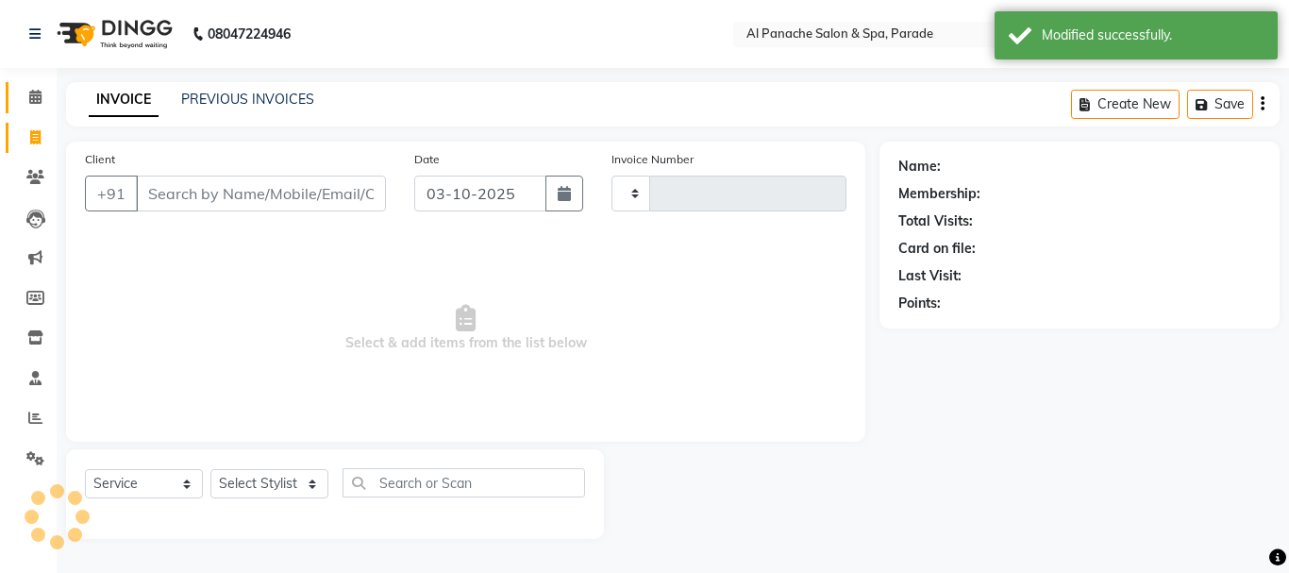
type input "1530"
select select "463"
click at [31, 93] on icon at bounding box center [35, 97] width 12 height 14
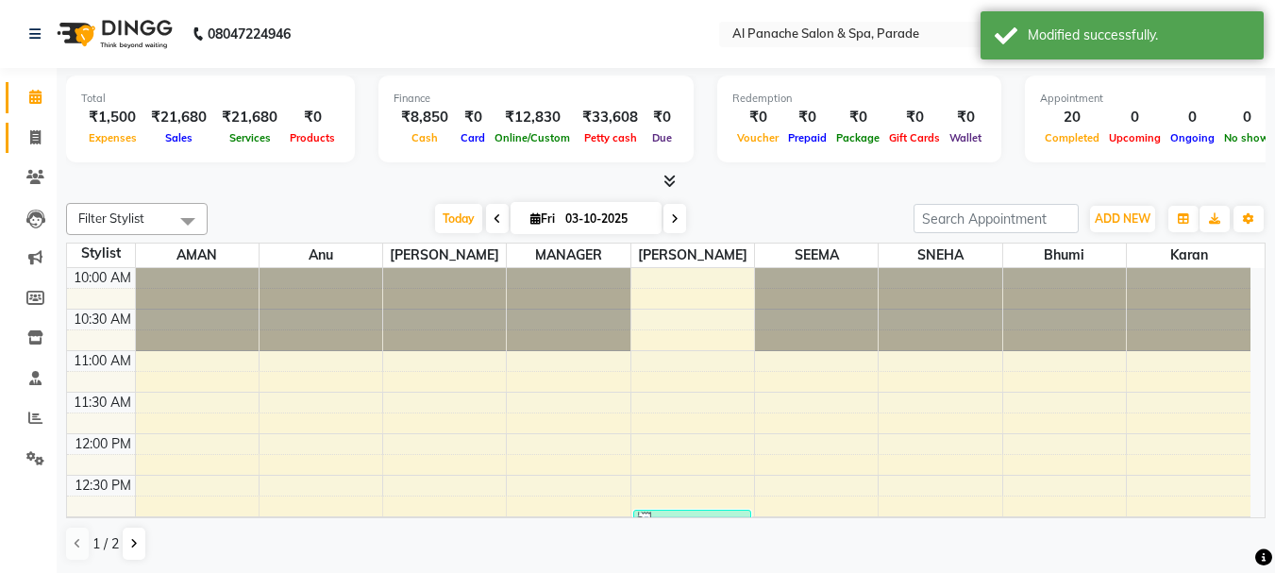
click at [39, 123] on link "Invoice" at bounding box center [28, 138] width 45 height 31
select select "service"
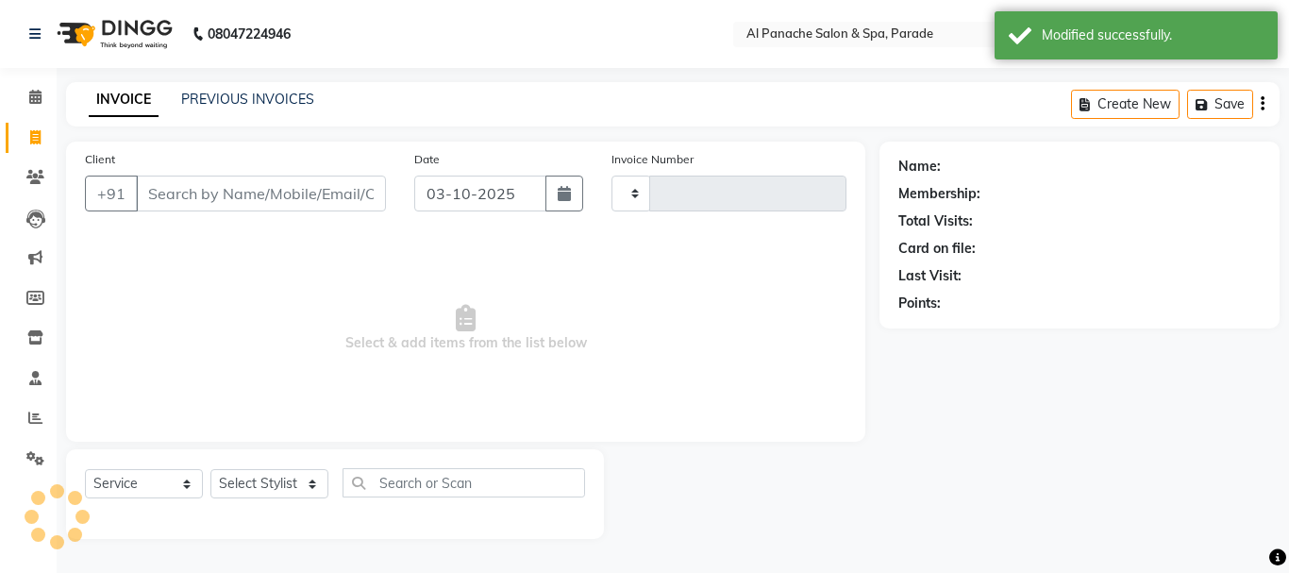
type input "1530"
select select "463"
click at [210, 97] on link "PREVIOUS INVOICES" at bounding box center [247, 99] width 133 height 17
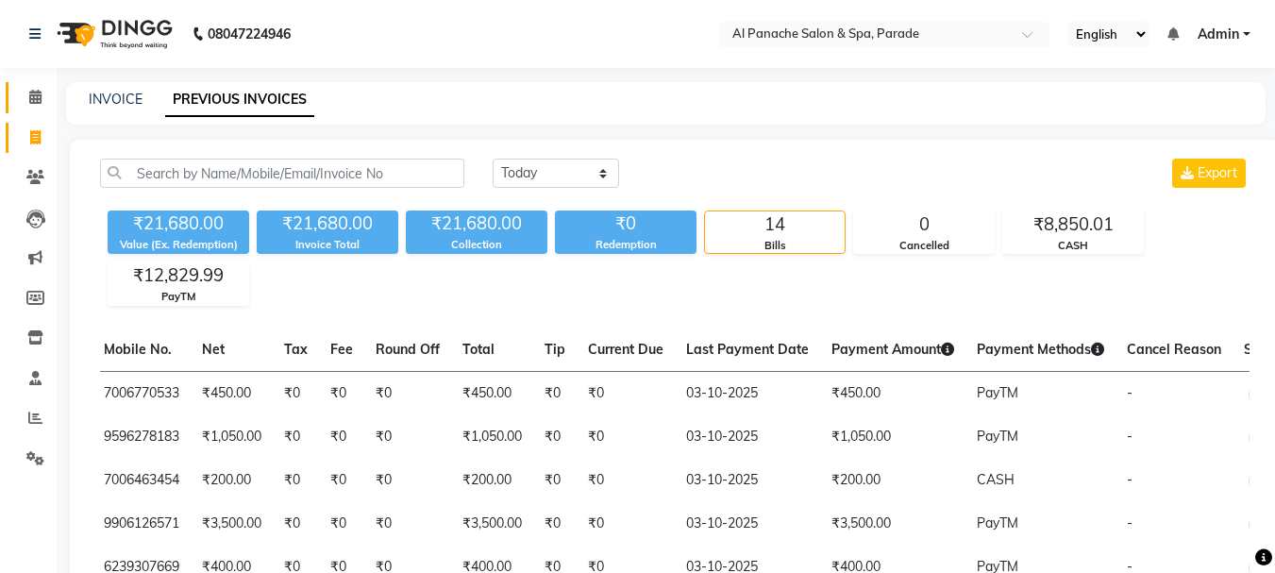
click at [20, 109] on link "Calendar" at bounding box center [28, 97] width 45 height 31
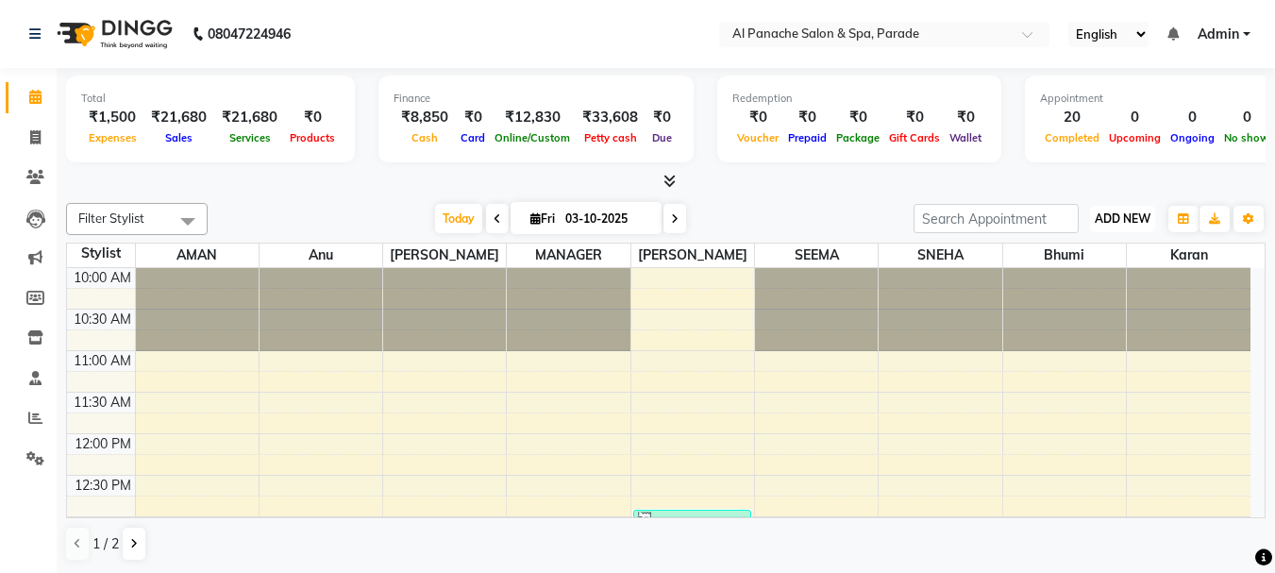
click at [1120, 223] on span "ADD NEW" at bounding box center [1123, 218] width 56 height 14
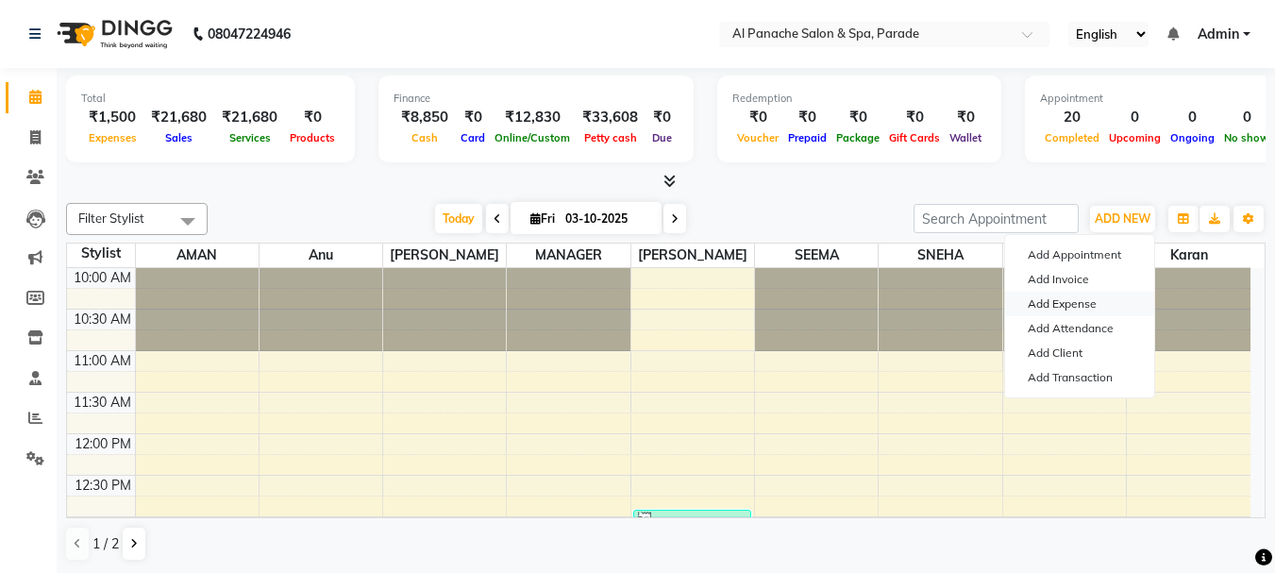
click at [1049, 312] on link "Add Expense" at bounding box center [1079, 304] width 149 height 25
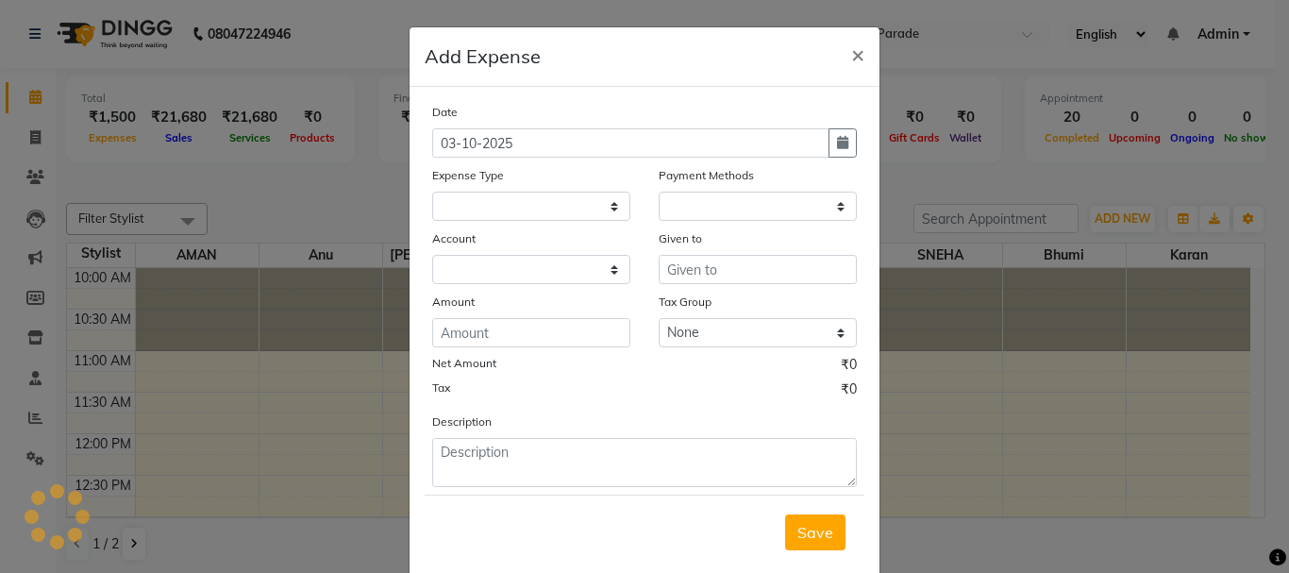
select select
select select "1"
select select "2323"
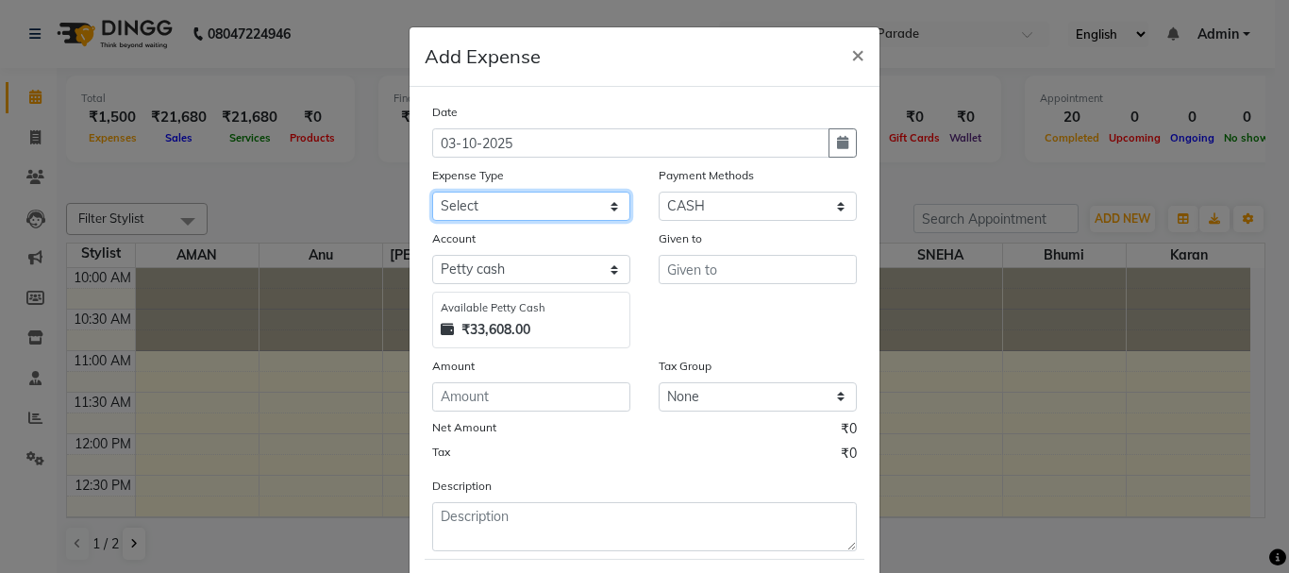
click at [591, 210] on select "Select Advance Salary Bank charges Car maintenance Cash transfer to bank Cash t…" at bounding box center [531, 206] width 198 height 29
click at [432, 192] on select "Select Advance Salary Bank charges Car maintenance Cash transfer to bank Cash t…" at bounding box center [531, 206] width 198 height 29
drag, startPoint x: 537, startPoint y: 209, endPoint x: 614, endPoint y: 503, distance: 304.5
click at [614, 503] on div "Date [DATE] Expense Type Select Advance Salary Bank charges Car maintenance Cas…" at bounding box center [644, 326] width 425 height 449
select select "4766"
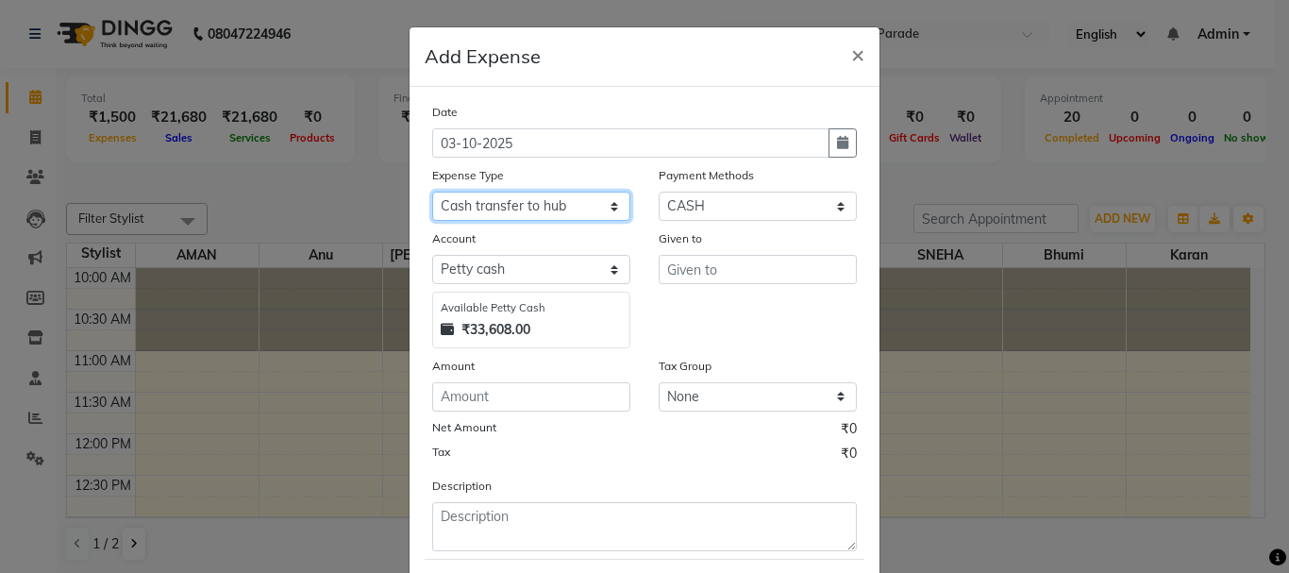
click at [432, 192] on select "Select Advance Salary Bank charges Car maintenance Cash transfer to bank Cash t…" at bounding box center [531, 206] width 198 height 29
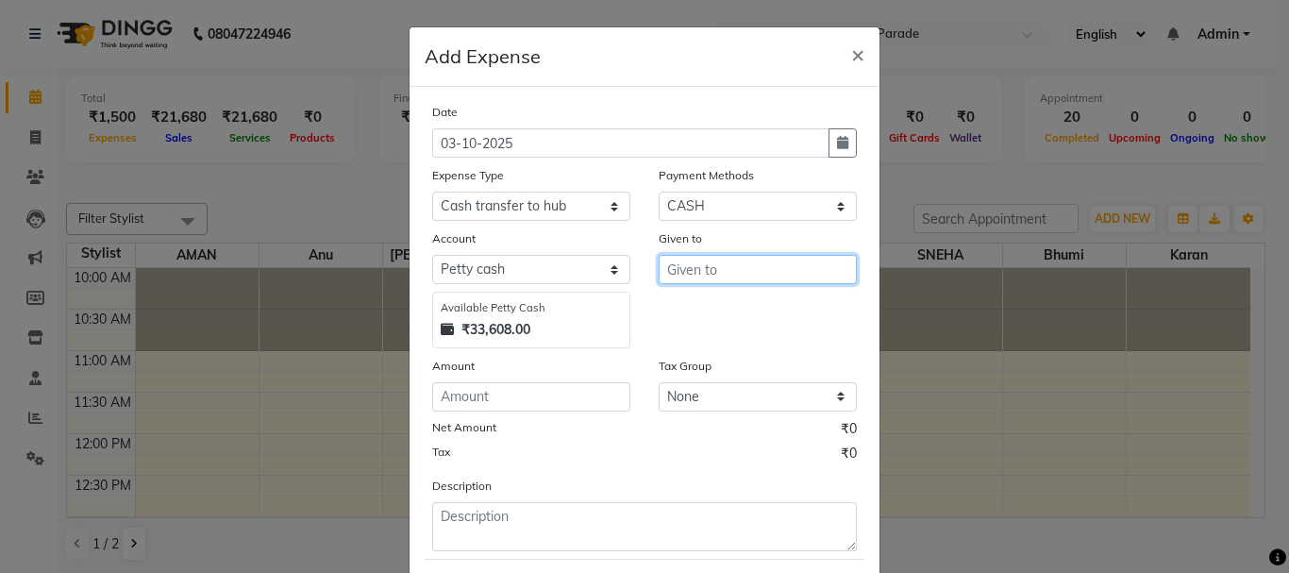
click at [708, 266] on input "text" at bounding box center [758, 269] width 198 height 29
type input "Sir"
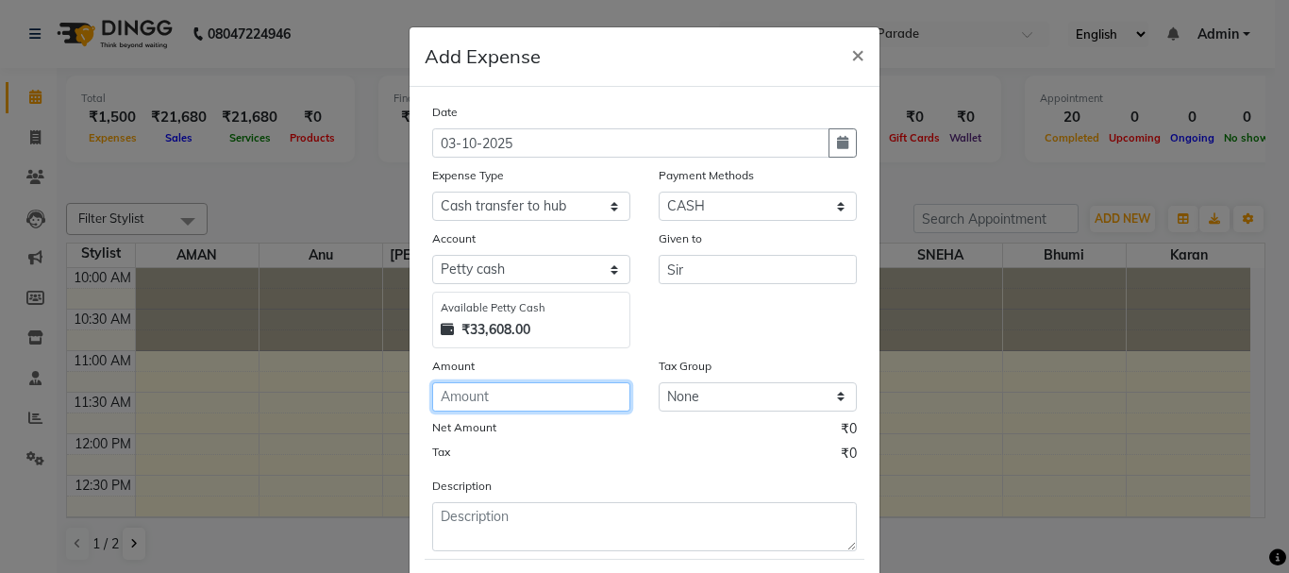
click at [448, 401] on input "number" at bounding box center [531, 396] width 198 height 29
type input "25000"
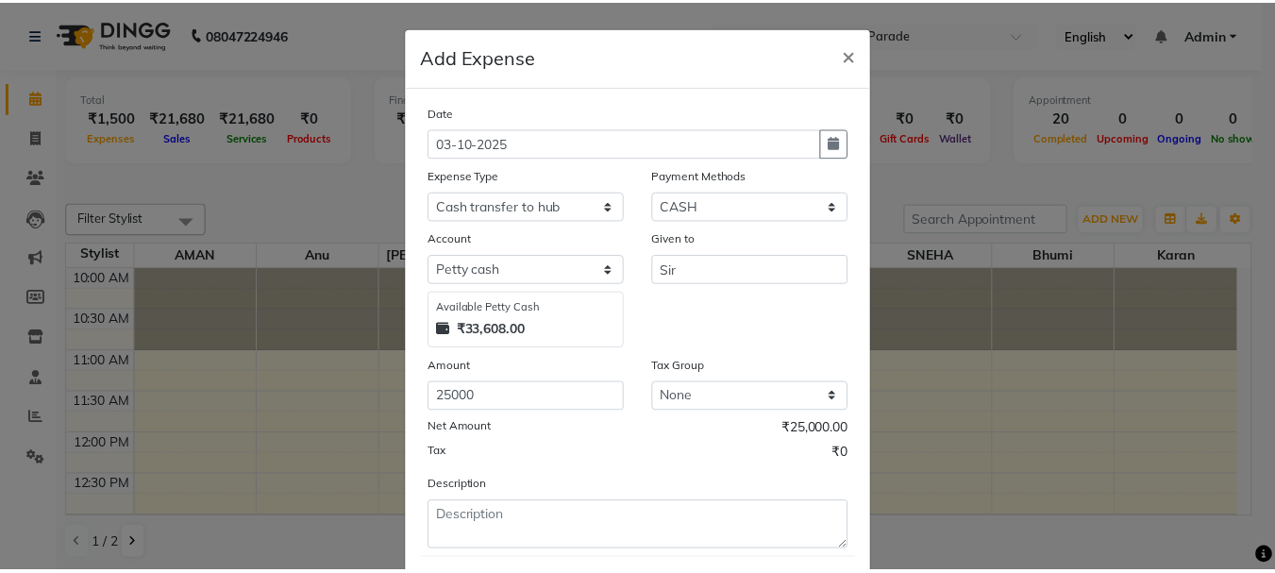
scroll to position [103, 0]
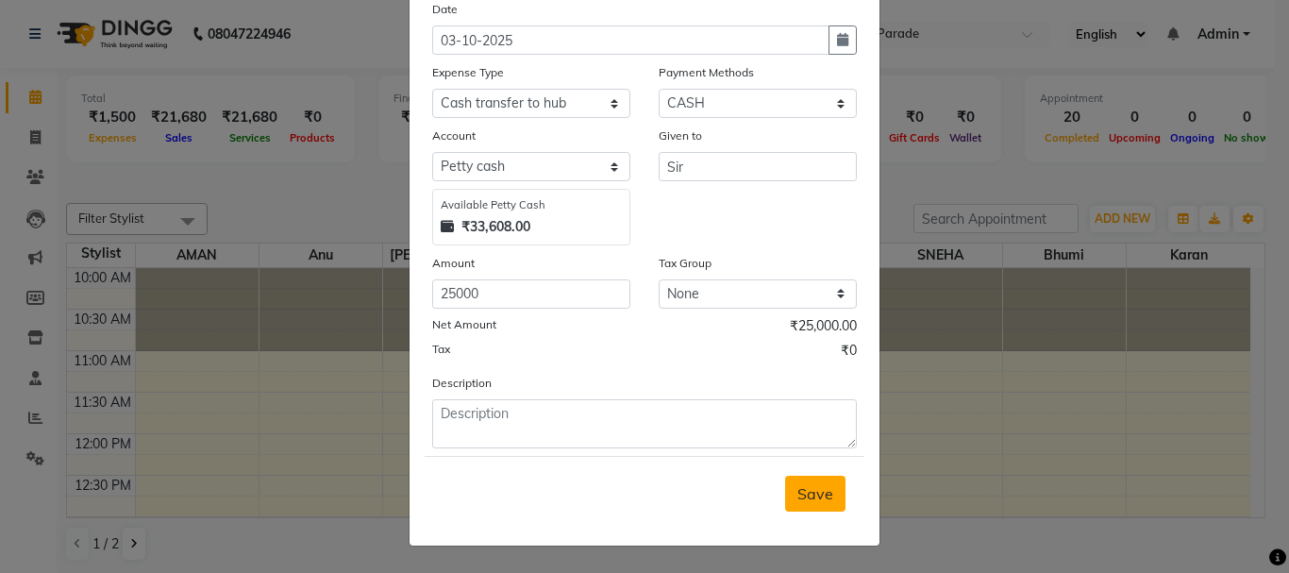
click at [798, 509] on button "Save" at bounding box center [815, 494] width 60 height 36
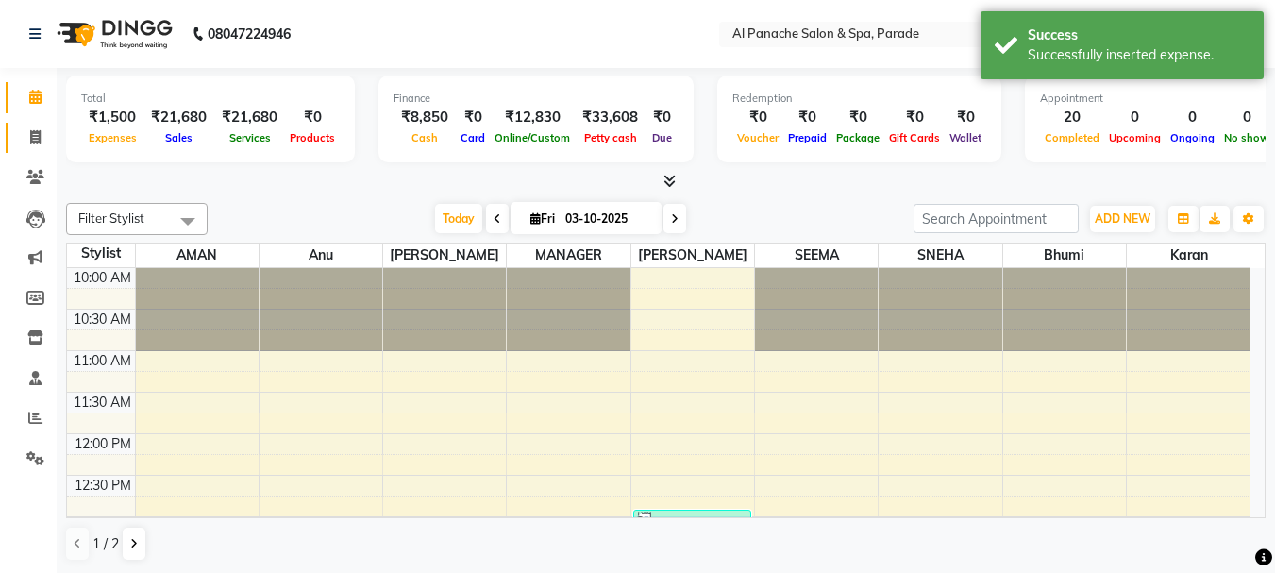
click at [18, 124] on link "Invoice" at bounding box center [28, 138] width 45 height 31
select select "service"
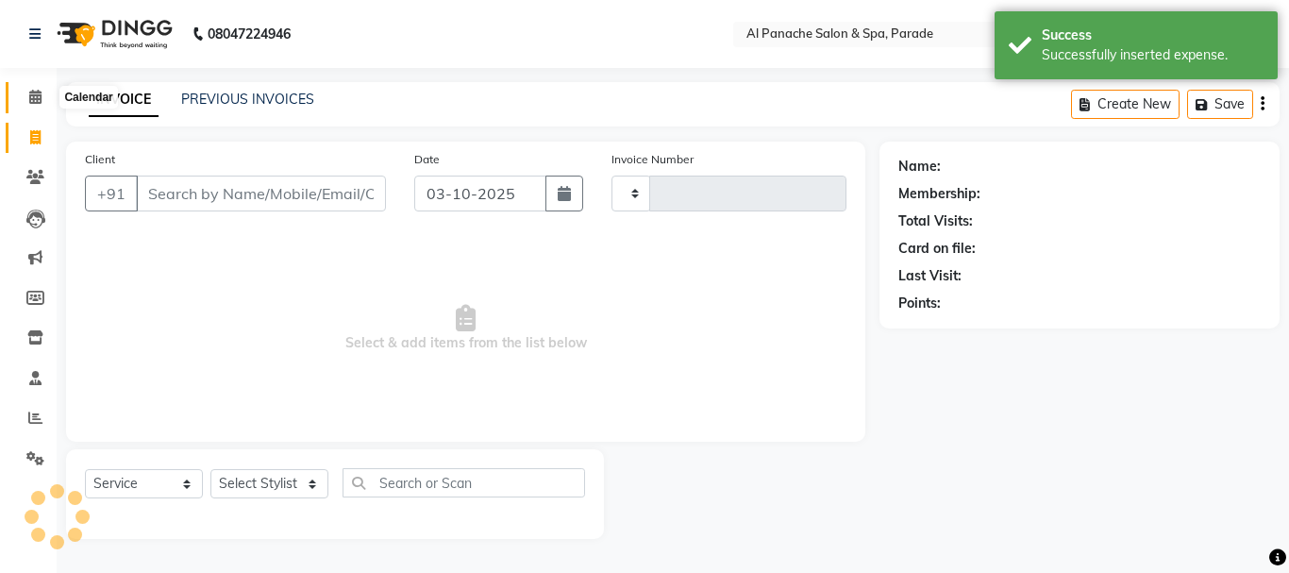
type input "1530"
select select "463"
click at [25, 94] on span at bounding box center [35, 98] width 33 height 22
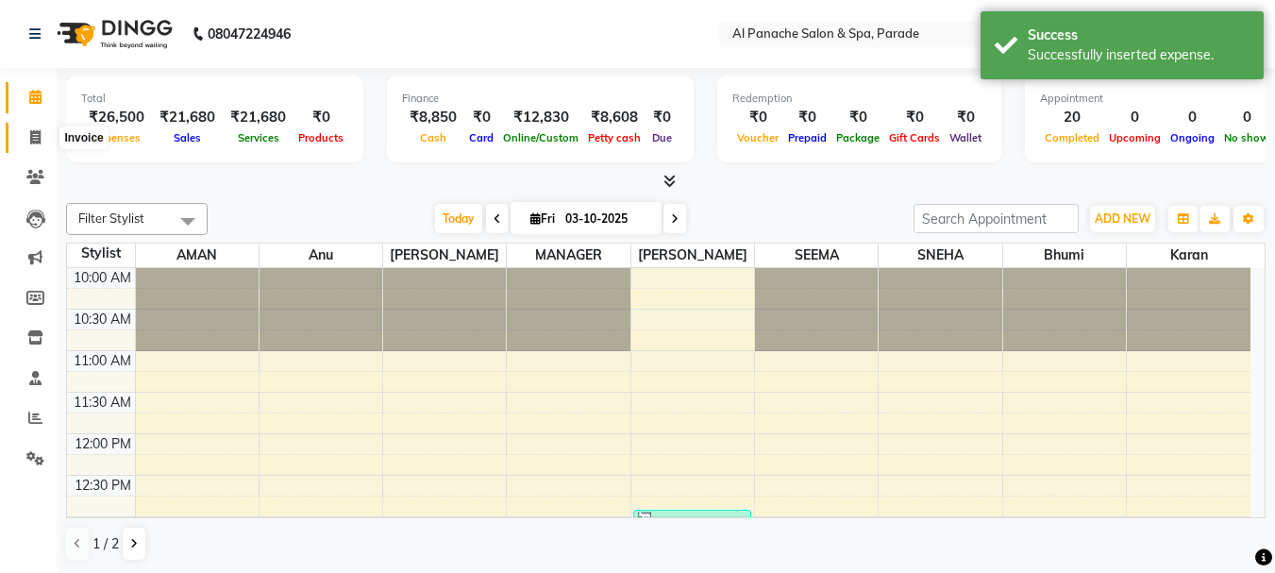
click at [30, 130] on icon at bounding box center [35, 137] width 10 height 14
select select "service"
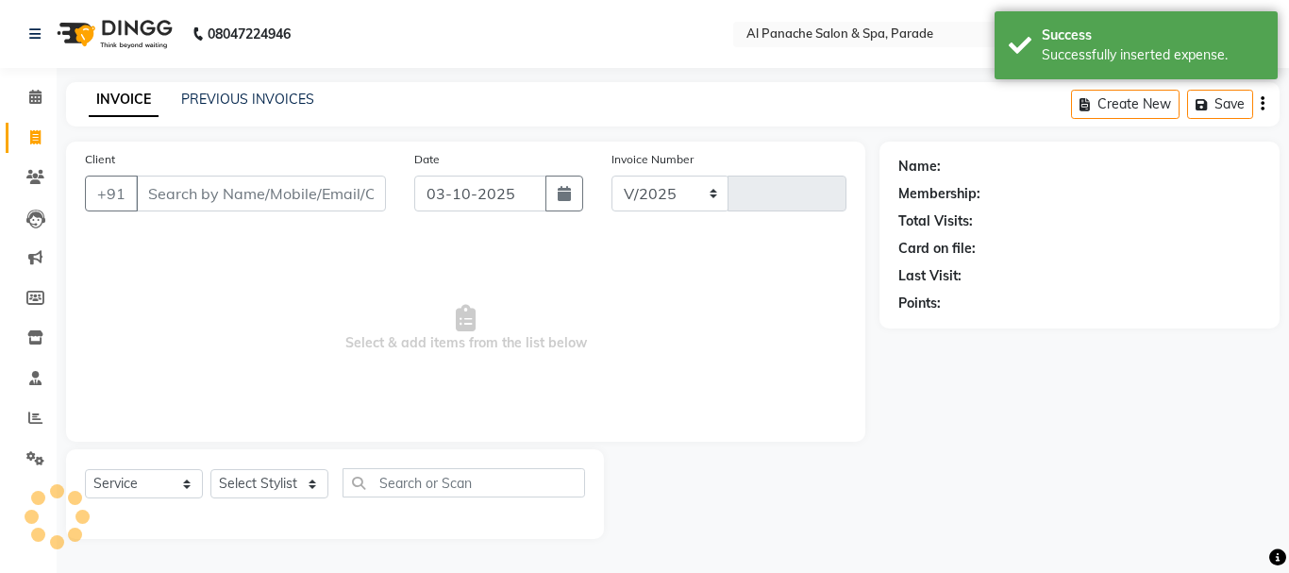
select select "463"
type input "1530"
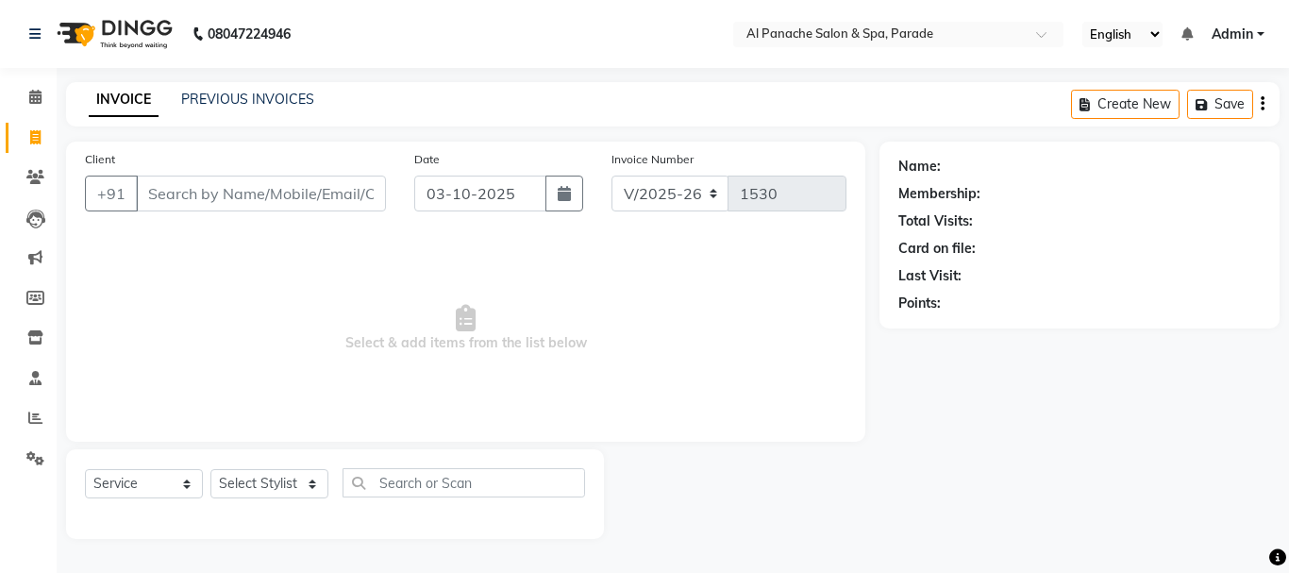
click at [192, 200] on input "Client" at bounding box center [261, 194] width 250 height 36
type input "7889766092"
click at [317, 199] on span "Add Client" at bounding box center [337, 193] width 75 height 19
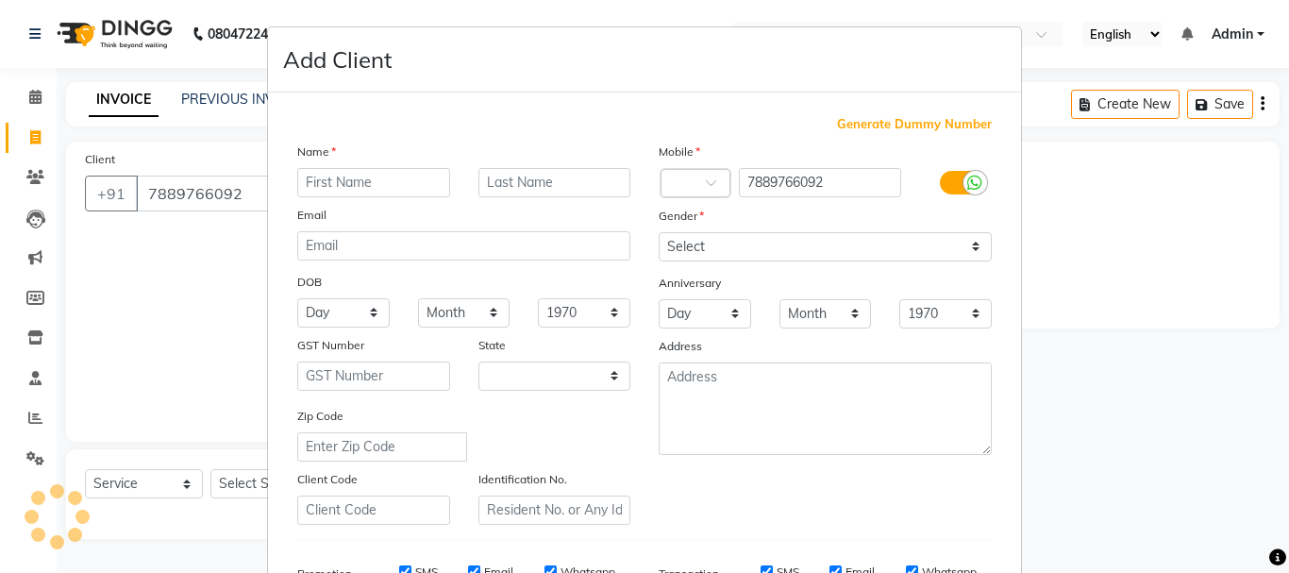
select select "15"
type input "[PERSON_NAME]"
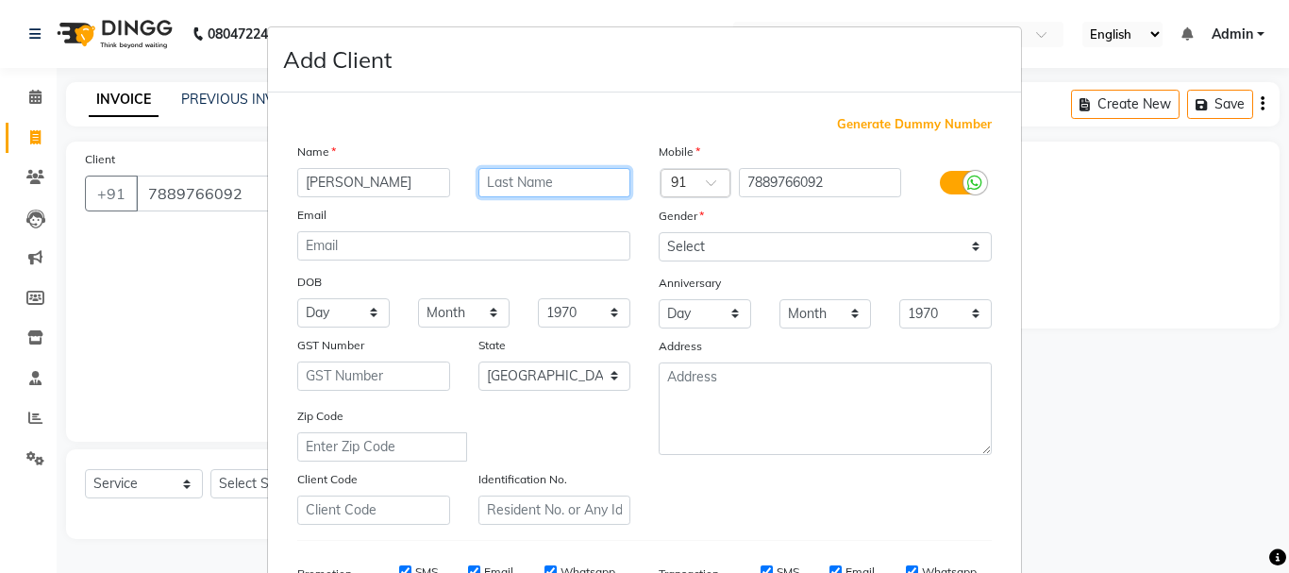
click at [531, 181] on input "text" at bounding box center [554, 182] width 153 height 29
type input "Mam"
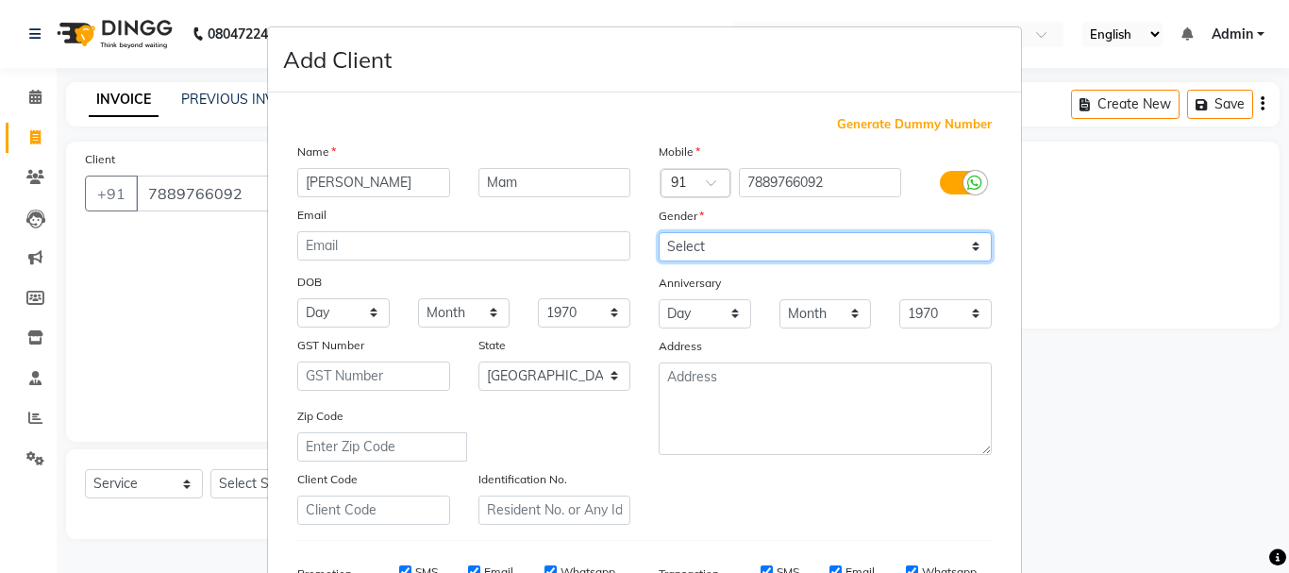
click at [717, 245] on select "Select [DEMOGRAPHIC_DATA] [DEMOGRAPHIC_DATA] Other Prefer Not To Say" at bounding box center [825, 246] width 333 height 29
select select "[DEMOGRAPHIC_DATA]"
click at [659, 232] on select "Select [DEMOGRAPHIC_DATA] [DEMOGRAPHIC_DATA] Other Prefer Not To Say" at bounding box center [825, 246] width 333 height 29
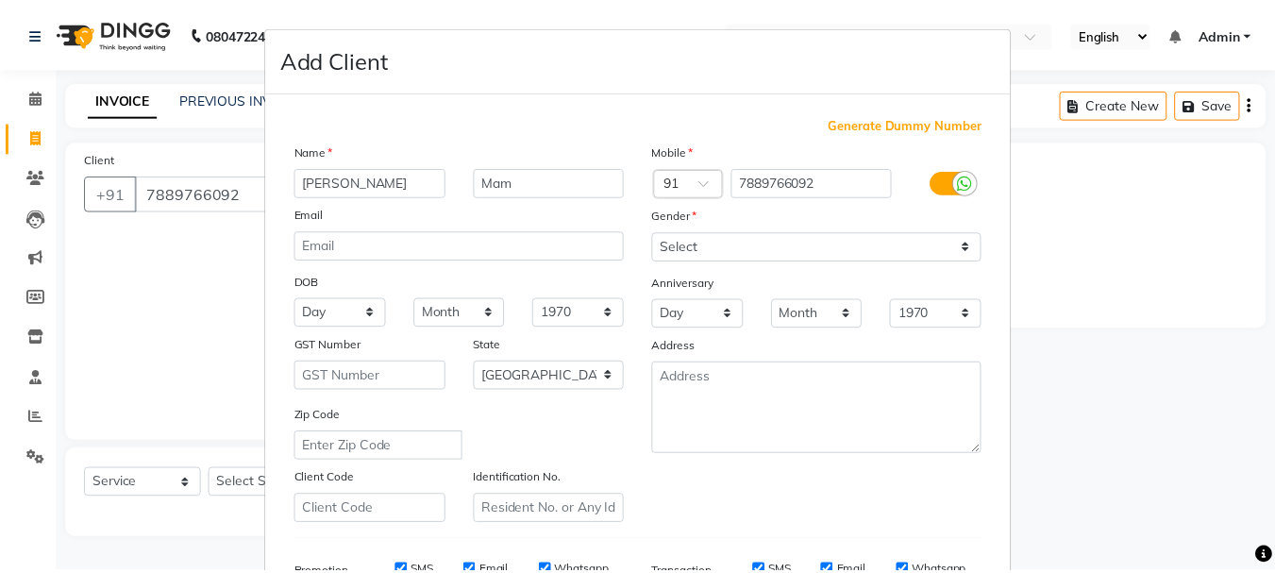
scroll to position [298, 0]
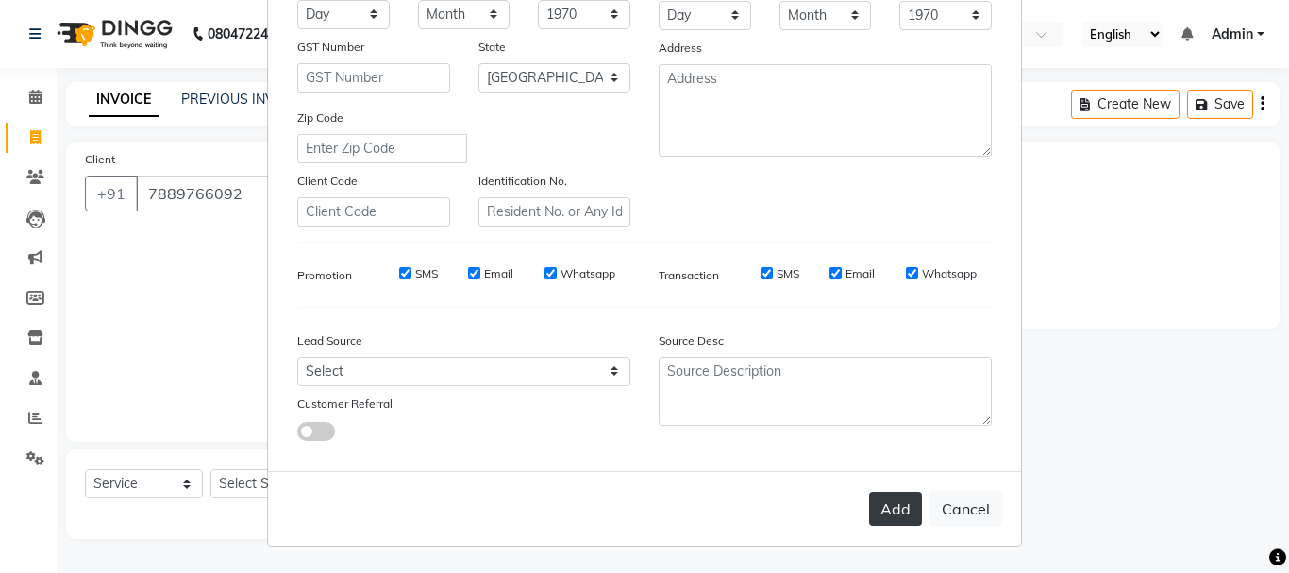
click at [902, 503] on button "Add" at bounding box center [895, 509] width 53 height 34
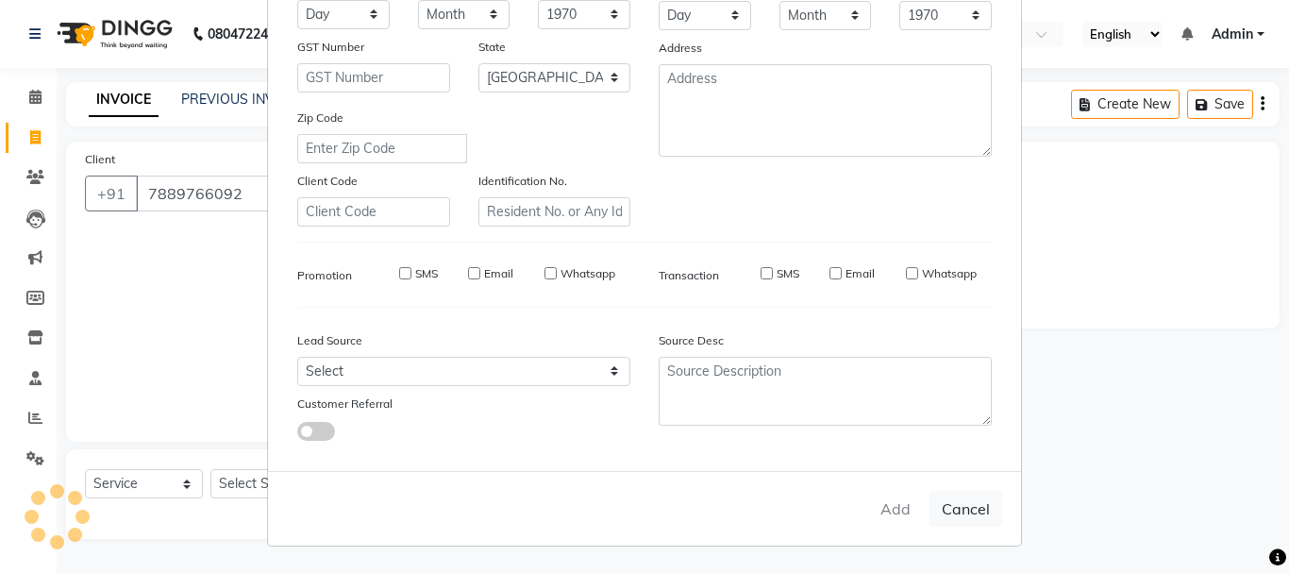
select select
select select "null"
select select
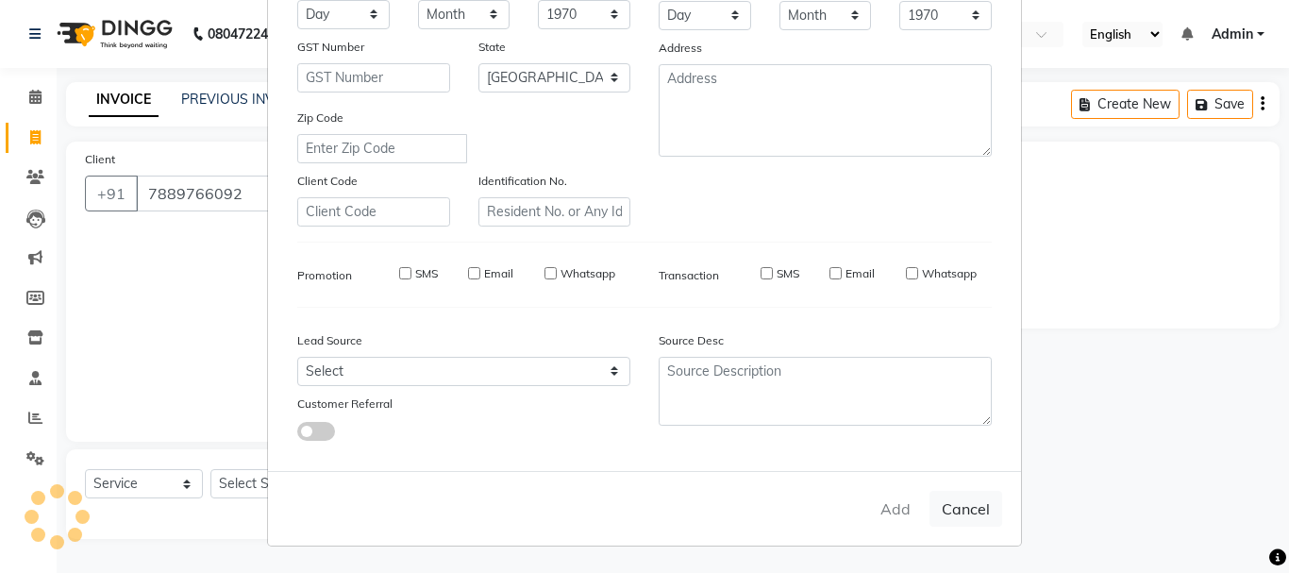
select select
checkbox input "false"
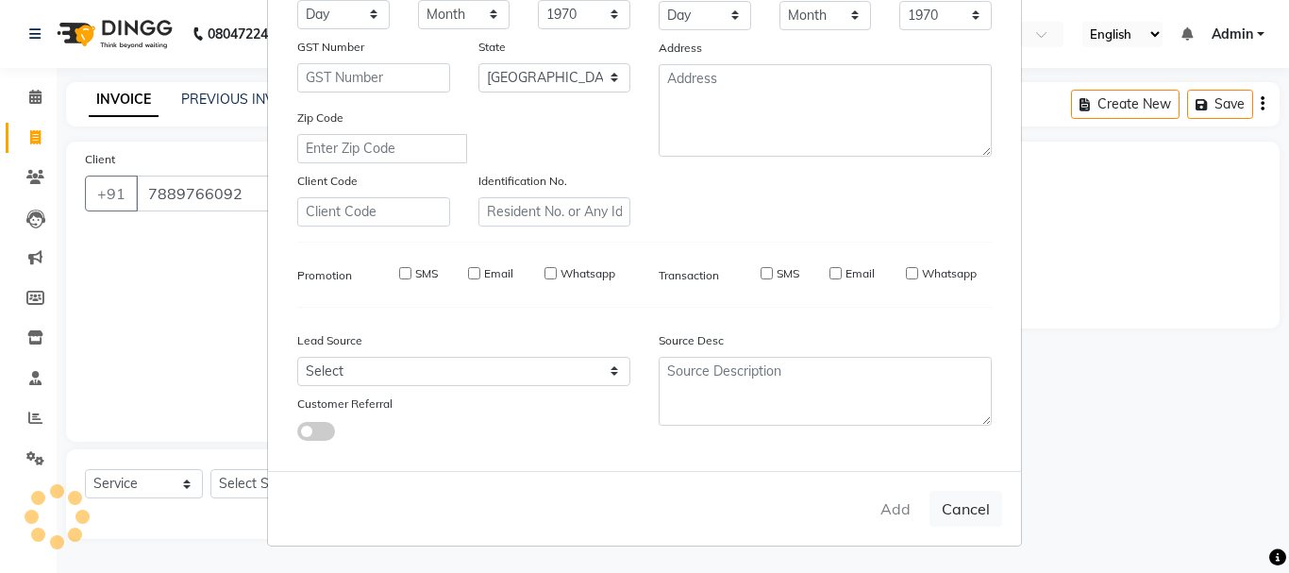
checkbox input "false"
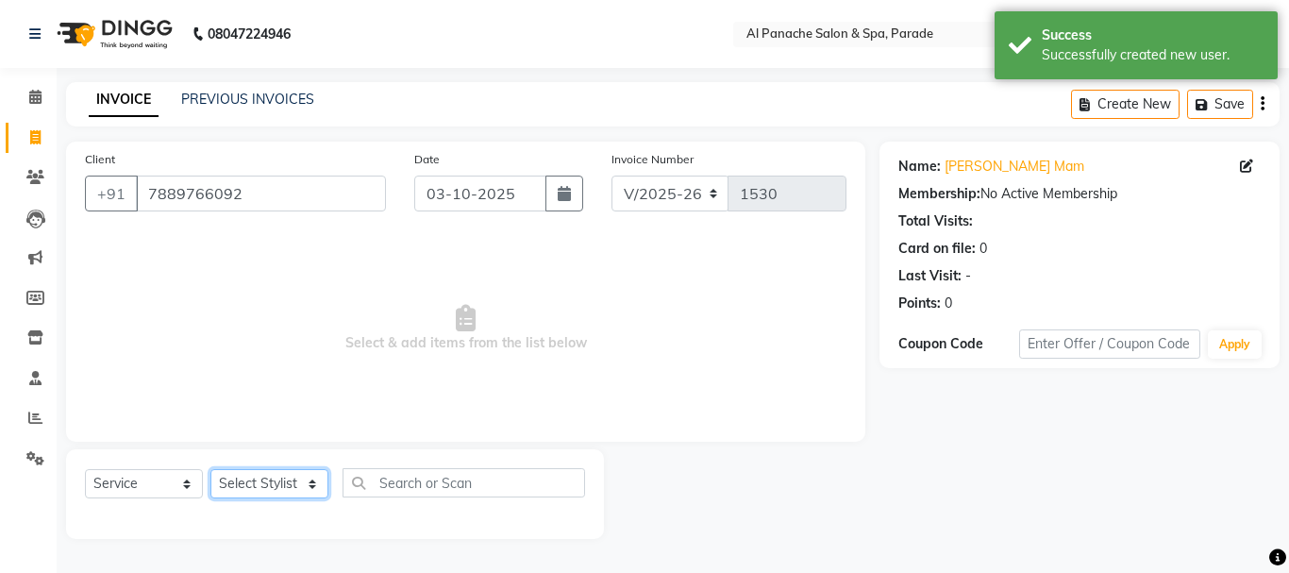
click at [267, 473] on select "Select Stylist [PERSON_NAME] Bhumi [PERSON_NAME] MANAGER [PERSON_NAME] [PERSON_…" at bounding box center [269, 483] width 118 height 29
select select "6416"
click at [210, 469] on select "Select Stylist [PERSON_NAME] Bhumi [PERSON_NAME] MANAGER [PERSON_NAME] [PERSON_…" at bounding box center [269, 483] width 118 height 29
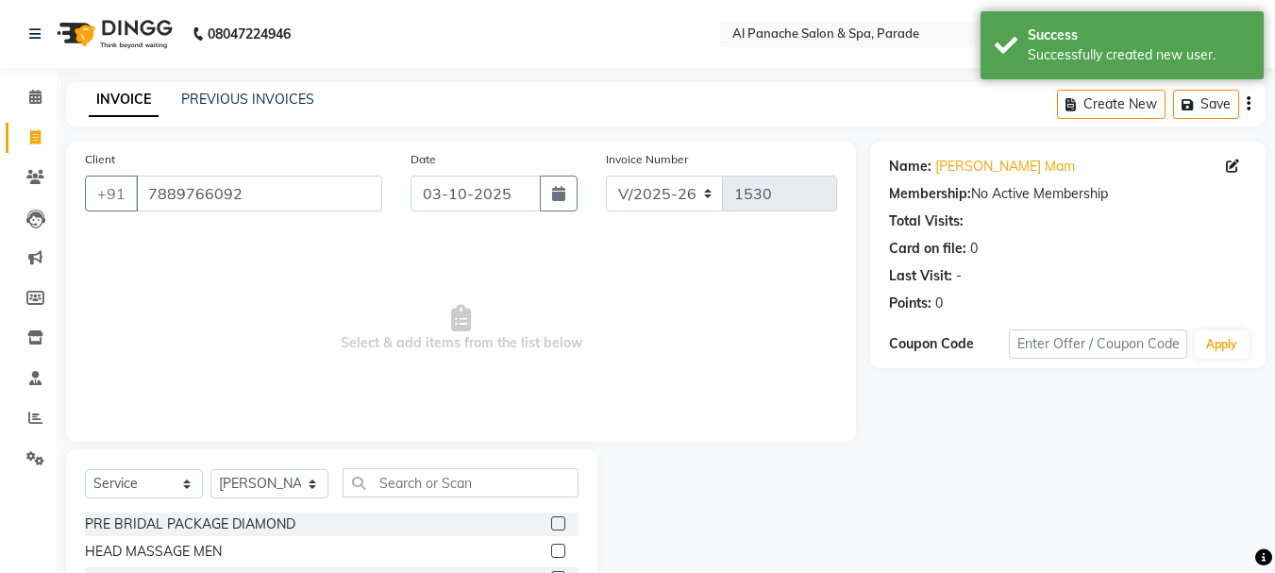
drag, startPoint x: 428, startPoint y: 497, endPoint x: 427, endPoint y: 481, distance: 16.2
click at [427, 481] on div "Select Service Product Membership Package Voucher Prepaid Gift Card Select Styl…" at bounding box center [332, 490] width 494 height 44
click at [427, 481] on input "text" at bounding box center [461, 482] width 236 height 29
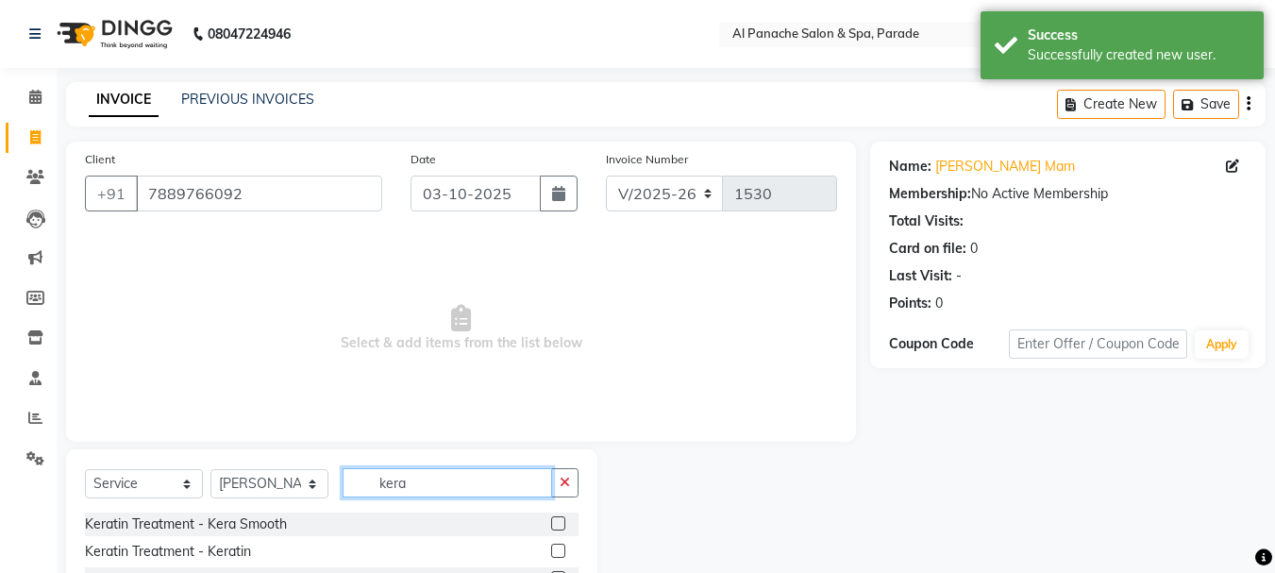
type input "kera"
click at [551, 554] on label at bounding box center [558, 551] width 14 height 14
click at [551, 554] on input "checkbox" at bounding box center [557, 551] width 12 height 12
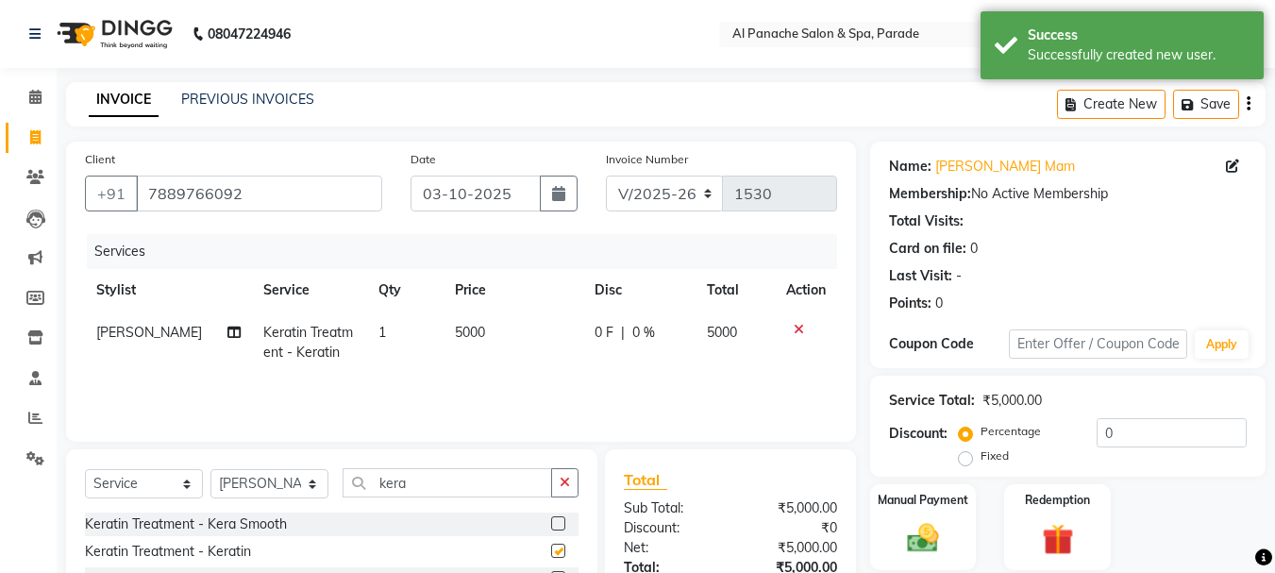
checkbox input "false"
click at [439, 476] on input "ker" at bounding box center [448, 482] width 210 height 29
type input "k"
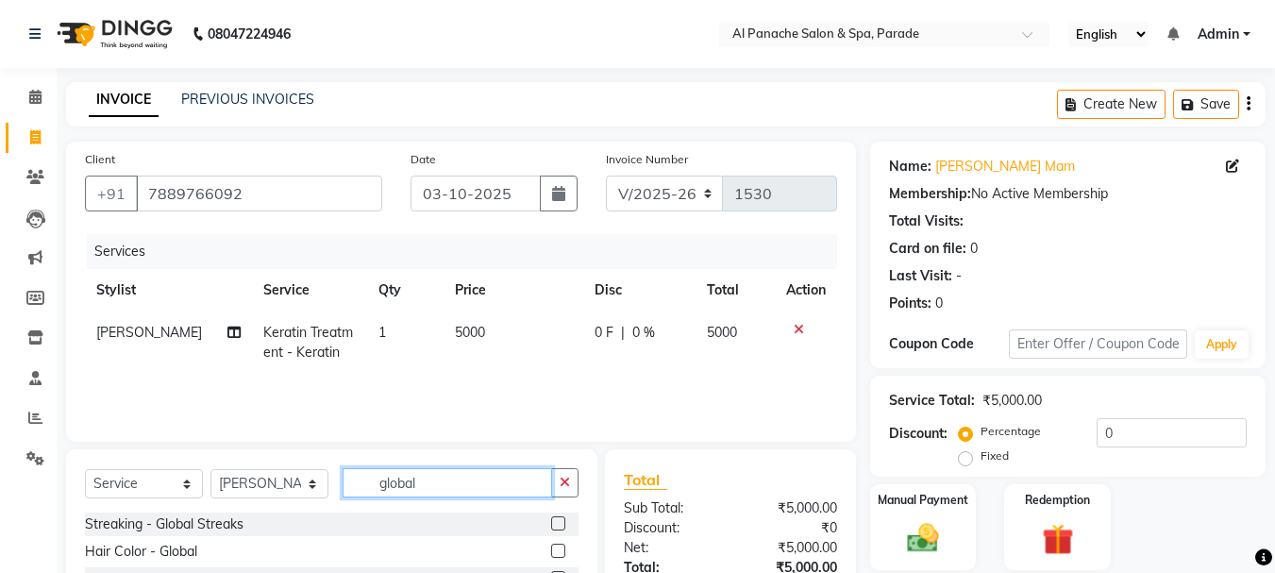
type input "global"
click at [556, 549] on label at bounding box center [558, 551] width 14 height 14
click at [556, 549] on input "checkbox" at bounding box center [557, 551] width 12 height 12
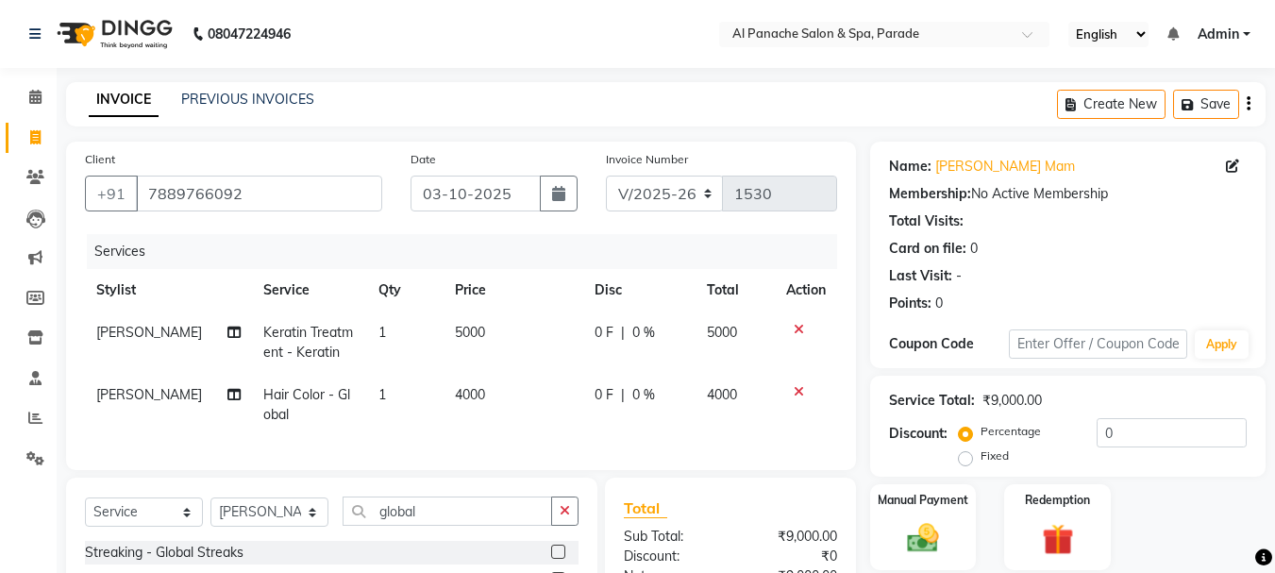
checkbox input "false"
click at [981, 455] on label "Fixed" at bounding box center [995, 455] width 28 height 17
click at [964, 455] on input "Fixed" at bounding box center [969, 455] width 13 height 13
radio input "true"
click at [1123, 440] on input "number" at bounding box center [1172, 432] width 150 height 29
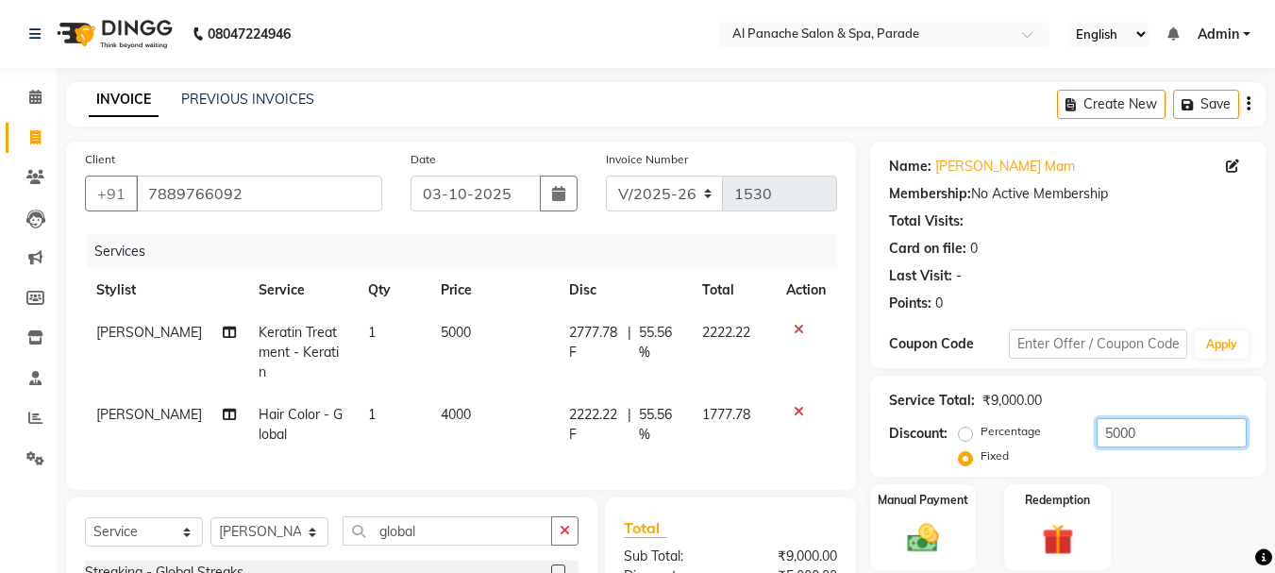
scroll to position [201, 0]
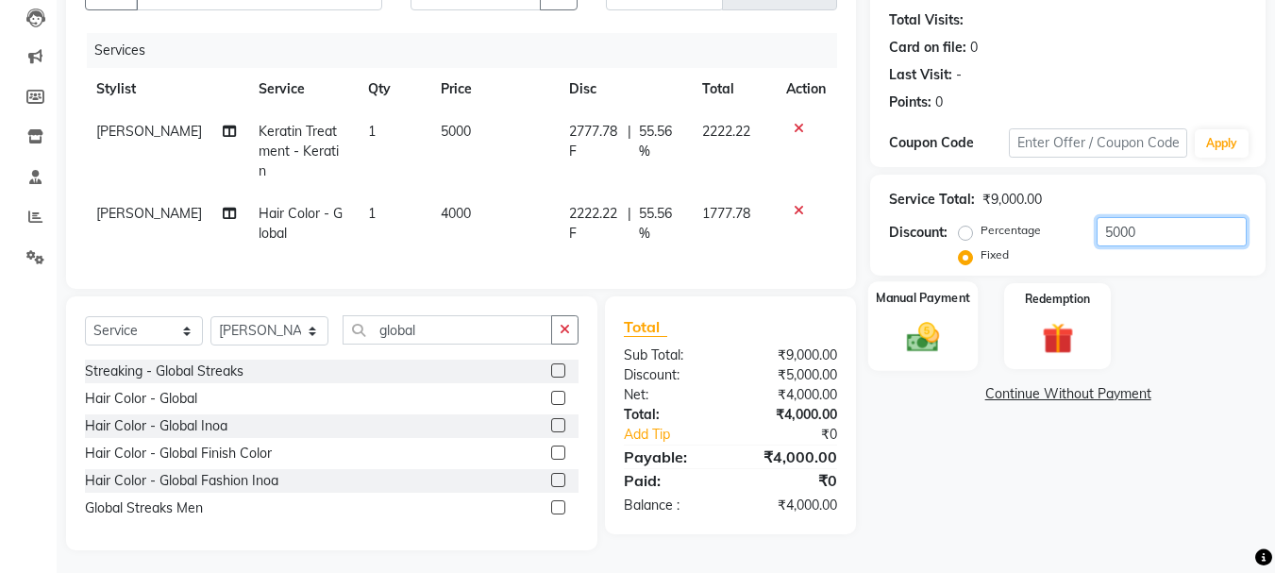
type input "5000"
click at [884, 314] on div "Manual Payment" at bounding box center [923, 326] width 110 height 90
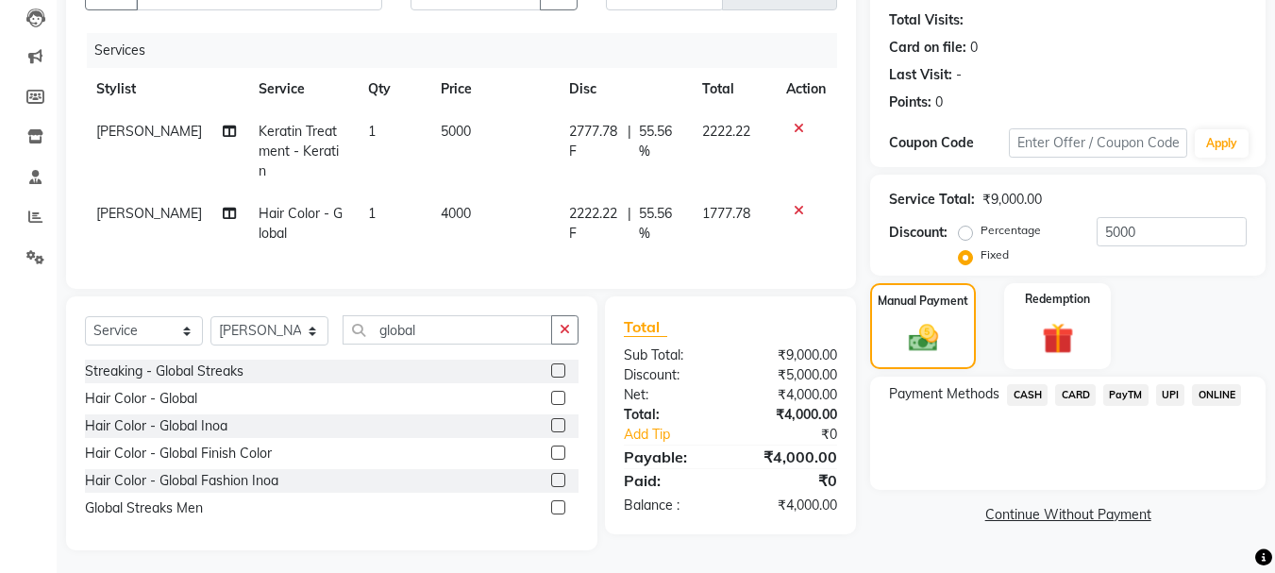
click at [1033, 393] on span "CASH" at bounding box center [1027, 395] width 41 height 22
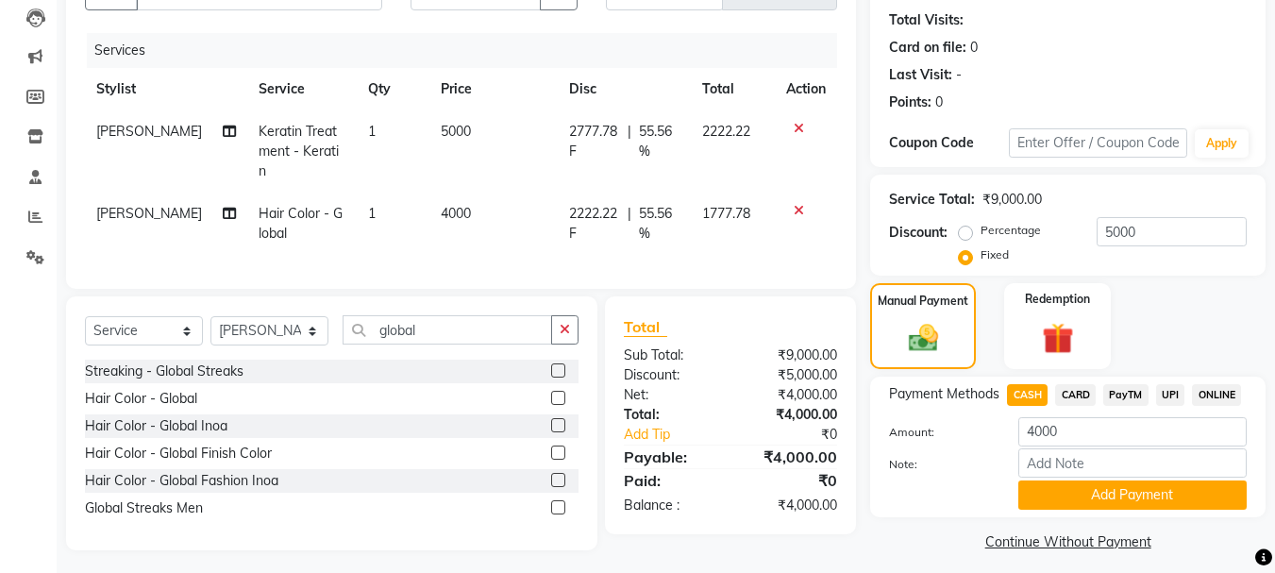
scroll to position [212, 0]
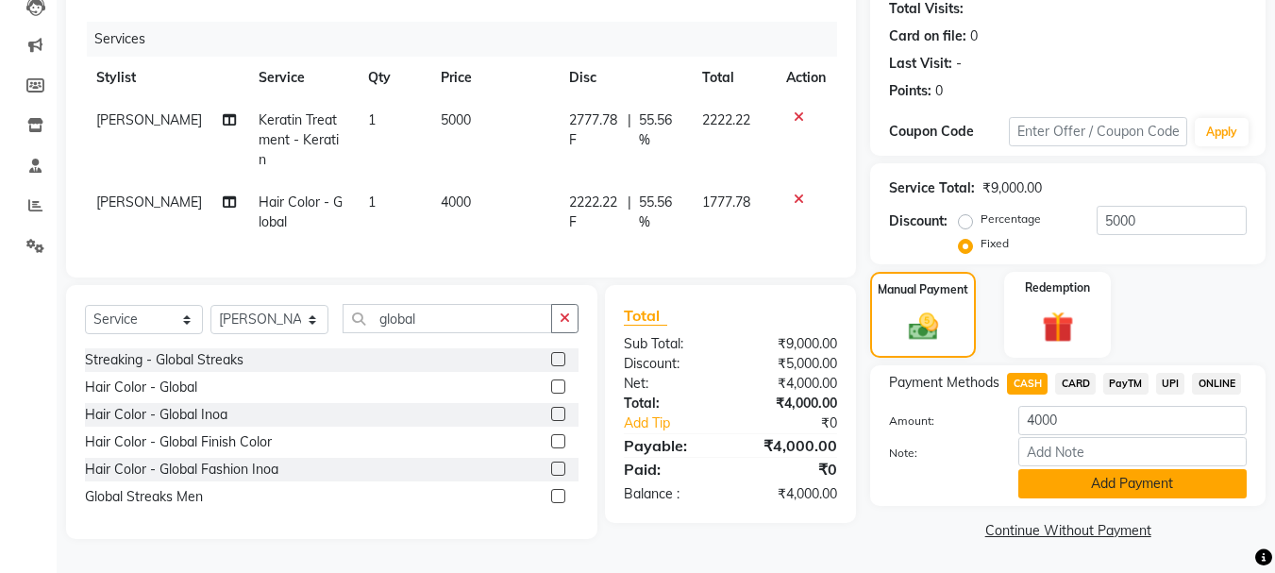
click at [1137, 469] on button "Add Payment" at bounding box center [1132, 483] width 228 height 29
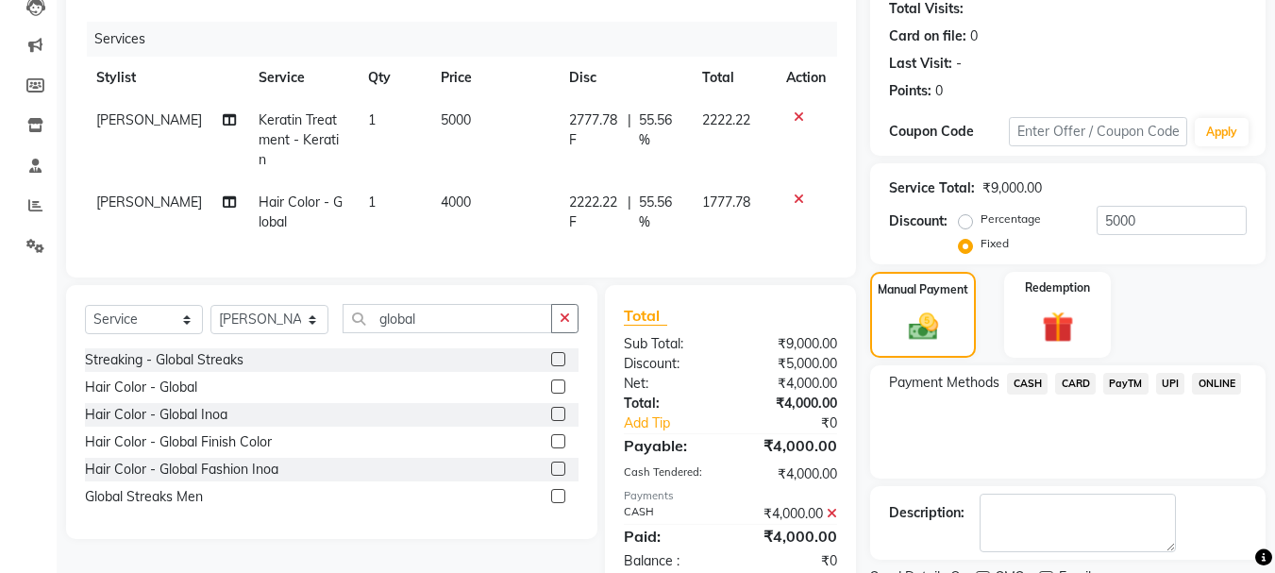
scroll to position [292, 0]
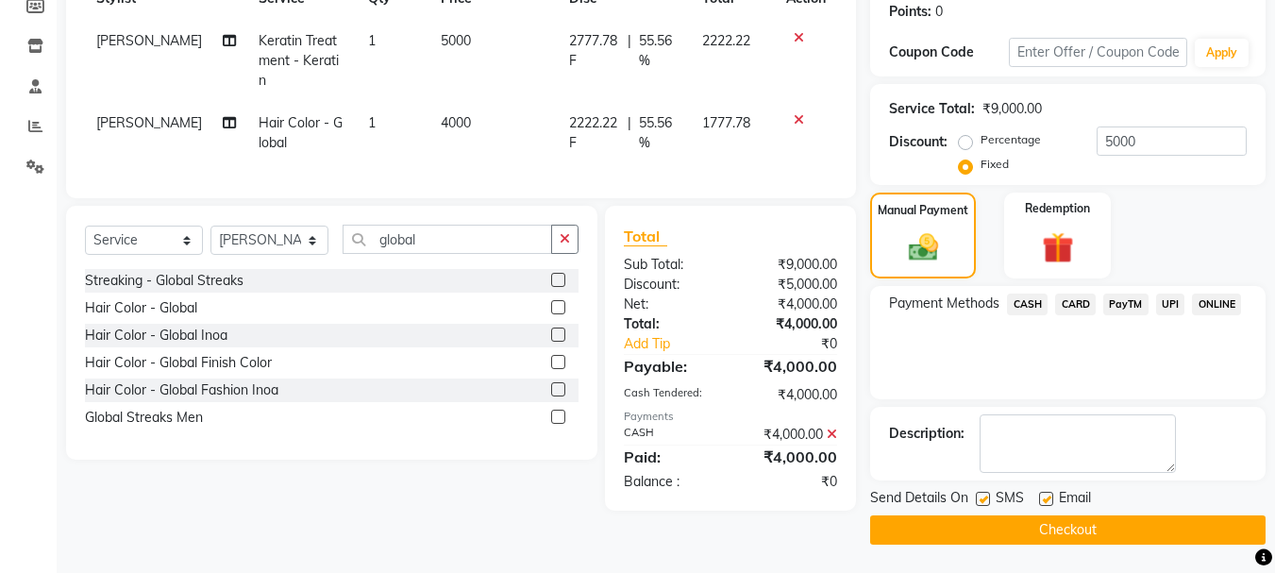
click at [987, 502] on label at bounding box center [983, 499] width 14 height 14
click at [987, 502] on input "checkbox" at bounding box center [982, 500] width 12 height 12
checkbox input "false"
click at [1034, 539] on button "Checkout" at bounding box center [1067, 529] width 395 height 29
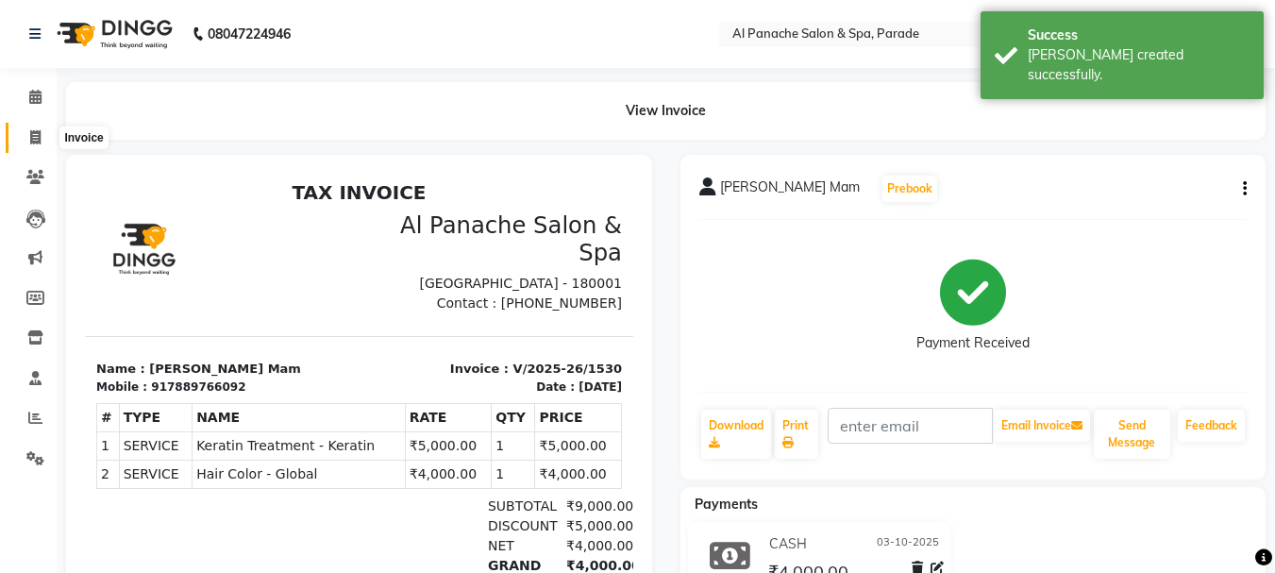
click at [33, 127] on span at bounding box center [35, 138] width 33 height 22
select select "service"
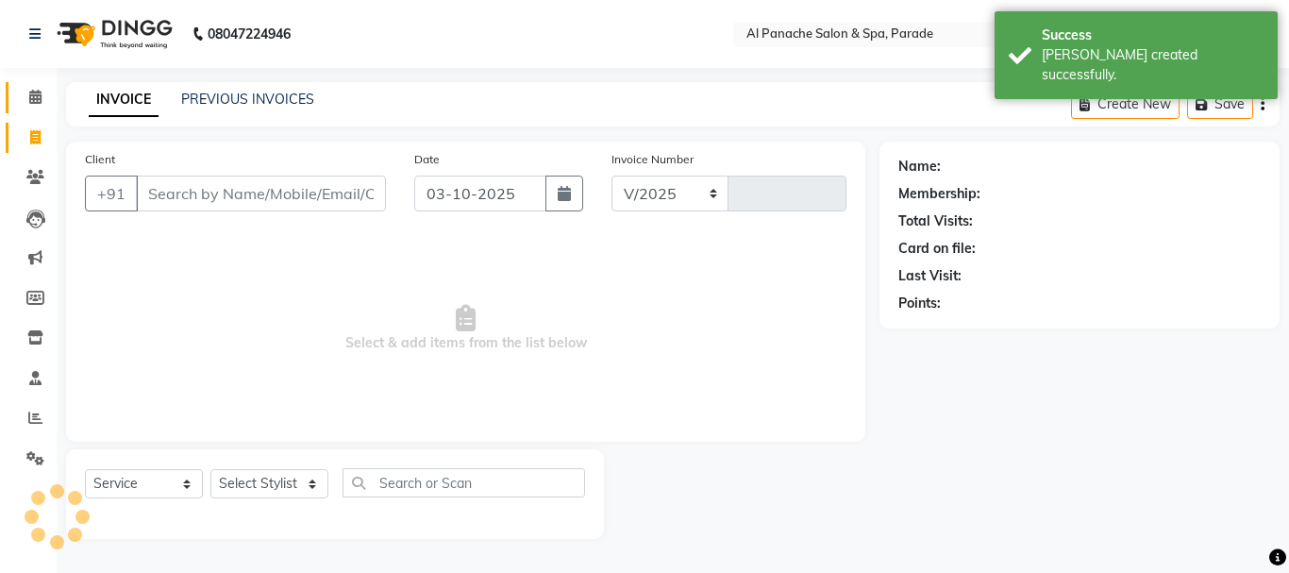
select select "463"
type input "1531"
click at [27, 85] on link "Calendar" at bounding box center [28, 97] width 45 height 31
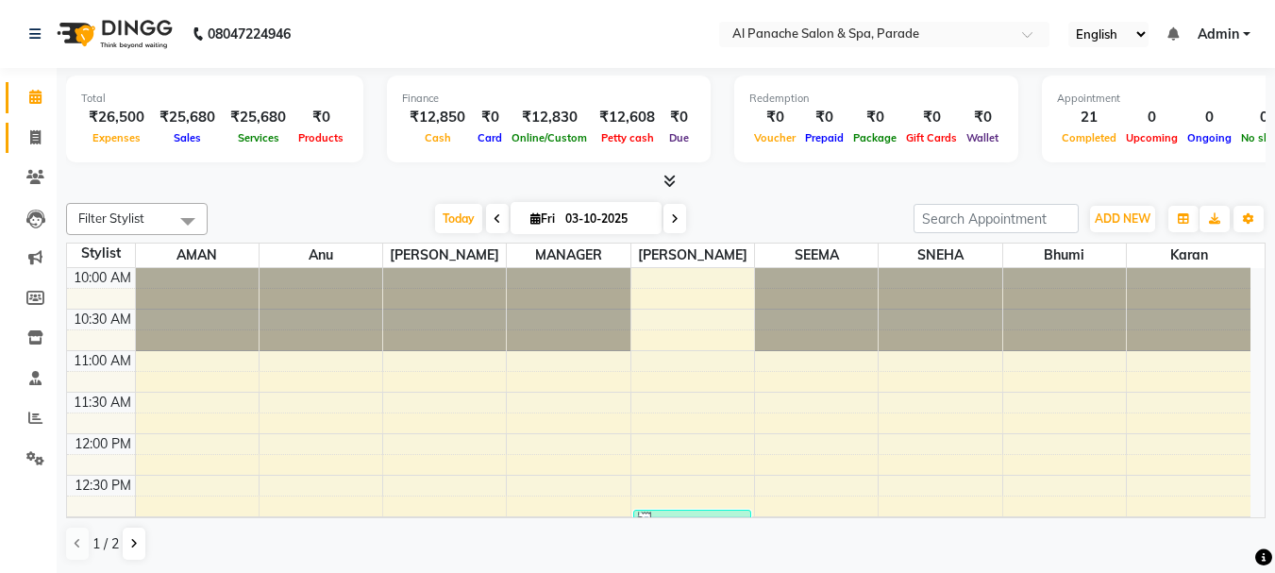
click at [14, 125] on link "Invoice" at bounding box center [28, 138] width 45 height 31
select select "service"
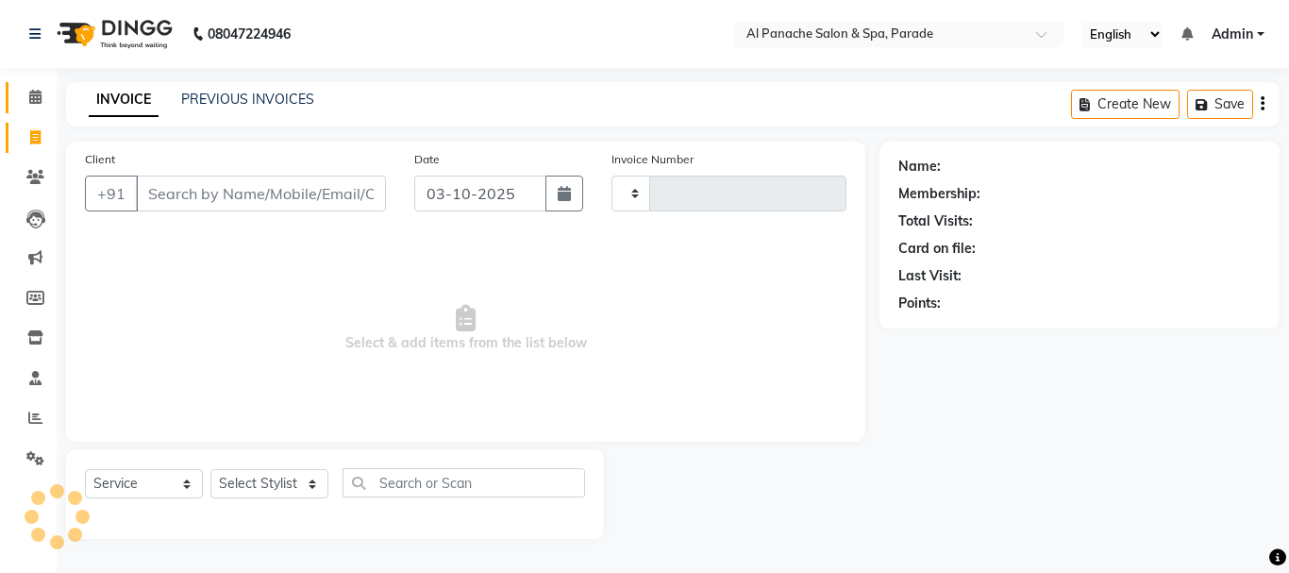
type input "1531"
select select "463"
click at [18, 108] on link "Calendar" at bounding box center [28, 97] width 45 height 31
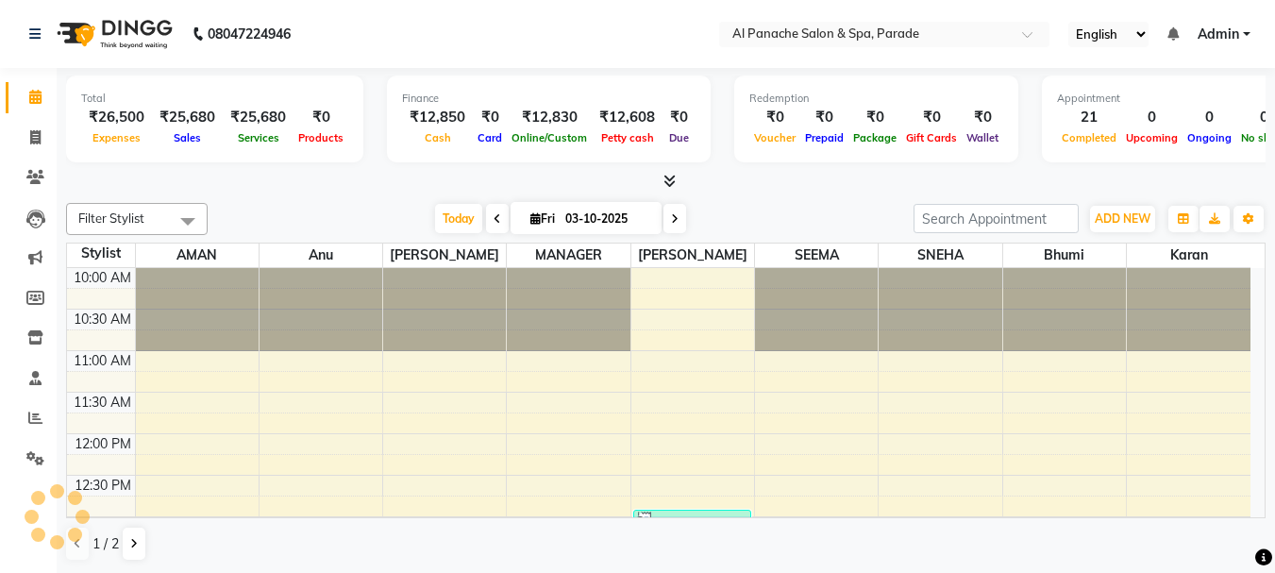
scroll to position [628, 0]
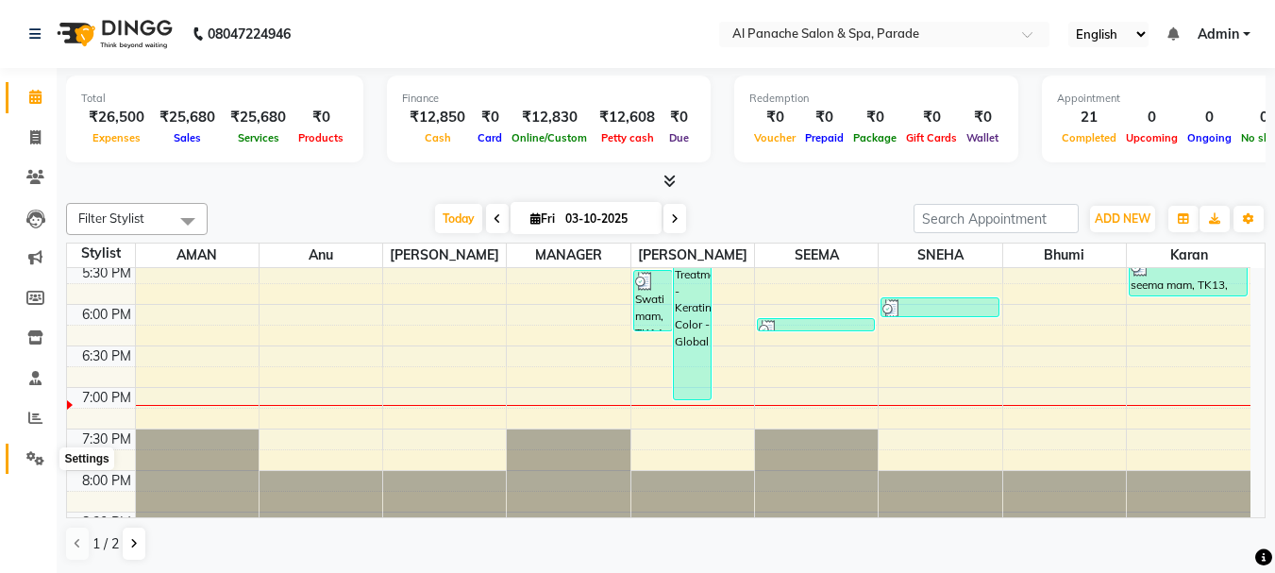
click at [20, 457] on span at bounding box center [35, 459] width 33 height 22
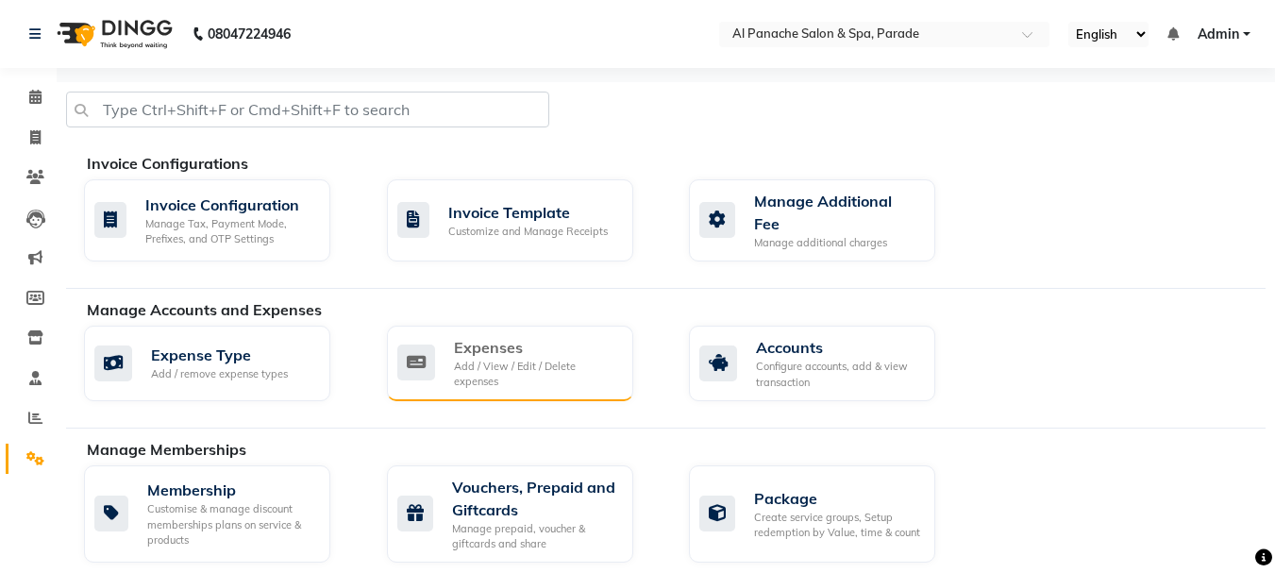
click at [469, 359] on div "Add / View / Edit / Delete expenses" at bounding box center [536, 374] width 164 height 31
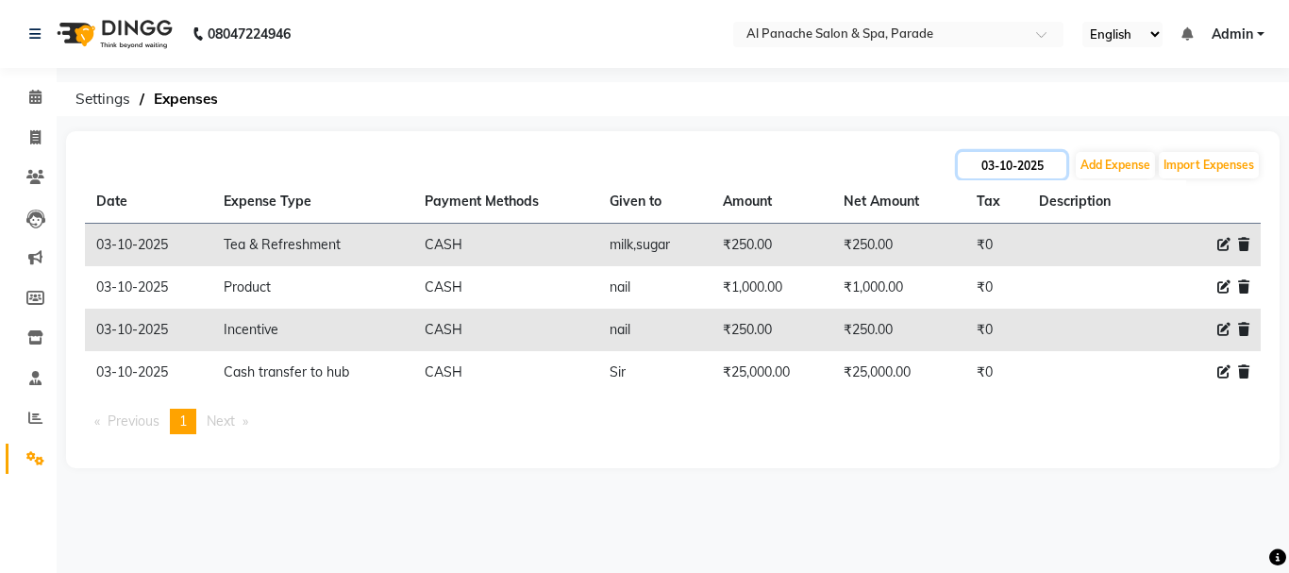
click at [1012, 163] on input "03-10-2025" at bounding box center [1012, 165] width 109 height 26
select select "10"
select select "2025"
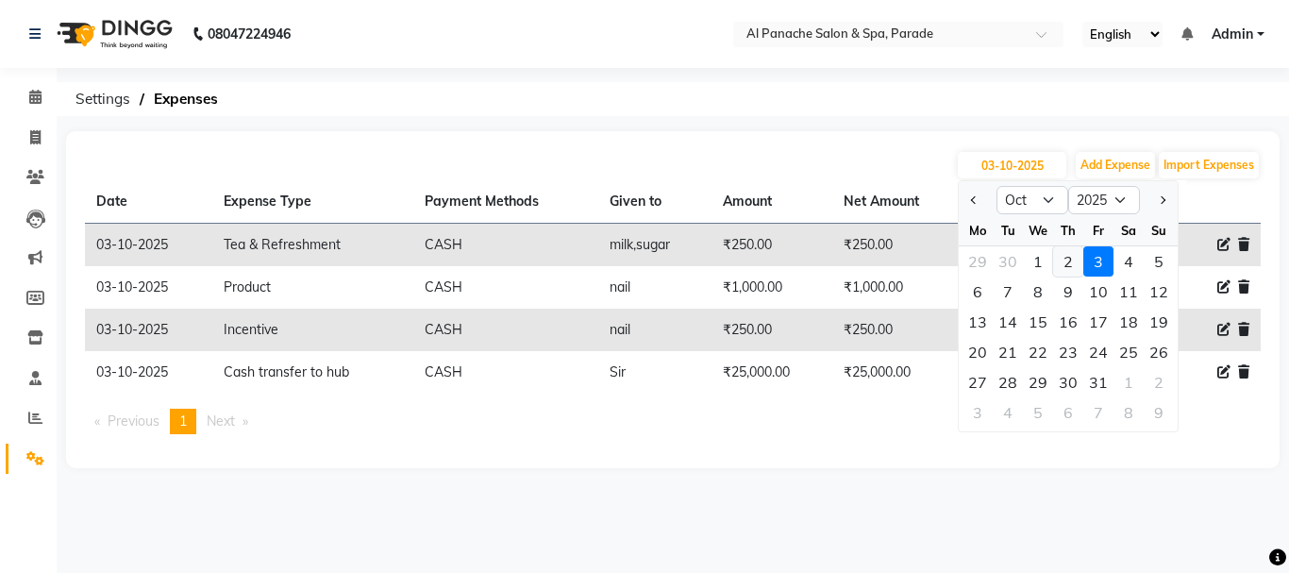
click at [1073, 251] on div "2" at bounding box center [1068, 261] width 30 height 30
type input "02-10-2025"
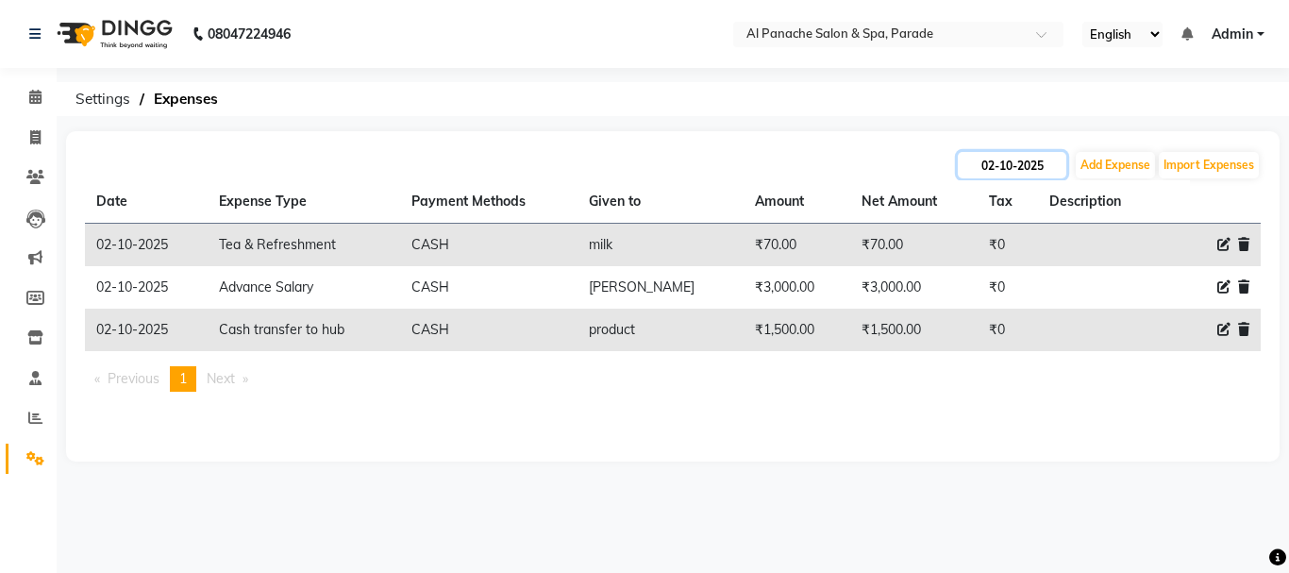
click at [1031, 173] on input "02-10-2025" at bounding box center [1012, 165] width 109 height 26
select select "10"
select select "2025"
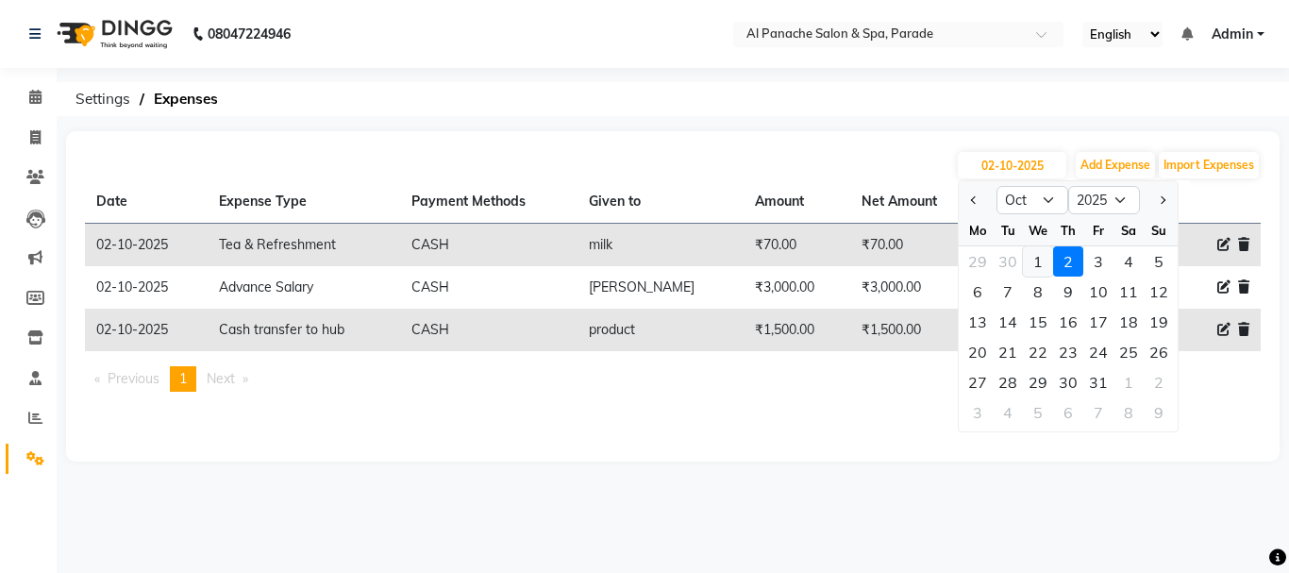
click at [1041, 260] on div "1" at bounding box center [1038, 261] width 30 height 30
type input "01-10-2025"
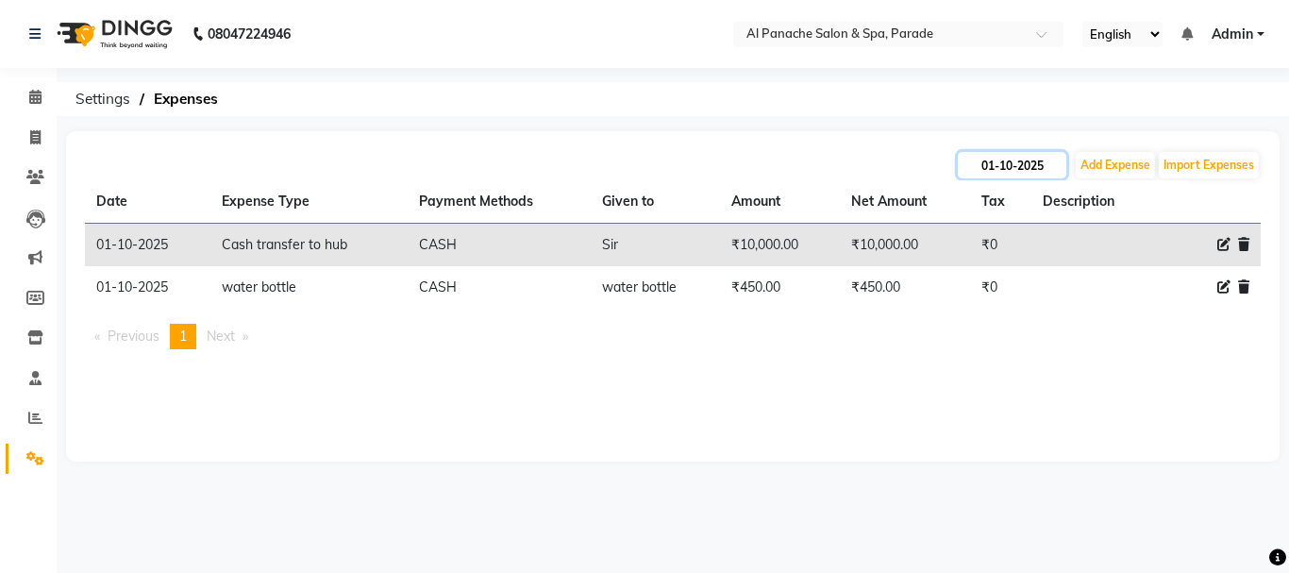
click at [1025, 163] on input "01-10-2025" at bounding box center [1012, 165] width 109 height 26
select select "10"
select select "2025"
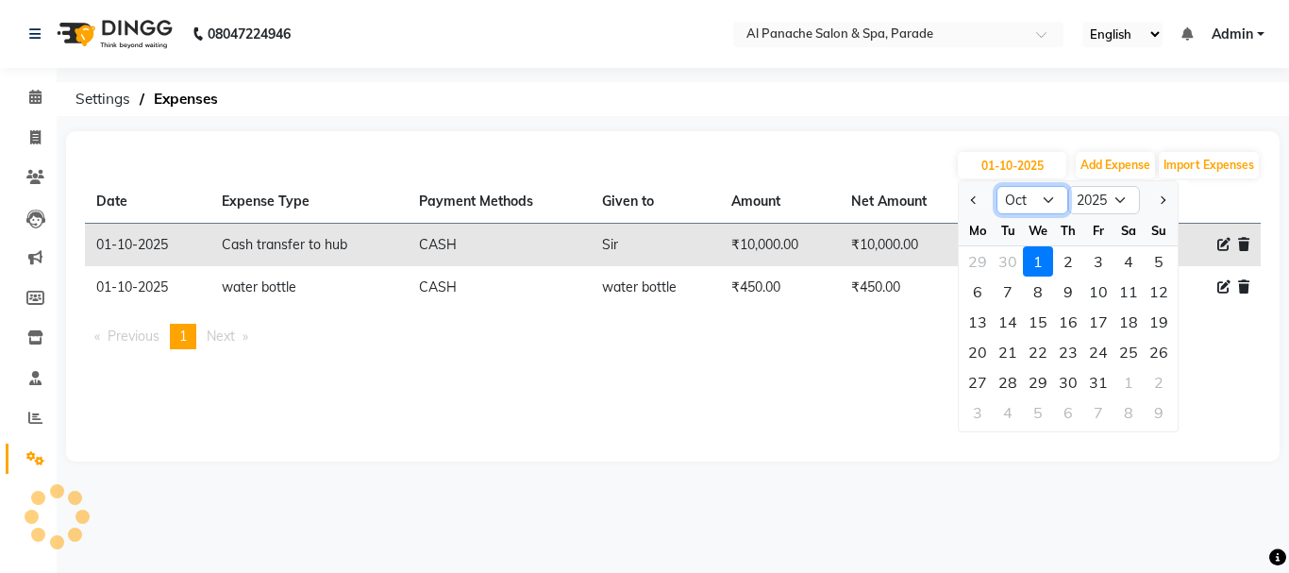
click at [1026, 195] on select "Jan Feb Mar Apr May Jun [DATE] Aug Sep Oct Nov Dec" at bounding box center [1033, 200] width 72 height 28
select select "9"
click at [997, 186] on select "Jan Feb Mar Apr May Jun [DATE] Aug Sep Oct Nov Dec" at bounding box center [1033, 200] width 72 height 28
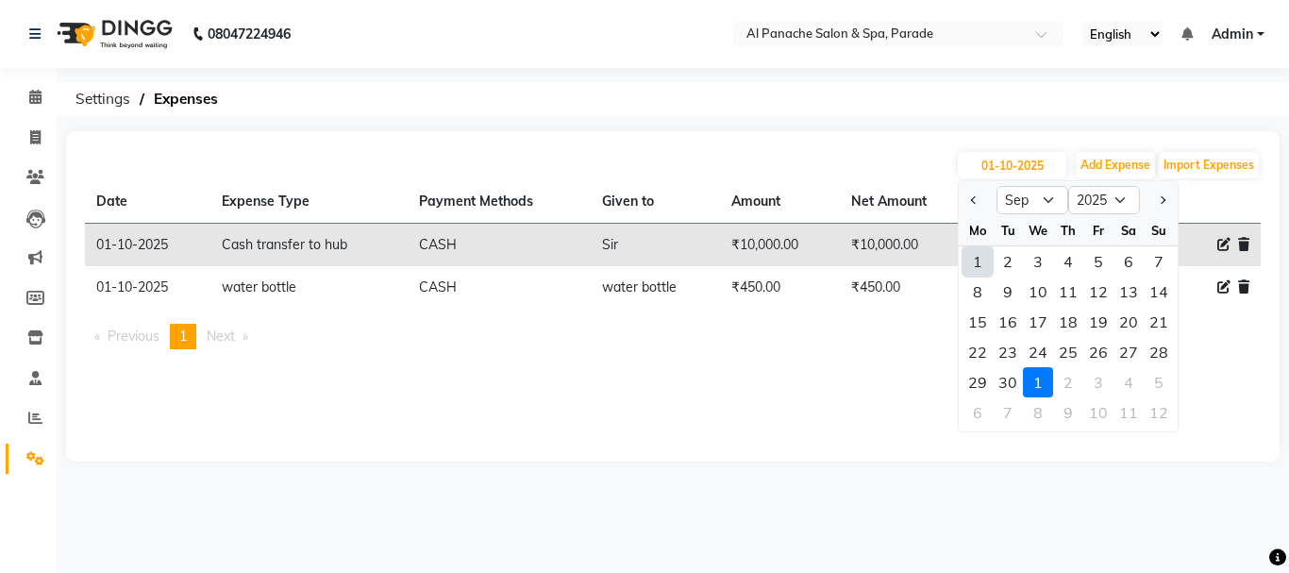
click at [982, 260] on div "1" at bounding box center [978, 261] width 30 height 30
type input "01-09-2025"
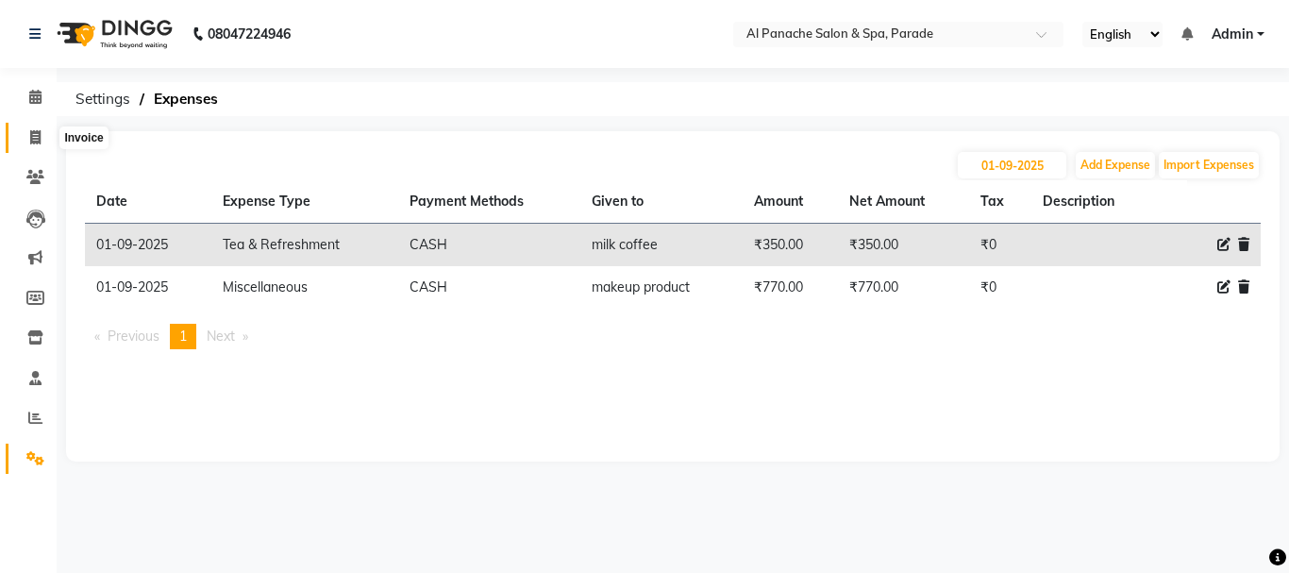
click at [43, 141] on span at bounding box center [35, 138] width 33 height 22
select select "service"
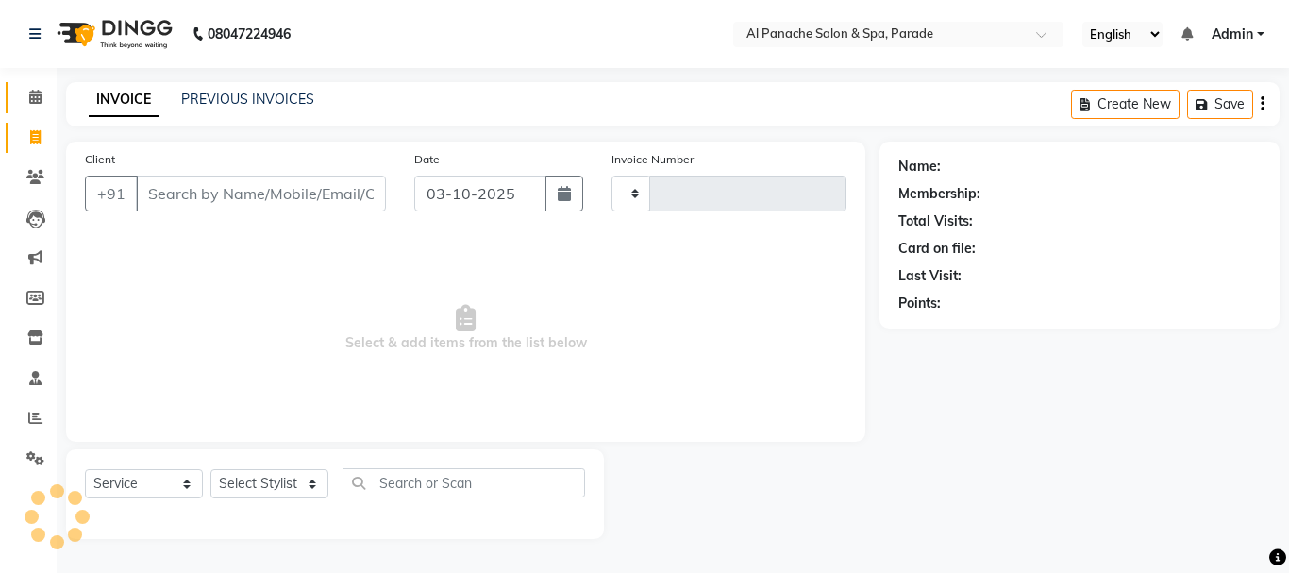
type input "1531"
select select "463"
click at [33, 86] on link "Calendar" at bounding box center [28, 97] width 45 height 31
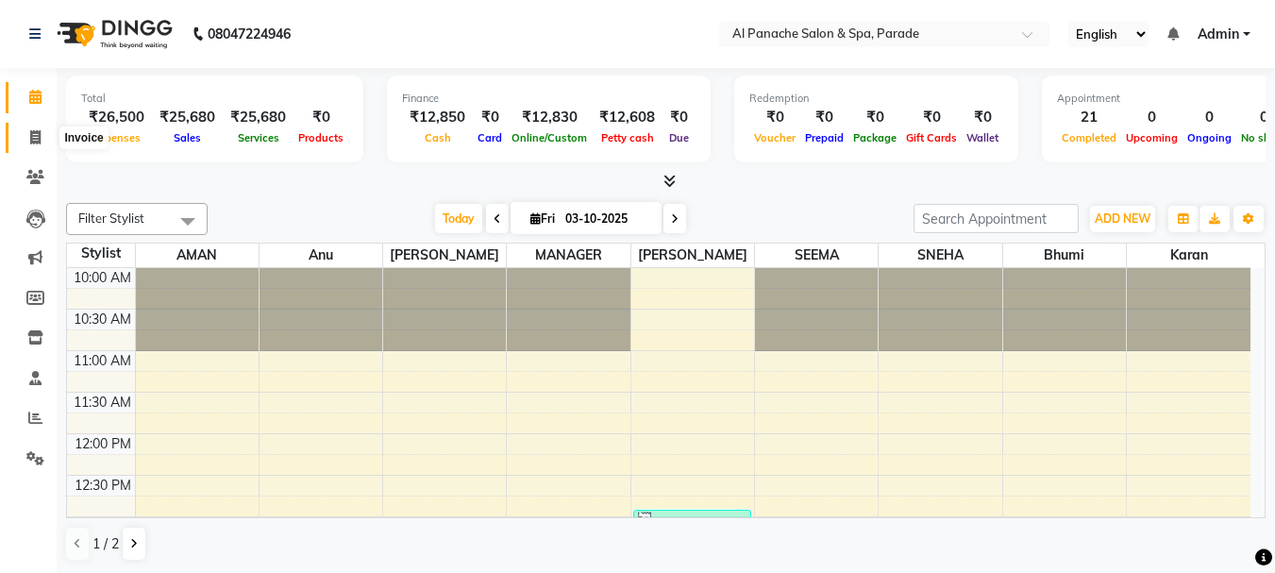
click at [26, 132] on span at bounding box center [35, 138] width 33 height 22
select select "service"
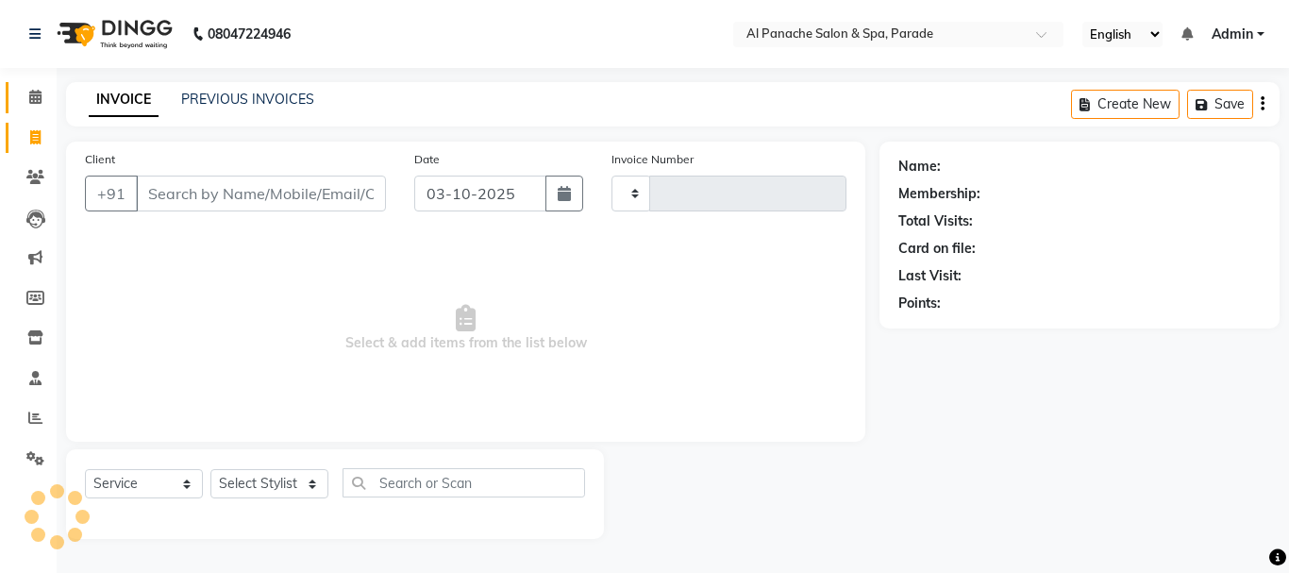
type input "1531"
select select "463"
click at [26, 91] on span at bounding box center [35, 98] width 33 height 22
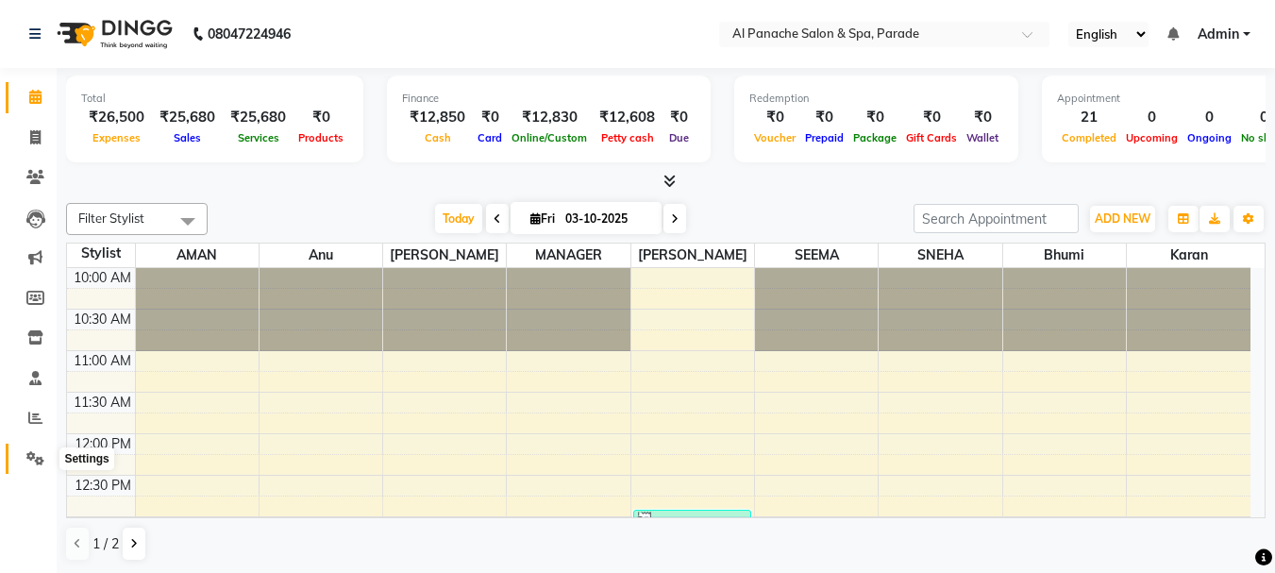
click at [42, 461] on icon at bounding box center [35, 458] width 18 height 14
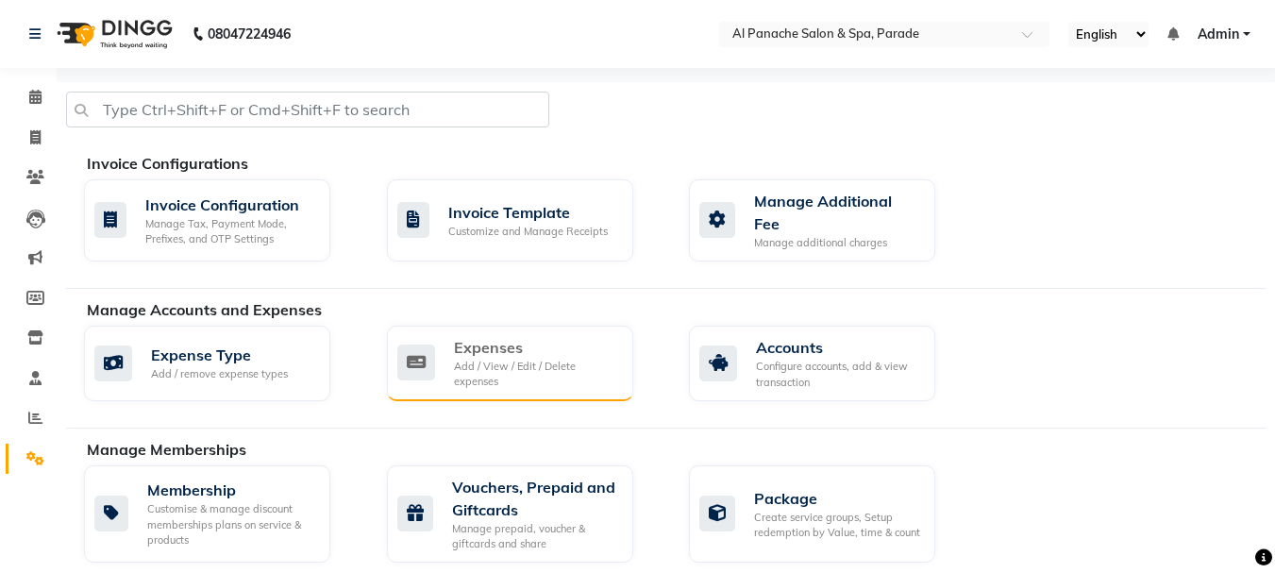
click at [540, 339] on div "Expenses" at bounding box center [536, 347] width 164 height 23
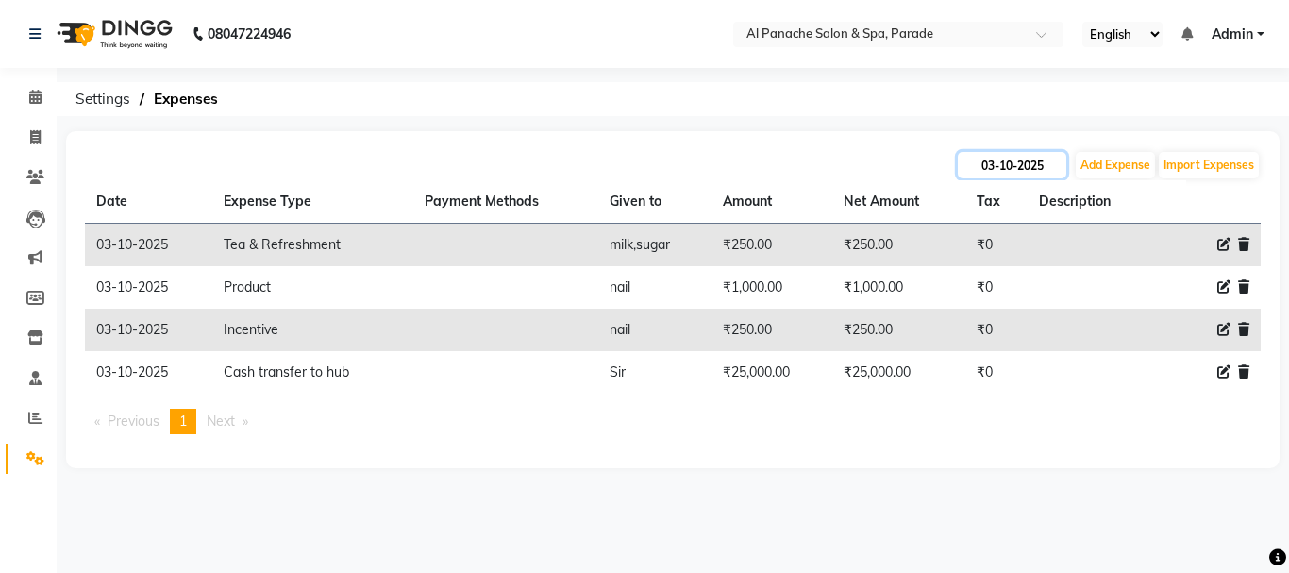
click at [1033, 176] on input "03-10-2025" at bounding box center [1012, 165] width 109 height 26
select select "10"
select select "2025"
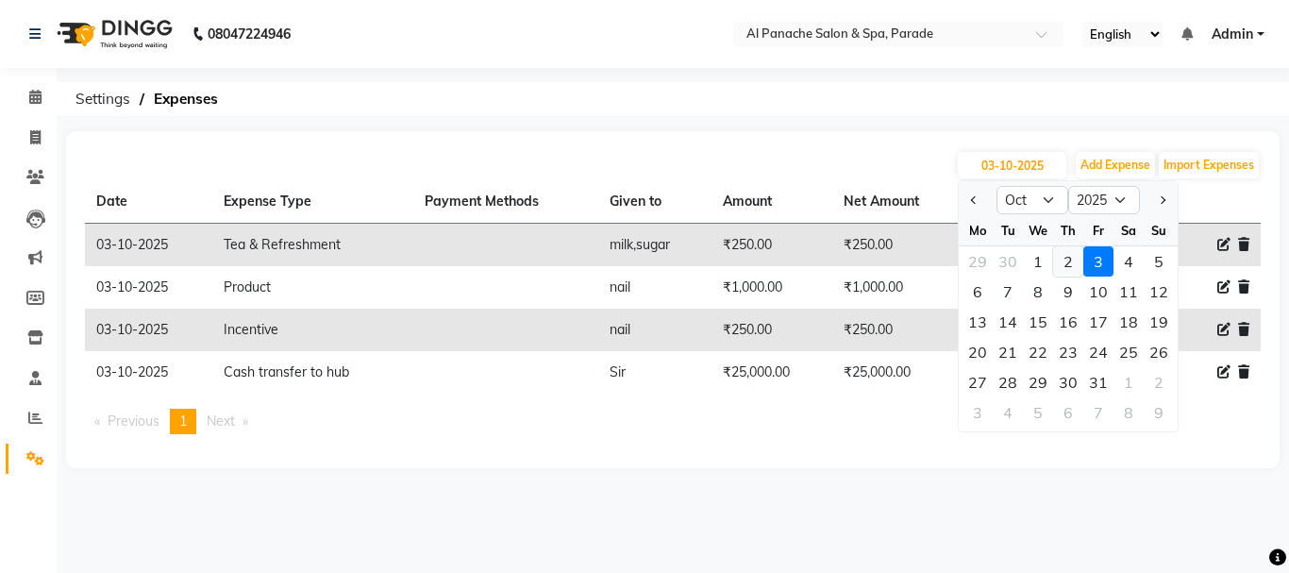
click at [1071, 255] on div "2" at bounding box center [1068, 261] width 30 height 30
type input "02-10-2025"
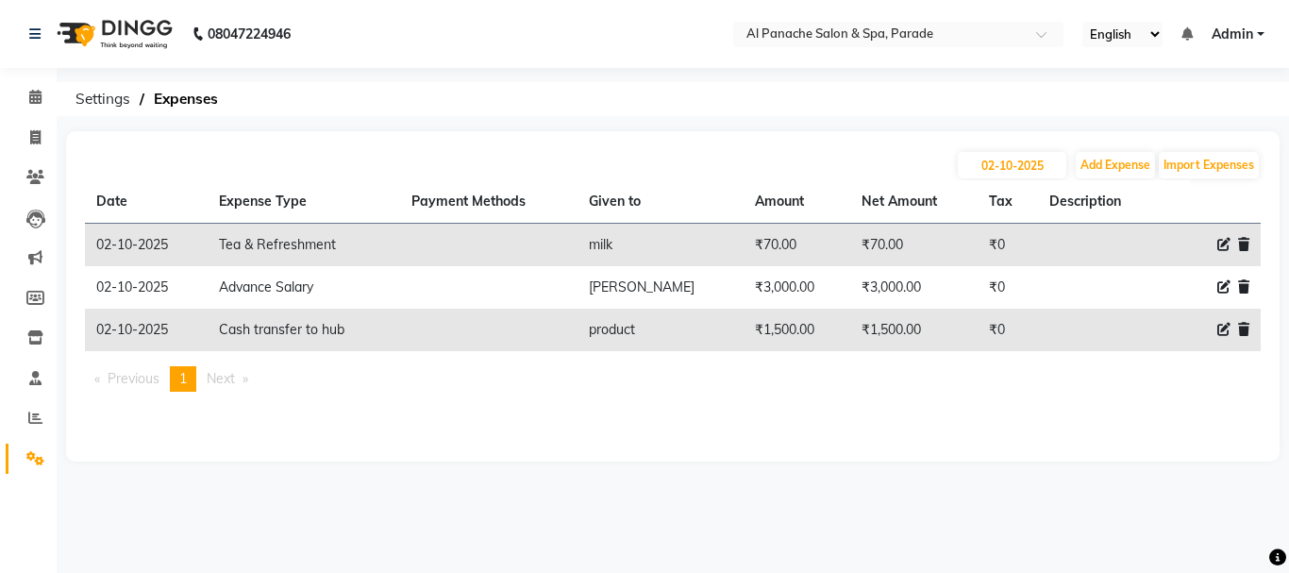
click at [1219, 240] on icon at bounding box center [1223, 244] width 13 height 13
select select "4770"
select select "2323"
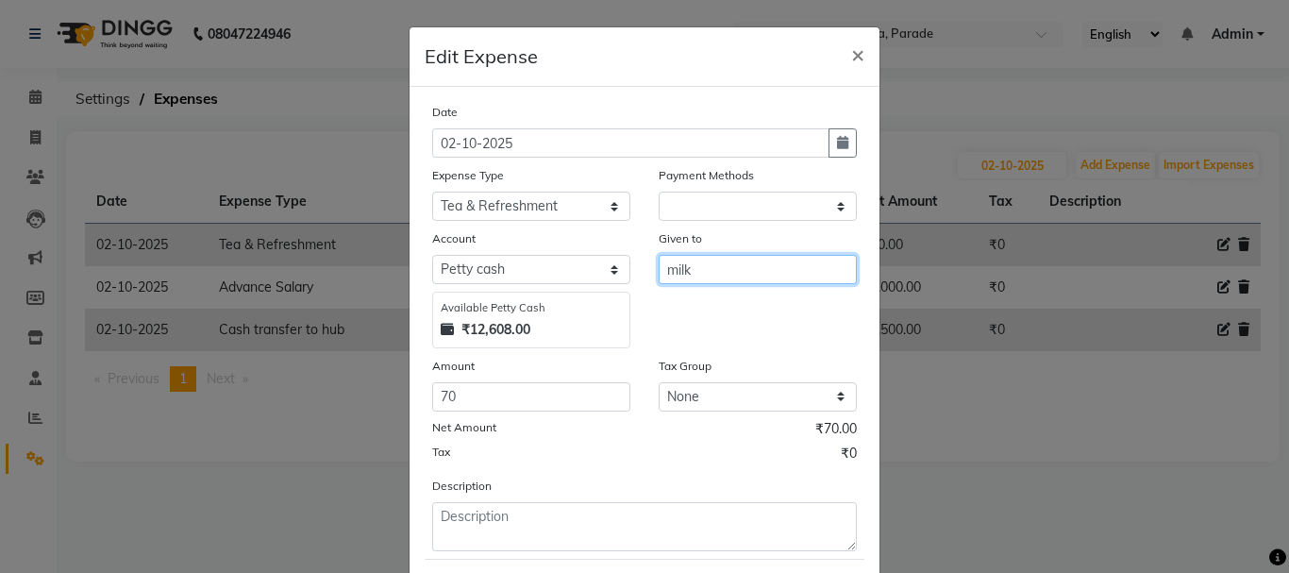
click at [728, 268] on input "milk" at bounding box center [758, 269] width 198 height 29
type input "milk,[PERSON_NAME]"
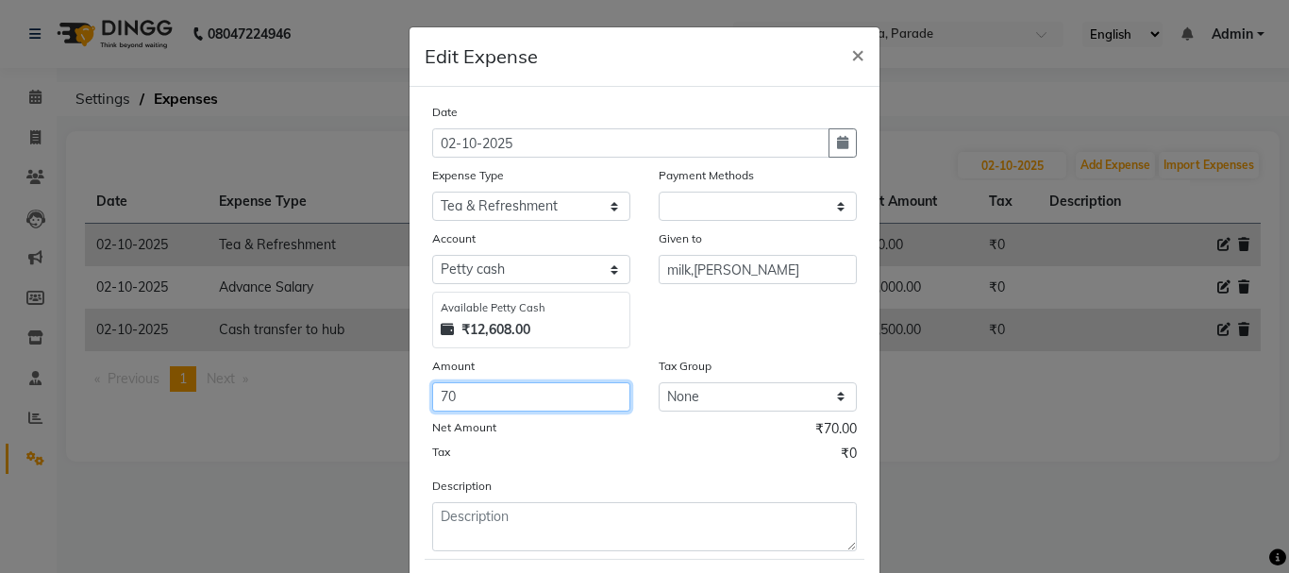
click at [495, 399] on input "70" at bounding box center [531, 396] width 198 height 29
type input "7"
type input "200"
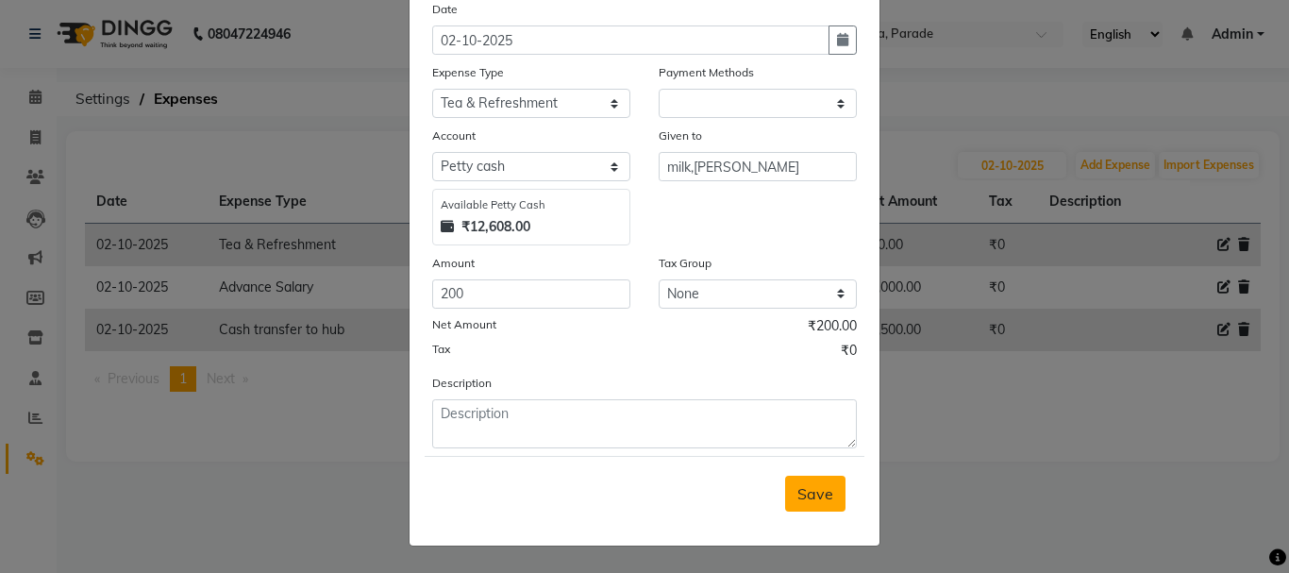
click at [825, 504] on button "Save" at bounding box center [815, 494] width 60 height 36
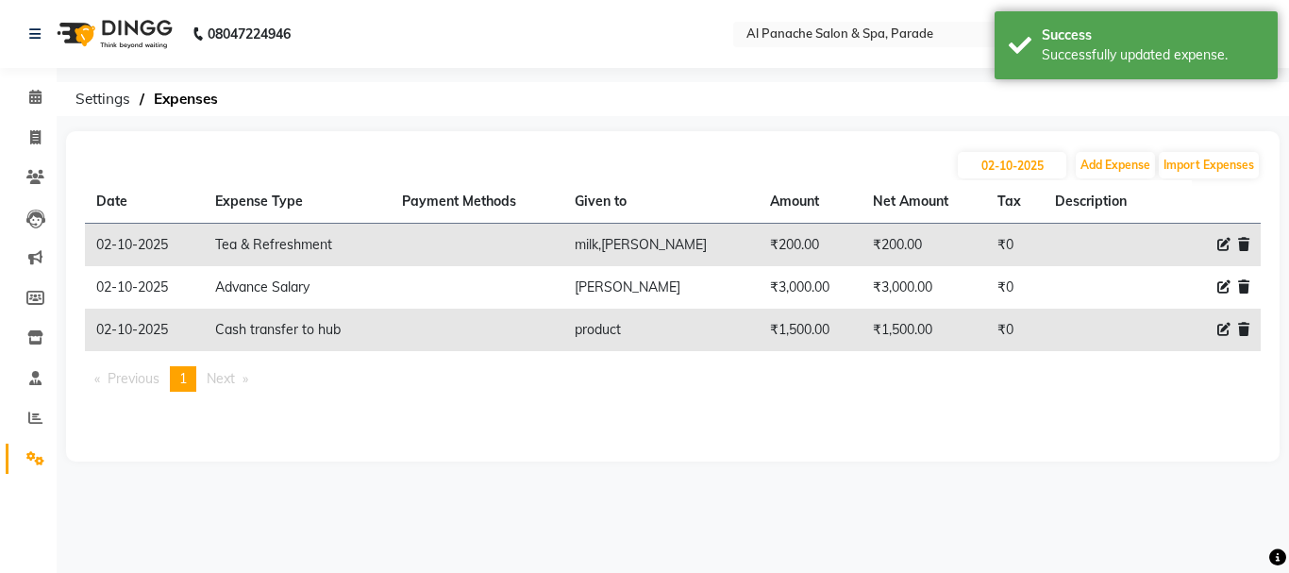
click at [1221, 242] on icon at bounding box center [1223, 244] width 13 height 13
select select "4770"
select select "2323"
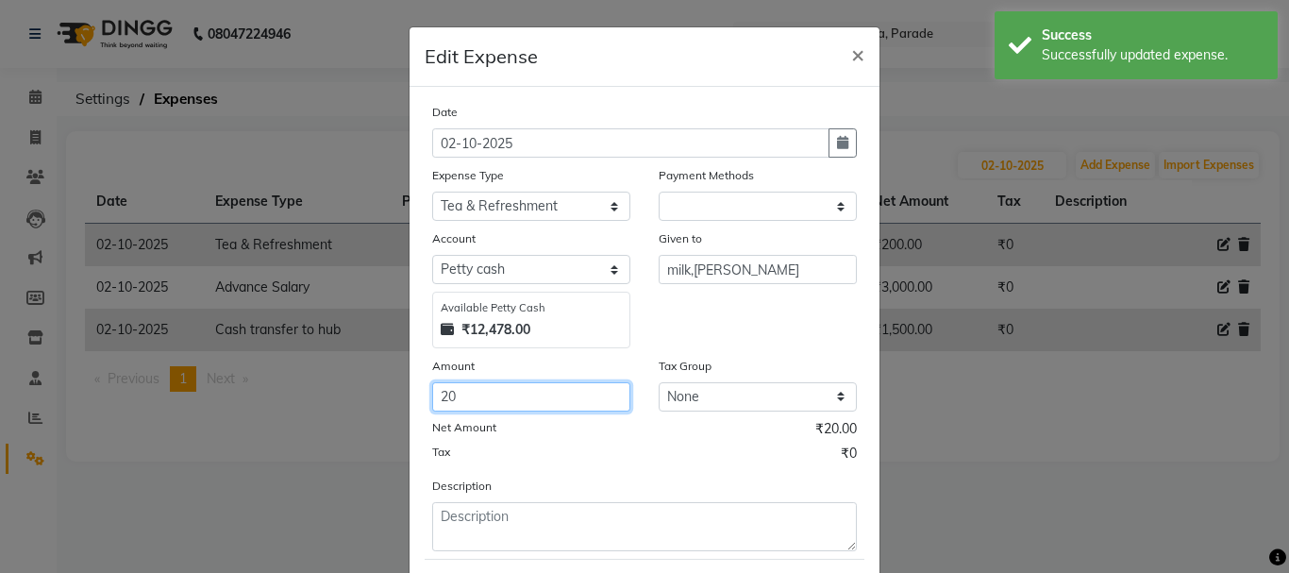
click at [490, 399] on input "20" at bounding box center [531, 396] width 198 height 29
type input "250"
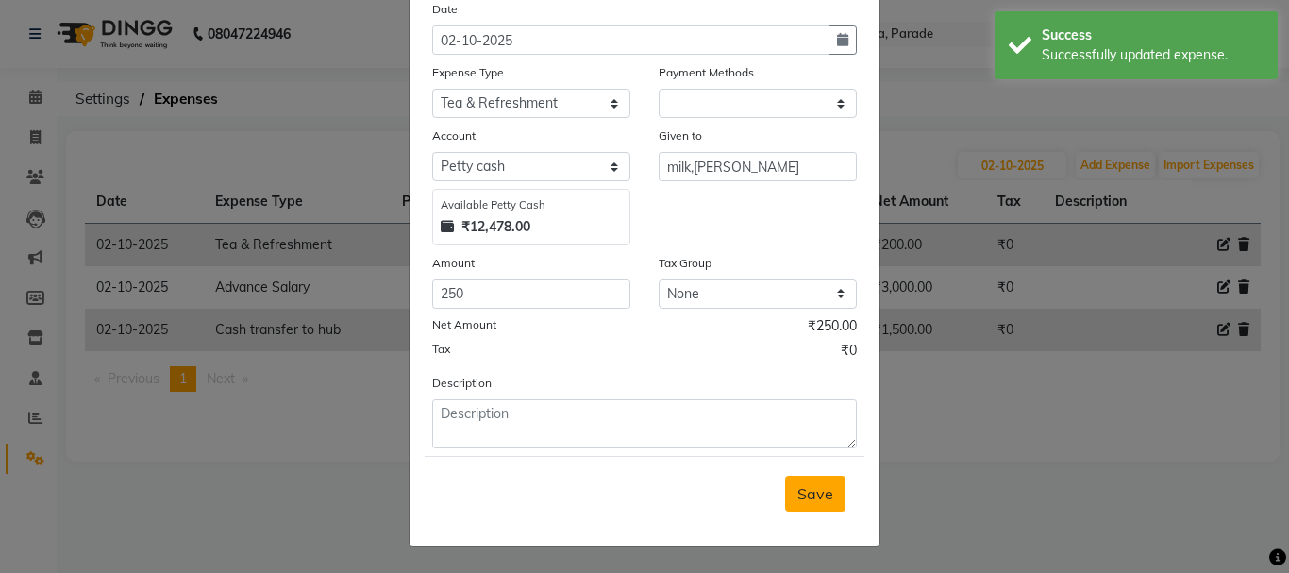
click at [802, 490] on span "Save" at bounding box center [815, 493] width 36 height 19
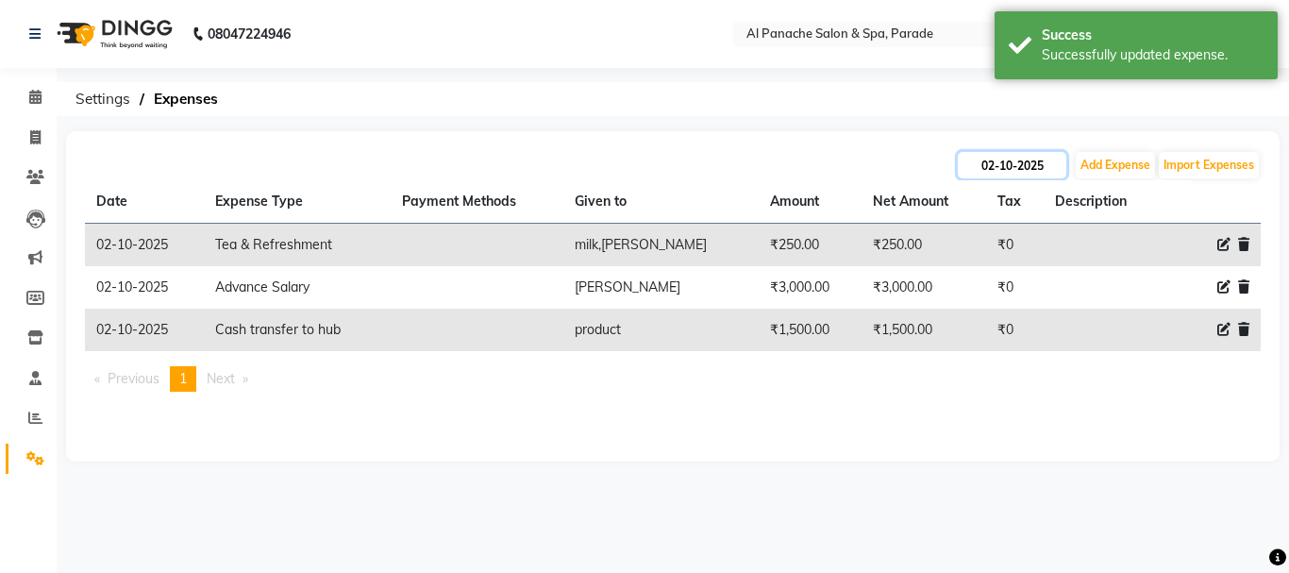
click at [990, 155] on input "02-10-2025" at bounding box center [1012, 165] width 109 height 26
select select "10"
select select "2025"
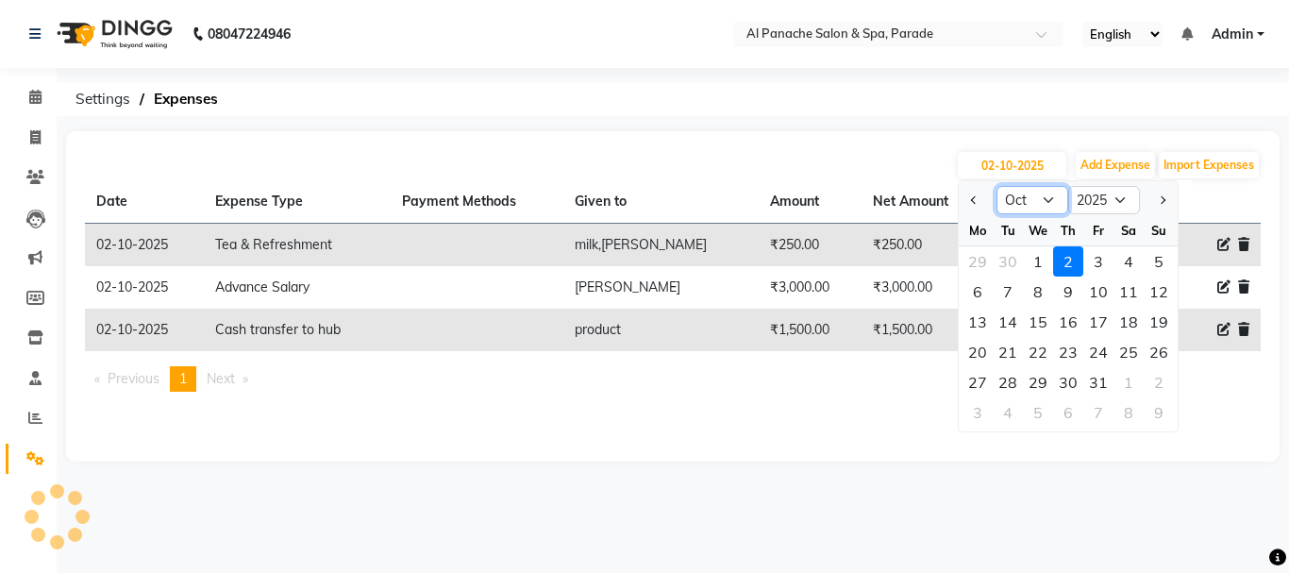
click at [1023, 201] on select "Jan Feb Mar Apr May Jun [DATE] Aug Sep Oct Nov Dec" at bounding box center [1033, 200] width 72 height 28
select select "9"
click at [997, 186] on select "Jan Feb Mar Apr May Jun [DATE] Aug Sep Oct Nov Dec" at bounding box center [1033, 200] width 72 height 28
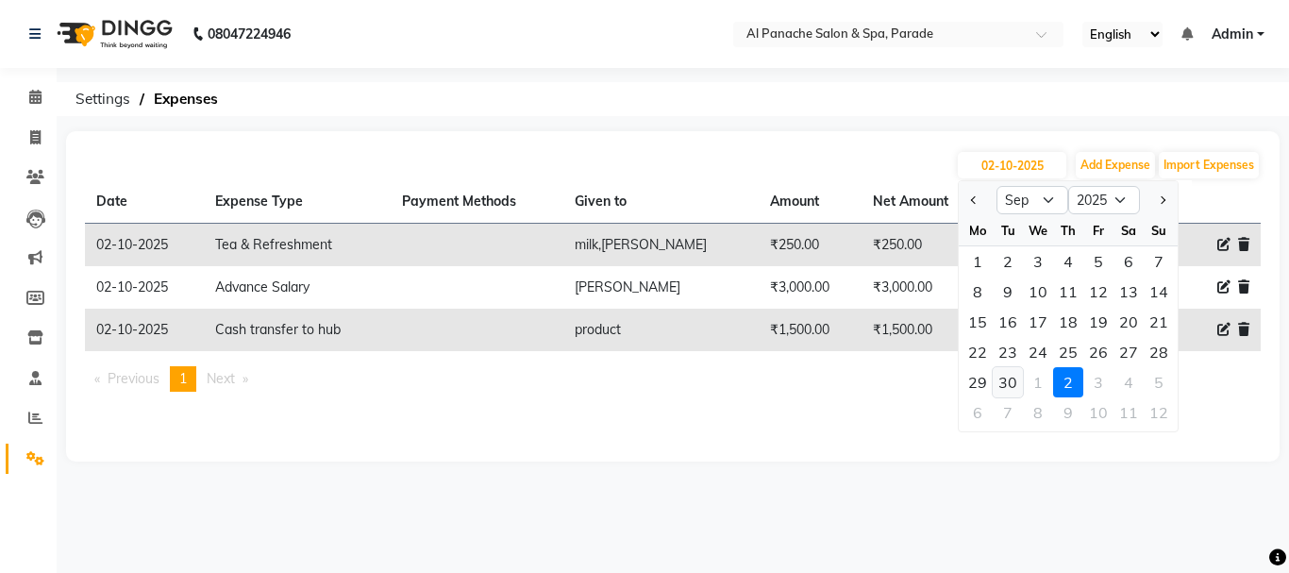
click at [1006, 385] on div "30" at bounding box center [1008, 382] width 30 height 30
type input "30-09-2025"
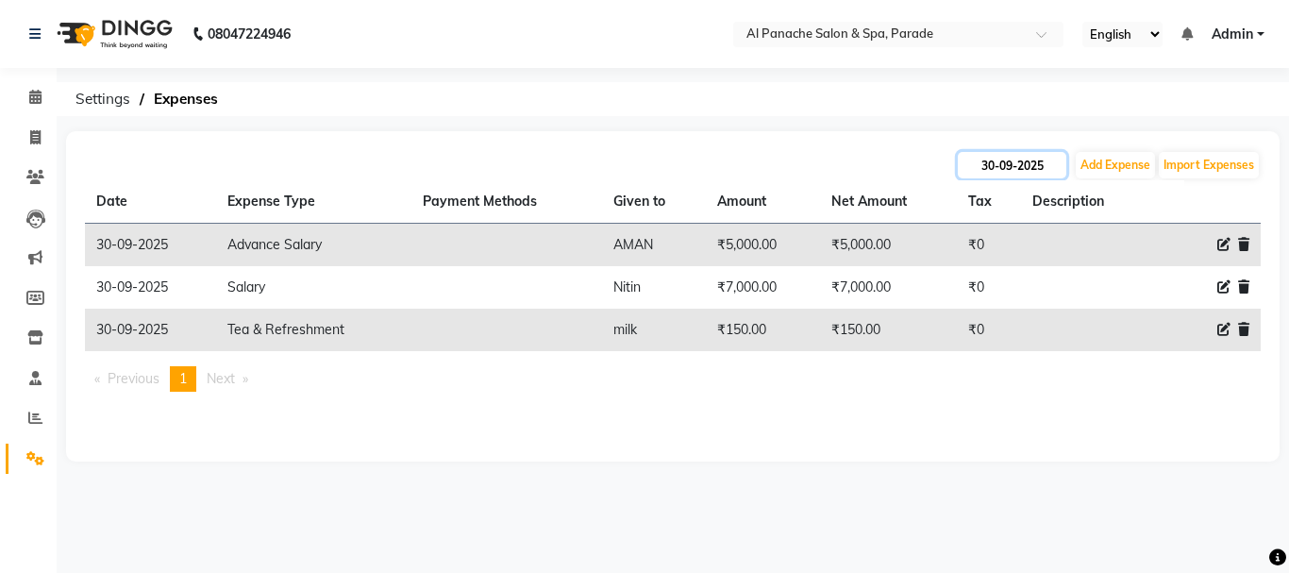
click at [999, 170] on input "30-09-2025" at bounding box center [1012, 165] width 109 height 26
select select "9"
select select "2025"
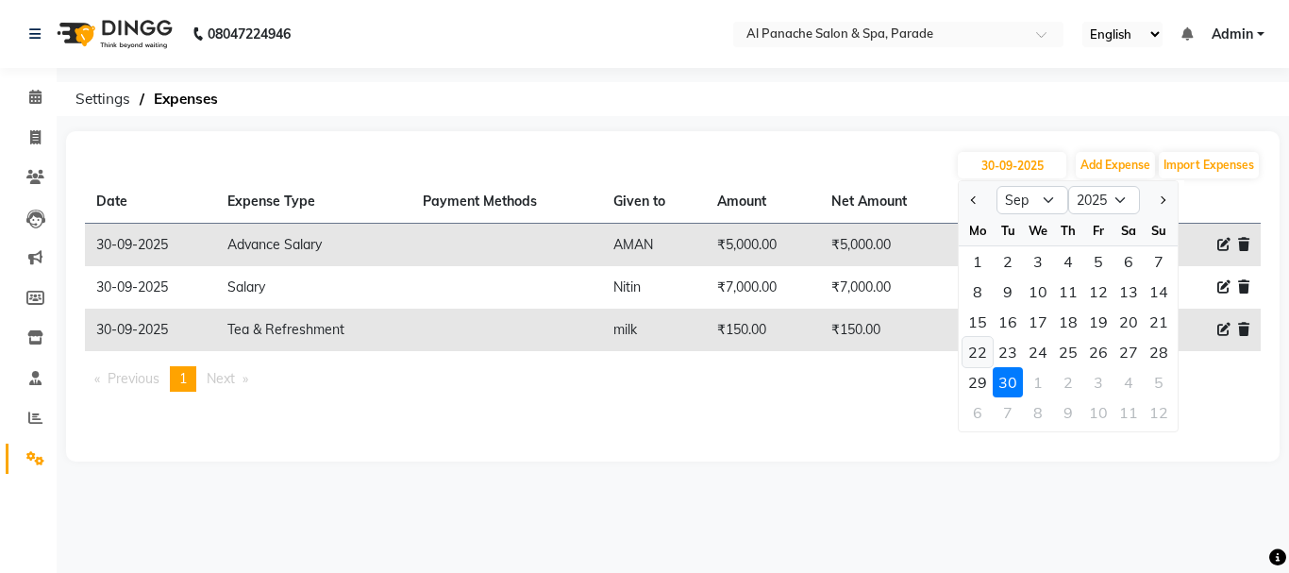
click at [981, 366] on div "22" at bounding box center [978, 352] width 30 height 30
type input "[DATE]"
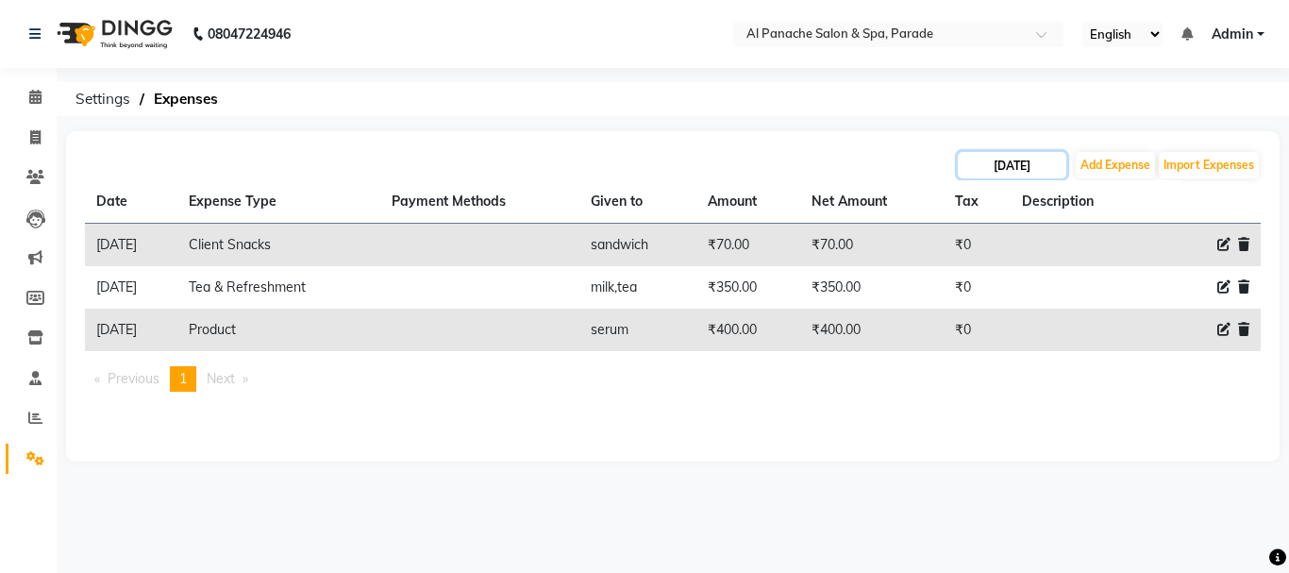
click at [1007, 166] on input "[DATE]" at bounding box center [1012, 165] width 109 height 26
select select "9"
select select "2025"
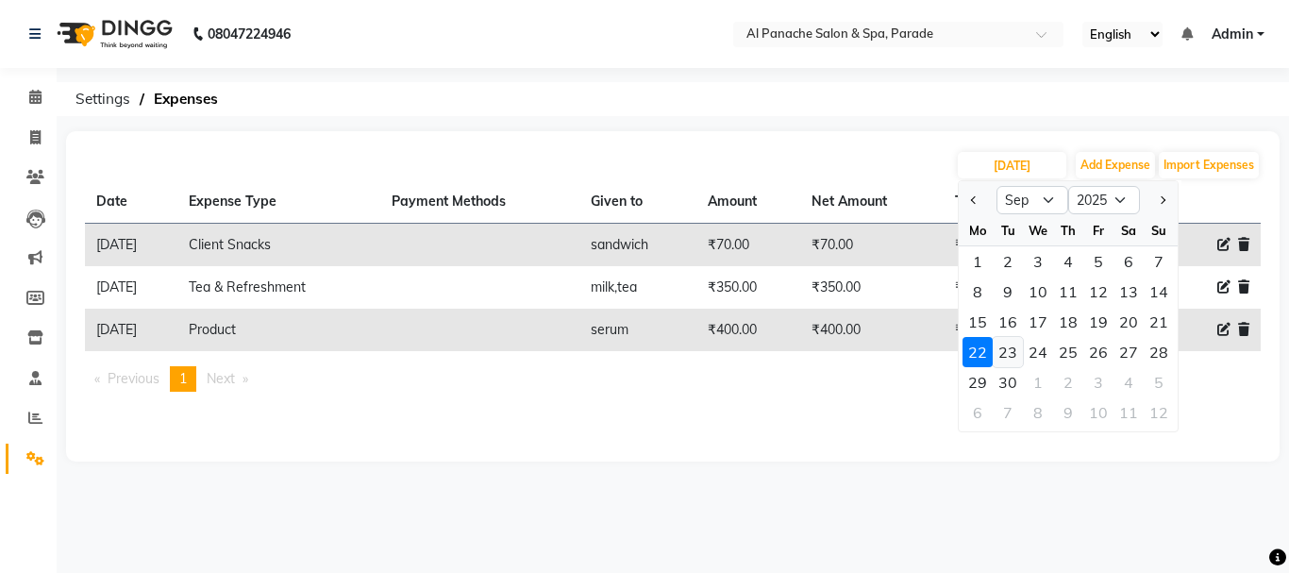
click at [1014, 354] on div "23" at bounding box center [1008, 352] width 30 height 30
type input "[DATE]"
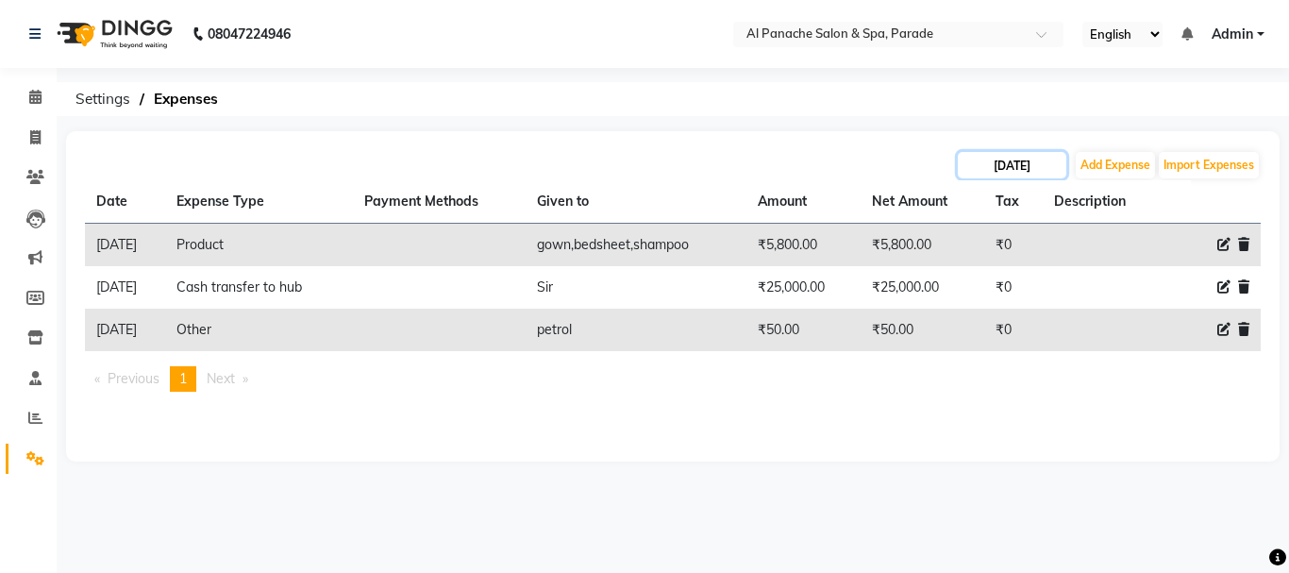
click at [1015, 162] on input "[DATE]" at bounding box center [1012, 165] width 109 height 26
select select "9"
select select "2025"
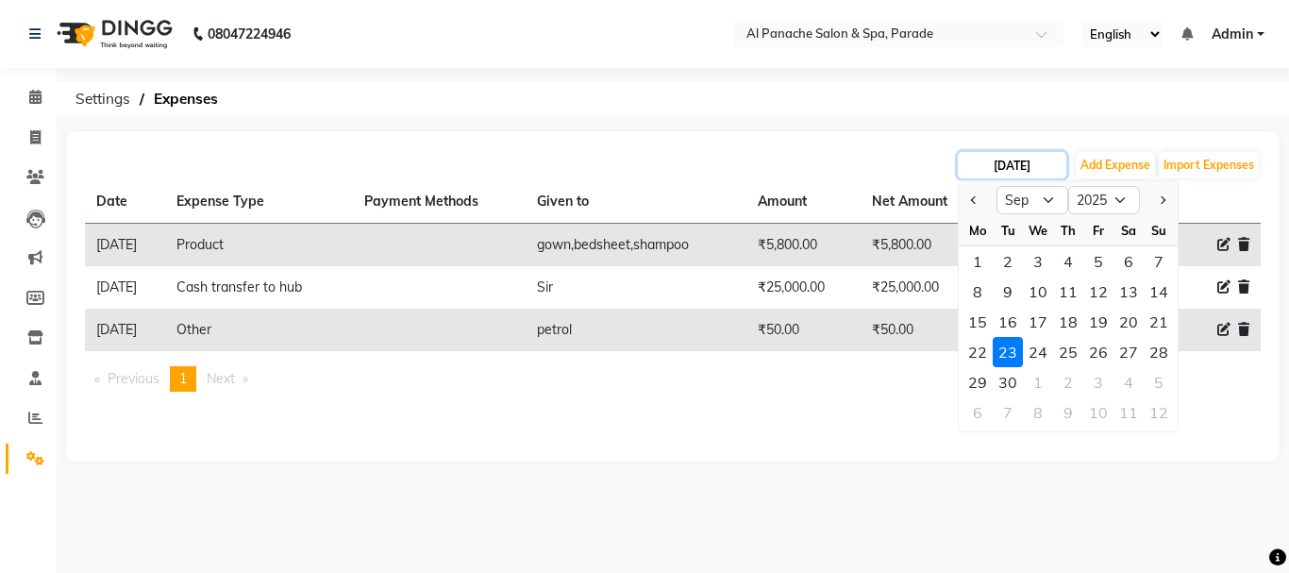
click at [1015, 162] on input "[DATE]" at bounding box center [1012, 165] width 109 height 26
click at [1046, 352] on div "24" at bounding box center [1038, 352] width 30 height 30
type input "[DATE]"
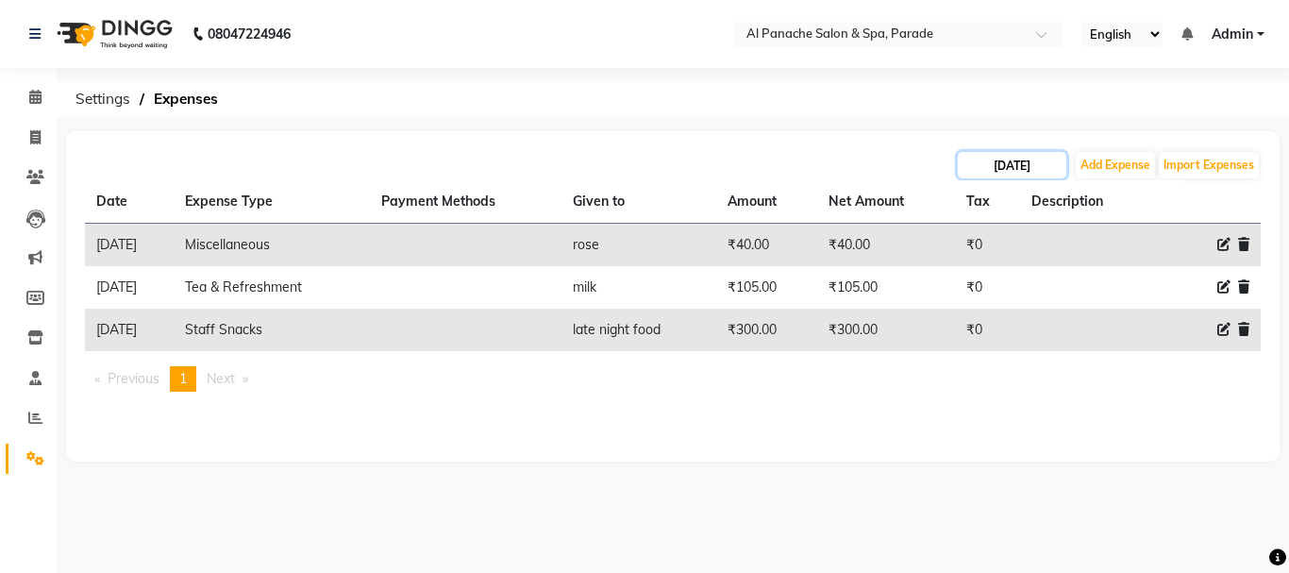
click at [1035, 173] on input "[DATE]" at bounding box center [1012, 165] width 109 height 26
select select "9"
select select "2025"
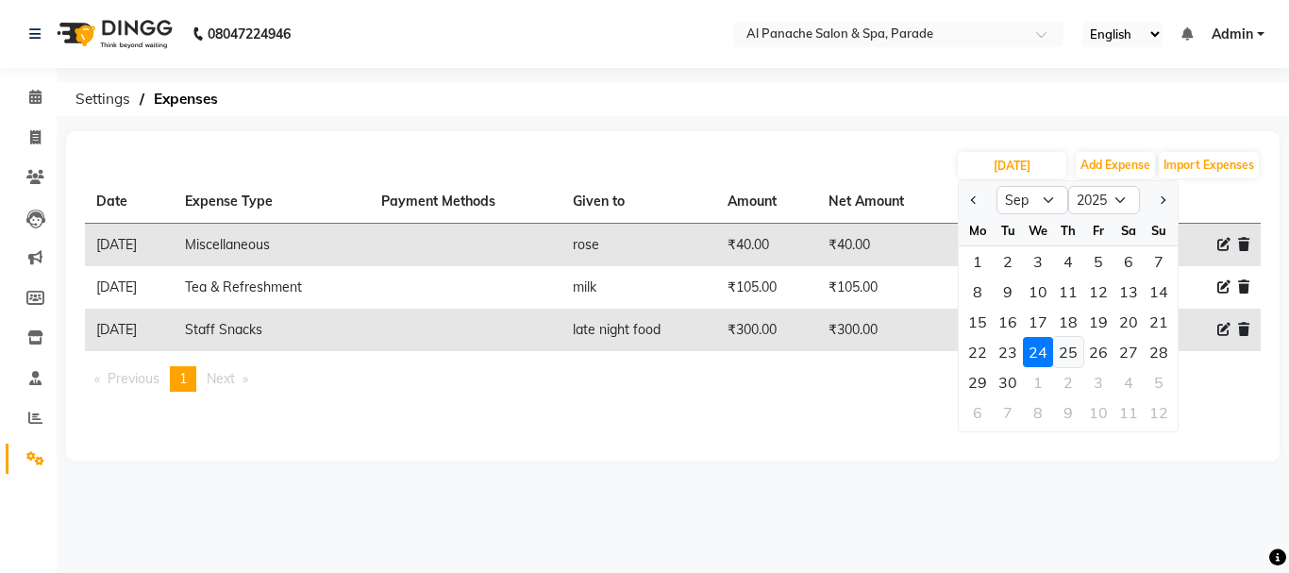
click at [1063, 355] on div "25" at bounding box center [1068, 352] width 30 height 30
type input "[DATE]"
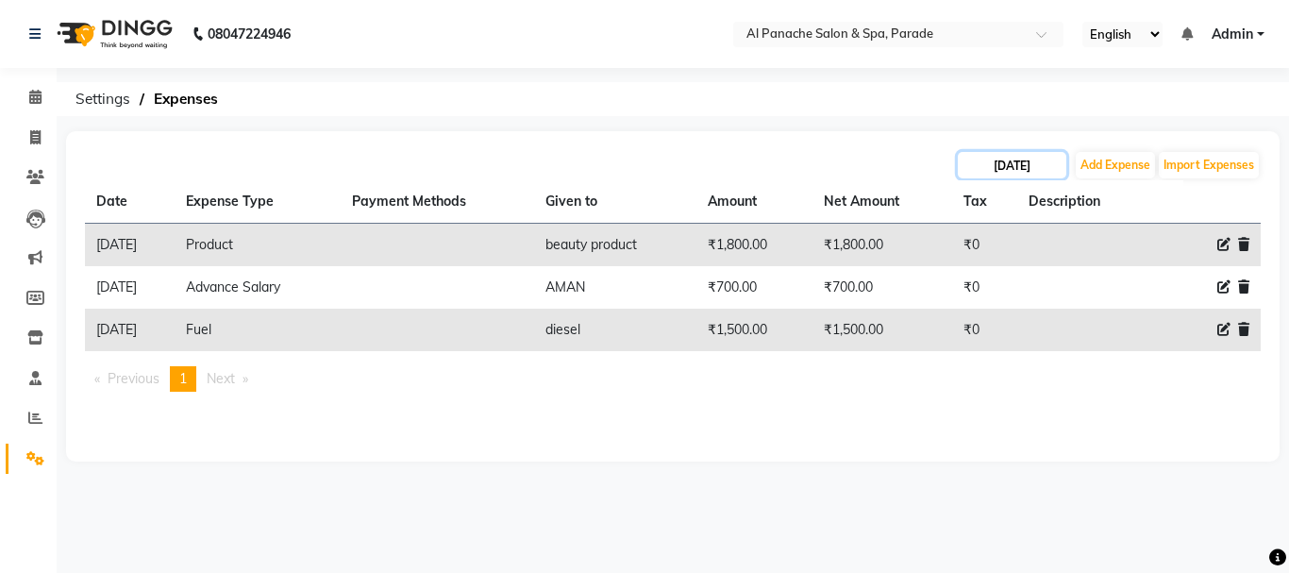
click at [1031, 158] on input "[DATE]" at bounding box center [1012, 165] width 109 height 26
select select "9"
select select "2025"
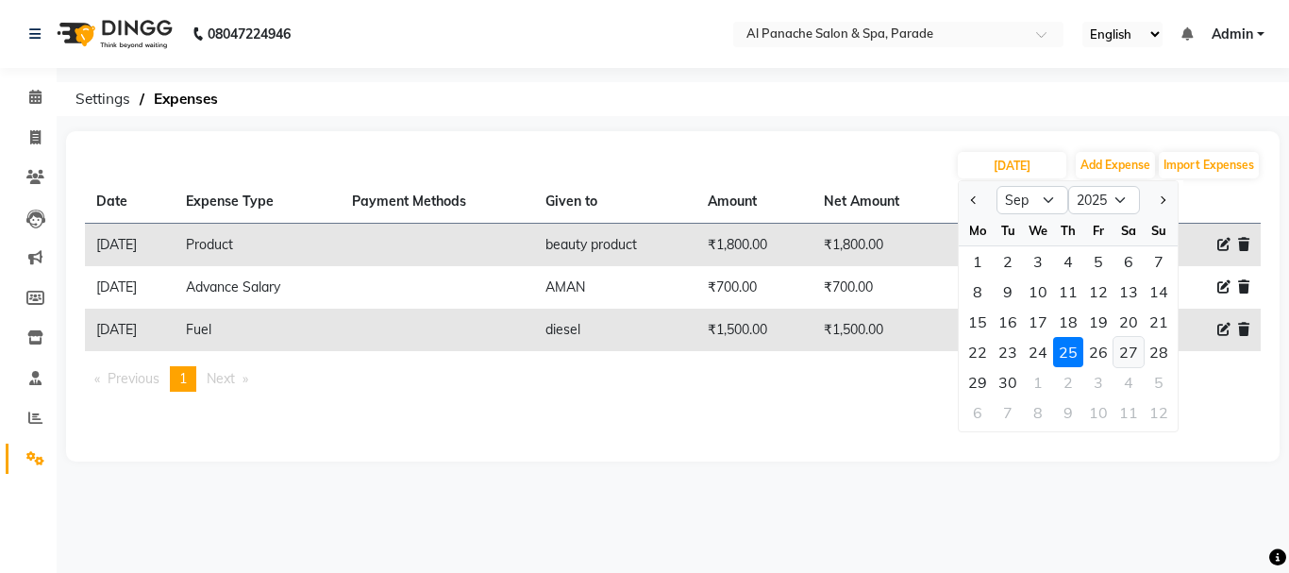
click at [1121, 352] on div "27" at bounding box center [1129, 352] width 30 height 30
type input "27-09-2025"
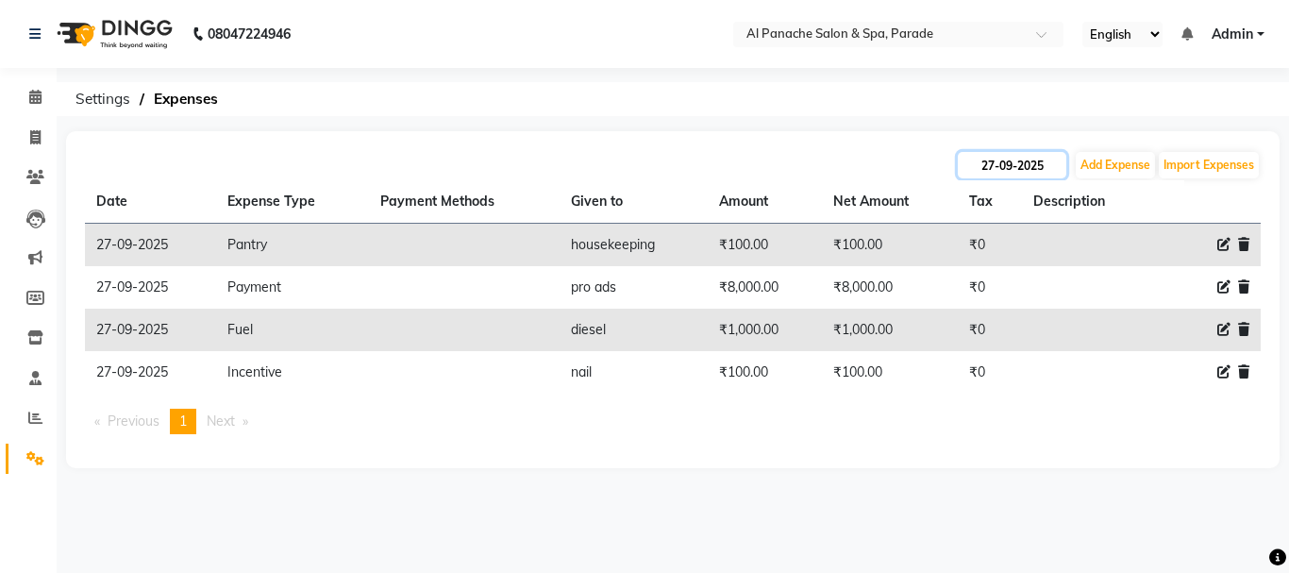
click at [1024, 155] on input "27-09-2025" at bounding box center [1012, 165] width 109 height 26
select select "9"
select select "2025"
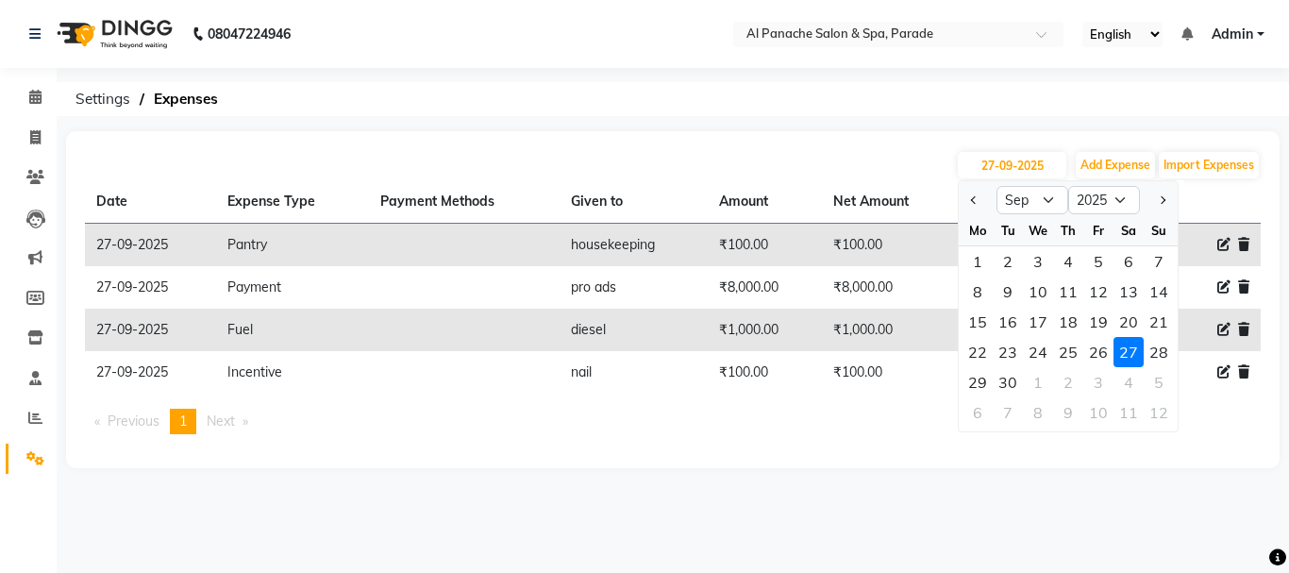
click at [925, 439] on div "Date Expense Type Payment Methods Given to Amount Net Amount Tax Description [D…" at bounding box center [673, 314] width 1176 height 269
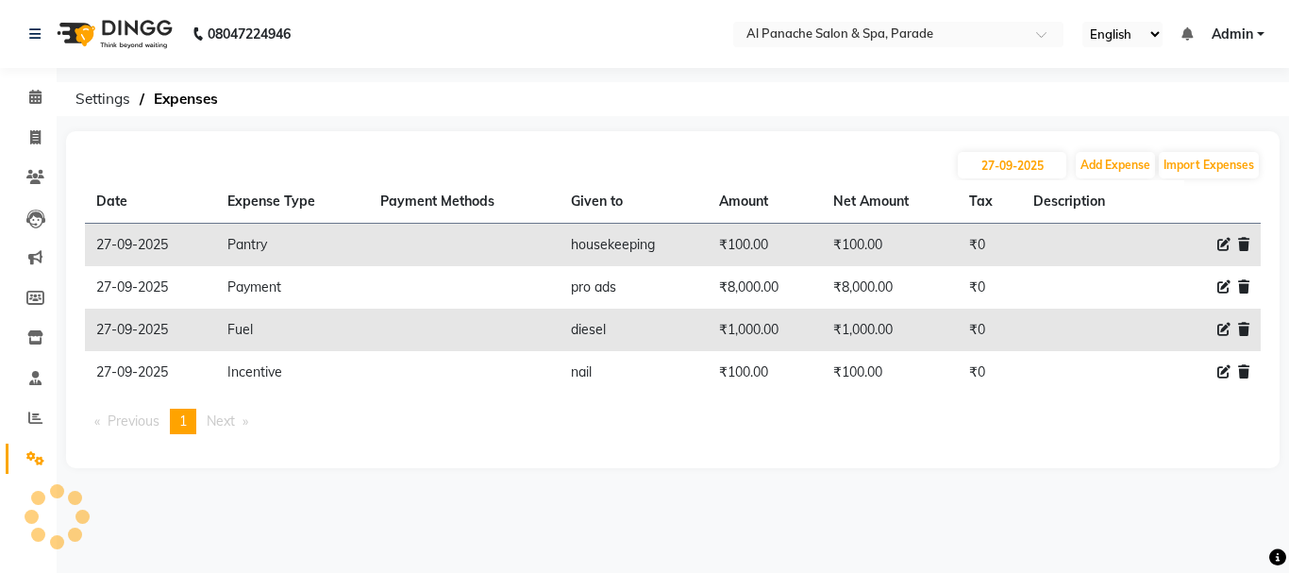
click at [1219, 327] on icon at bounding box center [1223, 329] width 13 height 13
select select "4779"
select select "2323"
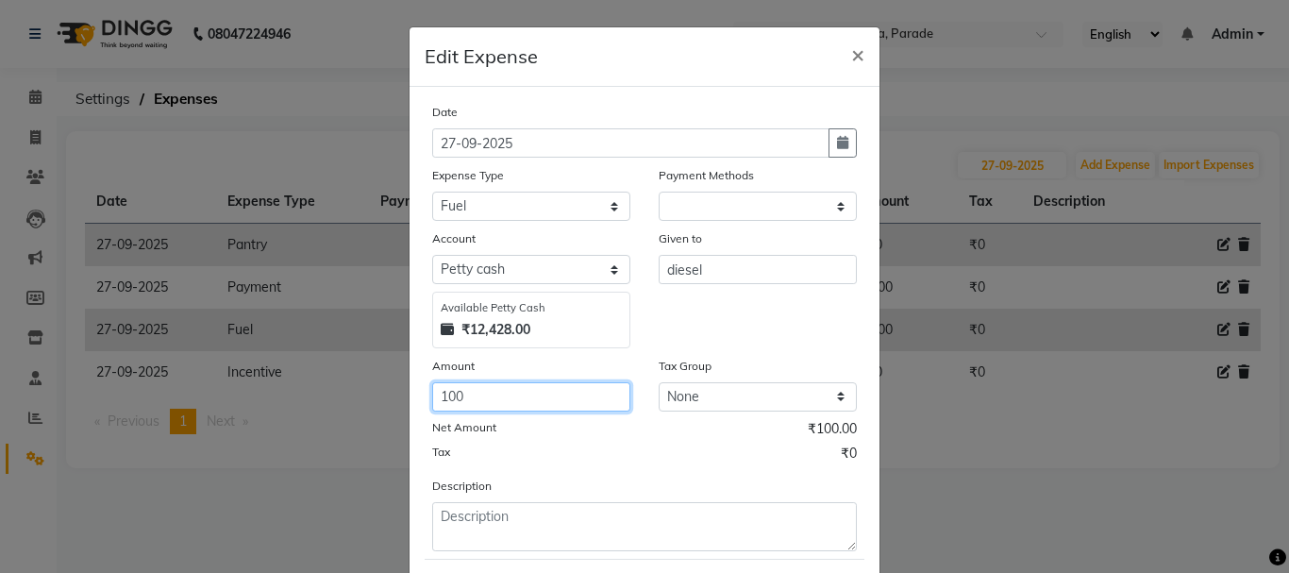
click at [490, 402] on input "100" at bounding box center [531, 396] width 198 height 29
type input "1500"
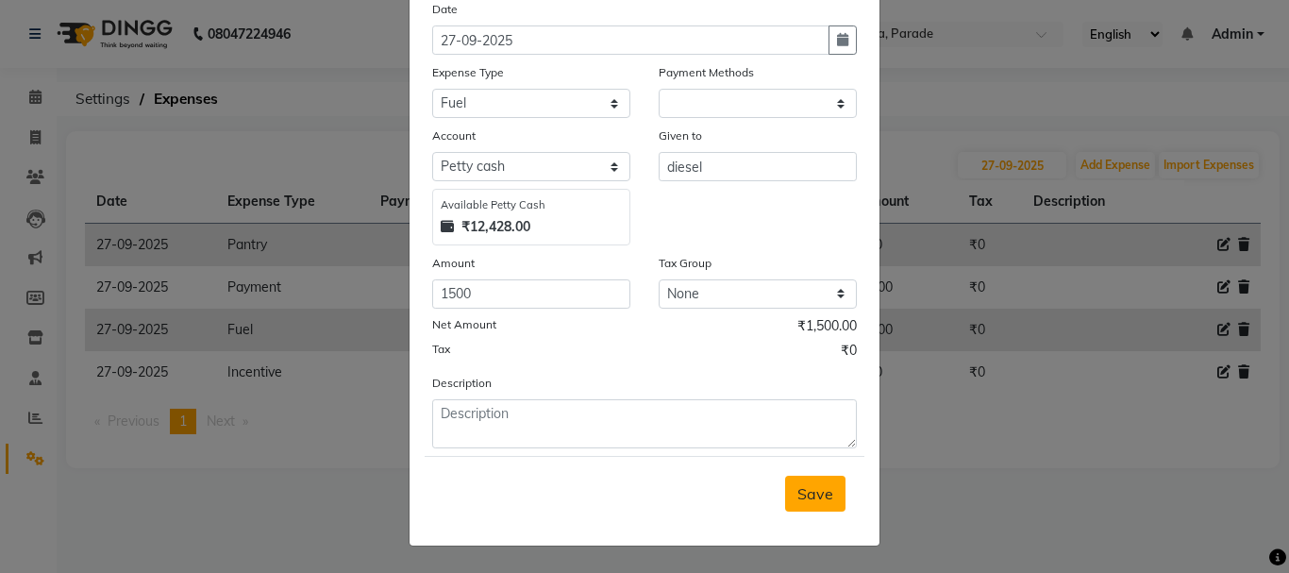
click at [829, 507] on button "Save" at bounding box center [815, 494] width 60 height 36
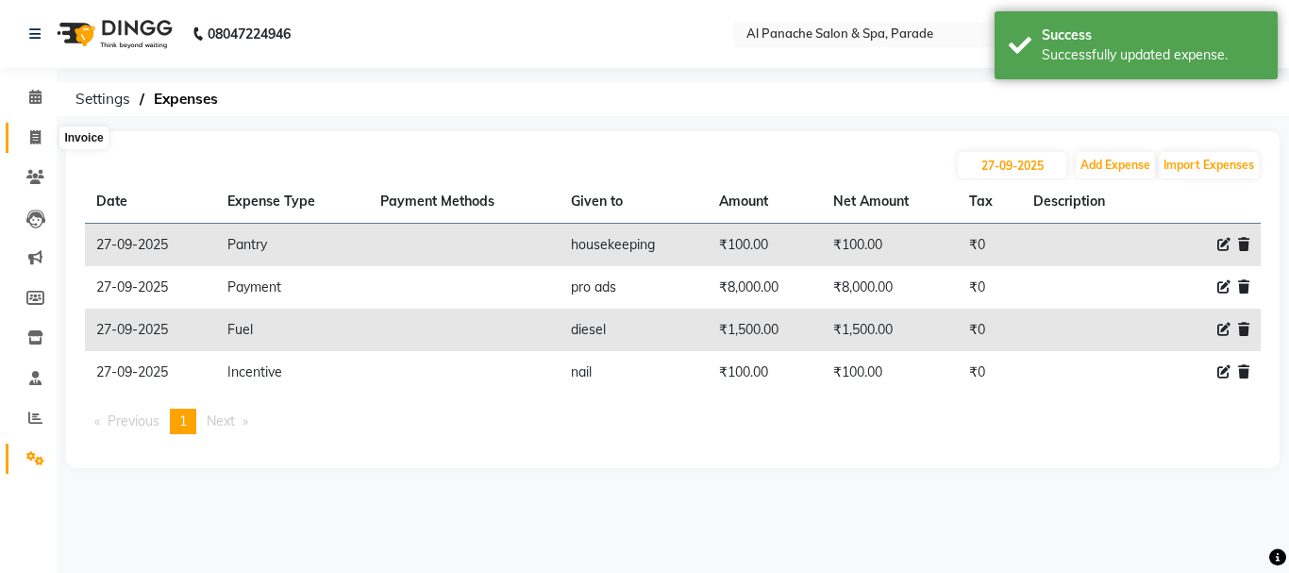
click at [35, 145] on span at bounding box center [35, 138] width 33 height 22
select select "service"
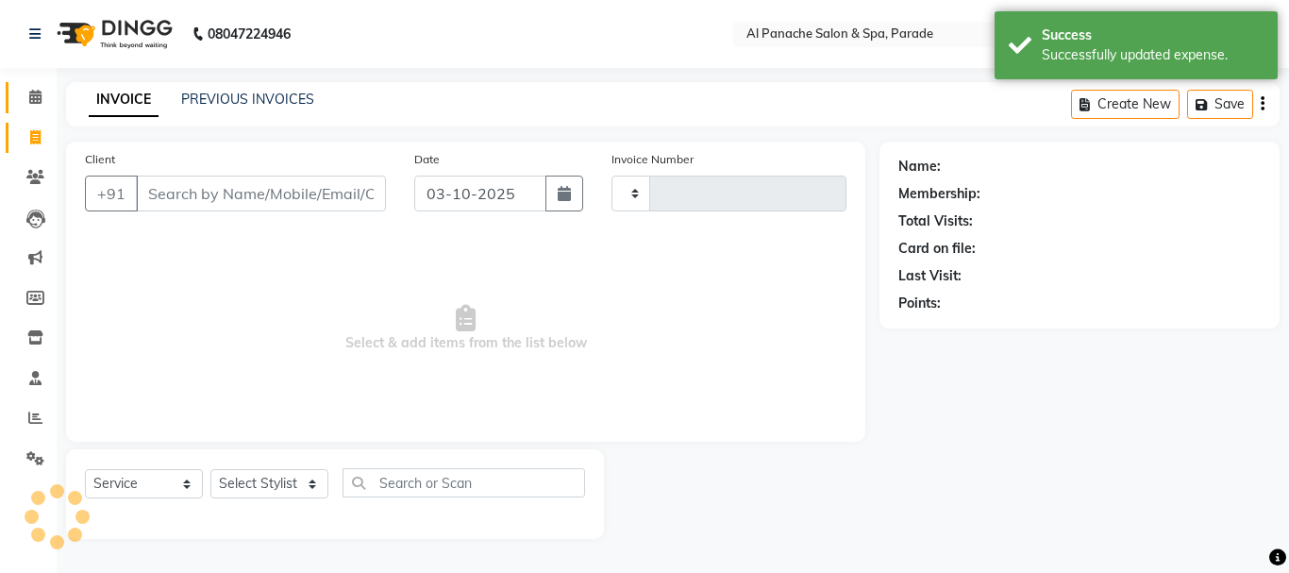
type input "1531"
select select "463"
click at [37, 95] on icon at bounding box center [35, 97] width 12 height 14
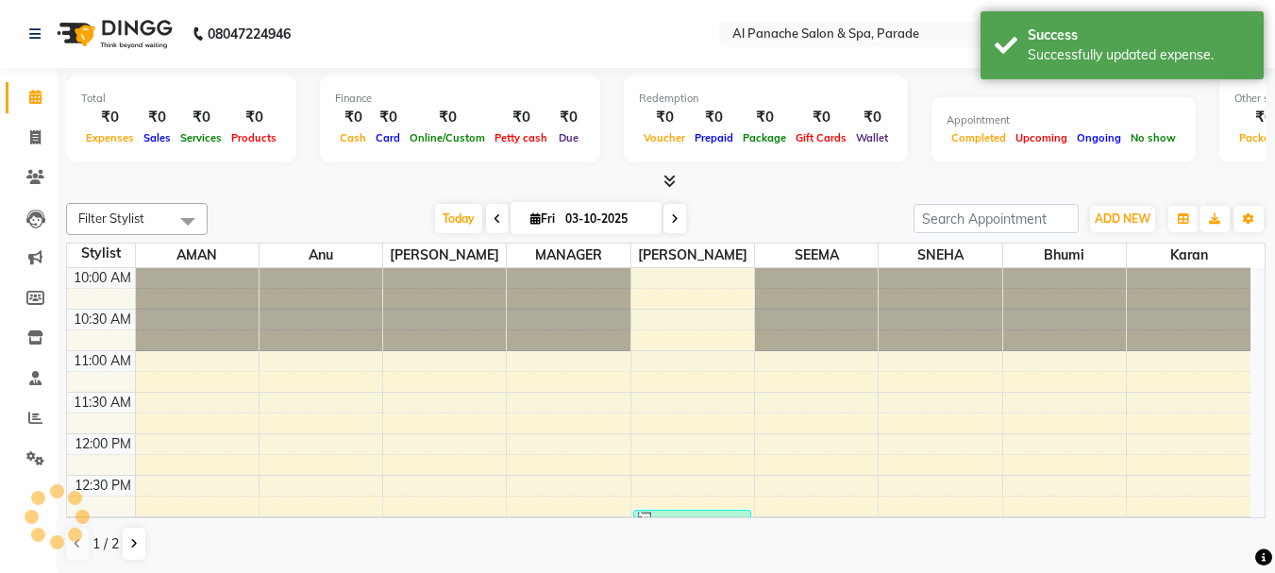
scroll to position [628, 0]
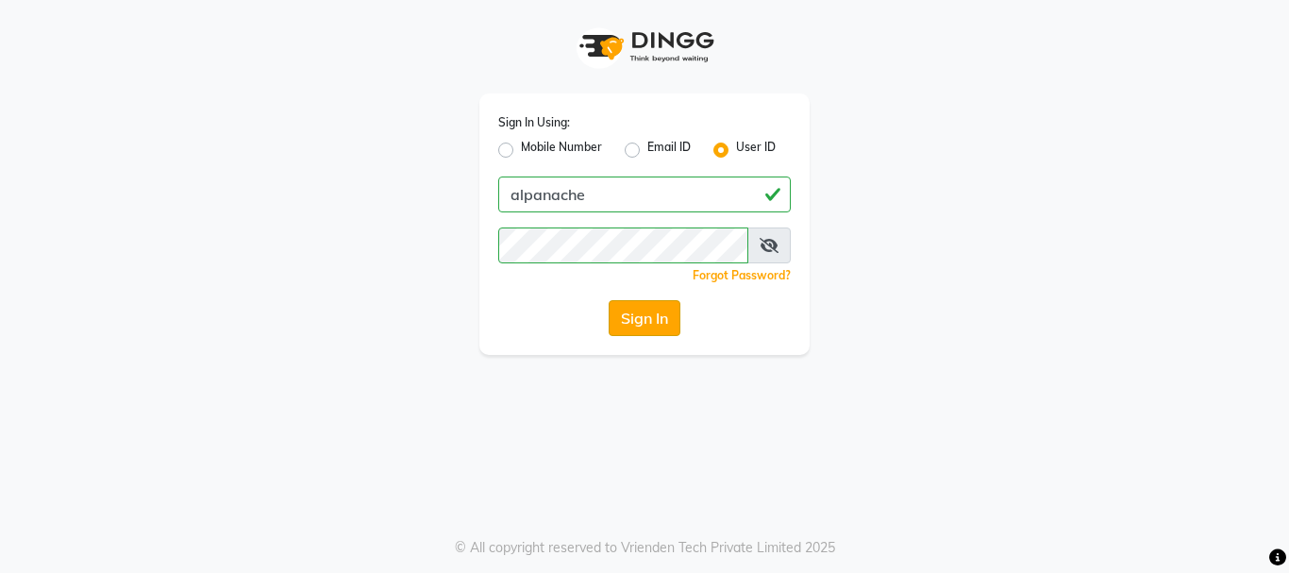
click at [668, 328] on button "Sign In" at bounding box center [645, 318] width 72 height 36
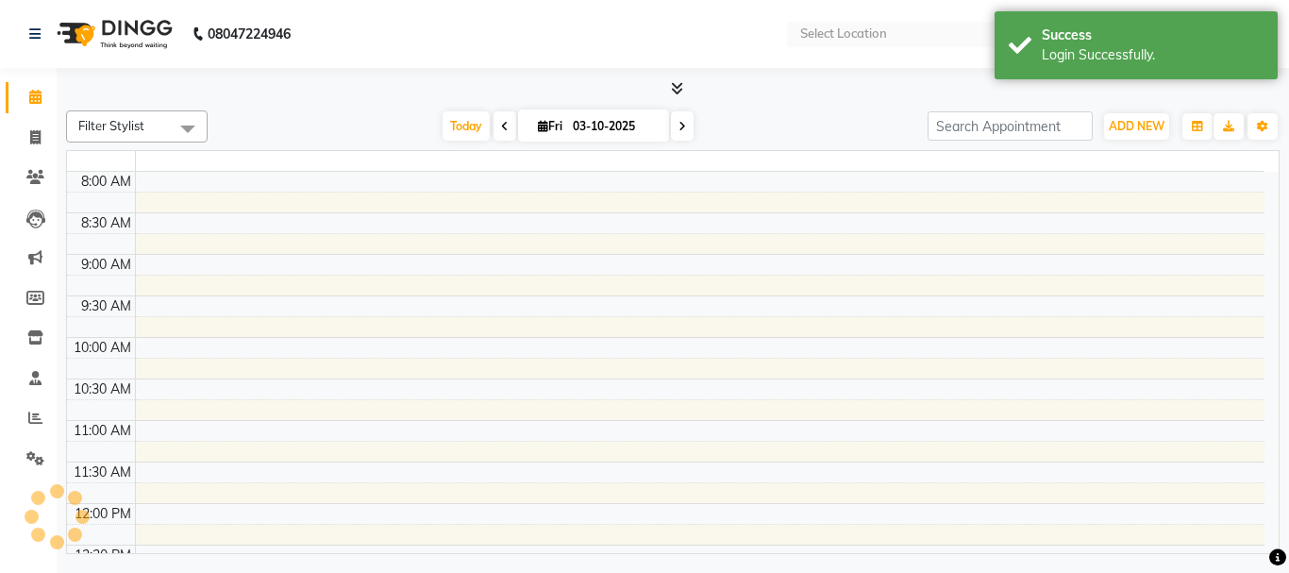
select select "en"
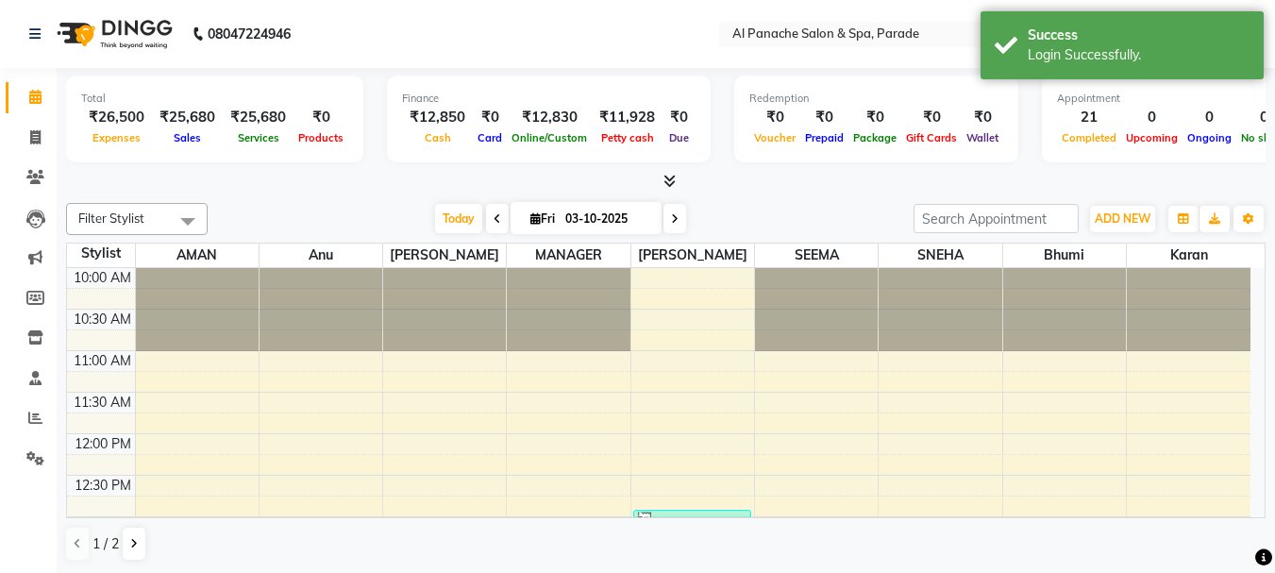
scroll to position [1, 0]
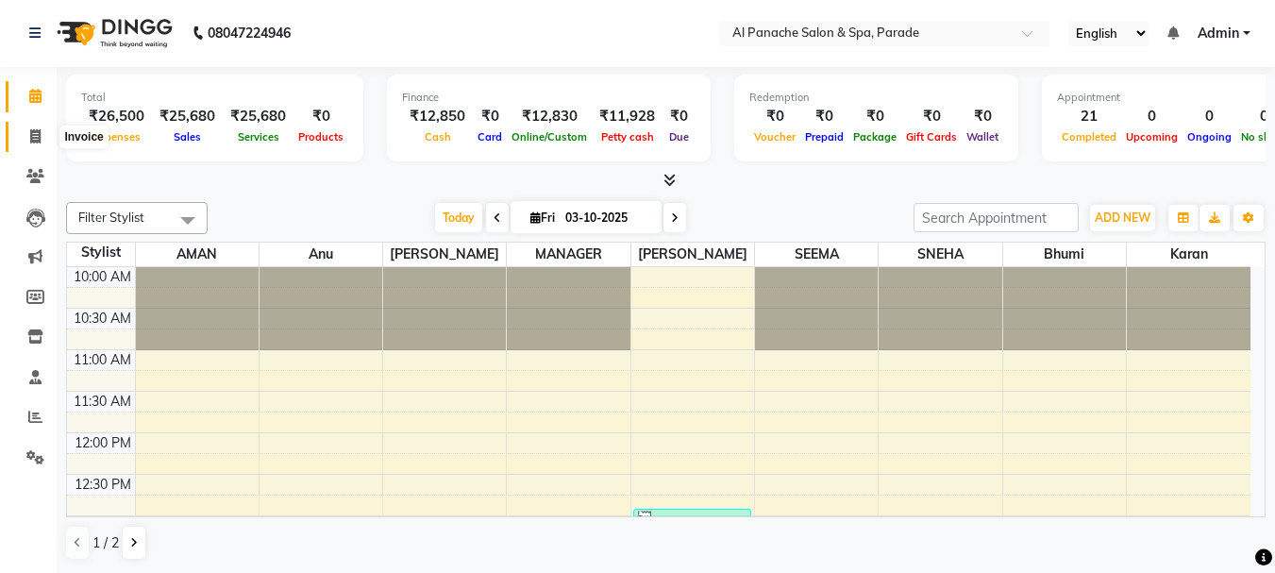
click at [31, 135] on icon at bounding box center [35, 136] width 10 height 14
select select "service"
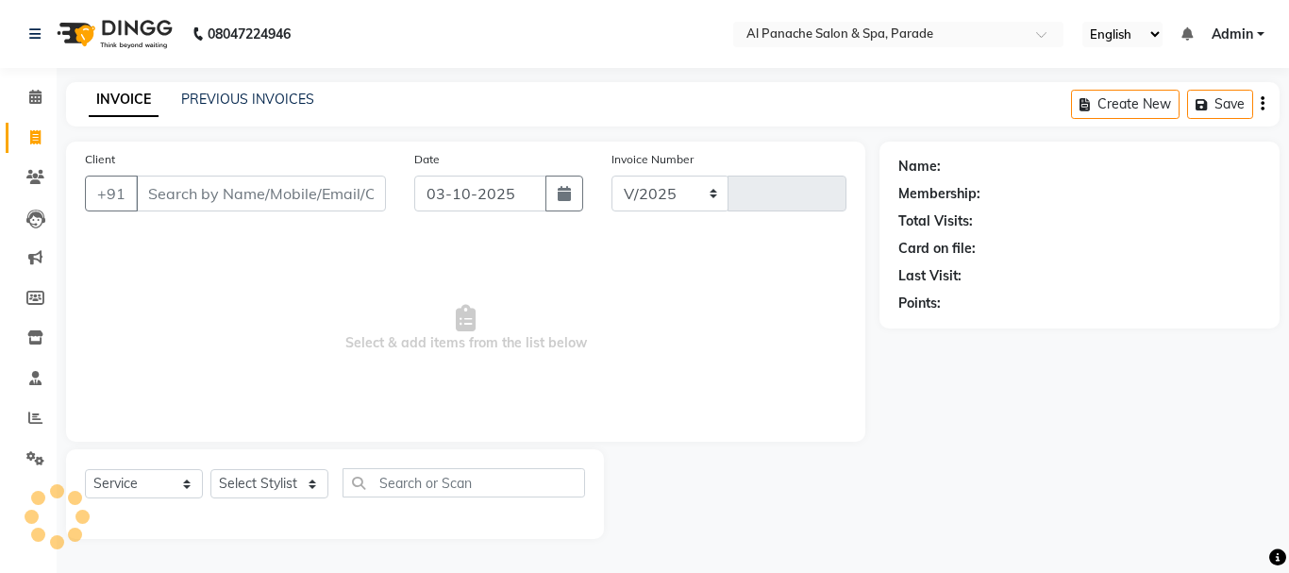
select select "463"
type input "1531"
click at [195, 187] on input "Client" at bounding box center [261, 194] width 250 height 36
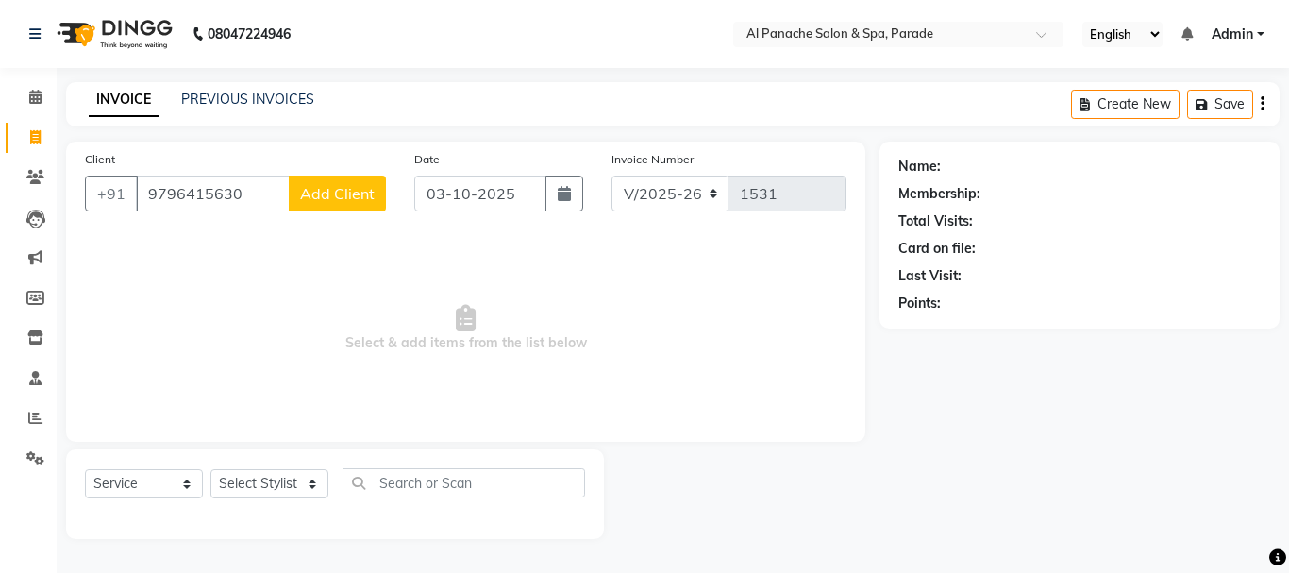
type input "9796415630"
click at [316, 202] on span "Add Client" at bounding box center [337, 193] width 75 height 19
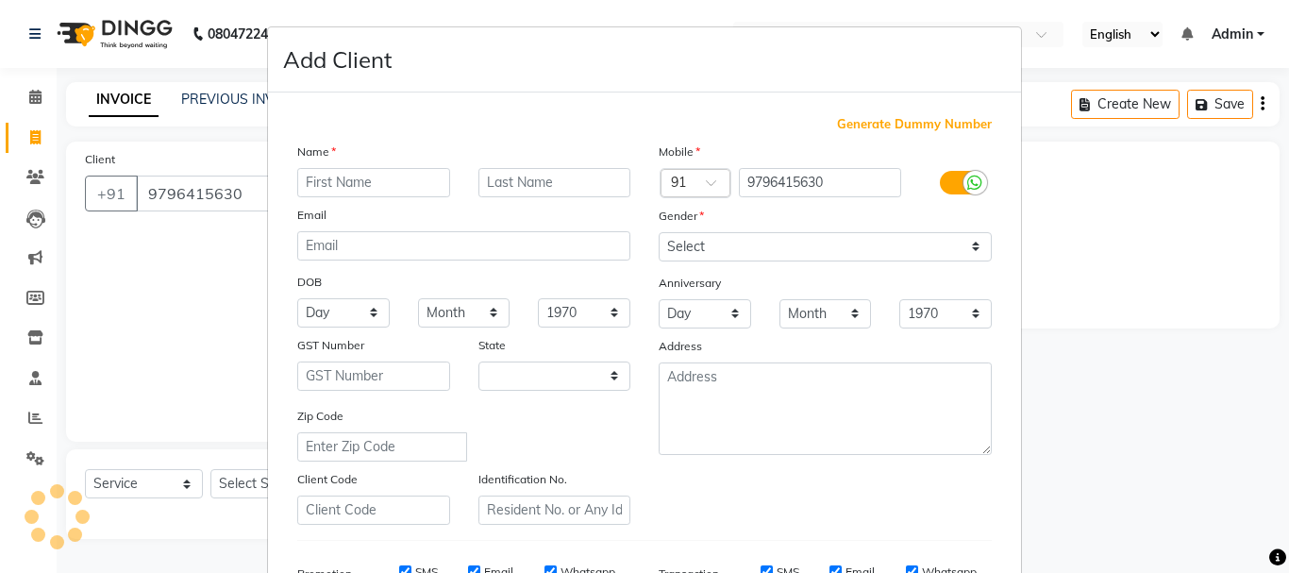
select select "15"
type input "[PERSON_NAME]"
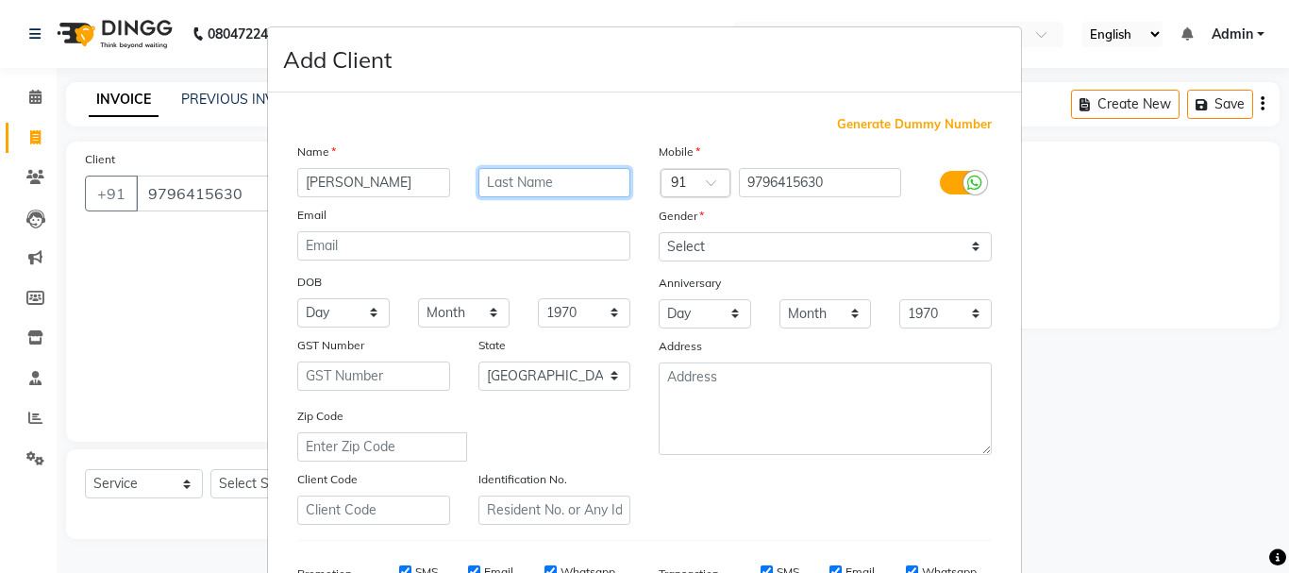
click at [537, 168] on input "text" at bounding box center [554, 182] width 153 height 29
type input "Mm"
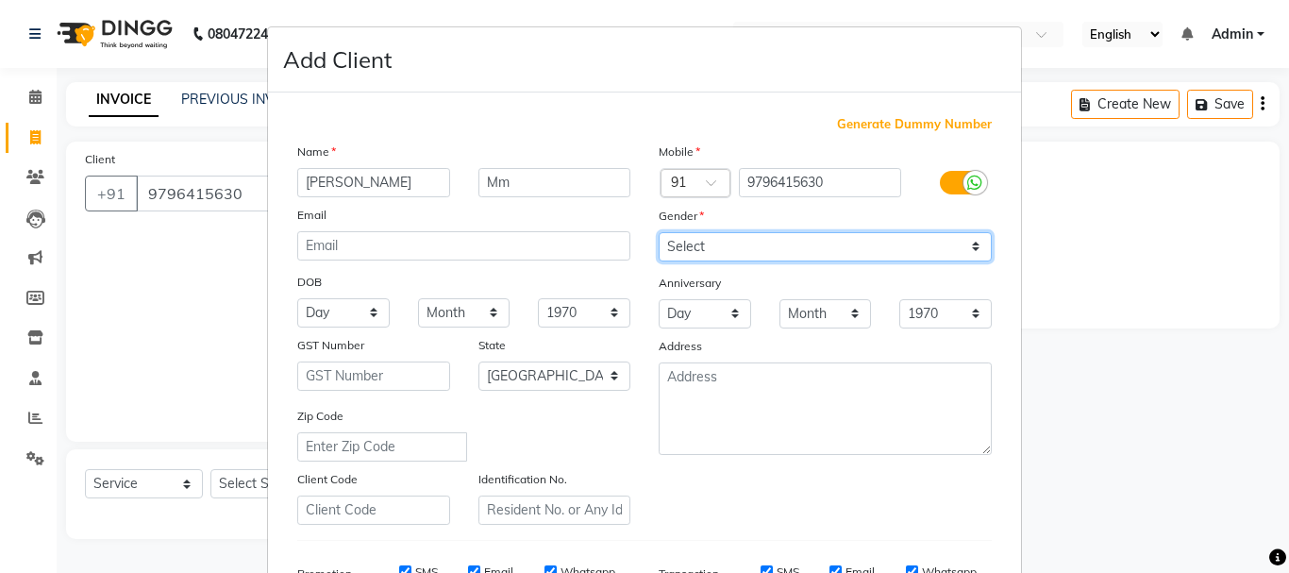
click at [696, 255] on select "Select [DEMOGRAPHIC_DATA] [DEMOGRAPHIC_DATA] Other Prefer Not To Say" at bounding box center [825, 246] width 333 height 29
select select "[DEMOGRAPHIC_DATA]"
click at [659, 232] on select "Select [DEMOGRAPHIC_DATA] [DEMOGRAPHIC_DATA] Other Prefer Not To Say" at bounding box center [825, 246] width 333 height 29
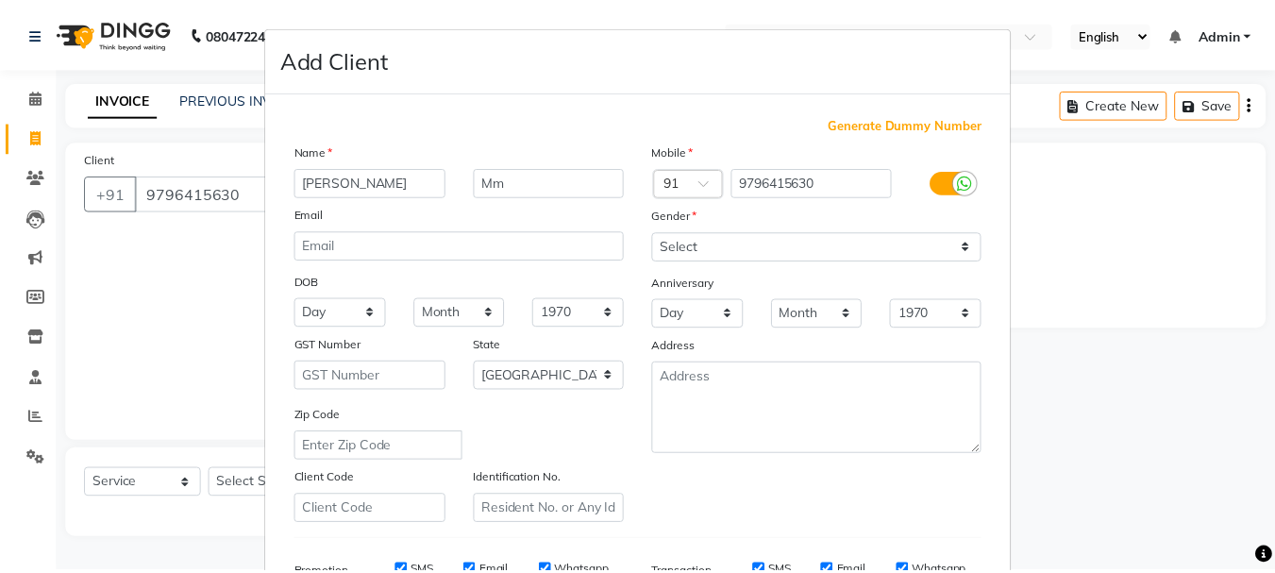
scroll to position [298, 0]
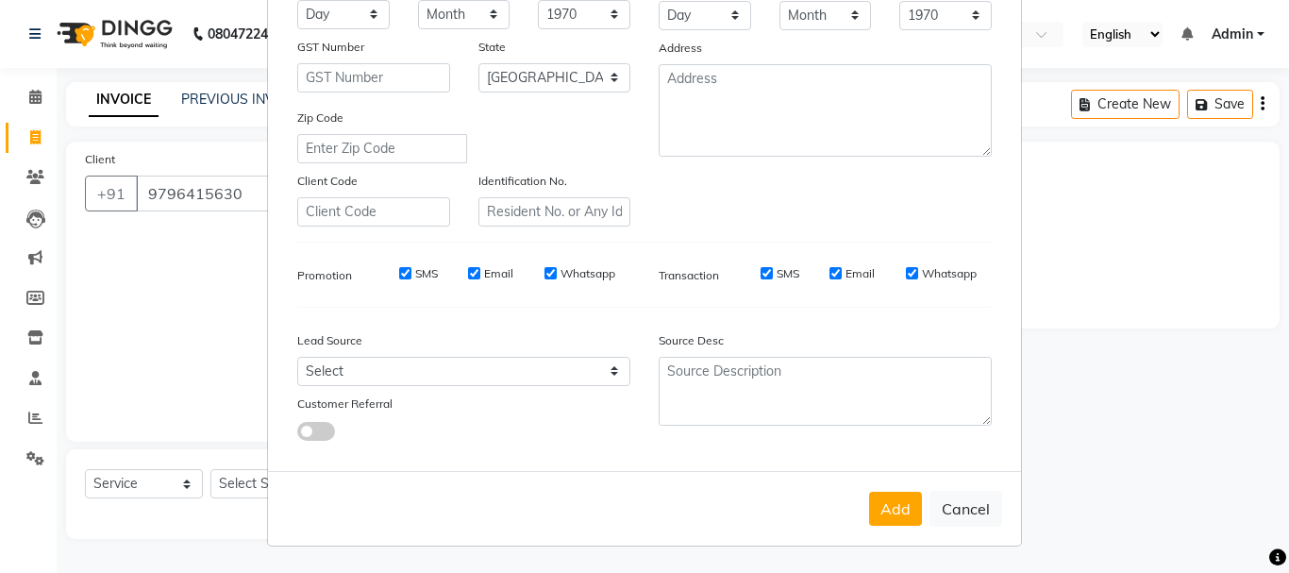
click at [887, 528] on div "Add Cancel" at bounding box center [644, 508] width 753 height 75
click at [887, 526] on div "Add Cancel" at bounding box center [644, 508] width 753 height 75
click at [888, 519] on button "Add" at bounding box center [895, 509] width 53 height 34
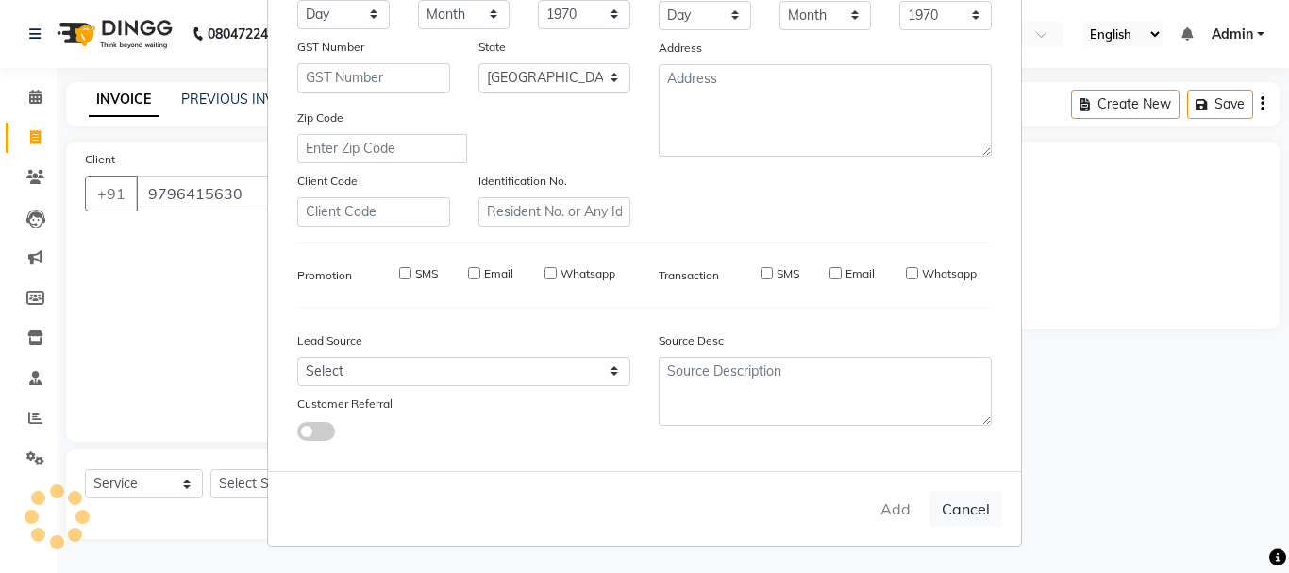
select select
select select "null"
select select
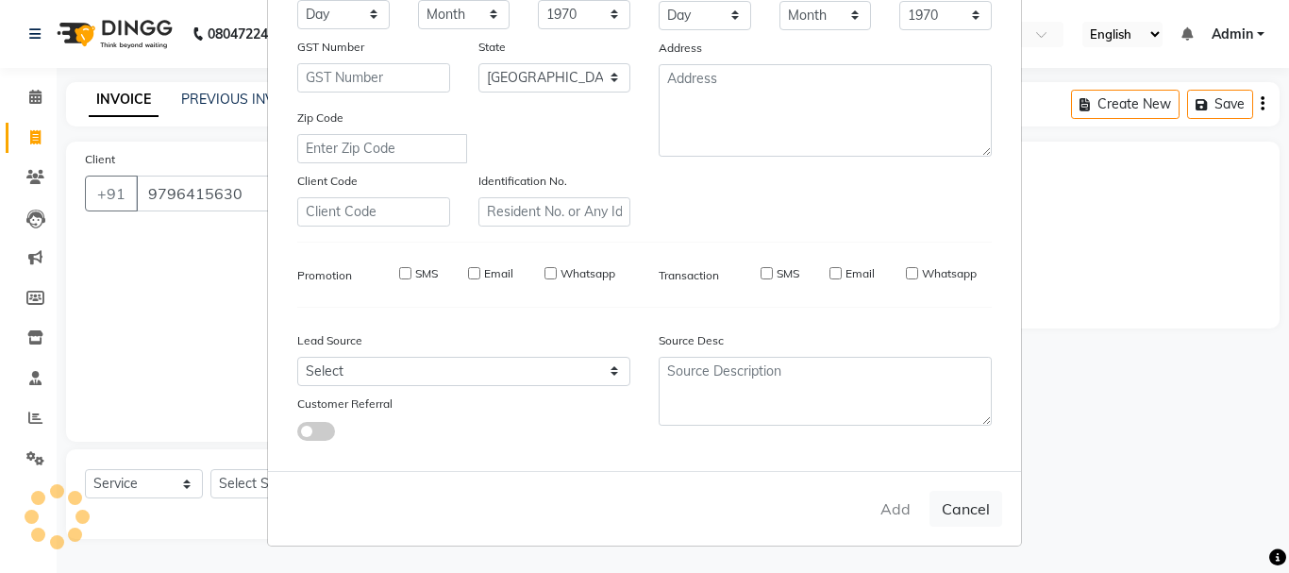
select select
checkbox input "false"
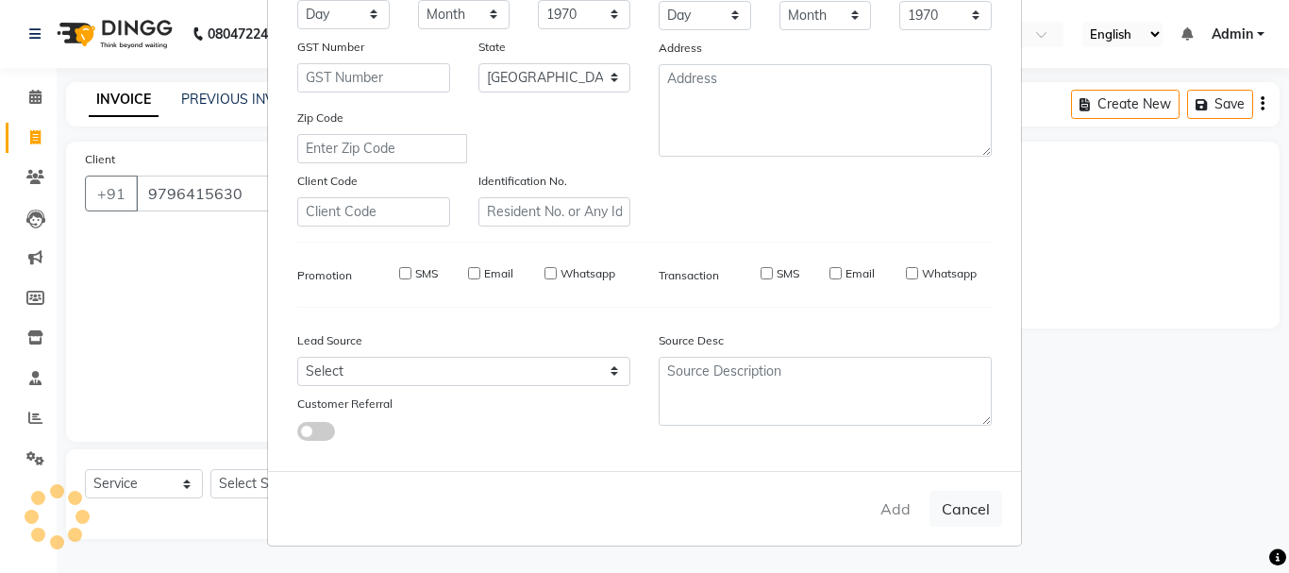
checkbox input "false"
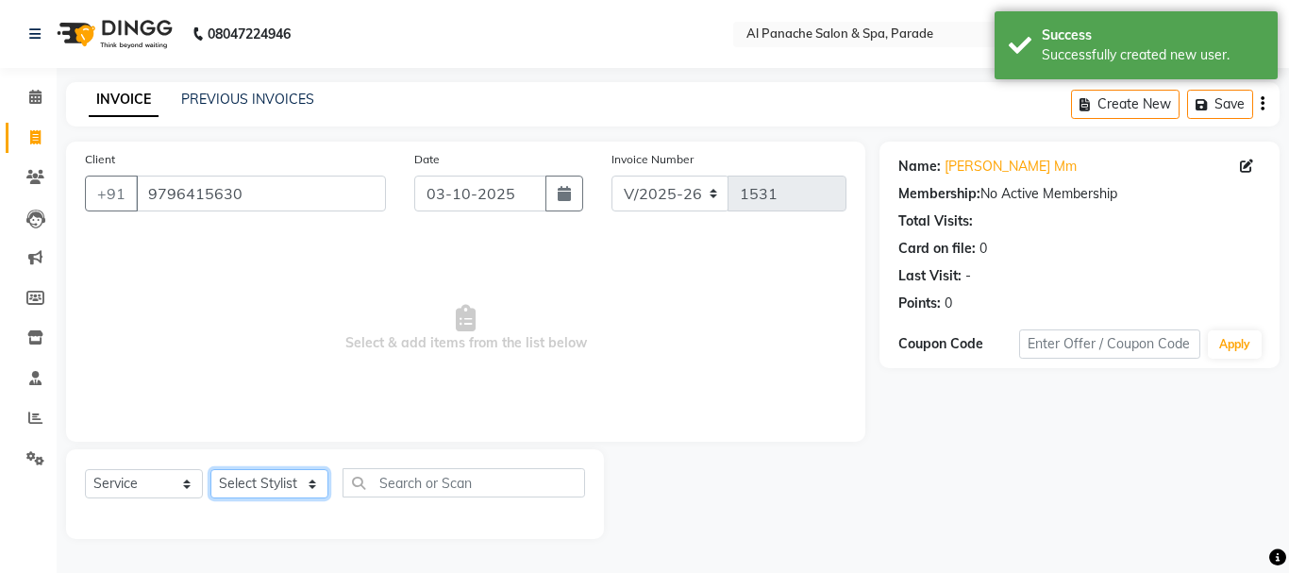
click at [253, 478] on select "Select Stylist [PERSON_NAME] Bhumi [PERSON_NAME] MANAGER [PERSON_NAME] [PERSON_…" at bounding box center [269, 483] width 118 height 29
select select "6416"
click at [210, 469] on select "Select Stylist [PERSON_NAME] Bhumi [PERSON_NAME] MANAGER [PERSON_NAME] [PERSON_…" at bounding box center [269, 483] width 118 height 29
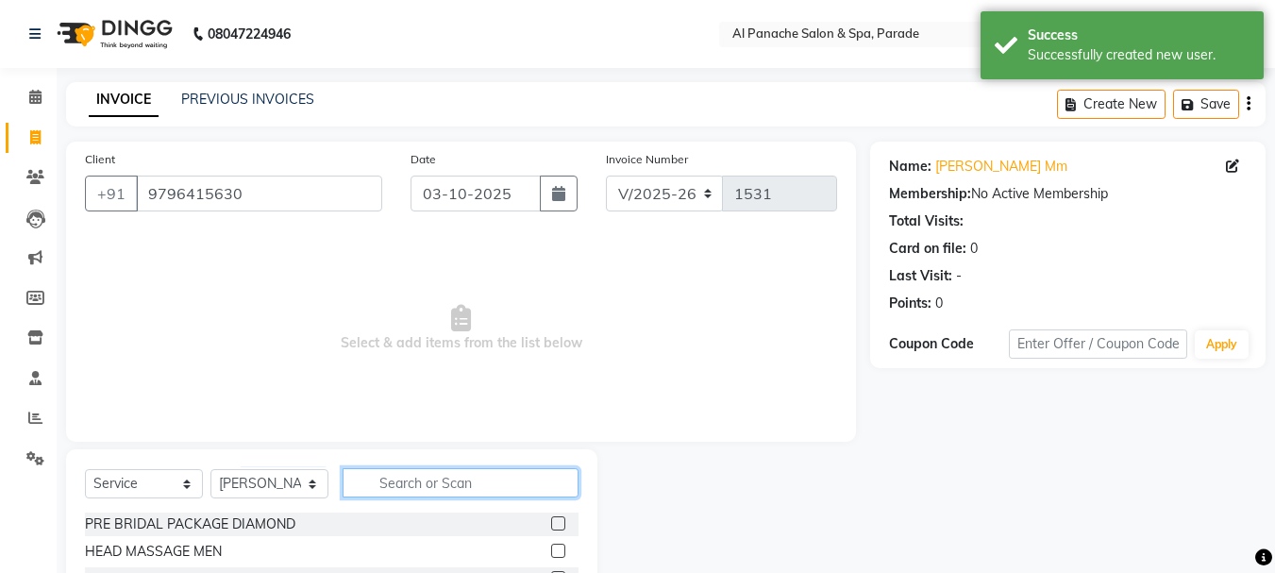
click at [420, 495] on input "text" at bounding box center [461, 482] width 236 height 29
type input "hair cut"
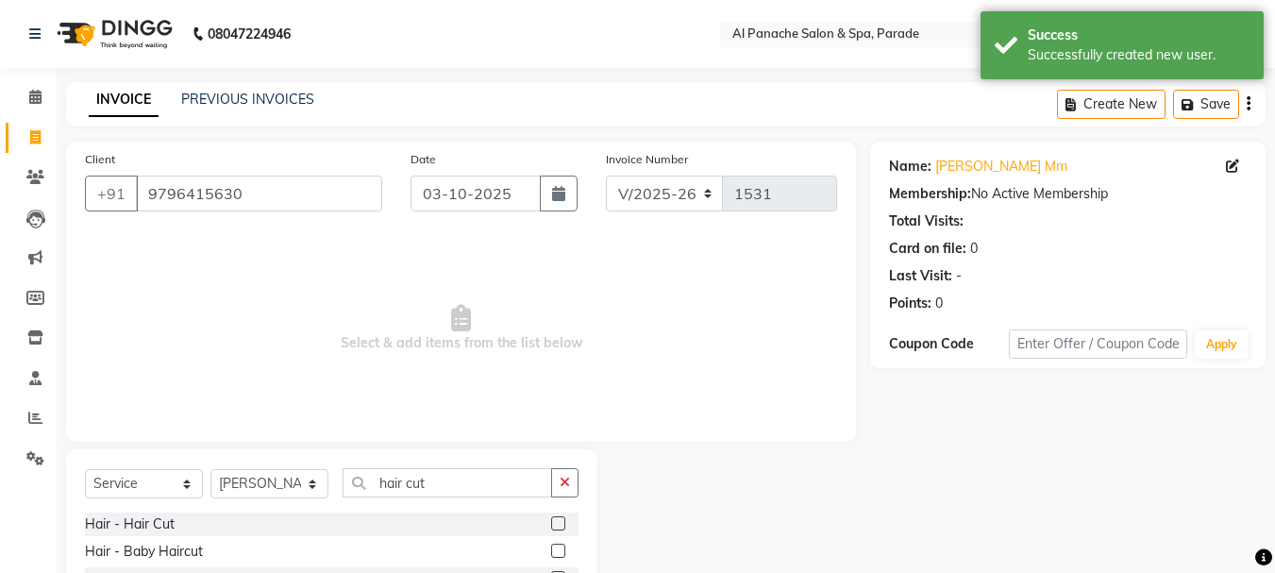
click at [559, 522] on label at bounding box center [558, 523] width 14 height 14
click at [559, 522] on input "checkbox" at bounding box center [557, 524] width 12 height 12
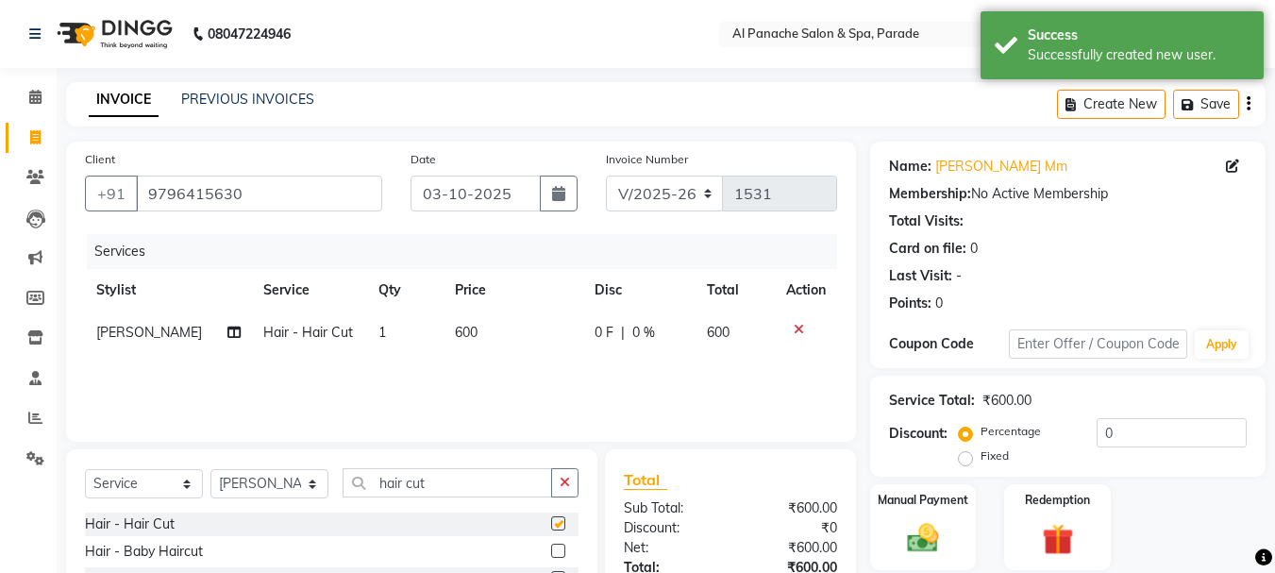
checkbox input "false"
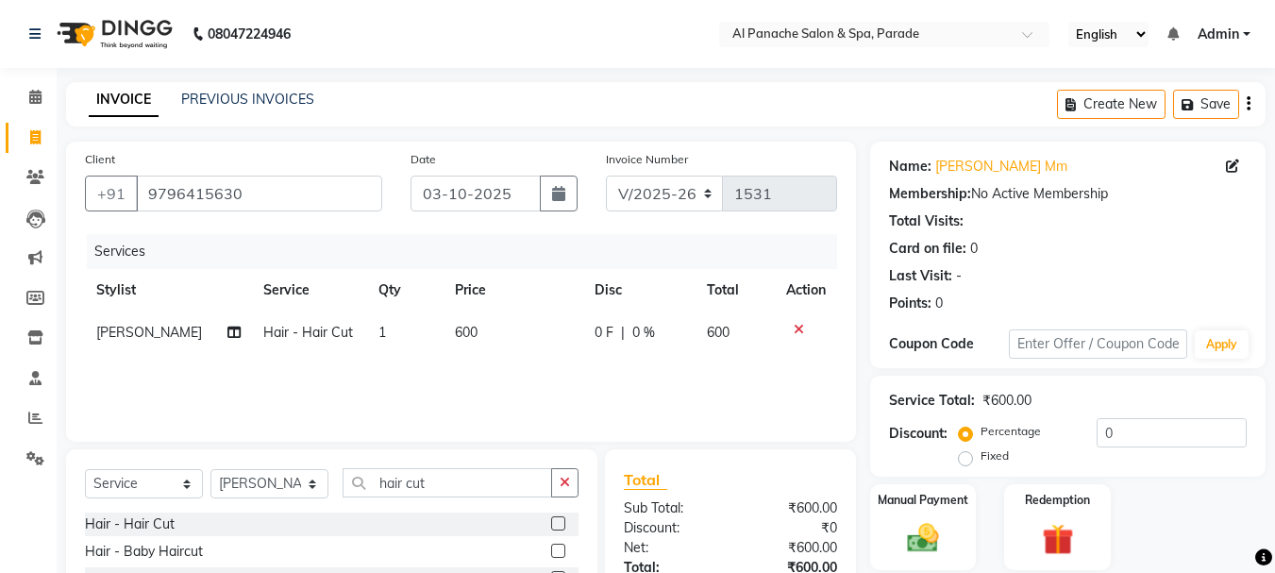
scroll to position [143, 0]
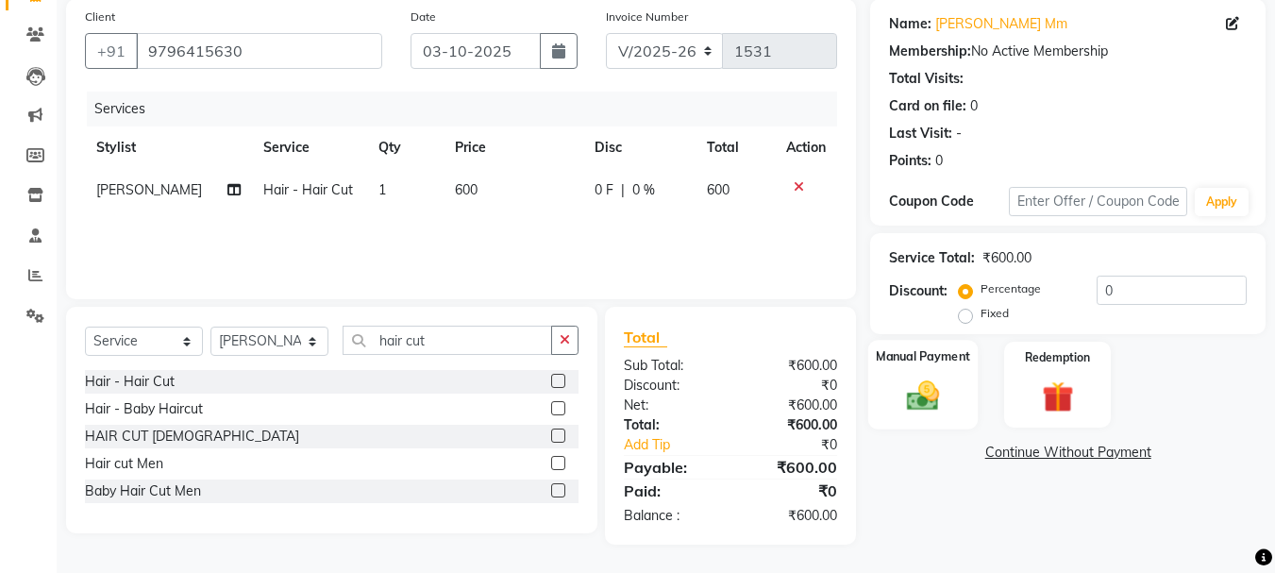
click at [940, 411] on img at bounding box center [923, 396] width 53 height 38
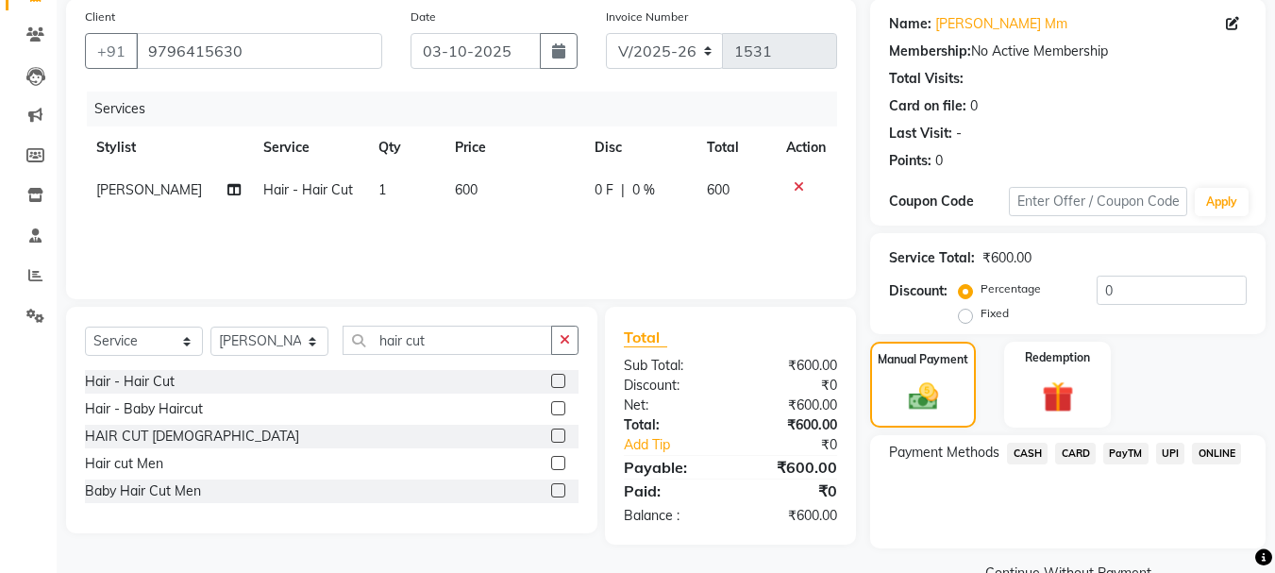
click at [1040, 452] on span "CASH" at bounding box center [1027, 454] width 41 height 22
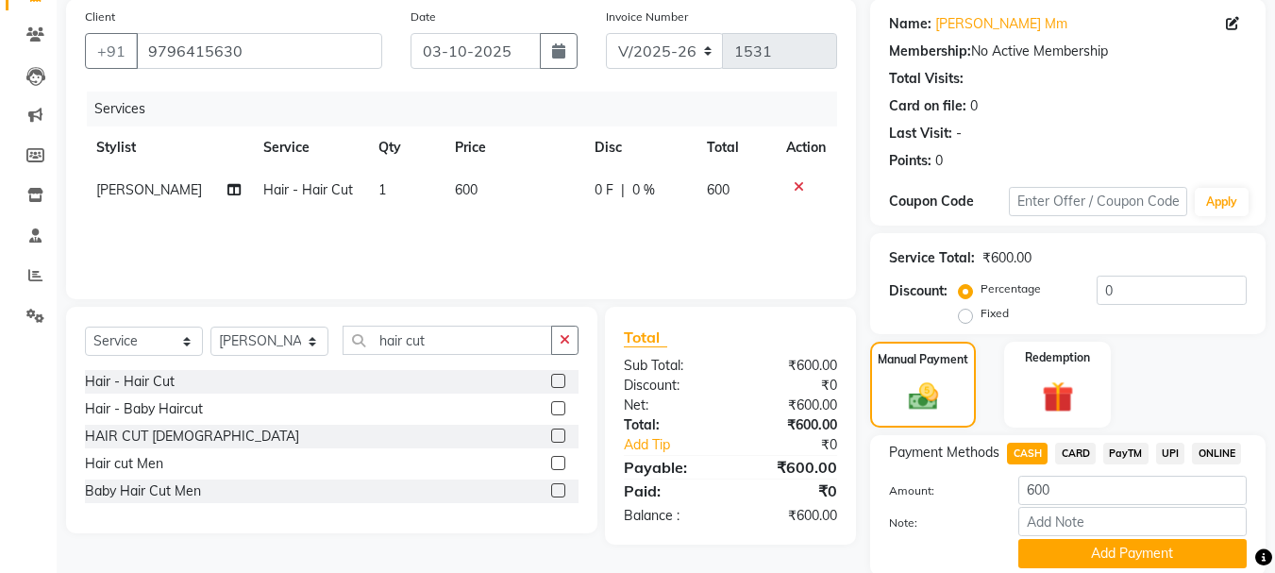
scroll to position [212, 0]
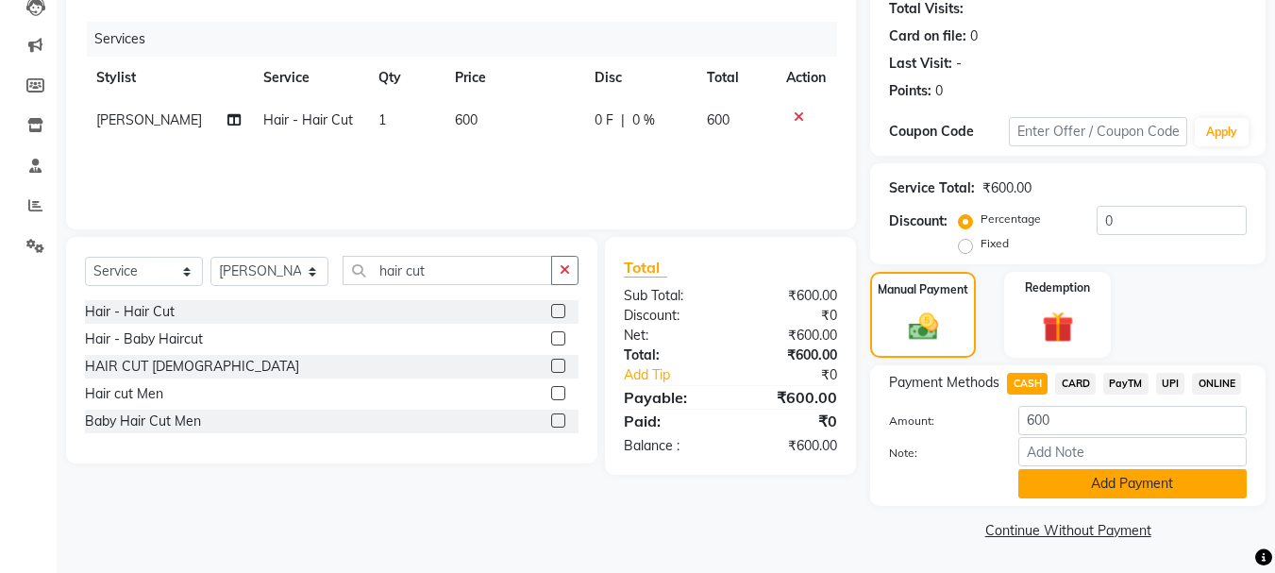
click at [1109, 493] on button "Add Payment" at bounding box center [1132, 483] width 228 height 29
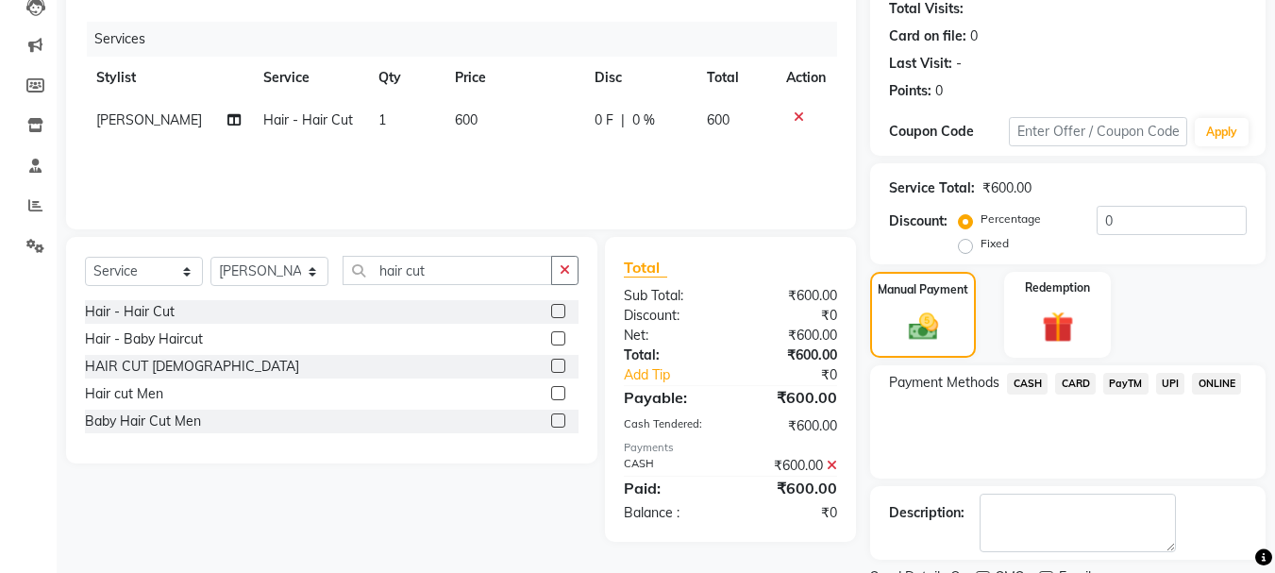
scroll to position [292, 0]
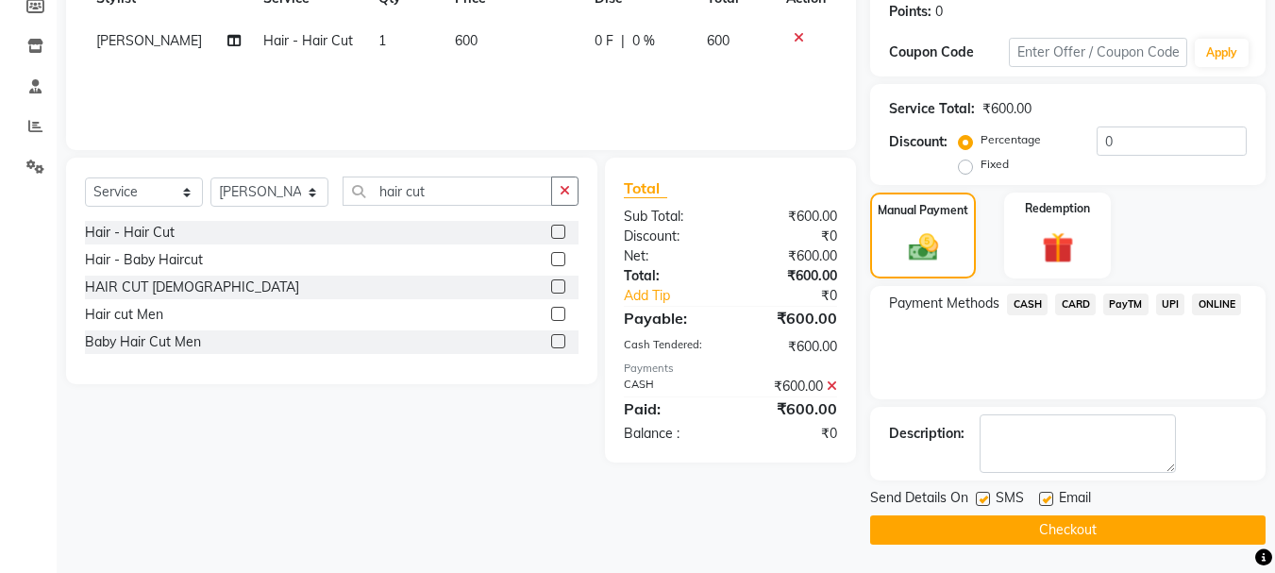
click at [1105, 529] on button "Checkout" at bounding box center [1067, 529] width 395 height 29
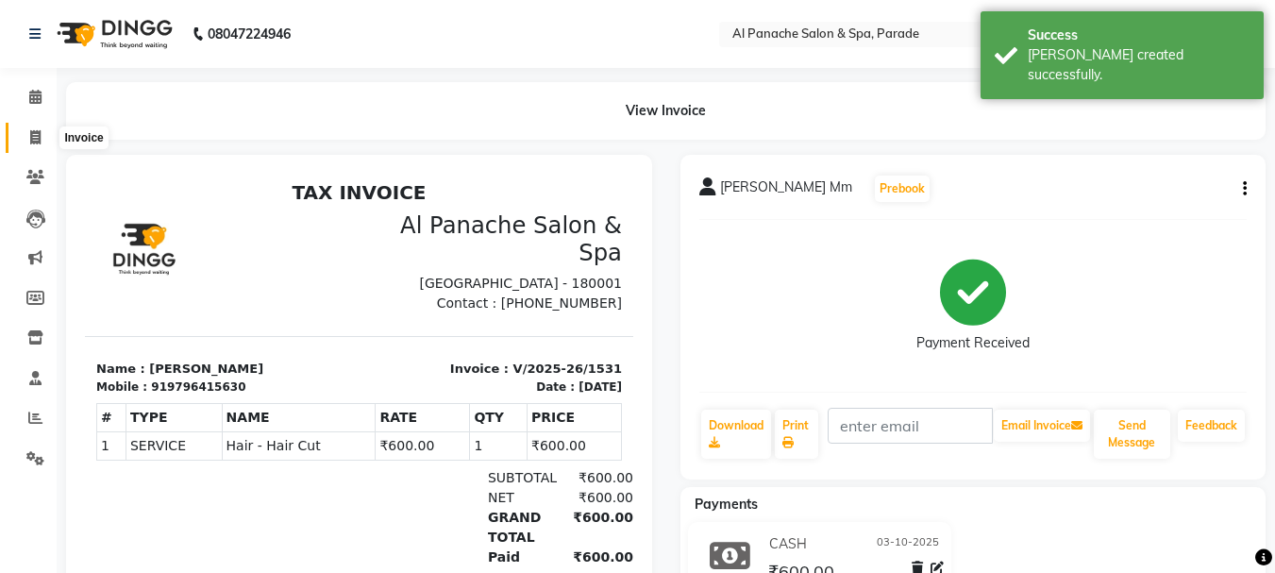
click at [41, 134] on icon at bounding box center [35, 137] width 10 height 14
select select "service"
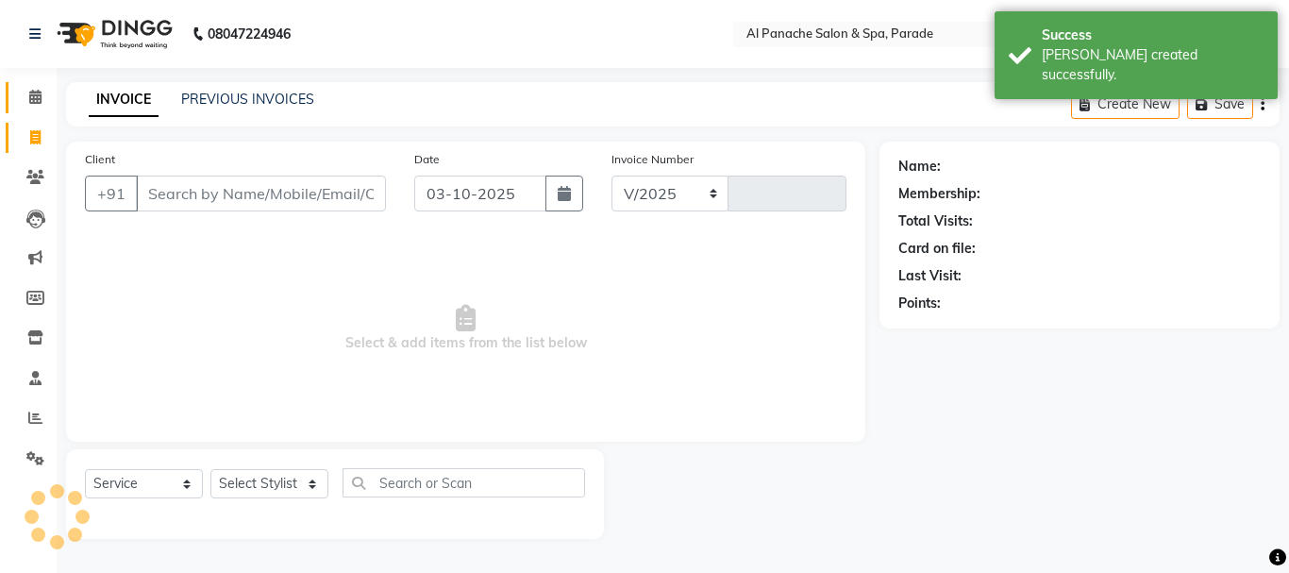
select select "463"
type input "1532"
click at [38, 97] on icon at bounding box center [35, 97] width 12 height 14
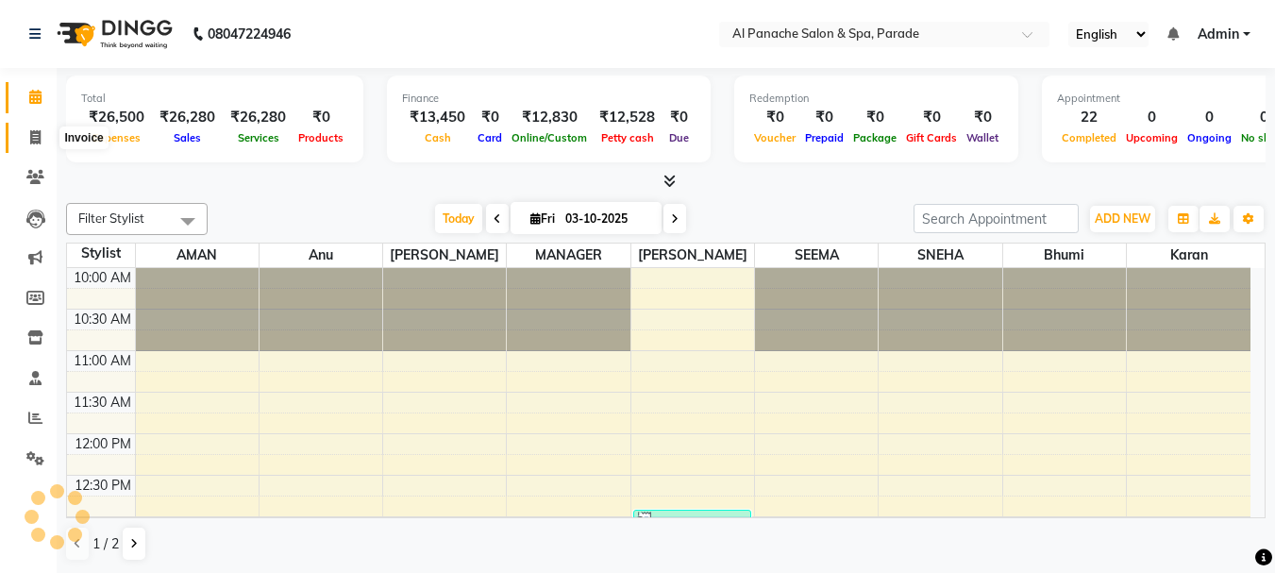
click at [24, 130] on span at bounding box center [35, 138] width 33 height 22
select select "service"
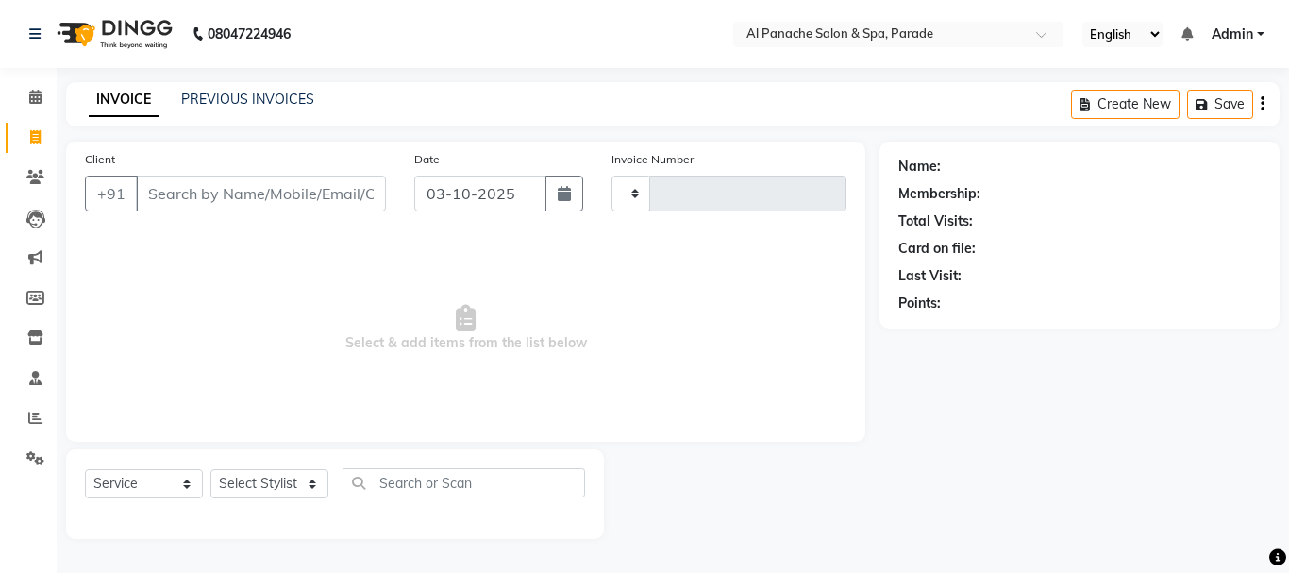
type input "1532"
select select "463"
click at [182, 188] on input "Client" at bounding box center [261, 194] width 250 height 36
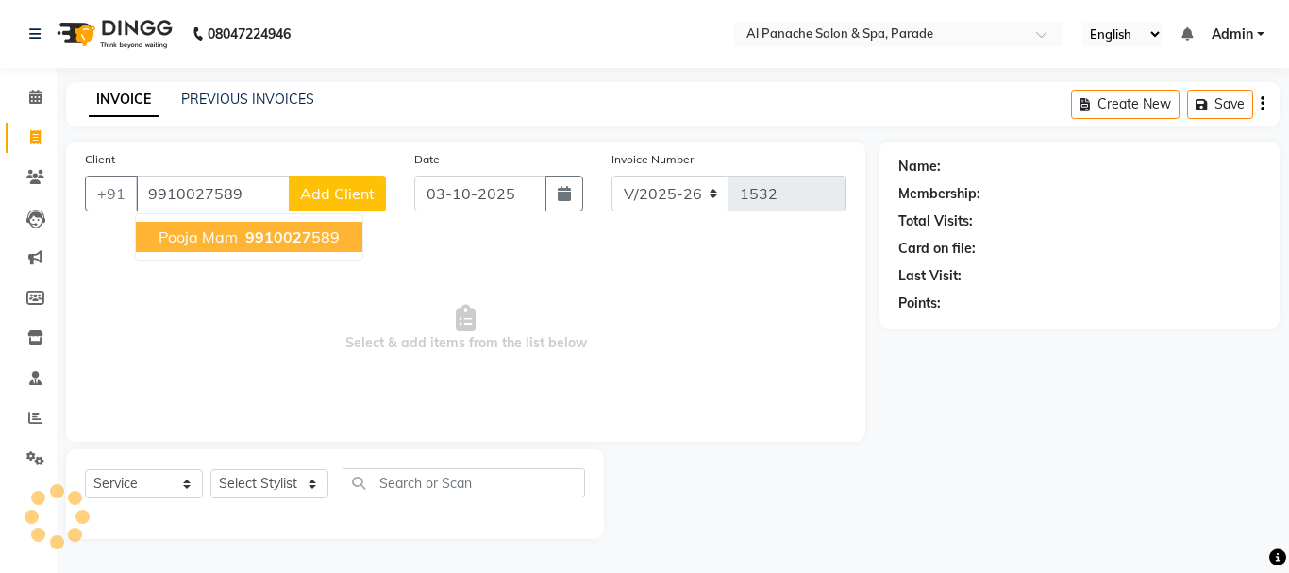
type input "9910027589"
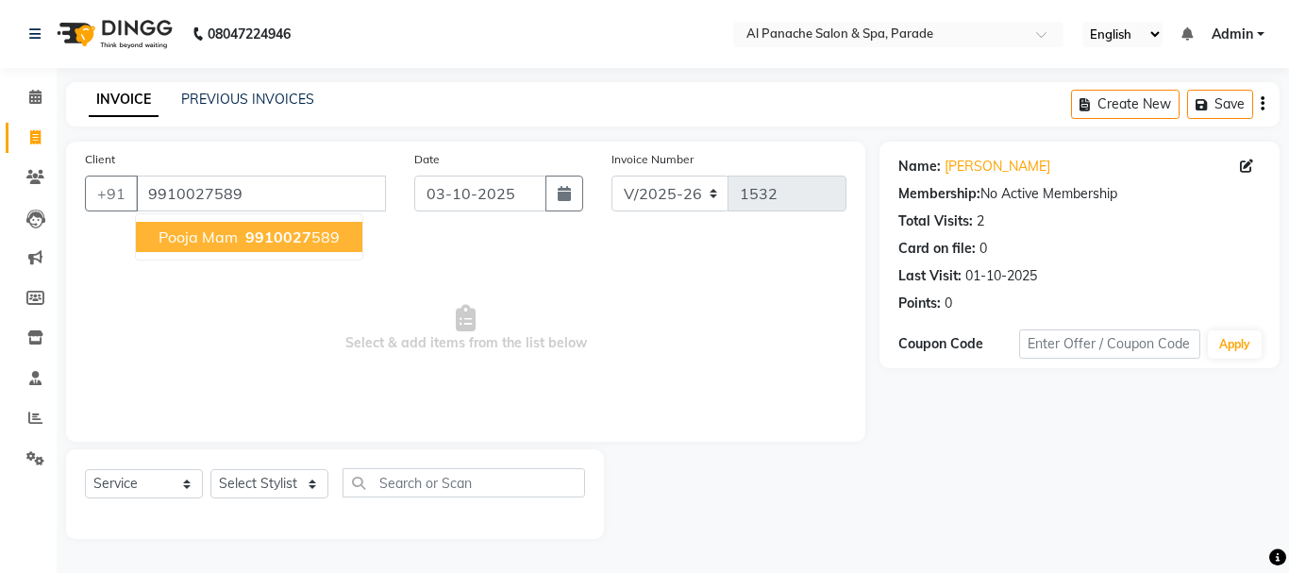
click at [258, 243] on span "9910027" at bounding box center [278, 236] width 66 height 19
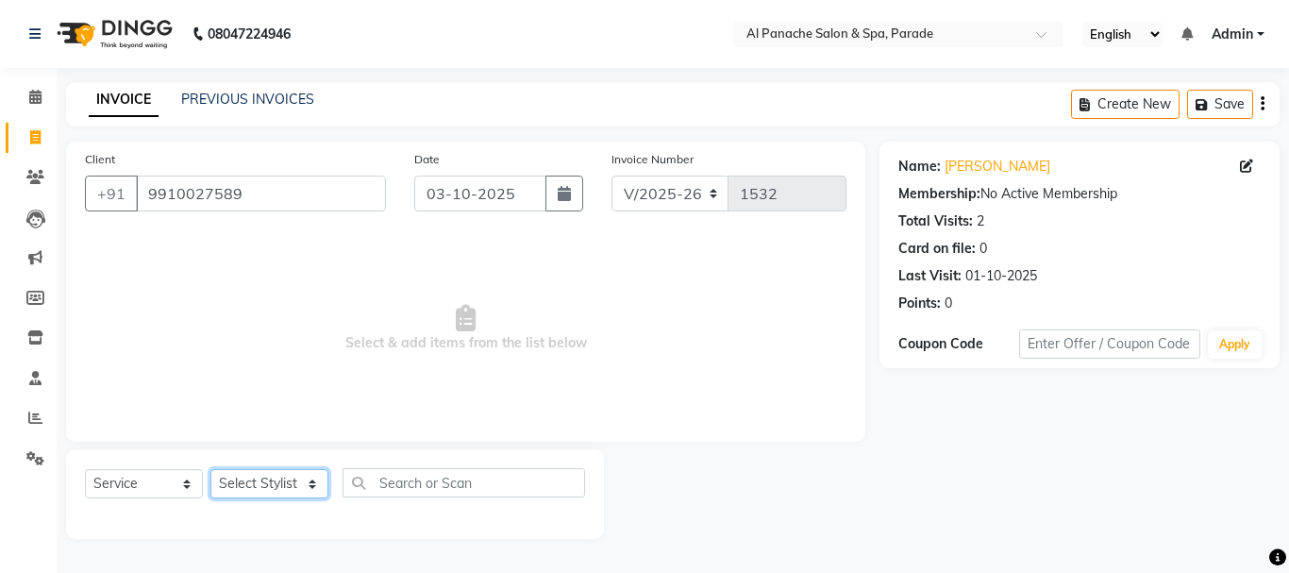
click at [241, 477] on select "Select Stylist [PERSON_NAME] Bhumi [PERSON_NAME] MANAGER [PERSON_NAME] [PERSON_…" at bounding box center [269, 483] width 118 height 29
select select "48206"
click at [210, 469] on select "Select Stylist [PERSON_NAME] Bhumi [PERSON_NAME] MANAGER [PERSON_NAME] [PERSON_…" at bounding box center [269, 483] width 118 height 29
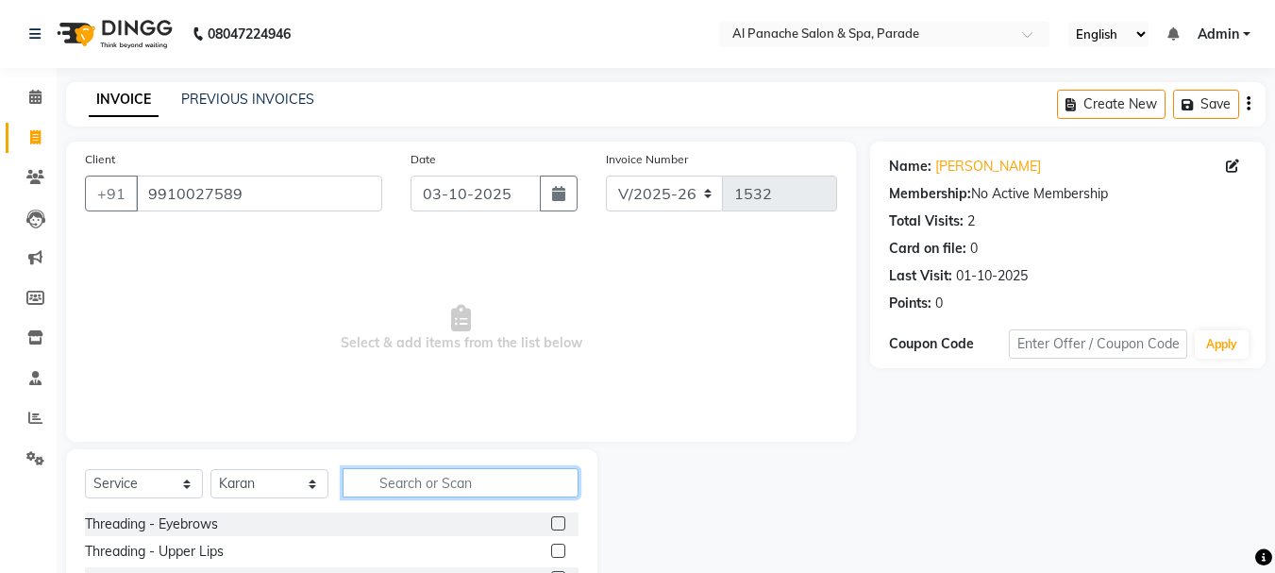
click at [401, 472] on input "text" at bounding box center [461, 482] width 236 height 29
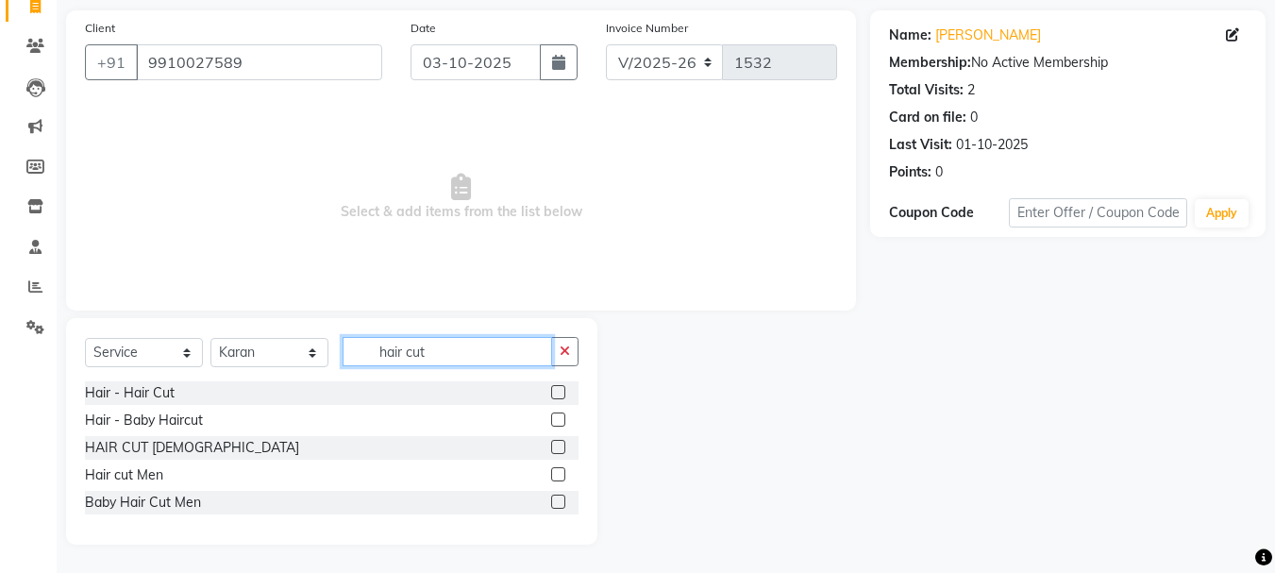
type input "hair cut"
click at [558, 394] on label at bounding box center [558, 392] width 14 height 14
click at [558, 394] on input "checkbox" at bounding box center [557, 393] width 12 height 12
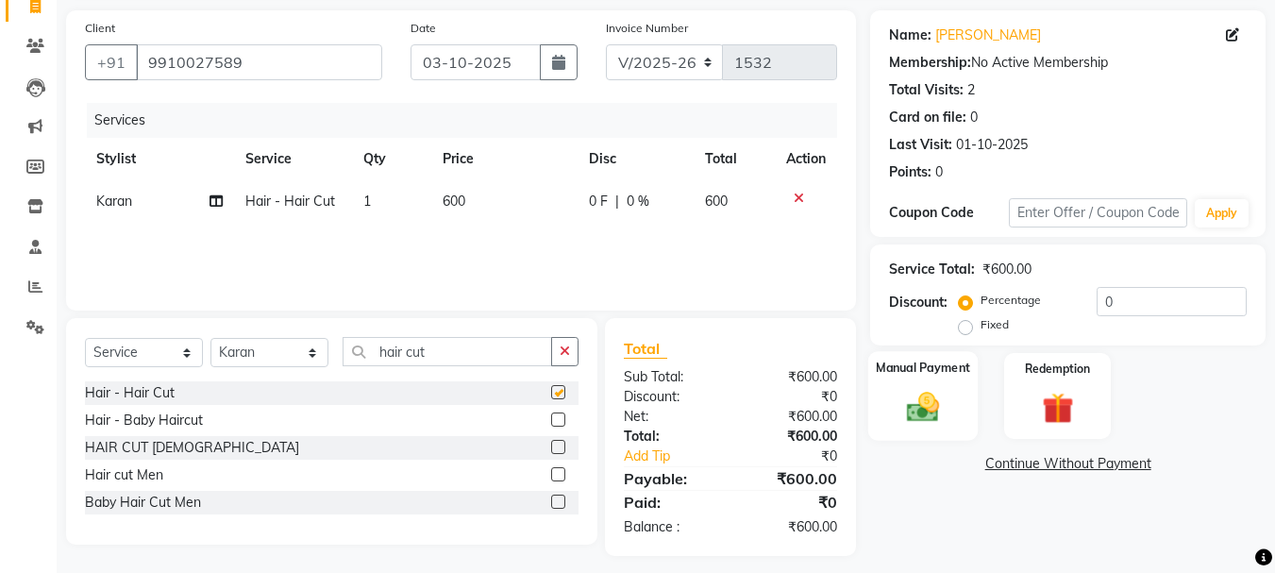
checkbox input "false"
click at [981, 327] on label "Fixed" at bounding box center [995, 324] width 28 height 17
click at [969, 327] on input "Fixed" at bounding box center [969, 324] width 13 height 13
radio input "true"
click at [1138, 300] on input "number" at bounding box center [1172, 301] width 150 height 29
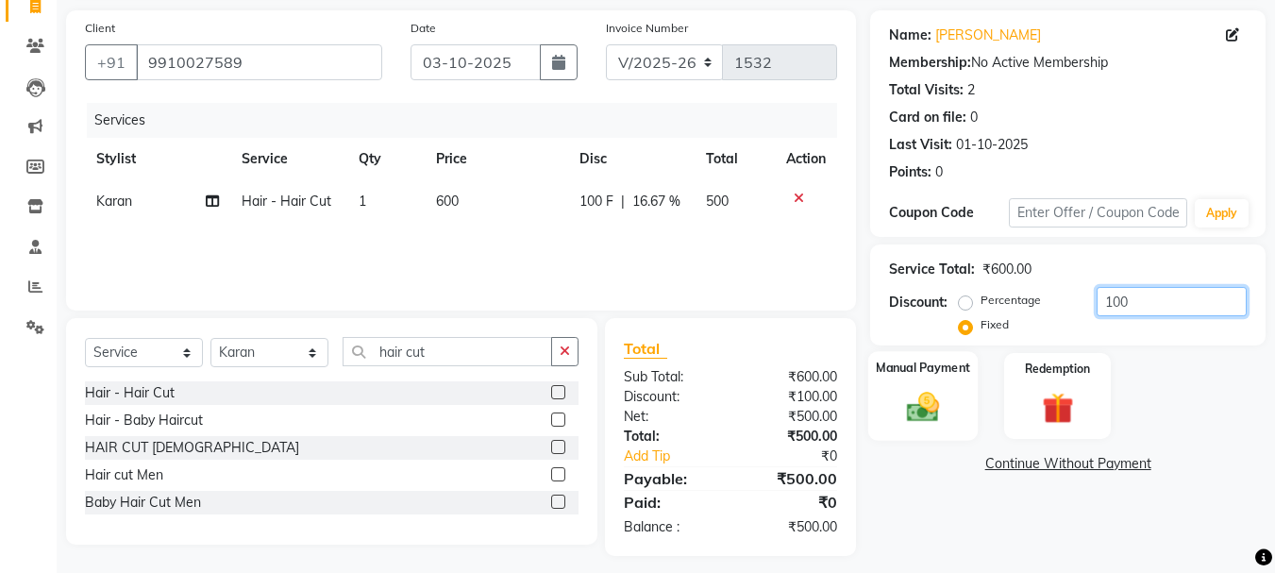
type input "100"
click at [928, 390] on img at bounding box center [923, 407] width 53 height 38
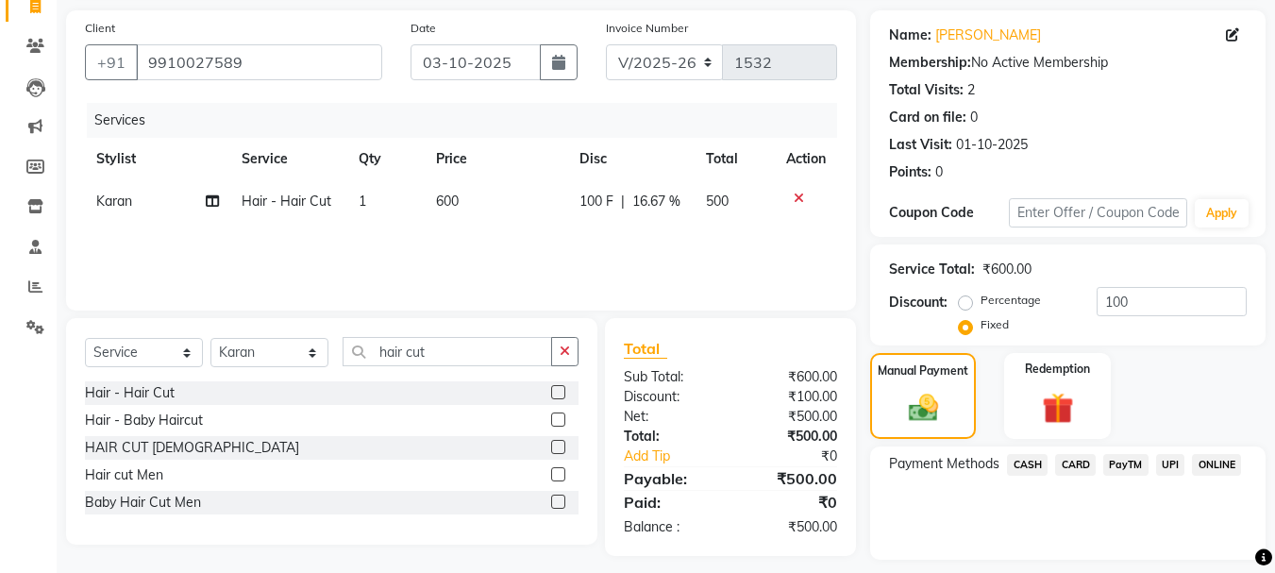
scroll to position [185, 0]
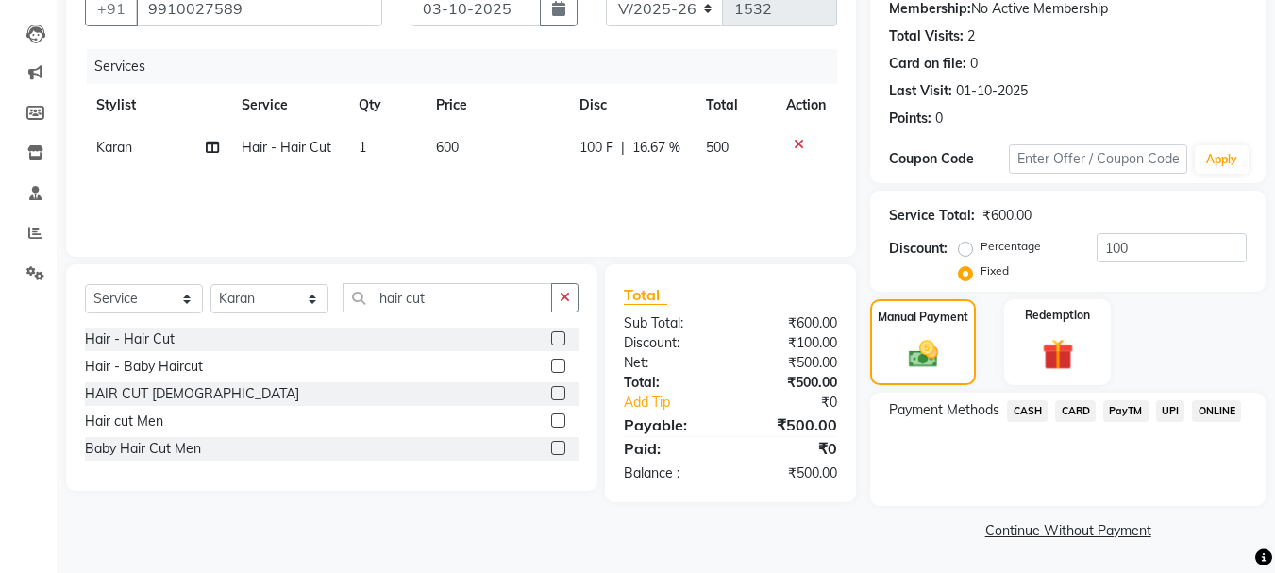
click at [1017, 405] on span "CASH" at bounding box center [1027, 411] width 41 height 22
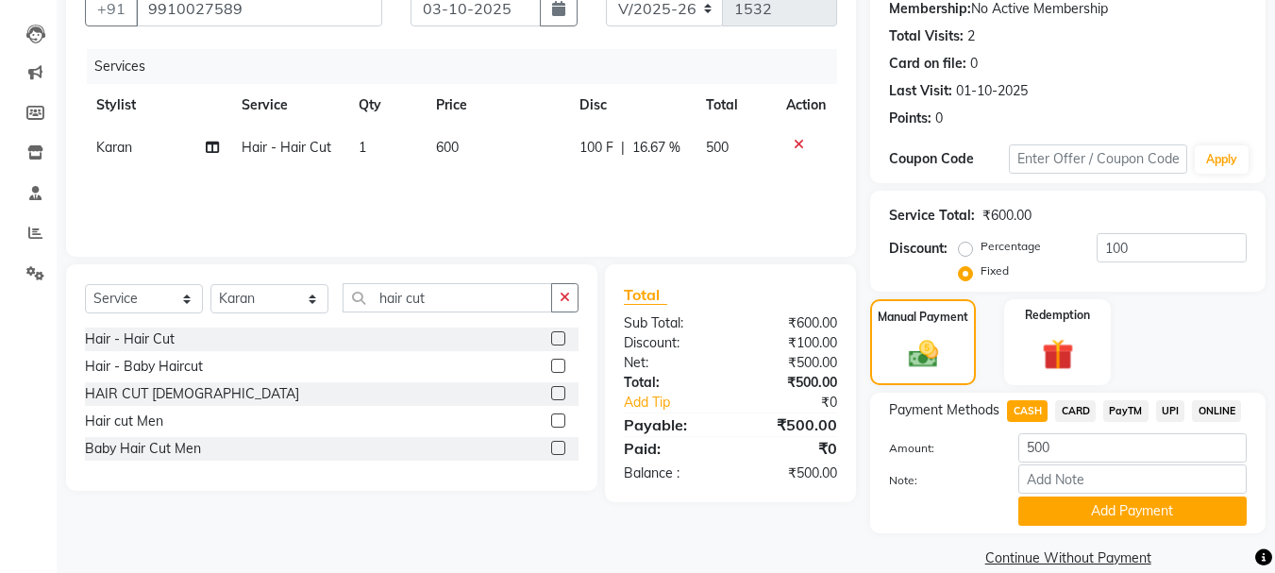
scroll to position [212, 0]
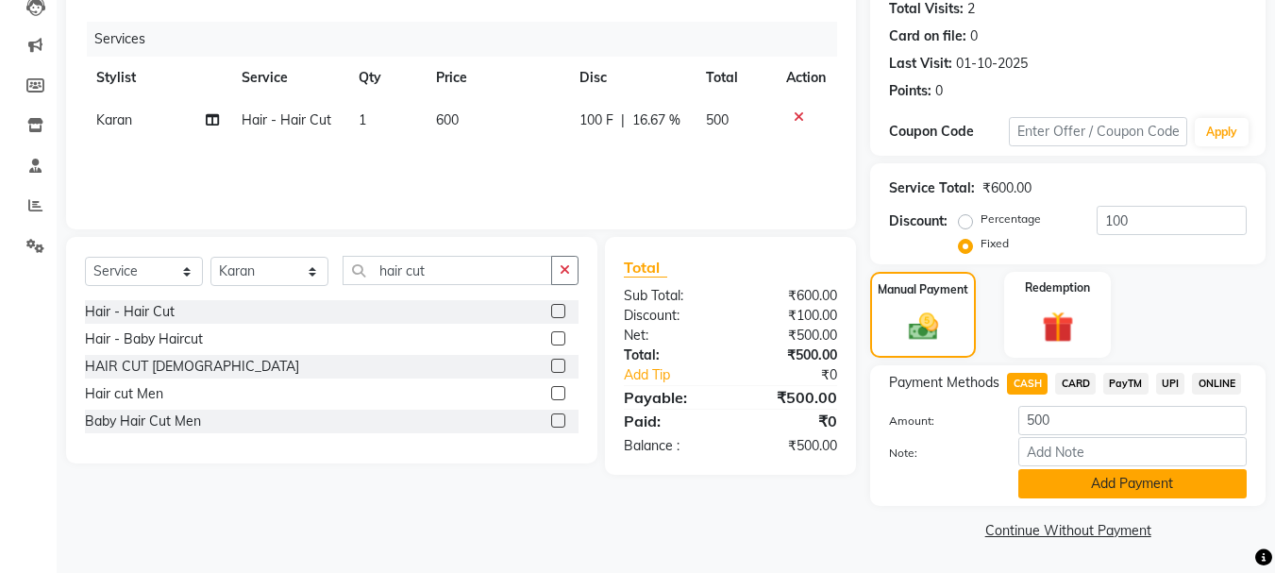
click at [1100, 475] on button "Add Payment" at bounding box center [1132, 483] width 228 height 29
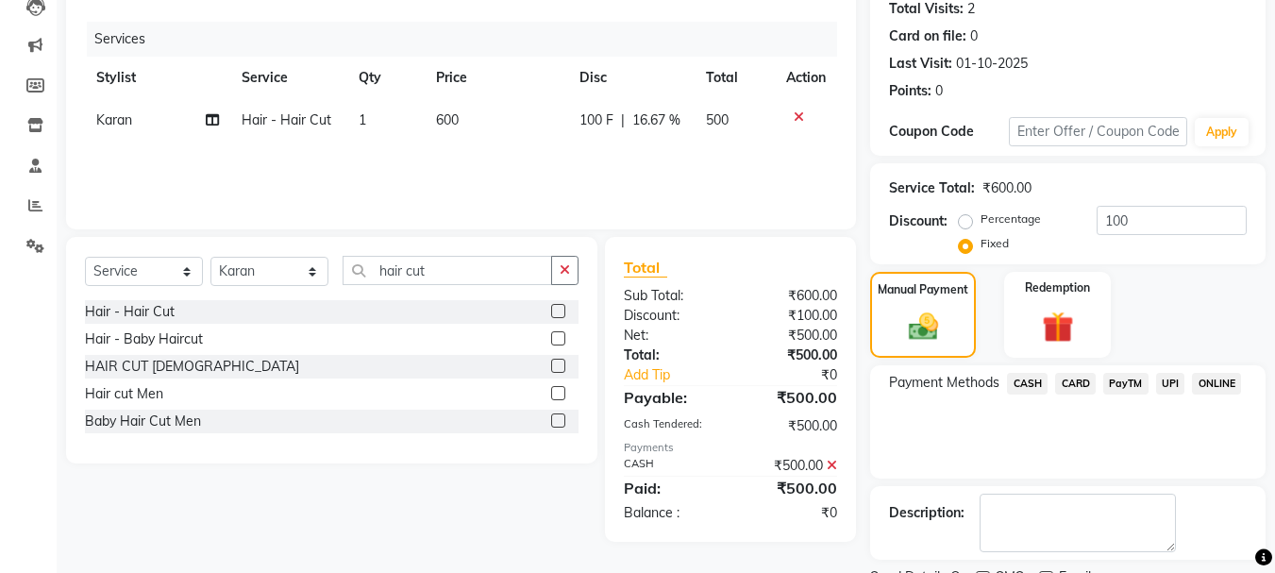
scroll to position [292, 0]
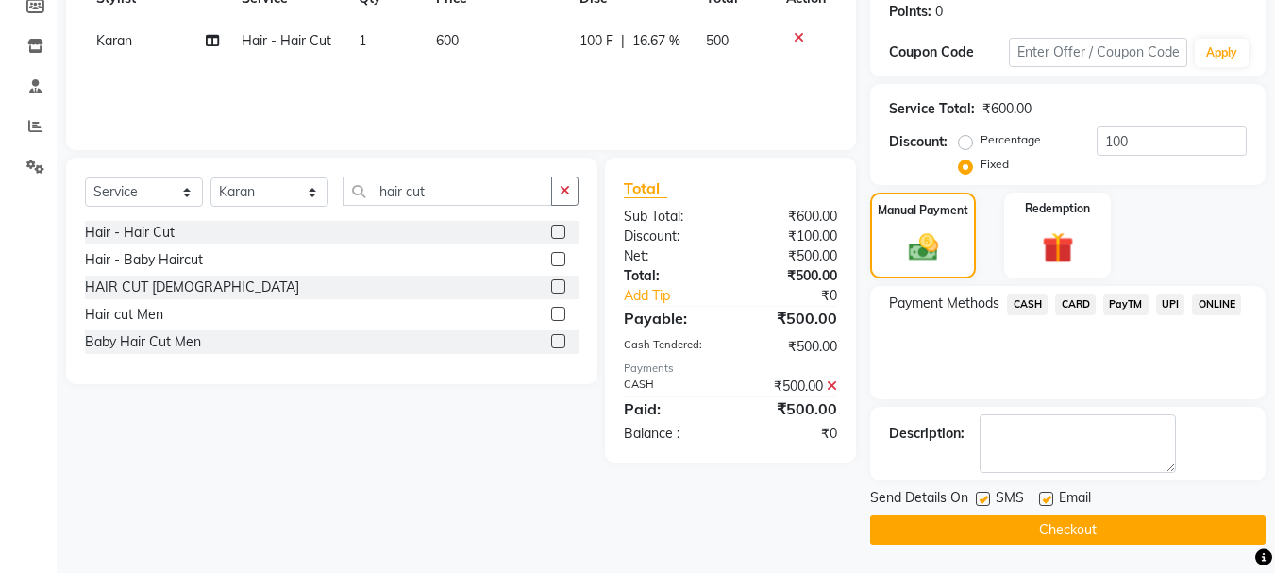
click at [1202, 534] on button "Checkout" at bounding box center [1067, 529] width 395 height 29
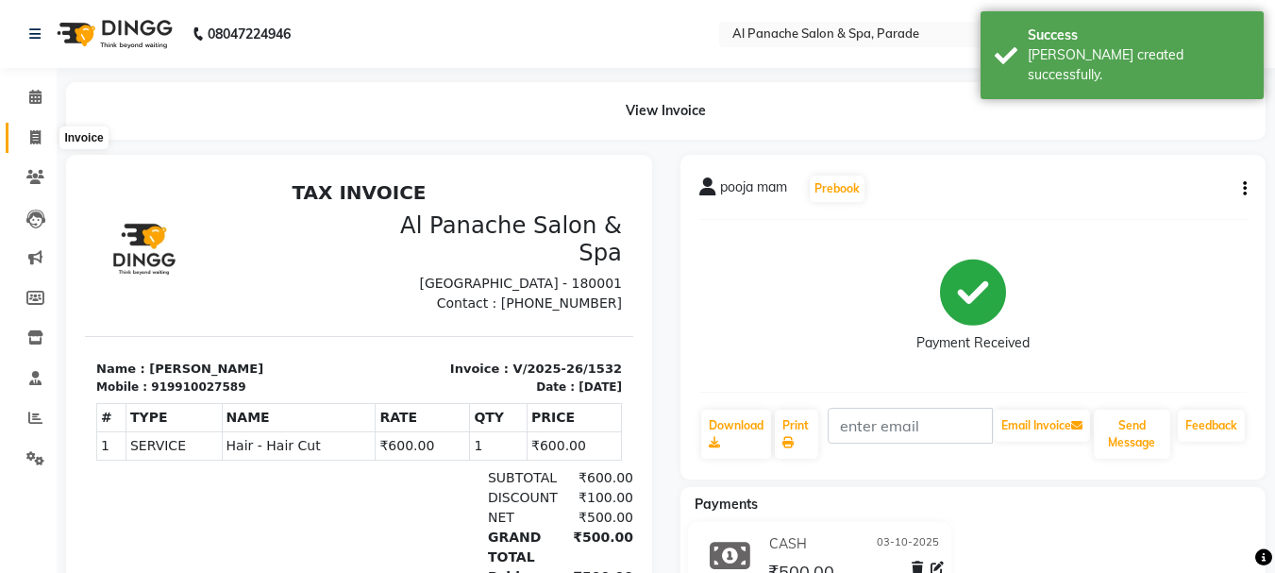
click at [40, 138] on icon at bounding box center [35, 137] width 10 height 14
select select "service"
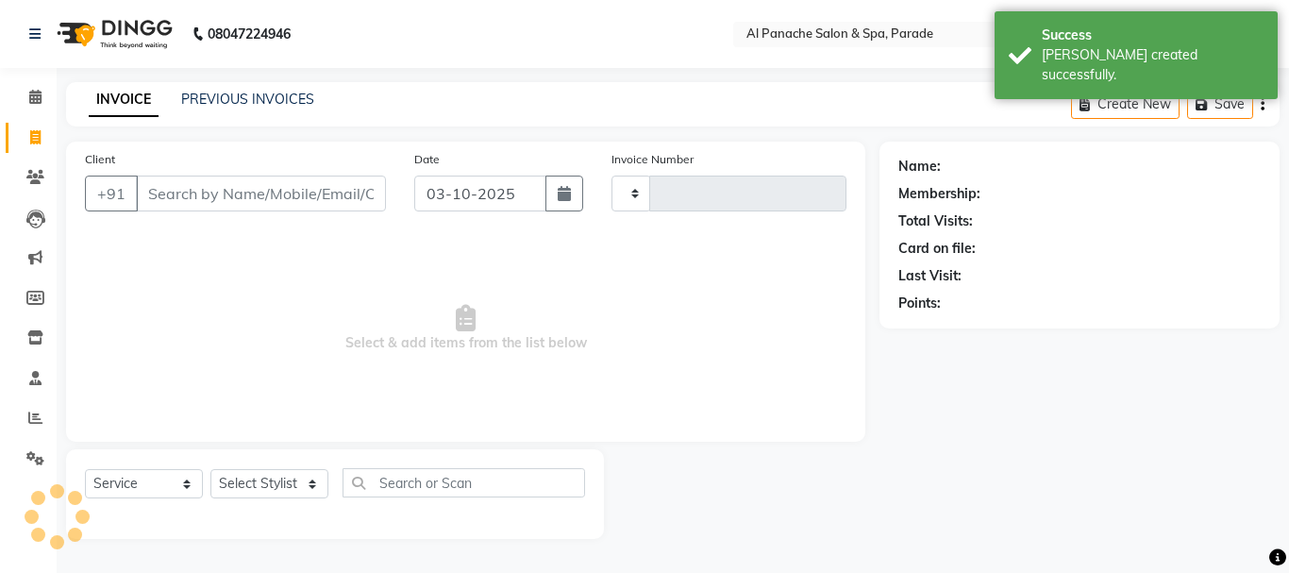
type input "1533"
select select "463"
click at [39, 98] on icon at bounding box center [35, 97] width 12 height 14
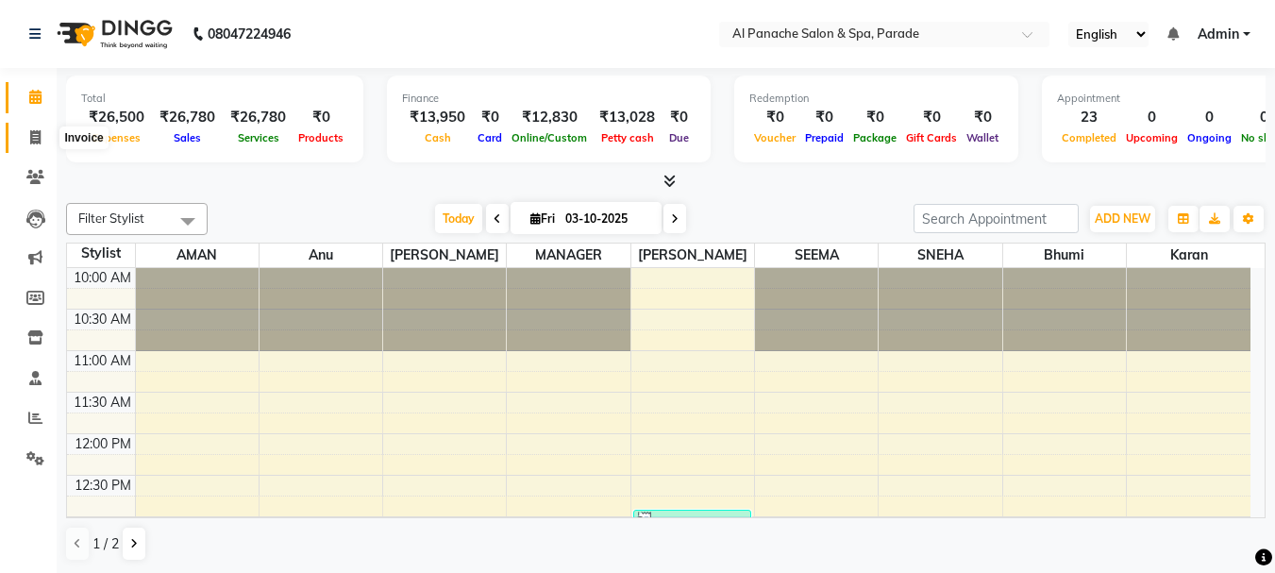
click at [25, 135] on span at bounding box center [35, 138] width 33 height 22
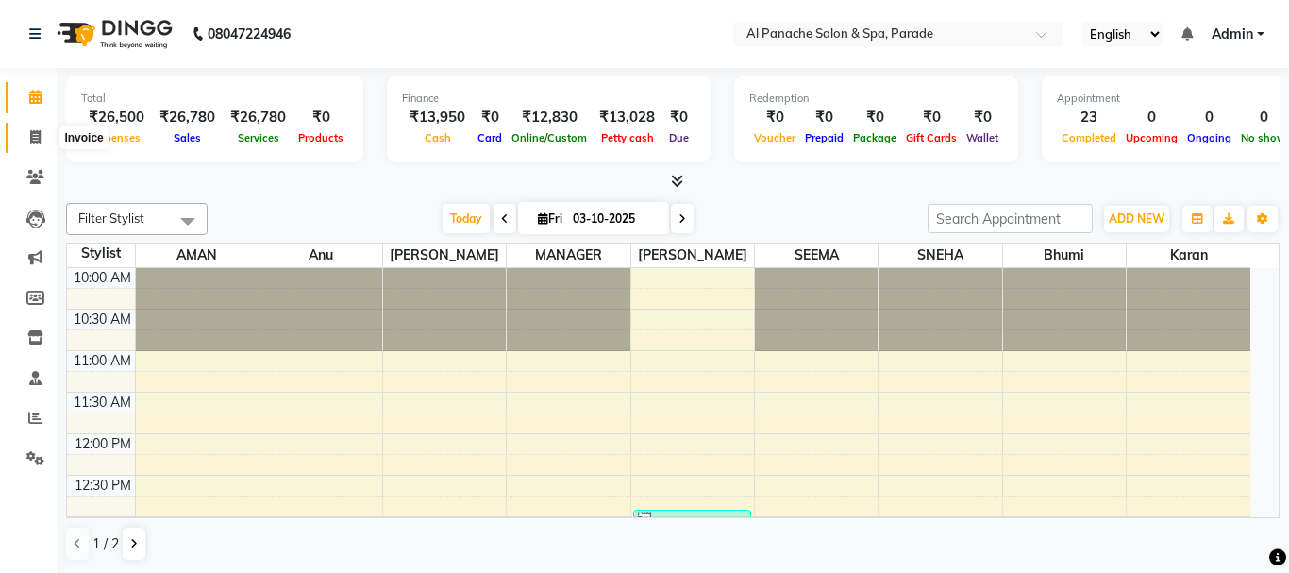
select select "service"
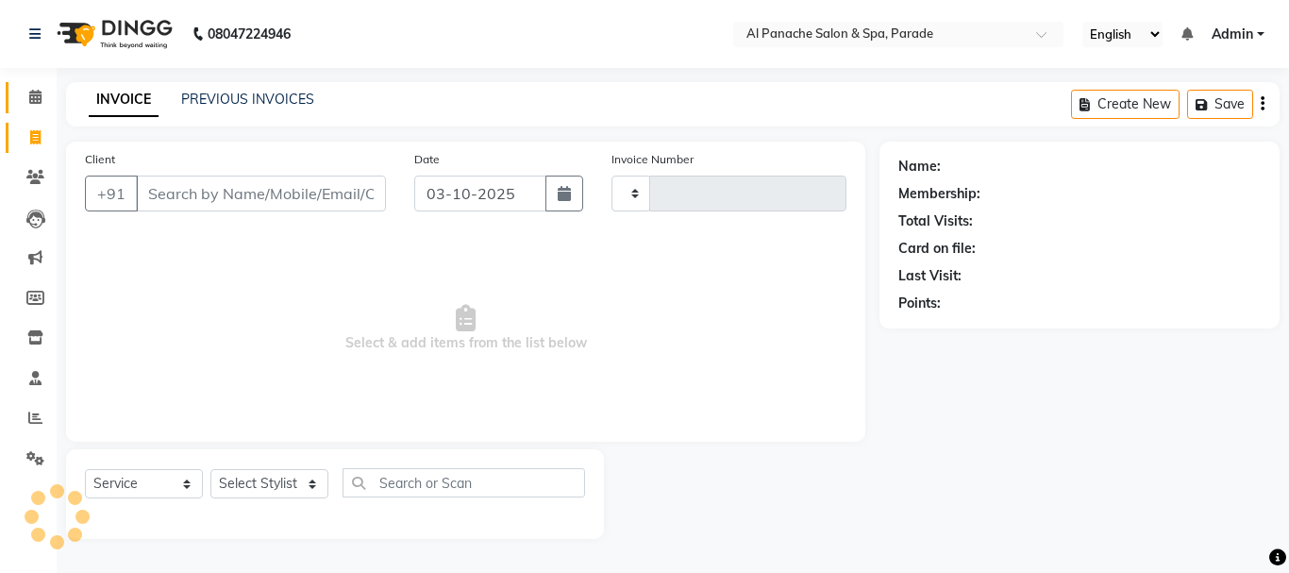
type input "1533"
select select "463"
click at [32, 97] on icon at bounding box center [35, 97] width 12 height 14
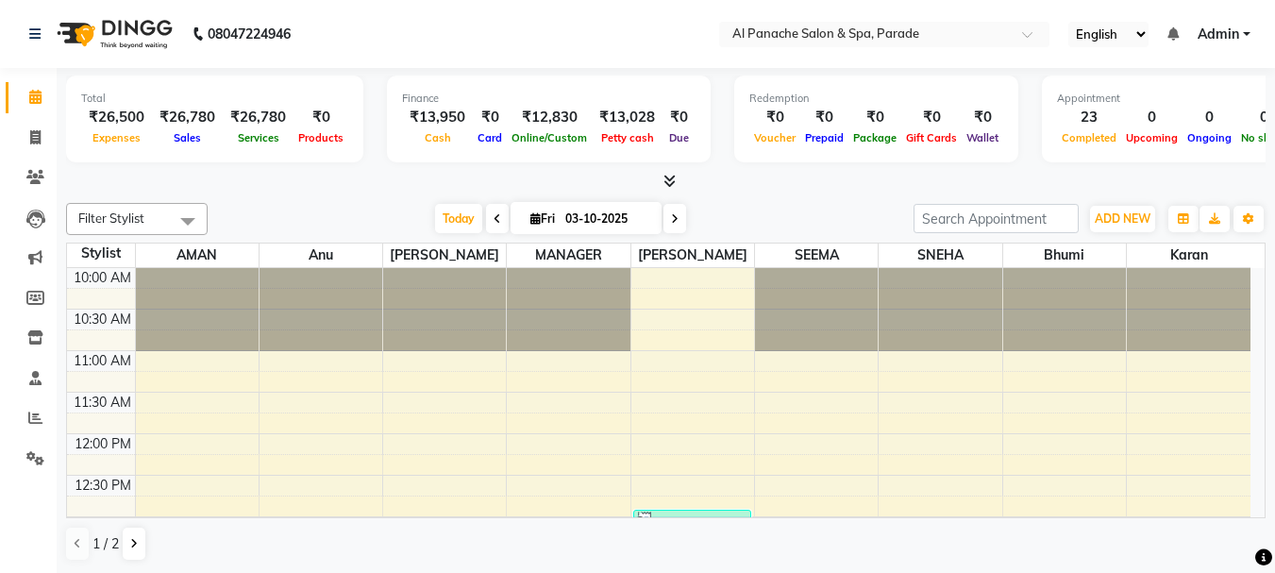
click at [675, 176] on icon at bounding box center [669, 181] width 12 height 14
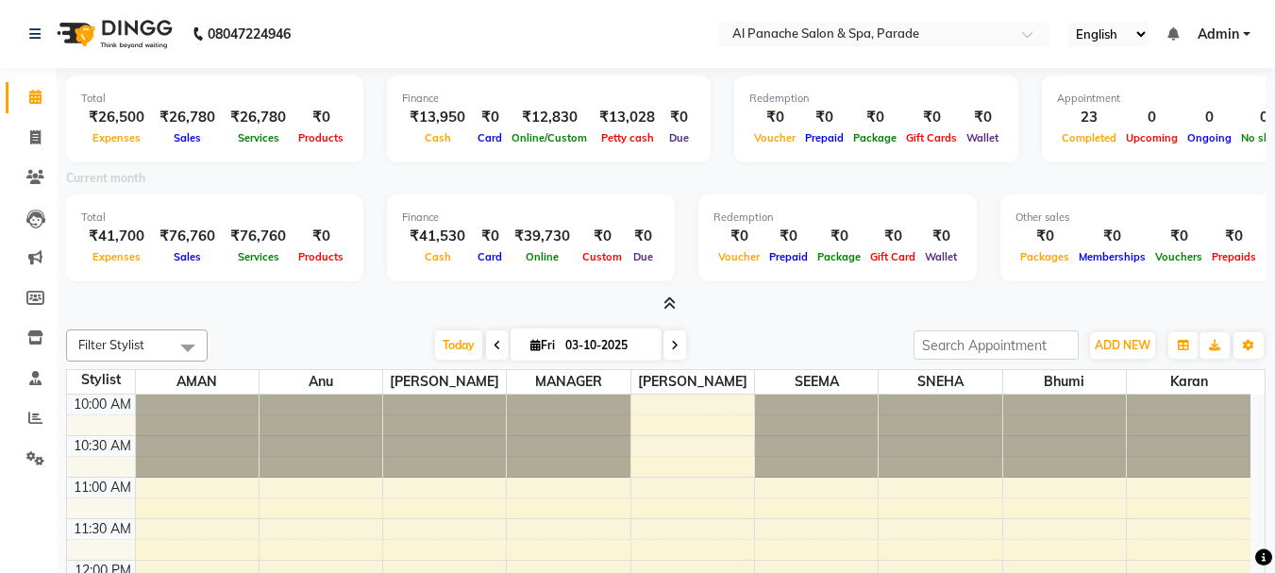
click at [674, 306] on icon at bounding box center [669, 303] width 12 height 14
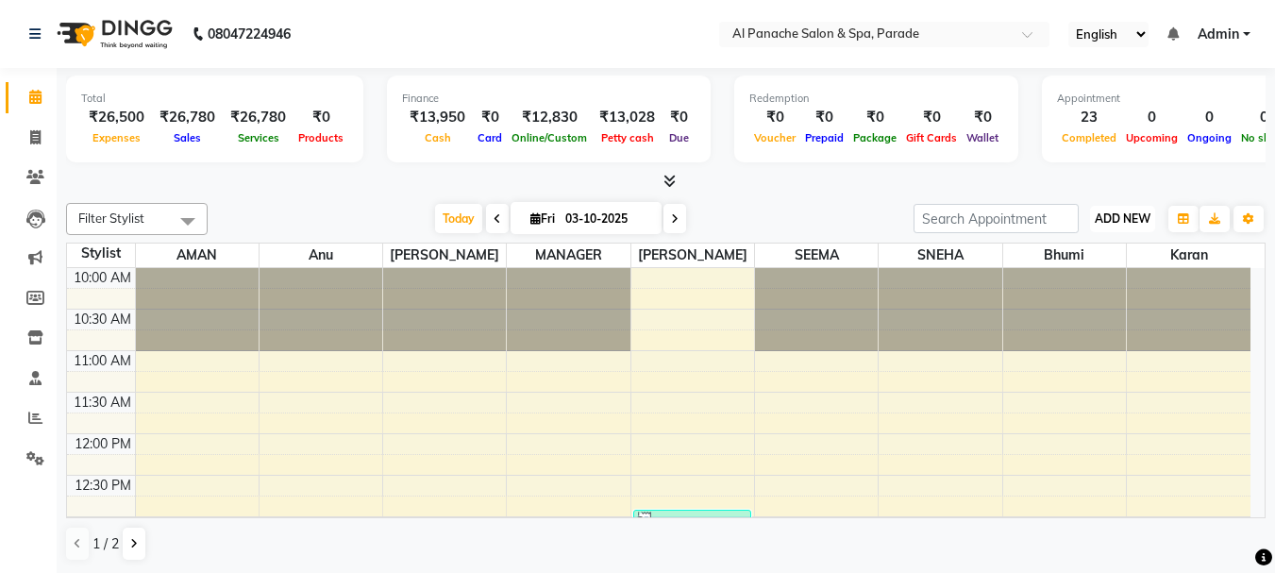
click at [1122, 222] on span "ADD NEW" at bounding box center [1123, 218] width 56 height 14
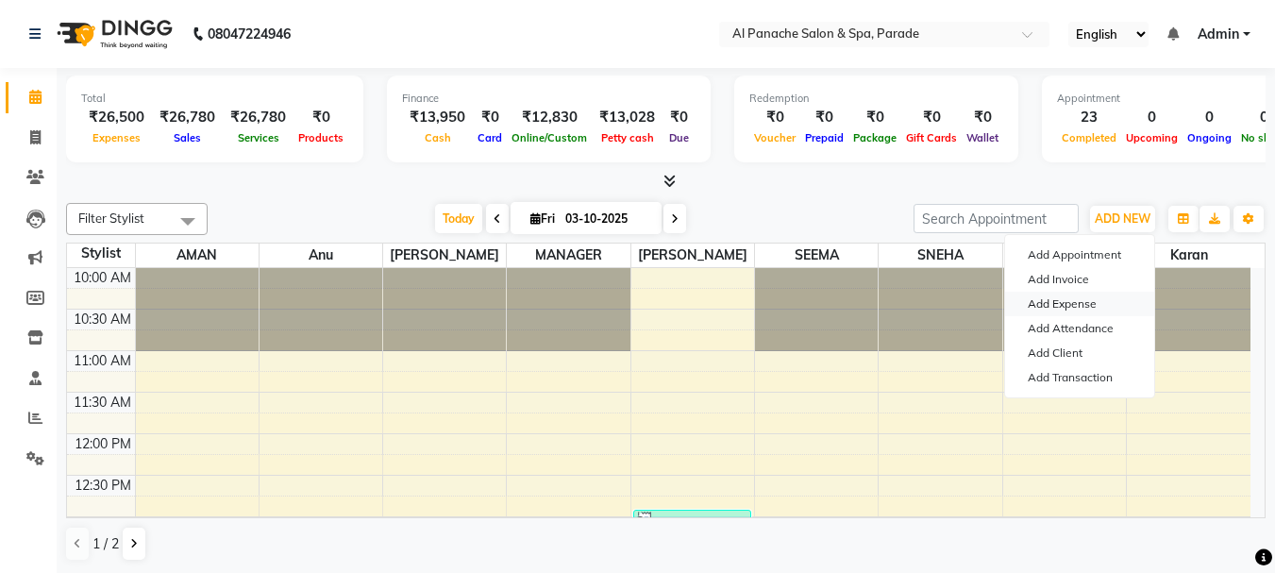
click at [1049, 307] on link "Add Expense" at bounding box center [1079, 304] width 149 height 25
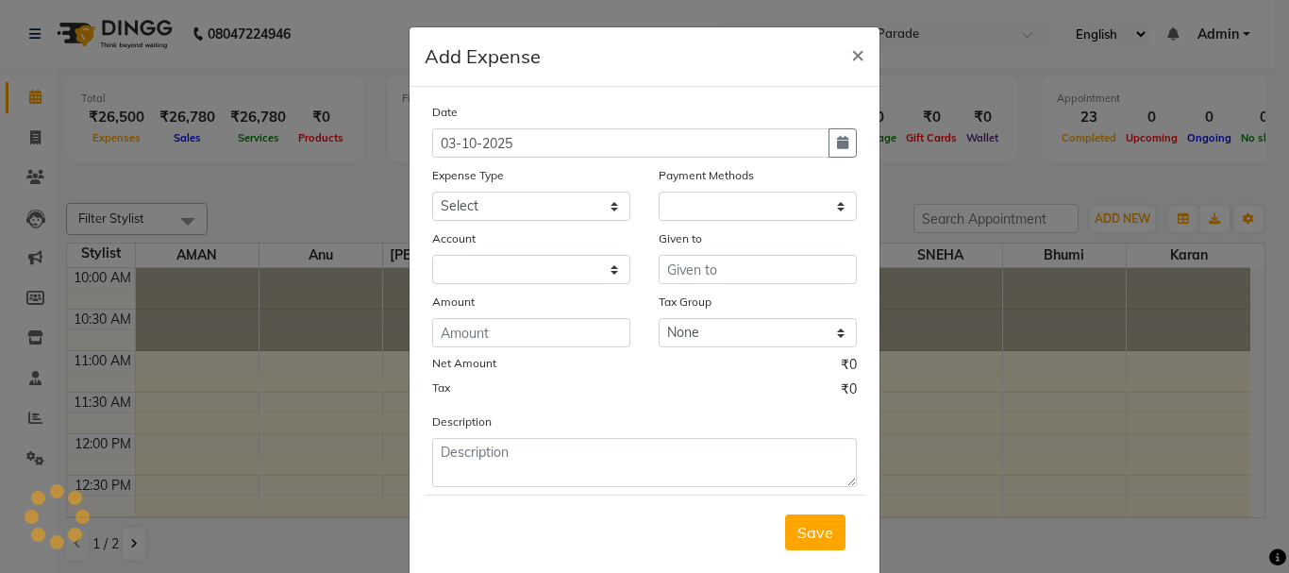
select select "1"
select select "2323"
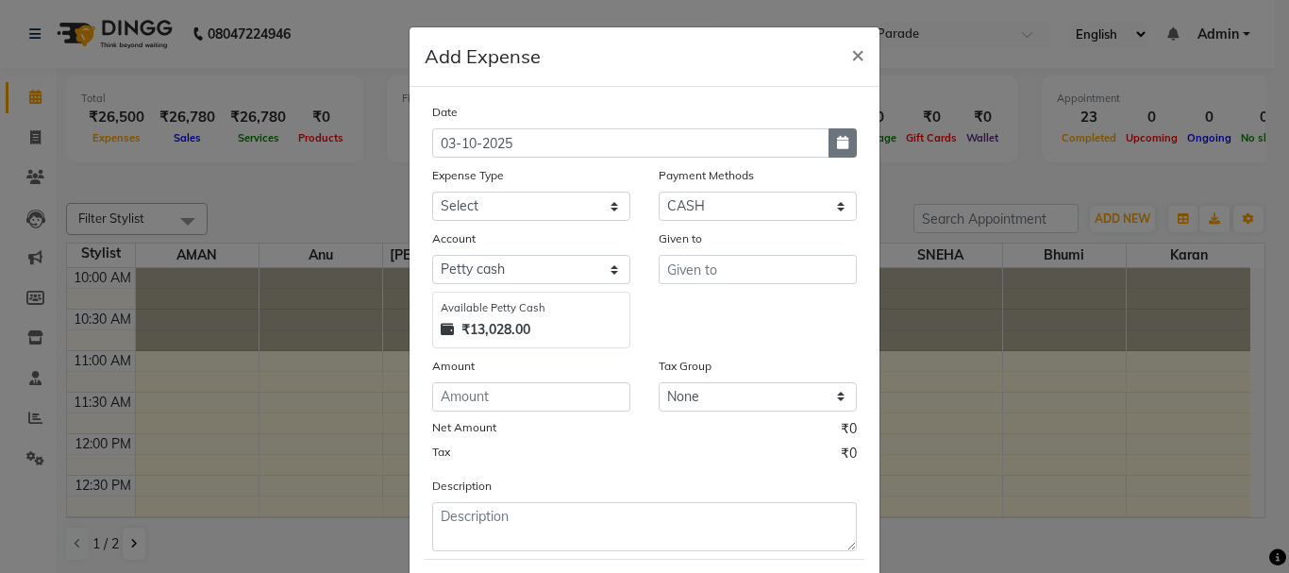
click at [837, 147] on icon "button" at bounding box center [842, 142] width 11 height 13
select select "10"
select select "2025"
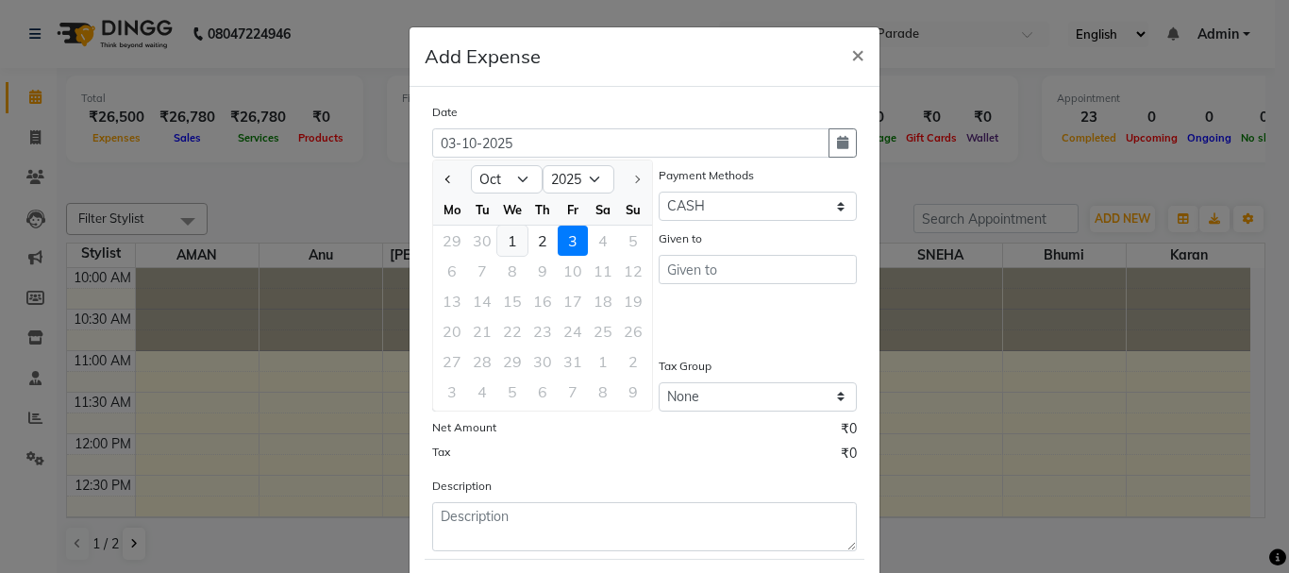
click at [517, 241] on div "1" at bounding box center [512, 241] width 30 height 30
type input "01-10-2025"
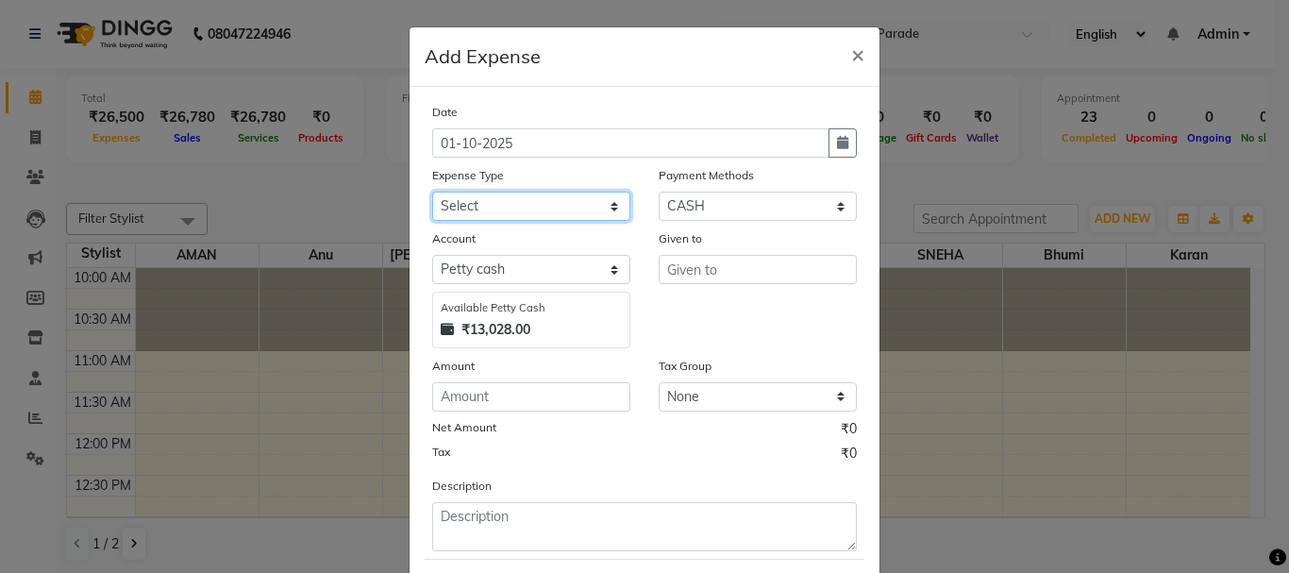
click at [559, 203] on select "Select Advance Salary Bank charges Car maintenance Cash transfer to bank Cash t…" at bounding box center [531, 206] width 198 height 29
select select "4763"
click at [432, 192] on select "Select Advance Salary Bank charges Car maintenance Cash transfer to bank Cash t…" at bounding box center [531, 206] width 198 height 29
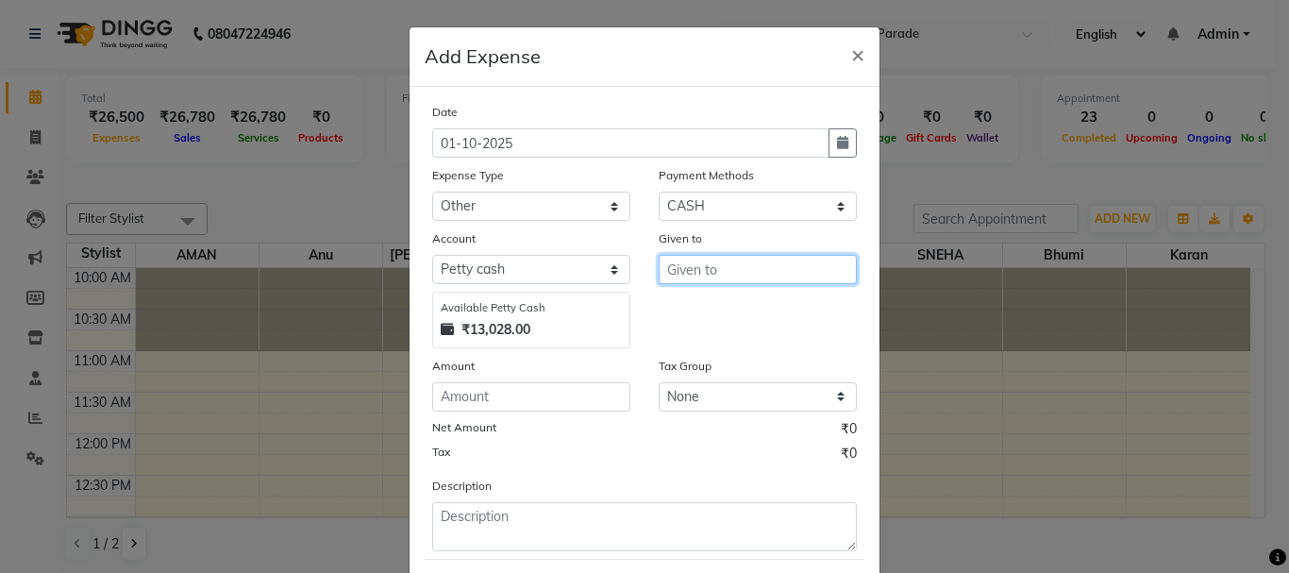
click at [755, 263] on input "text" at bounding box center [758, 269] width 198 height 29
type input "floor cleaning"
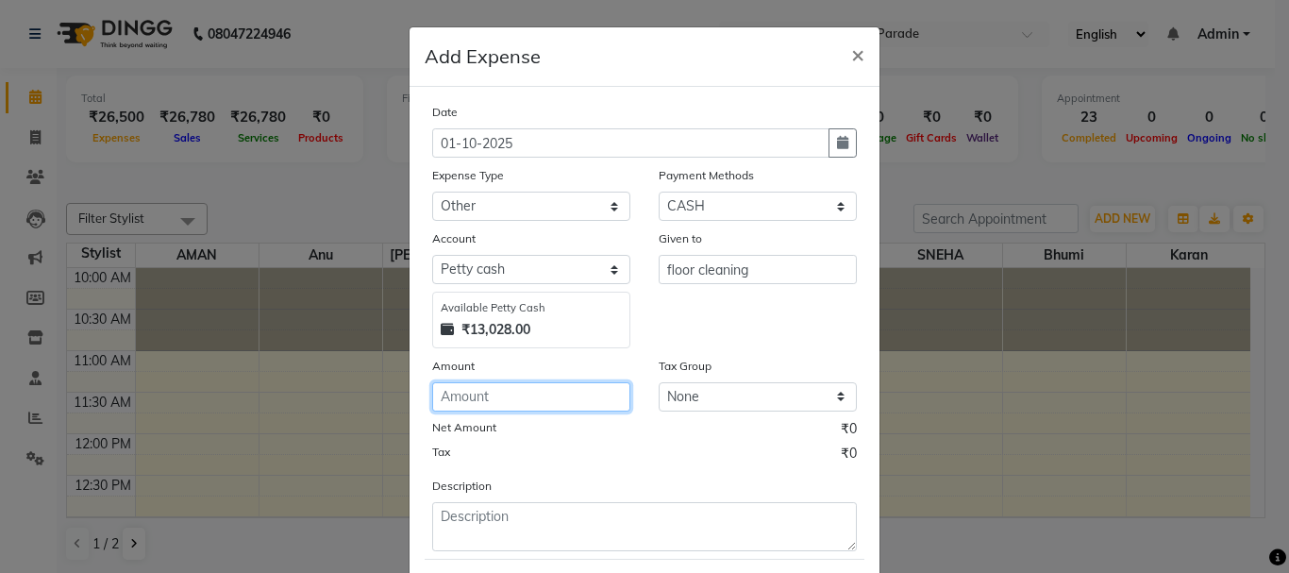
click at [476, 394] on input "number" at bounding box center [531, 396] width 198 height 29
type input "100"
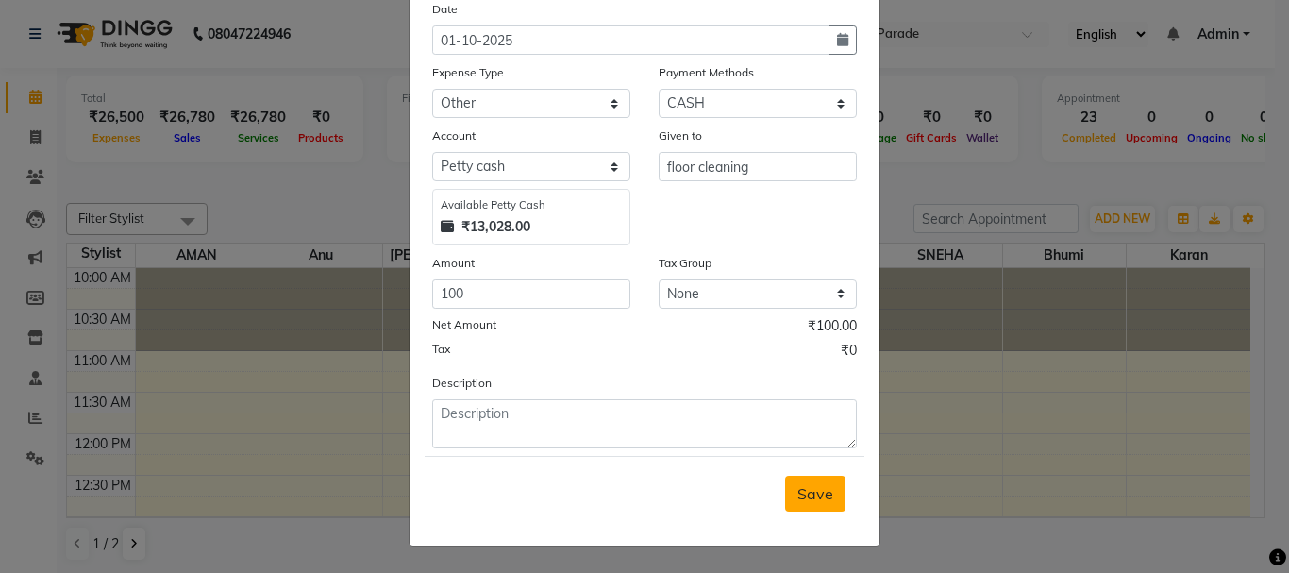
click at [797, 486] on span "Save" at bounding box center [815, 493] width 36 height 19
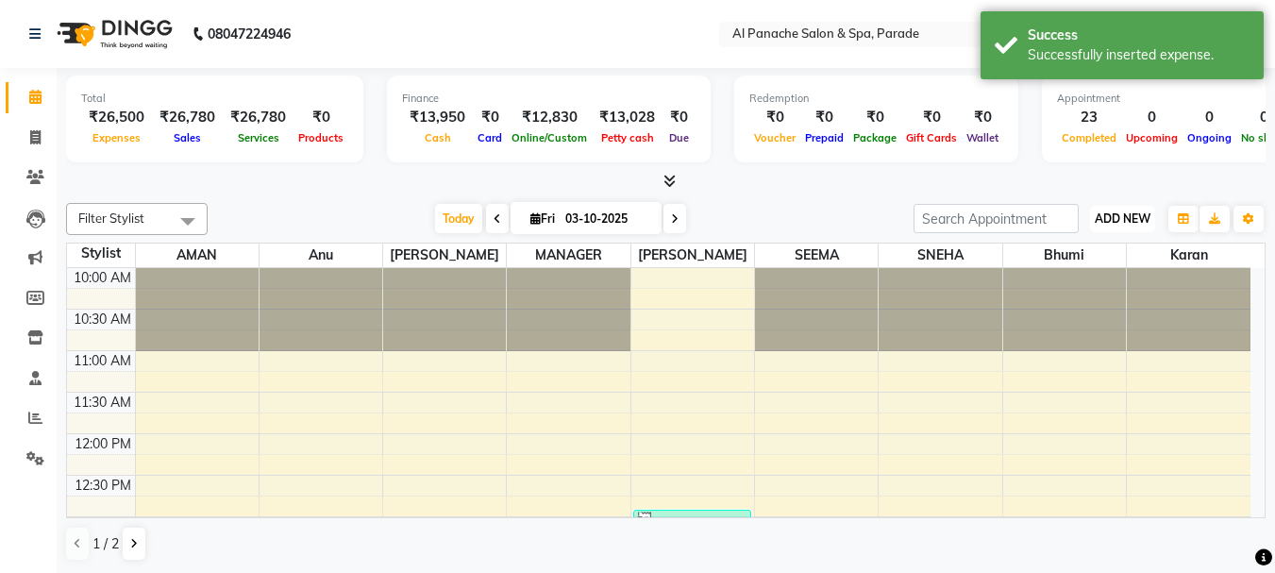
click at [1119, 219] on span "ADD NEW" at bounding box center [1123, 218] width 56 height 14
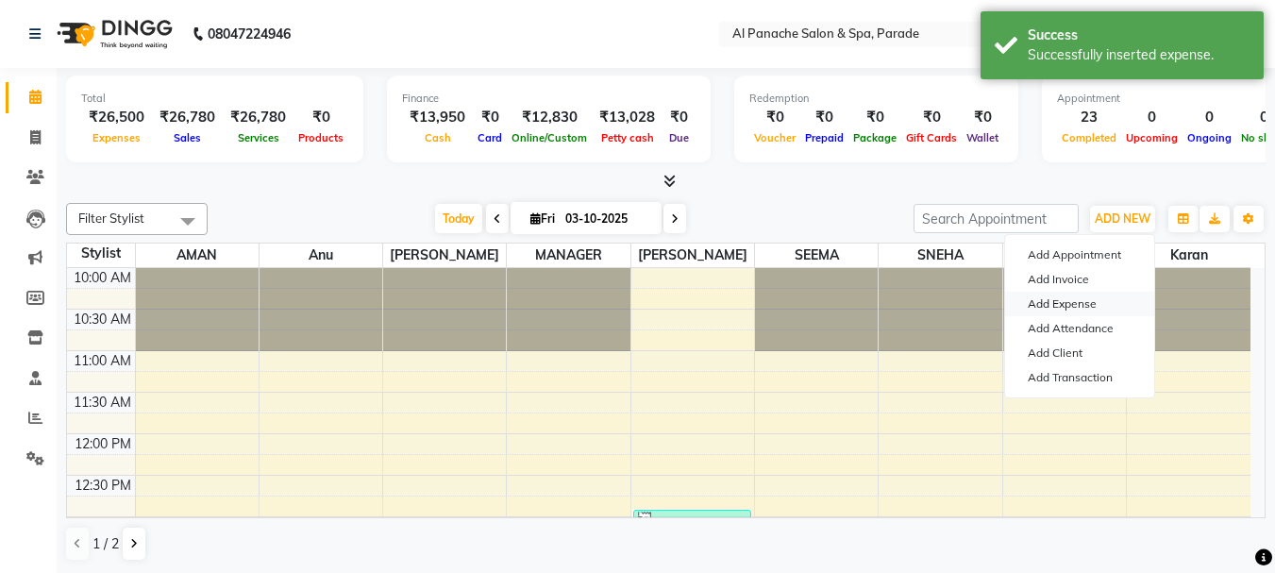
click at [1061, 294] on link "Add Expense" at bounding box center [1079, 304] width 149 height 25
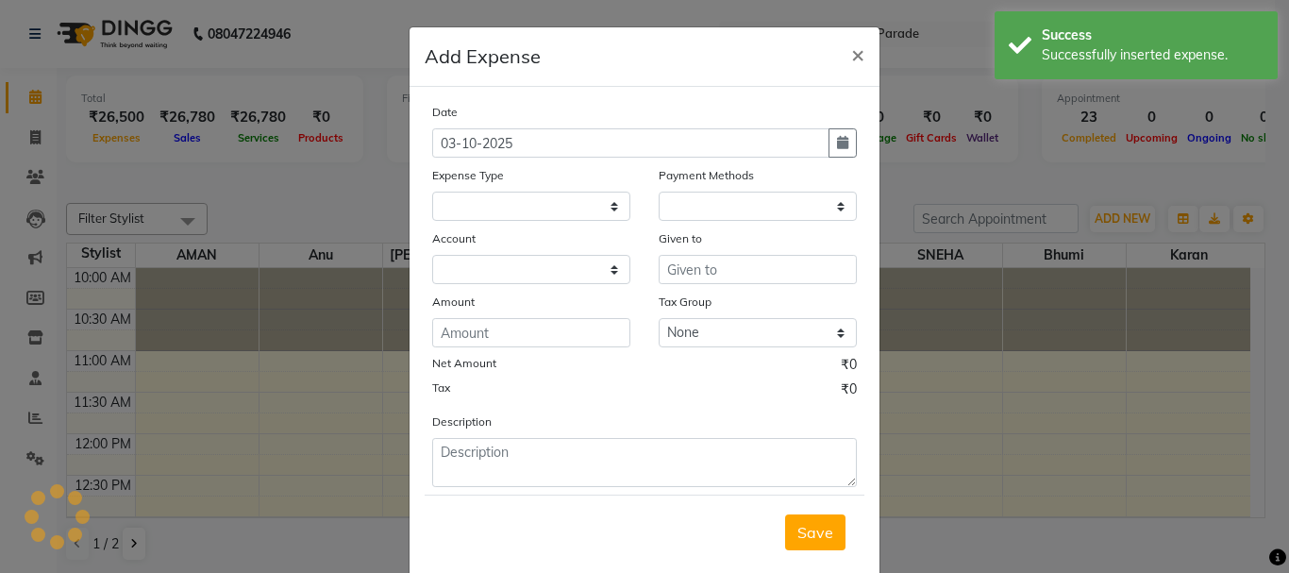
select select
select select "1"
select select "2323"
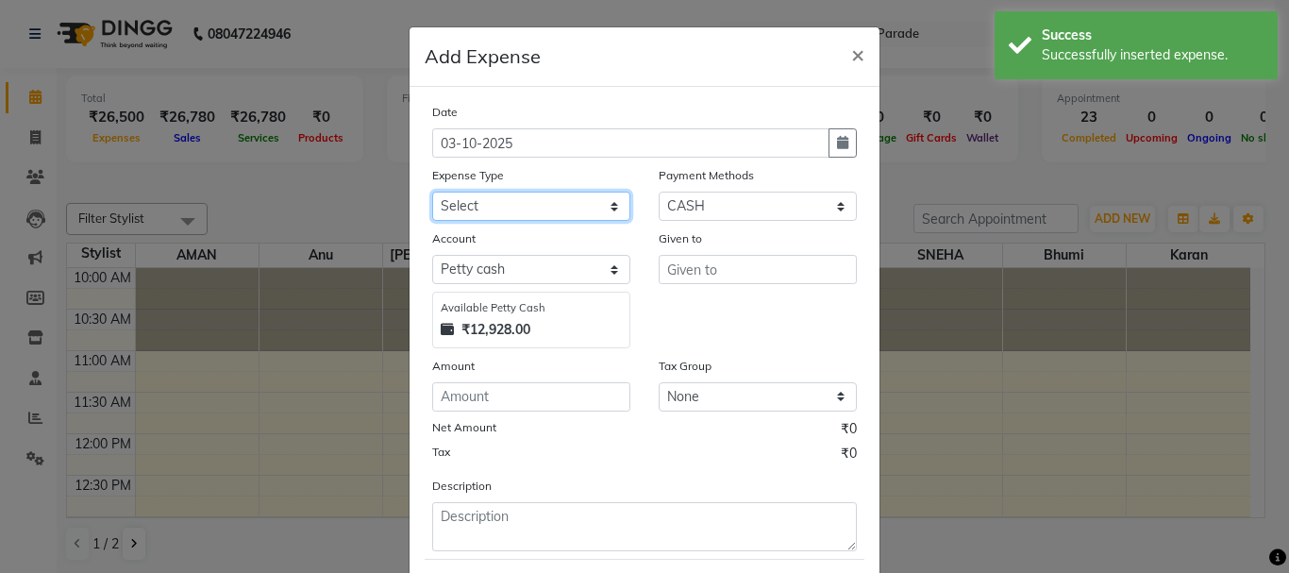
click at [575, 201] on select "Select Advance Salary Bank charges Car maintenance Cash transfer to bank Cash t…" at bounding box center [531, 206] width 198 height 29
select select "4769"
click at [432, 192] on select "Select Advance Salary Bank charges Car maintenance Cash transfer to bank Cash t…" at bounding box center [531, 206] width 198 height 29
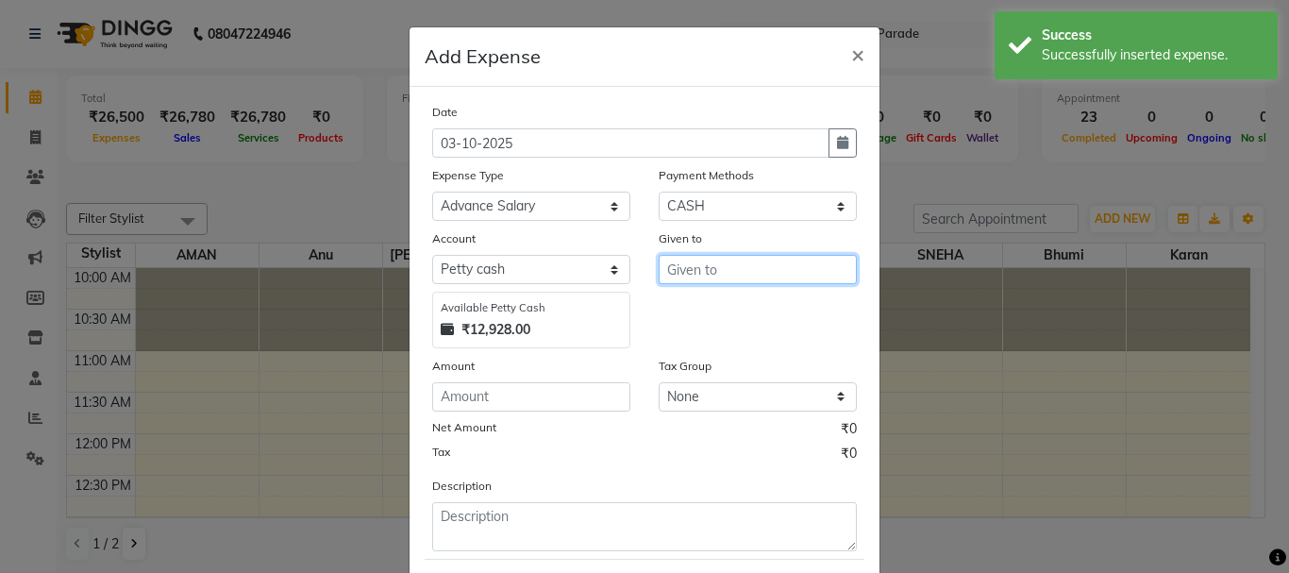
click at [667, 267] on input "text" at bounding box center [758, 269] width 198 height 29
type input "M"
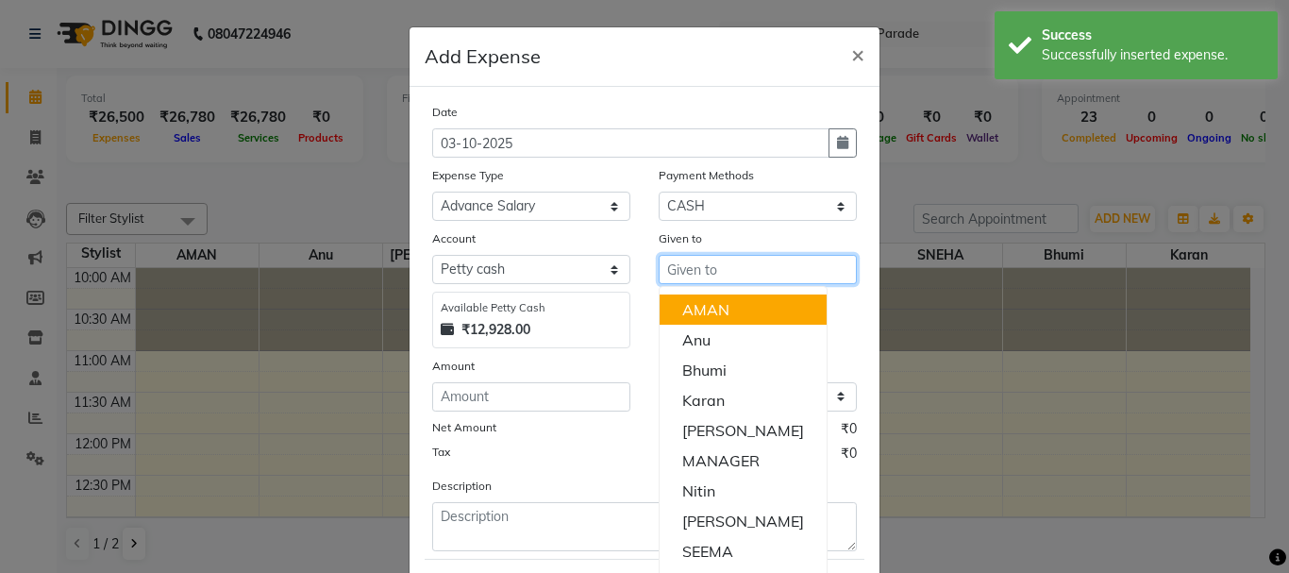
click at [713, 307] on ngb-highlight "AMAN" at bounding box center [705, 309] width 47 height 19
type input "AMAN"
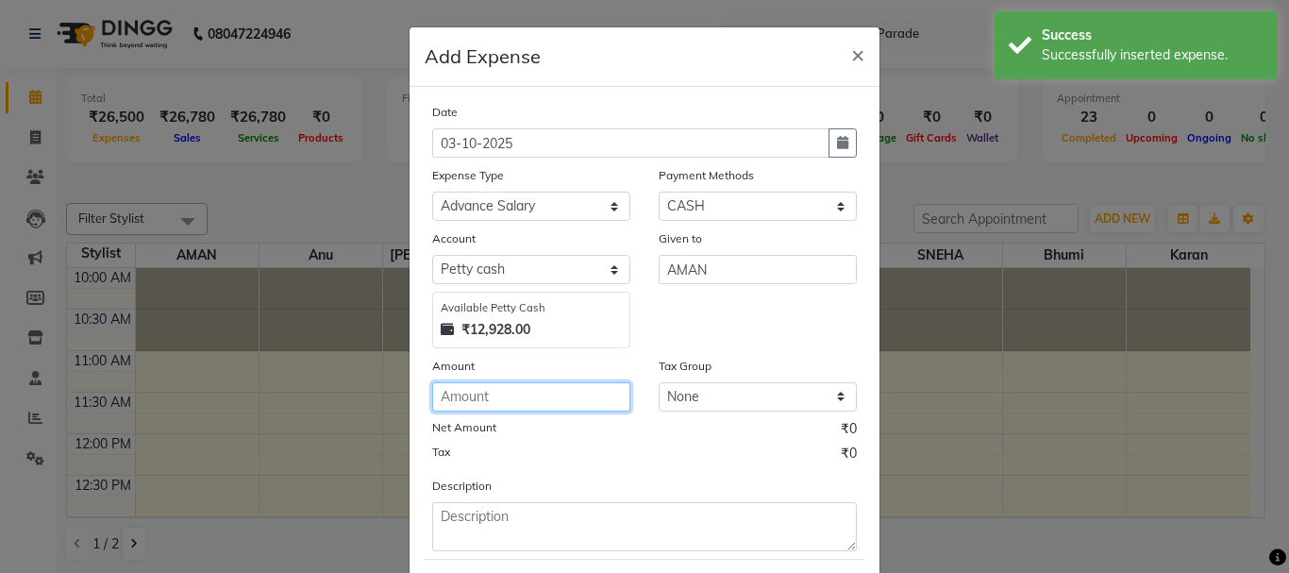
click at [480, 404] on input "number" at bounding box center [531, 396] width 198 height 29
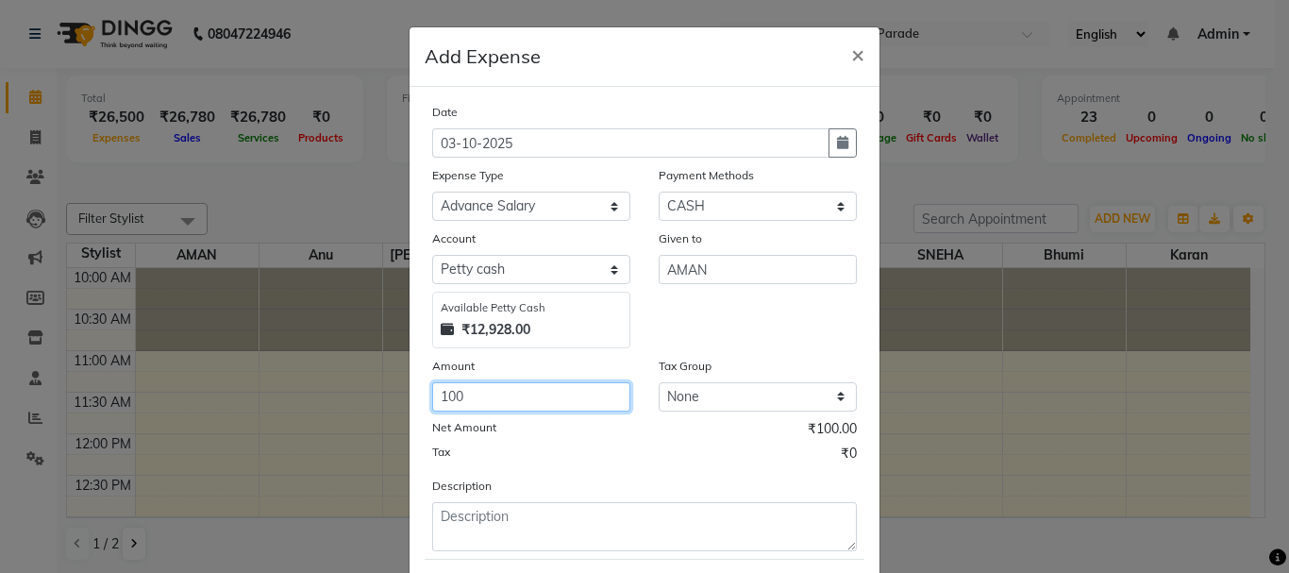
type input "100"
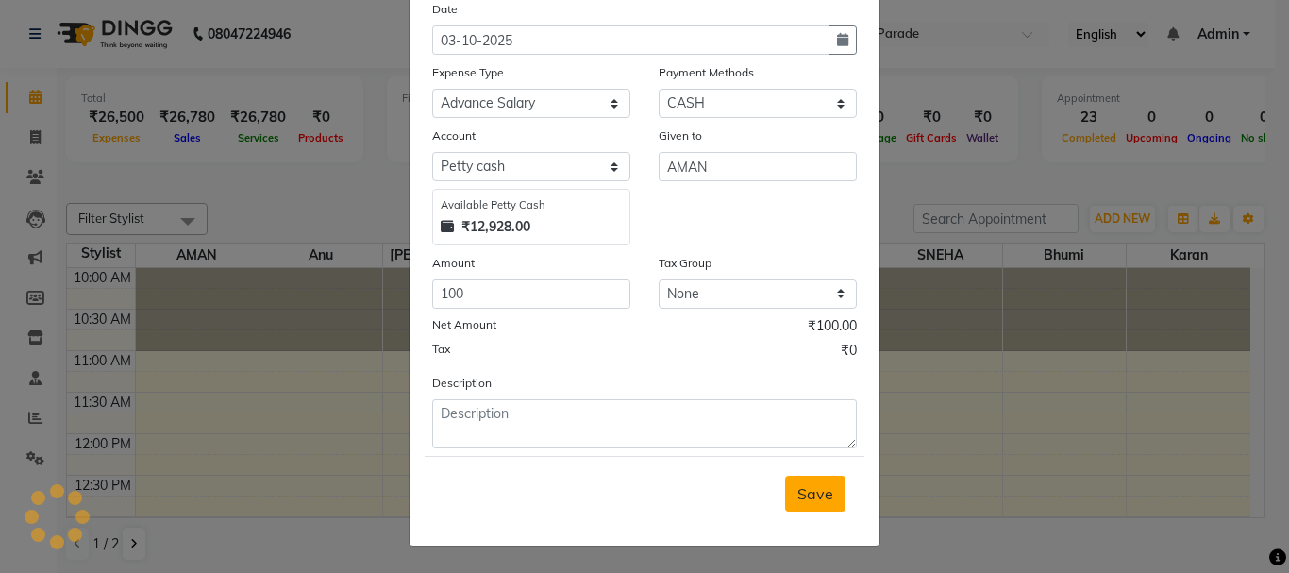
click at [831, 493] on button "Save" at bounding box center [815, 494] width 60 height 36
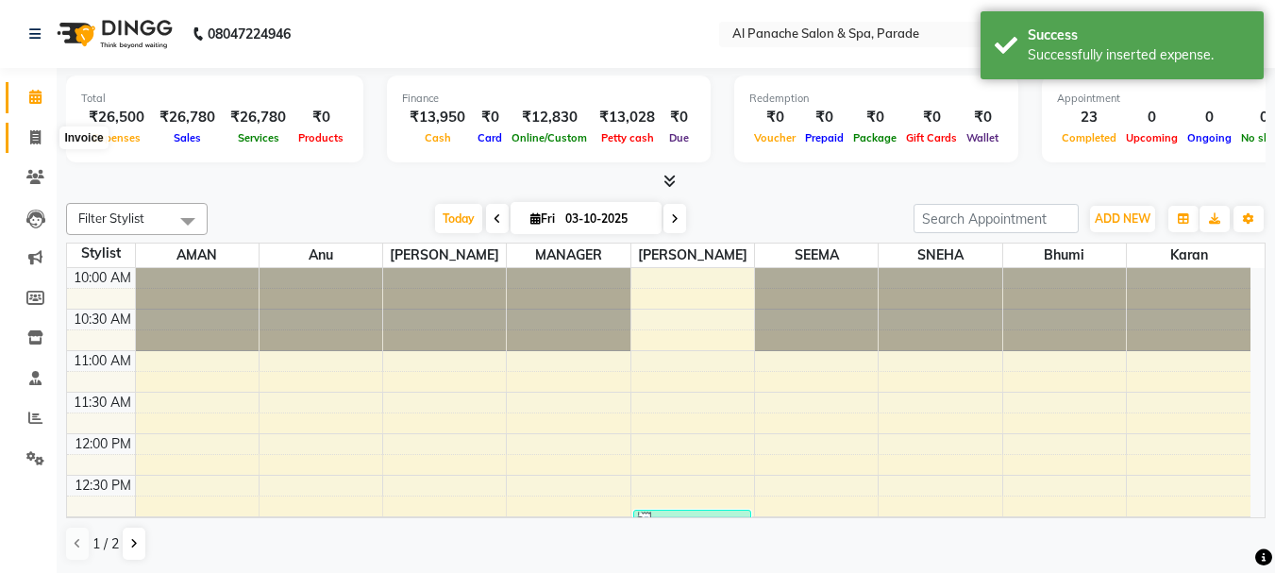
click at [26, 129] on span at bounding box center [35, 138] width 33 height 22
select select "service"
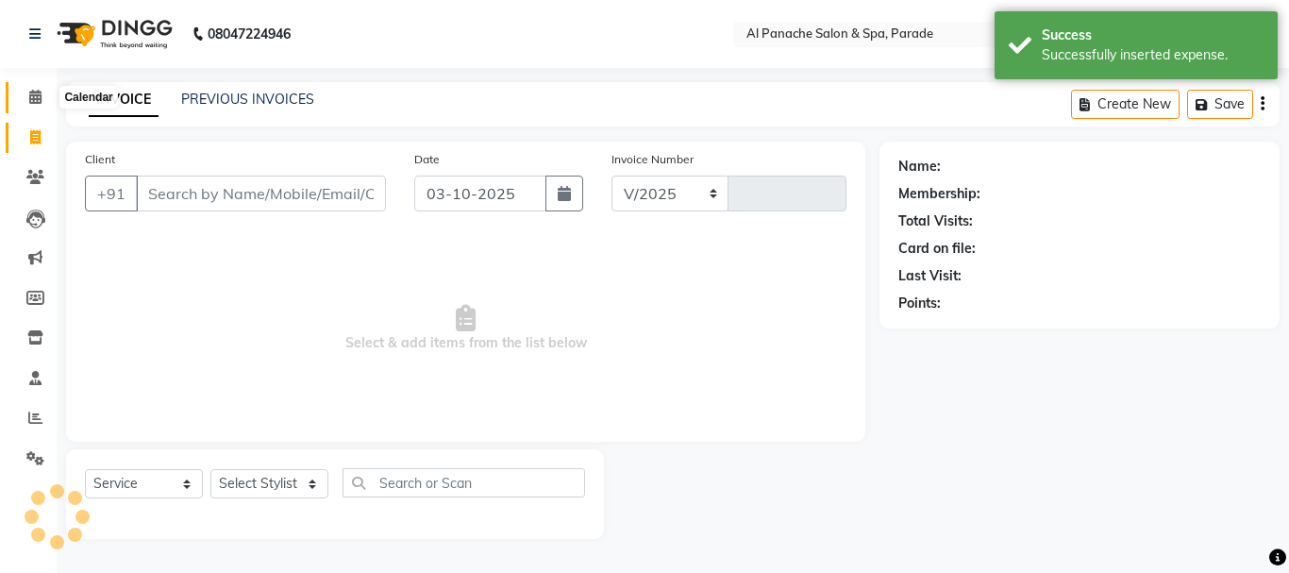
select select "463"
type input "1533"
click at [32, 87] on span at bounding box center [35, 98] width 33 height 22
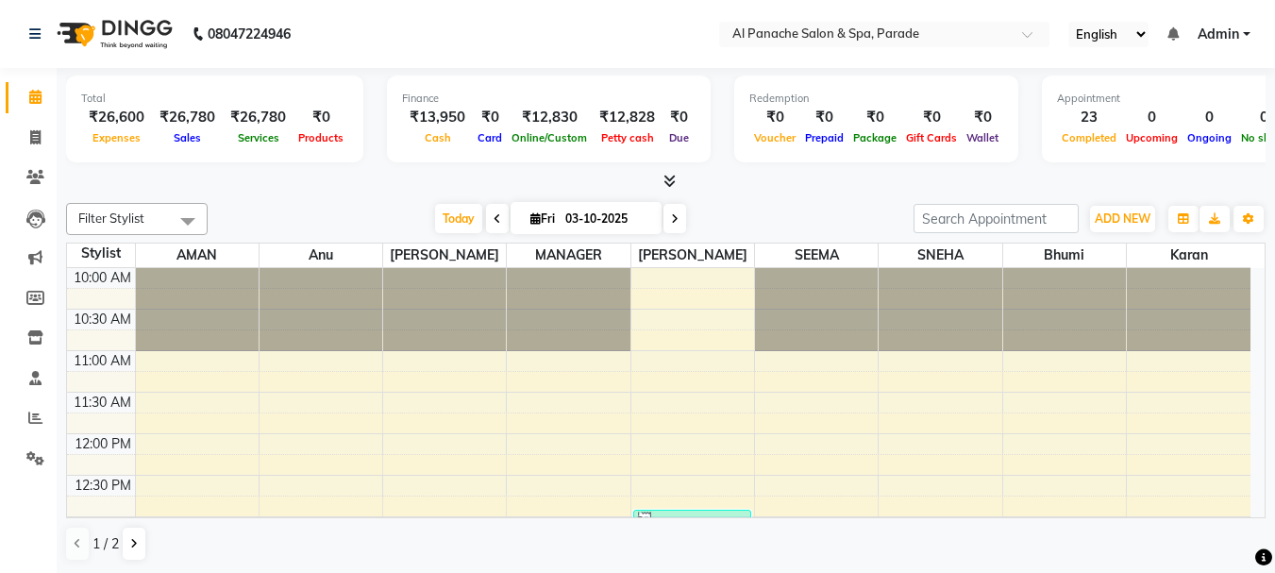
click at [1238, 28] on span "Admin" at bounding box center [1219, 35] width 42 height 20
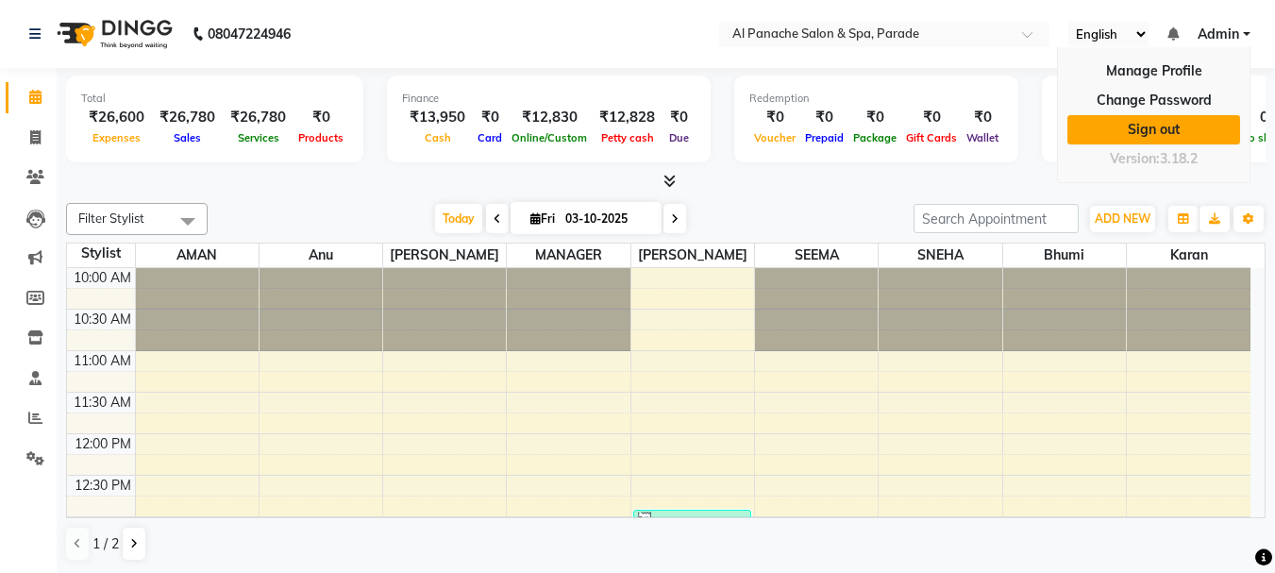
click at [1192, 122] on link "Sign out" at bounding box center [1153, 129] width 173 height 29
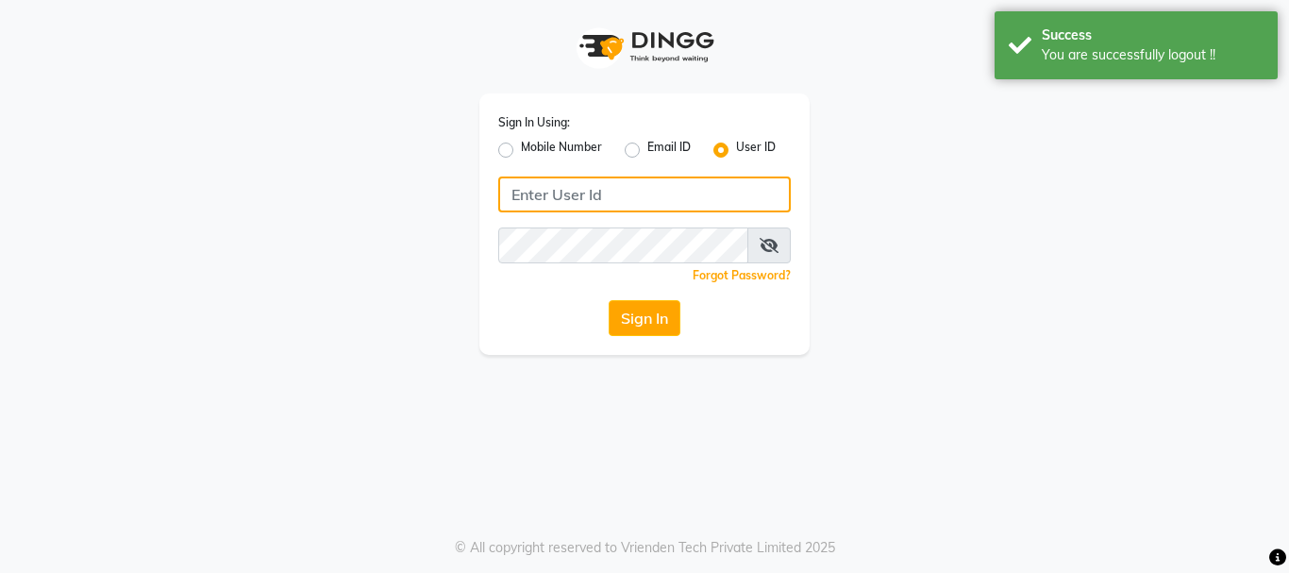
type input "alpanache"
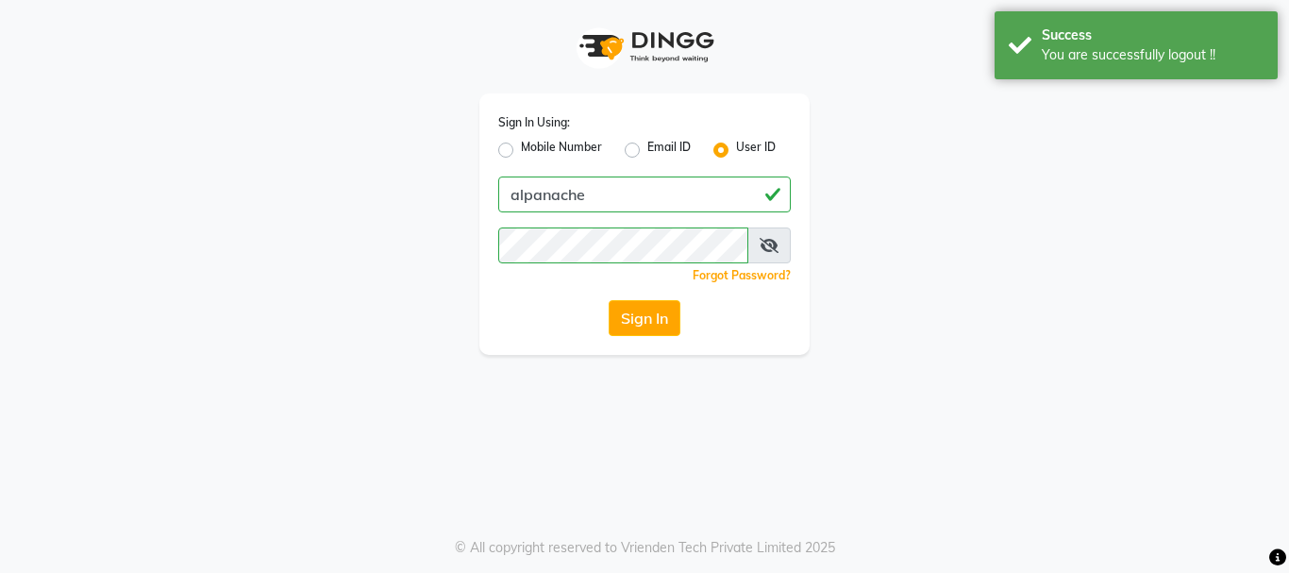
click at [774, 244] on icon at bounding box center [769, 245] width 19 height 15
click at [659, 317] on button "Sign In" at bounding box center [645, 318] width 72 height 36
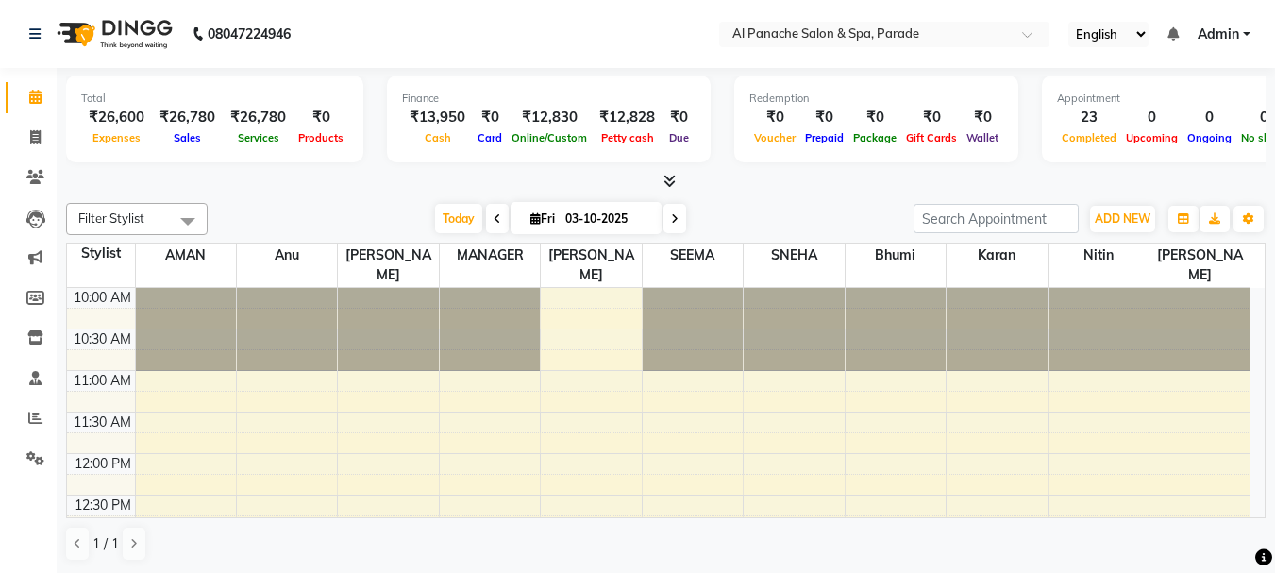
click at [659, 317] on div at bounding box center [693, 329] width 100 height 83
click at [23, 156] on li "Invoice" at bounding box center [28, 138] width 57 height 41
click at [30, 137] on icon at bounding box center [35, 137] width 10 height 14
select select "service"
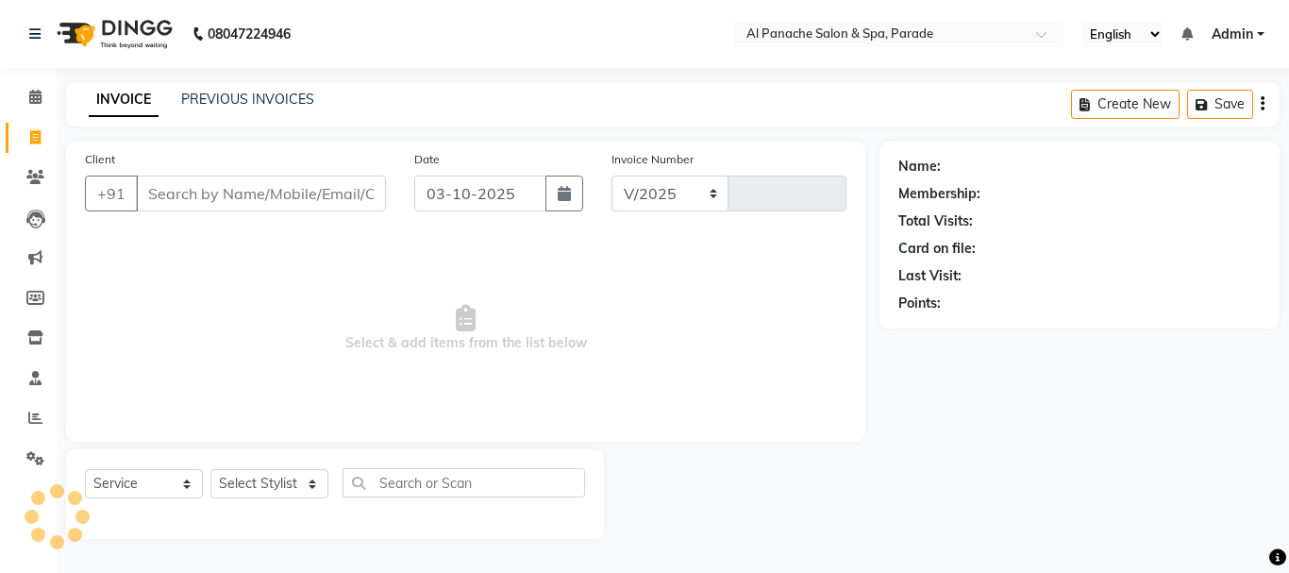
select select "463"
type input "1533"
click at [22, 84] on li "Calendar" at bounding box center [28, 97] width 57 height 41
click at [22, 84] on link "Calendar" at bounding box center [28, 97] width 45 height 31
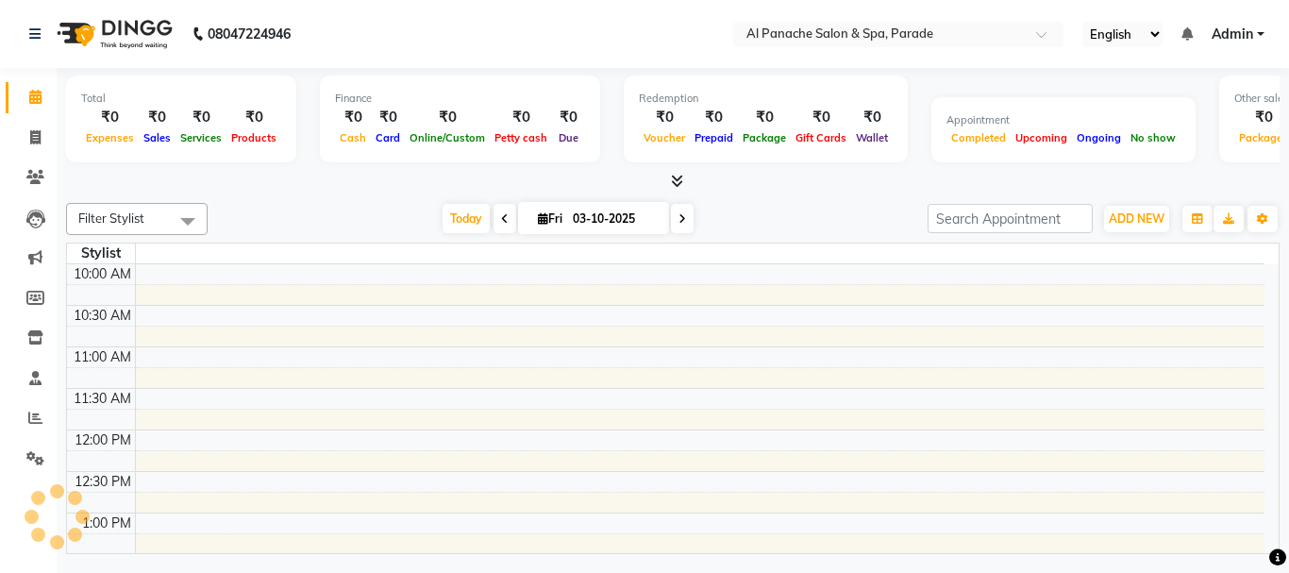
click at [22, 84] on link "Calendar" at bounding box center [28, 97] width 45 height 31
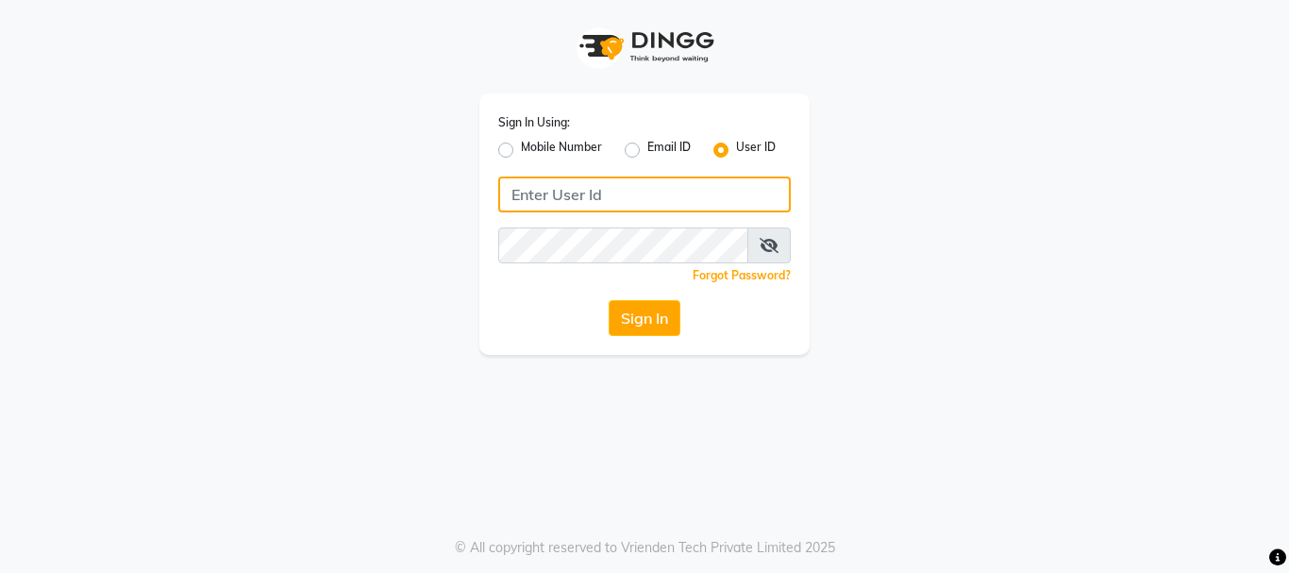
type input "alpanache"
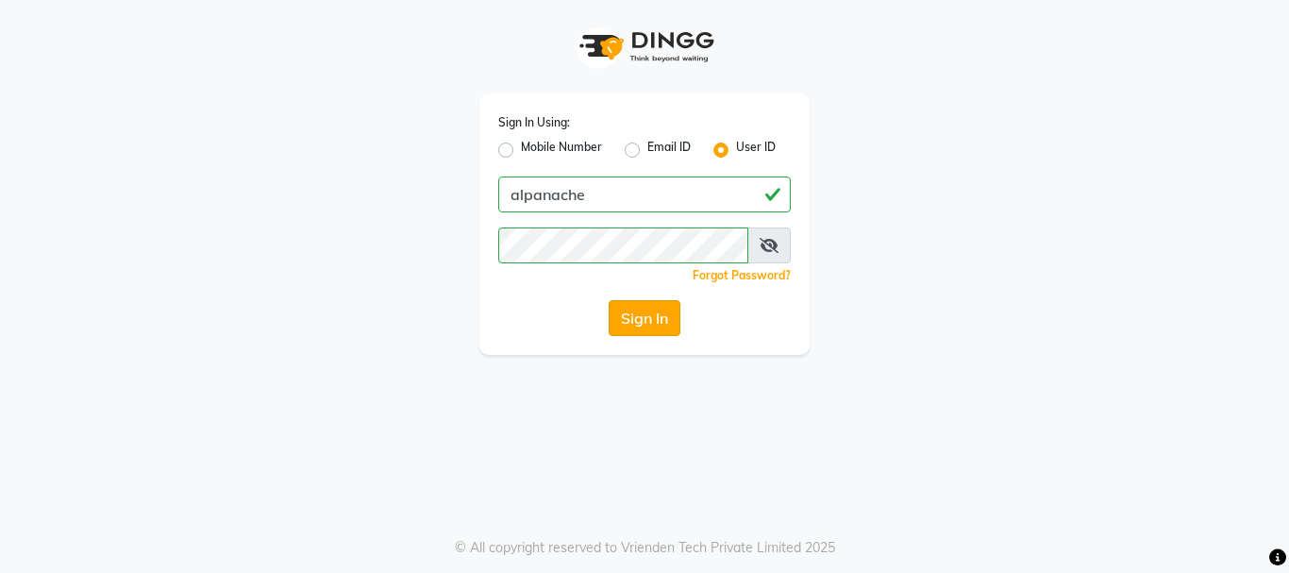
click at [649, 326] on button "Sign In" at bounding box center [645, 318] width 72 height 36
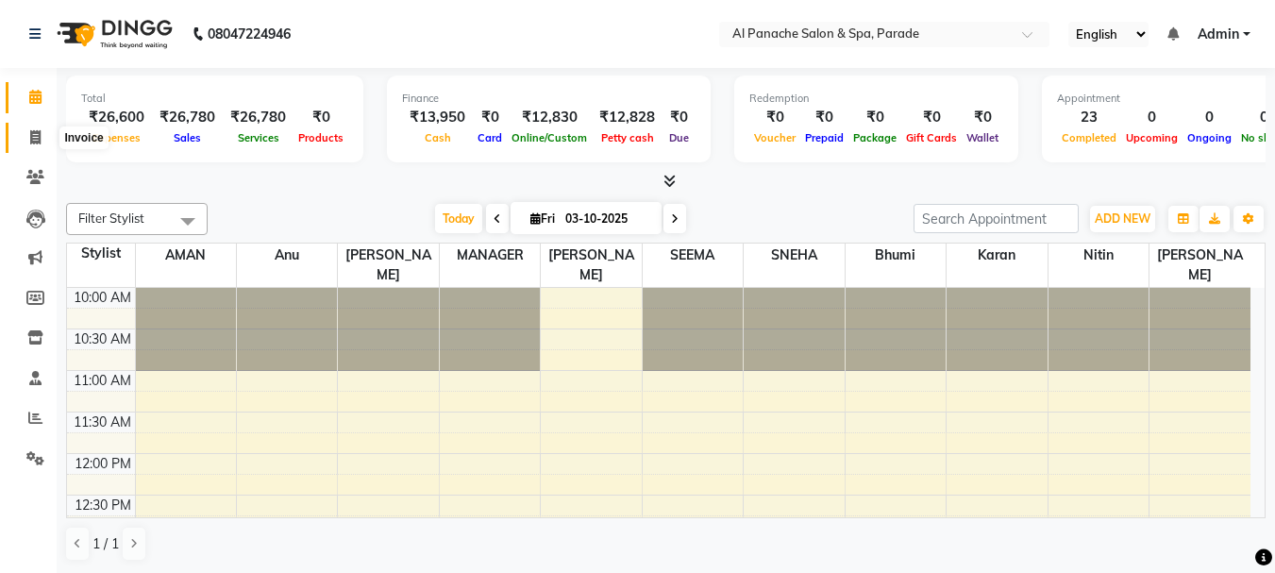
click at [21, 129] on span at bounding box center [35, 138] width 33 height 22
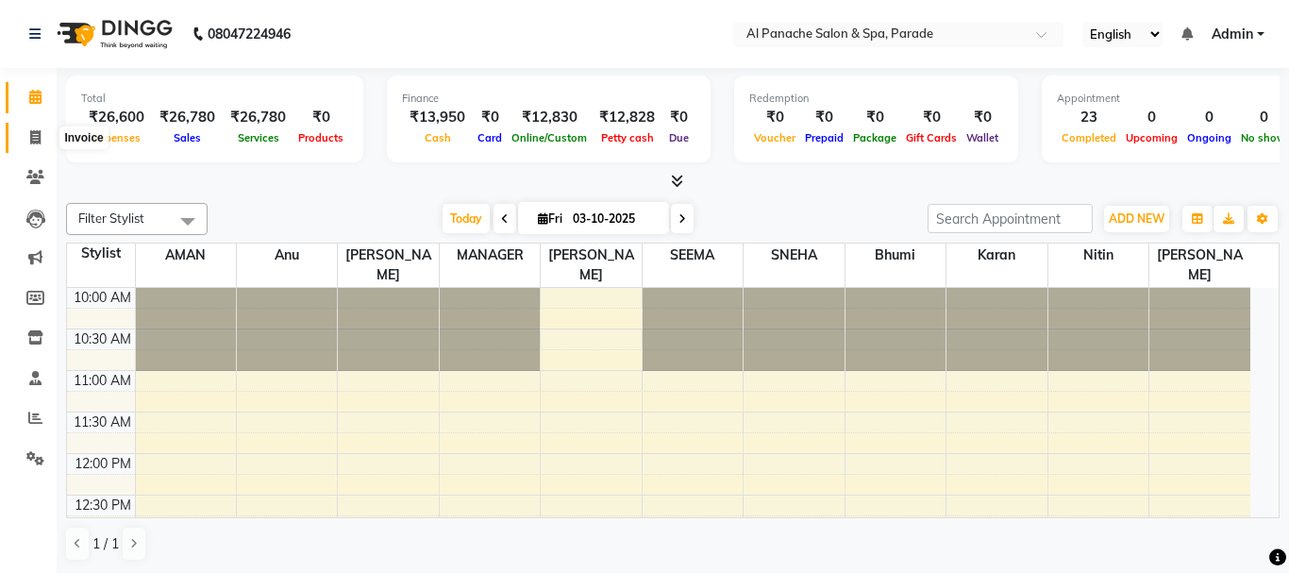
select select "service"
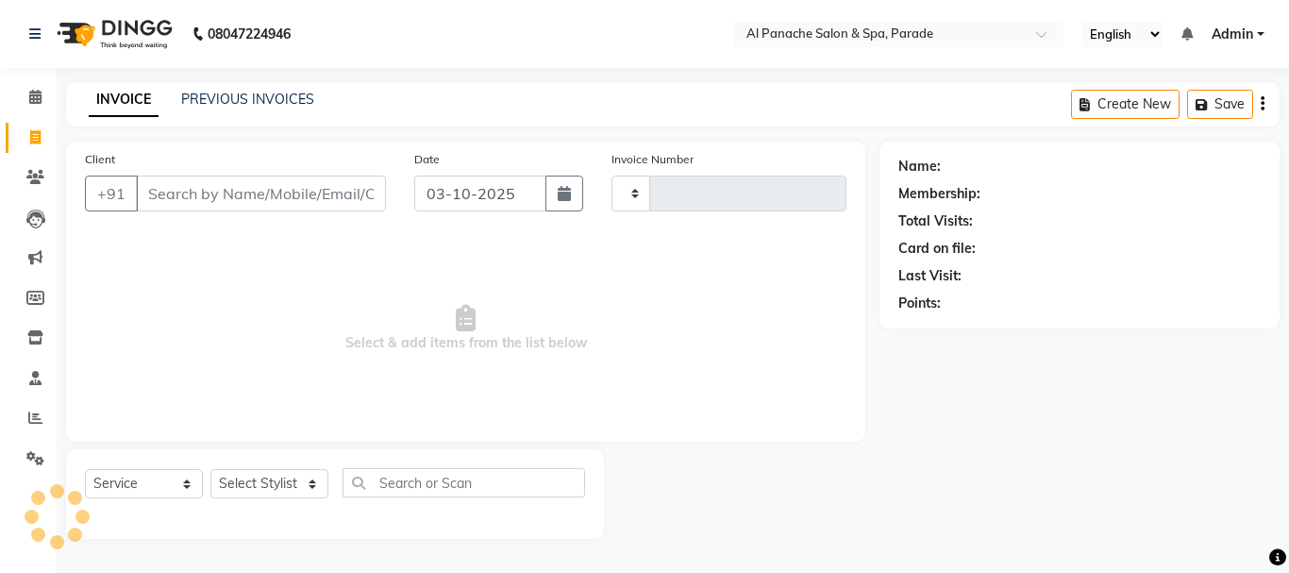
type input "1533"
select select "463"
click at [29, 106] on span at bounding box center [35, 98] width 33 height 22
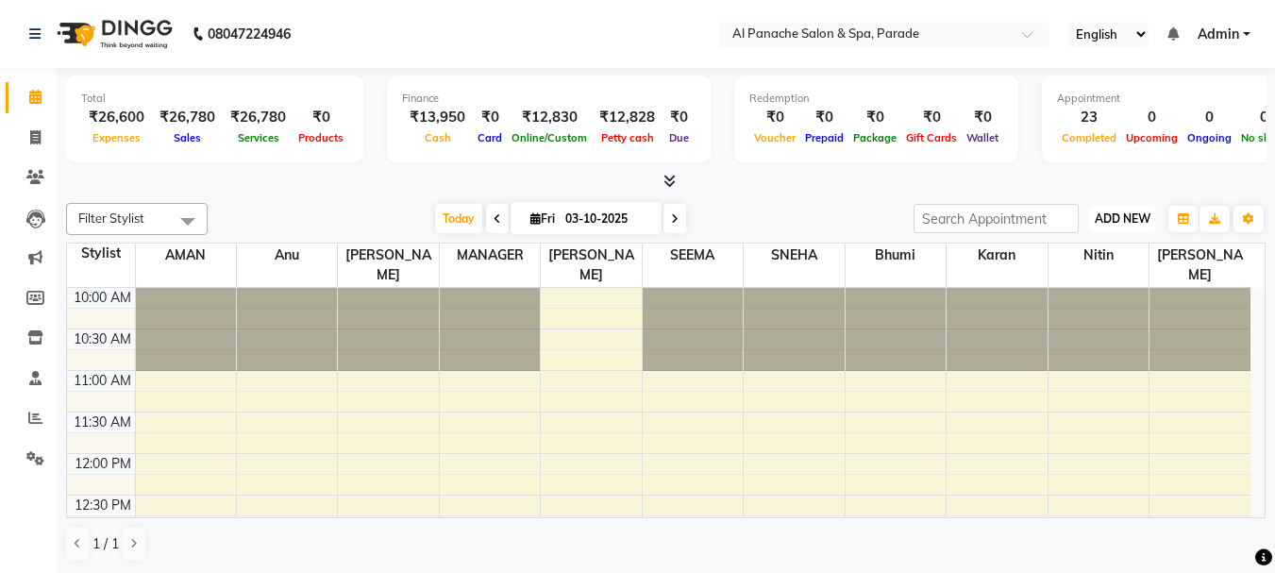
click at [1120, 219] on span "ADD NEW" at bounding box center [1123, 218] width 56 height 14
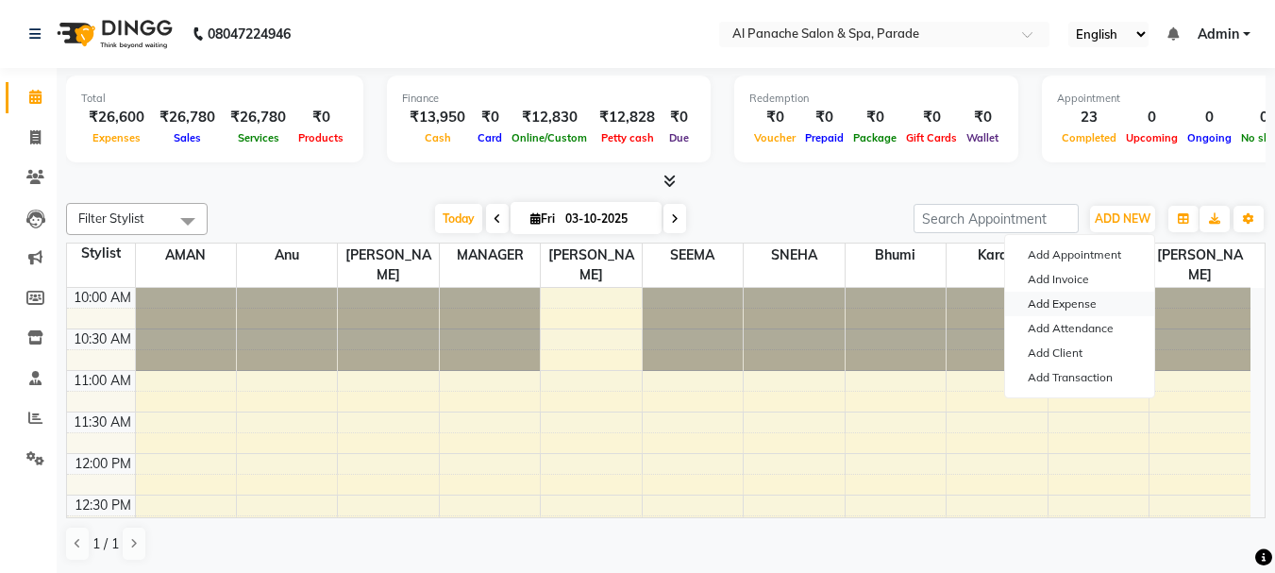
click at [1062, 299] on link "Add Expense" at bounding box center [1079, 304] width 149 height 25
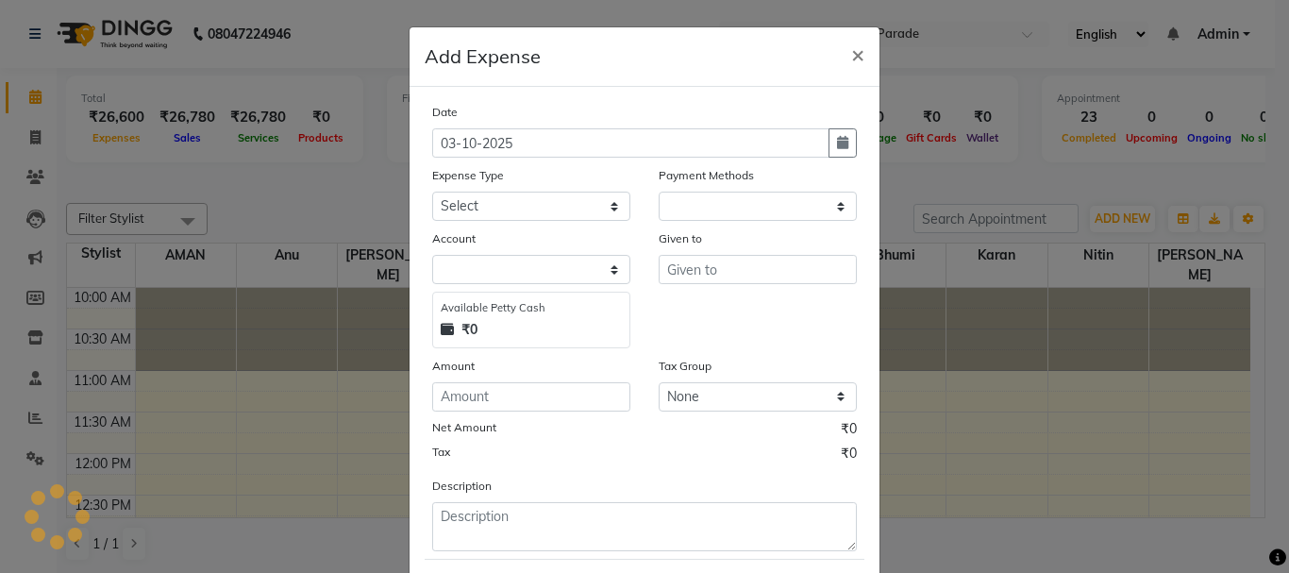
select select "1"
select select "2323"
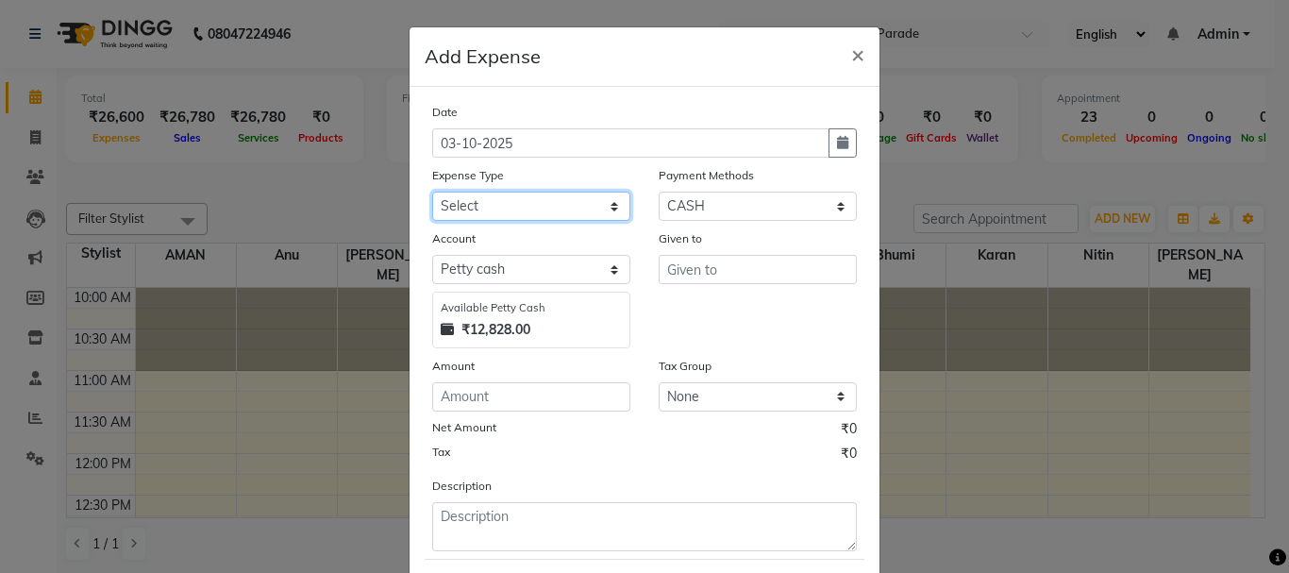
click at [564, 194] on select "Select Advance Salary Bank charges Car maintenance Cash transfer to bank Cash t…" at bounding box center [531, 206] width 198 height 29
select select "4764"
click at [432, 192] on select "Select Advance Salary Bank charges Car maintenance Cash transfer to bank Cash t…" at bounding box center [531, 206] width 198 height 29
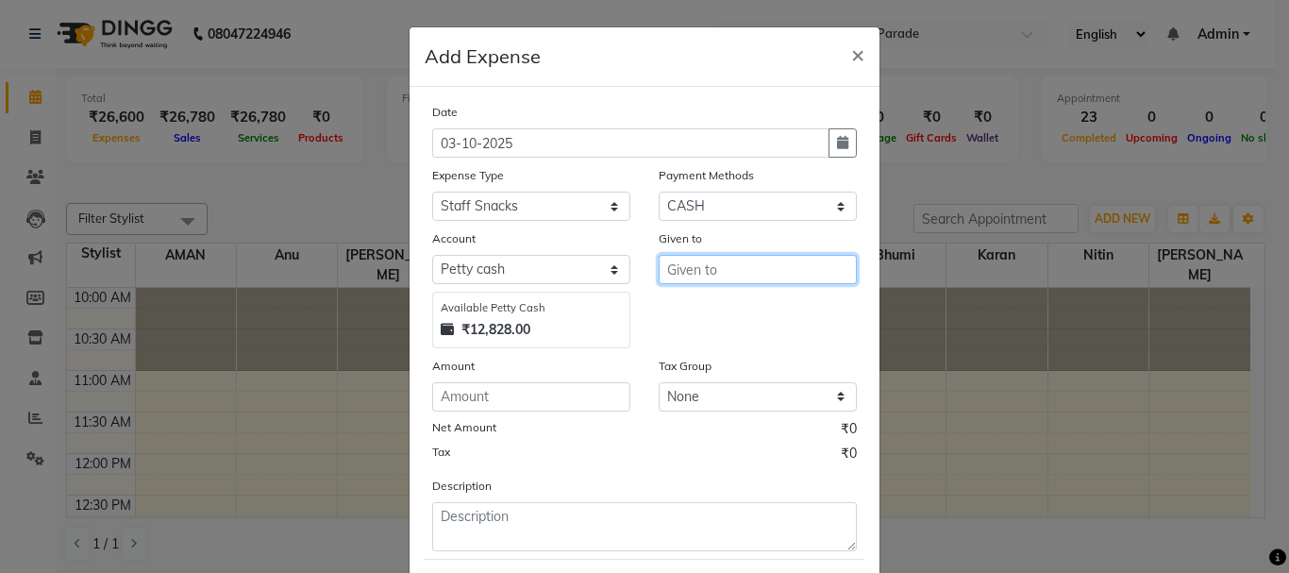
click at [719, 270] on input "text" at bounding box center [758, 269] width 198 height 29
type input "late night food"
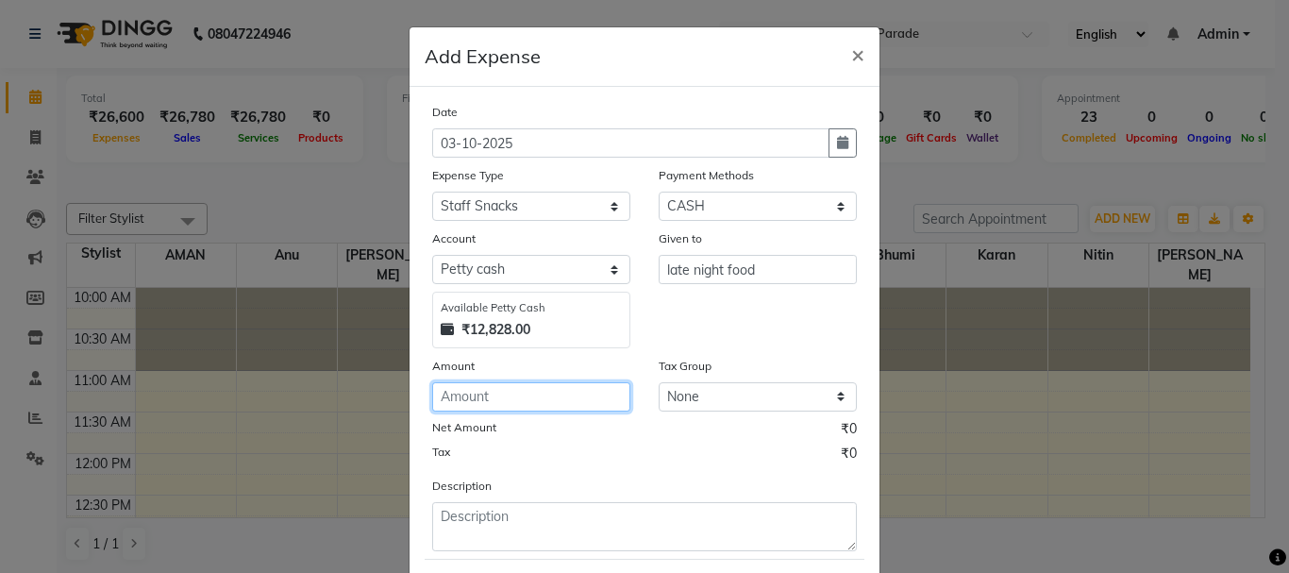
click at [487, 403] on input "number" at bounding box center [531, 396] width 198 height 29
type input "200"
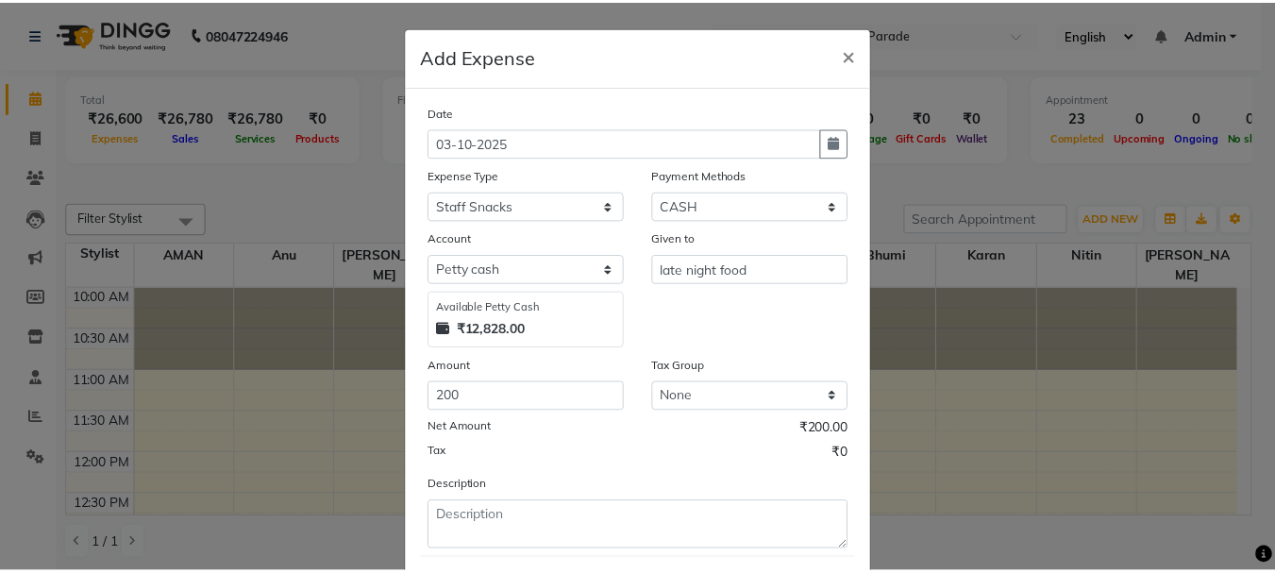
scroll to position [103, 0]
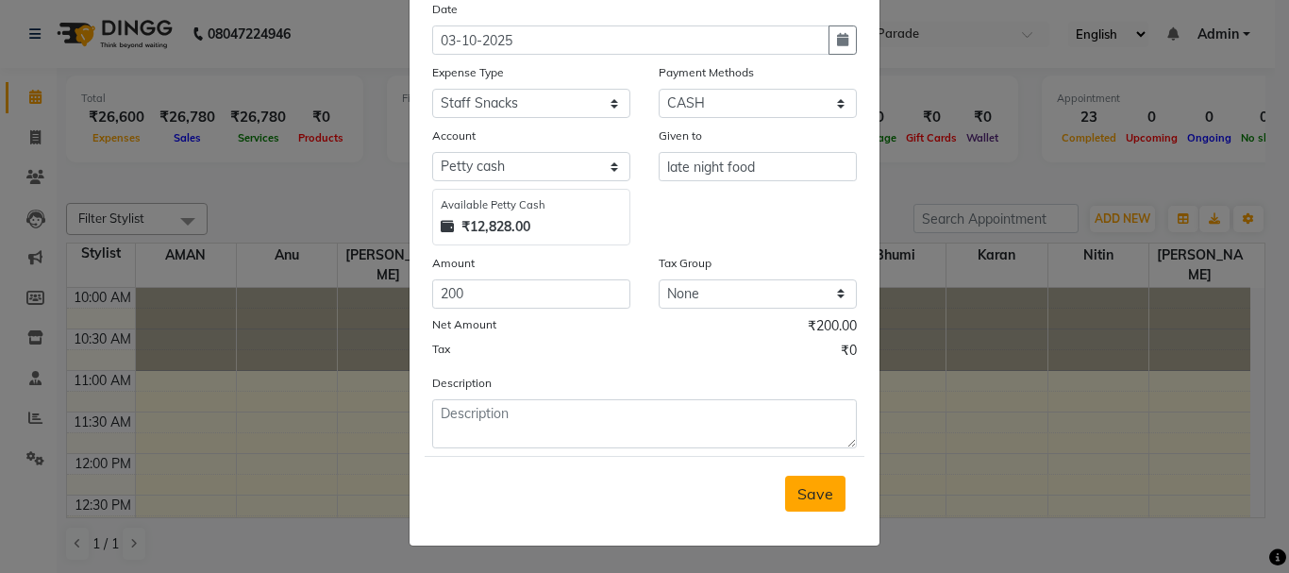
click at [805, 502] on span "Save" at bounding box center [815, 493] width 36 height 19
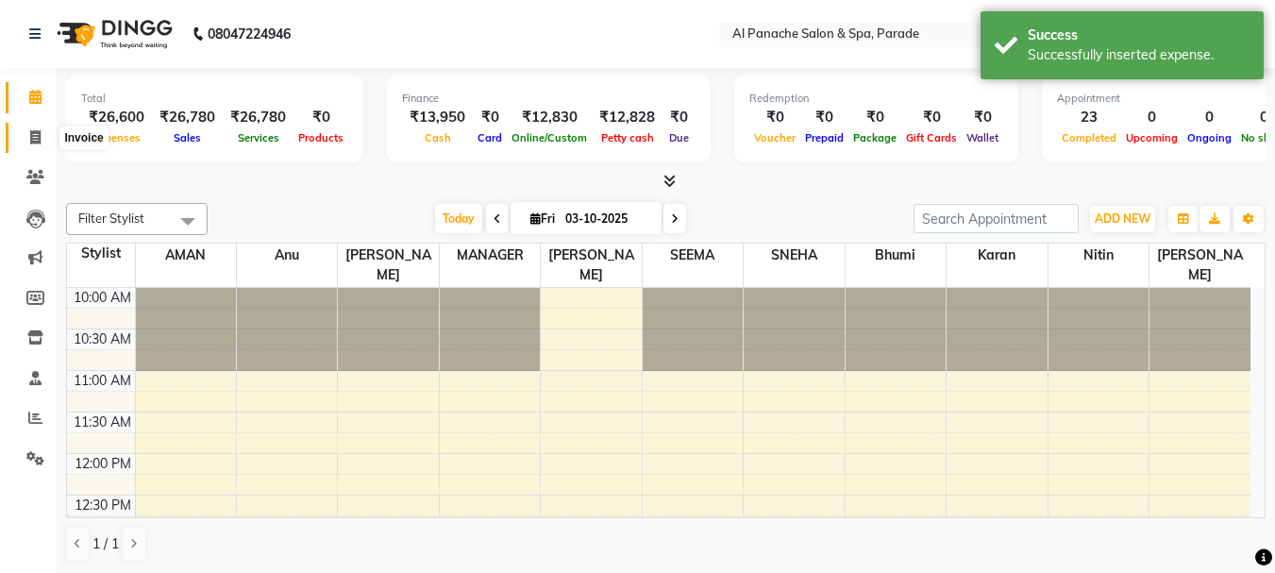
click at [31, 127] on span at bounding box center [35, 138] width 33 height 22
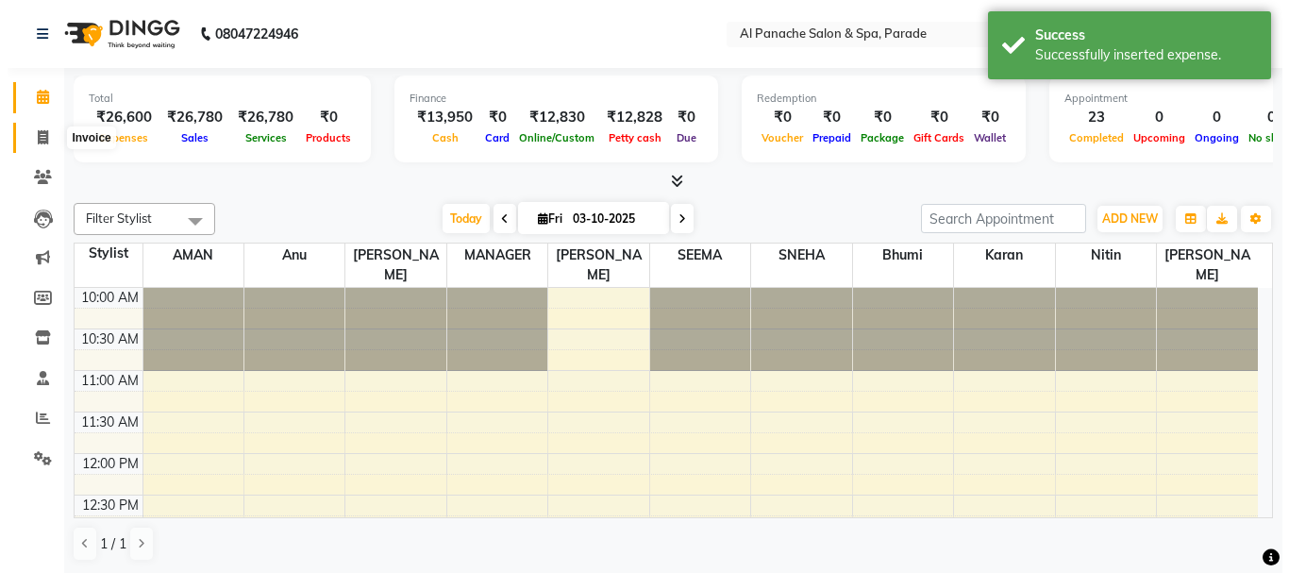
select select "service"
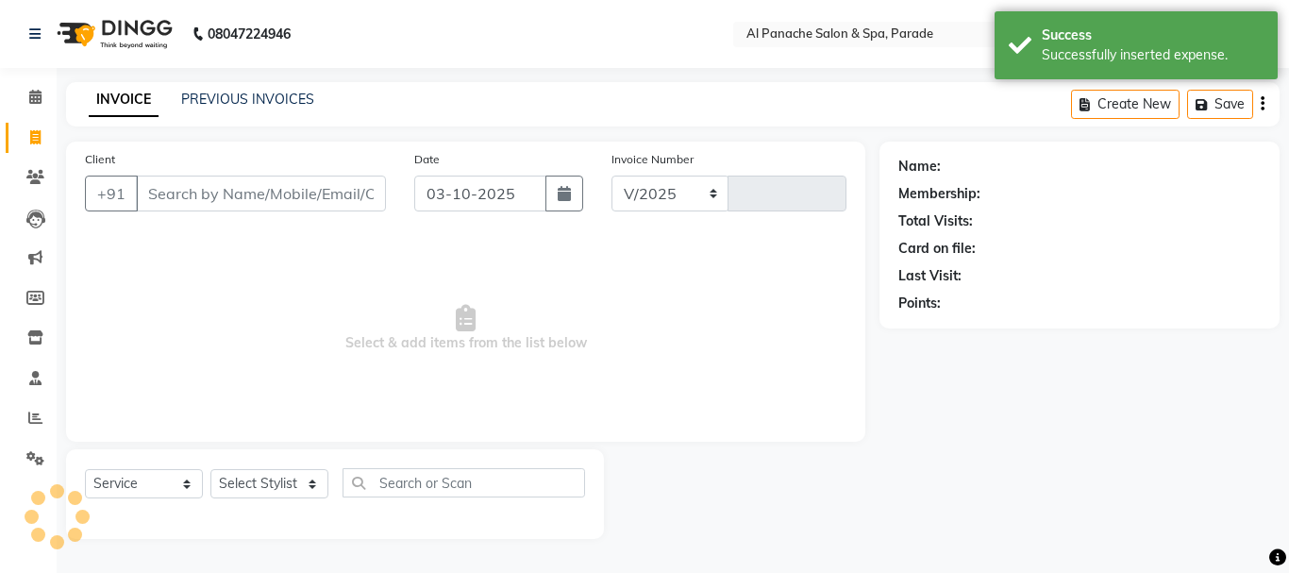
select select "463"
type input "1533"
click at [28, 77] on li "Calendar" at bounding box center [28, 97] width 57 height 41
click at [29, 91] on icon at bounding box center [35, 97] width 12 height 14
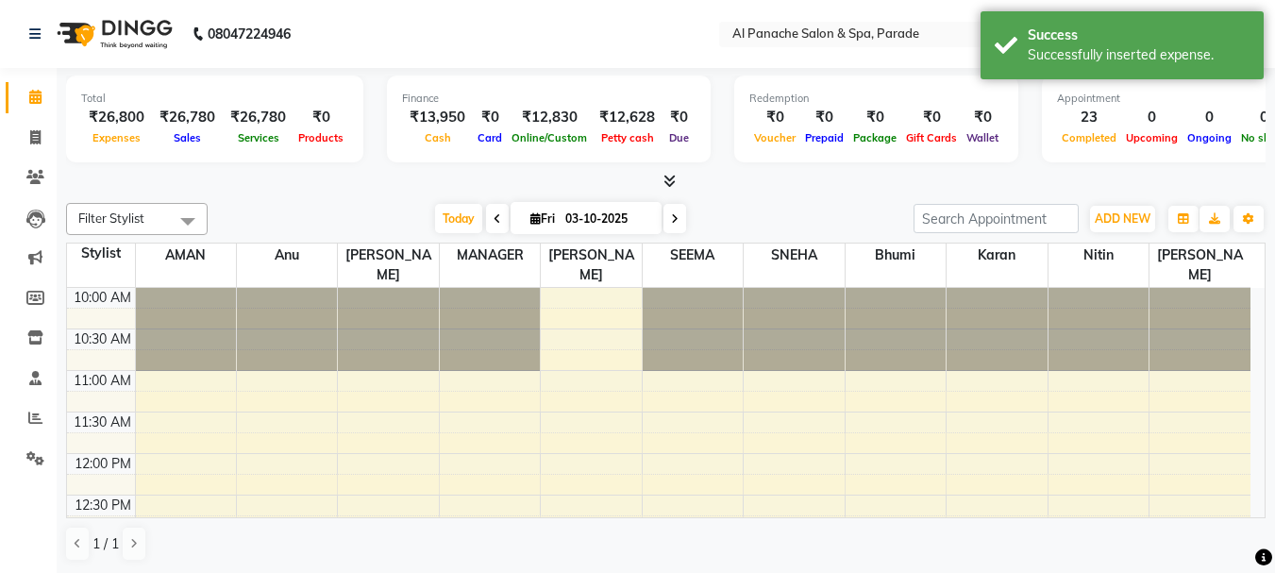
click at [672, 177] on icon at bounding box center [669, 181] width 12 height 14
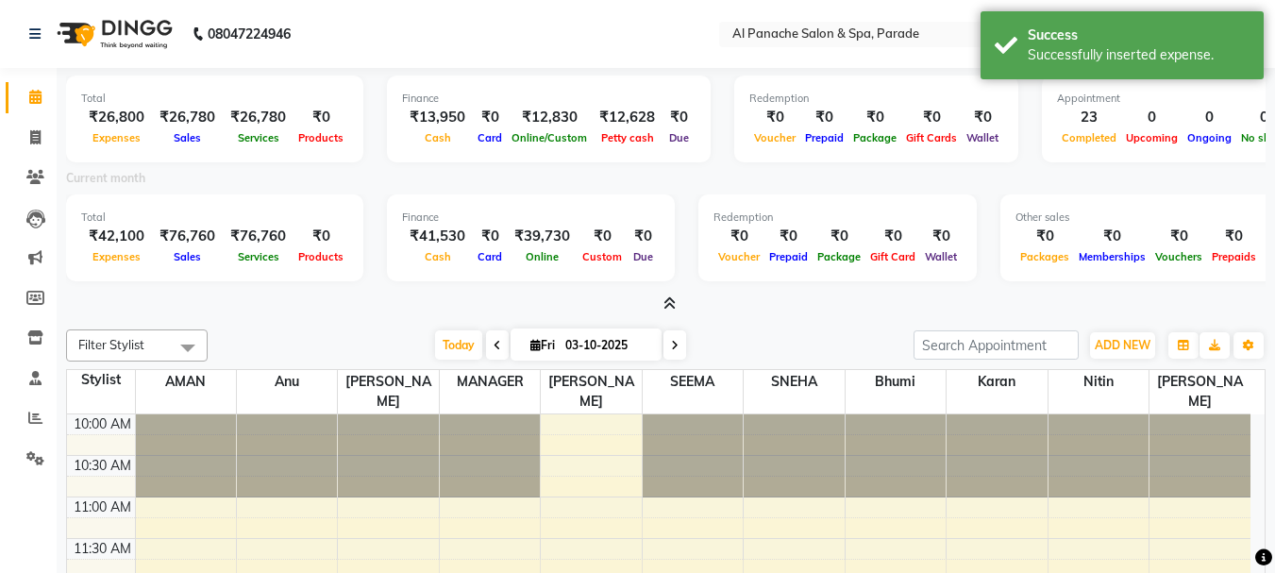
click at [667, 301] on icon at bounding box center [669, 303] width 12 height 14
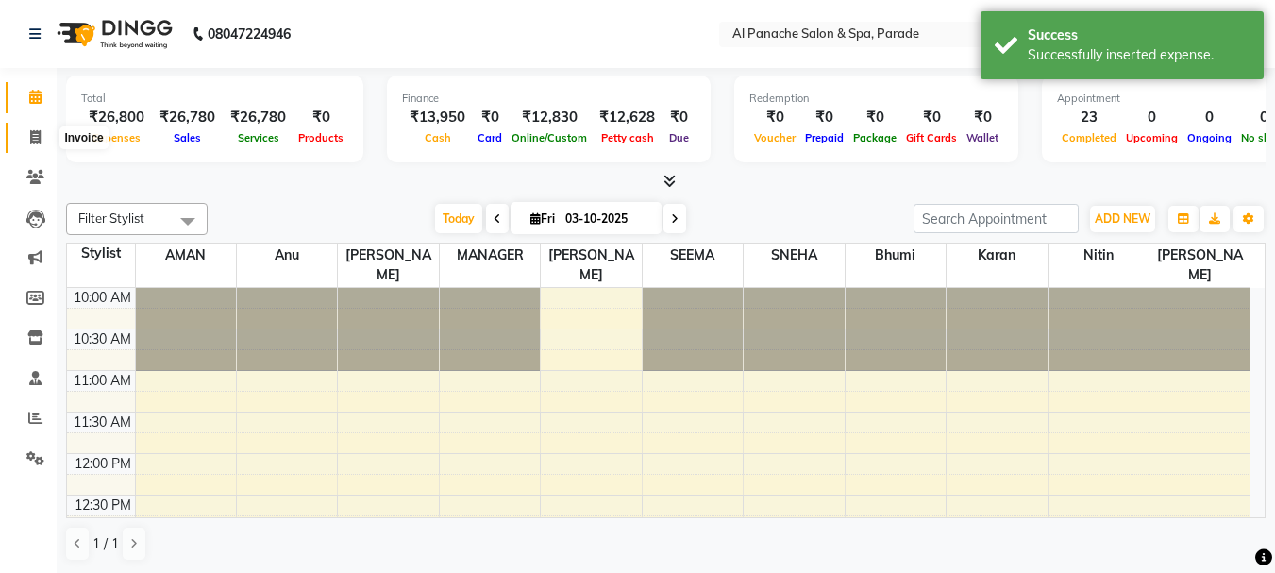
click at [41, 132] on icon at bounding box center [35, 137] width 10 height 14
select select "service"
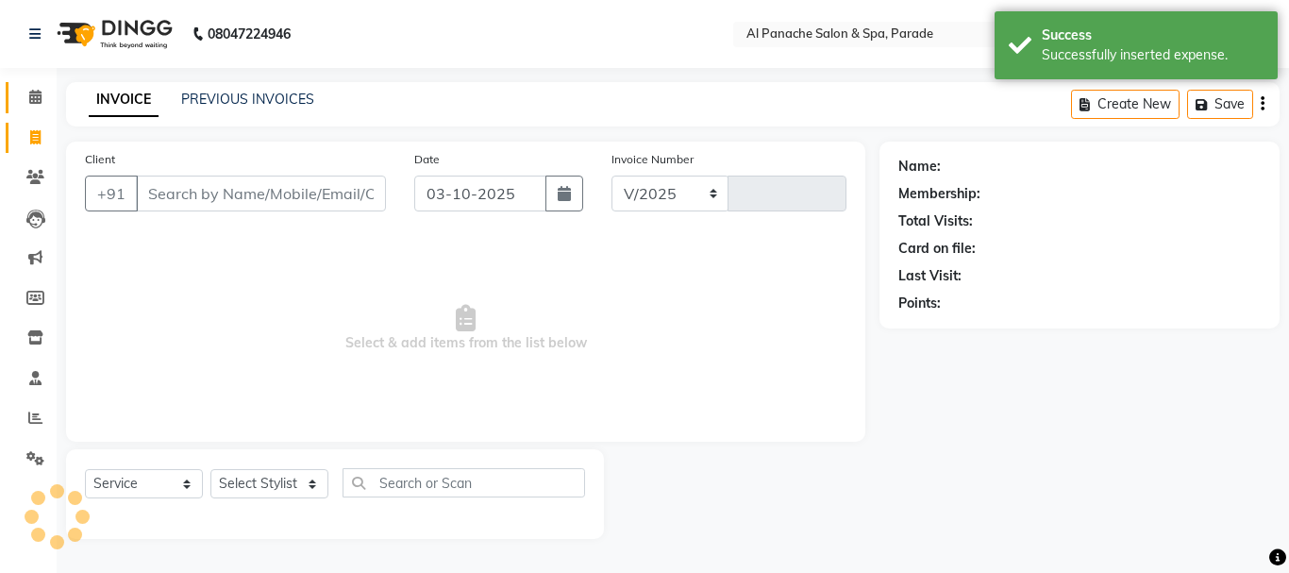
select select "463"
type input "1533"
click at [36, 96] on icon at bounding box center [35, 97] width 12 height 14
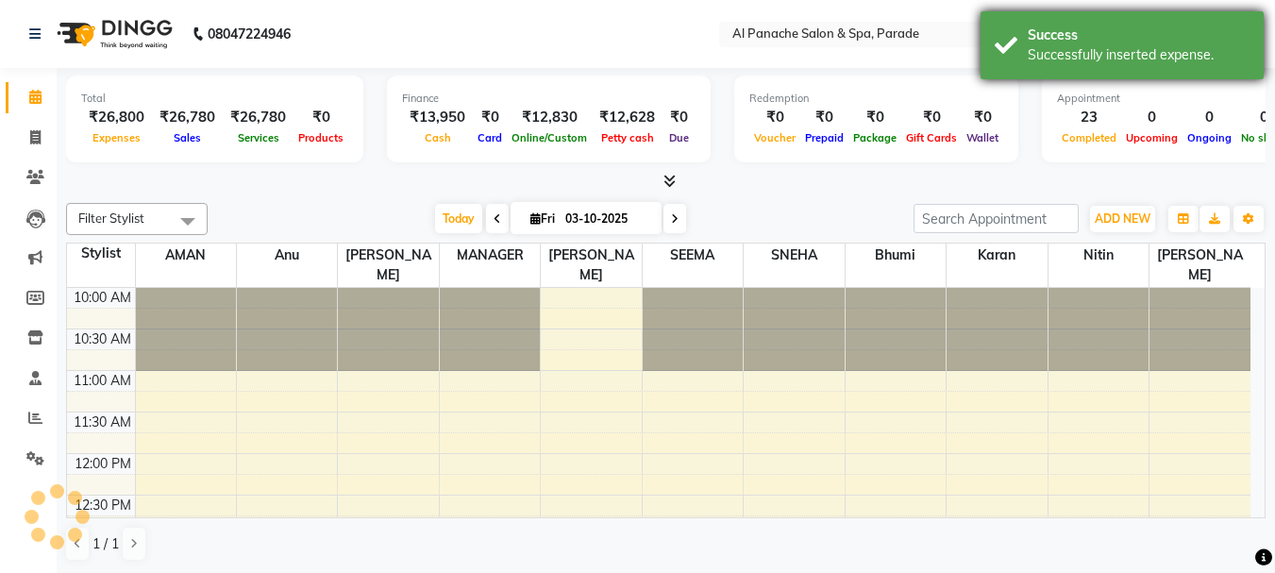
scroll to position [628, 0]
